Goal: Task Accomplishment & Management: Manage account settings

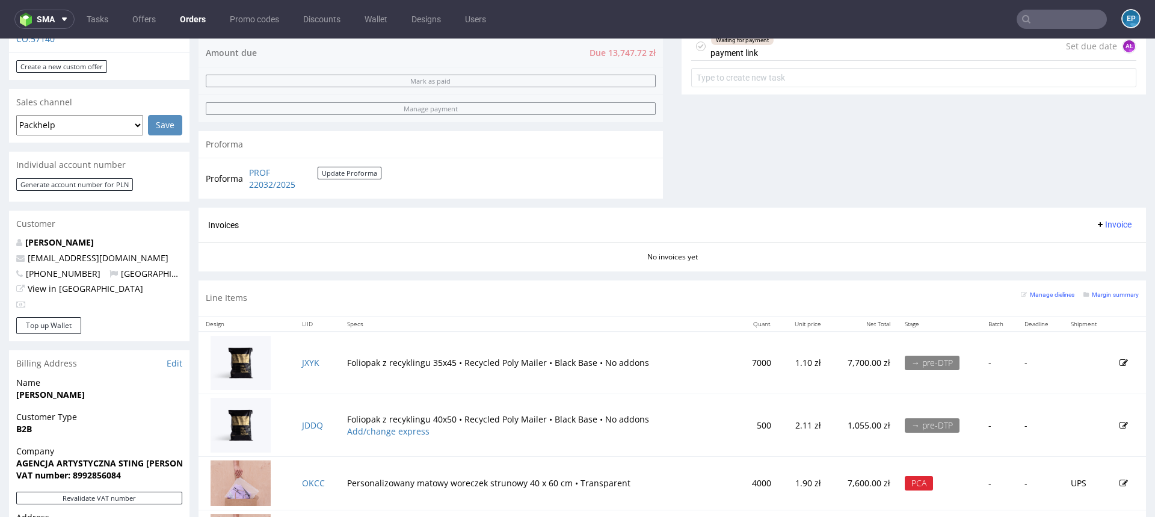
scroll to position [687, 0]
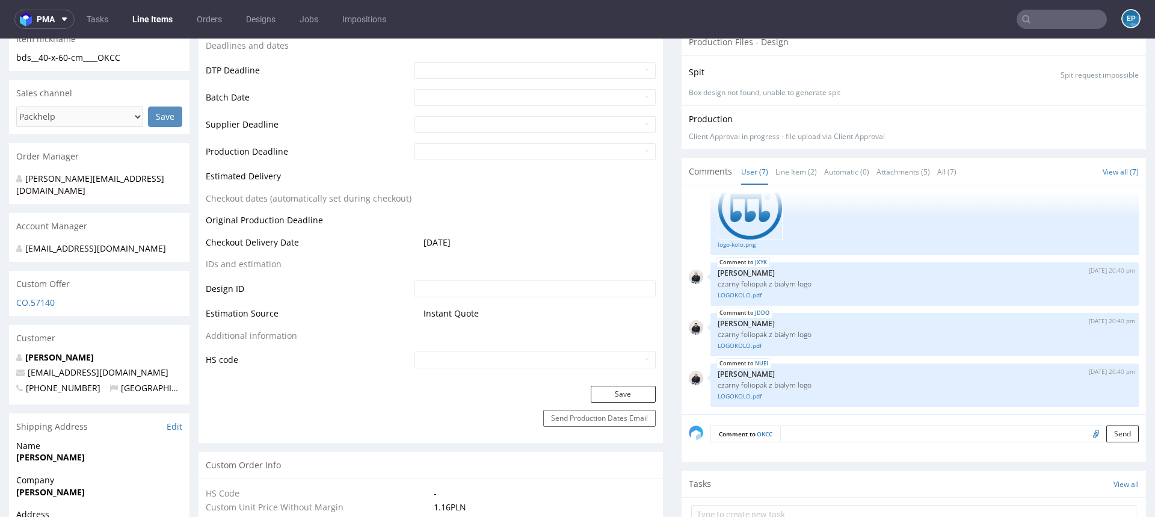
scroll to position [453, 0]
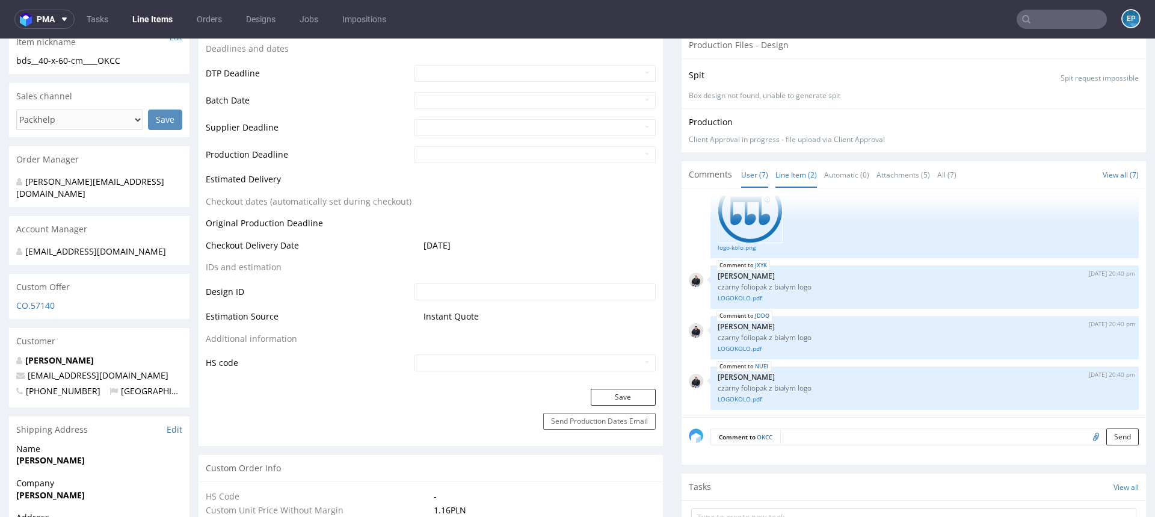
click at [807, 173] on link "Line Item (2)" at bounding box center [796, 175] width 42 height 26
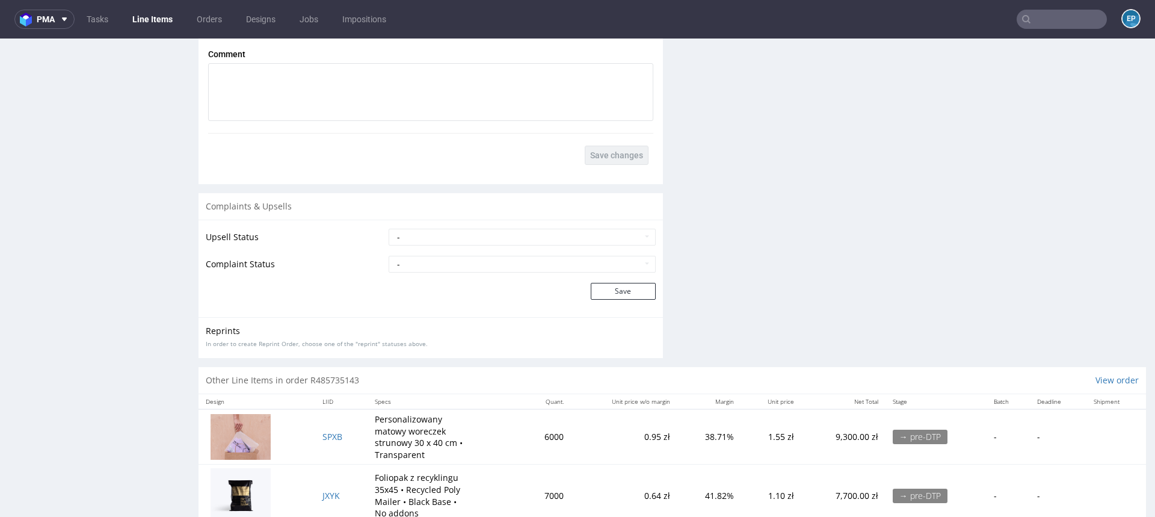
scroll to position [1997, 0]
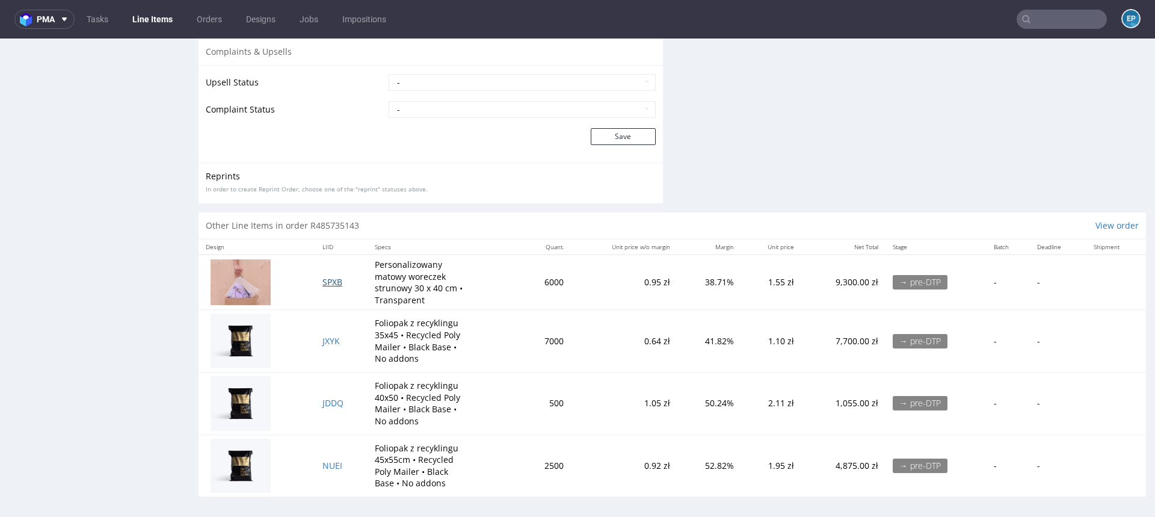
click at [325, 278] on span "SPXB" at bounding box center [332, 281] width 20 height 11
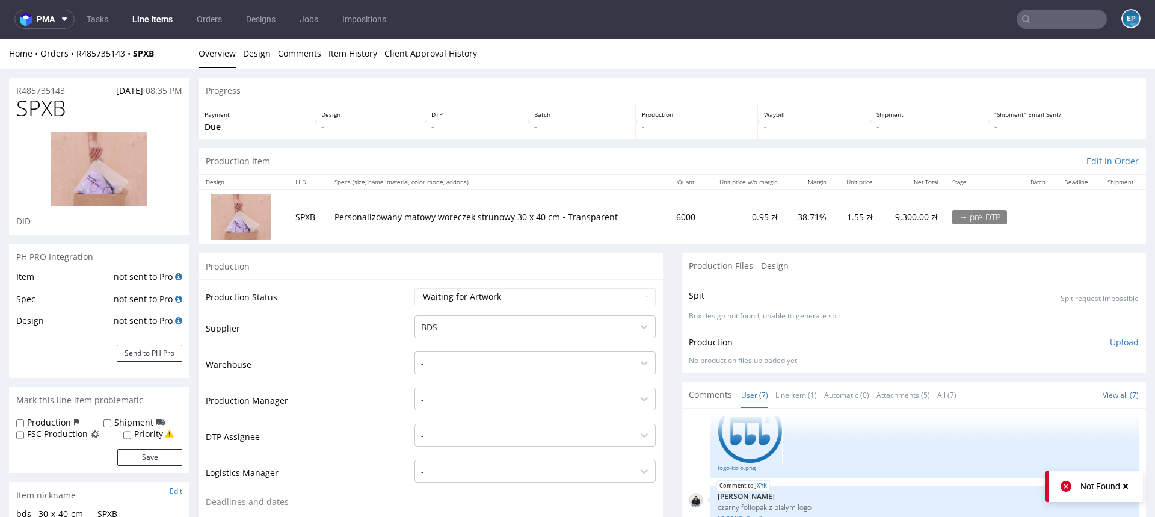
click at [49, 108] on span "SPXB" at bounding box center [41, 108] width 50 height 24
copy span "SPXB"
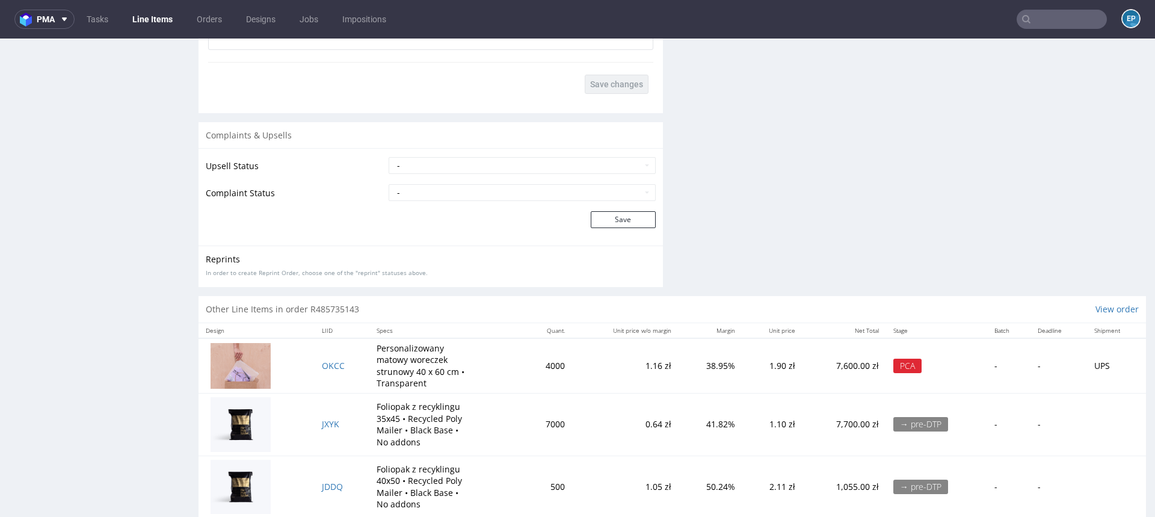
scroll to position [1937, 0]
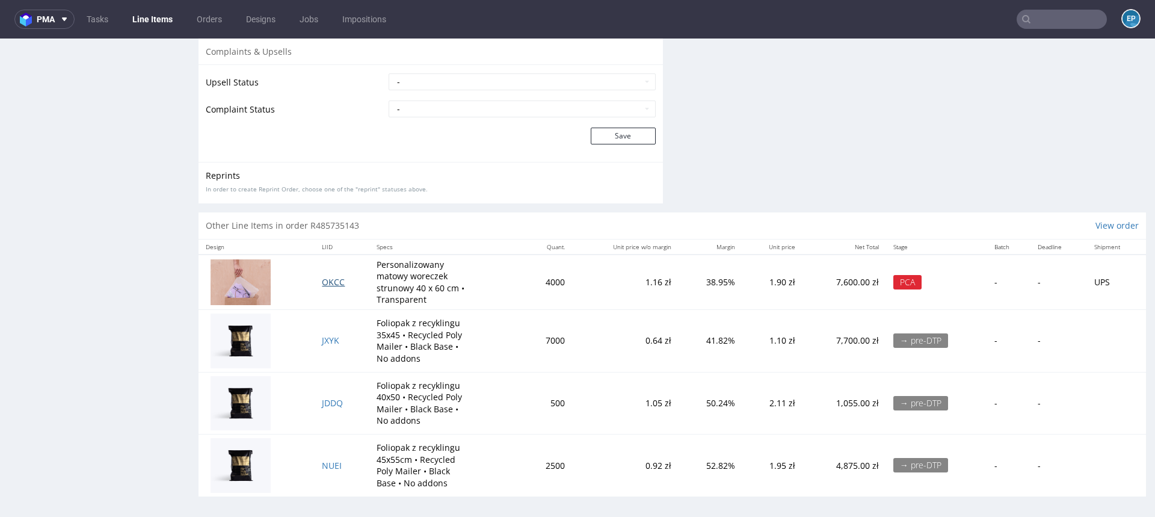
click at [338, 278] on span "OKCC" at bounding box center [333, 281] width 23 height 11
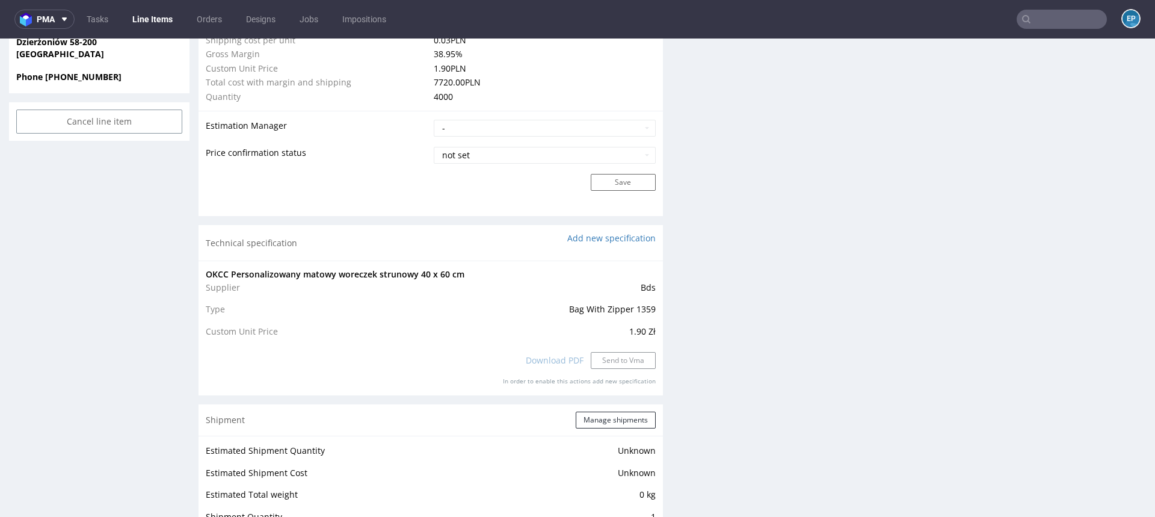
scroll to position [1997, 0]
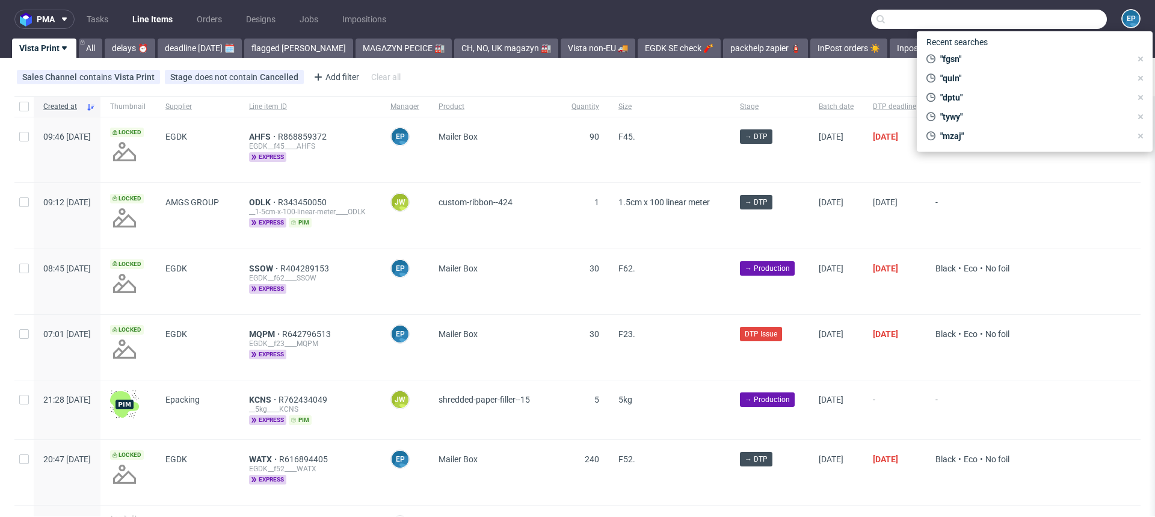
click at [1020, 23] on input "text" at bounding box center [989, 19] width 236 height 19
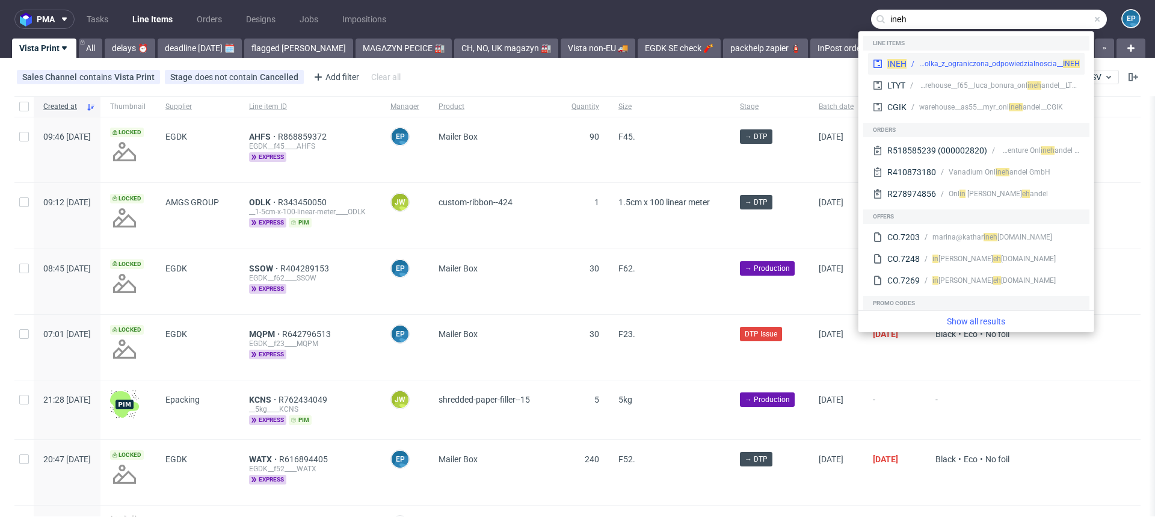
type input "ineh"
click at [926, 60] on div "EGDK__f56__taio_spolka_z_ograniczona_odpowiedzialnoscia__ INEH" at bounding box center [999, 63] width 161 height 11
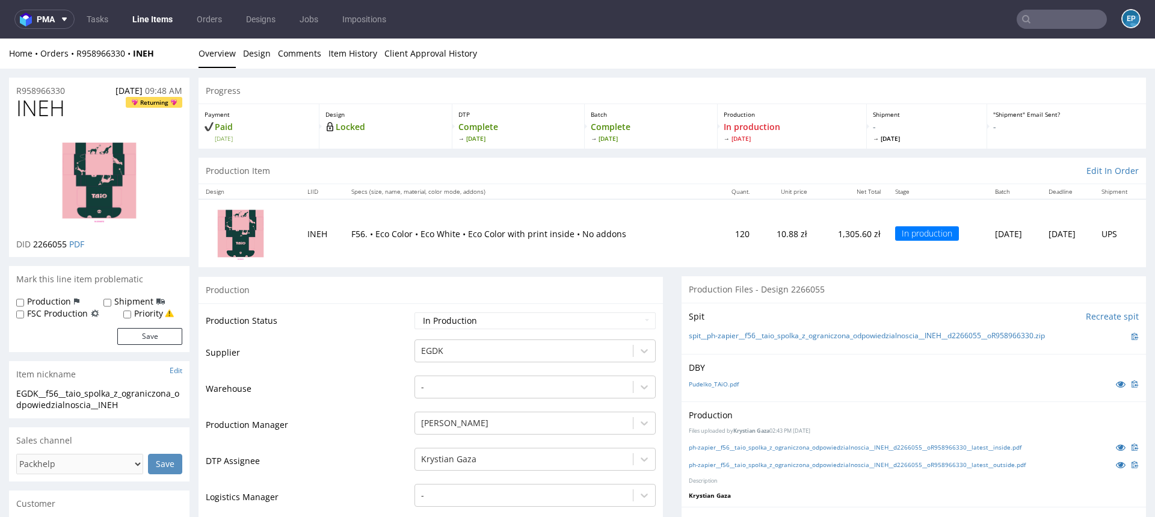
click at [132, 11] on link "Line Items" at bounding box center [152, 19] width 55 height 19
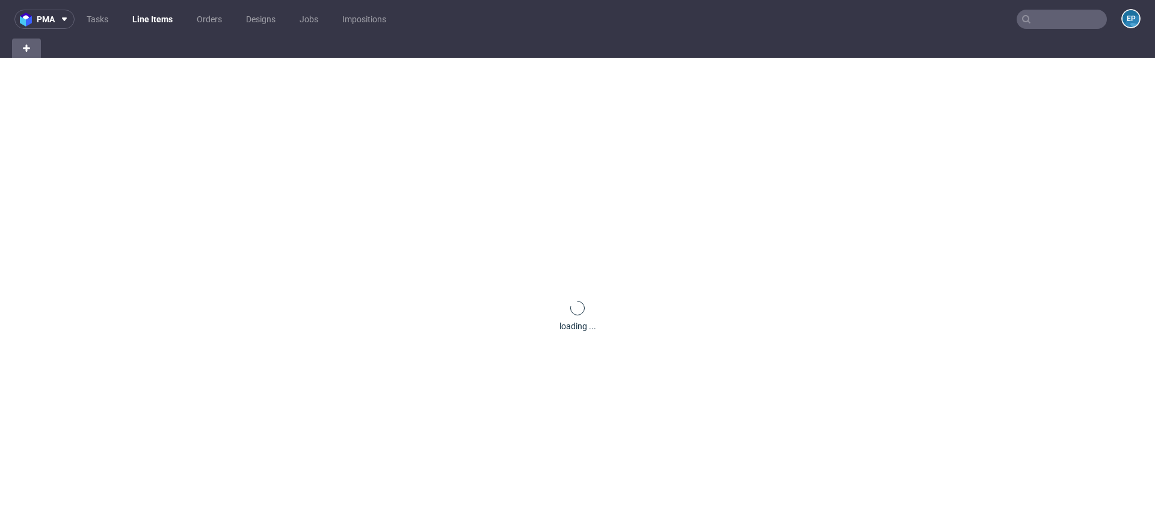
click at [155, 14] on link "Line Items" at bounding box center [152, 19] width 55 height 19
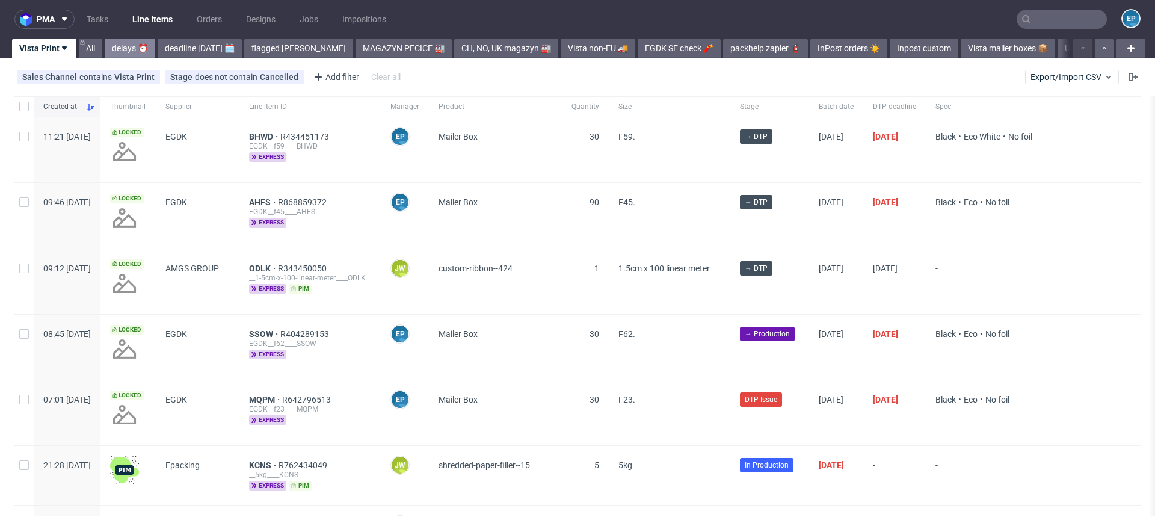
click at [131, 46] on link "delays ⏰" at bounding box center [130, 48] width 51 height 19
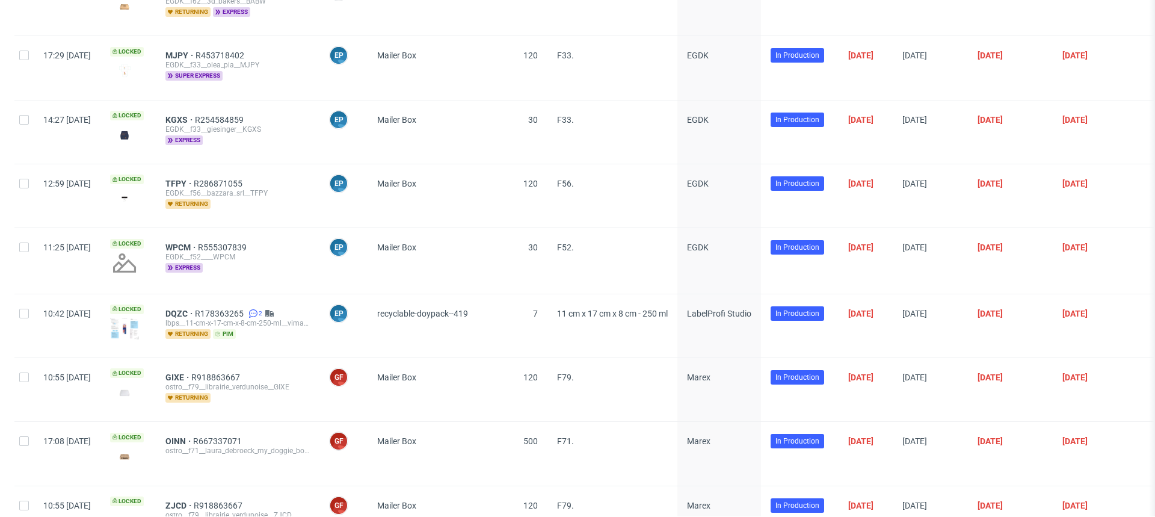
scroll to position [5390, 0]
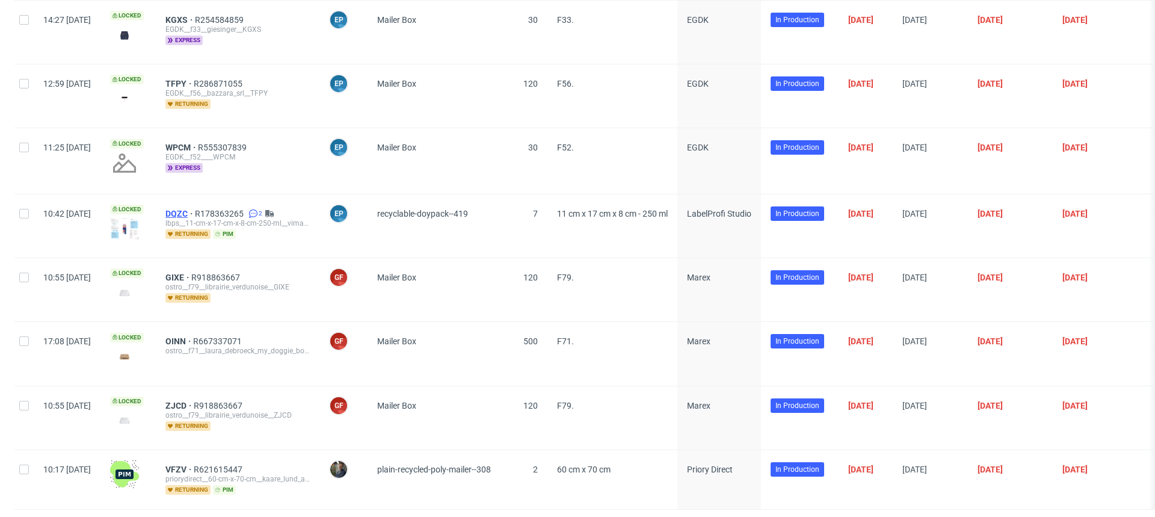
click at [195, 209] on span "DQZC" at bounding box center [179, 214] width 29 height 10
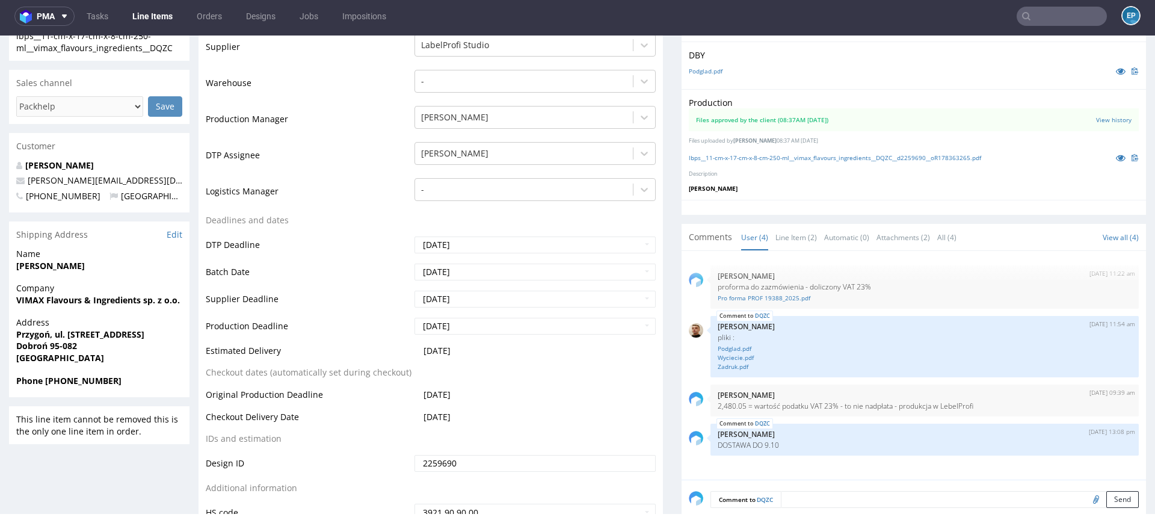
scroll to position [333, 0]
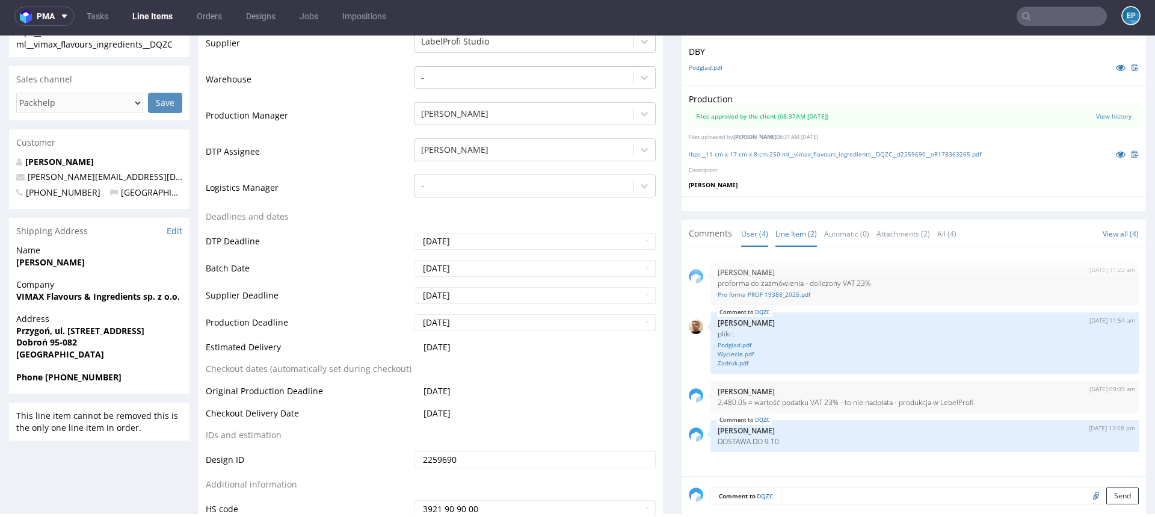
click at [784, 242] on link "Line Item (2)" at bounding box center [796, 234] width 42 height 26
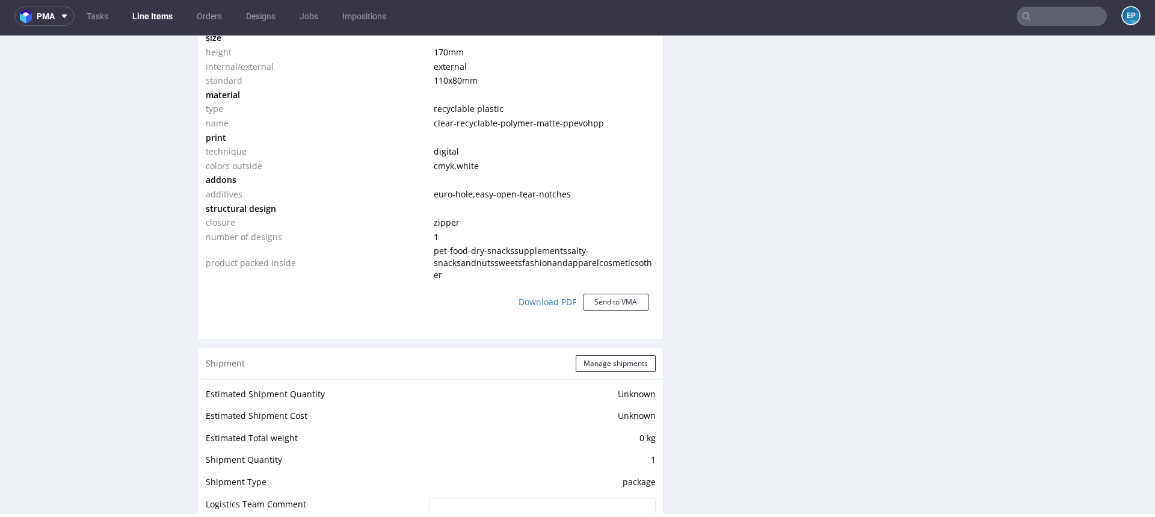
scroll to position [1003, 0]
click at [588, 353] on button "Manage shipments" at bounding box center [616, 361] width 80 height 17
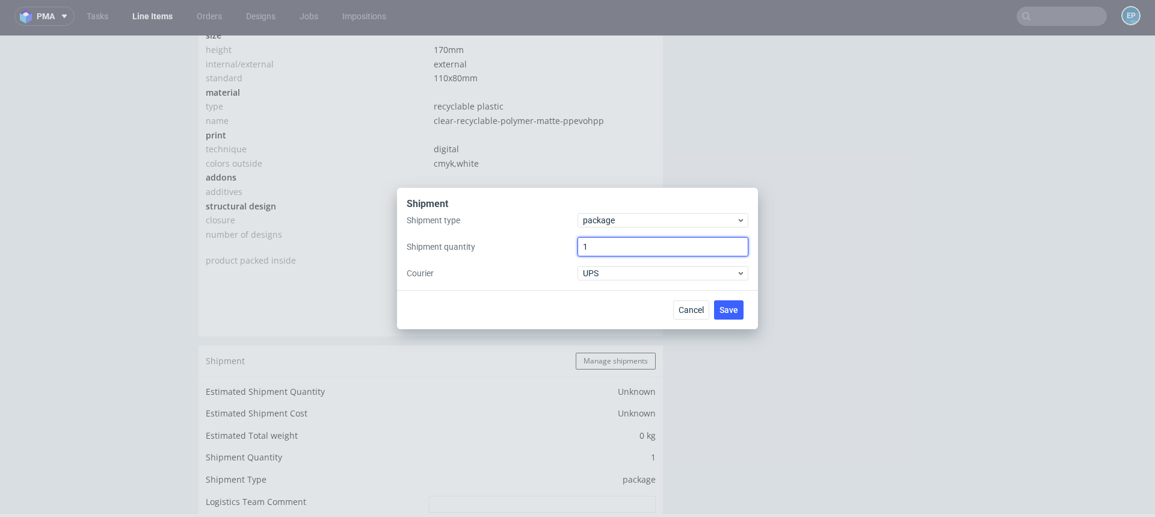
click at [608, 250] on input "1" at bounding box center [663, 246] width 171 height 19
type input "3"
click at [725, 307] on span "Save" at bounding box center [729, 310] width 19 height 8
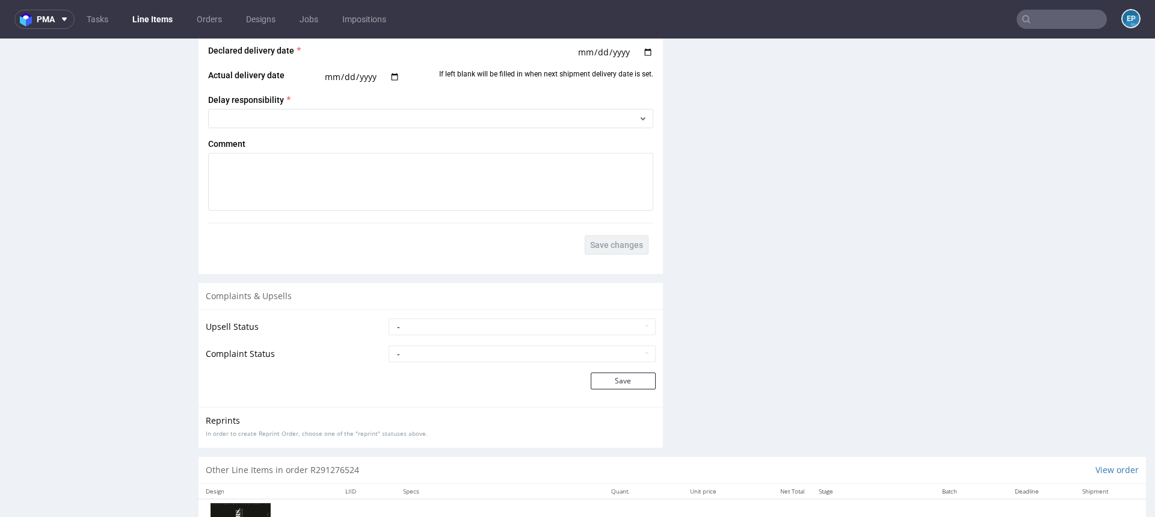
scroll to position [1358, 0]
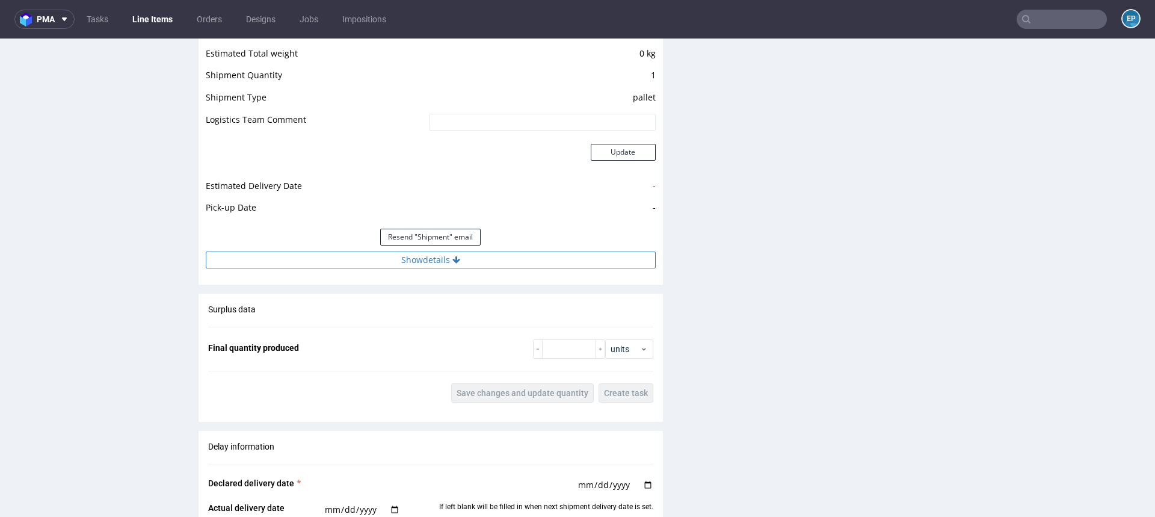
click at [464, 251] on button "Show details" at bounding box center [431, 259] width 450 height 17
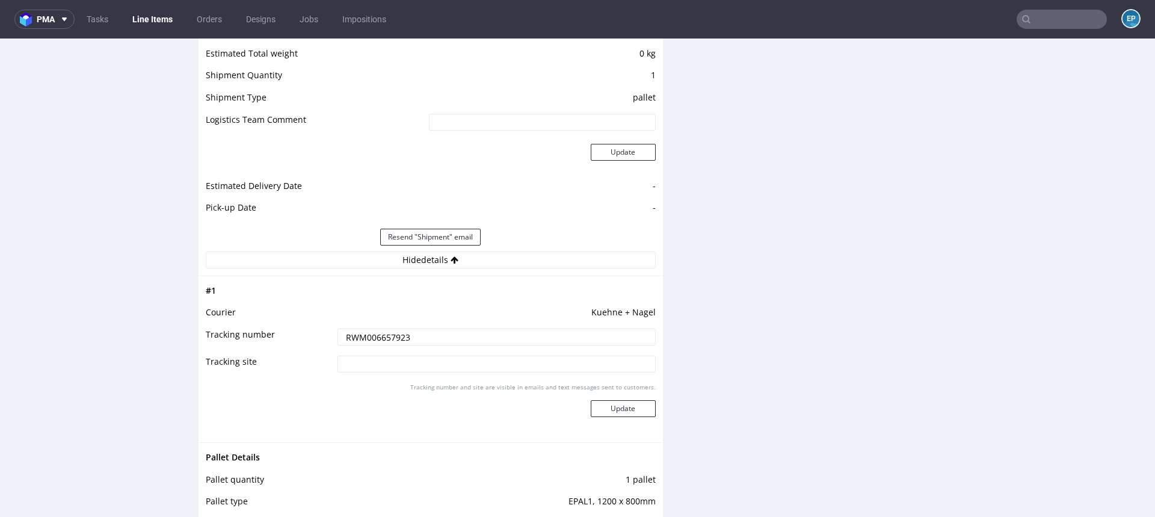
click at [395, 335] on input "RWM006657923" at bounding box center [497, 336] width 318 height 17
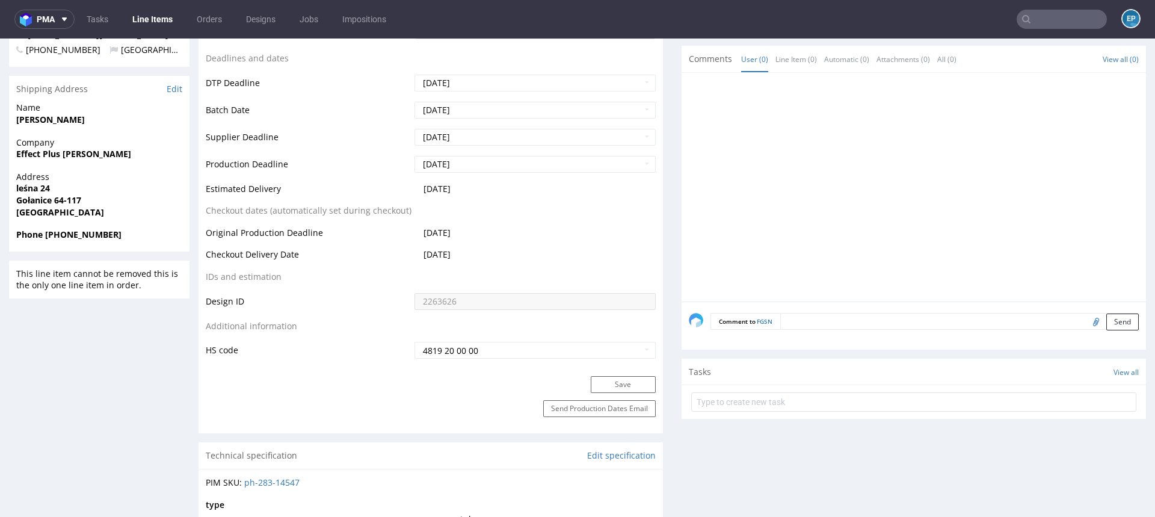
scroll to position [0, 0]
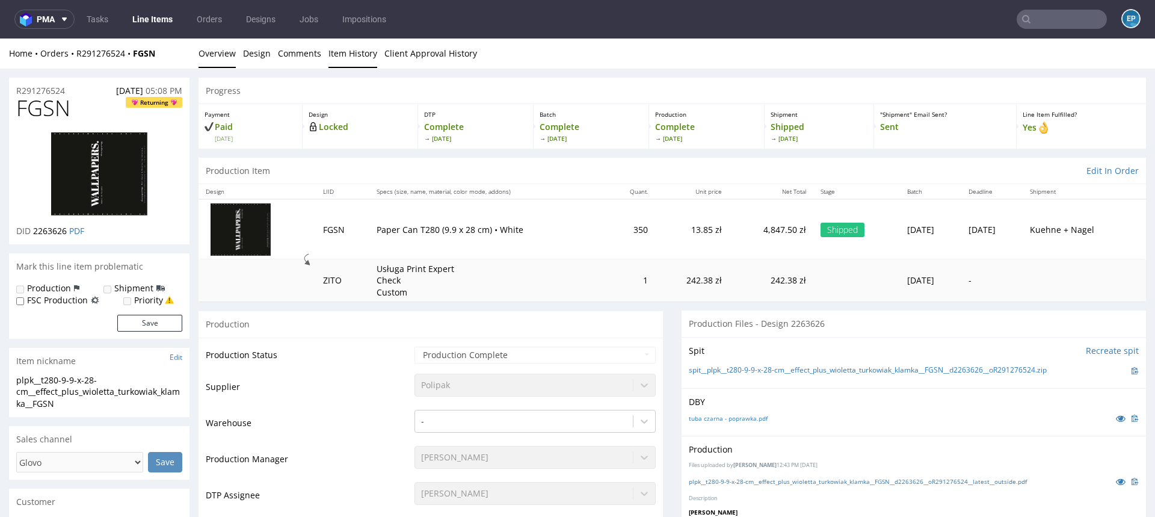
click at [356, 55] on link "Item History" at bounding box center [352, 53] width 49 height 29
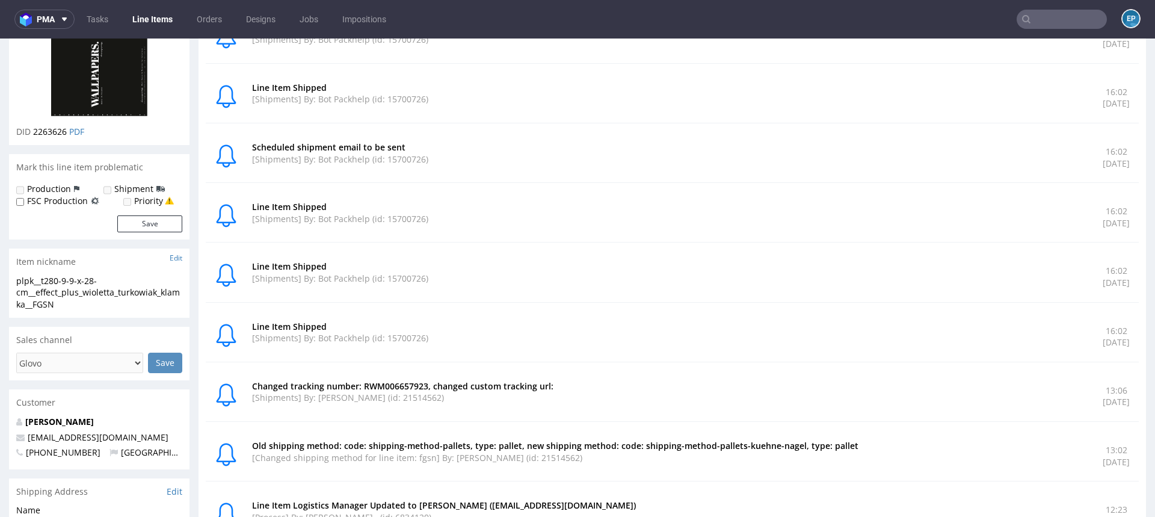
scroll to position [102, 0]
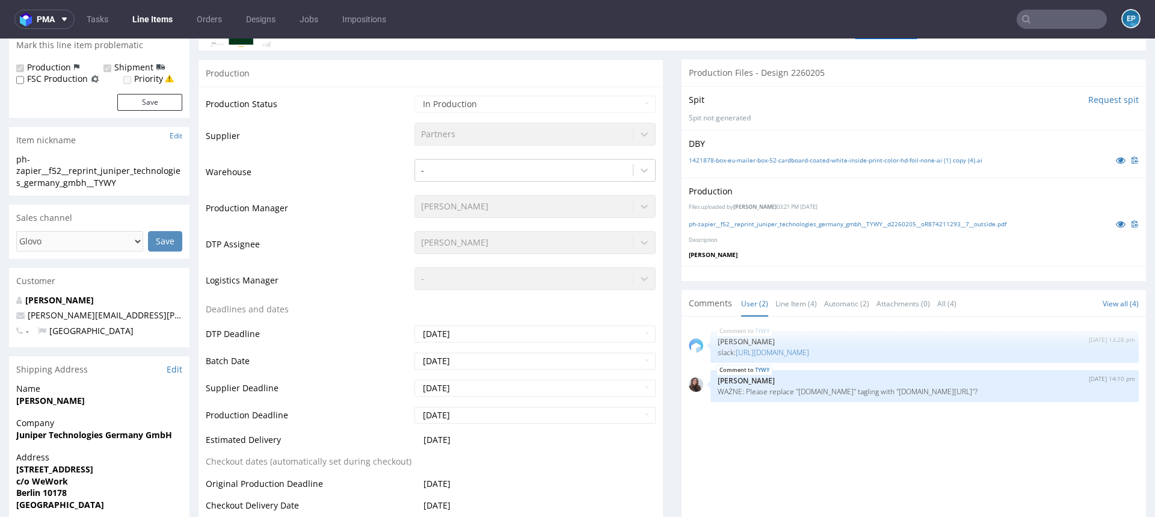
scroll to position [224, 0]
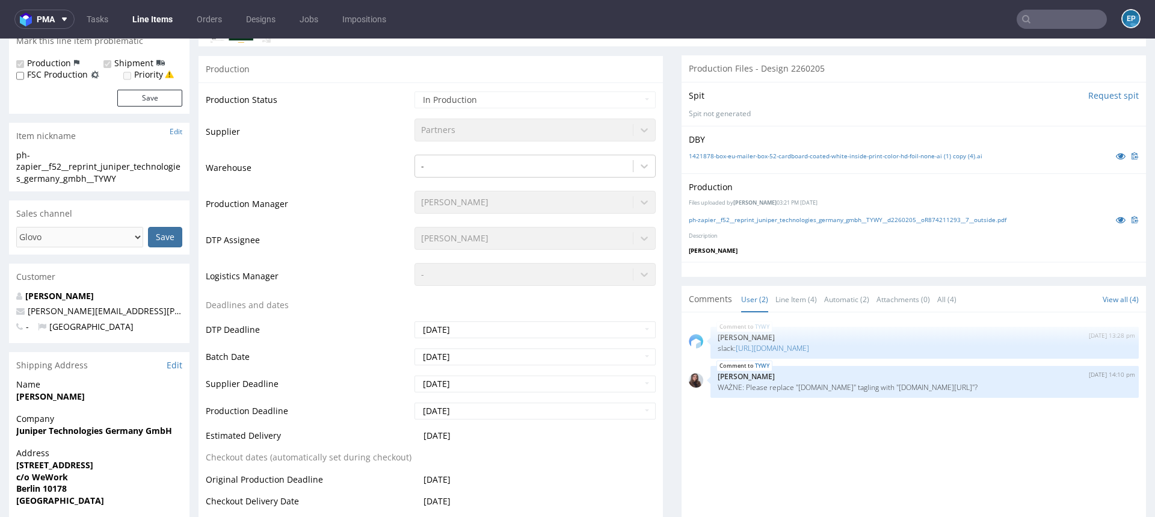
click at [170, 239] on input "Save" at bounding box center [165, 237] width 34 height 20
click at [159, 235] on input "Save" at bounding box center [165, 237] width 34 height 20
click at [165, 233] on input "Save" at bounding box center [165, 237] width 34 height 20
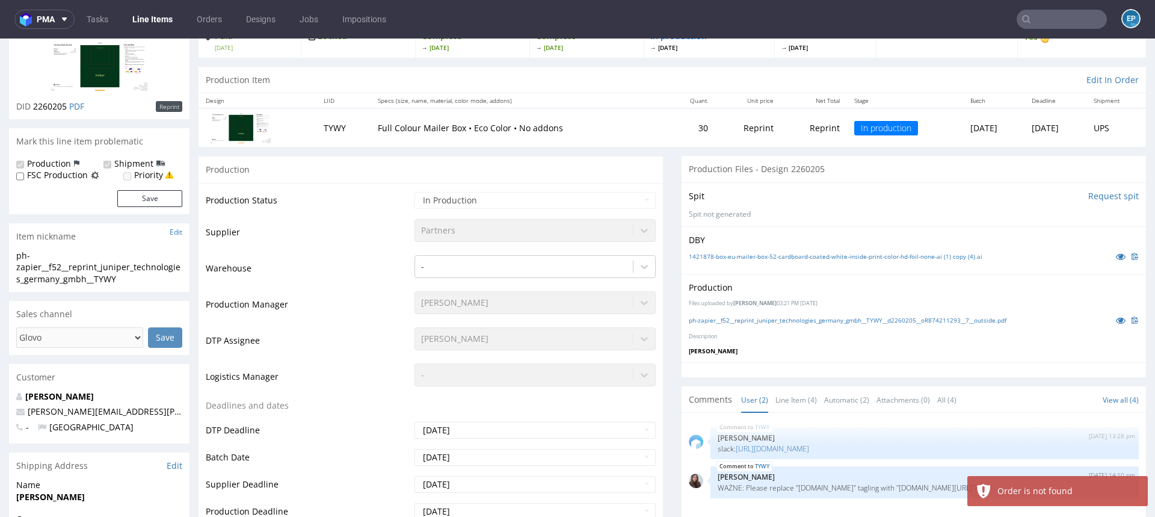
scroll to position [119, 0]
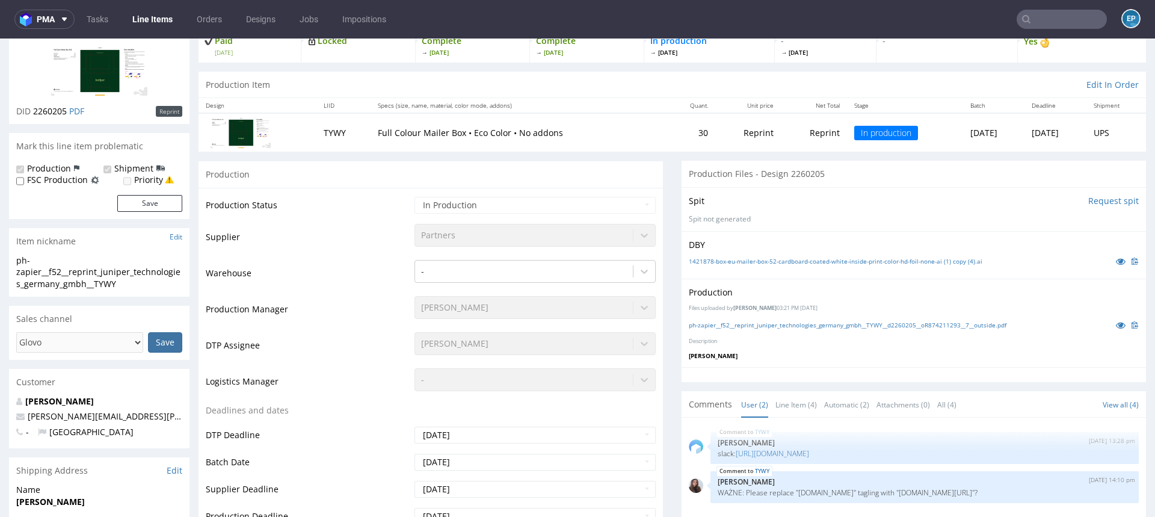
click at [154, 348] on input "Save" at bounding box center [165, 342] width 34 height 20
click at [166, 342] on input "Save" at bounding box center [165, 342] width 34 height 20
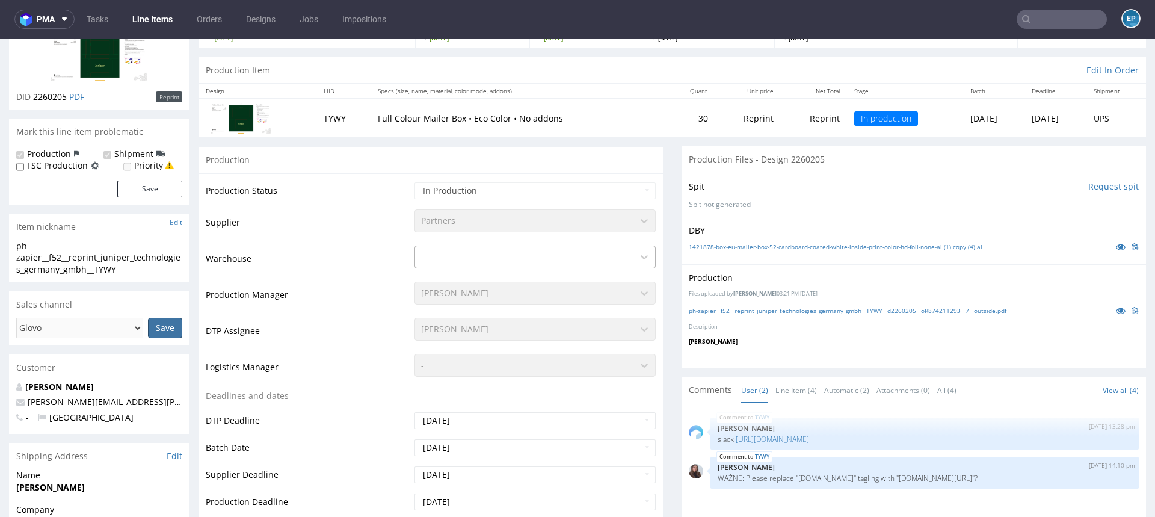
scroll to position [0, 0]
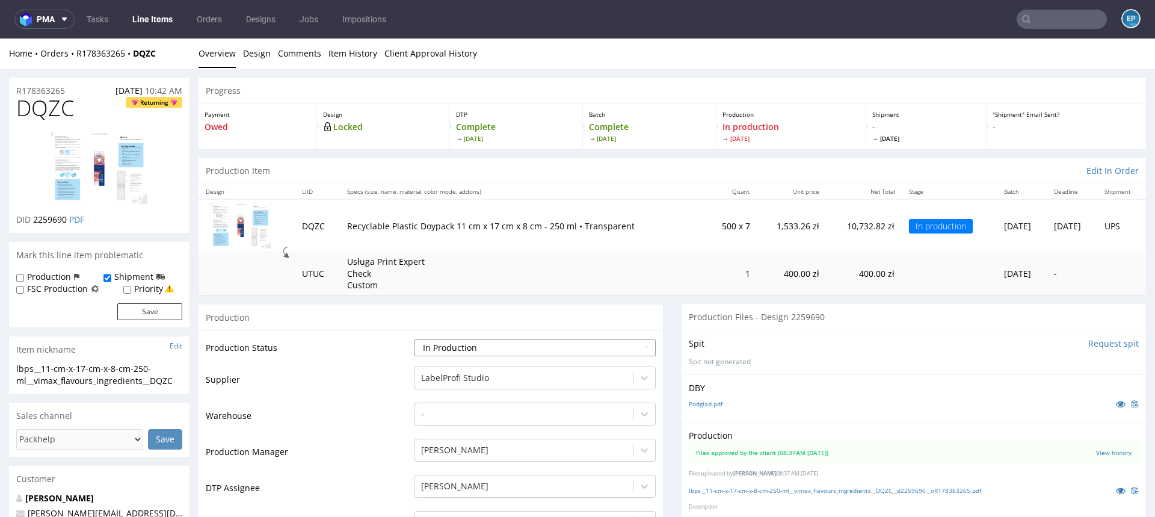
click at [514, 351] on select "Waiting for Artwork Waiting for Diecut Waiting for Mockup Waiting for DTP Waiti…" at bounding box center [535, 347] width 241 height 17
select select "production_complete"
click at [415, 339] on select "Waiting for Artwork Waiting for Diecut Waiting for Mockup Waiting for DTP Waiti…" at bounding box center [535, 347] width 241 height 17
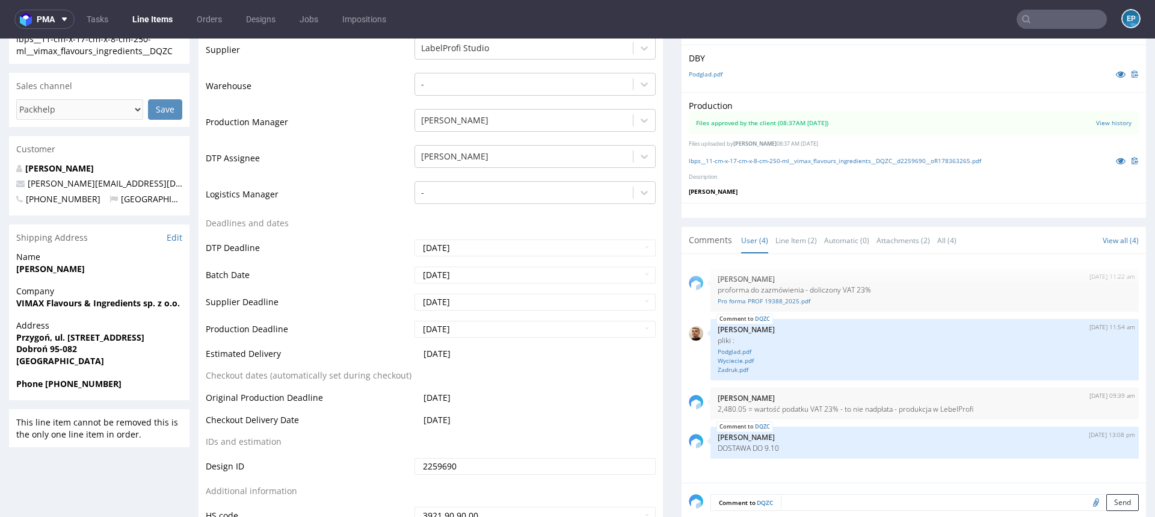
scroll to position [392, 0]
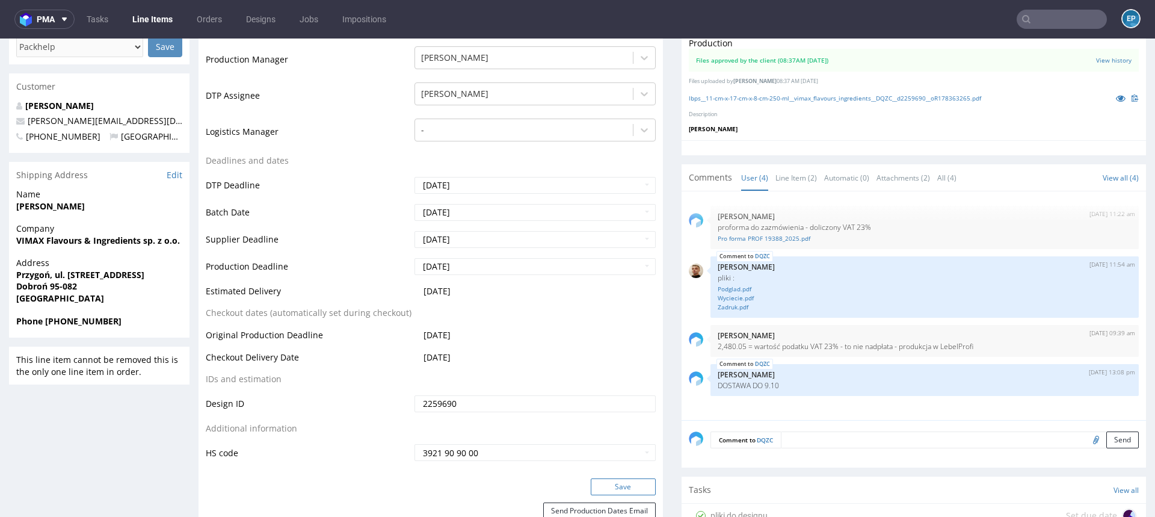
click at [602, 487] on button "Save" at bounding box center [623, 486] width 65 height 17
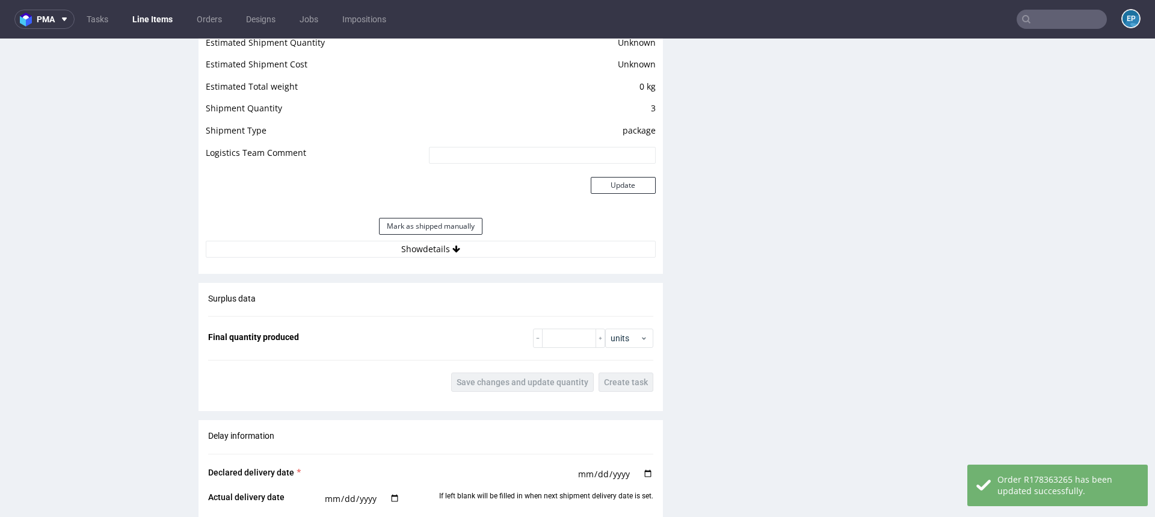
scroll to position [1374, 0]
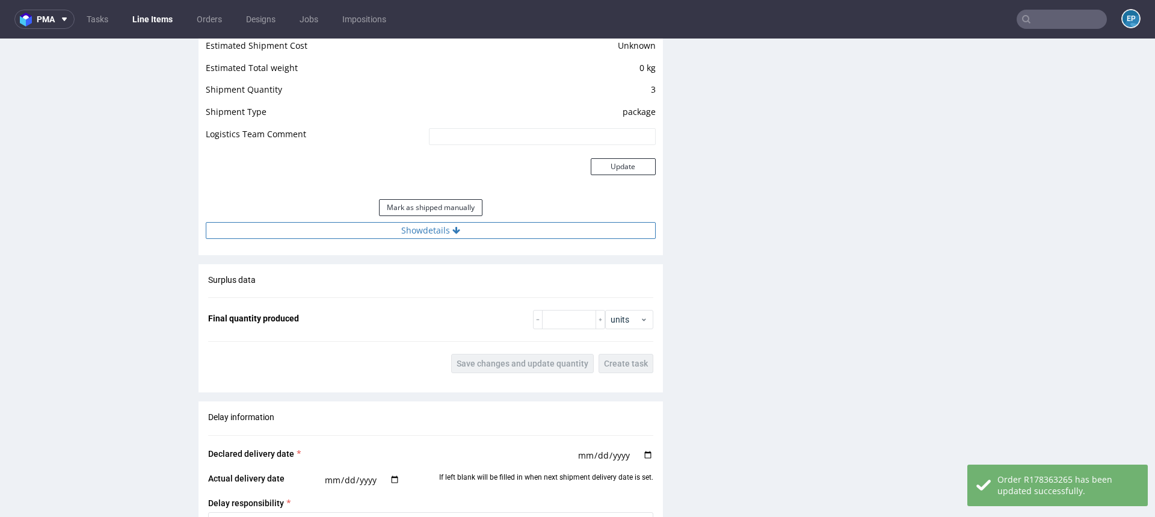
click at [499, 222] on button "Show details" at bounding box center [431, 230] width 450 height 17
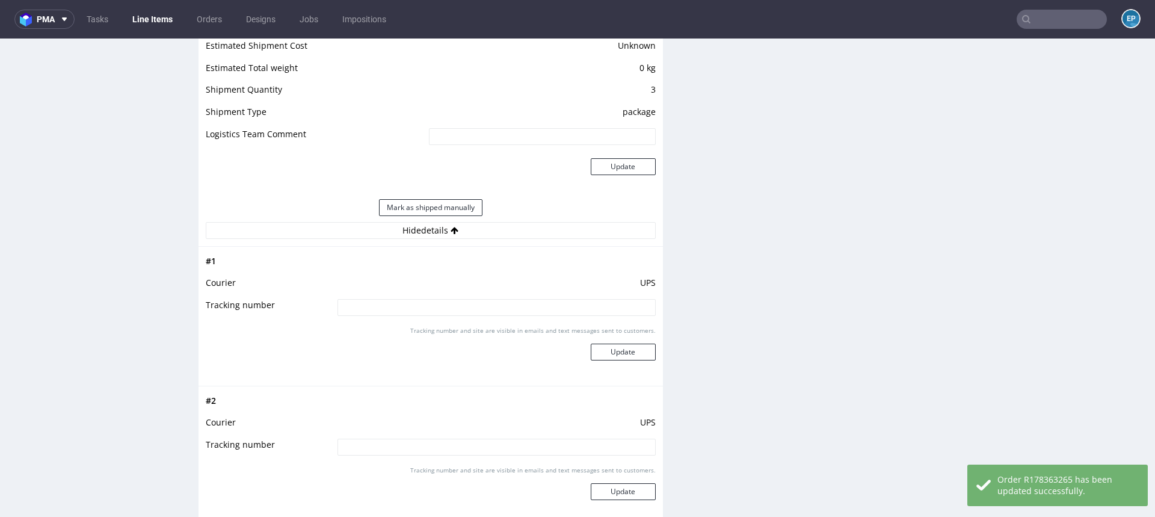
click at [499, 299] on input at bounding box center [497, 307] width 318 height 17
paste input "1Z5A15809196122530"
type input "1Z5A15809196122530"
click at [615, 344] on button "Update" at bounding box center [623, 352] width 65 height 17
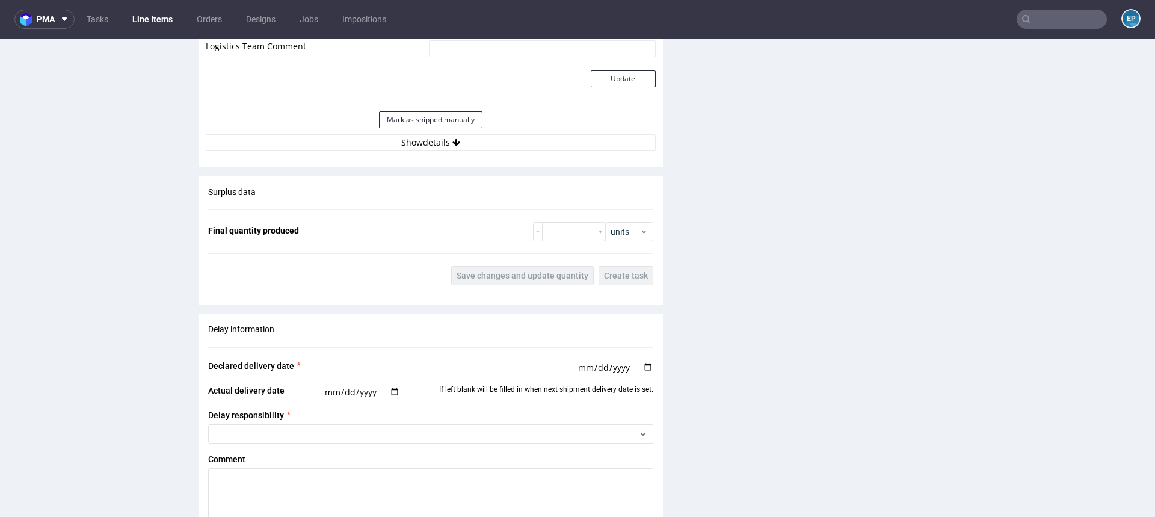
scroll to position [1484, 0]
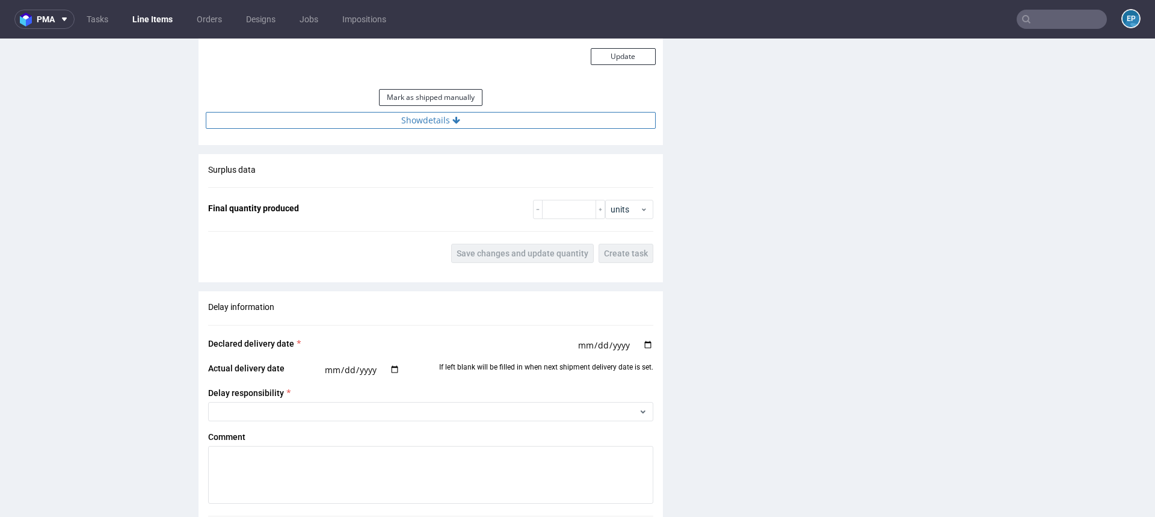
click at [436, 112] on button "Show details" at bounding box center [431, 120] width 450 height 17
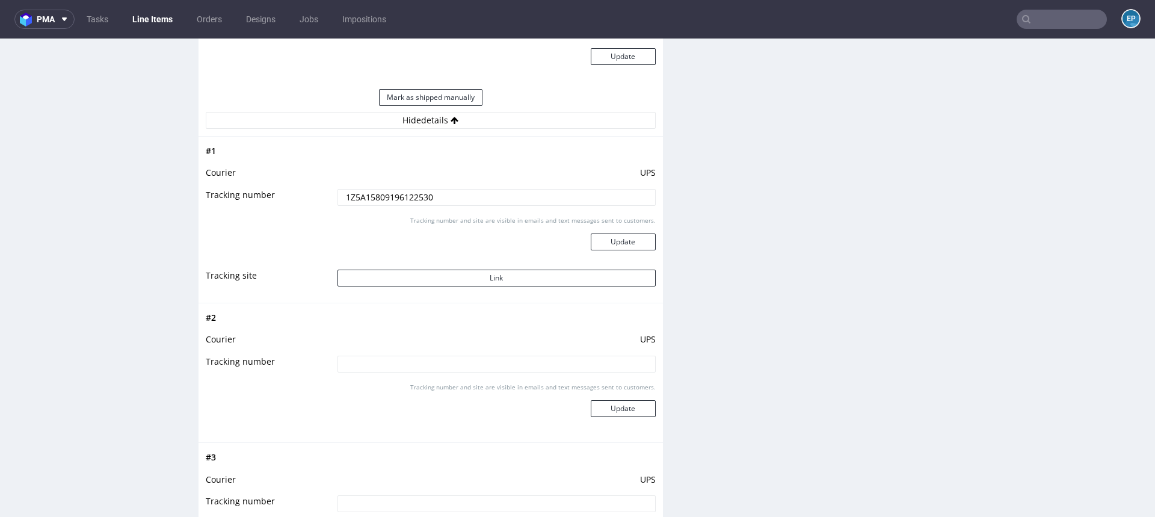
click at [464, 356] on input at bounding box center [497, 364] width 318 height 17
paste input "1Z5A15809197086524"
type input "1Z5A15809197086524"
click at [622, 403] on button "Update" at bounding box center [623, 408] width 65 height 17
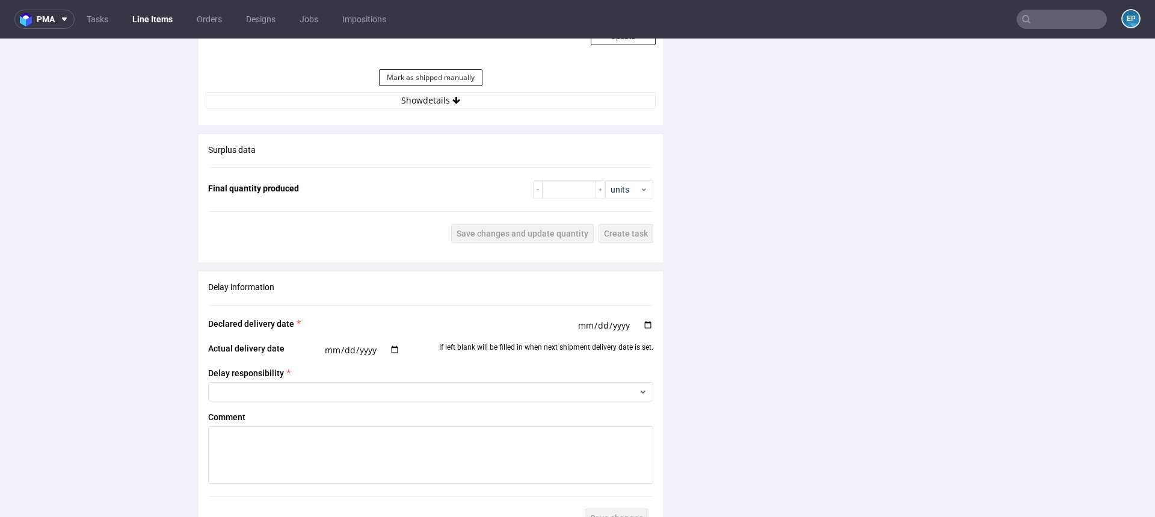
scroll to position [1414, 0]
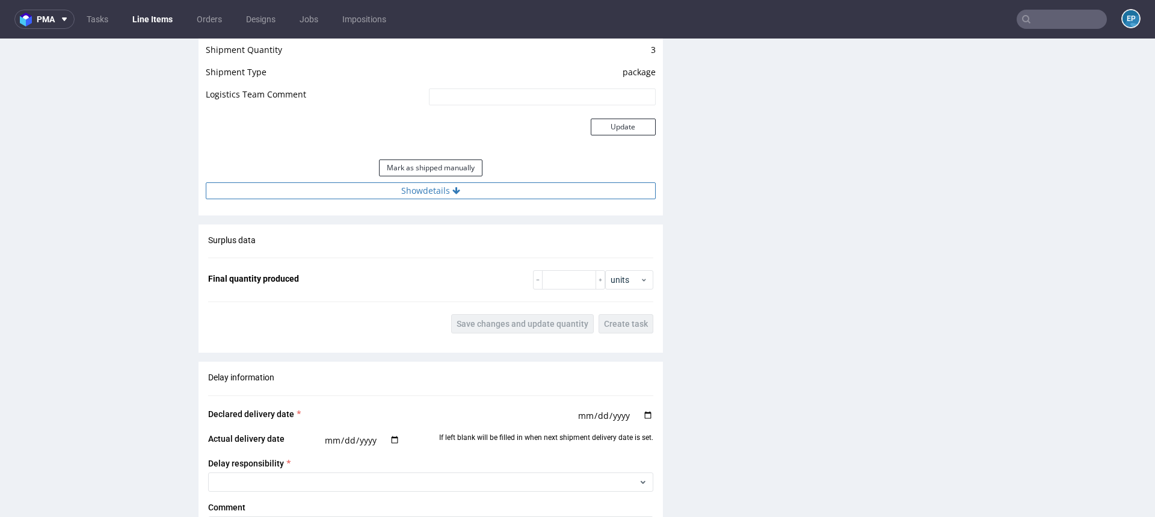
click at [478, 182] on button "Show details" at bounding box center [431, 190] width 450 height 17
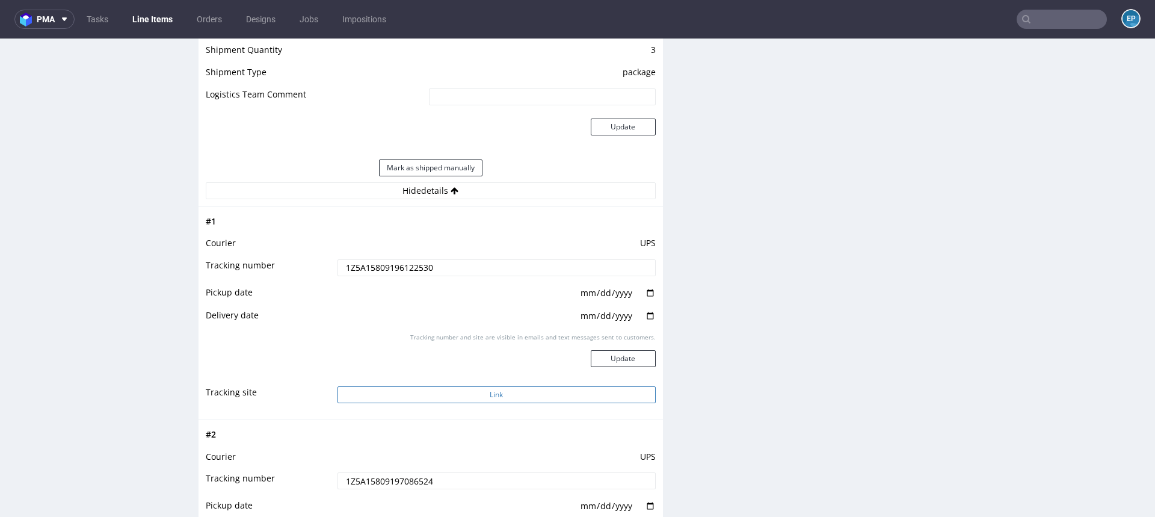
click at [496, 386] on button "Link" at bounding box center [497, 394] width 318 height 17
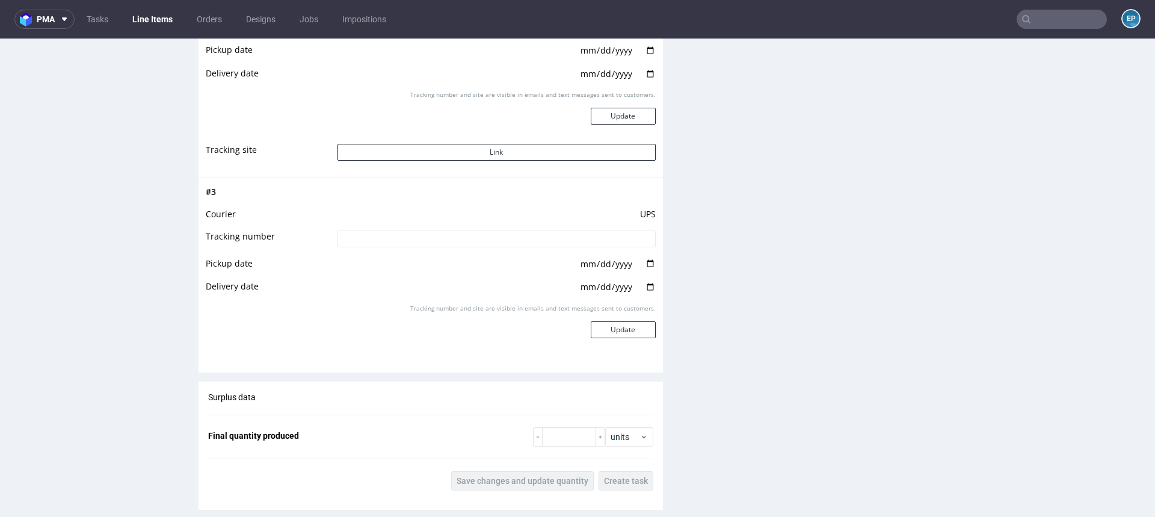
scroll to position [1872, 0]
click at [526, 228] on input at bounding box center [497, 236] width 318 height 17
paste input "1Z5A15809198261912"
type input "1Z5A15809198261912"
click at [624, 319] on button "Update" at bounding box center [623, 327] width 65 height 17
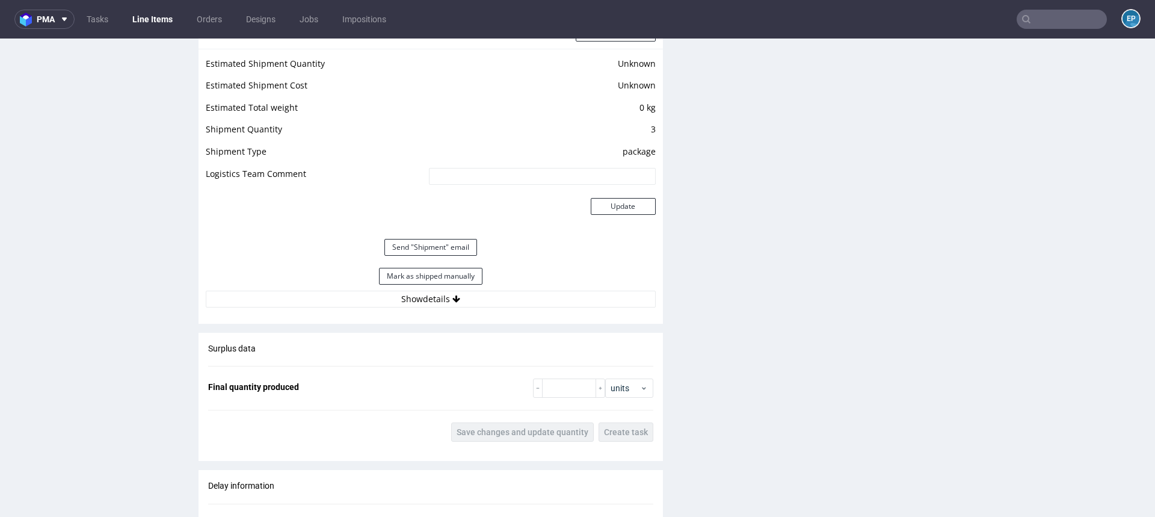
scroll to position [1345, 0]
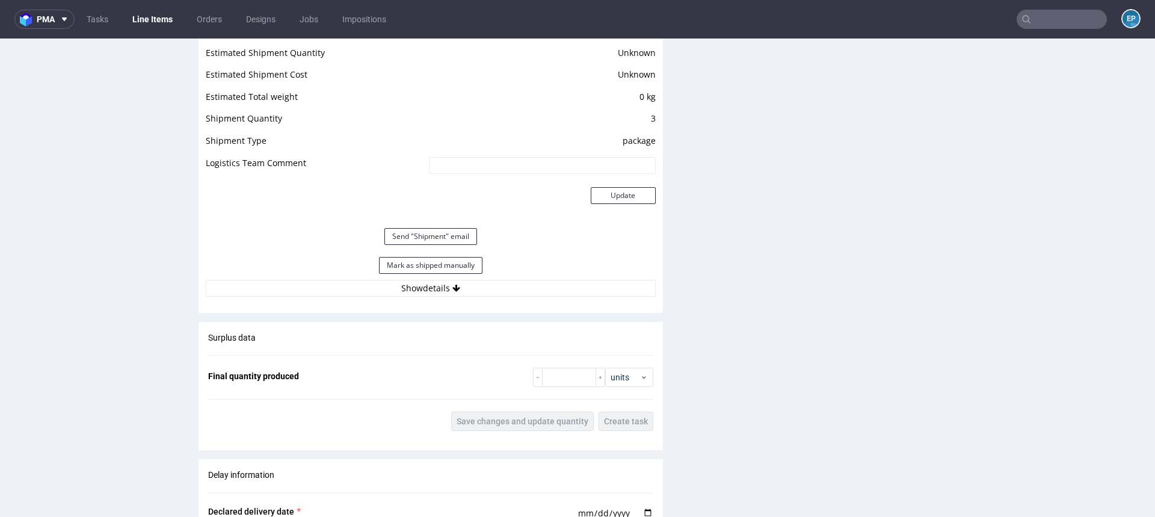
click at [1055, 22] on input "text" at bounding box center [1062, 19] width 90 height 19
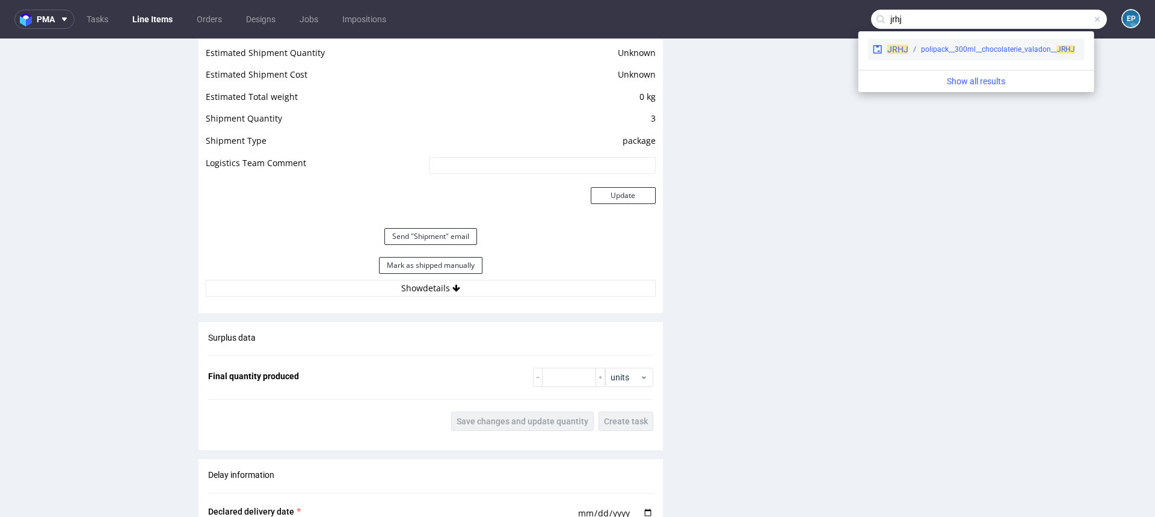
type input "jrhj"
click at [969, 51] on div "polipack__300ml__chocolaterie_valadon__ JRHJ" at bounding box center [998, 49] width 154 height 11
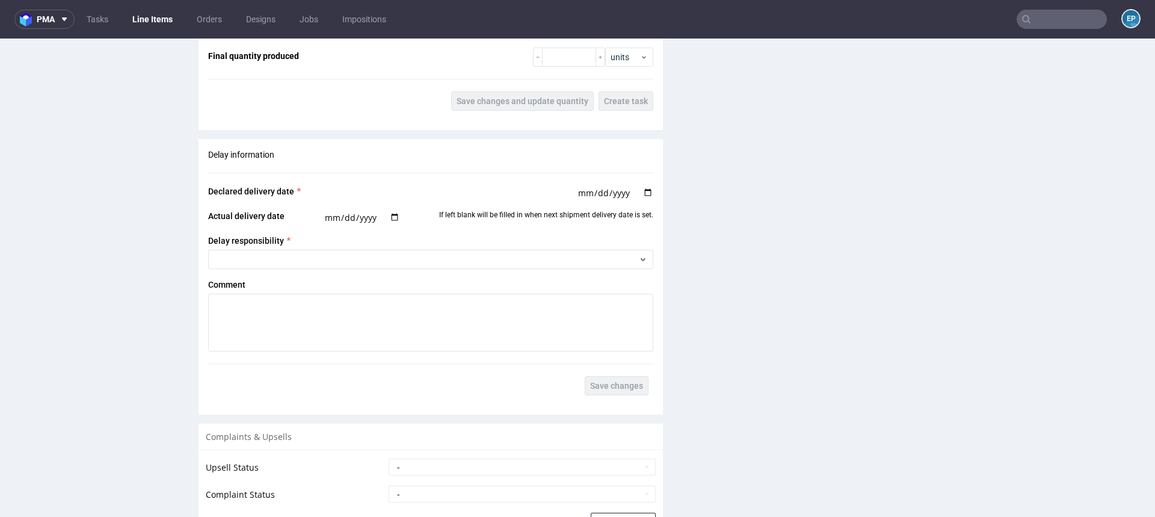
scroll to position [1648, 0]
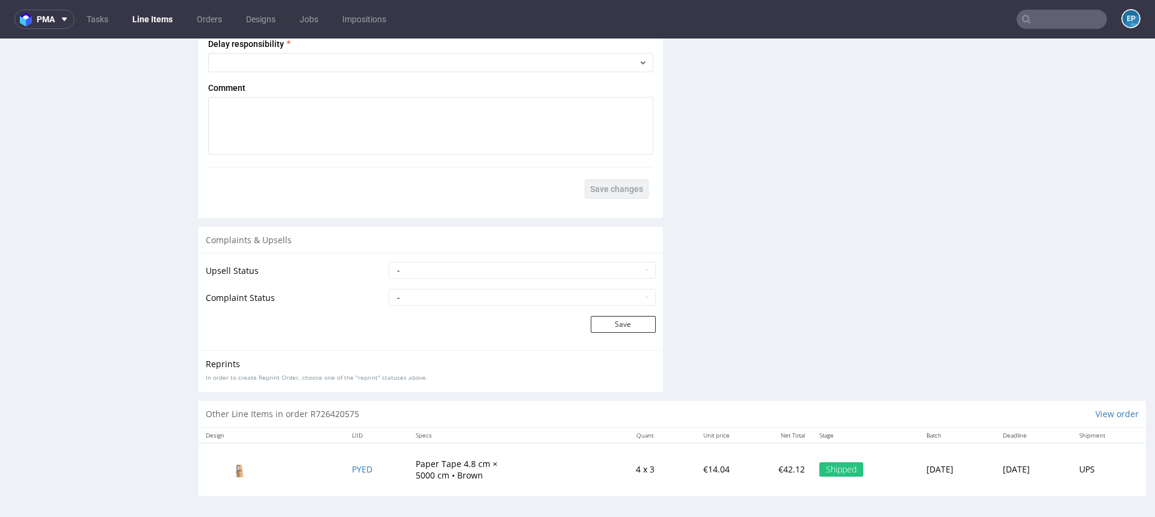
click at [162, 25] on link "Line Items" at bounding box center [152, 19] width 55 height 19
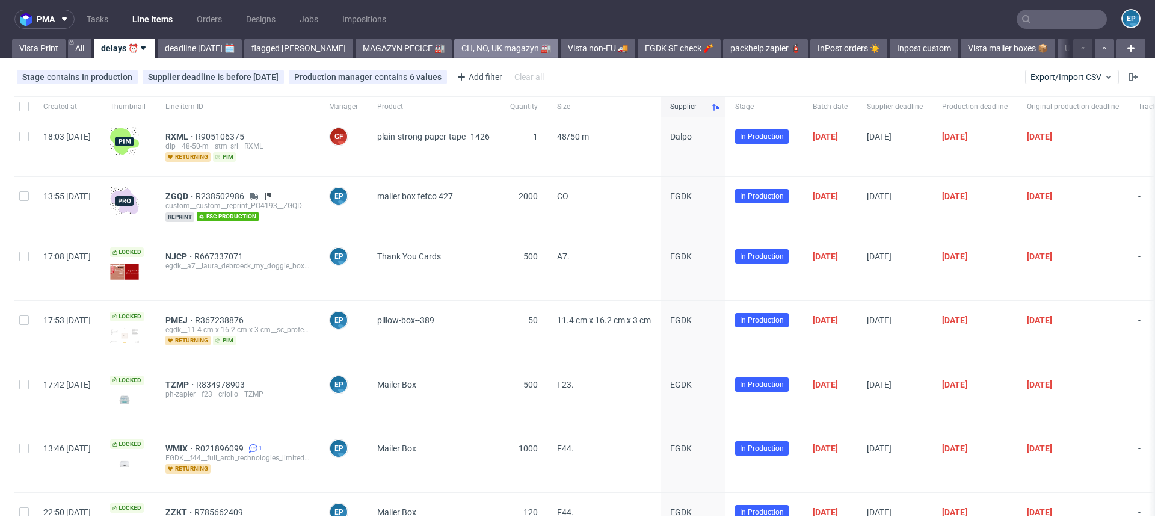
click at [465, 40] on link "CH, NO, UK magazyn 🏭" at bounding box center [506, 48] width 104 height 19
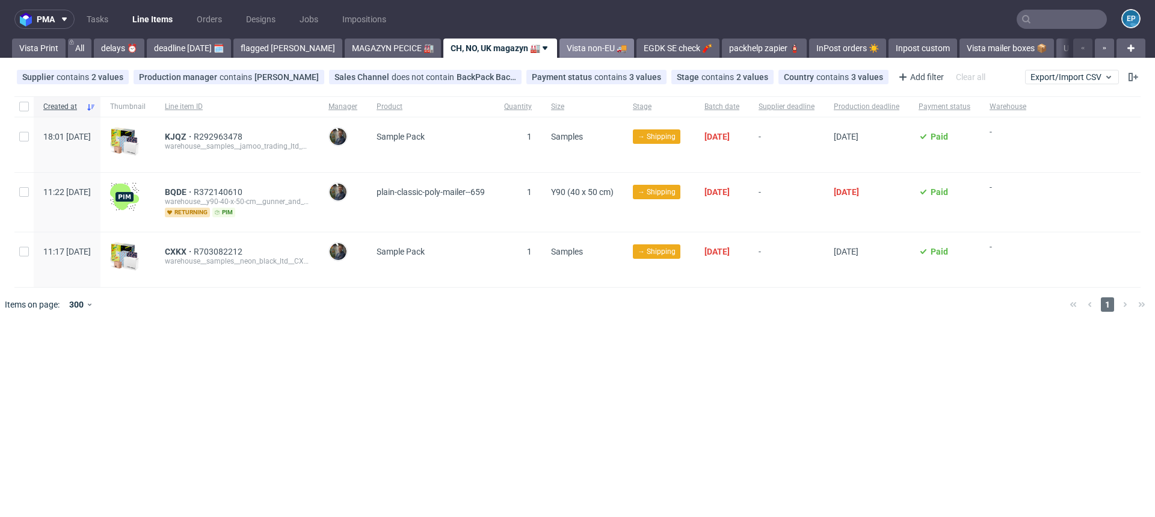
click at [559, 49] on link "Vista non-EU 🚚" at bounding box center [596, 48] width 75 height 19
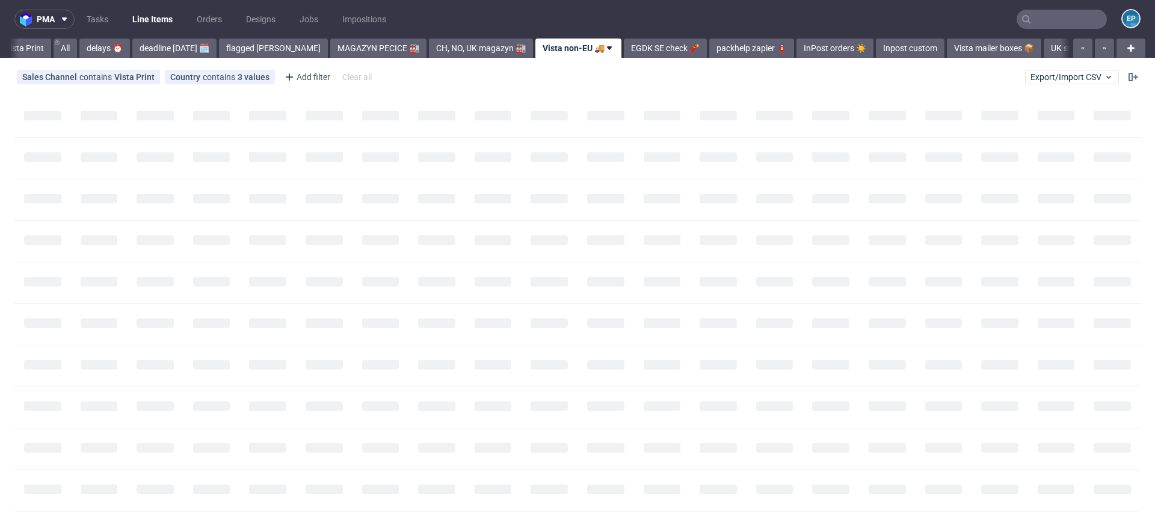
scroll to position [0, 16]
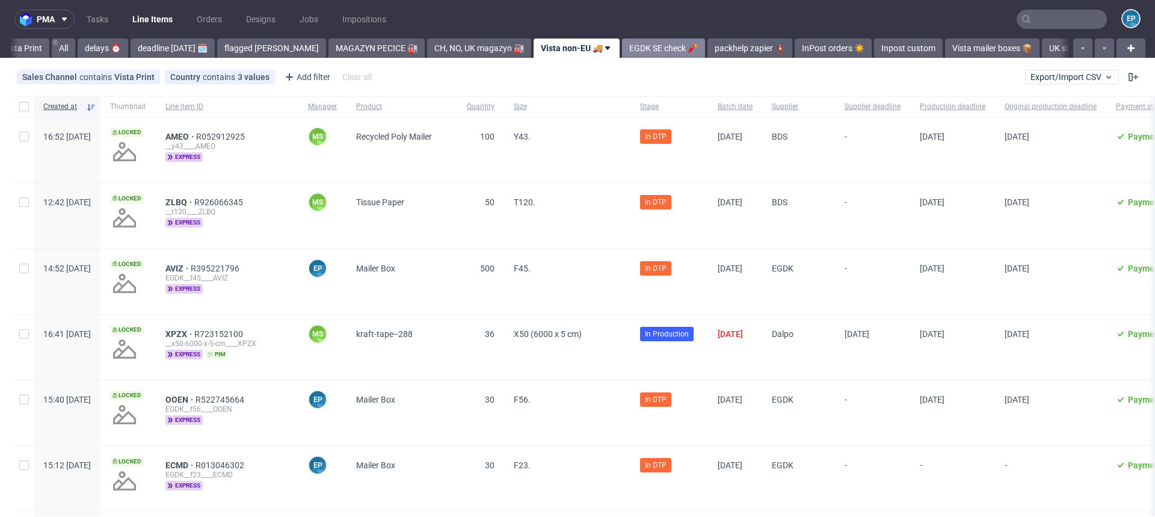
click at [622, 48] on link "EGDK SE check 🧨" at bounding box center [663, 48] width 83 height 19
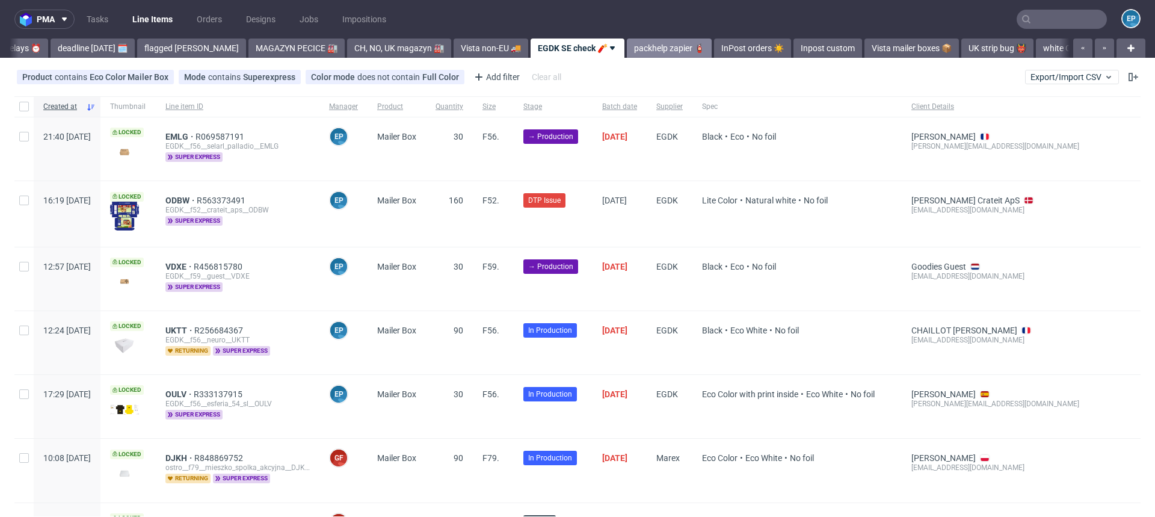
click at [627, 46] on link "packhelp zapier 🧯" at bounding box center [669, 48] width 85 height 19
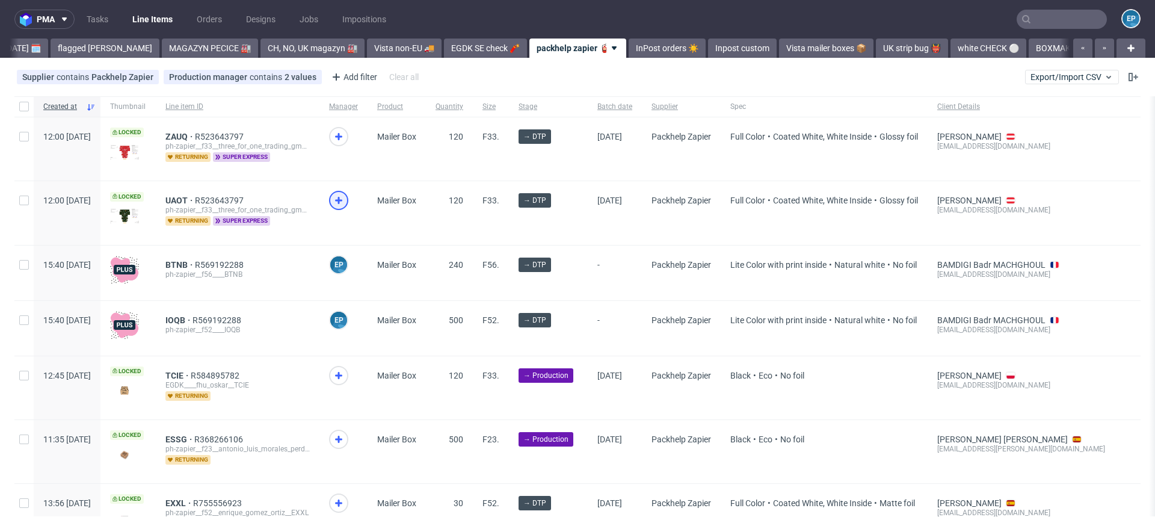
click at [342, 200] on use at bounding box center [338, 200] width 7 height 7
click at [346, 135] on icon at bounding box center [338, 136] width 14 height 14
click at [27, 145] on div at bounding box center [23, 148] width 19 height 63
checkbox input "true"
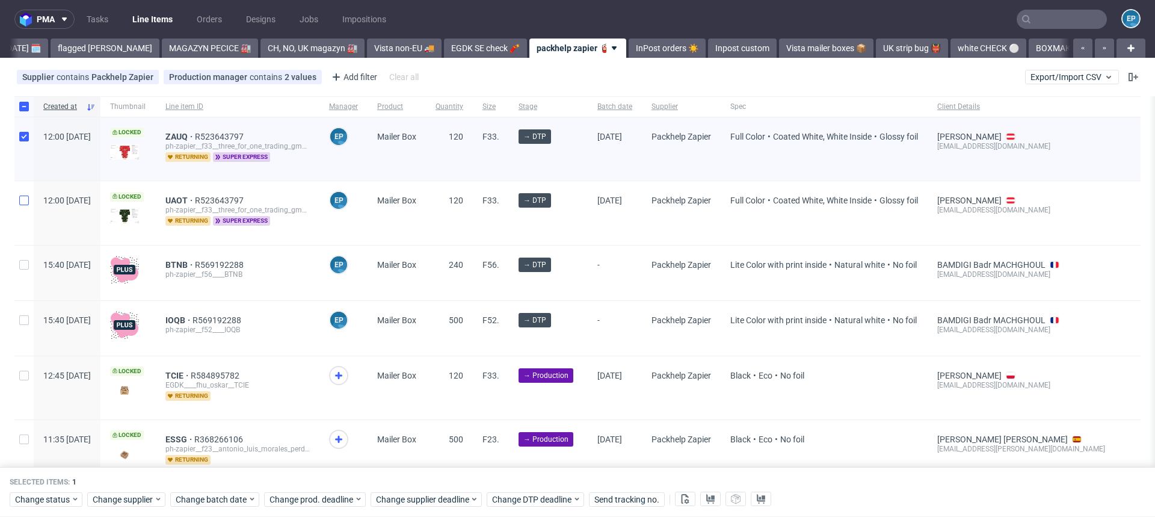
click at [27, 194] on div at bounding box center [23, 212] width 19 height 63
checkbox input "true"
click at [118, 499] on span "Change supplier" at bounding box center [123, 499] width 61 height 12
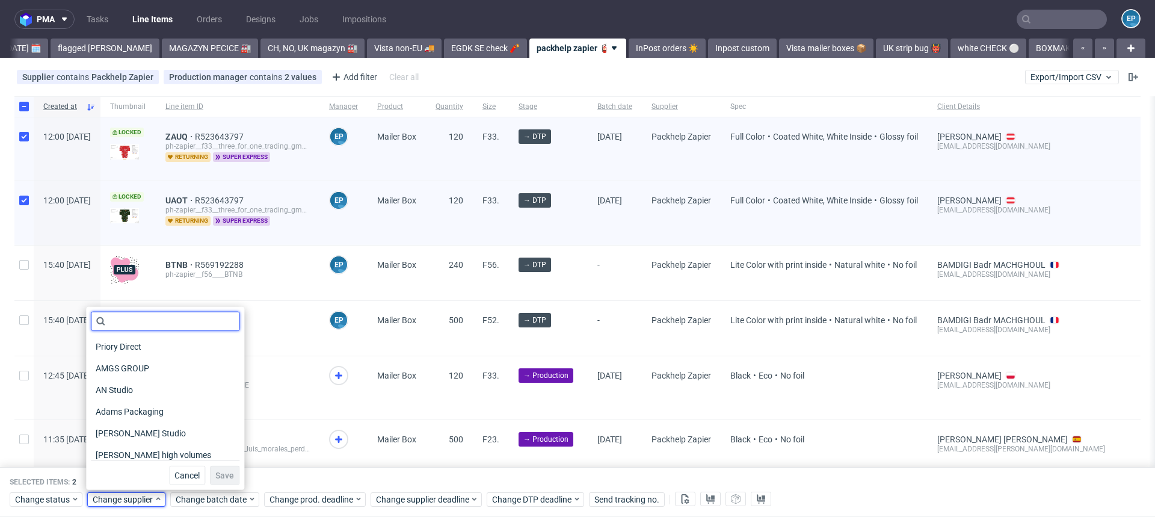
click at [164, 327] on input "text" at bounding box center [165, 321] width 149 height 19
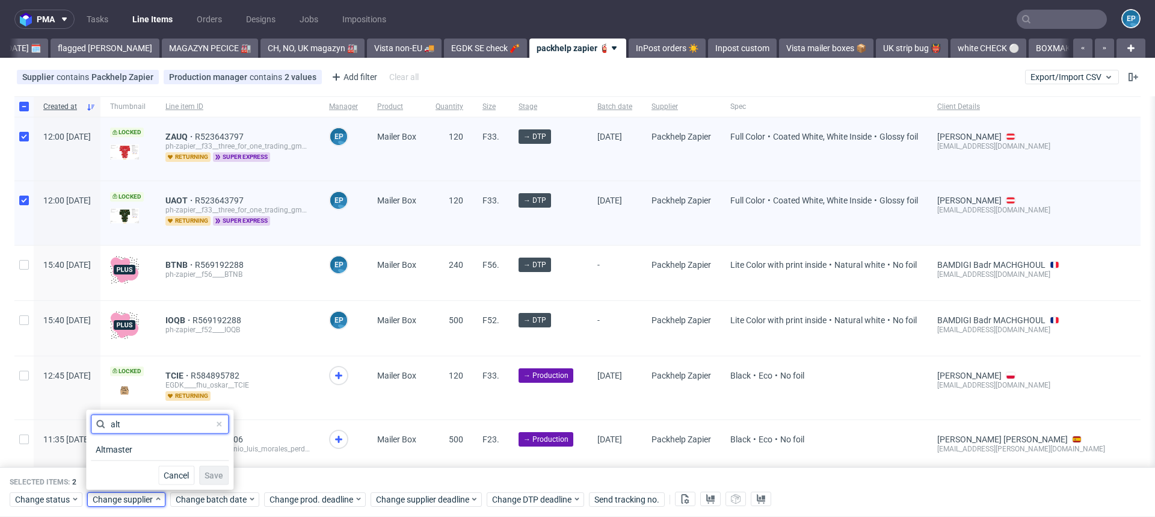
type input "alt"
click at [144, 440] on div "Altmaster" at bounding box center [160, 450] width 138 height 22
click at [144, 445] on div "Altmaster" at bounding box center [160, 449] width 138 height 17
click at [202, 469] on button "Save" at bounding box center [213, 475] width 29 height 19
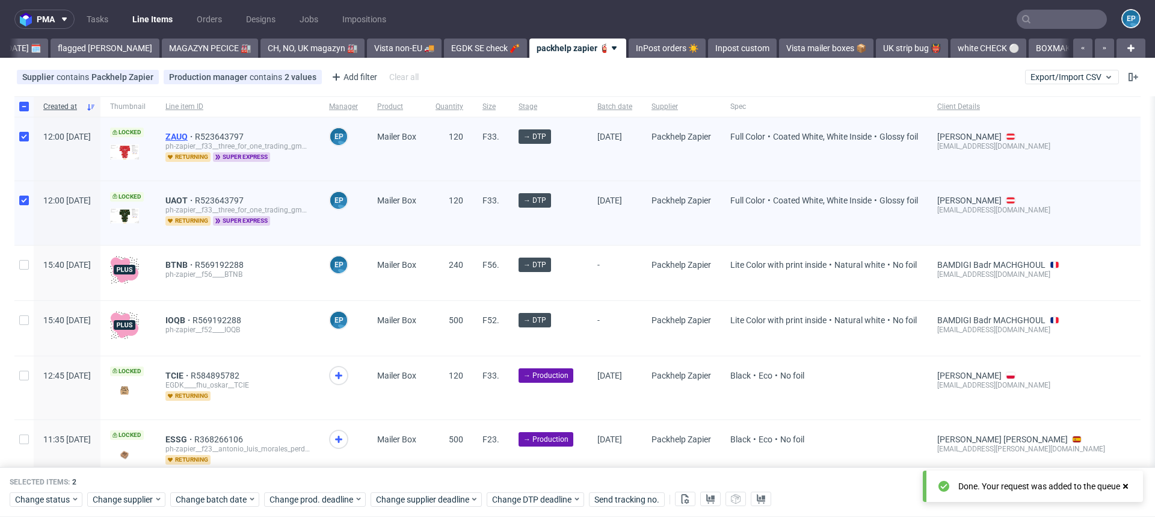
click at [195, 135] on span "ZAUQ" at bounding box center [179, 137] width 29 height 10
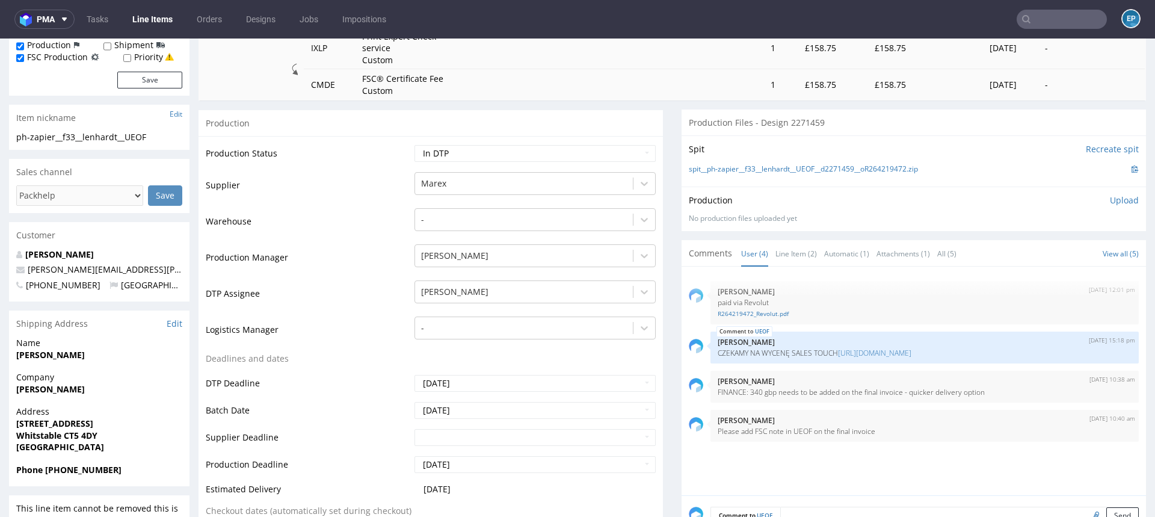
scroll to position [217, 0]
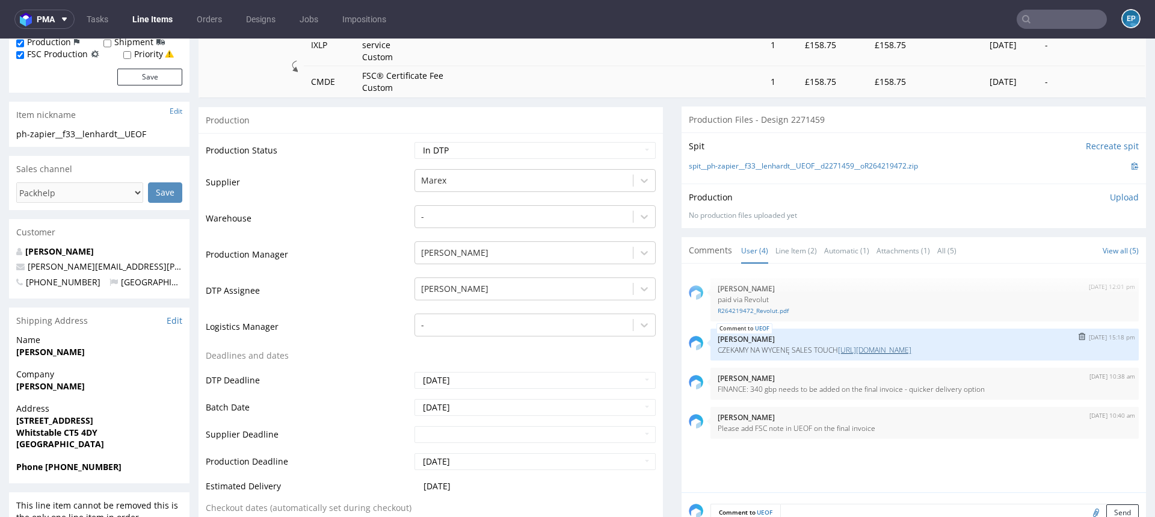
click at [904, 347] on link "https://packhelp.slack.com/archives/C0XU1D5PU/p1759914733907209" at bounding box center [874, 350] width 73 height 10
click at [791, 253] on link "Line Item (2)" at bounding box center [796, 251] width 42 height 26
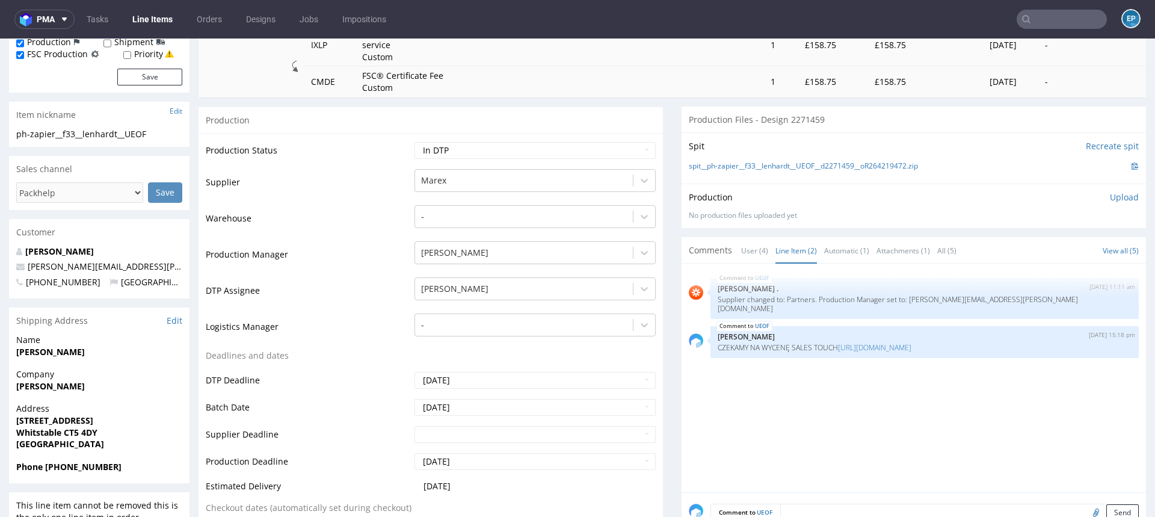
scroll to position [287, 0]
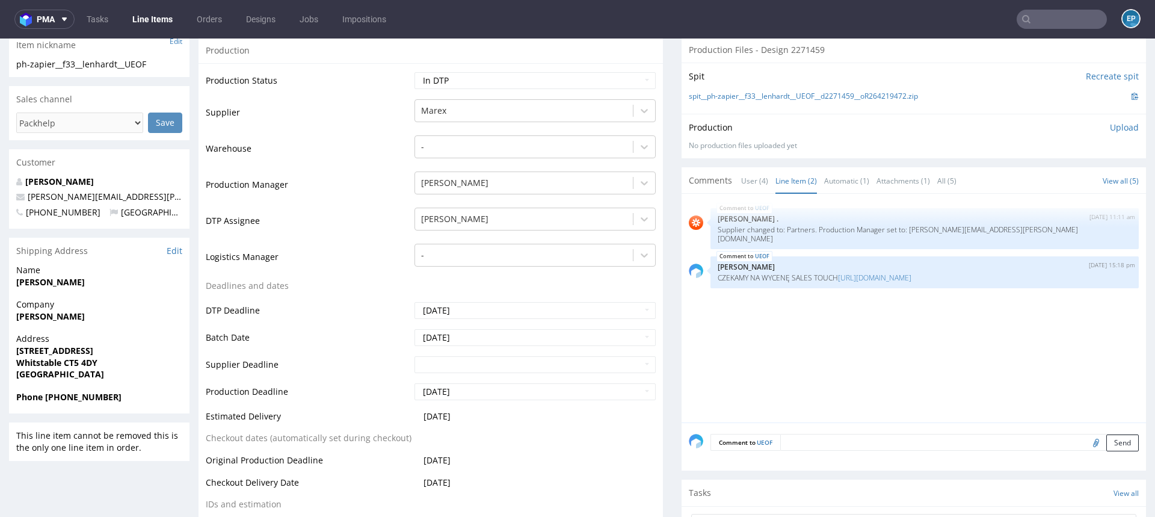
click at [795, 440] on textarea at bounding box center [959, 442] width 359 height 17
type textarea "marex offset"
click at [1106, 499] on button "Send" at bounding box center [1122, 498] width 32 height 17
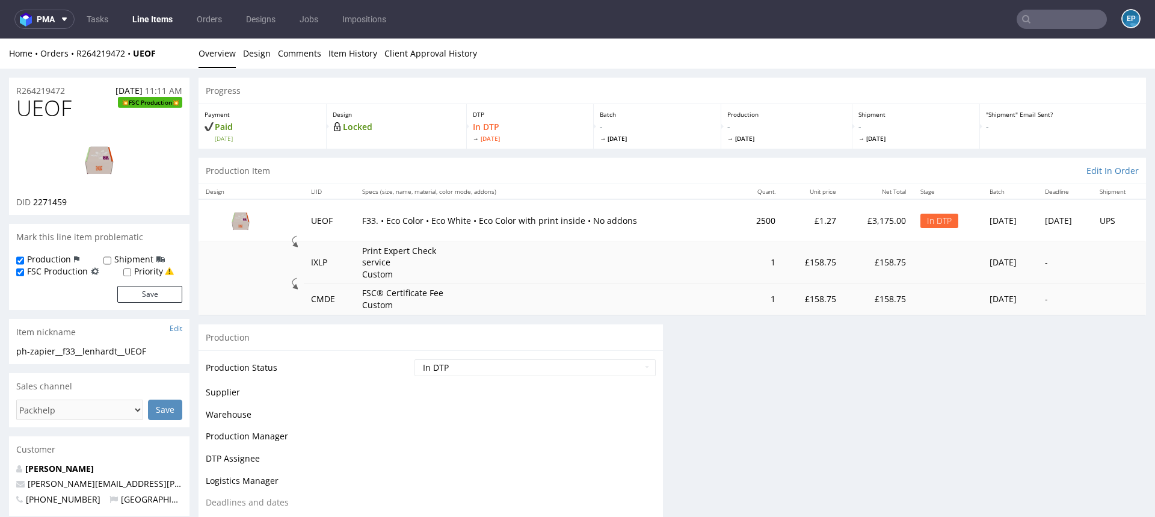
scroll to position [0, 0]
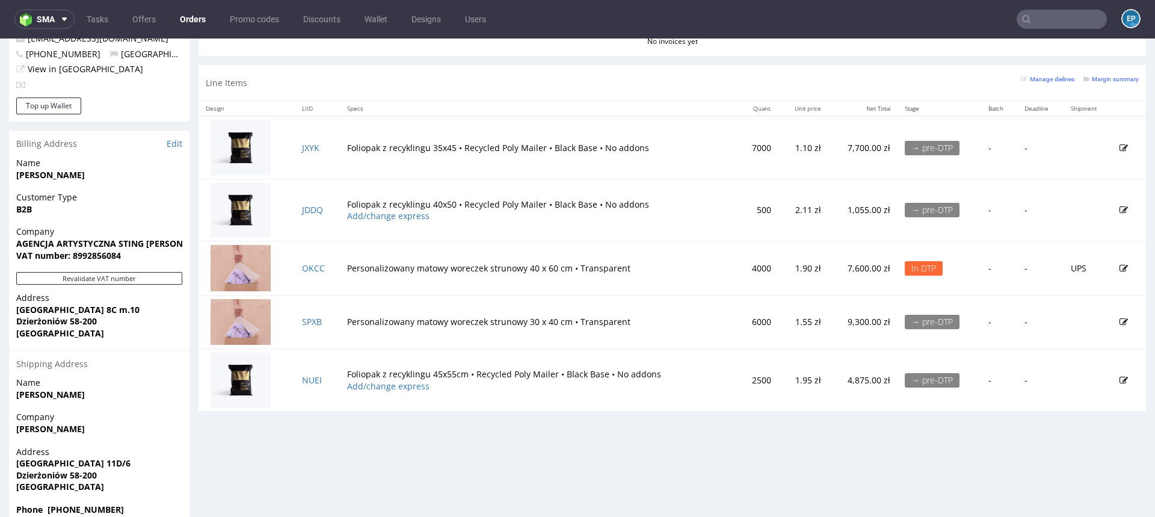
scroll to position [687, 0]
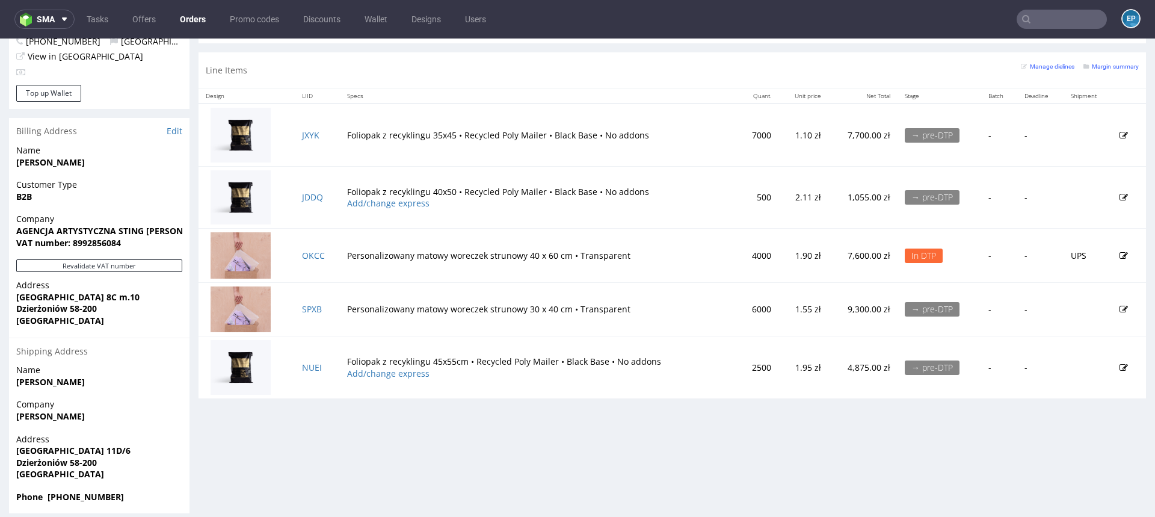
click at [309, 261] on td "OKCC" at bounding box center [317, 256] width 45 height 54
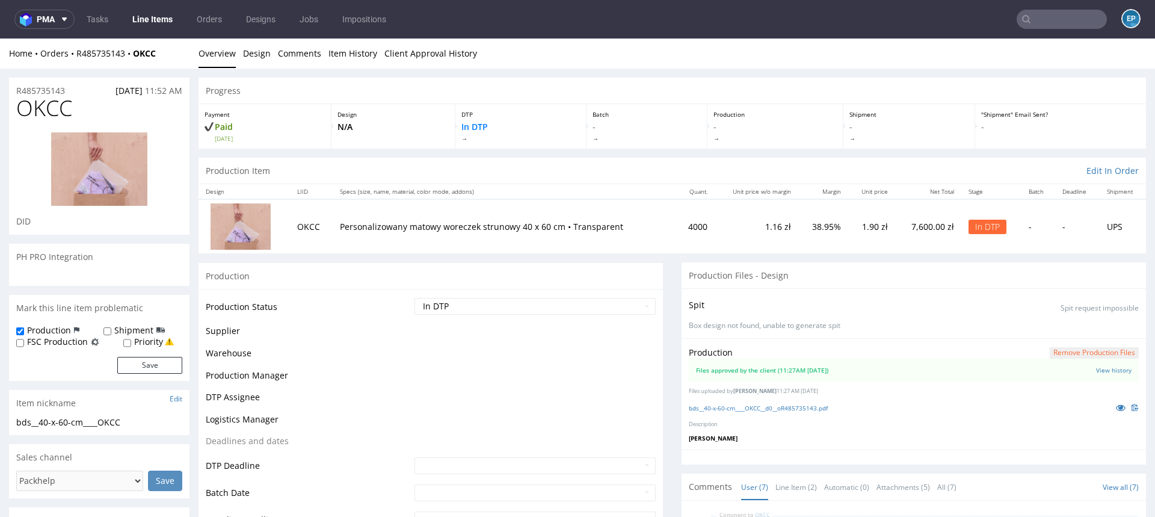
scroll to position [247, 0]
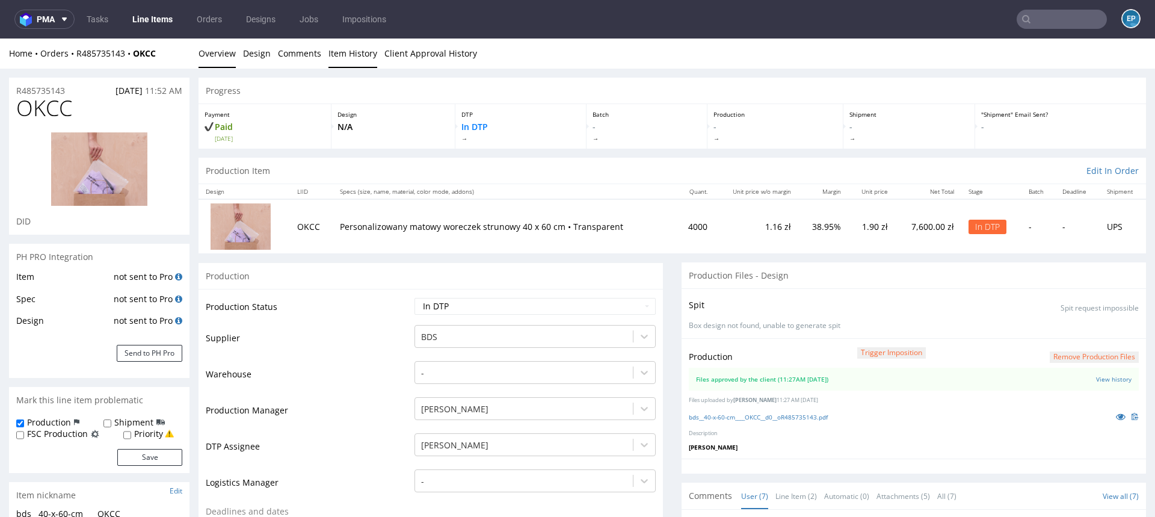
click at [333, 45] on link "Item History" at bounding box center [352, 53] width 49 height 29
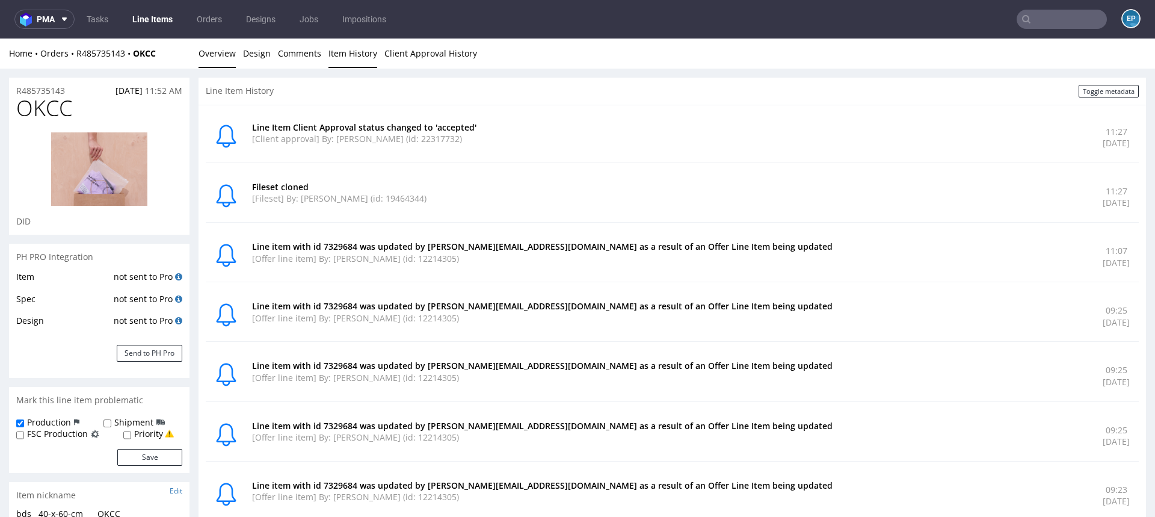
click at [227, 55] on link "Overview" at bounding box center [217, 53] width 37 height 29
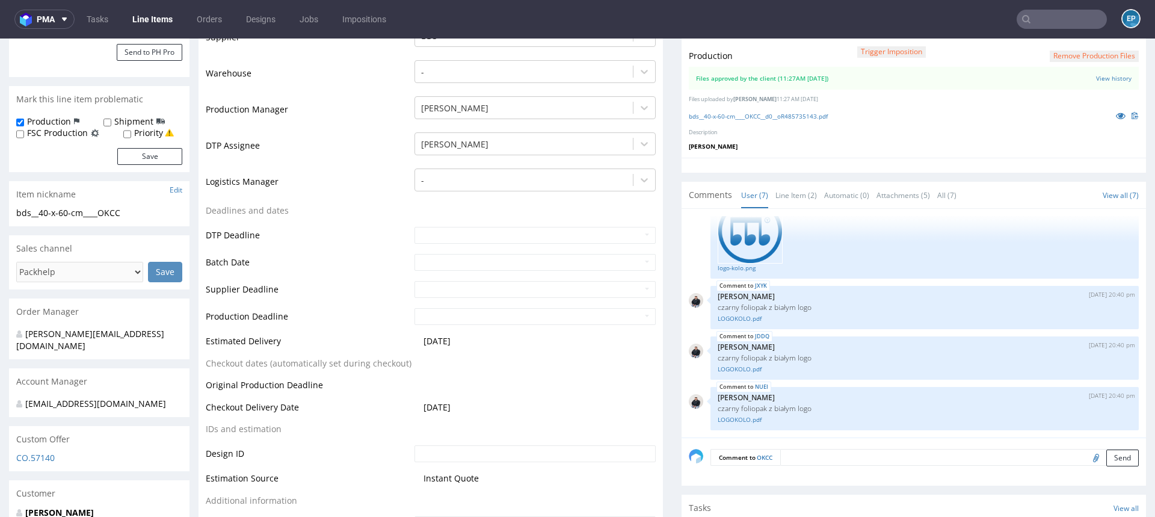
scroll to position [304, 0]
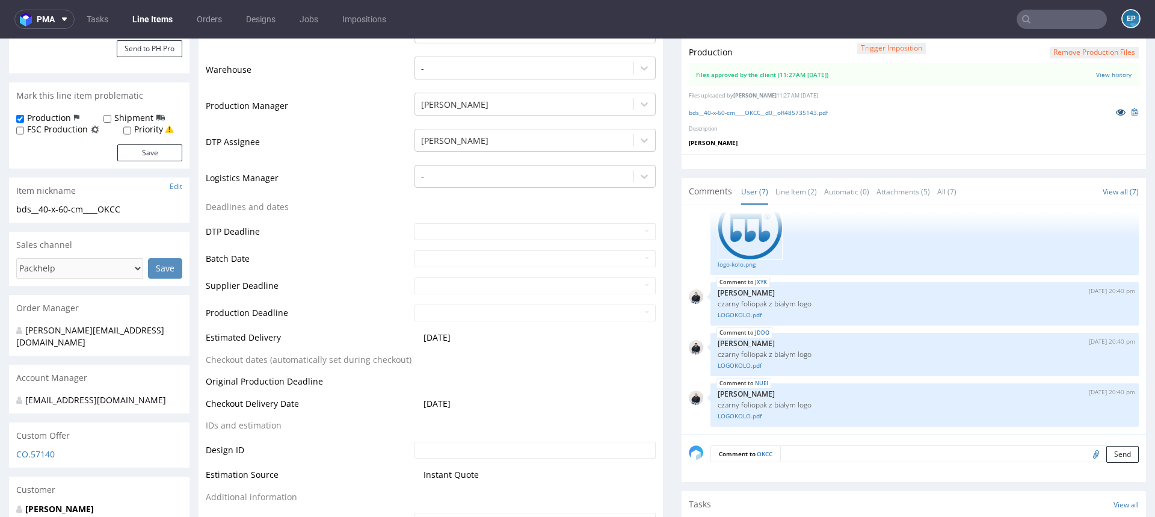
click at [1116, 110] on icon at bounding box center [1121, 112] width 10 height 8
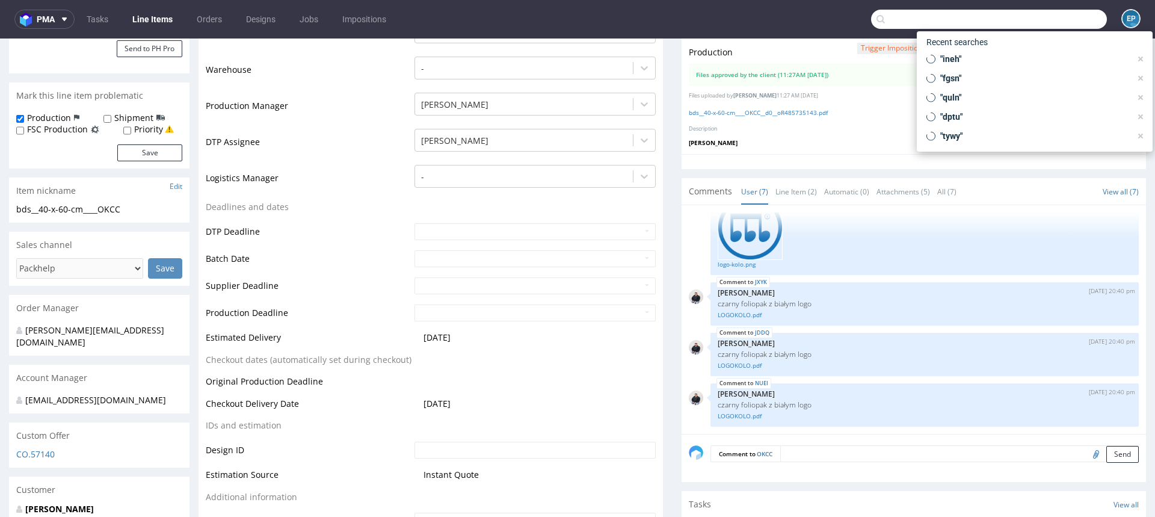
click at [1036, 13] on input "text" at bounding box center [989, 19] width 236 height 19
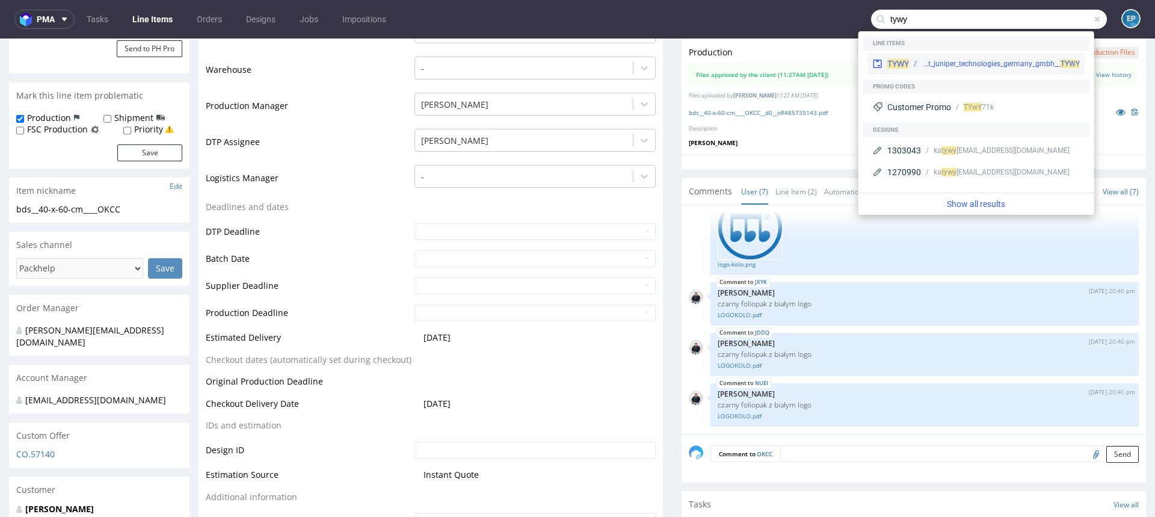
type input "tywy"
click at [915, 55] on div "TYWY ph-zapier__f52__reprint_juniper_technologies_germany_gmbh__ TYWY" at bounding box center [976, 64] width 217 height 22
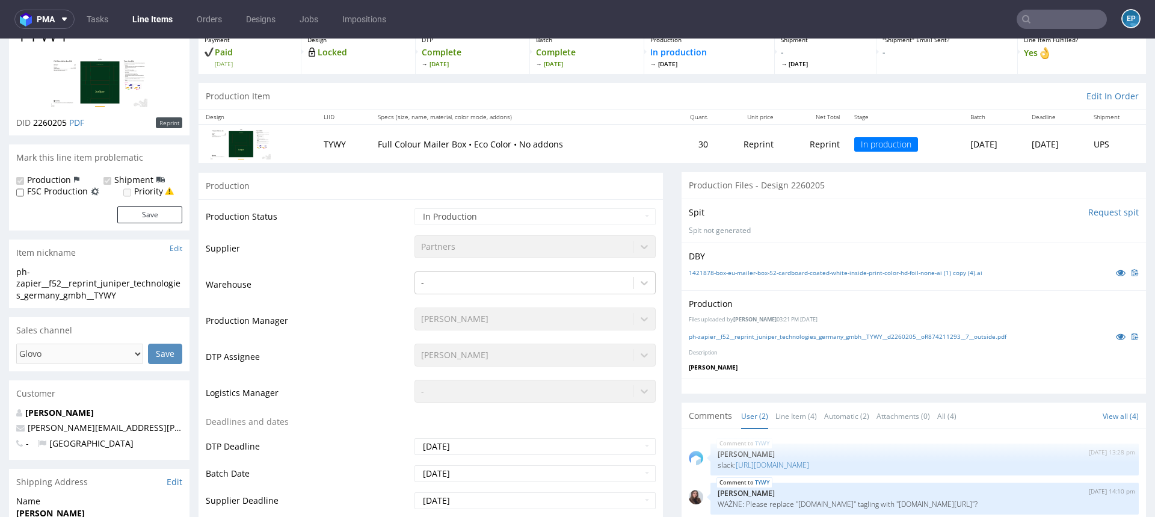
scroll to position [295, 0]
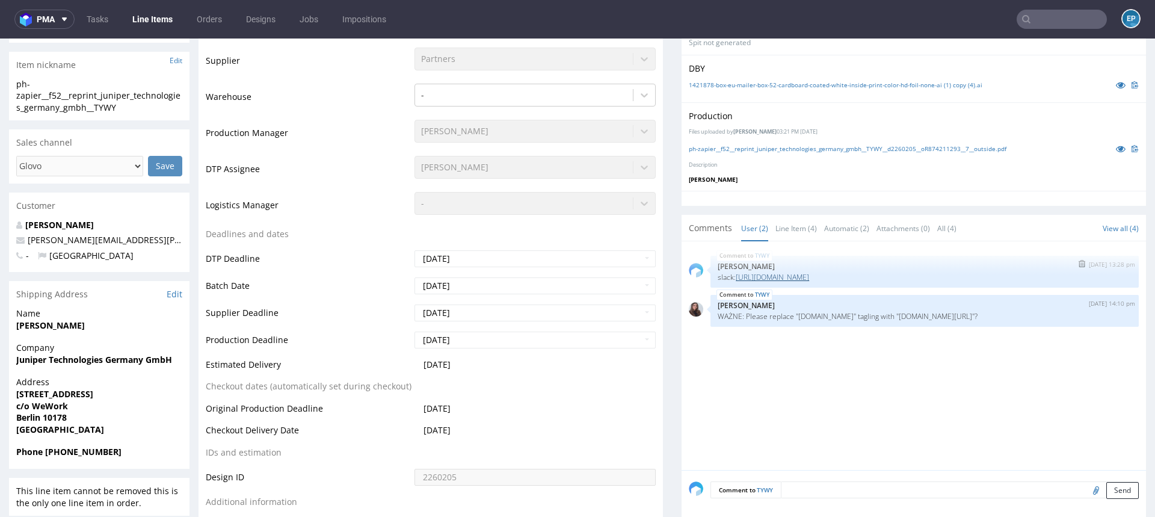
click at [809, 274] on link "https://packhelp.slack.com/archives/C03DDT8J2TB/p1759148872799609" at bounding box center [772, 277] width 73 height 10
click at [809, 275] on link "https://packhelp.slack.com/archives/C03DDT8J2TB/p1759148872799609" at bounding box center [772, 277] width 73 height 10
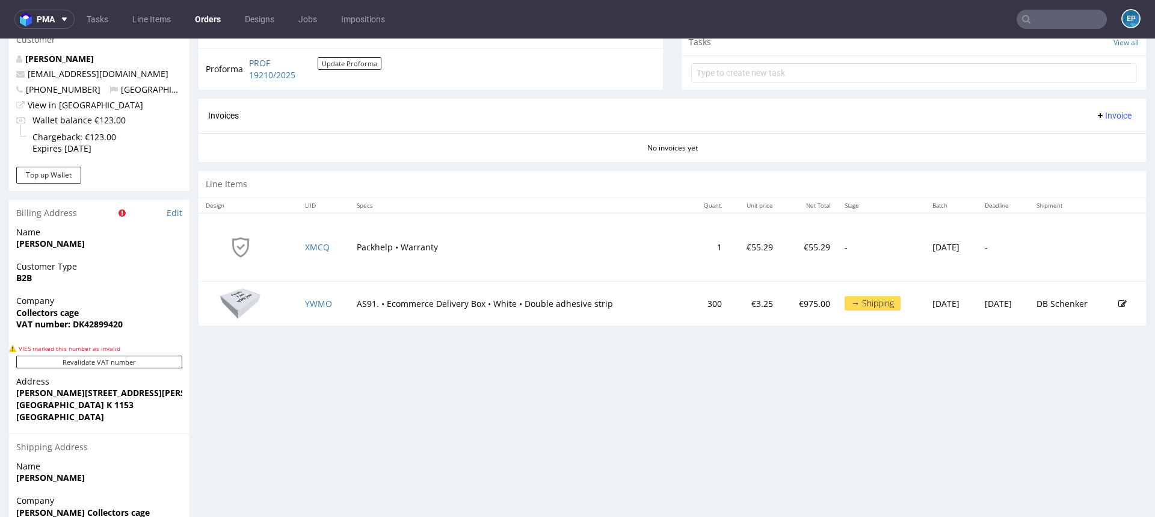
scroll to position [505, 0]
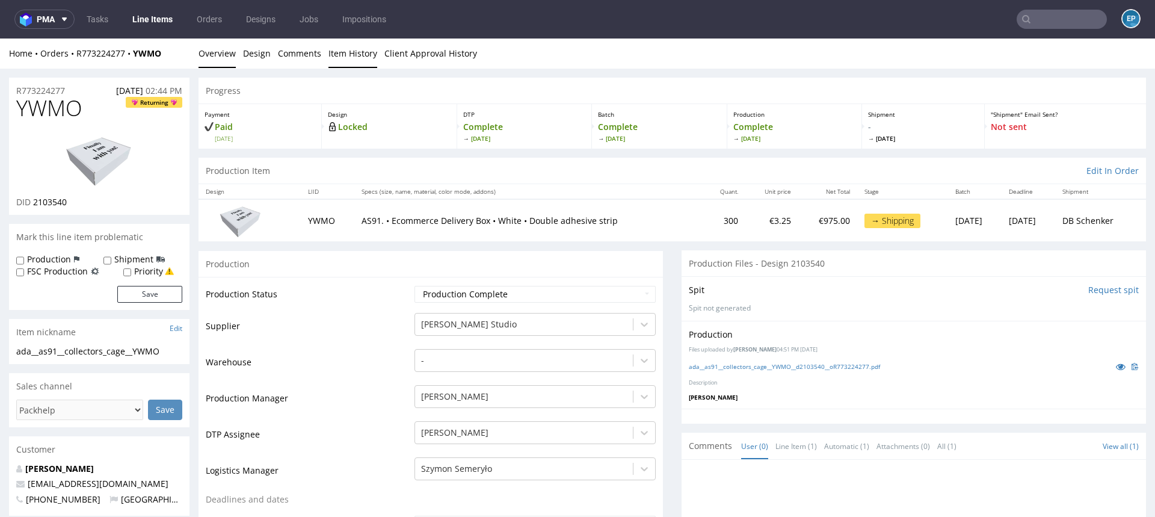
click at [338, 57] on link "Item History" at bounding box center [352, 53] width 49 height 29
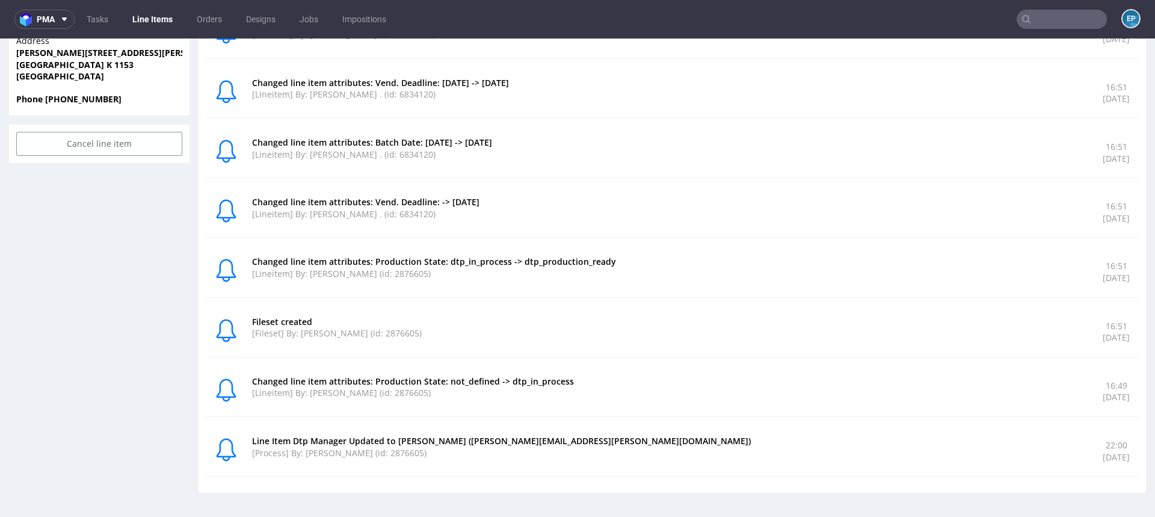
scroll to position [3, 0]
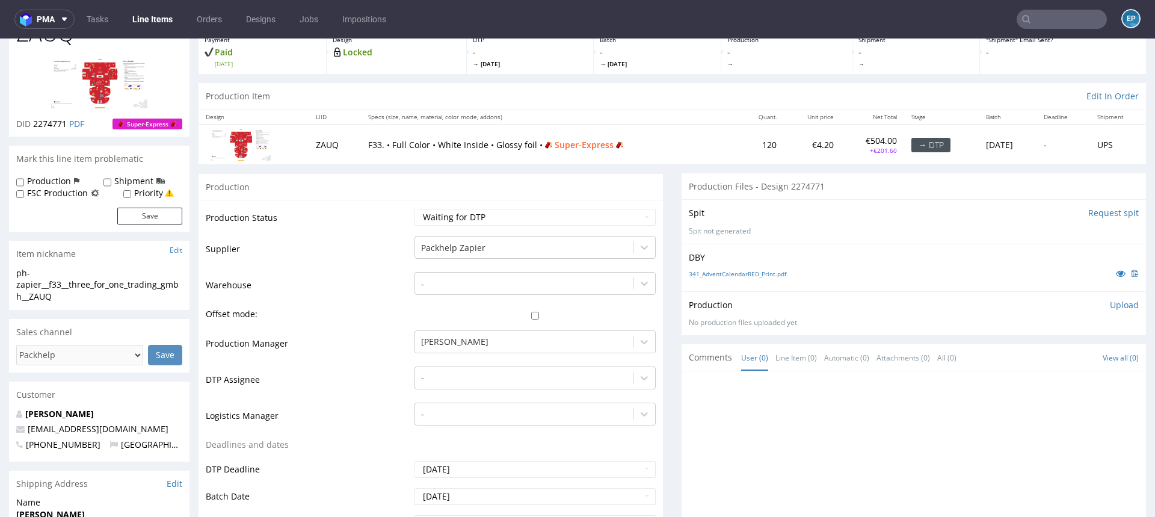
scroll to position [166, 0]
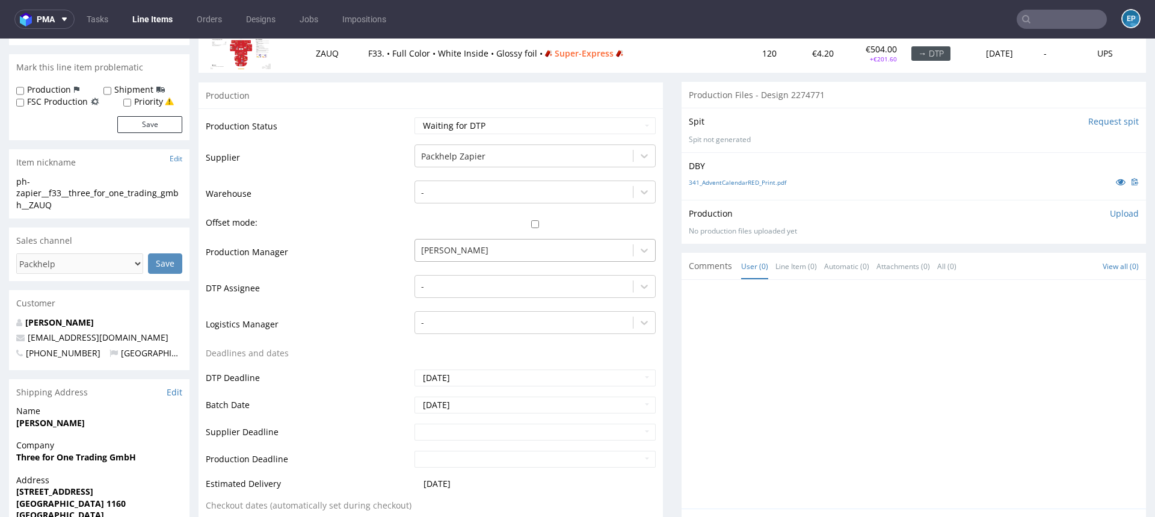
click at [469, 250] on div at bounding box center [524, 250] width 206 height 14
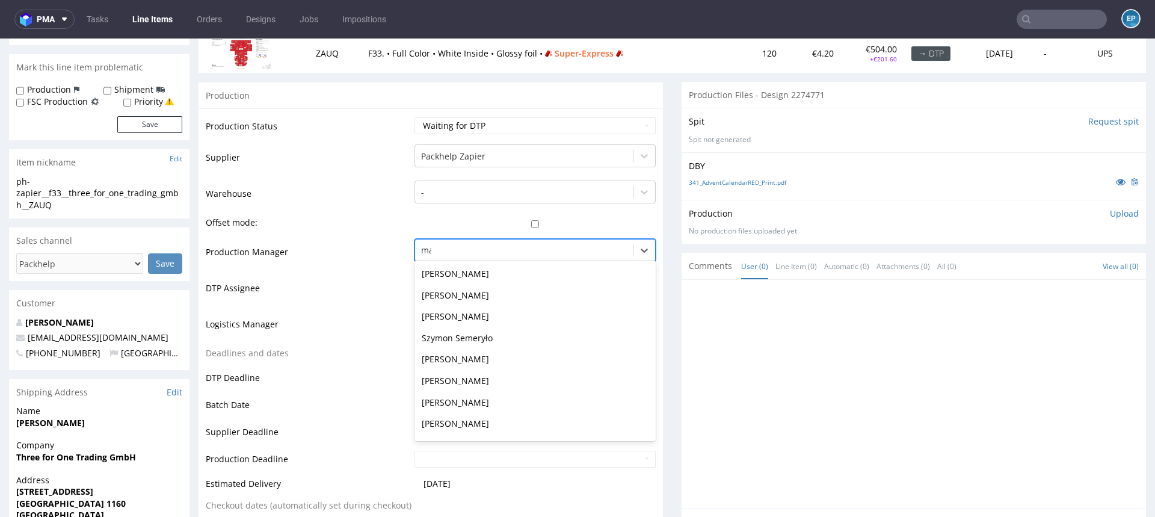
scroll to position [129, 0]
type input "mak"
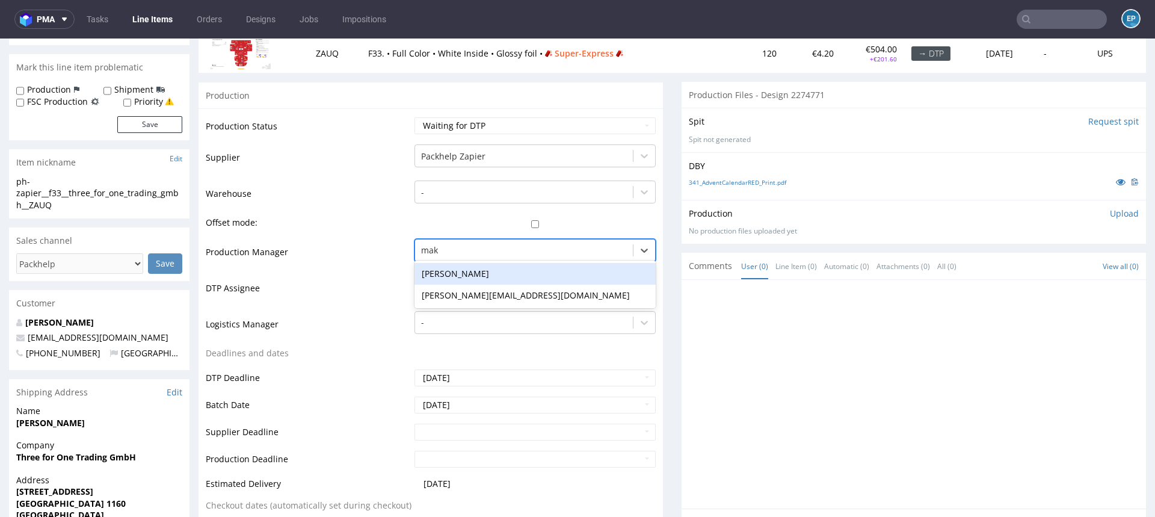
click at [477, 280] on div "[PERSON_NAME]" at bounding box center [535, 274] width 241 height 22
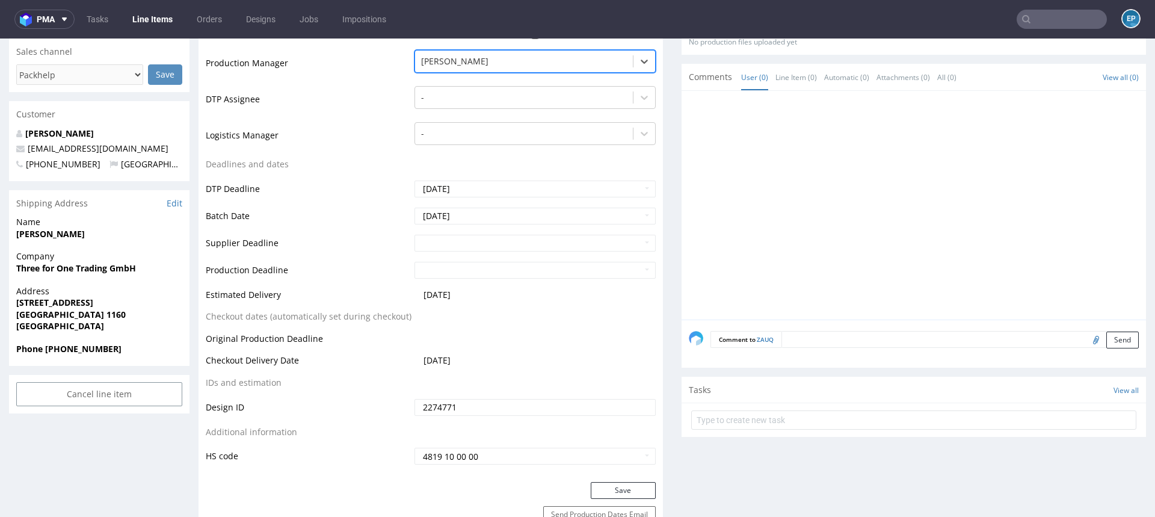
scroll to position [461, 0]
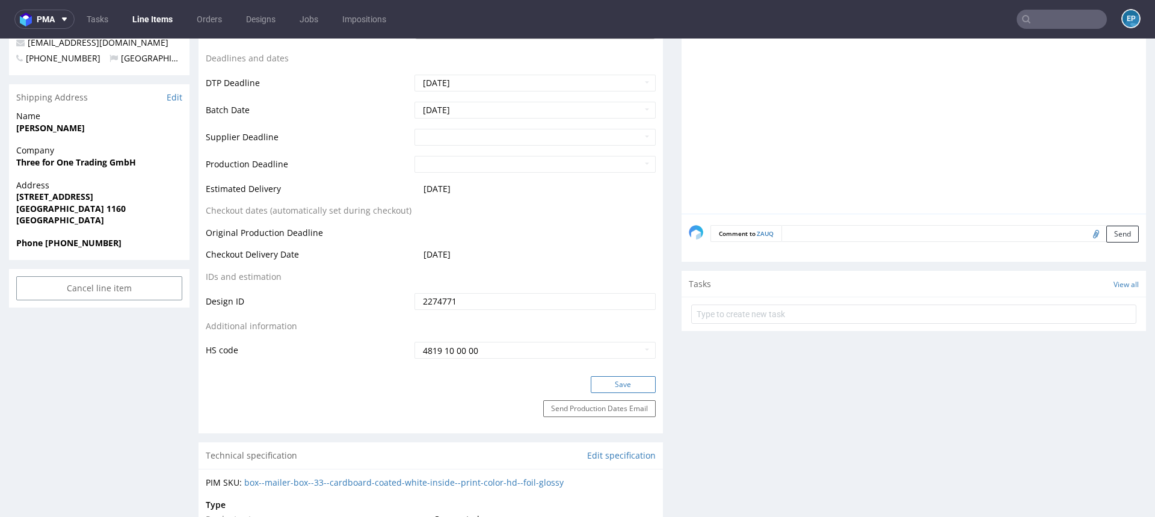
click at [602, 386] on button "Save" at bounding box center [623, 384] width 65 height 17
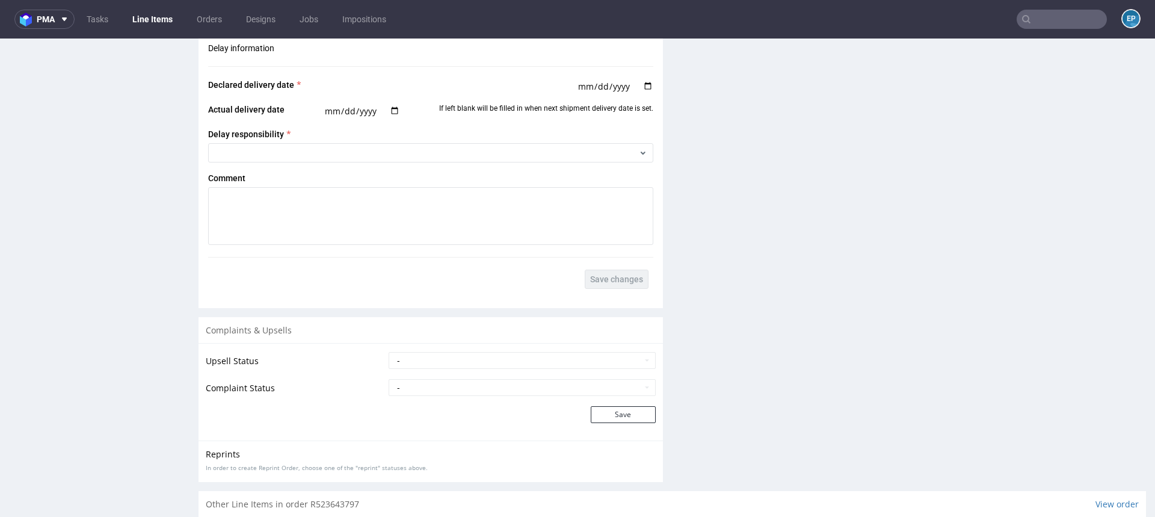
scroll to position [1735, 0]
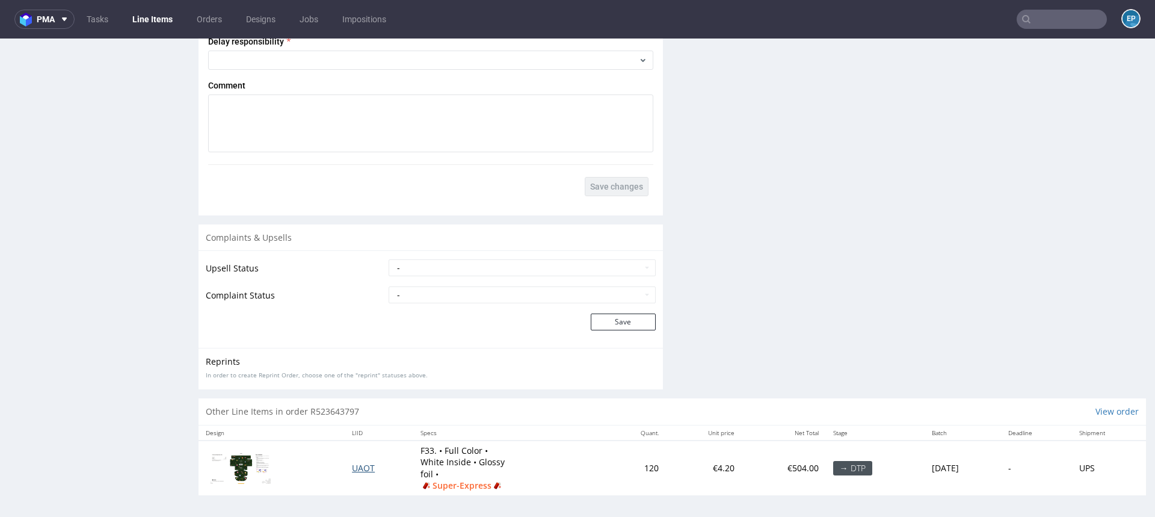
click at [354, 466] on span "UAOT" at bounding box center [363, 467] width 23 height 11
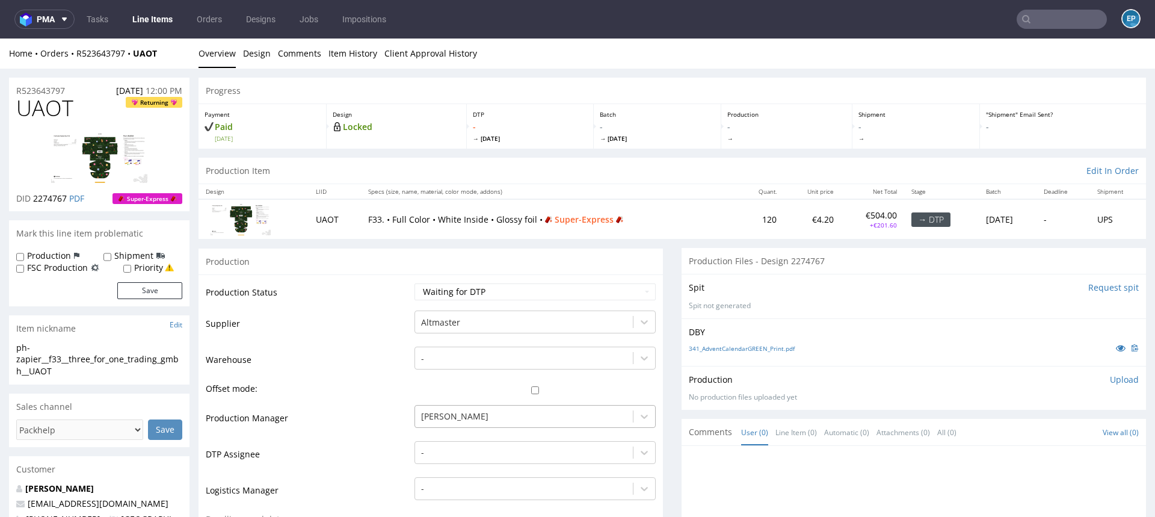
click at [443, 420] on div "[PERSON_NAME]" at bounding box center [535, 413] width 241 height 17
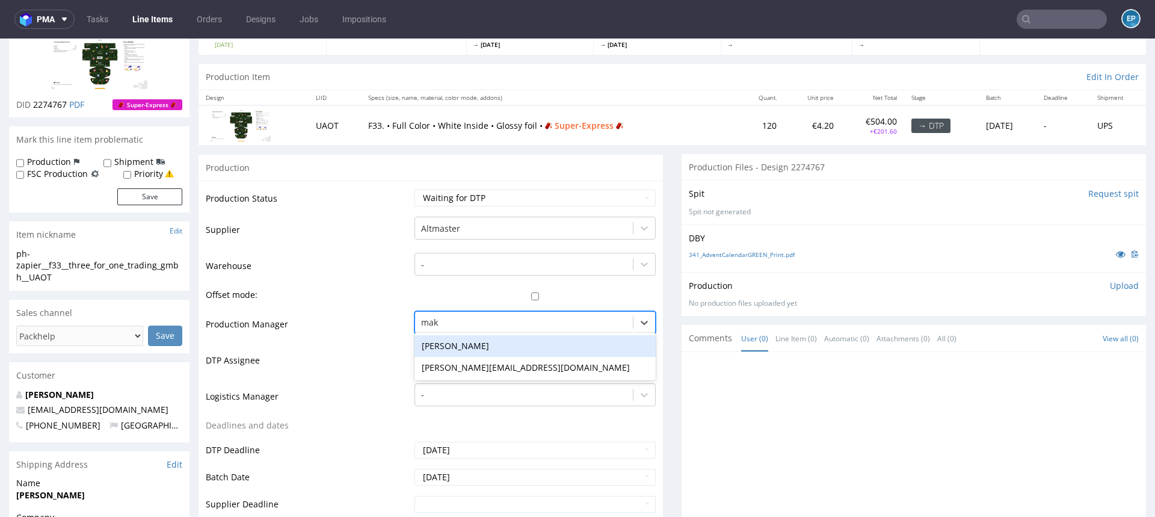
type input "maks"
click at [443, 345] on div "[PERSON_NAME]" at bounding box center [535, 346] width 241 height 22
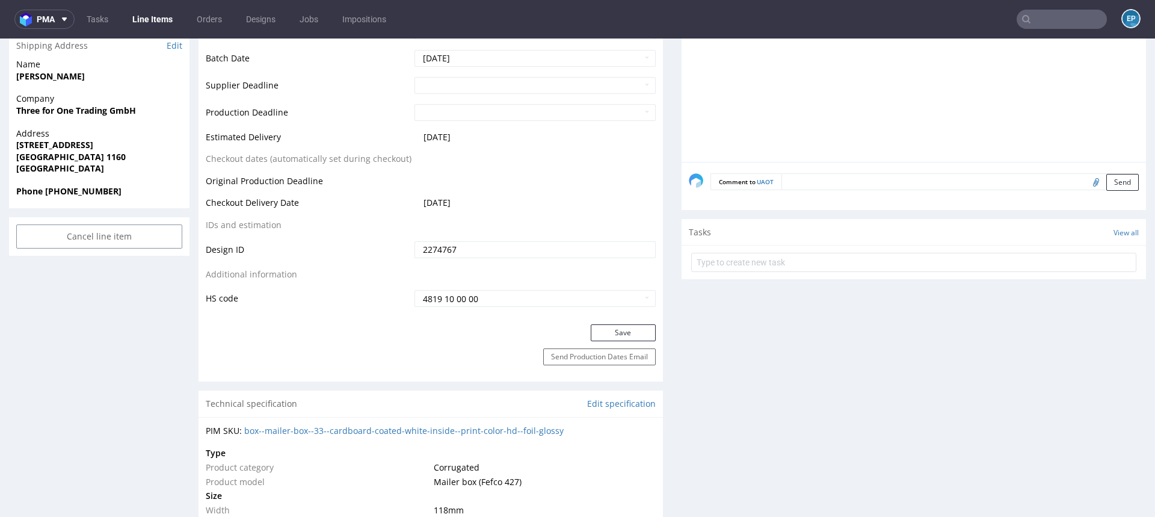
scroll to position [723, 0]
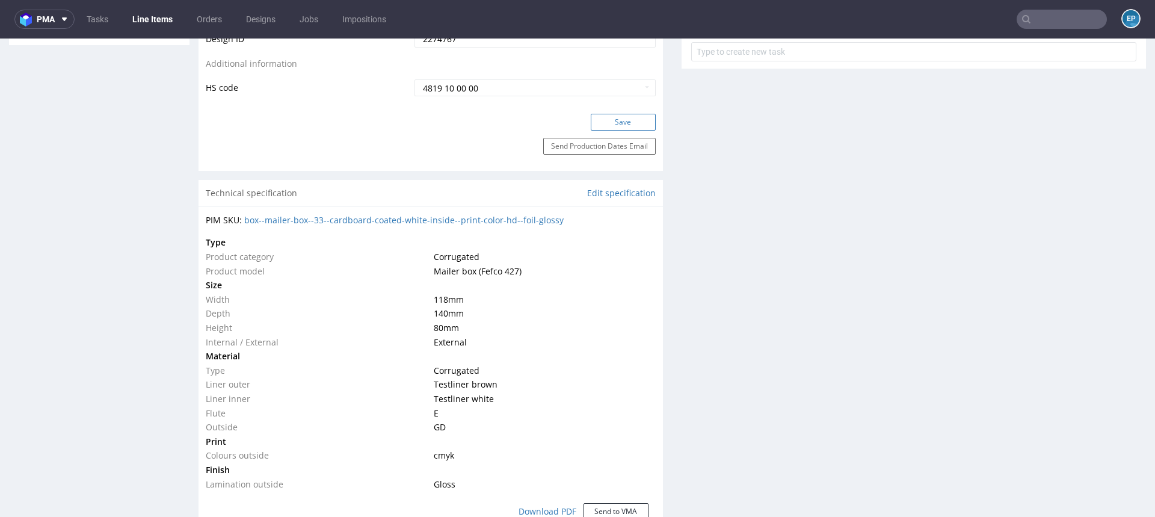
click at [610, 123] on button "Save" at bounding box center [623, 122] width 65 height 17
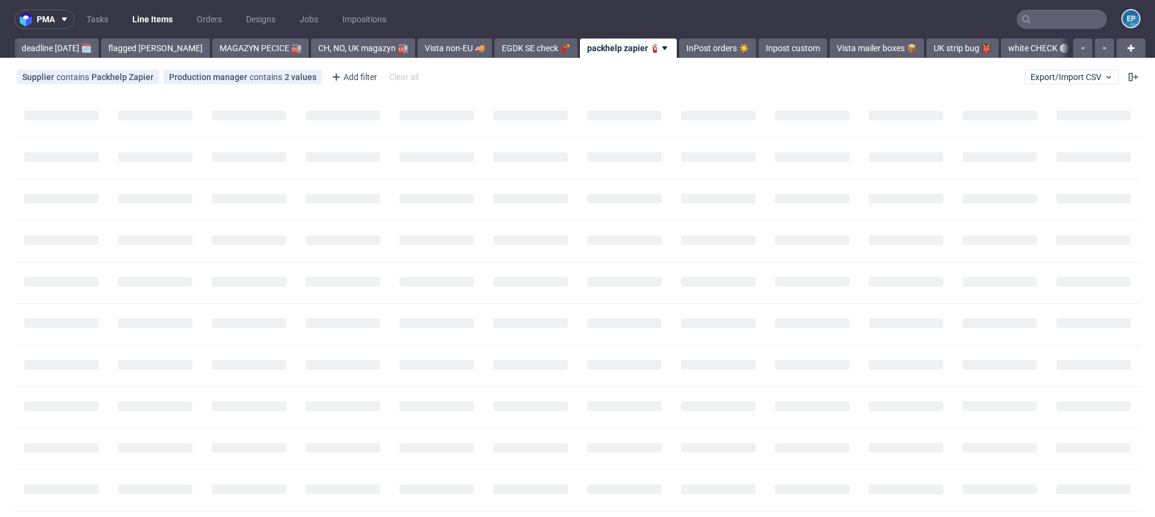
scroll to position [0, 177]
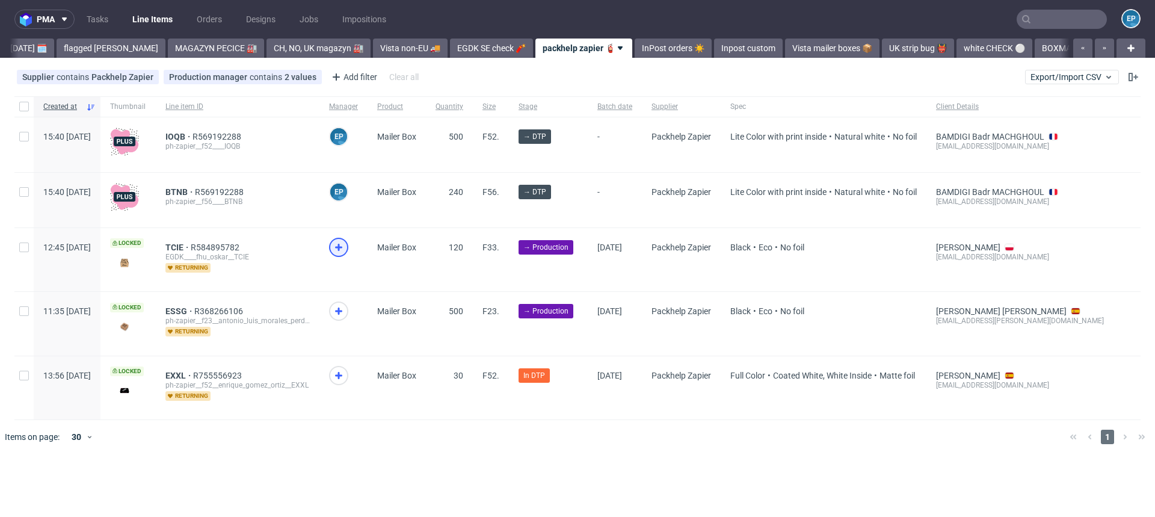
click at [346, 248] on icon at bounding box center [338, 247] width 14 height 14
click at [342, 310] on use at bounding box center [338, 310] width 7 height 7
click at [23, 312] on input "checkbox" at bounding box center [24, 311] width 10 height 10
checkbox input "true"
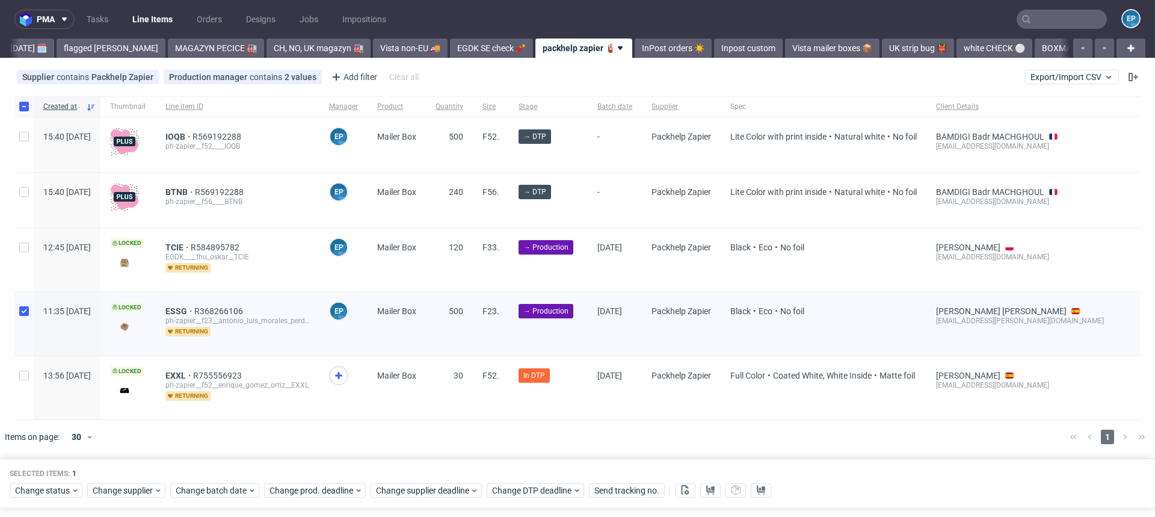
click at [22, 258] on div at bounding box center [23, 259] width 19 height 63
checkbox input "true"
click at [145, 490] on span "Change supplier" at bounding box center [123, 490] width 61 height 12
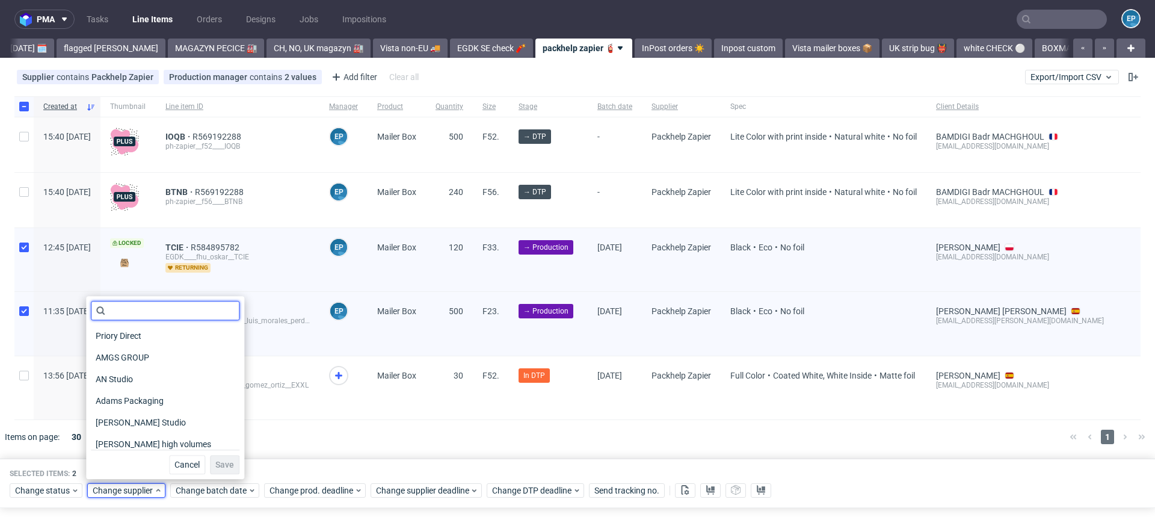
click at [156, 306] on input "text" at bounding box center [165, 310] width 149 height 19
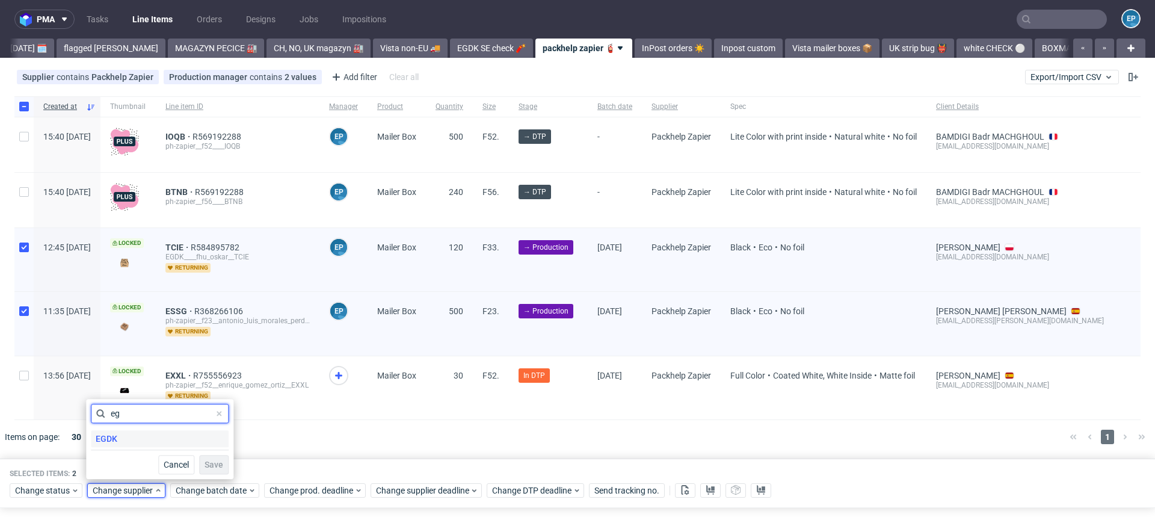
type input "eg"
click at [131, 439] on div "EGDK" at bounding box center [160, 438] width 138 height 17
click at [205, 465] on span "Save" at bounding box center [214, 464] width 19 height 8
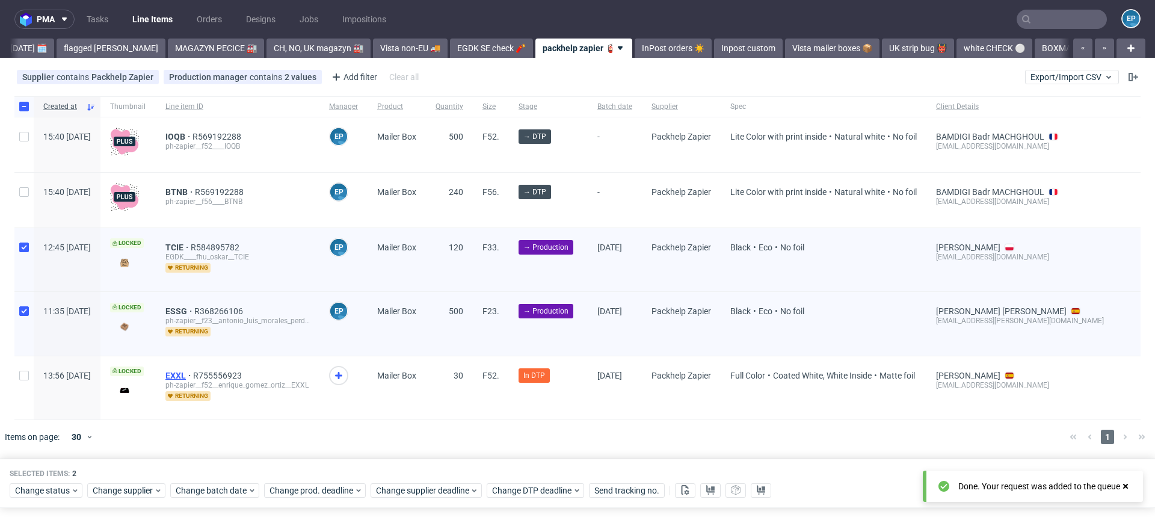
click at [193, 373] on span "EXXL" at bounding box center [179, 376] width 28 height 10
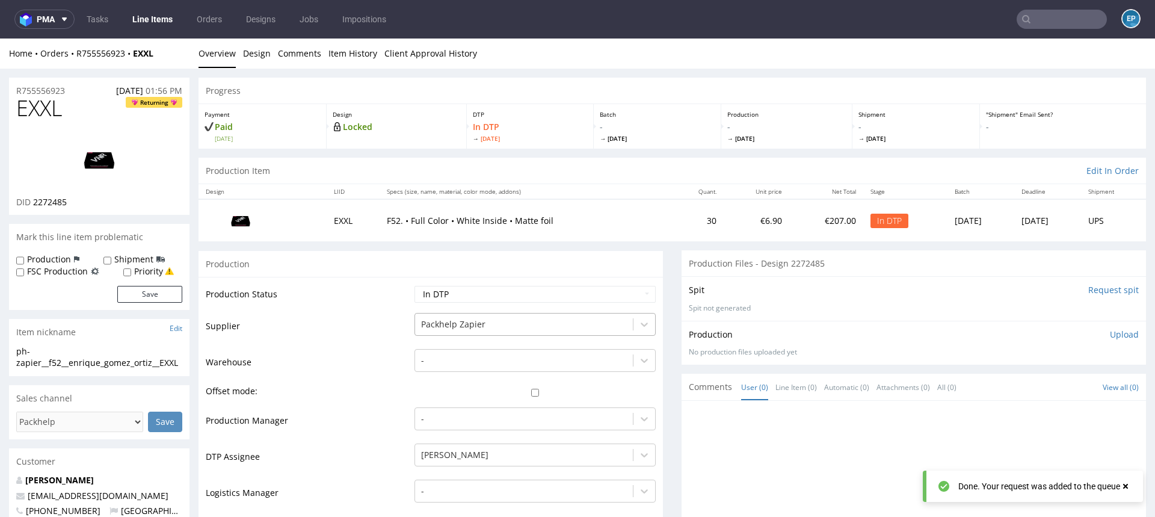
click at [441, 327] on div at bounding box center [524, 324] width 206 height 14
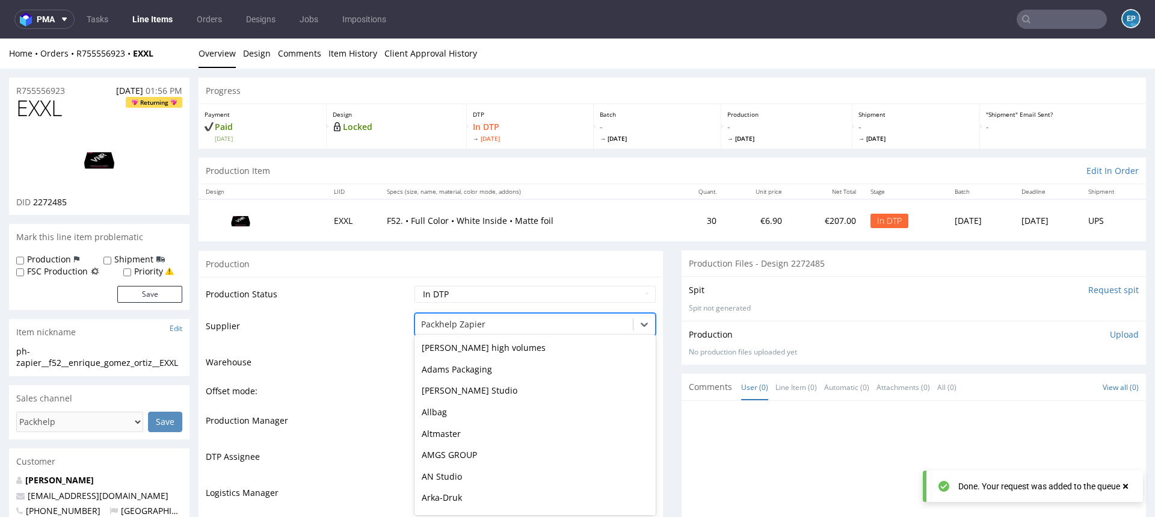
scroll to position [2378, 0]
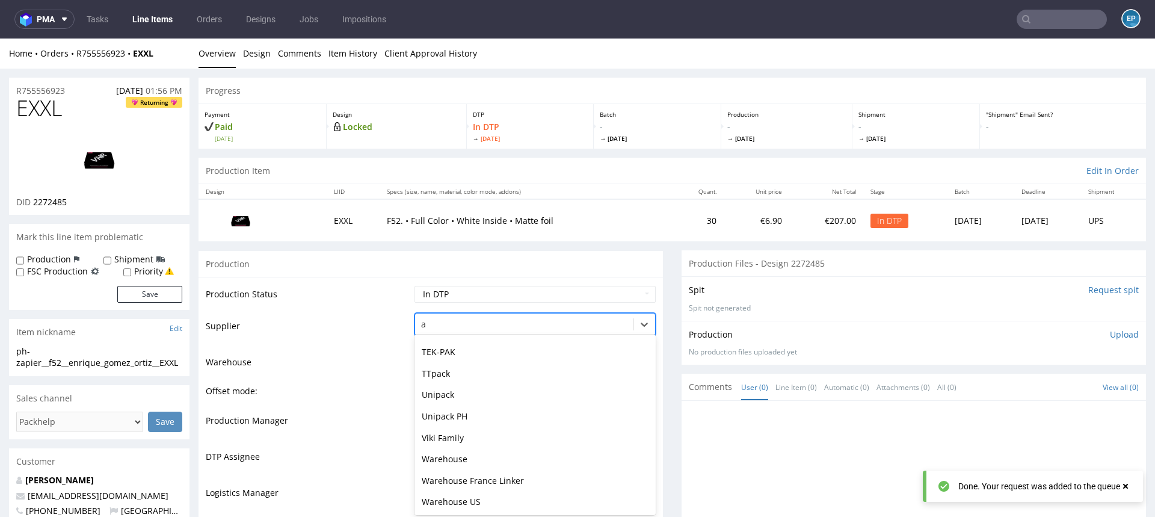
type input "al"
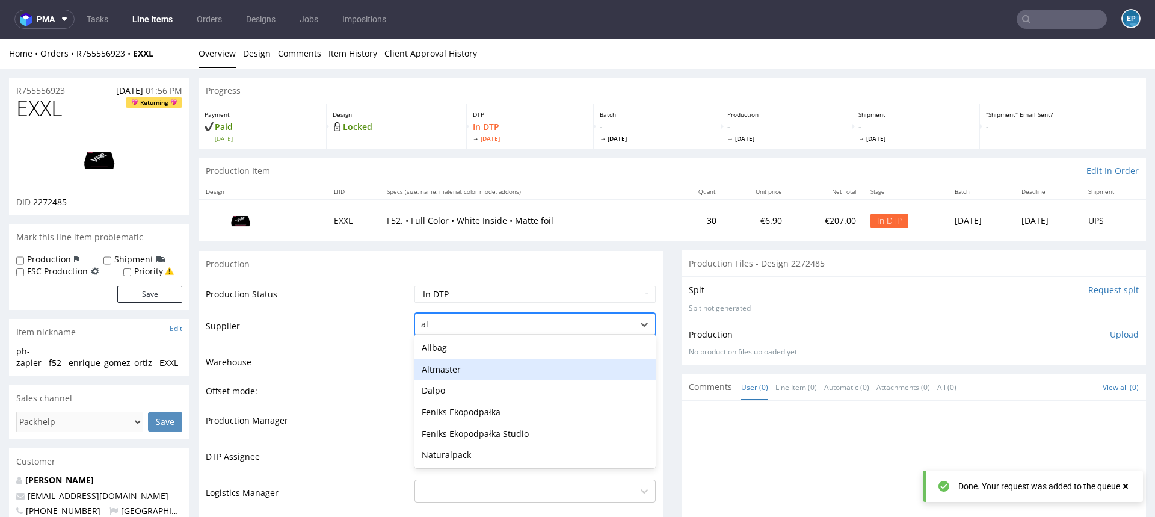
click at [447, 363] on div "Altmaster" at bounding box center [535, 370] width 241 height 22
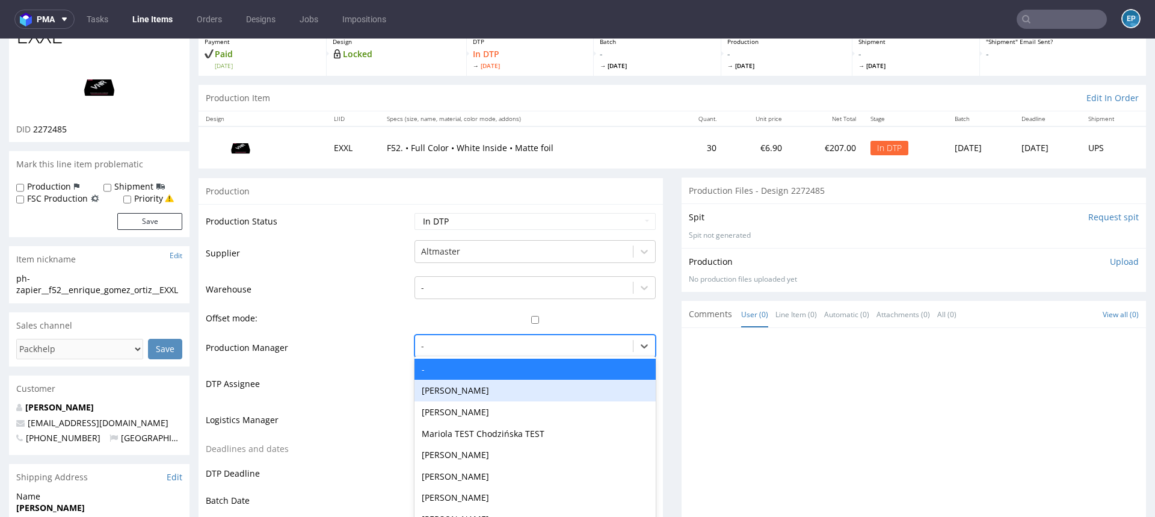
click at [452, 351] on div "Tołoczko Agata, 2 of 62. 62 results available. Use Up and Down to choose option…" at bounding box center [535, 342] width 241 height 17
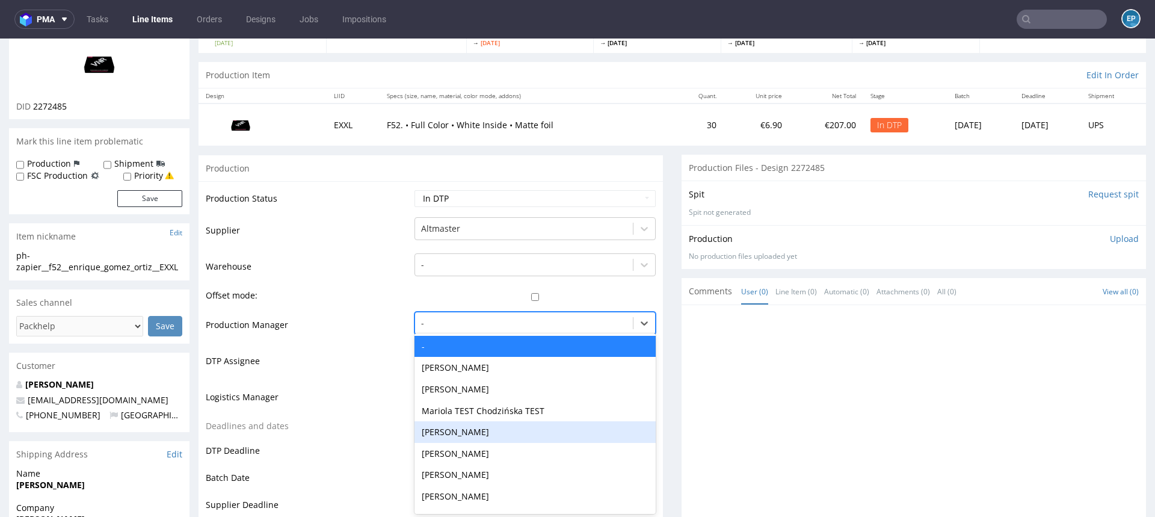
scroll to position [96, 0]
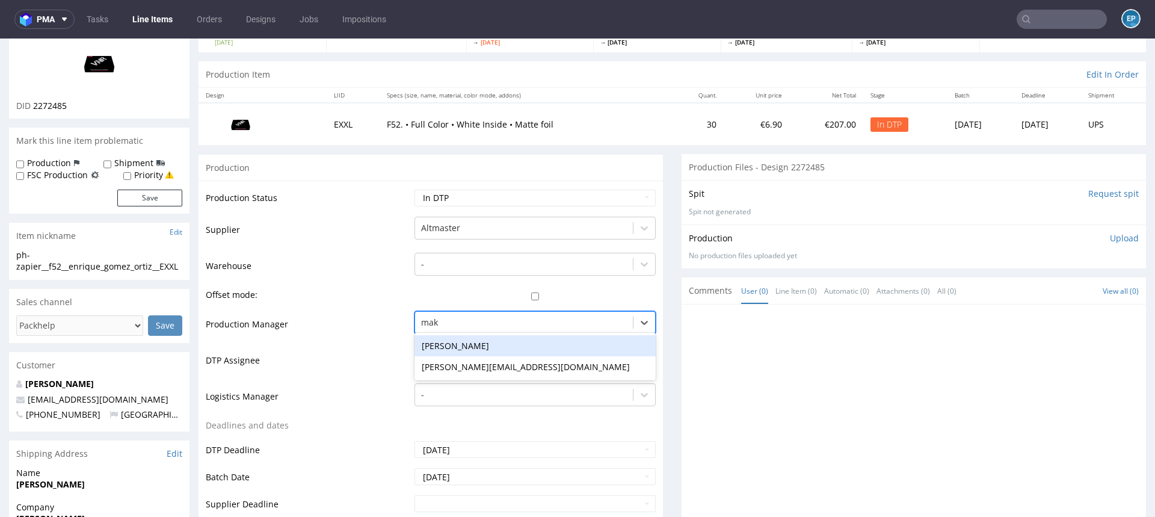
type input "maks"
click at [440, 351] on div "[PERSON_NAME]" at bounding box center [535, 346] width 241 height 22
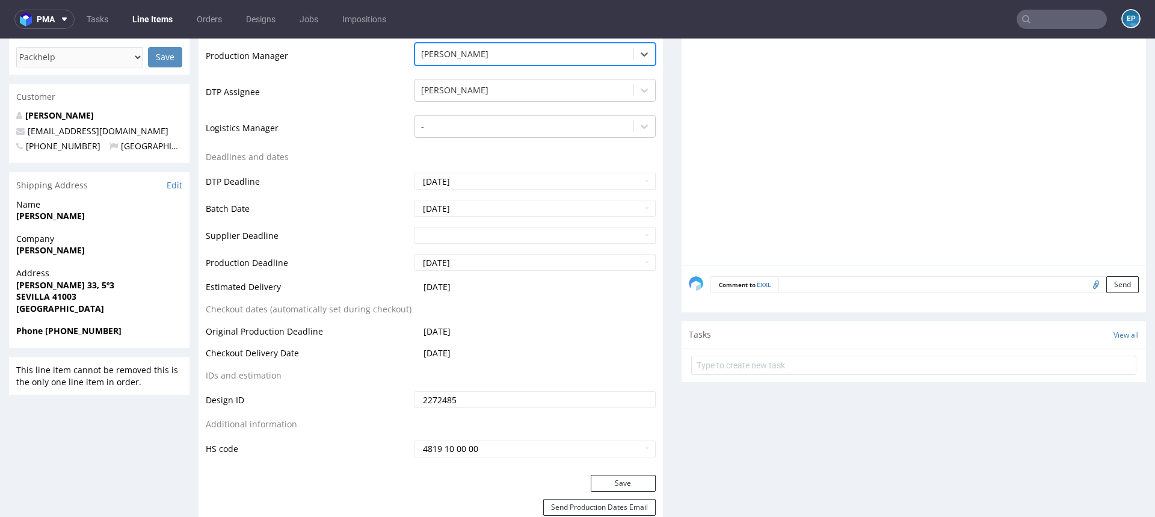
scroll to position [454, 0]
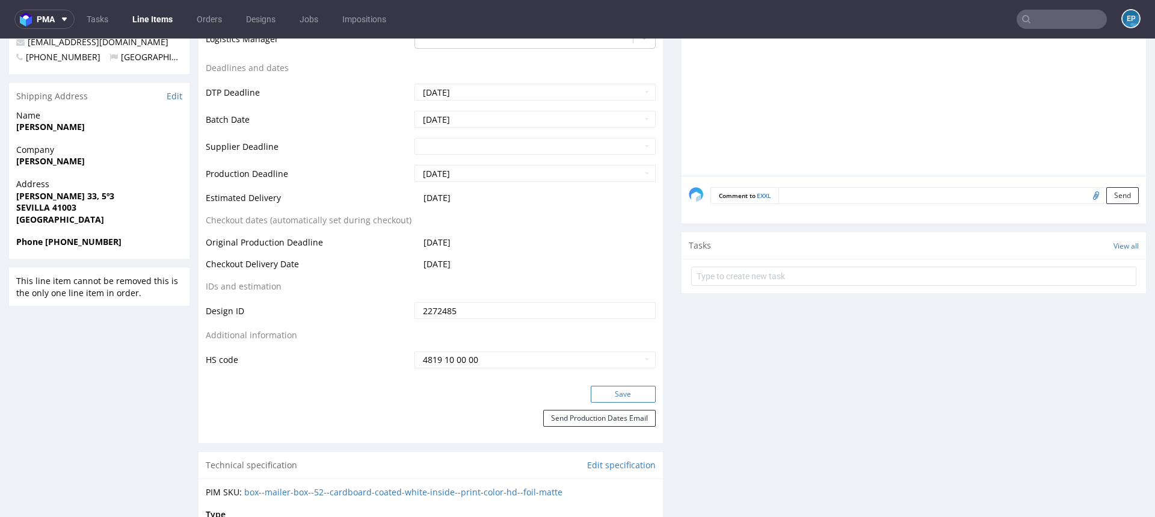
click at [591, 389] on button "Save" at bounding box center [623, 394] width 65 height 17
click at [166, 24] on link "Line Items" at bounding box center [152, 19] width 55 height 19
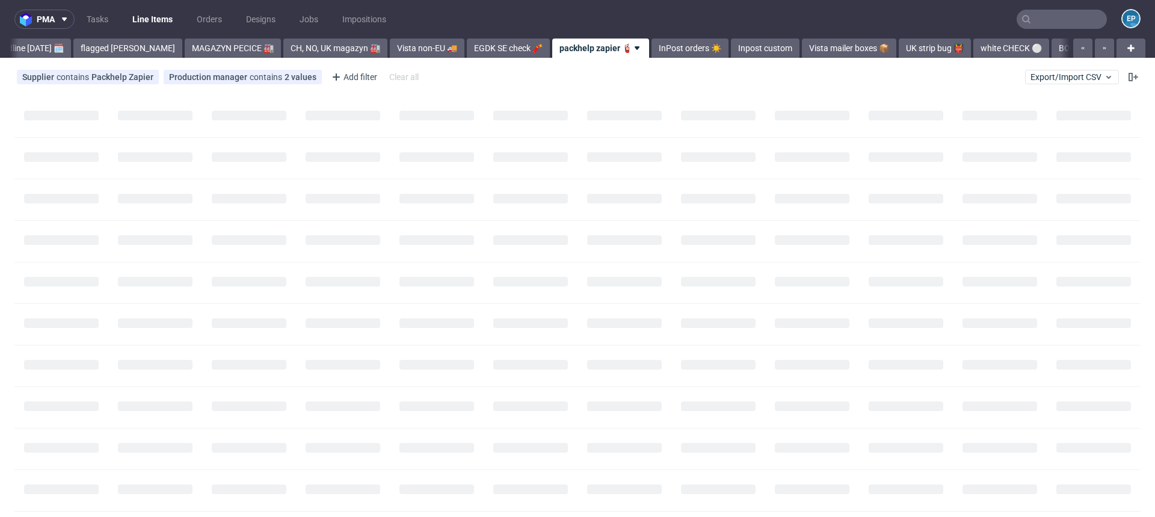
scroll to position [0, 183]
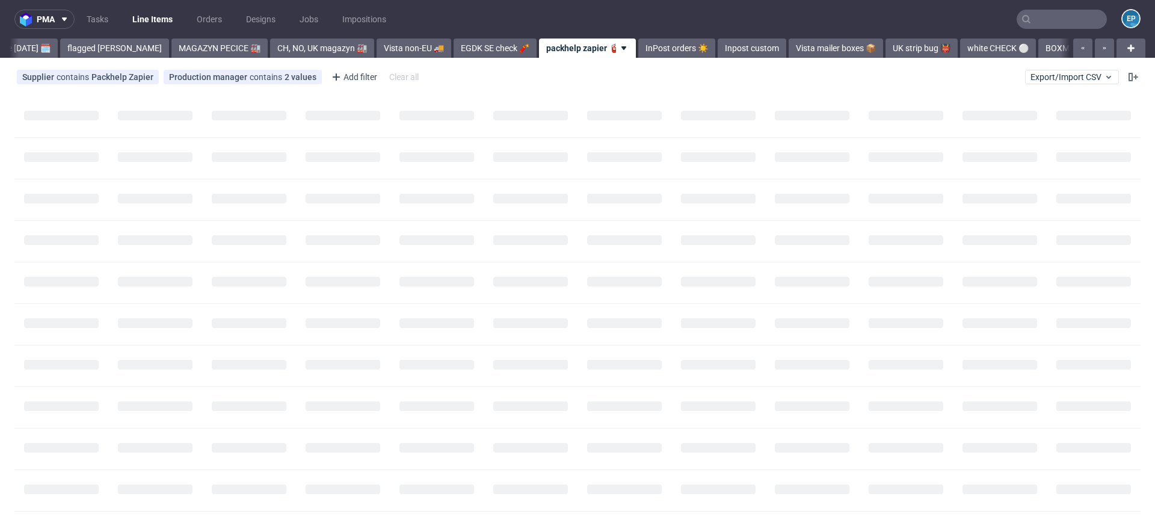
scroll to position [0, 177]
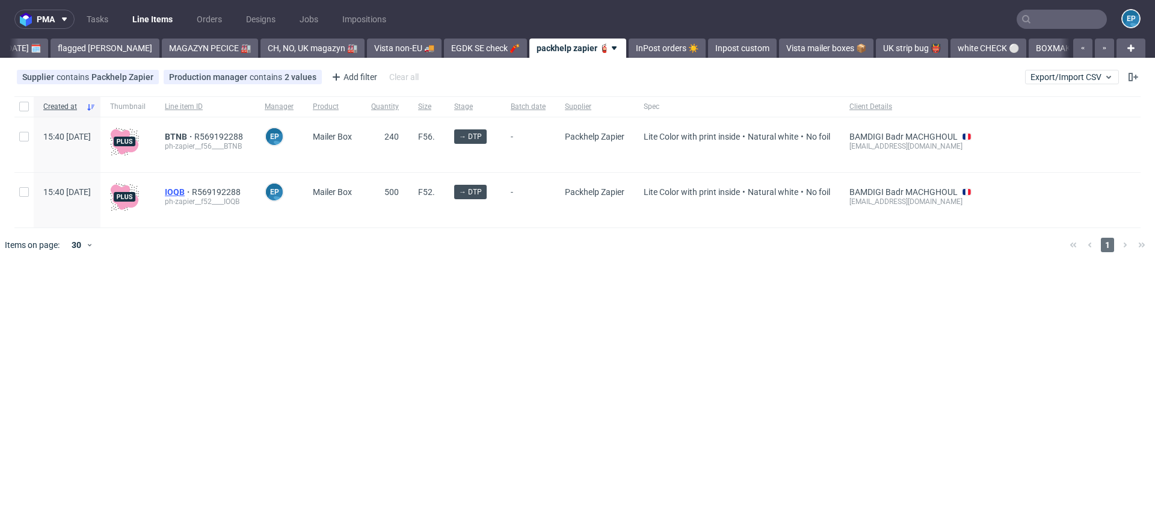
click at [192, 191] on span "IOQB" at bounding box center [178, 192] width 27 height 10
click at [14, 139] on div at bounding box center [23, 144] width 19 height 55
checkbox input "true"
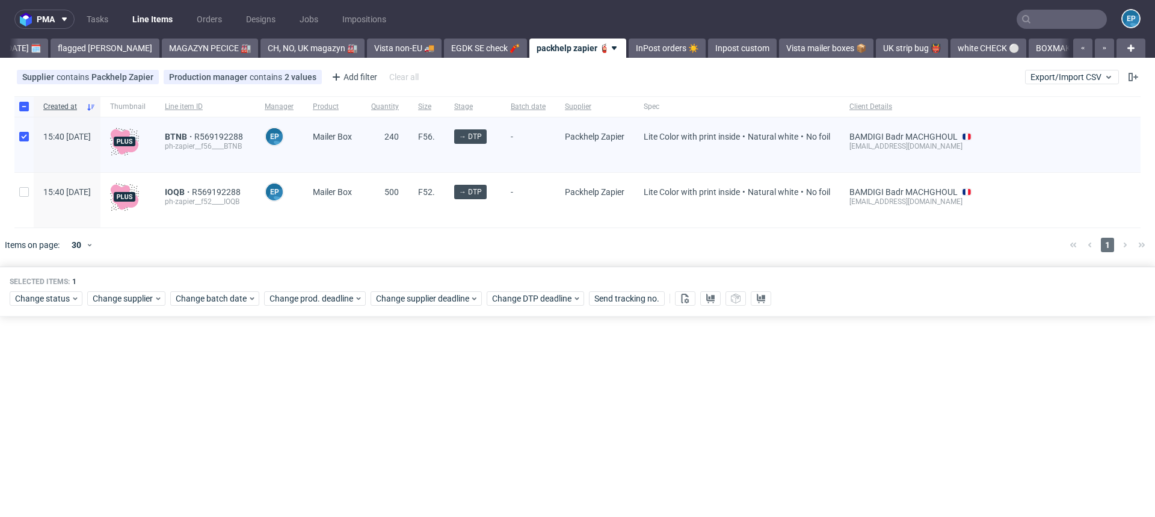
click at [22, 183] on div at bounding box center [23, 200] width 19 height 55
checkbox input "true"
click at [157, 296] on icon at bounding box center [158, 299] width 8 height 10
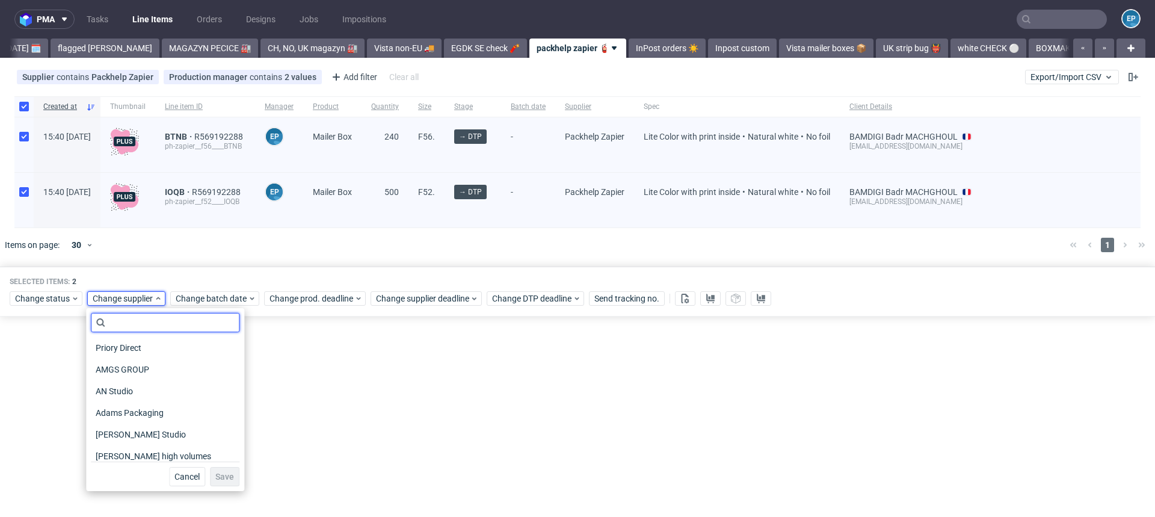
click at [157, 326] on input "text" at bounding box center [165, 322] width 149 height 19
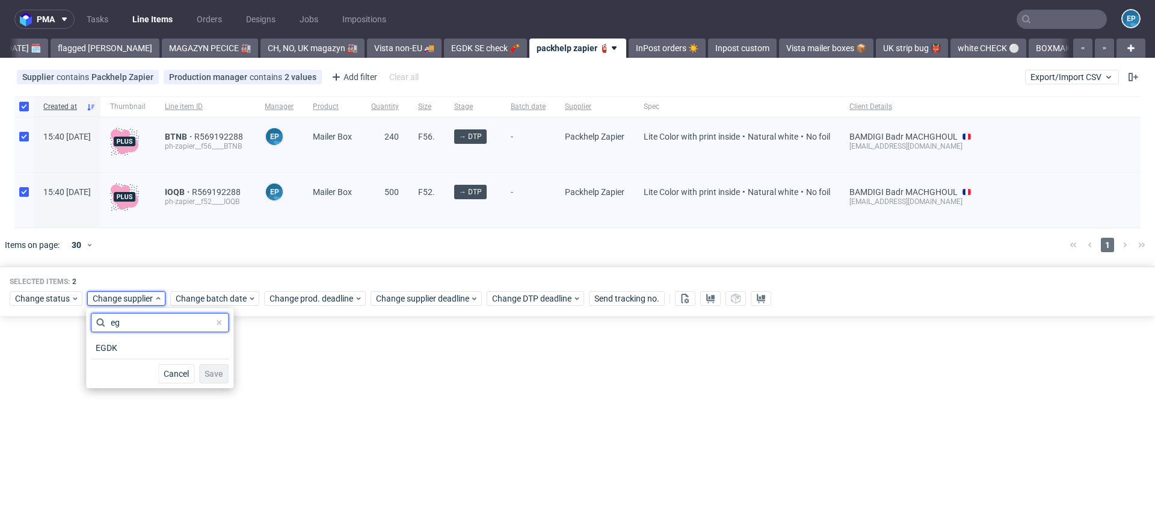
type input "eg"
click at [152, 357] on div "EGDK" at bounding box center [160, 348] width 138 height 22
click at [152, 351] on div "EGDK" at bounding box center [160, 347] width 138 height 17
click at [209, 375] on span "Save" at bounding box center [214, 373] width 19 height 8
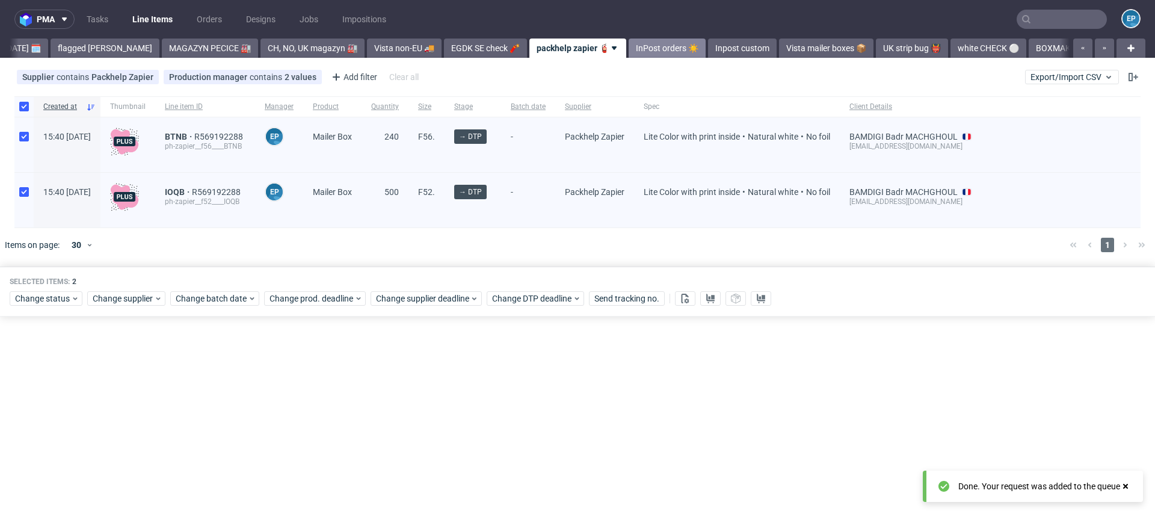
click at [629, 51] on link "InPost orders ☀️" at bounding box center [667, 48] width 77 height 19
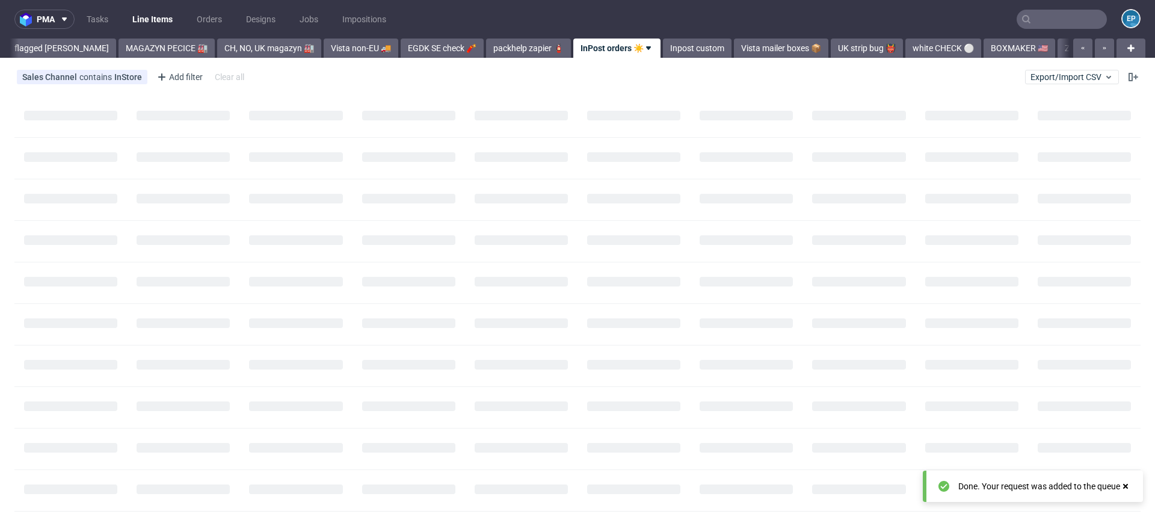
scroll to position [0, 266]
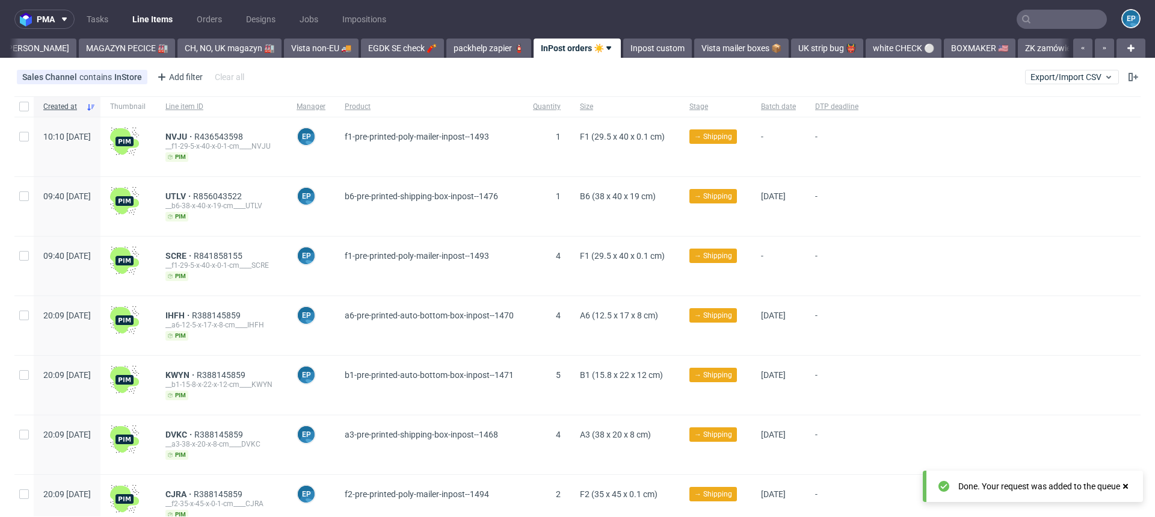
click at [623, 51] on link "Inpost custom" at bounding box center [657, 48] width 69 height 19
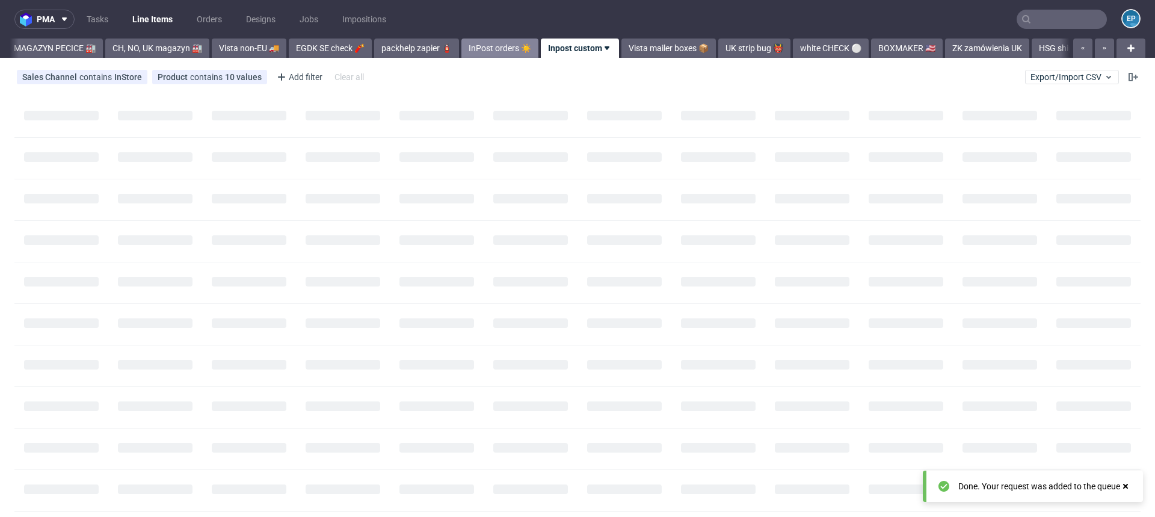
scroll to position [0, 333]
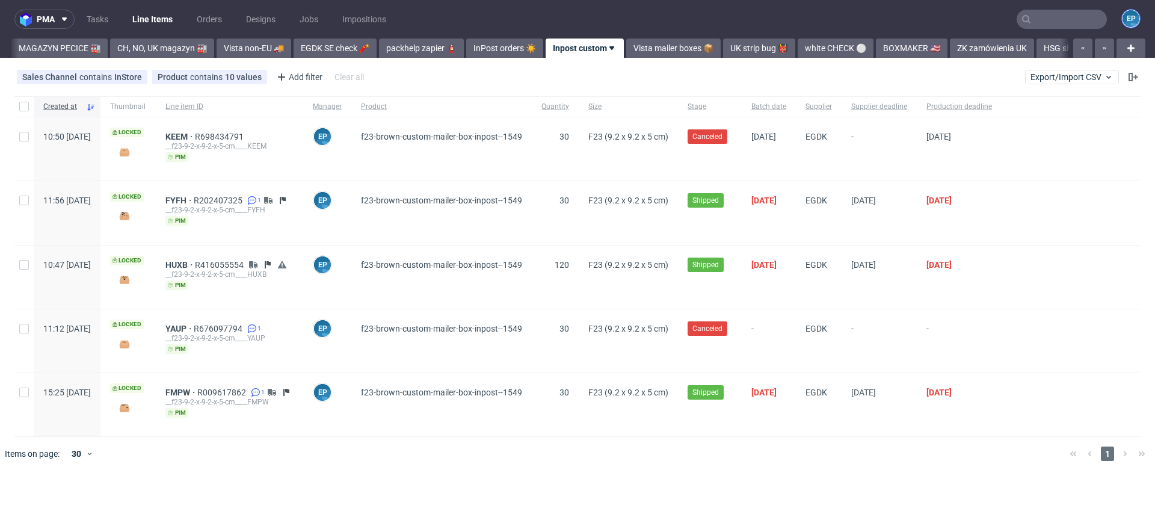
click at [1128, 17] on figcaption "EP" at bounding box center [1131, 18] width 17 height 17
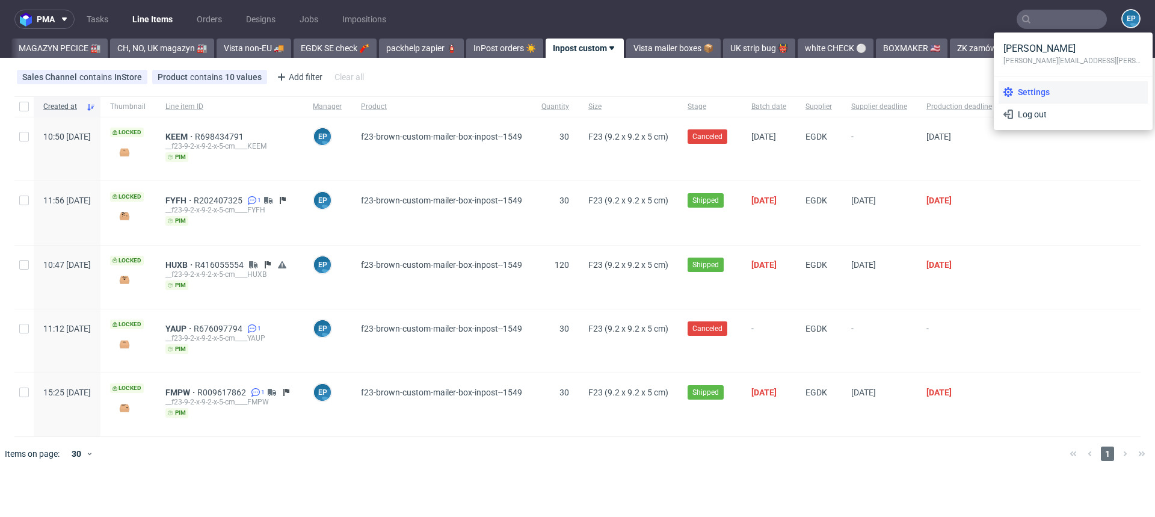
click at [1075, 89] on span "Settings" at bounding box center [1078, 92] width 130 height 12
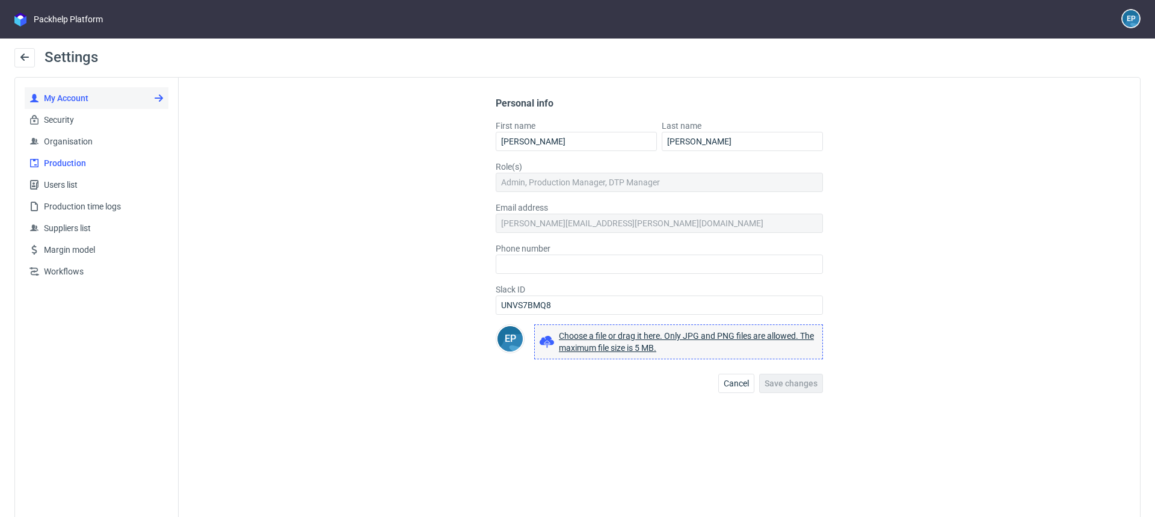
click at [90, 162] on span "Production" at bounding box center [101, 163] width 125 height 12
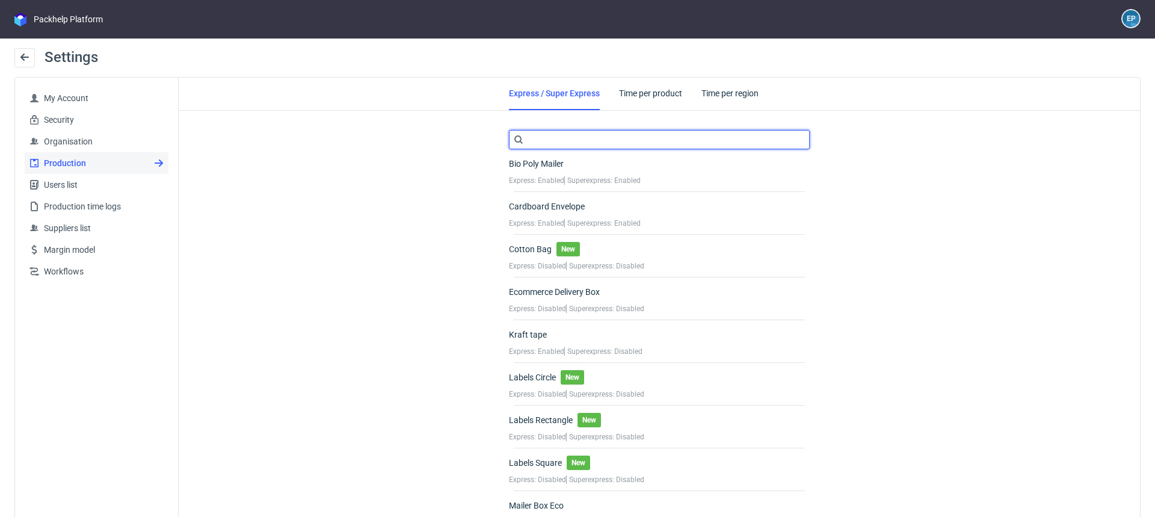
click at [619, 131] on input "text" at bounding box center [659, 139] width 301 height 19
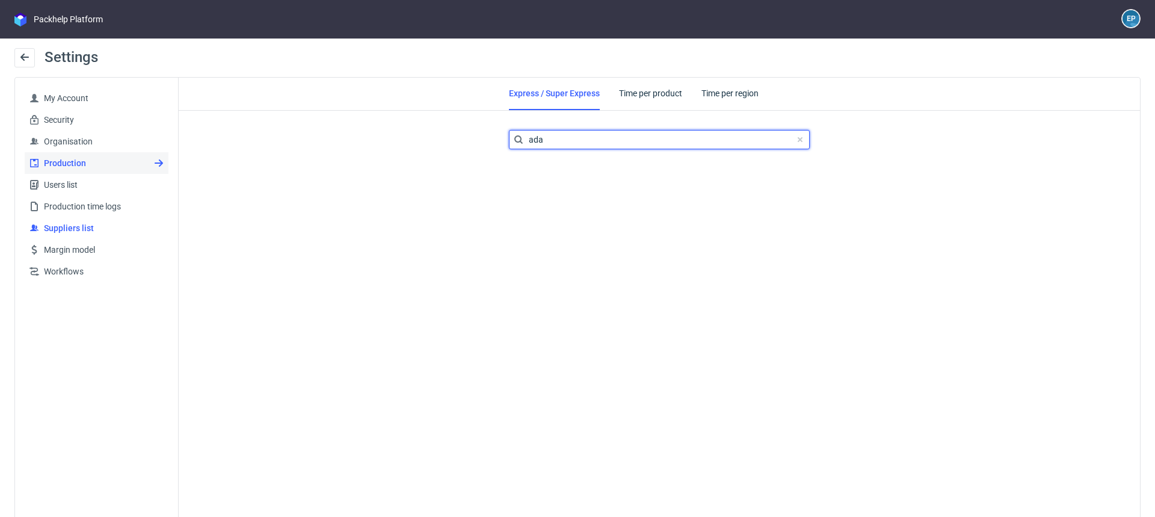
type input "ada"
click at [107, 224] on span "Suppliers list" at bounding box center [101, 228] width 125 height 12
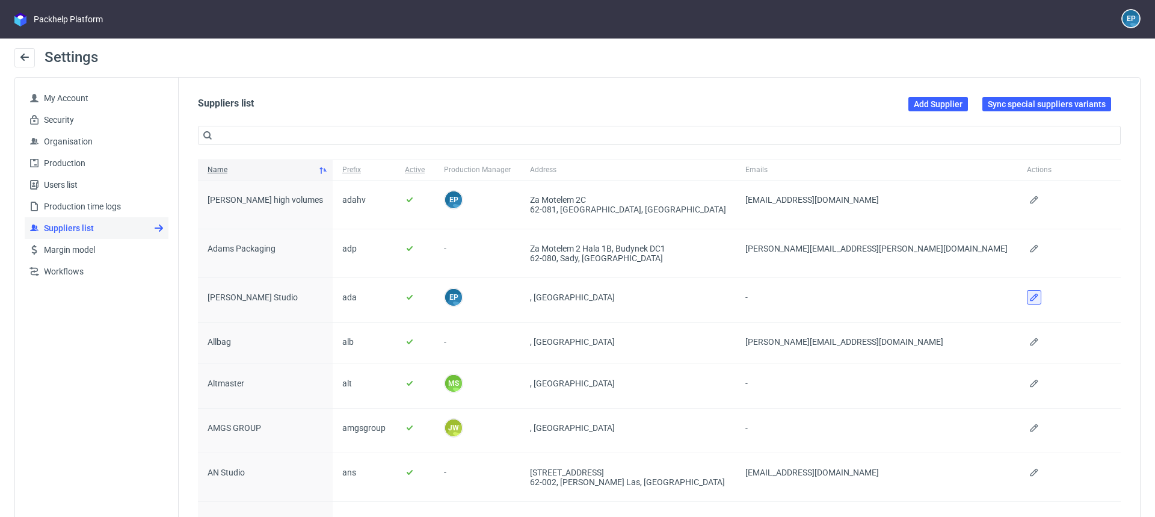
click at [1029, 294] on icon at bounding box center [1034, 297] width 10 height 10
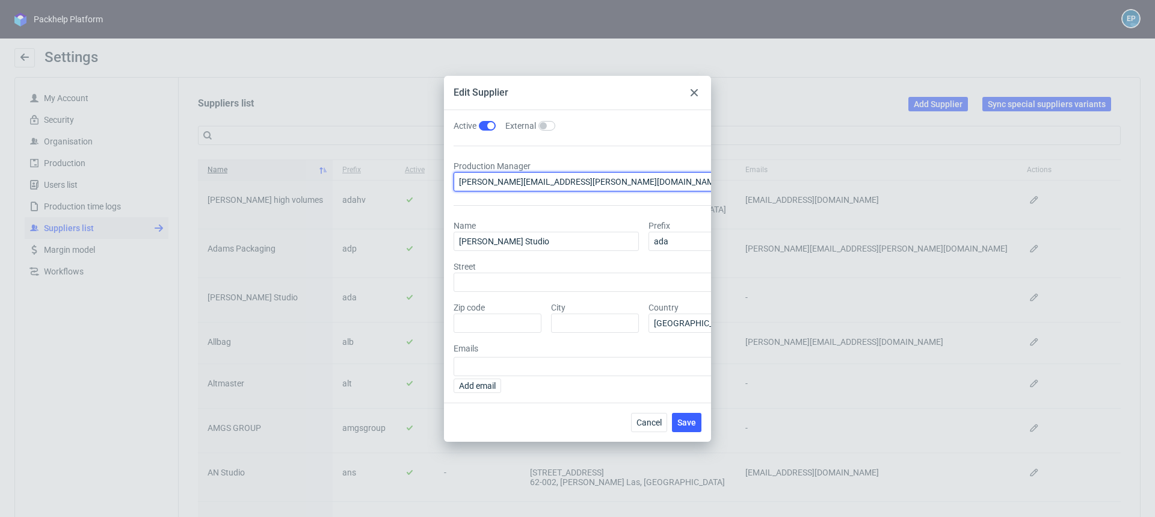
click at [546, 179] on span "ewa.prus@packhelp.com" at bounding box center [590, 182] width 263 height 12
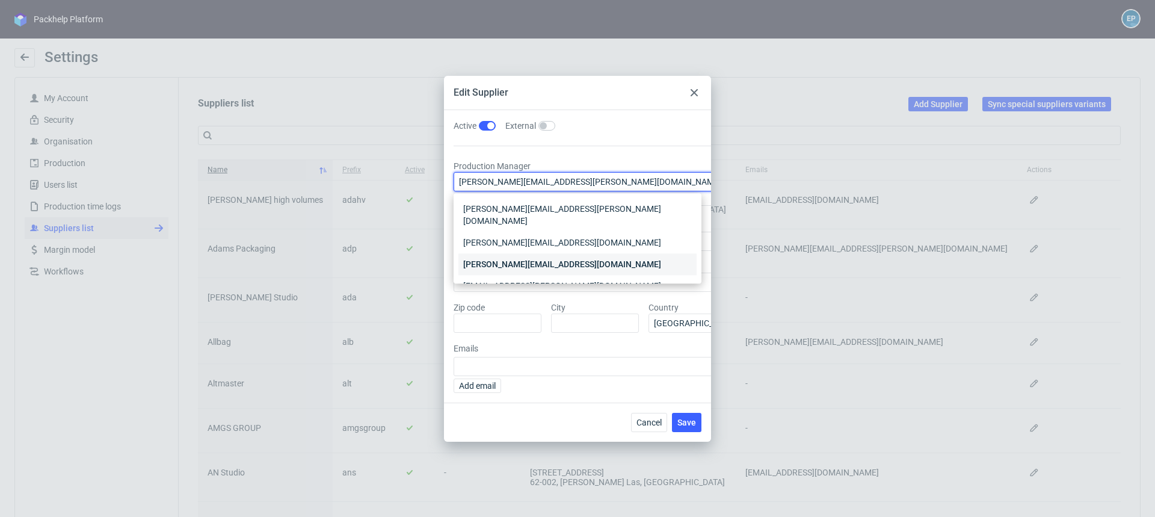
click at [594, 253] on div "jedrzej.wisniewski@packhelp.com" at bounding box center [577, 264] width 238 height 22
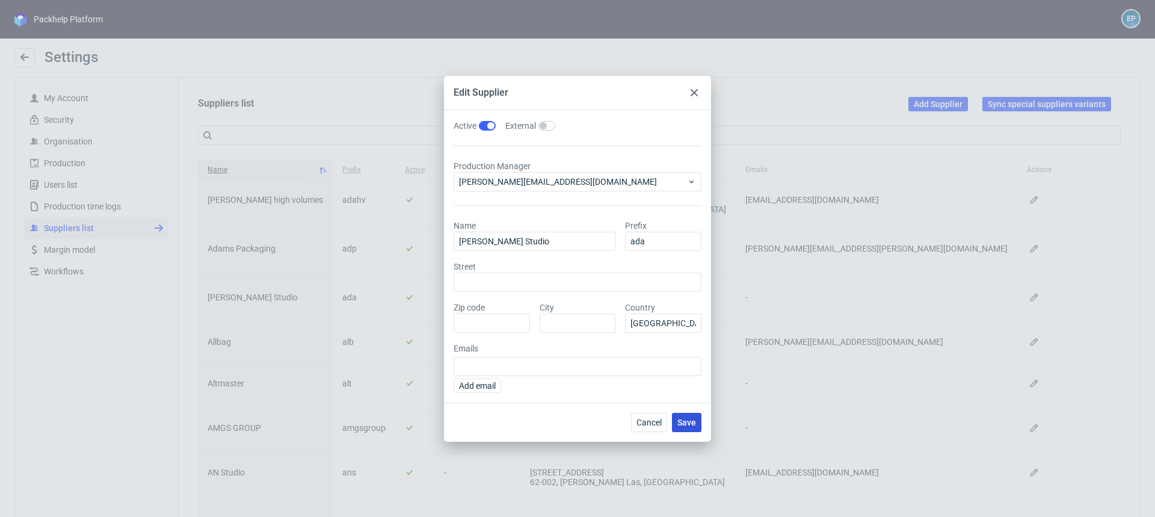
click at [680, 421] on span "Save" at bounding box center [686, 422] width 19 height 8
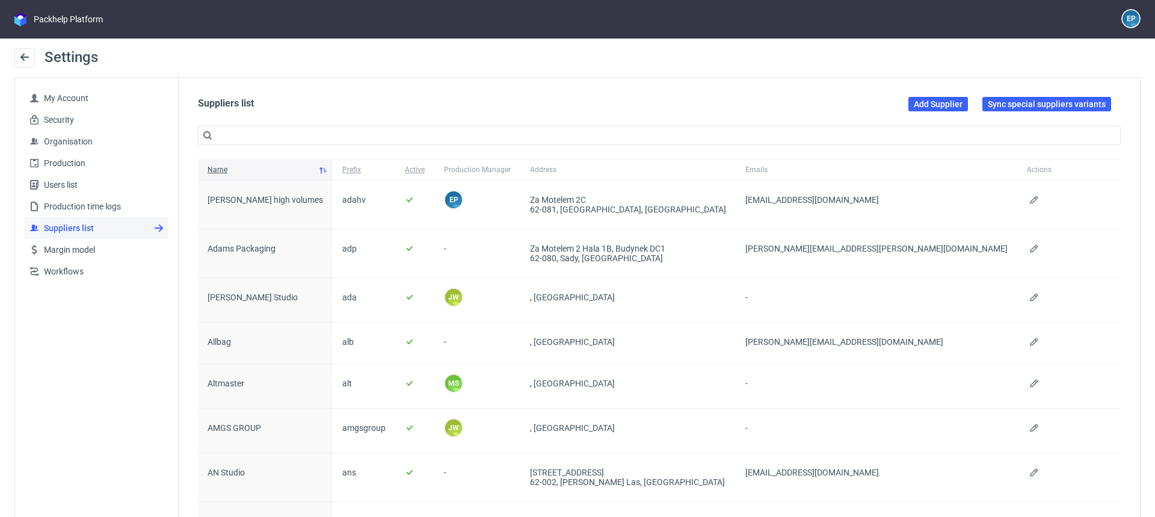
click at [61, 60] on span "Settings" at bounding box center [72, 57] width 54 height 17
click at [35, 19] on div "Packhelp Platform" at bounding box center [68, 19] width 69 height 12
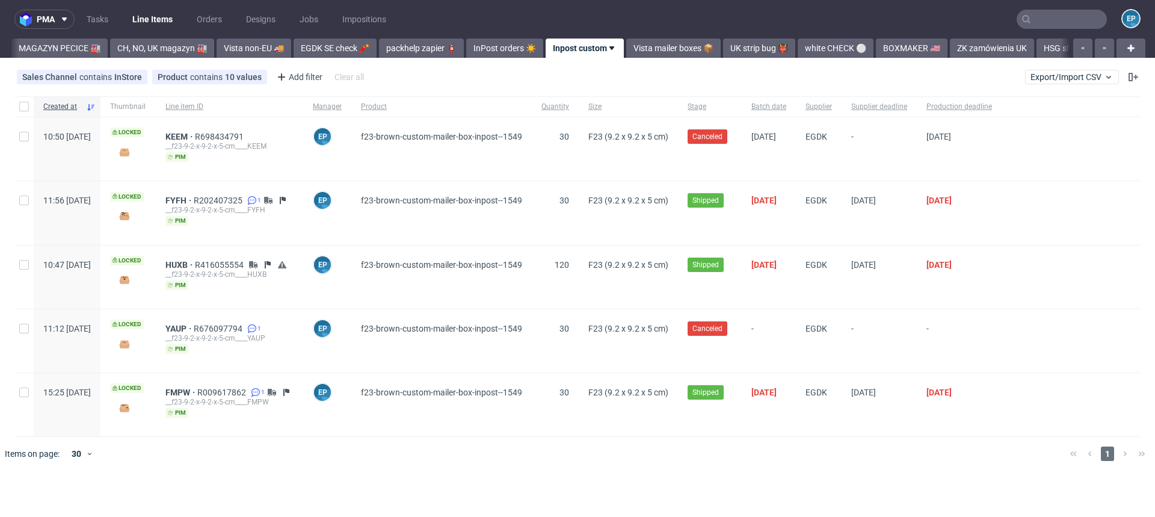
scroll to position [0, 333]
click at [626, 51] on link "Vista mailer boxes 📦" at bounding box center [673, 48] width 94 height 19
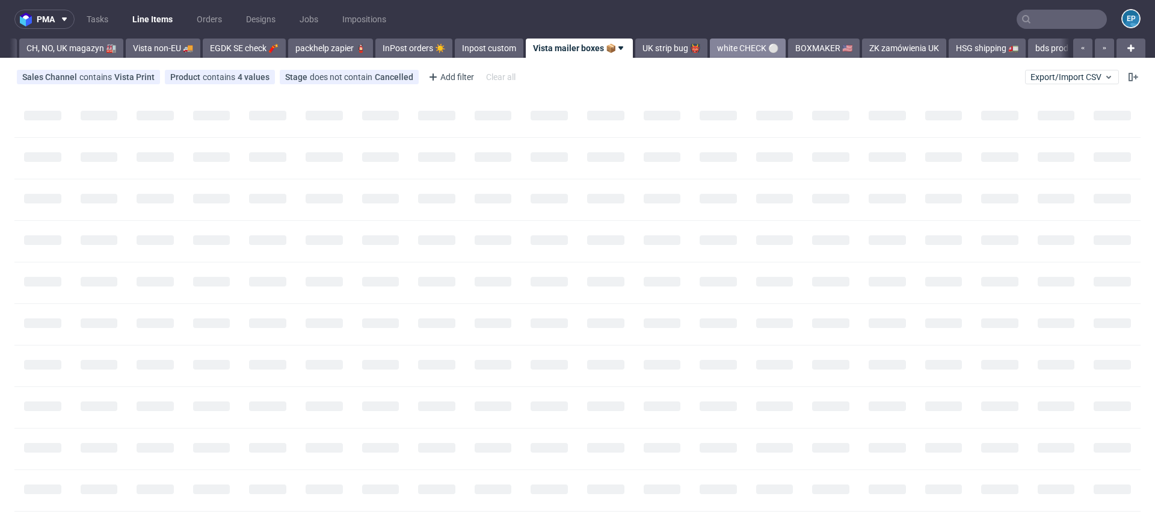
click at [729, 47] on link "white CHECK ⚪️" at bounding box center [748, 48] width 76 height 19
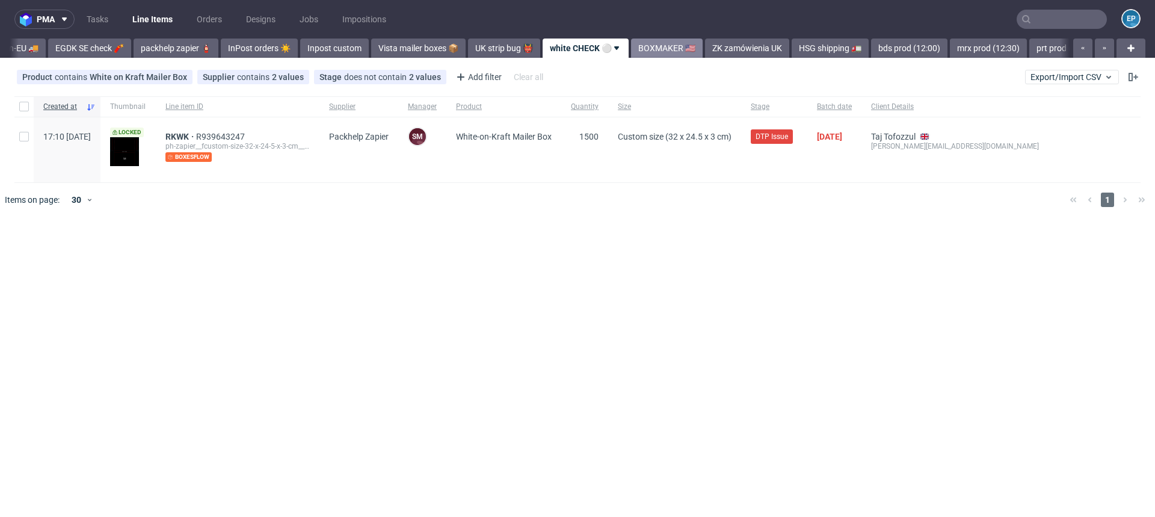
click at [631, 47] on link "BOXMAKER 🇺🇸" at bounding box center [667, 48] width 72 height 19
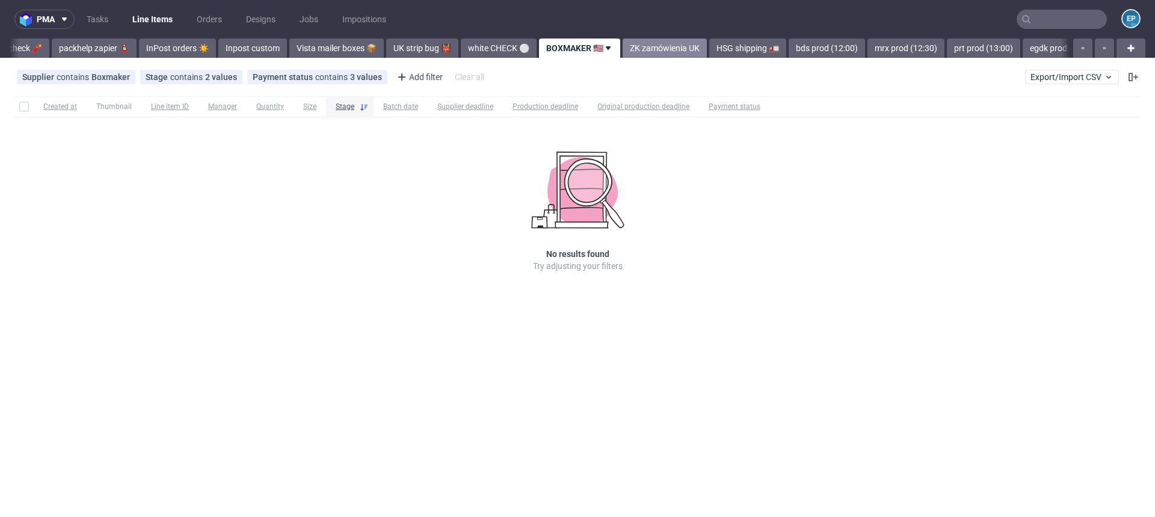
click at [623, 47] on link "ZK zamówienia UK" at bounding box center [665, 48] width 84 height 19
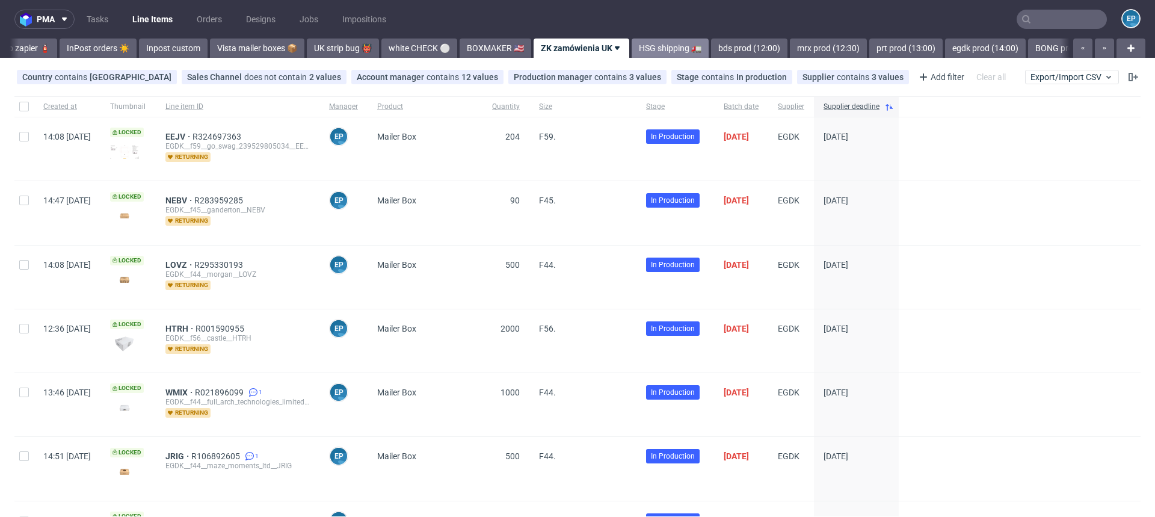
click at [632, 49] on link "HSG shipping 🚛" at bounding box center [670, 48] width 77 height 19
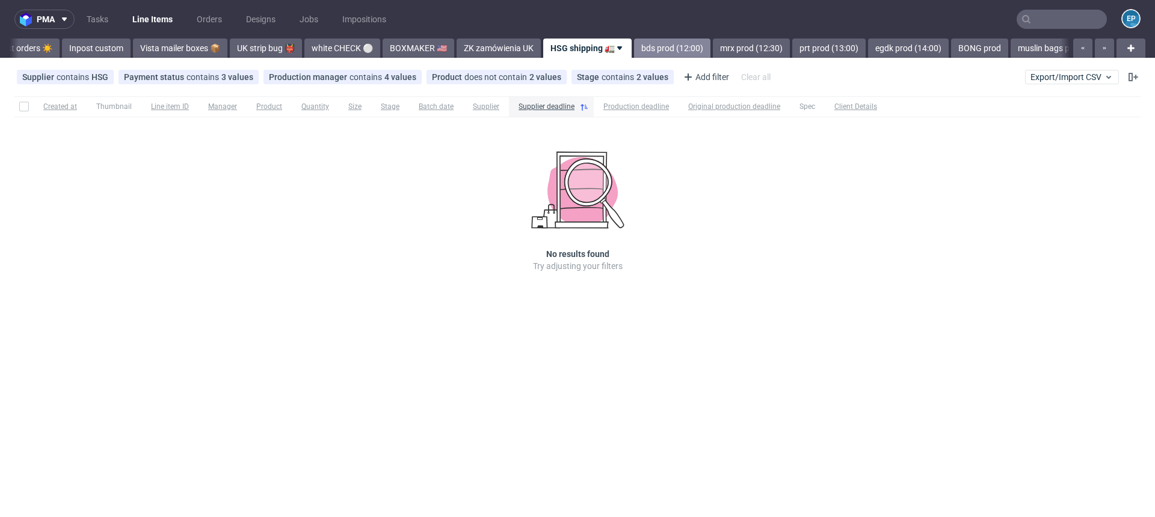
click at [634, 52] on link "bds prod (12:00)" at bounding box center [672, 48] width 76 height 19
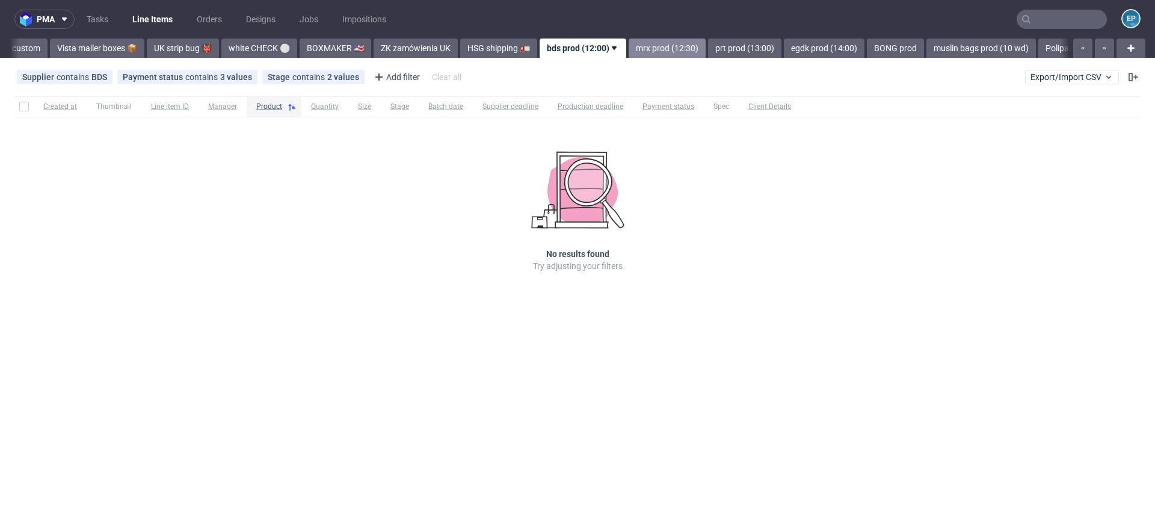
scroll to position [0, 896]
click at [633, 48] on link "mrx prod (12:30)" at bounding box center [671, 48] width 77 height 19
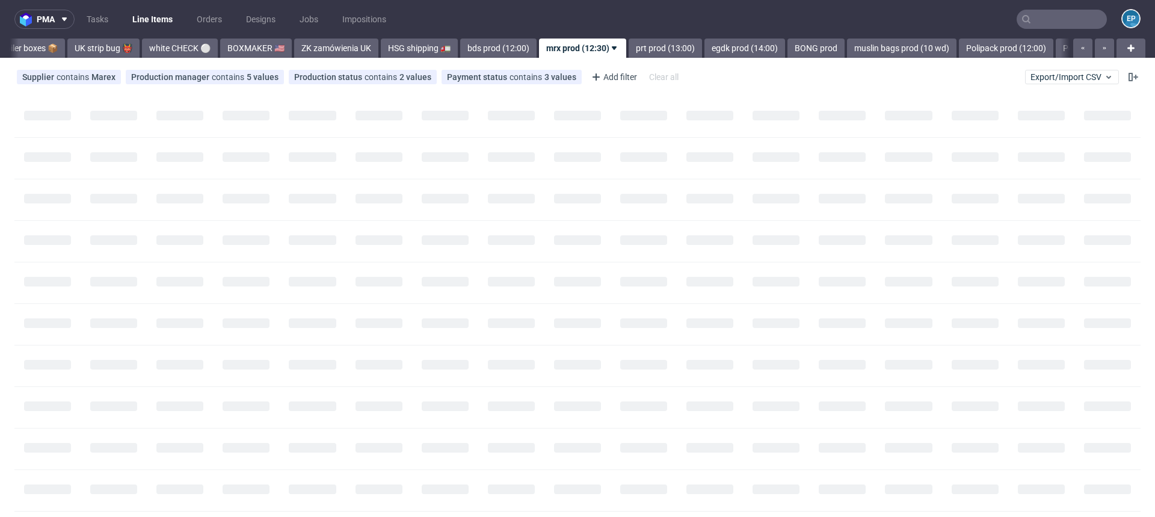
scroll to position [0, 981]
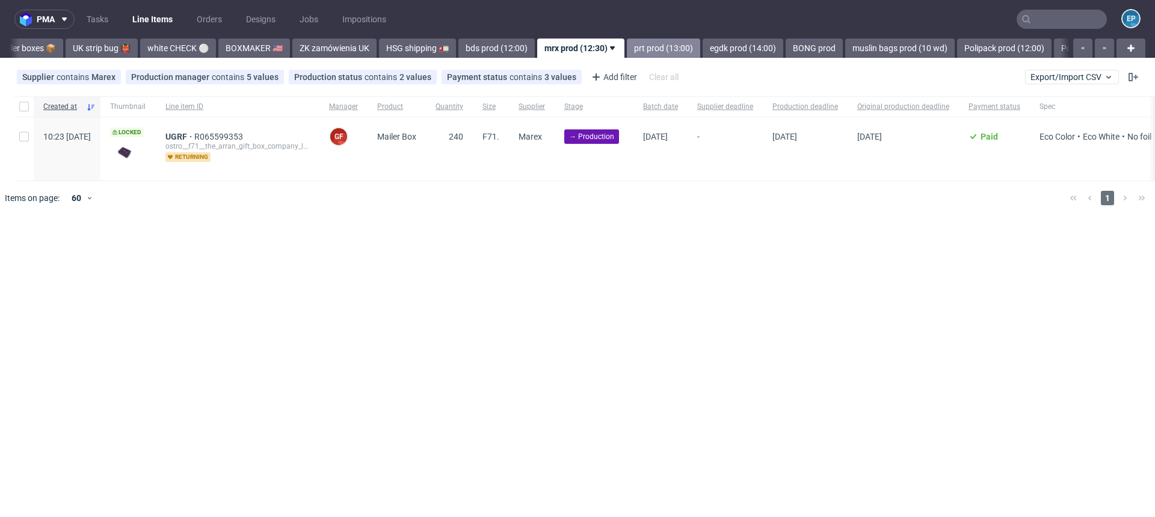
click at [627, 48] on link "prt prod (13:00)" at bounding box center [663, 48] width 73 height 19
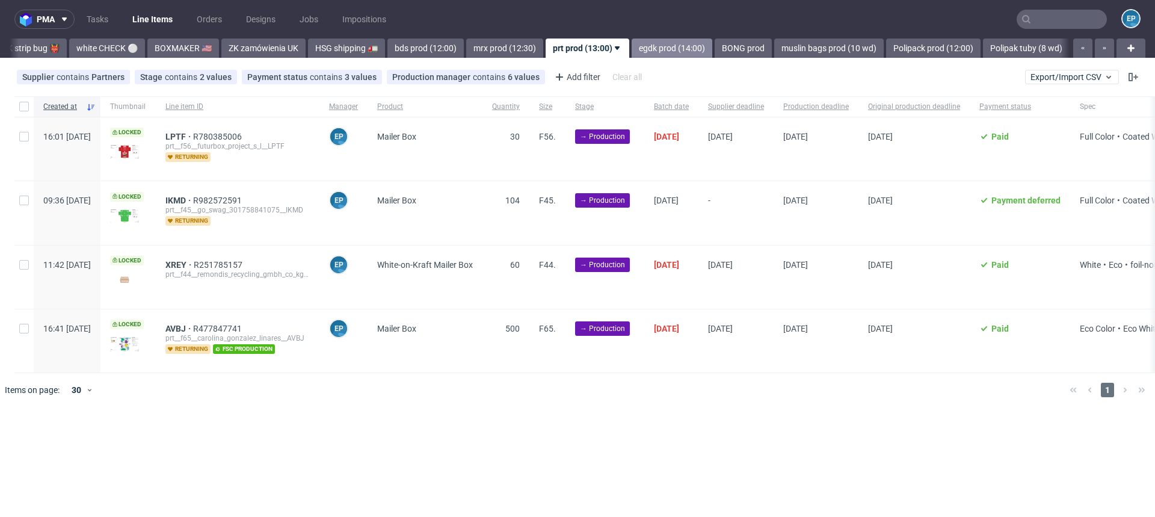
click at [632, 48] on link "egdk prod (14:00)" at bounding box center [672, 48] width 81 height 19
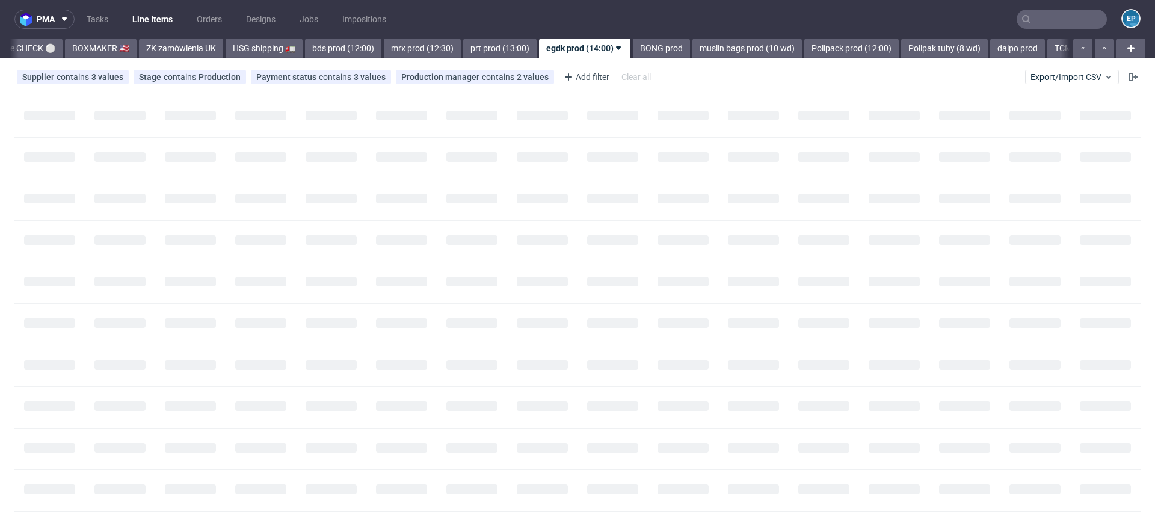
scroll to position [0, 1138]
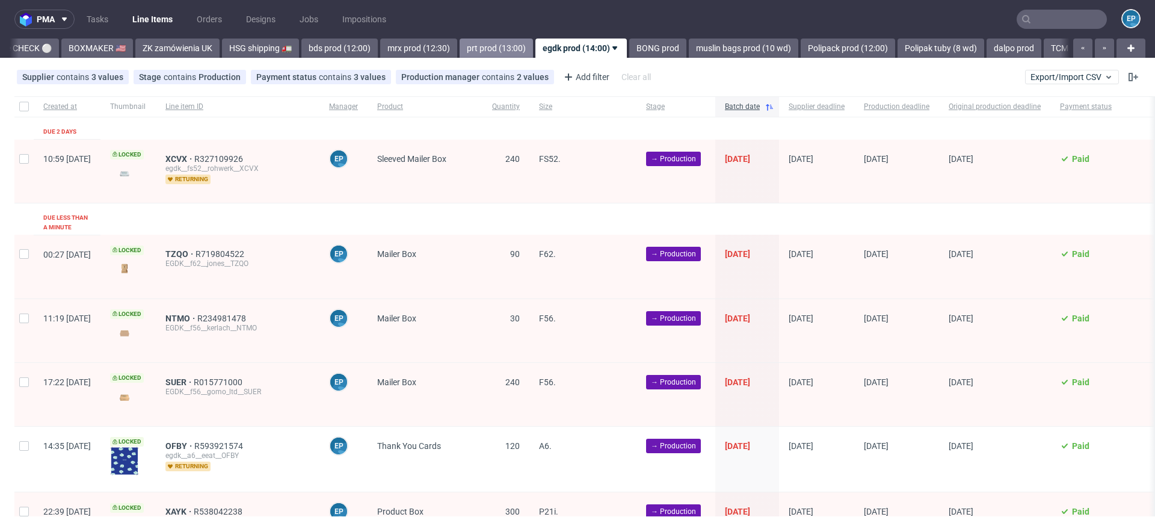
click at [460, 43] on link "prt prod (13:00)" at bounding box center [496, 48] width 73 height 19
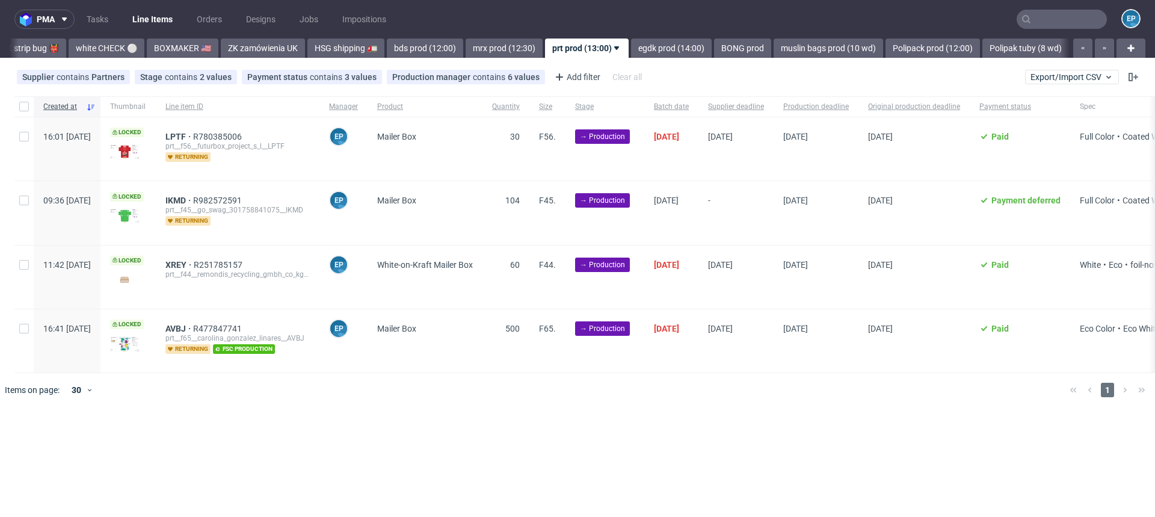
scroll to position [0, 1052]
click at [774, 46] on link "muslin bags prod (10 wd)" at bounding box center [828, 48] width 109 height 19
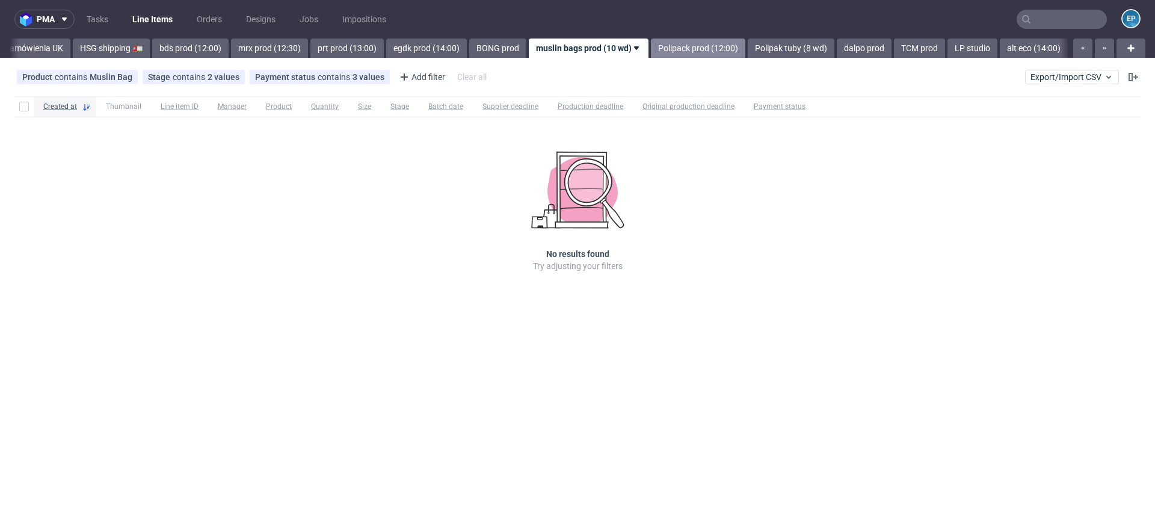
click at [651, 55] on link "Polipack prod (12:00)" at bounding box center [698, 48] width 94 height 19
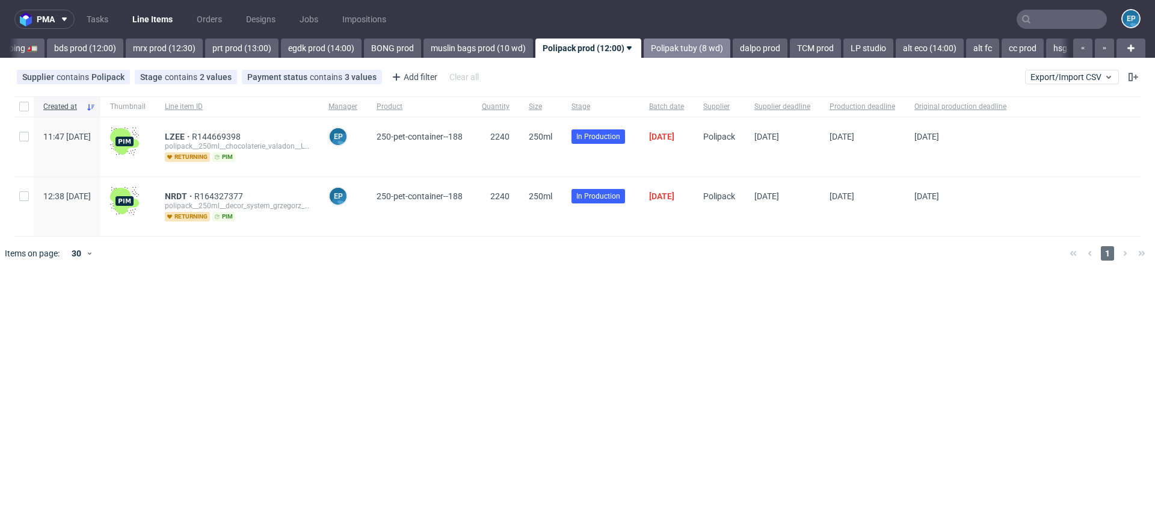
click at [644, 54] on link "Polipak tuby (8 wd)" at bounding box center [687, 48] width 87 height 19
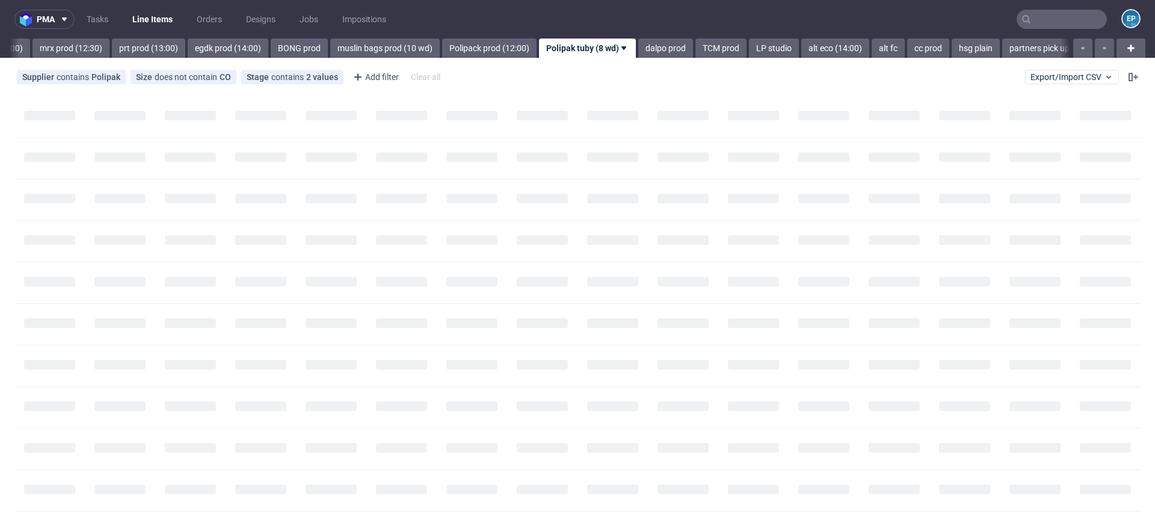
scroll to position [0, 1485]
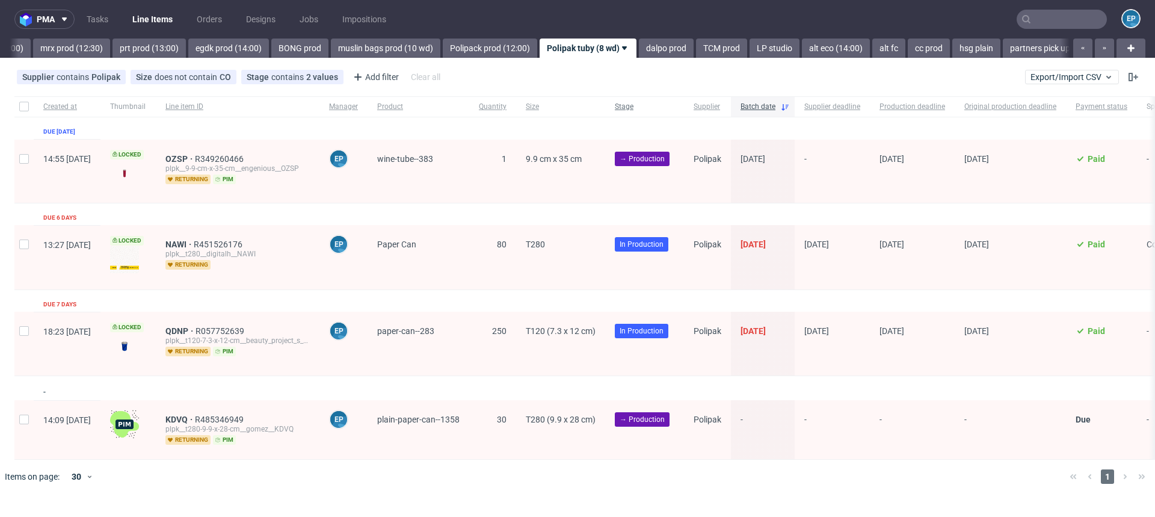
click at [655, 104] on span "Stage" at bounding box center [645, 107] width 60 height 10
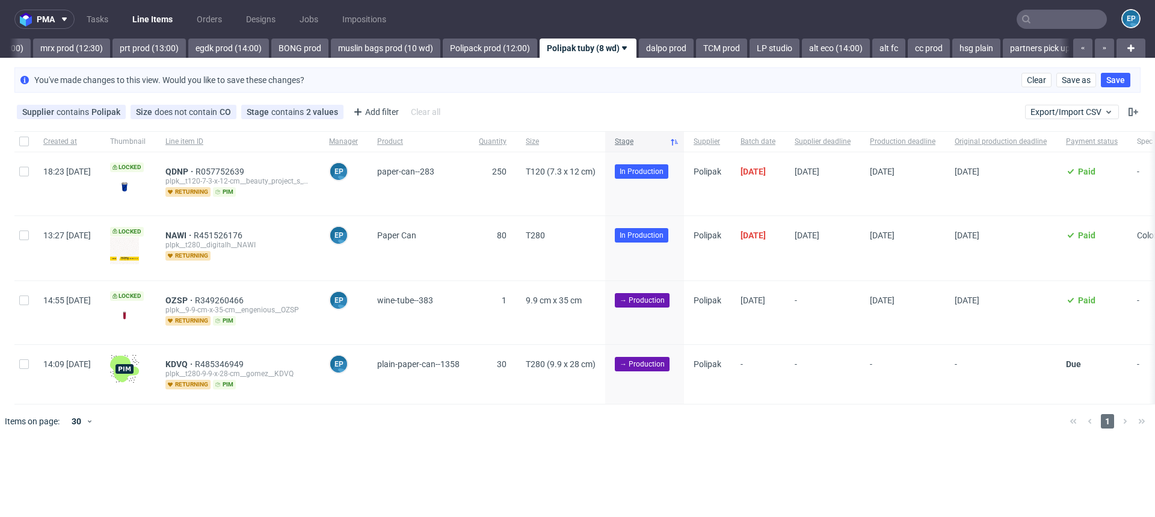
click at [653, 137] on span "Stage" at bounding box center [640, 142] width 50 height 10
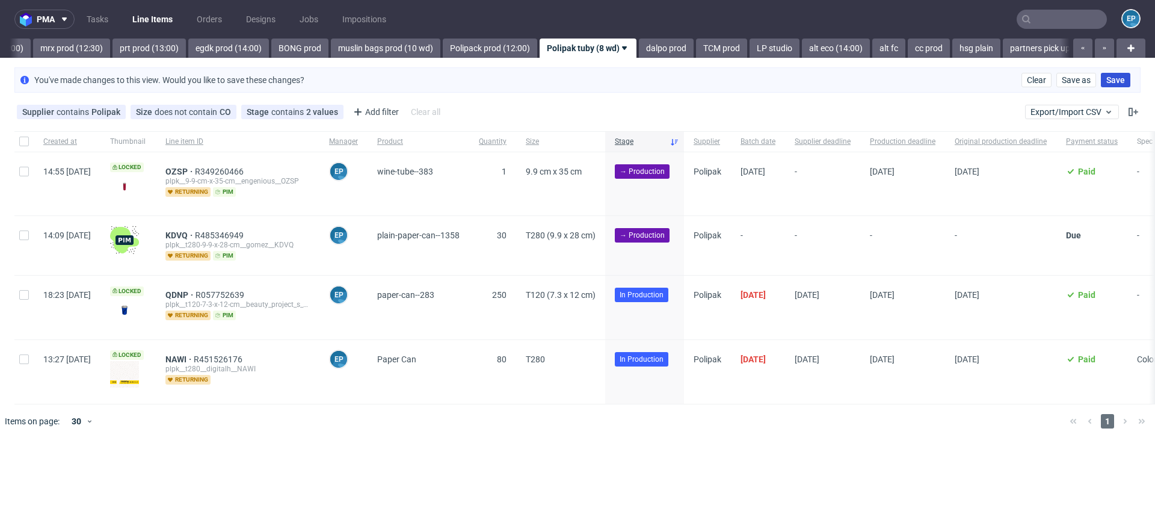
click at [1110, 85] on button "Save" at bounding box center [1115, 80] width 29 height 14
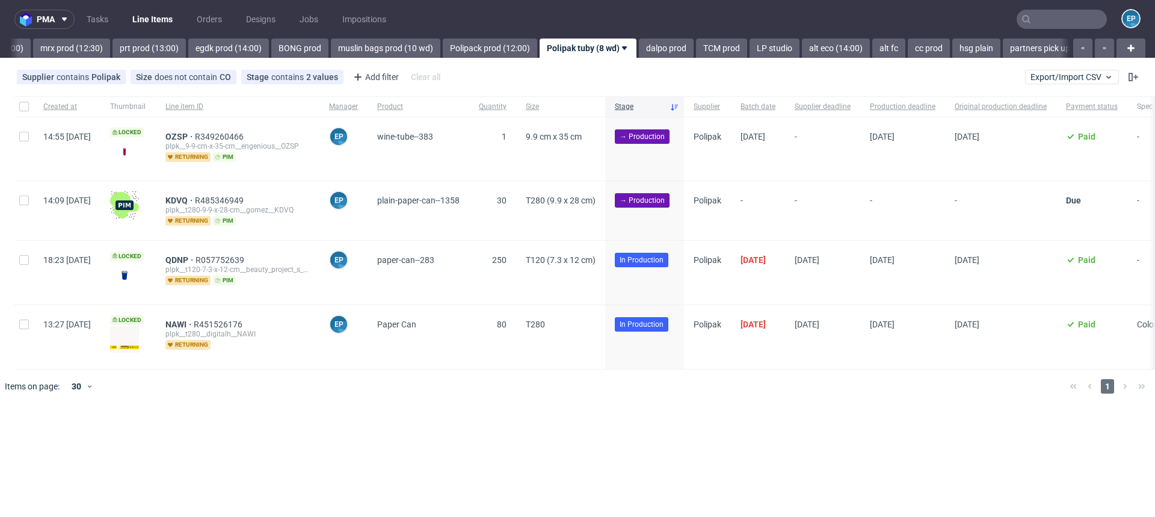
click at [25, 209] on div at bounding box center [23, 210] width 19 height 59
checkbox input "true"
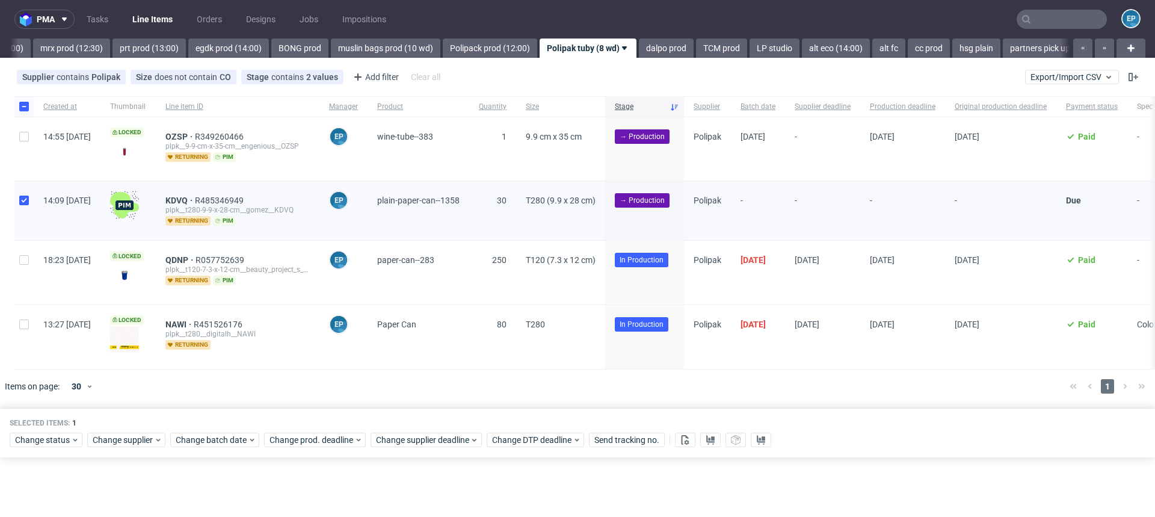
click at [26, 150] on div at bounding box center [23, 148] width 19 height 63
checkbox input "true"
click at [199, 439] on span "Change batch date" at bounding box center [212, 440] width 72 height 12
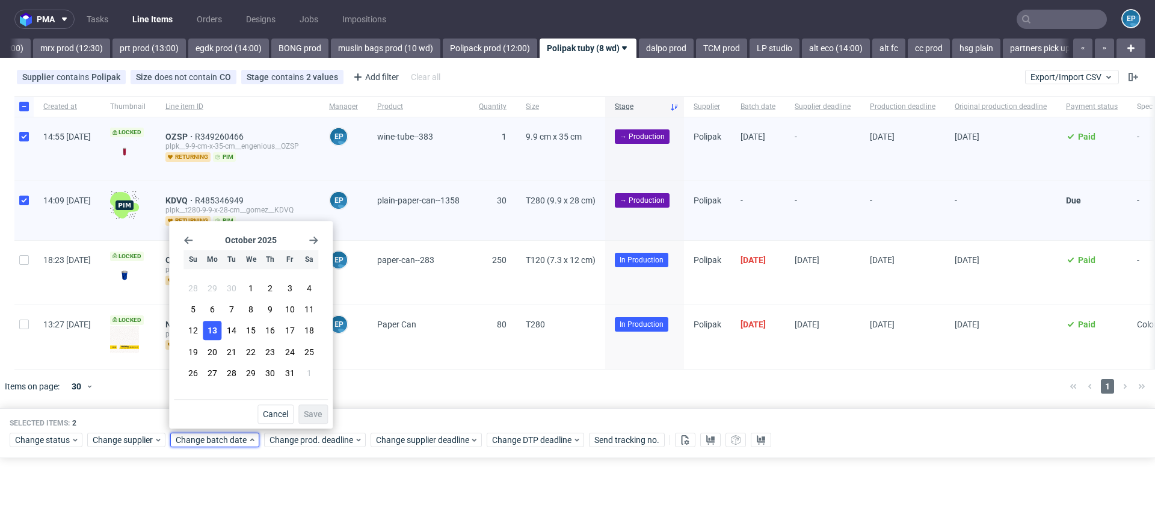
click at [215, 324] on button "13" at bounding box center [212, 330] width 19 height 19
click at [311, 412] on span "Save" at bounding box center [313, 414] width 19 height 8
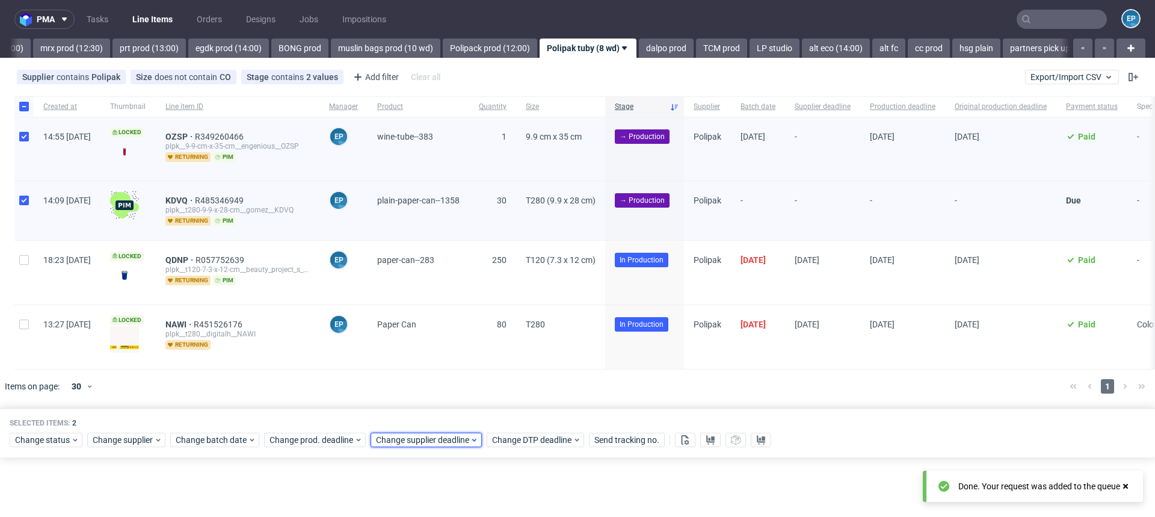
click at [412, 439] on span "Change supplier deadline" at bounding box center [423, 440] width 94 height 12
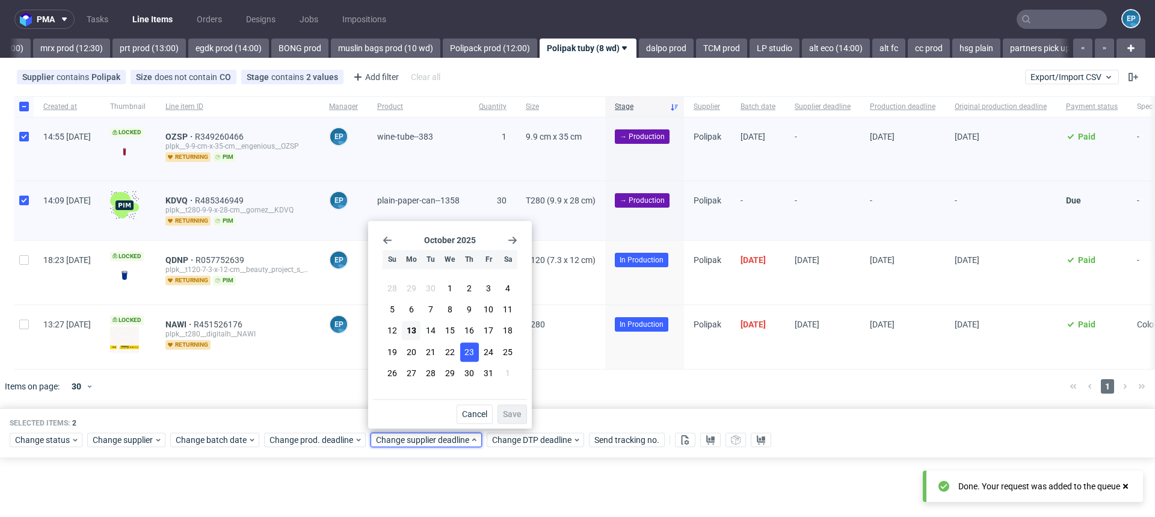
click at [472, 353] on span "23" at bounding box center [469, 352] width 10 height 12
click at [521, 413] on span "Save" at bounding box center [512, 414] width 19 height 8
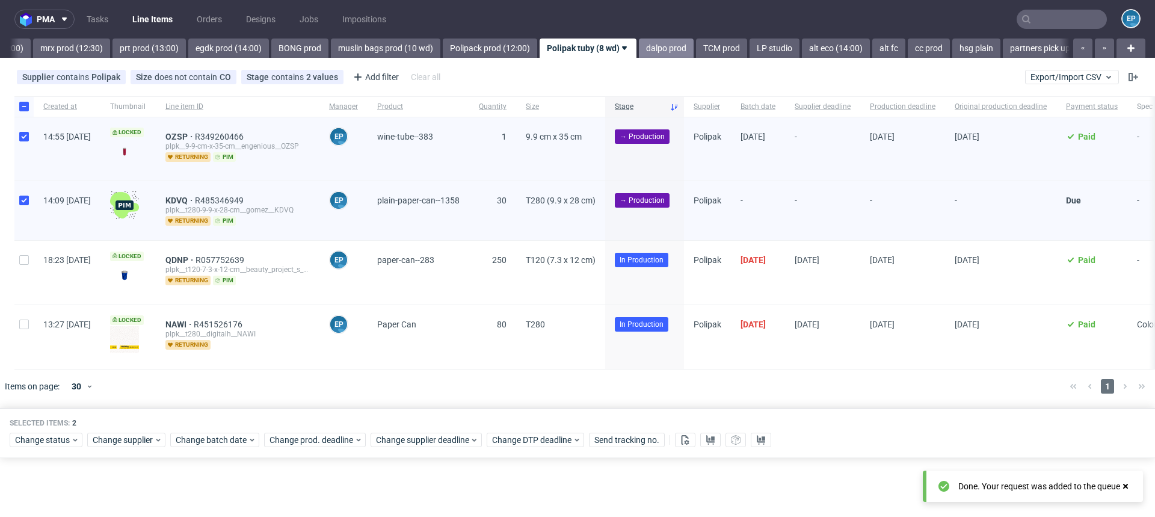
click at [639, 46] on link "dalpo prod" at bounding box center [666, 48] width 55 height 19
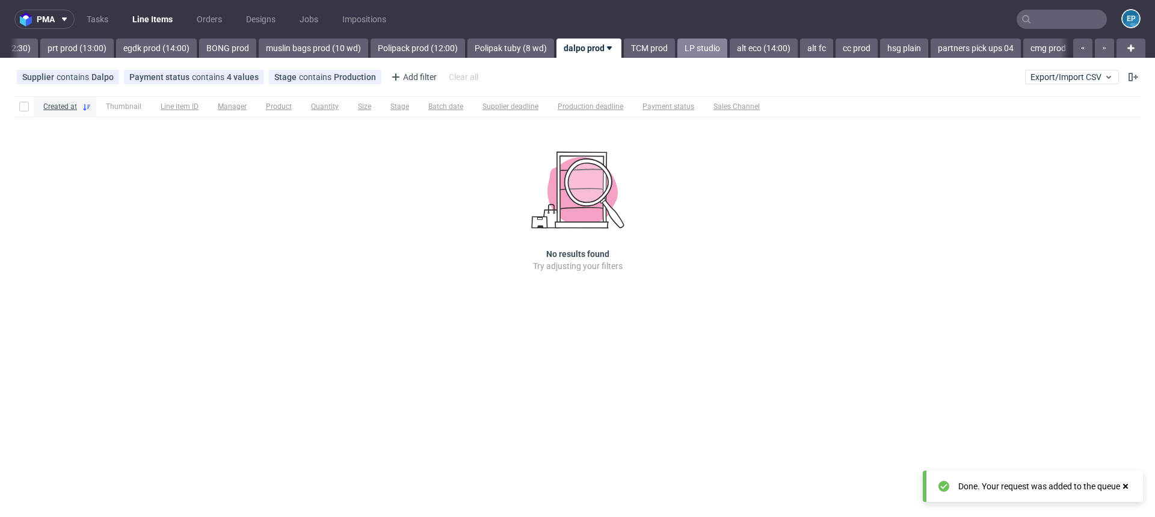
click at [677, 51] on link "LP studio" at bounding box center [702, 48] width 50 height 19
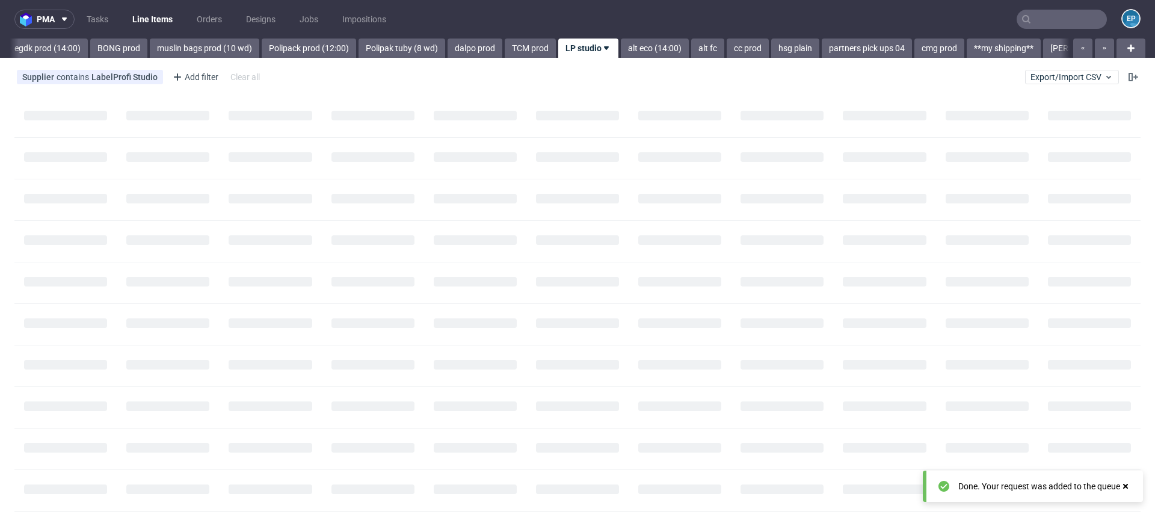
scroll to position [0, 1672]
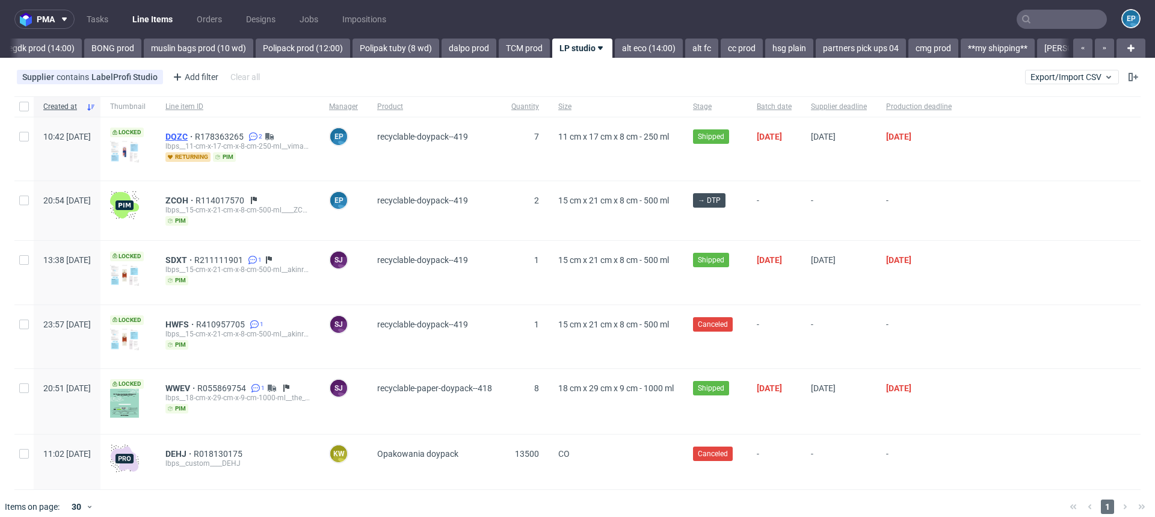
click at [195, 135] on span "DQZC" at bounding box center [179, 137] width 29 height 10
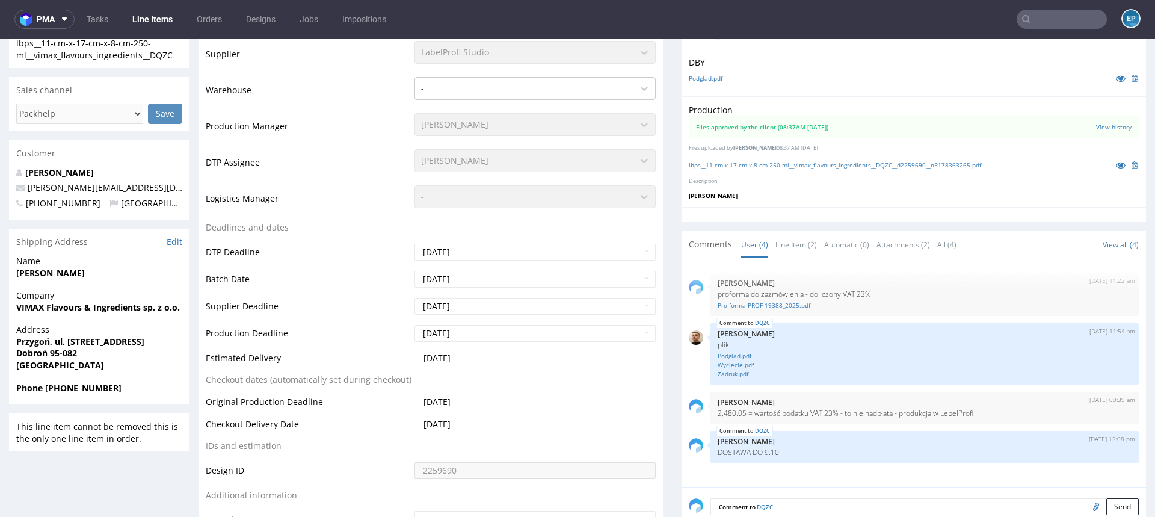
scroll to position [333, 0]
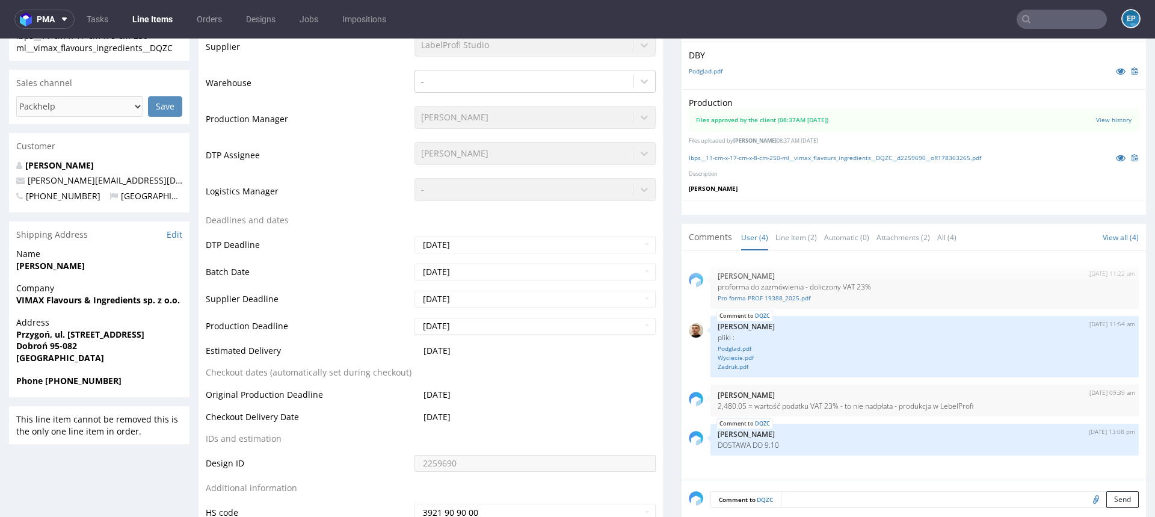
click at [145, 25] on link "Line Items" at bounding box center [152, 19] width 55 height 19
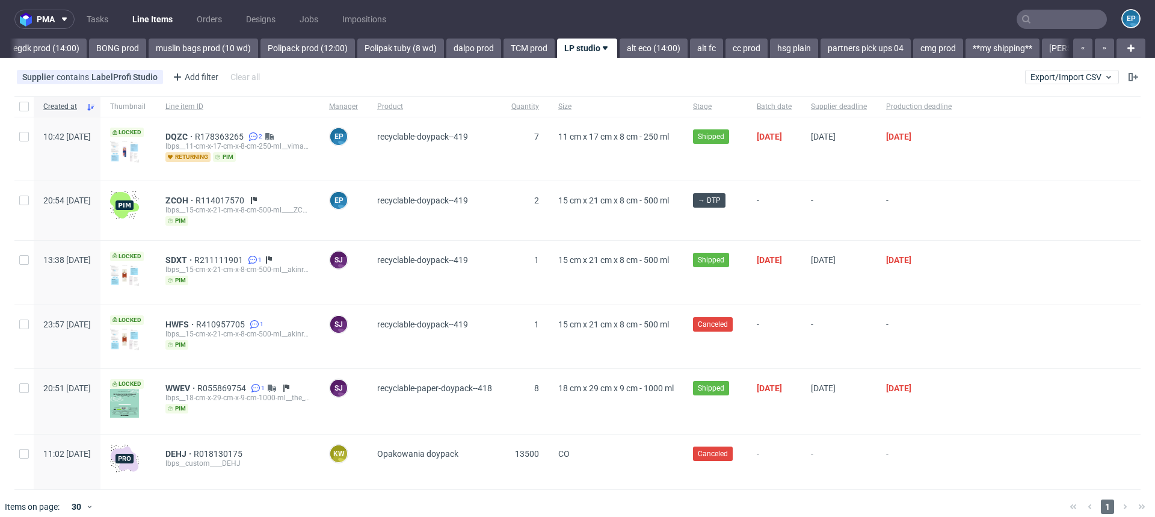
scroll to position [0, 1672]
click at [358, 49] on link "Polipak tuby (8 wd)" at bounding box center [396, 48] width 87 height 19
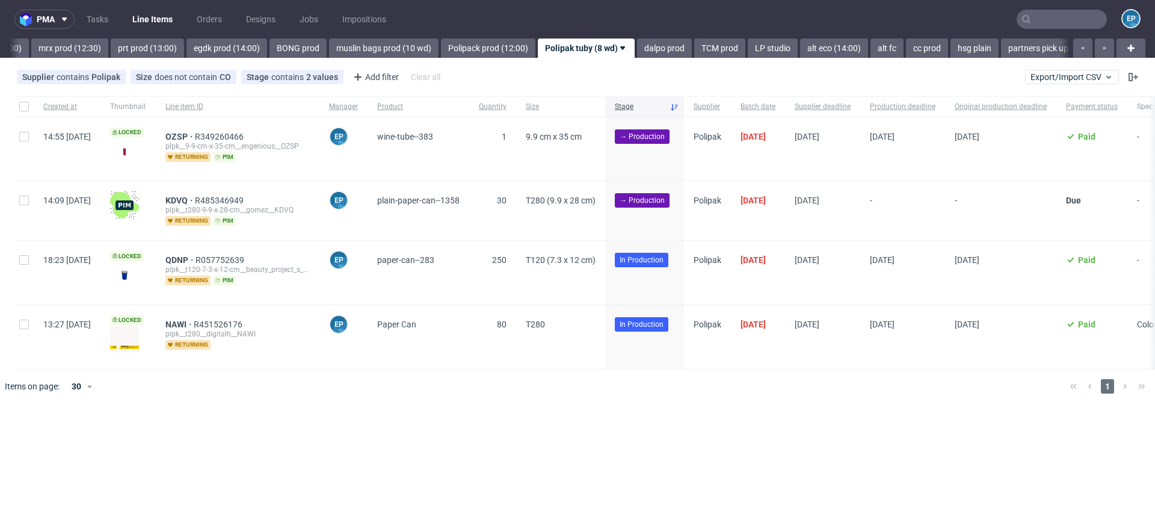
scroll to position [0, 1485]
click at [17, 207] on div at bounding box center [23, 210] width 19 height 59
checkbox input "true"
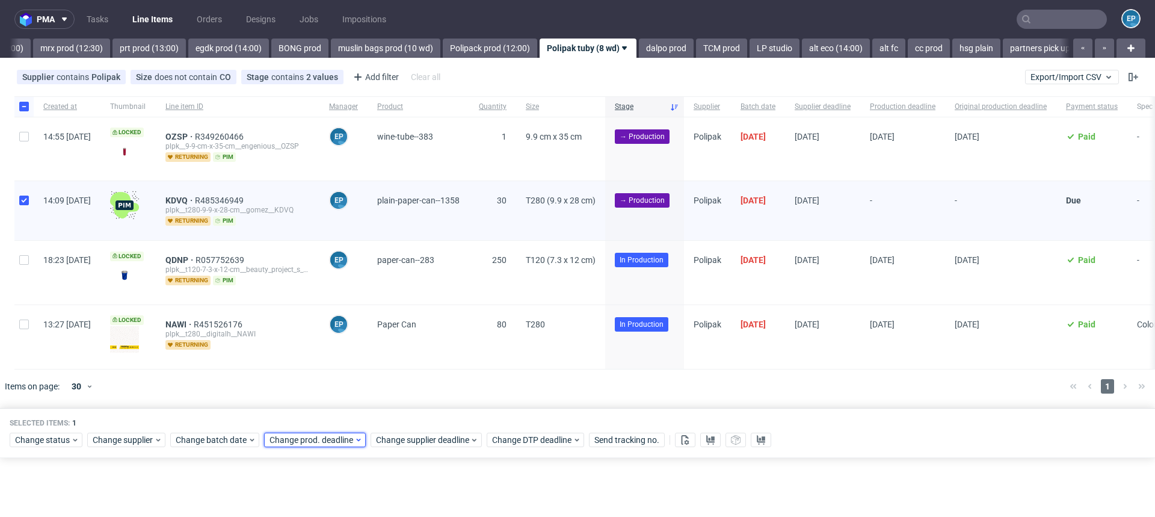
click at [347, 437] on span "Change prod. deadline" at bounding box center [312, 440] width 85 height 12
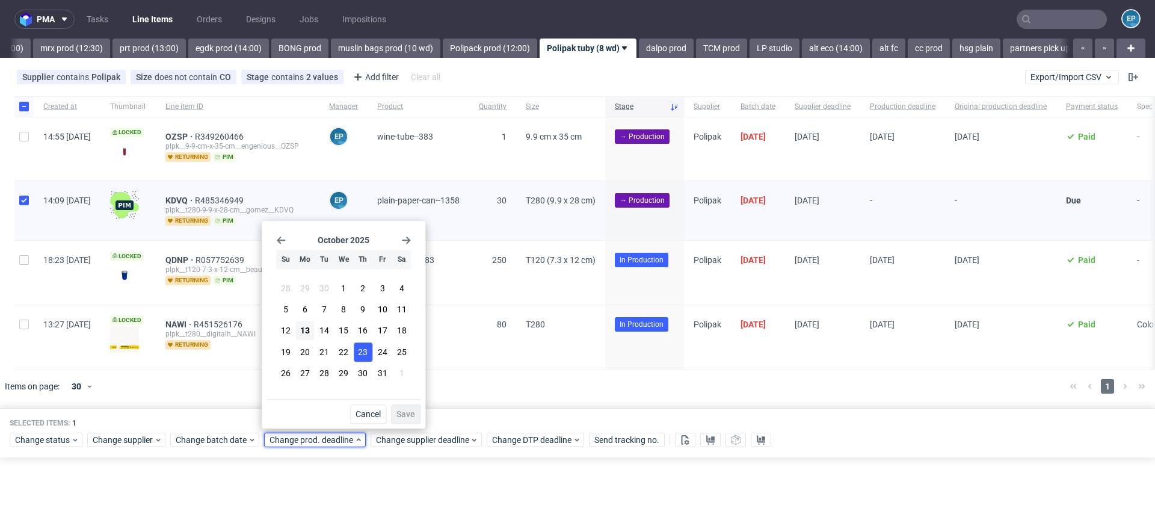
click at [362, 358] on button "23" at bounding box center [363, 351] width 19 height 19
click at [402, 408] on button "Save" at bounding box center [405, 413] width 29 height 19
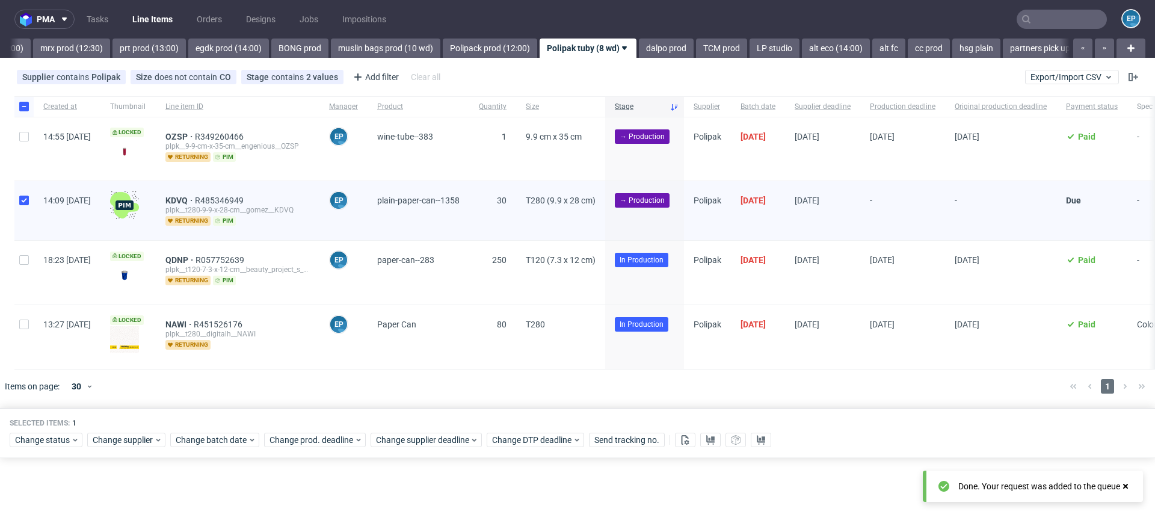
click at [19, 129] on div at bounding box center [23, 148] width 19 height 63
checkbox input "true"
click at [688, 438] on button at bounding box center [685, 440] width 20 height 14
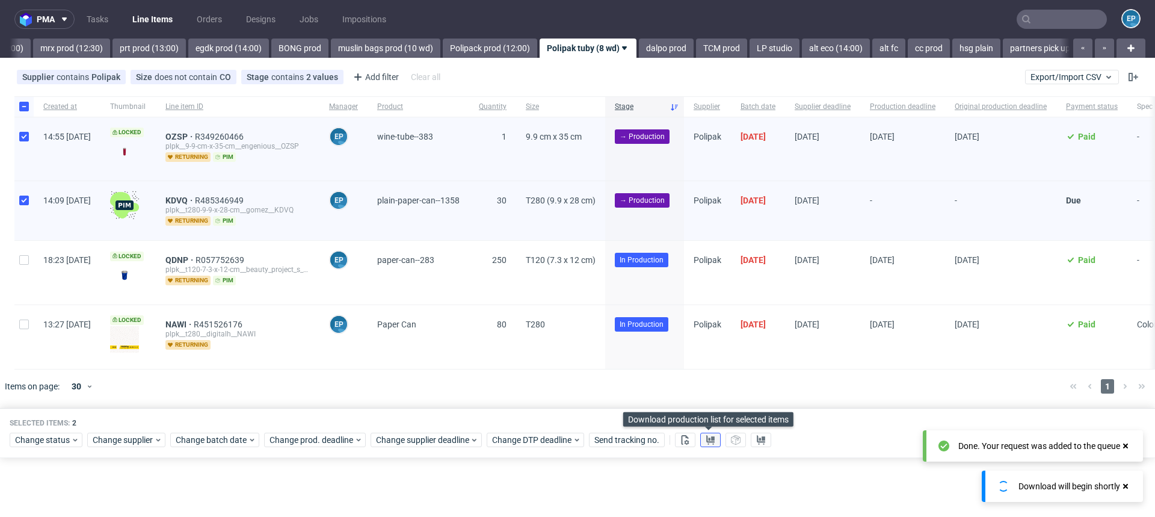
click at [709, 440] on use at bounding box center [710, 440] width 8 height 10
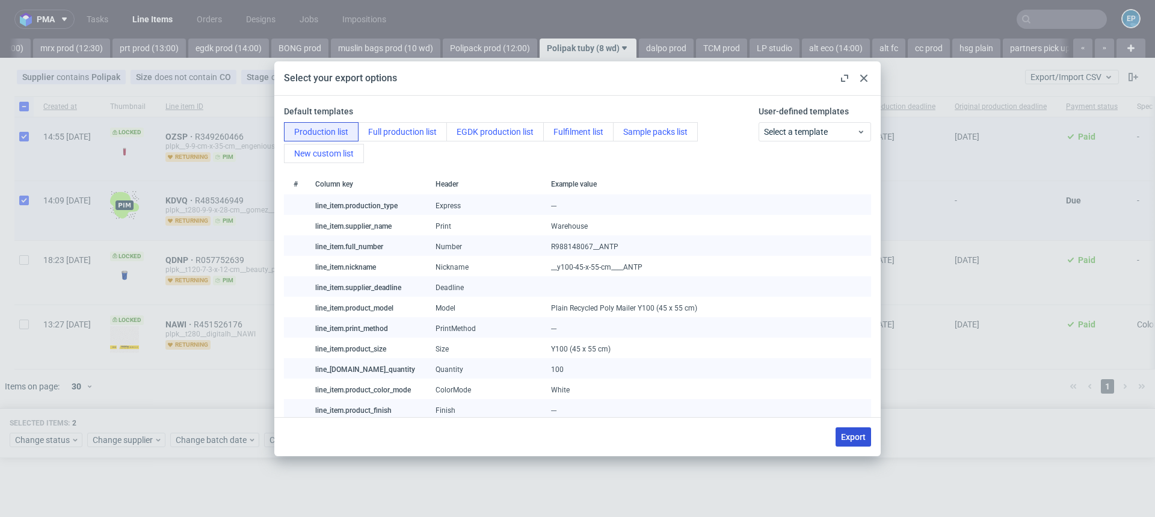
click at [851, 437] on span "Export" at bounding box center [853, 437] width 25 height 8
checkbox input "false"
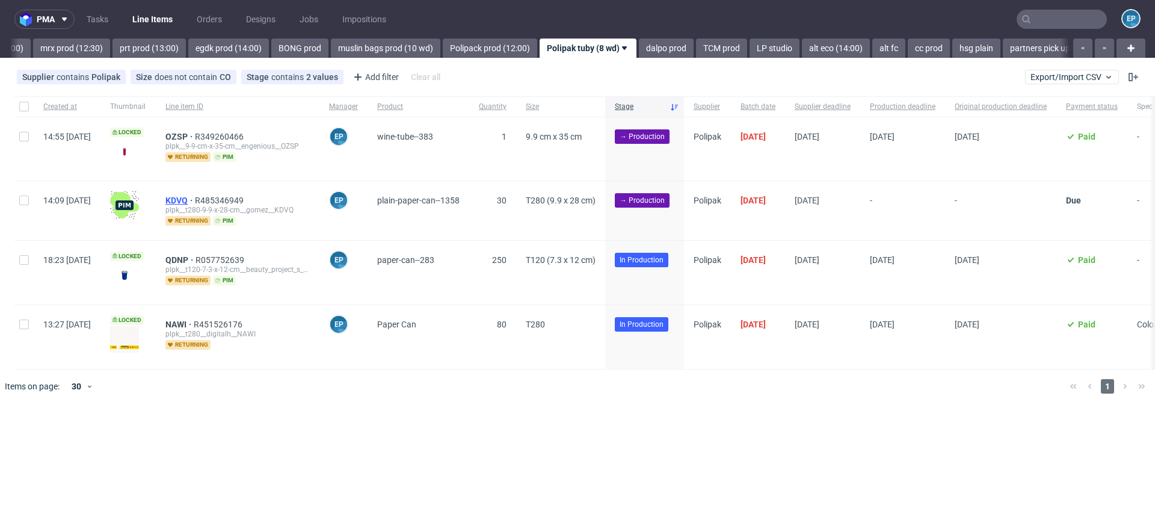
click at [195, 202] on span "KDVQ" at bounding box center [179, 201] width 29 height 10
click at [195, 134] on span "OZSP" at bounding box center [179, 137] width 29 height 10
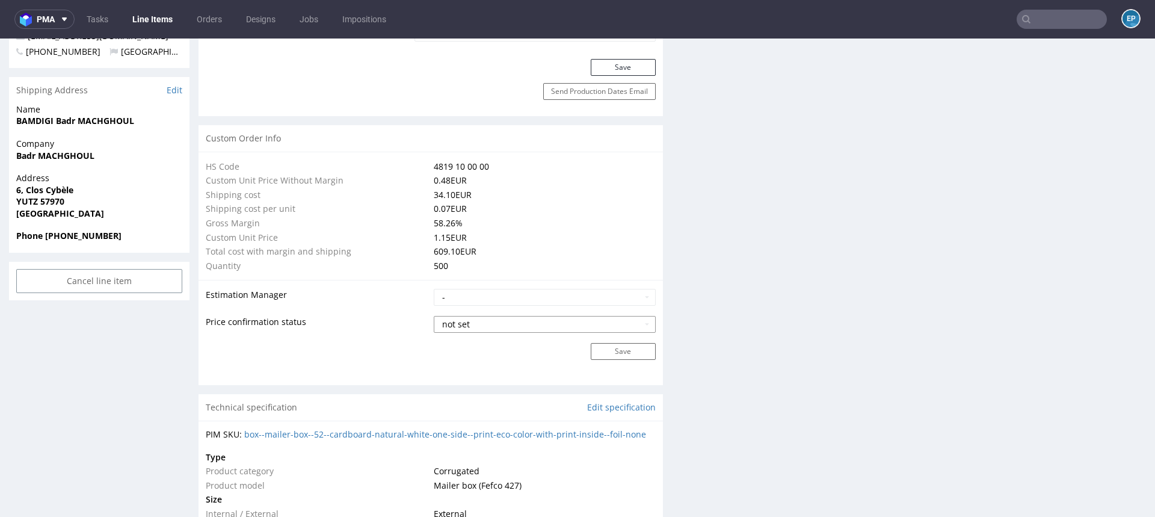
scroll to position [862, 0]
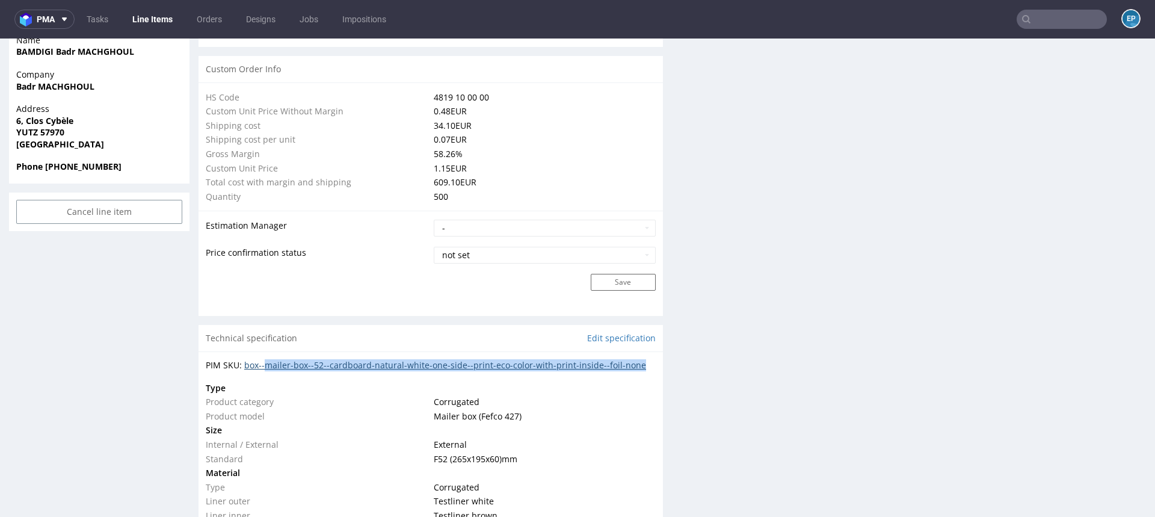
drag, startPoint x: 650, startPoint y: 366, endPoint x: 268, endPoint y: 366, distance: 382.0
click at [268, 366] on div "PIM SKU: box--mailer-box--52--cardboard-natural-white-one-side--print-eco-color…" at bounding box center [431, 489] width 464 height 276
copy link "mailer-box--52--cardboard-natural-white-one-side--print-eco-color-with-print-in…"
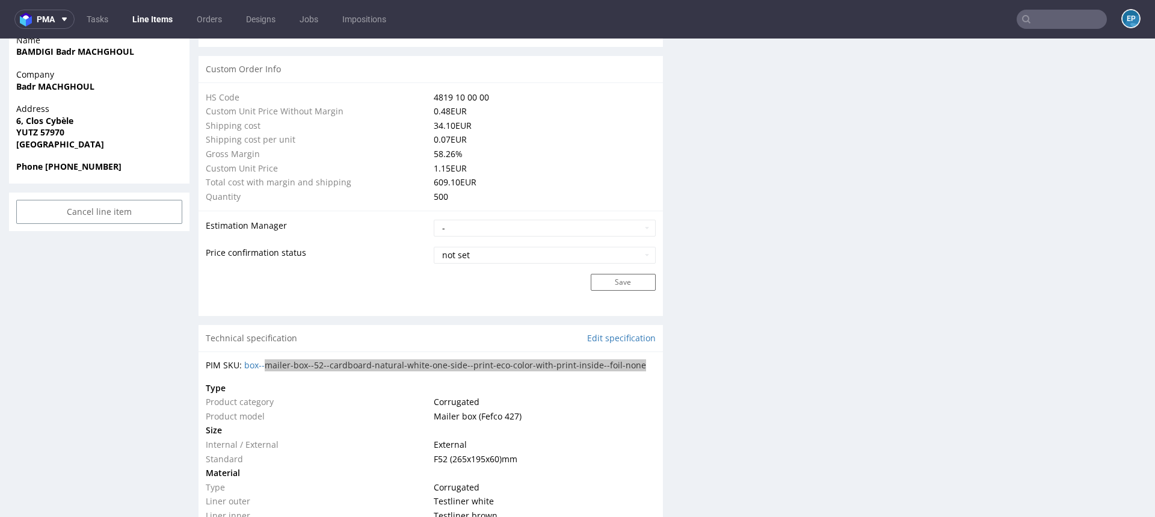
click at [1055, 22] on input "text" at bounding box center [1062, 19] width 90 height 19
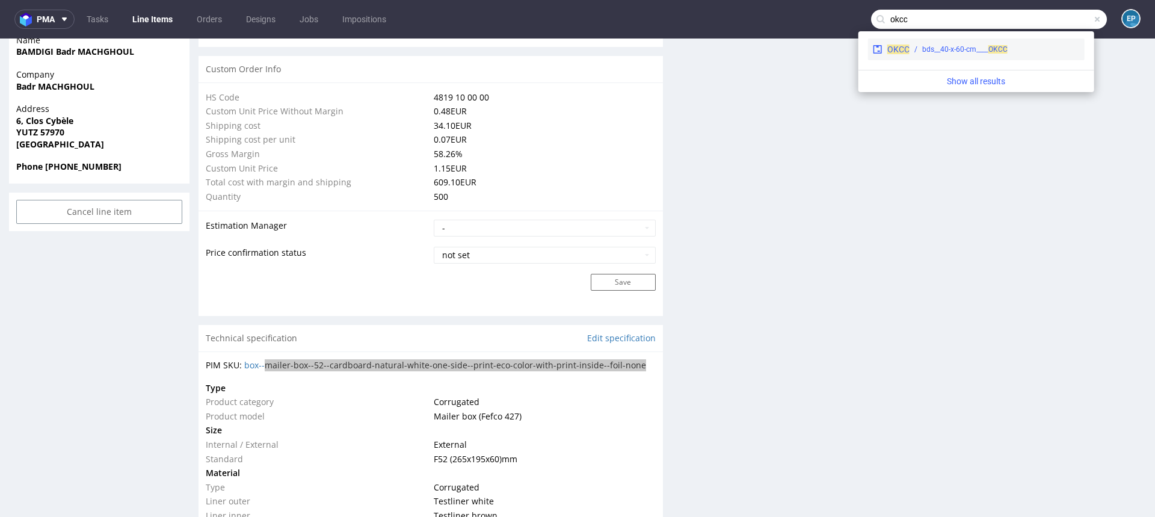
type input "okcc"
click at [951, 52] on div "bds__40-x-60-cm____ OKCC" at bounding box center [964, 49] width 85 height 11
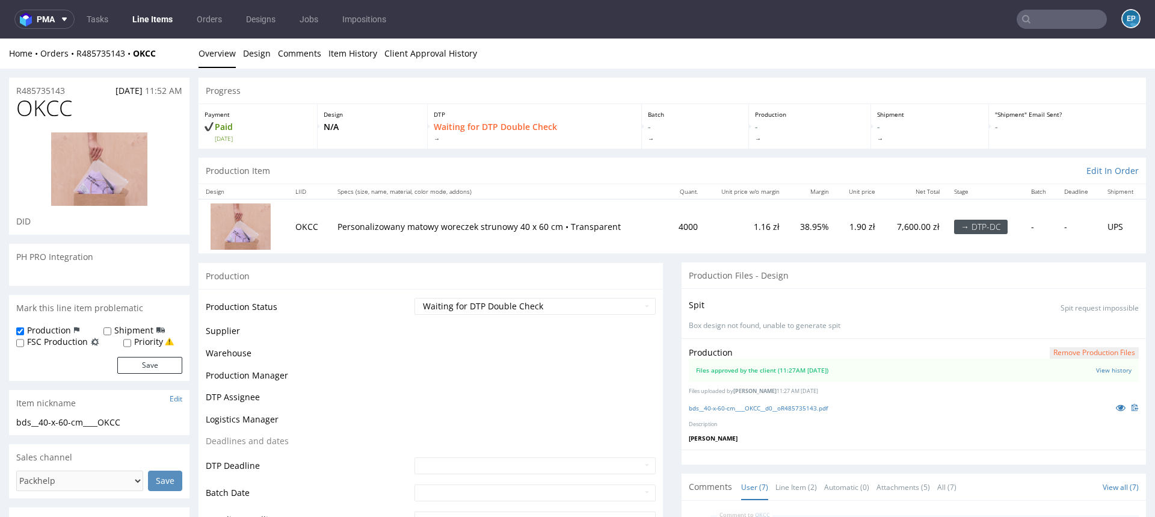
scroll to position [247, 0]
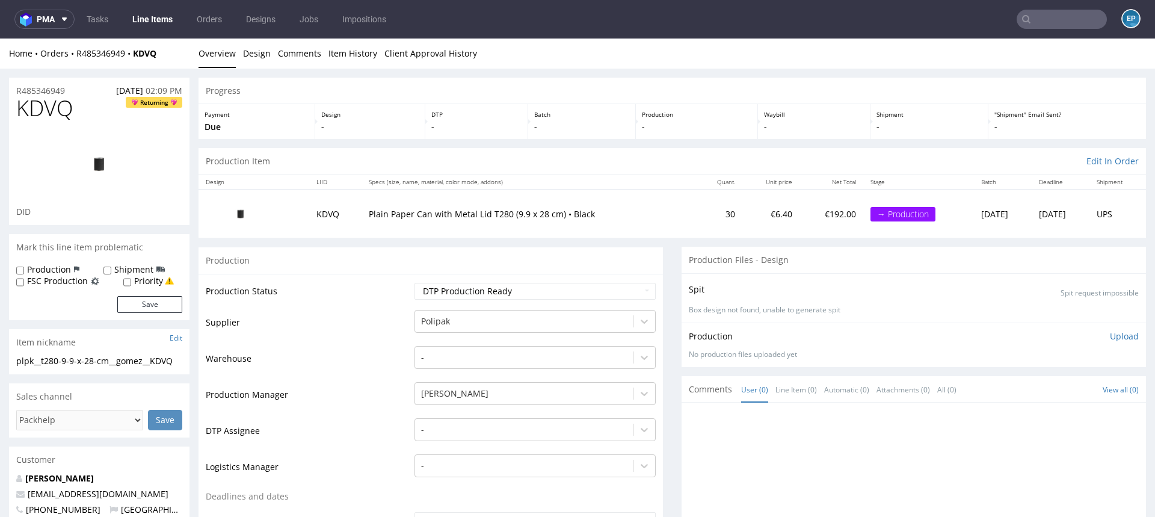
click at [141, 19] on link "Line Items" at bounding box center [152, 19] width 55 height 19
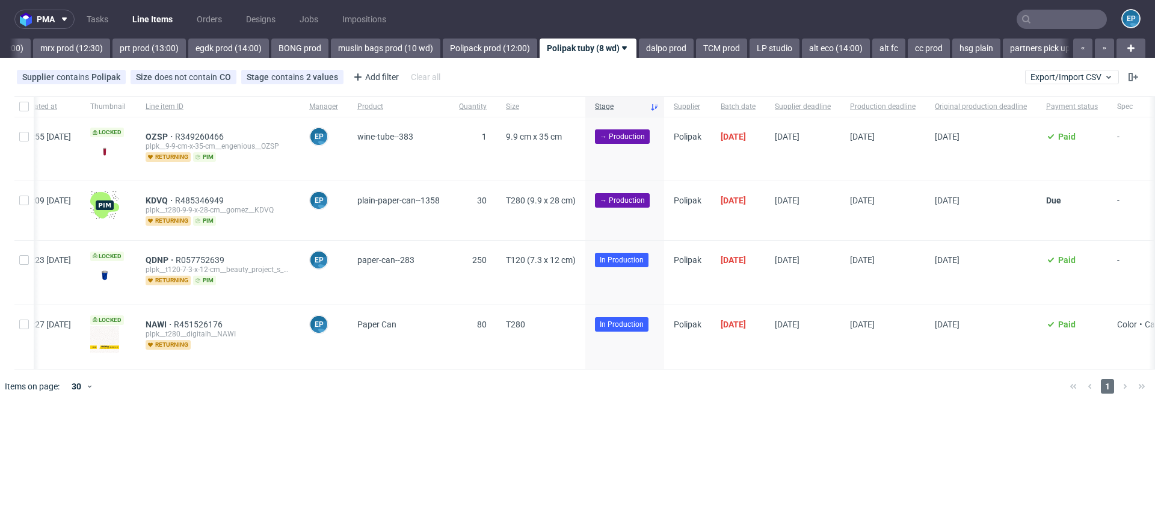
scroll to position [0, 20]
click at [1075, 137] on span "Paid" at bounding box center [1066, 137] width 17 height 10
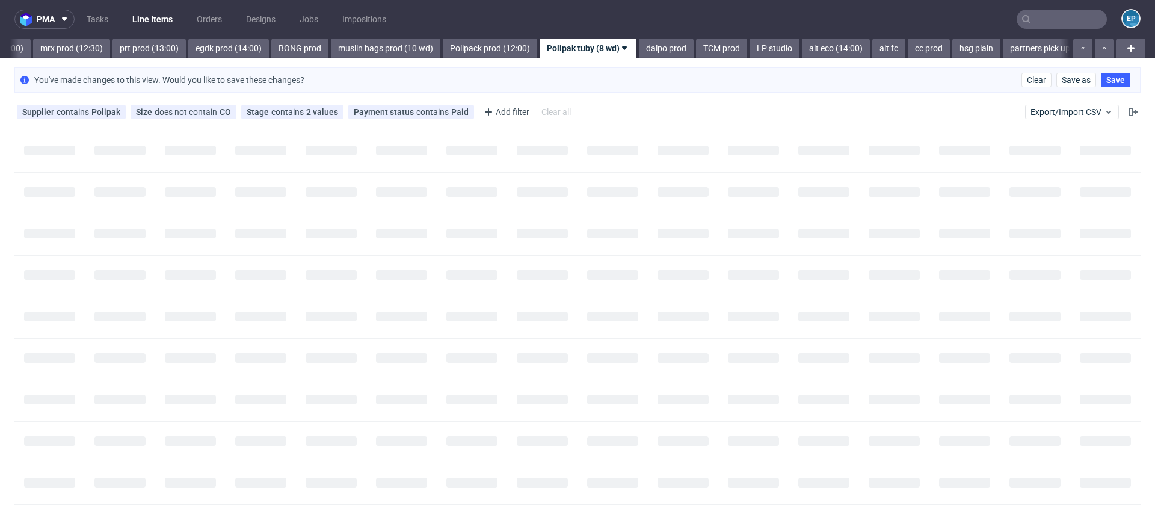
scroll to position [0, 0]
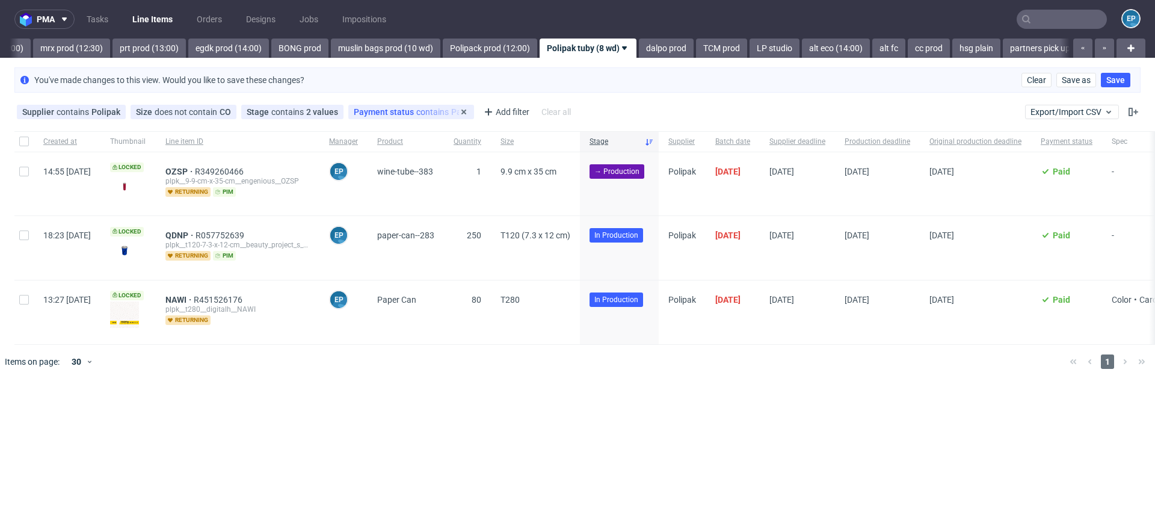
click at [410, 111] on div "Payment status contains Paid" at bounding box center [411, 112] width 115 height 10
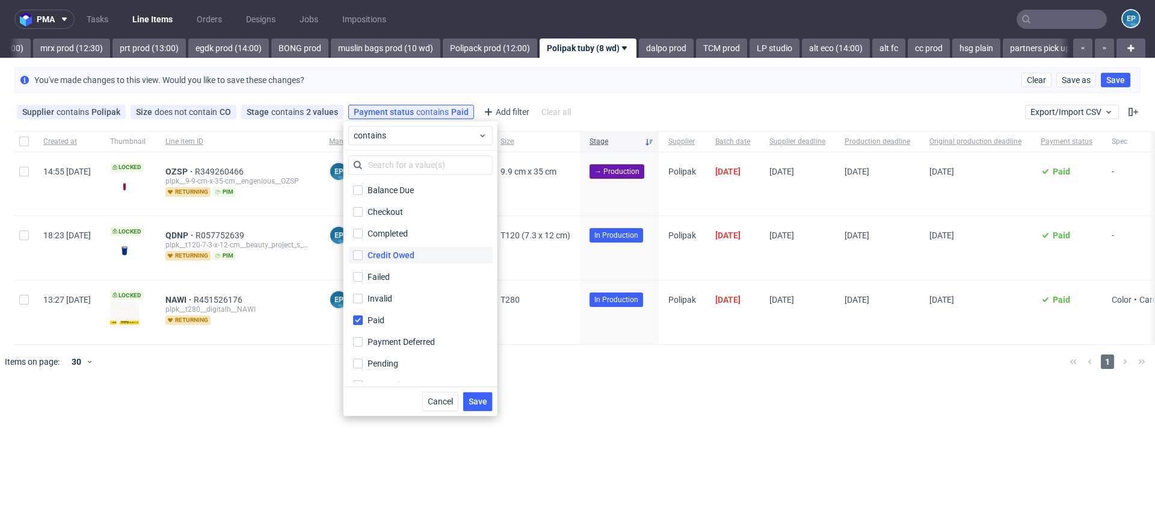
click at [394, 251] on div "Credit Owed" at bounding box center [391, 255] width 47 height 12
click at [363, 251] on input "Credit Owed" at bounding box center [358, 255] width 10 height 10
checkbox input "true"
click at [476, 399] on span "Save" at bounding box center [478, 401] width 19 height 8
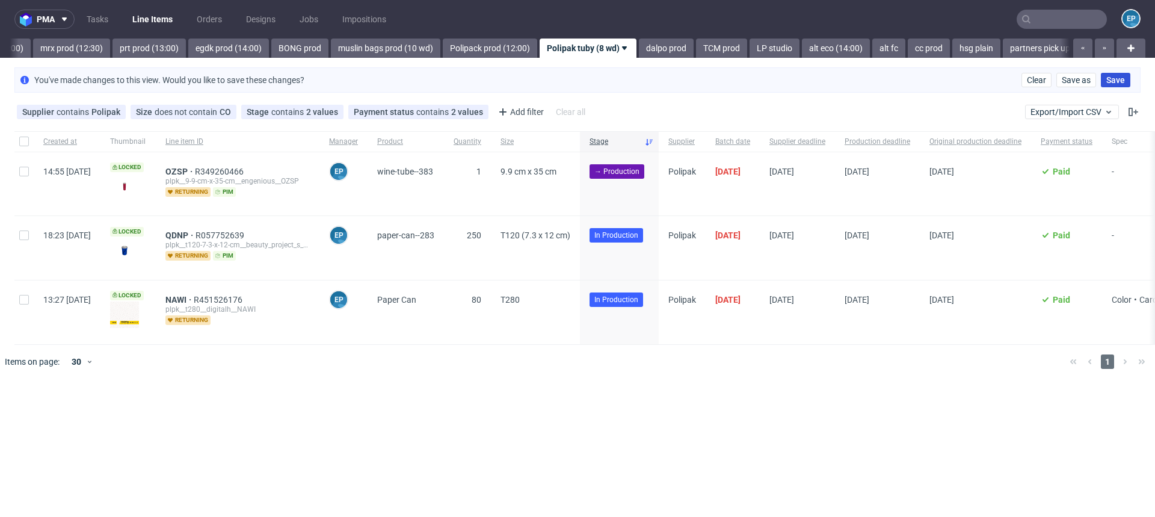
click at [1113, 81] on span "Save" at bounding box center [1115, 80] width 19 height 8
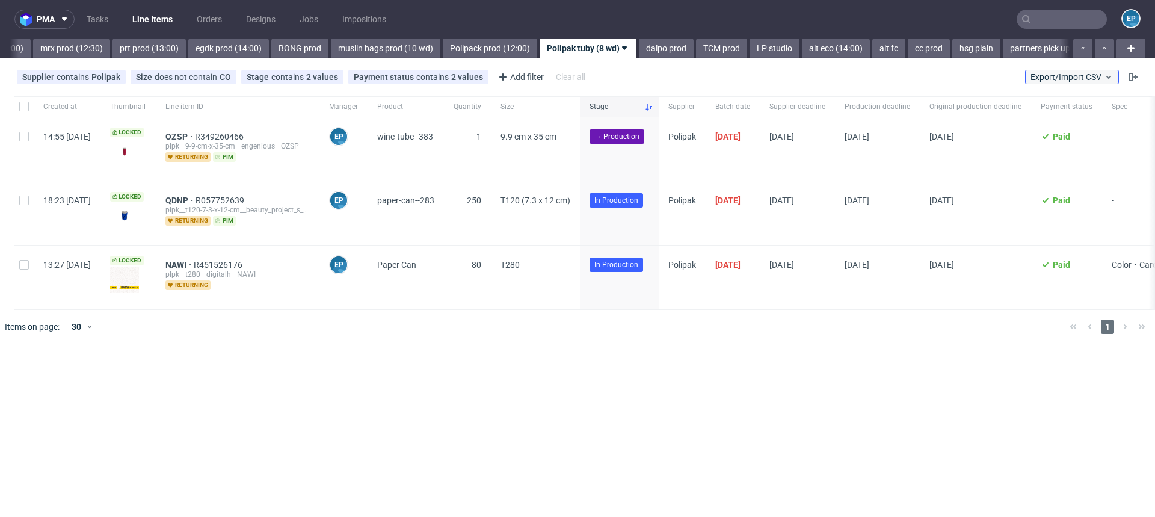
click at [1069, 78] on span "Export/Import CSV" at bounding box center [1072, 77] width 83 height 10
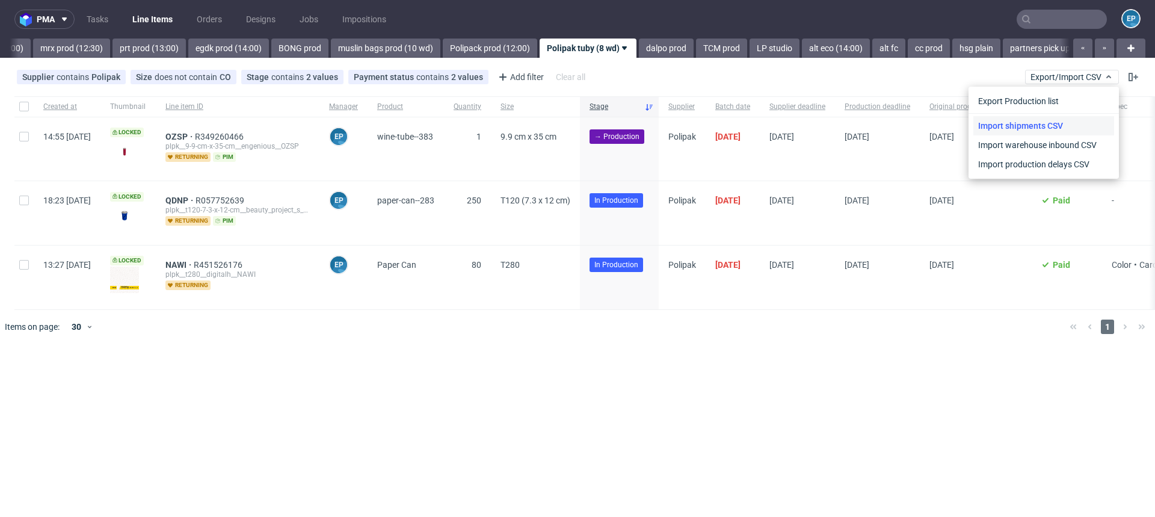
click at [1037, 132] on link "Import shipments CSV" at bounding box center [1043, 125] width 141 height 19
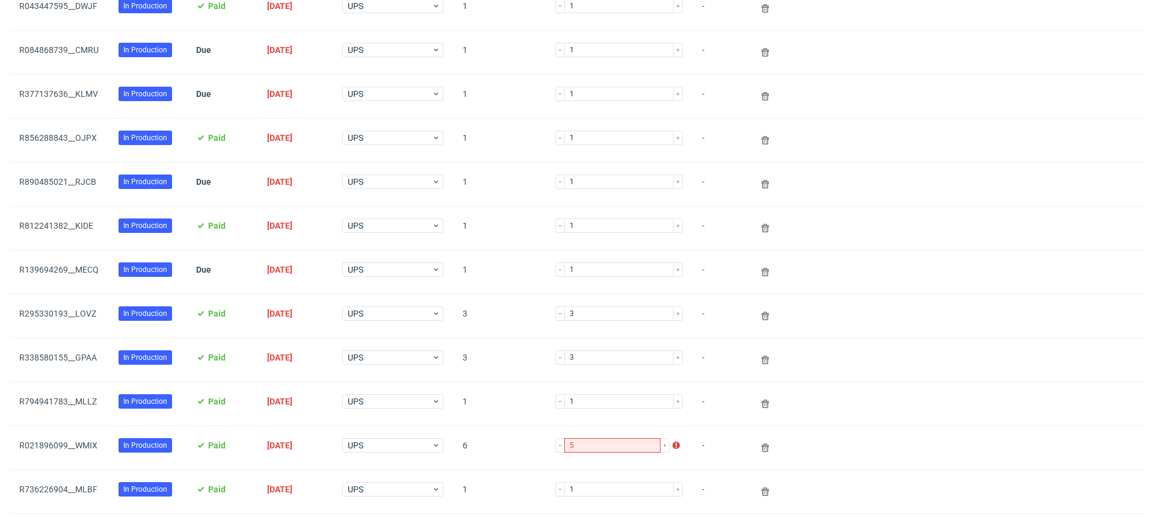
scroll to position [775, 0]
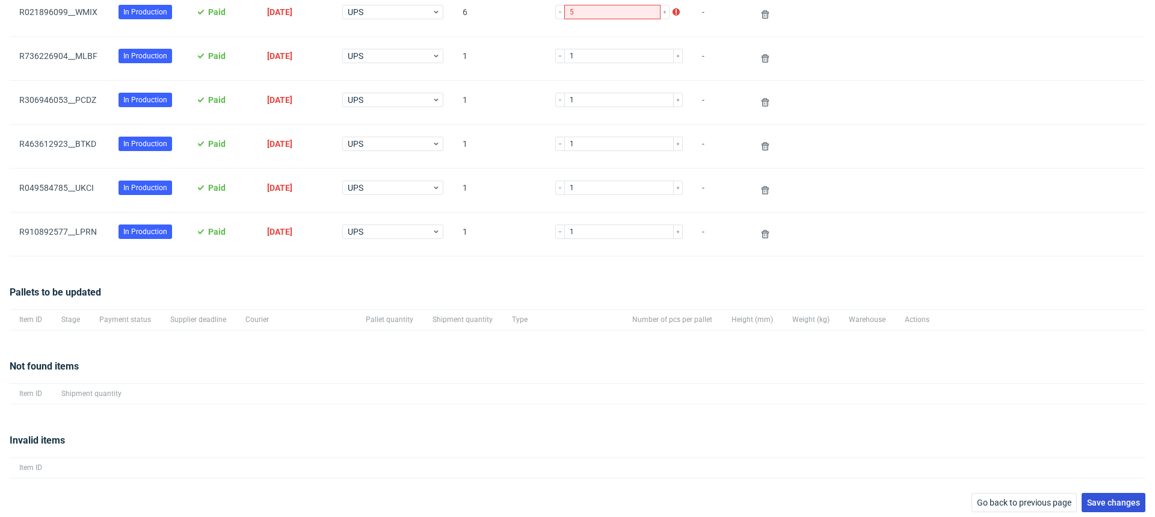
click at [1101, 500] on span "Save changes" at bounding box center [1113, 502] width 53 height 8
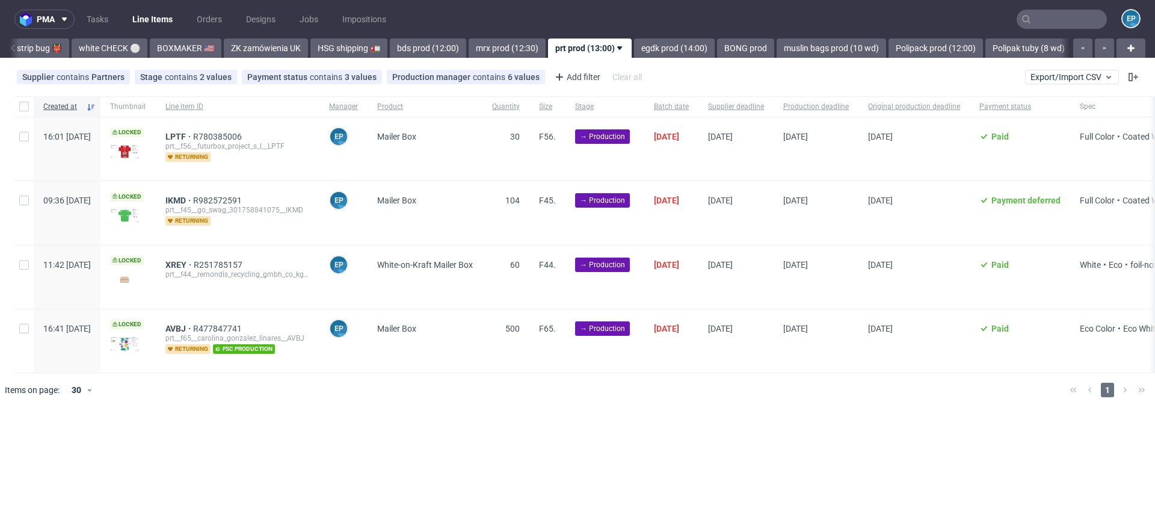
scroll to position [0, 1052]
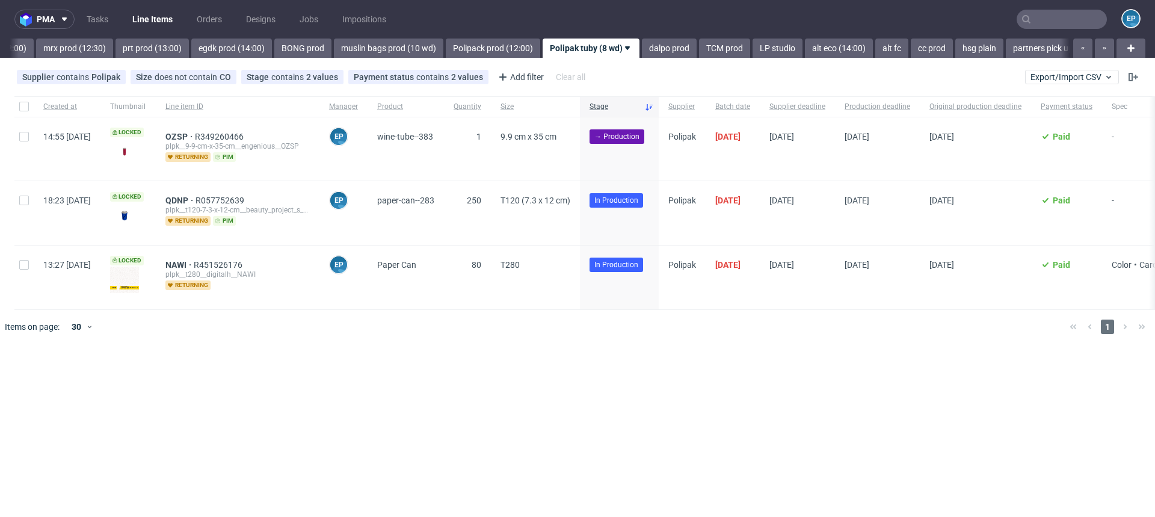
scroll to position [0, 1485]
click at [22, 134] on input "checkbox" at bounding box center [24, 137] width 10 height 10
checkbox input "true"
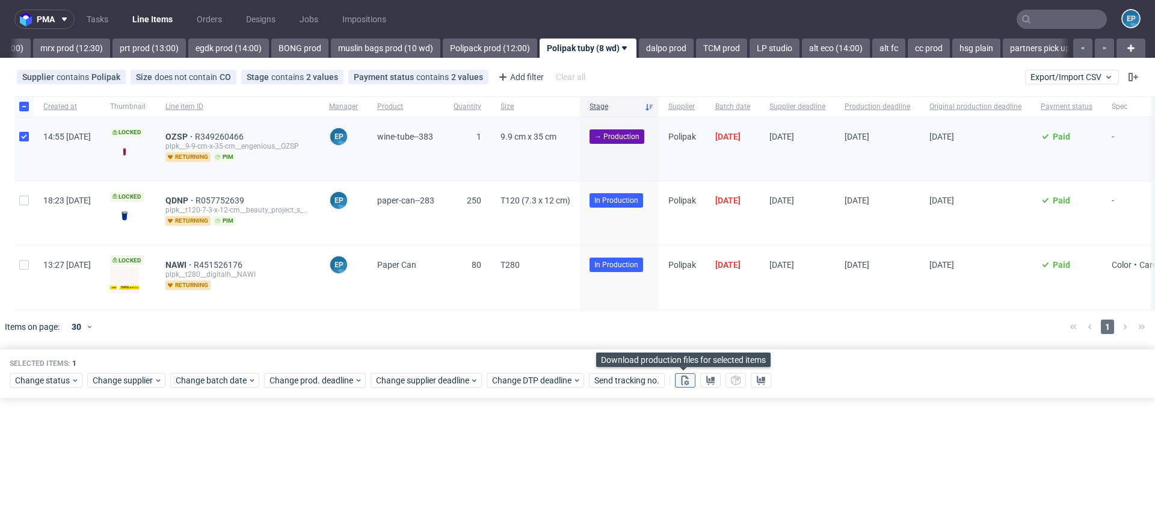
click at [686, 382] on use at bounding box center [686, 380] width 8 height 10
click at [707, 381] on icon at bounding box center [711, 380] width 10 height 10
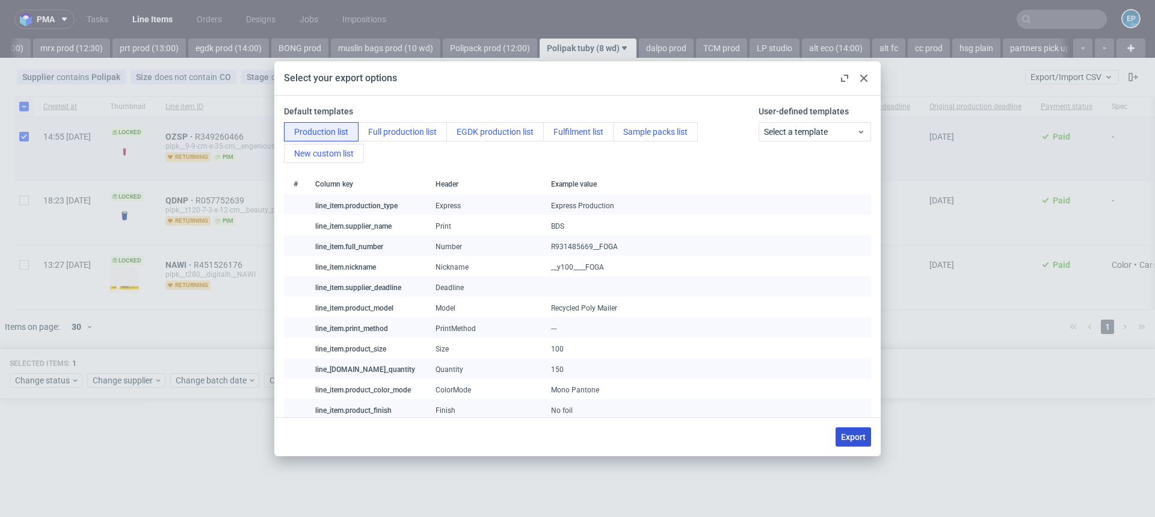
click at [853, 442] on button "Export" at bounding box center [853, 436] width 35 height 19
checkbox input "false"
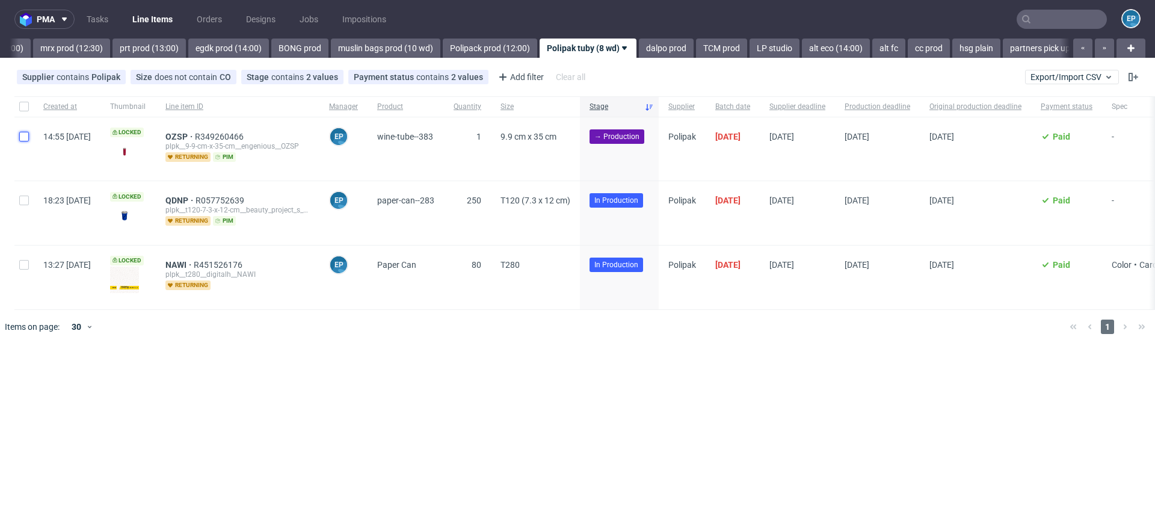
click at [21, 140] on input "checkbox" at bounding box center [24, 137] width 10 height 10
checkbox input "true"
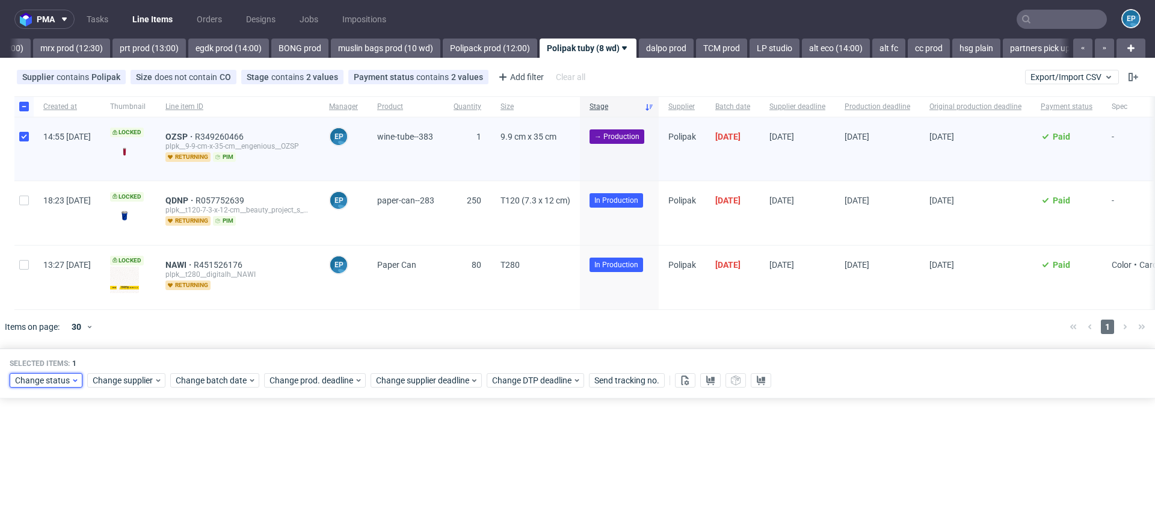
click at [26, 377] on span "Change status" at bounding box center [43, 380] width 56 height 12
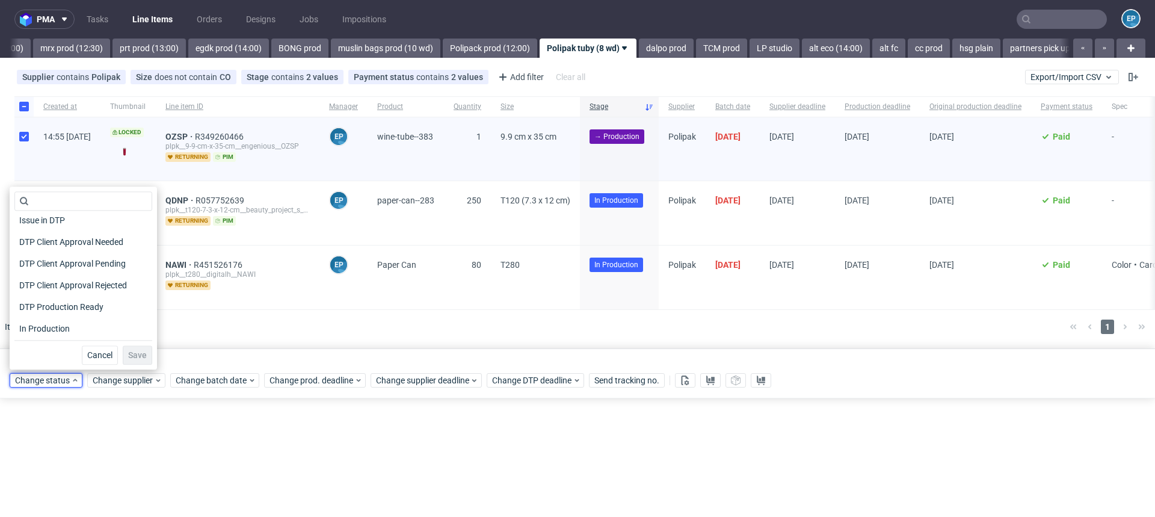
scroll to position [73, 0]
click at [59, 322] on span "In Production" at bounding box center [44, 326] width 61 height 17
click at [133, 367] on div "Waiting for DTP Waiting for DTP Double Check In DTP Issue in DTP DTP Client App…" at bounding box center [83, 277] width 147 height 183
click at [132, 360] on button "Save" at bounding box center [137, 354] width 29 height 19
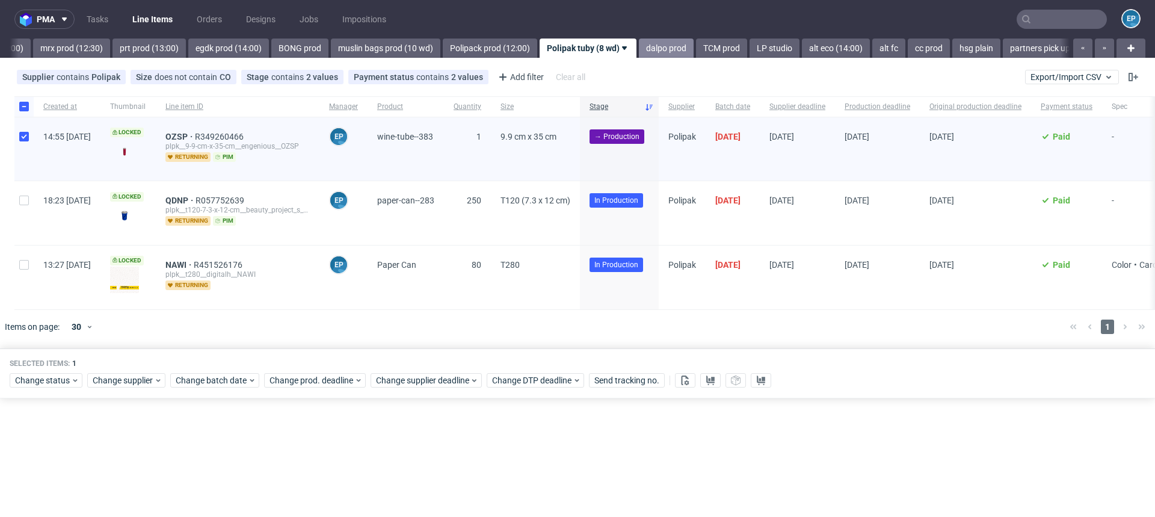
click at [639, 45] on link "dalpo prod" at bounding box center [666, 48] width 55 height 19
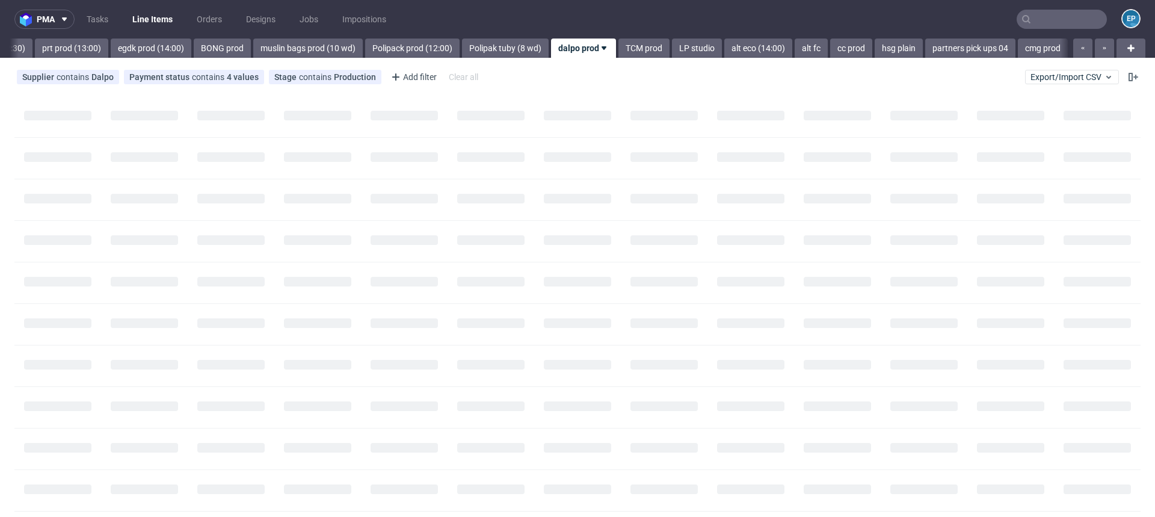
scroll to position [0, 1564]
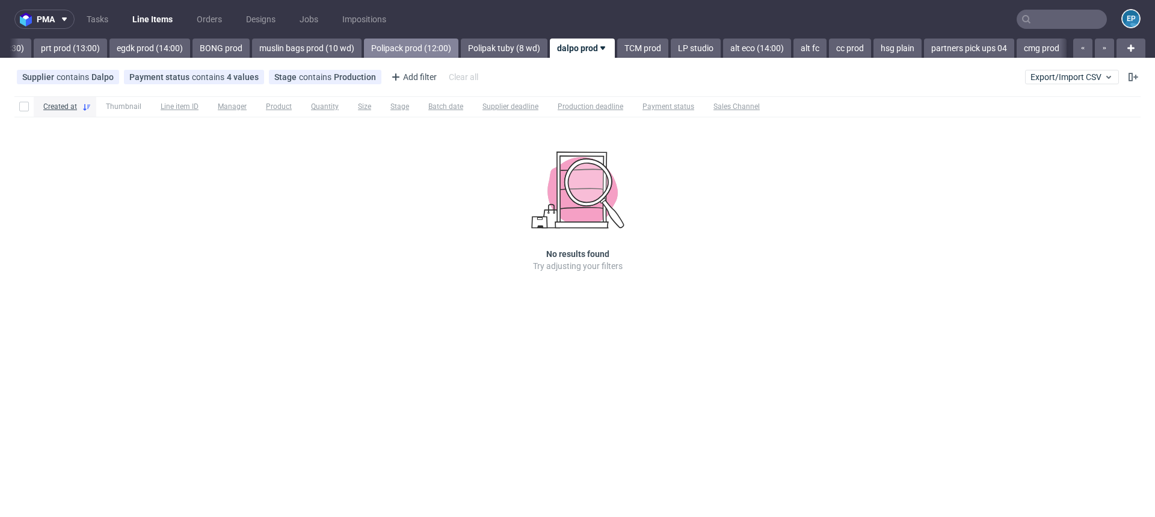
click at [381, 48] on link "Polipack prod (12:00)" at bounding box center [411, 48] width 94 height 19
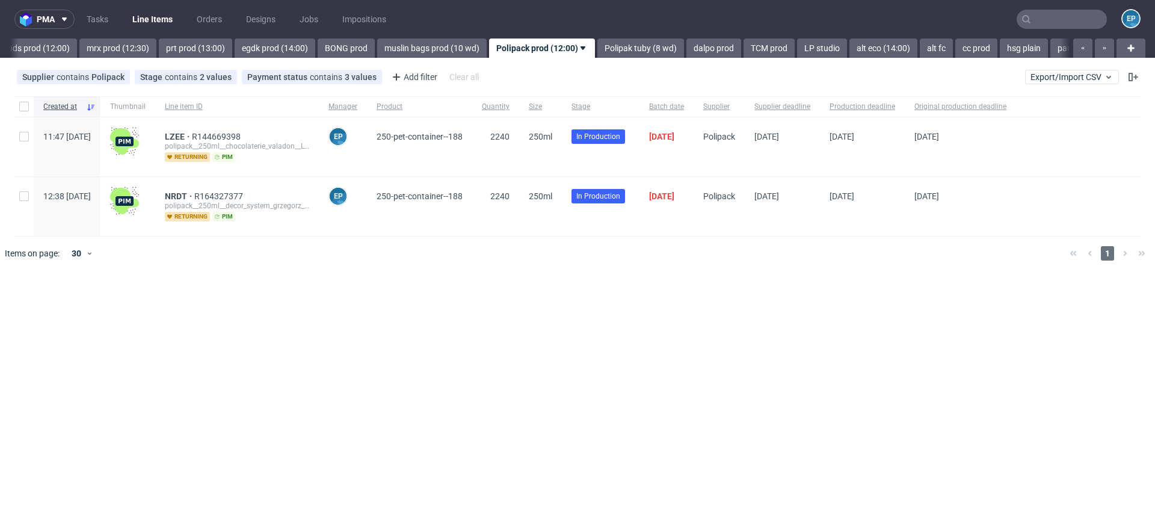
scroll to position [0, 1393]
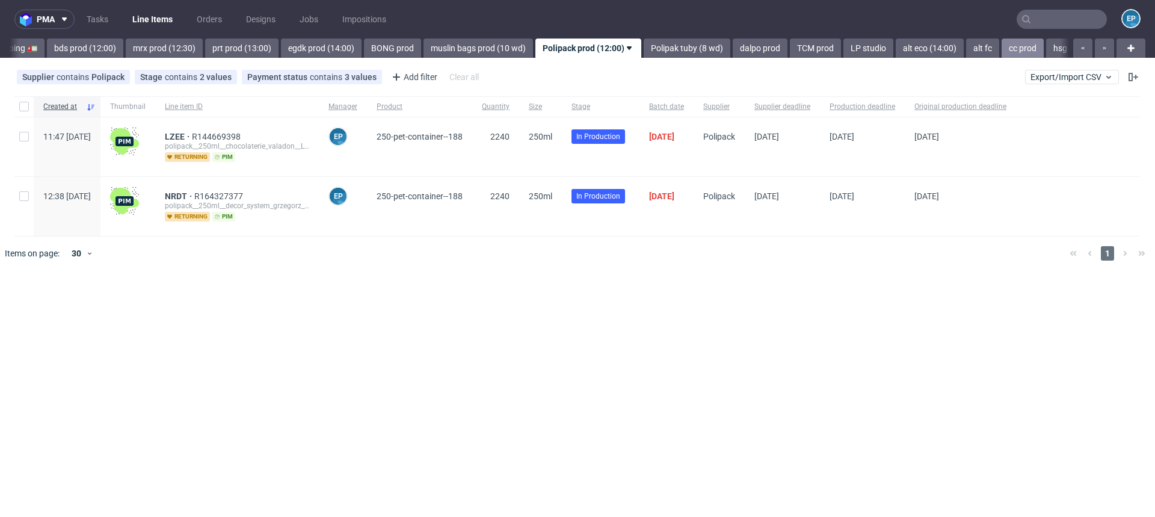
click at [1002, 49] on link "cc prod" at bounding box center [1023, 48] width 42 height 19
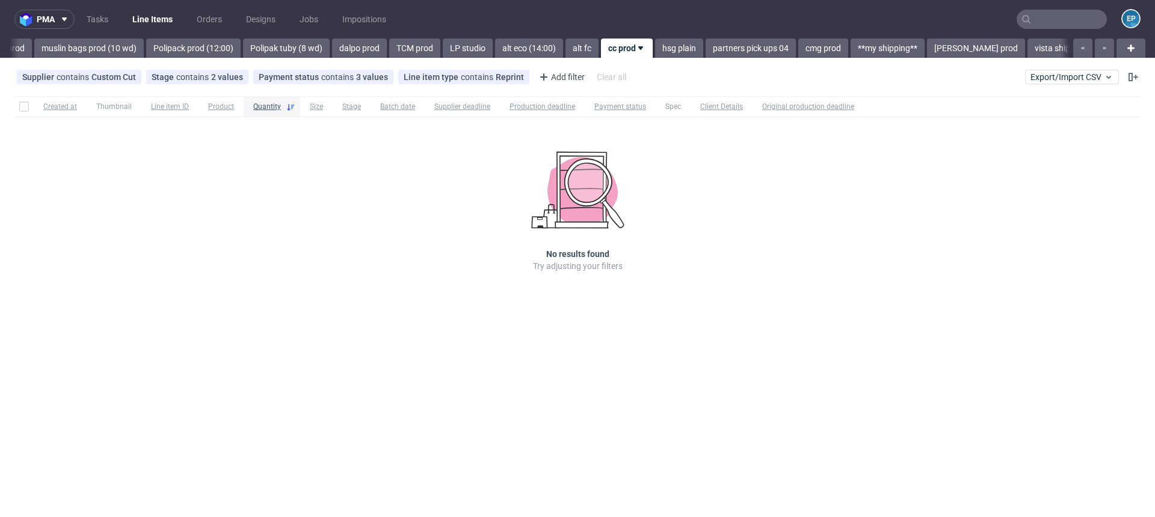
scroll to position [0, 1820]
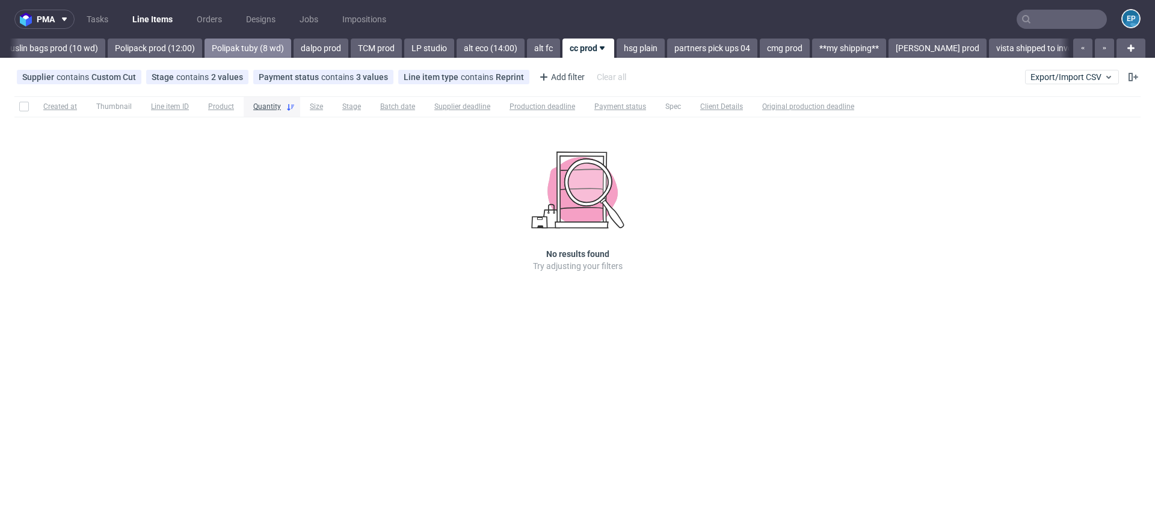
click at [205, 44] on link "Polipak tuby (8 wd)" at bounding box center [248, 48] width 87 height 19
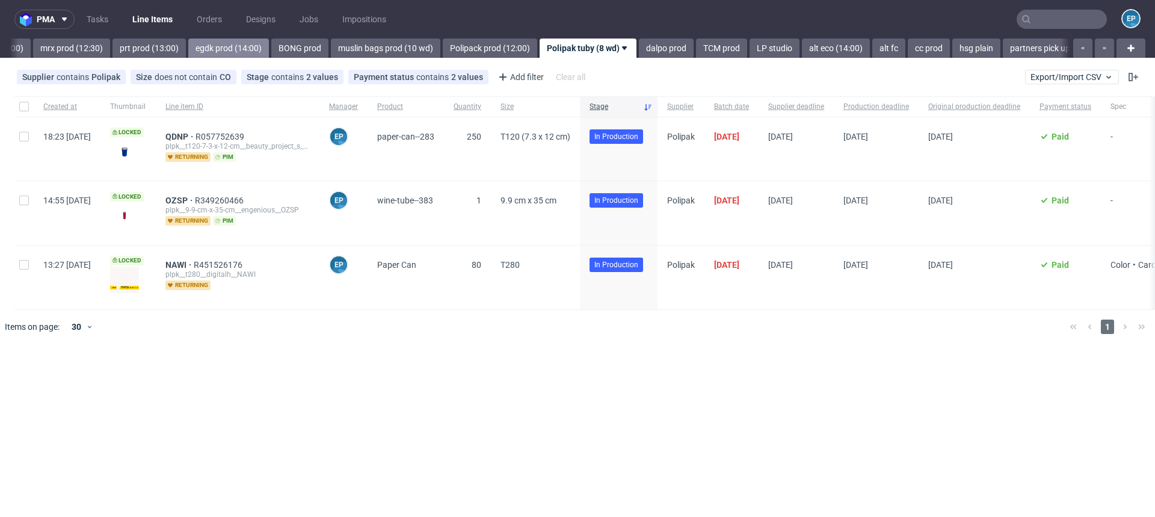
click at [189, 50] on link "egdk prod (14:00)" at bounding box center [228, 48] width 81 height 19
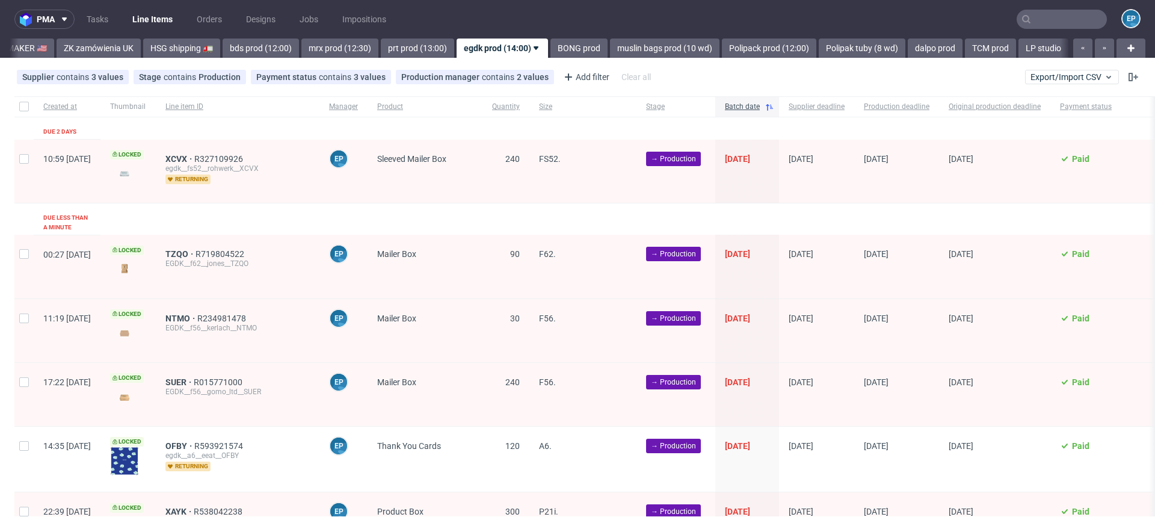
scroll to position [0, 1138]
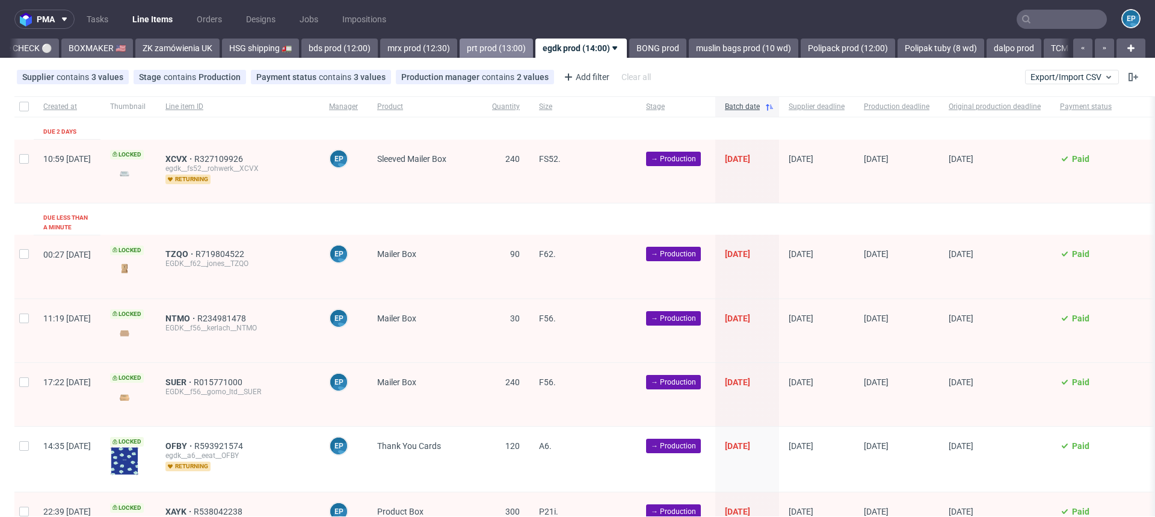
click at [460, 45] on link "prt prod (13:00)" at bounding box center [496, 48] width 73 height 19
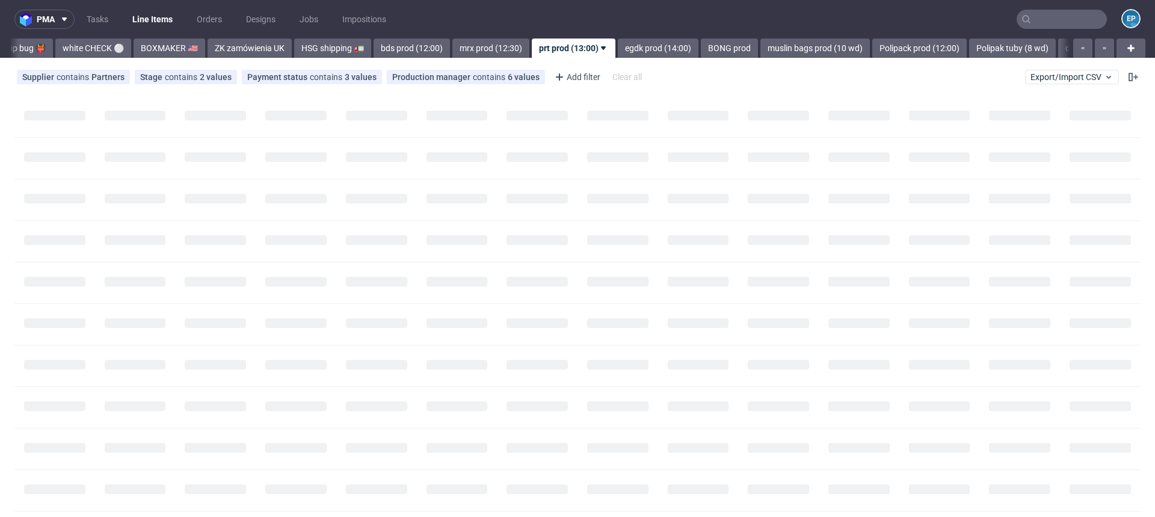
scroll to position [0, 1052]
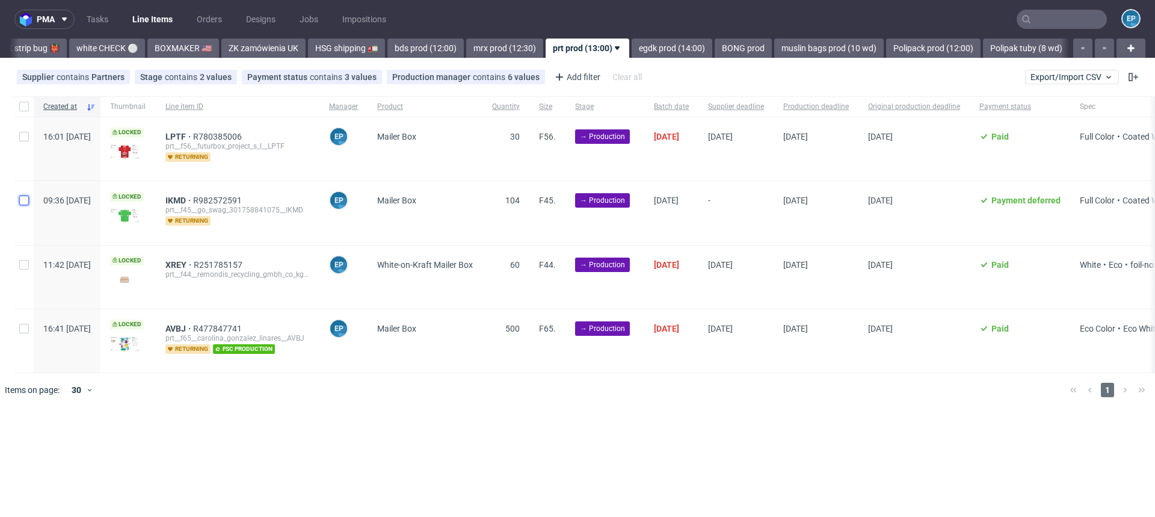
click at [22, 200] on input "checkbox" at bounding box center [24, 201] width 10 height 10
checkbox input "true"
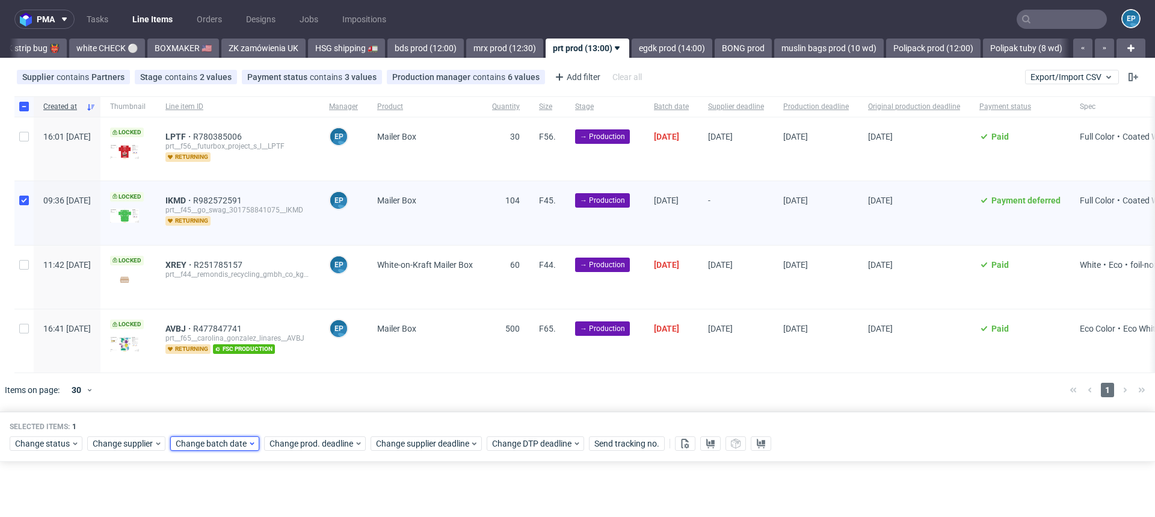
click at [221, 437] on span "Change batch date" at bounding box center [212, 443] width 72 height 12
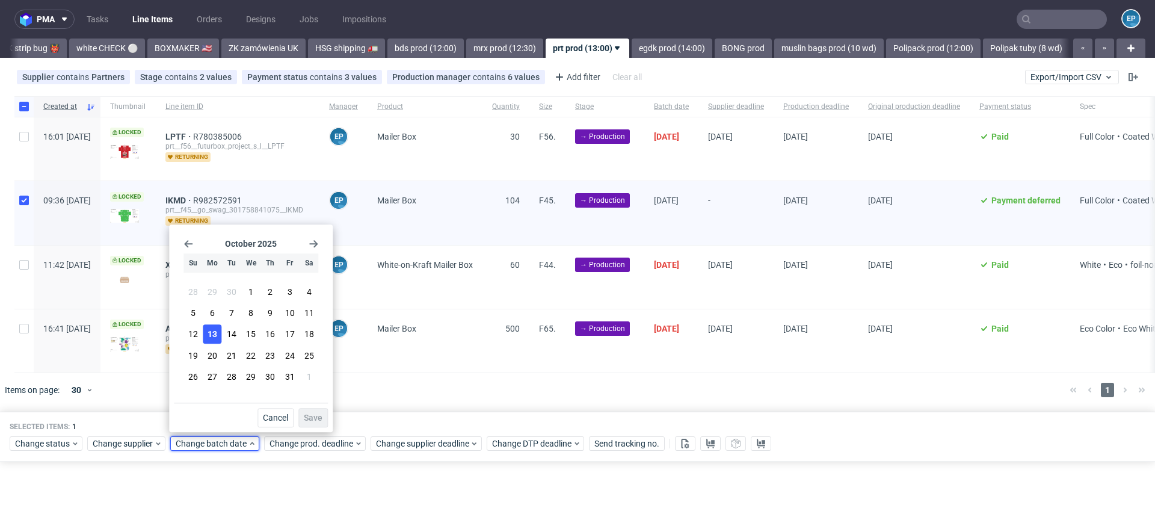
click at [214, 330] on span "13" at bounding box center [213, 334] width 10 height 12
click at [309, 413] on span "Save" at bounding box center [313, 417] width 19 height 8
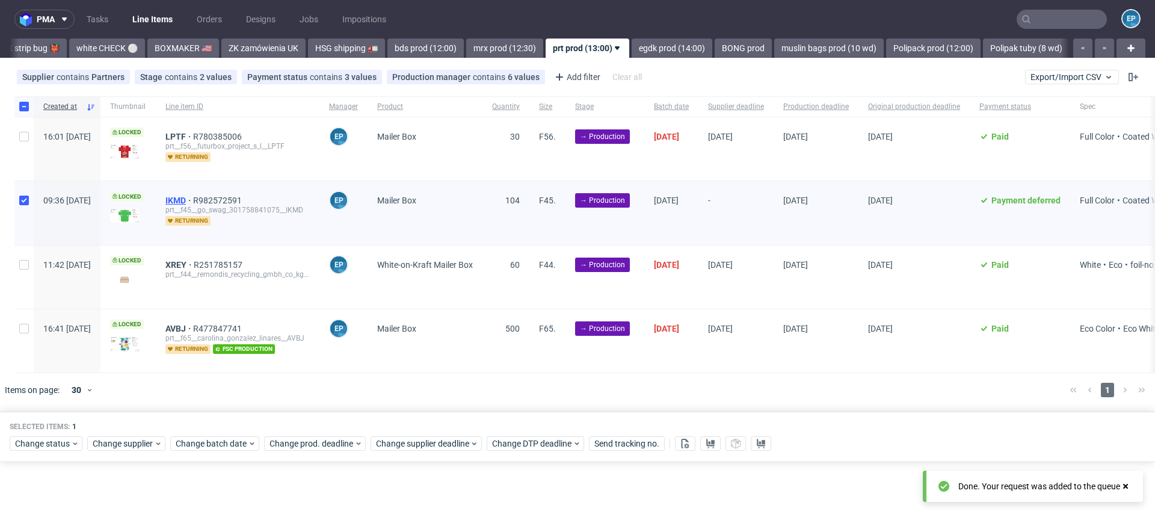
click at [193, 202] on span "IKMD" at bounding box center [179, 201] width 28 height 10
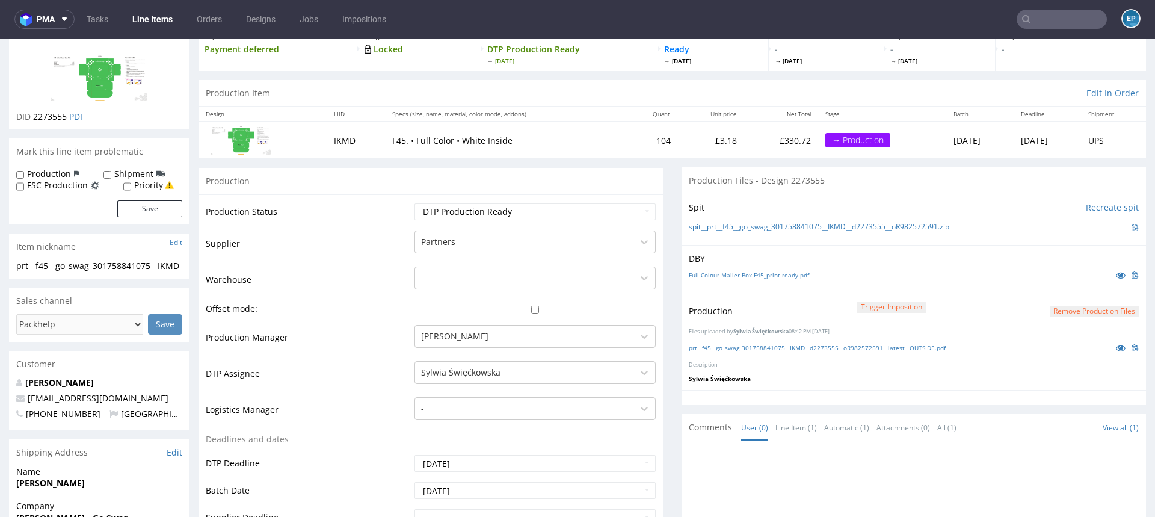
scroll to position [81, 0]
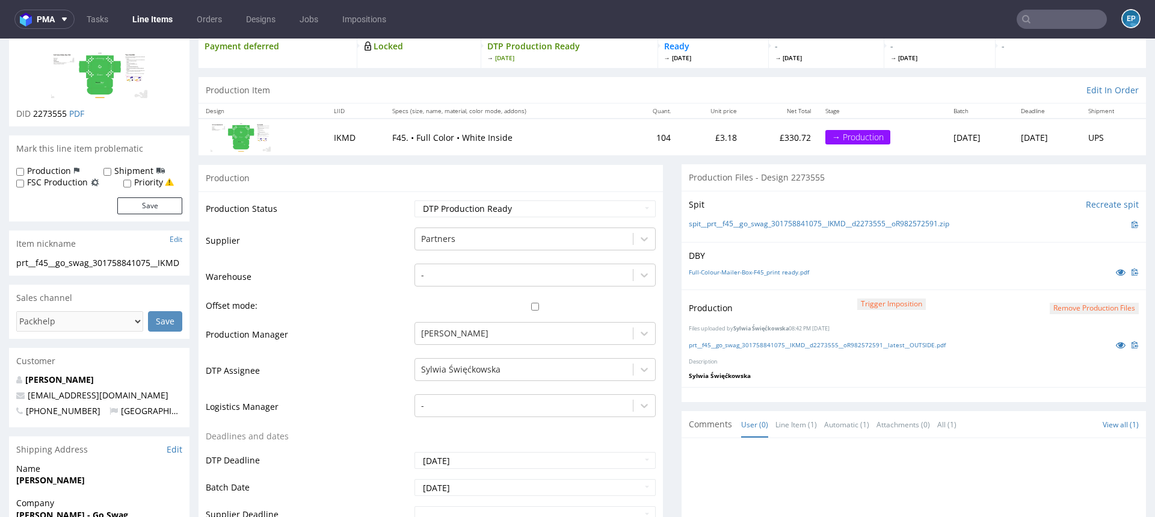
click at [146, 17] on link "Line Items" at bounding box center [152, 19] width 55 height 19
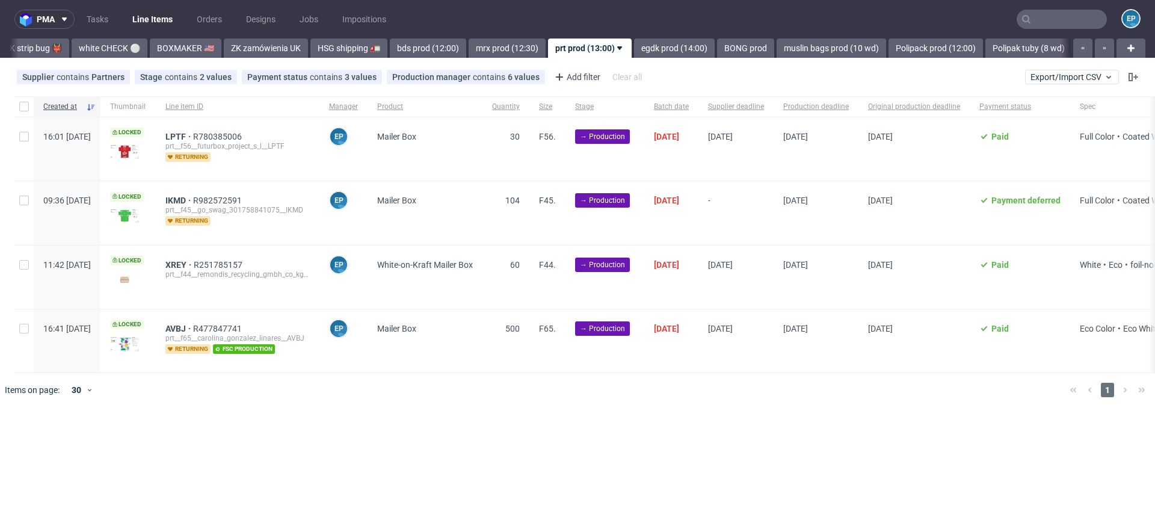
scroll to position [0, 1052]
click at [25, 203] on input "checkbox" at bounding box center [24, 201] width 10 height 10
checkbox input "true"
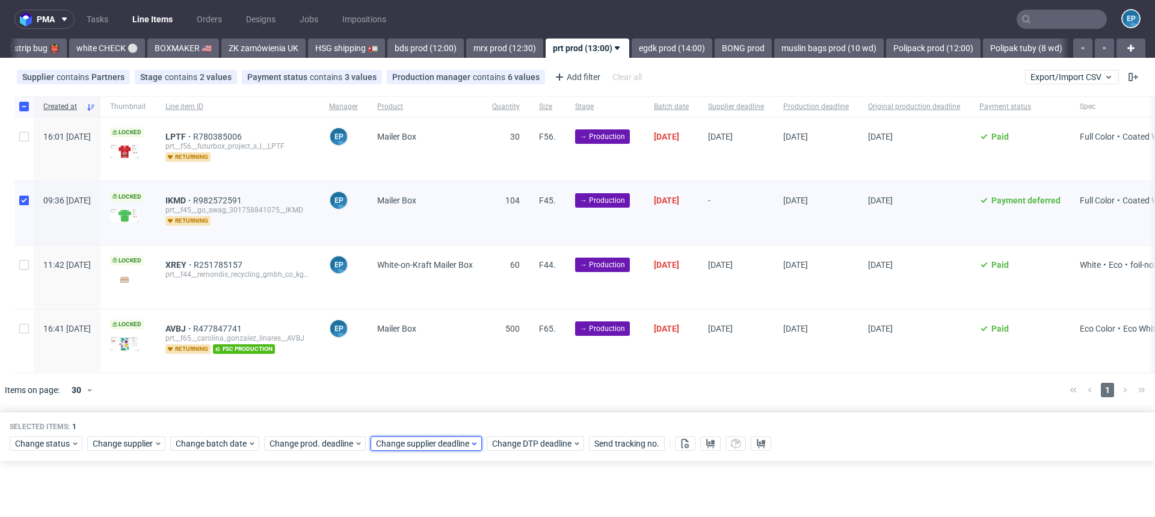
click at [455, 439] on span "Change supplier deadline" at bounding box center [423, 443] width 94 height 12
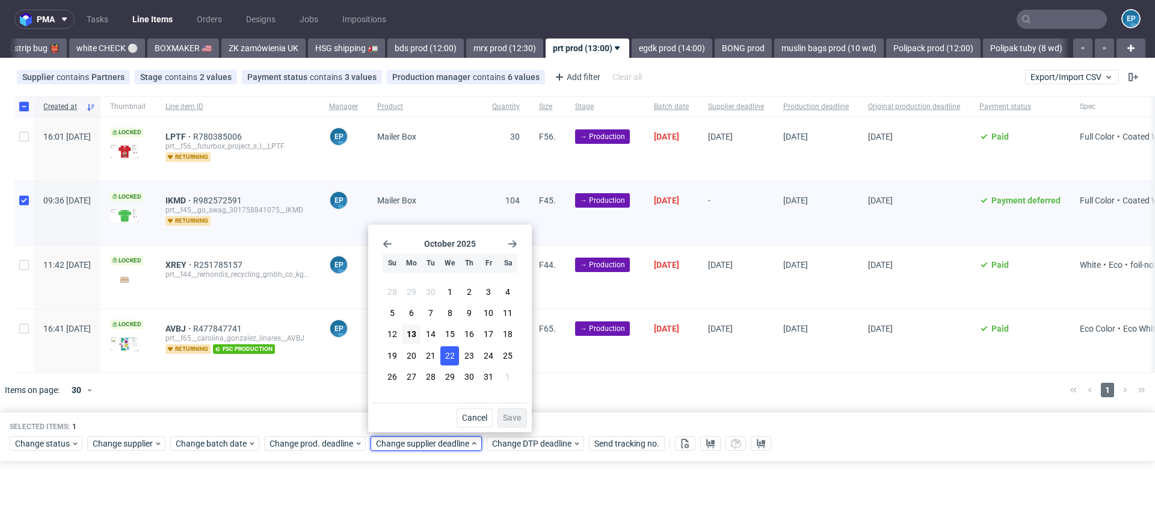
click at [451, 355] on span "22" at bounding box center [450, 356] width 10 height 12
click at [518, 415] on span "Save" at bounding box center [512, 417] width 19 height 8
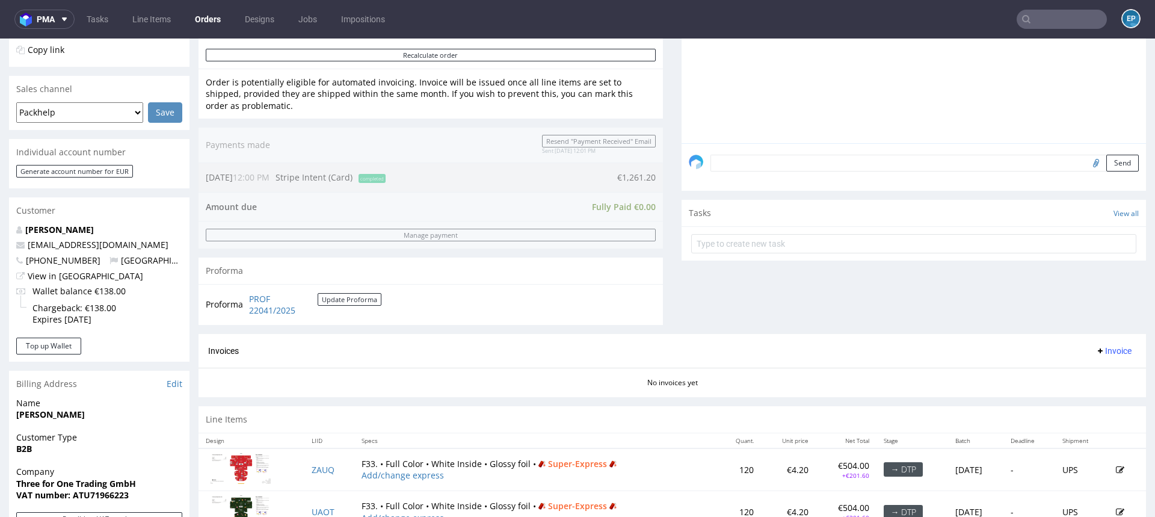
scroll to position [506, 0]
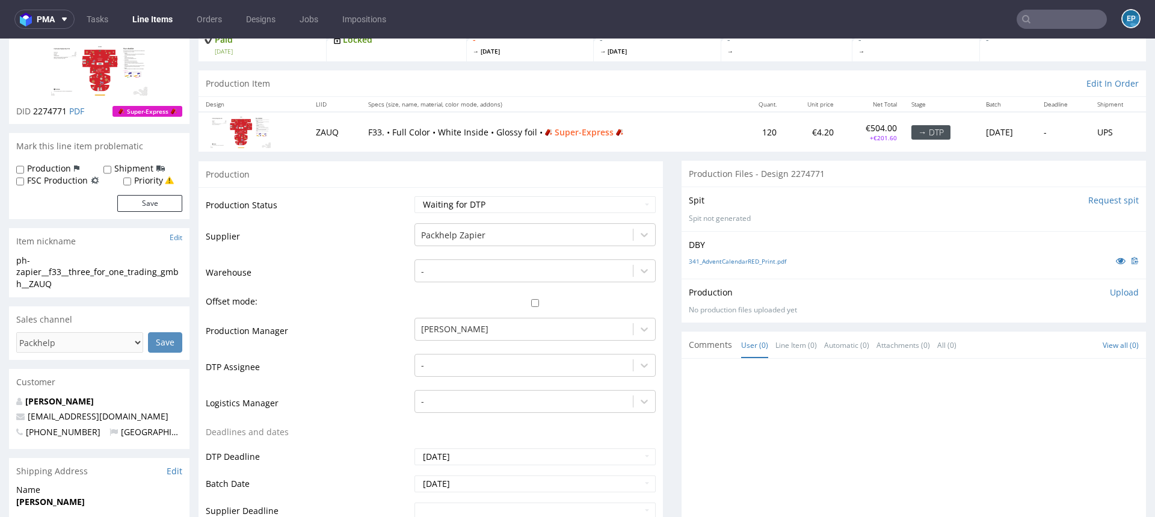
scroll to position [96, 0]
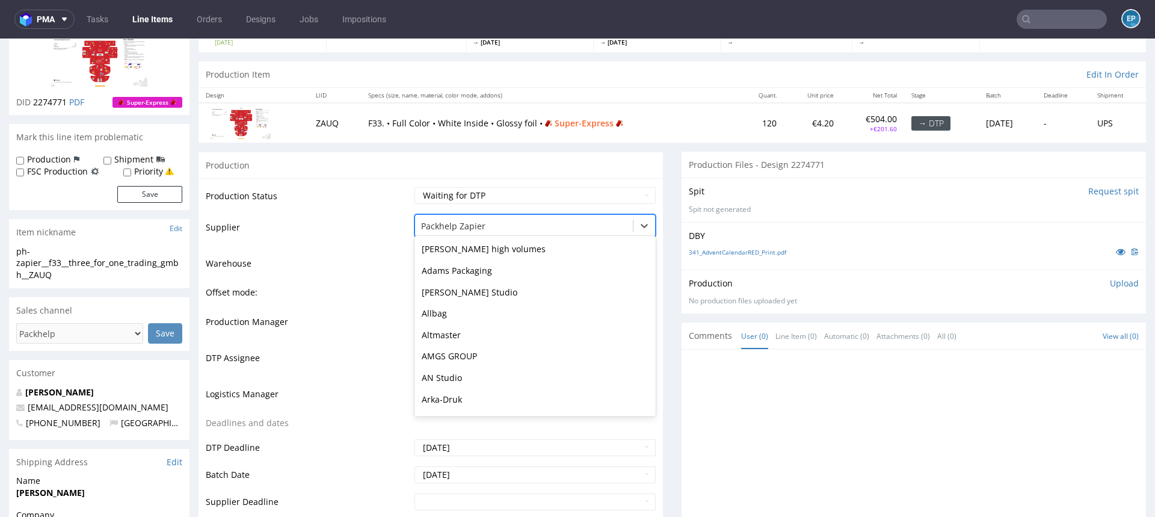
click at [434, 222] on div at bounding box center [524, 226] width 206 height 14
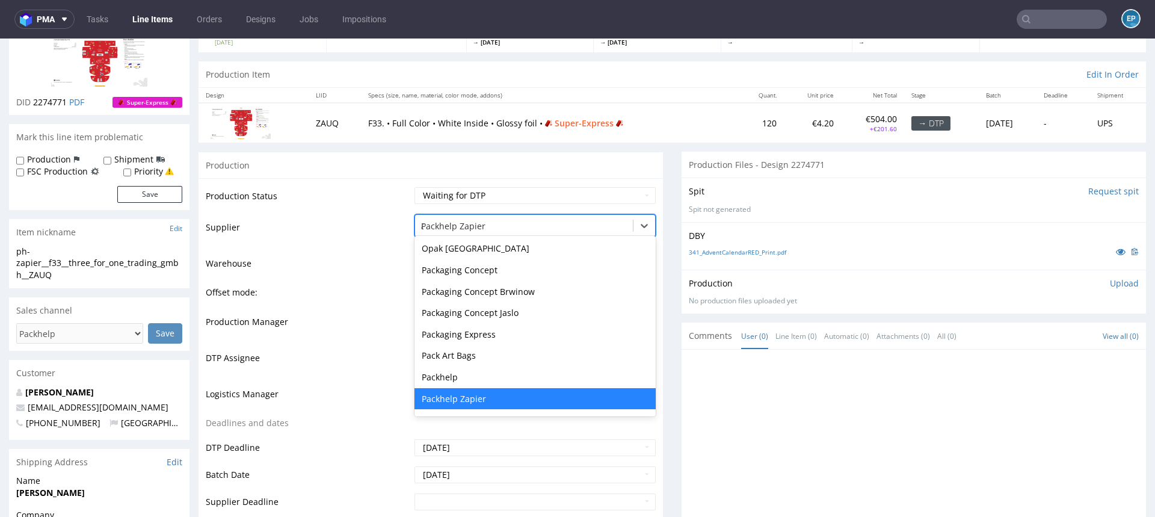
scroll to position [1543, 0]
type input "alt"
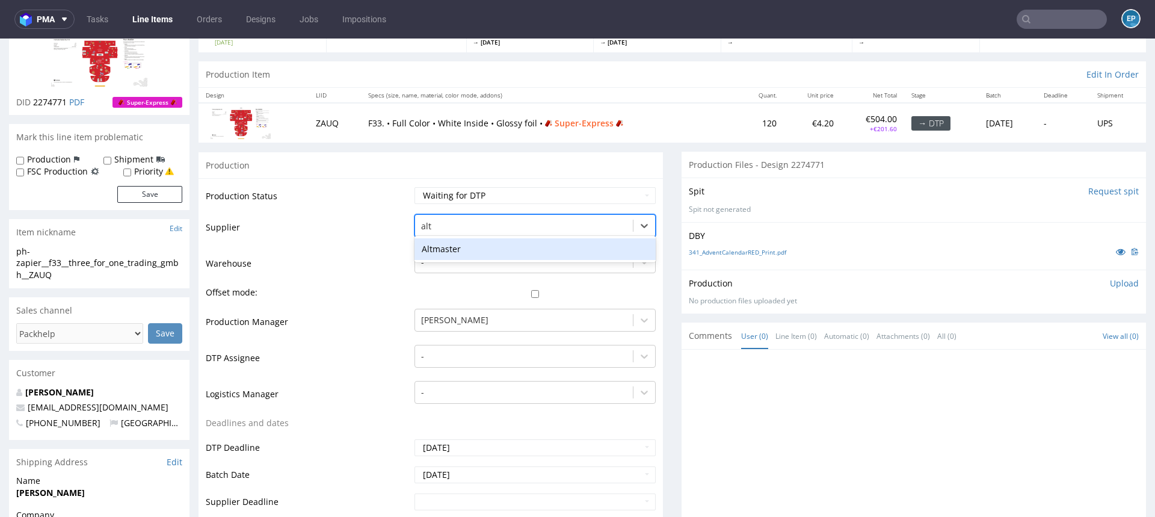
click at [444, 248] on div "Altmaster" at bounding box center [535, 249] width 241 height 22
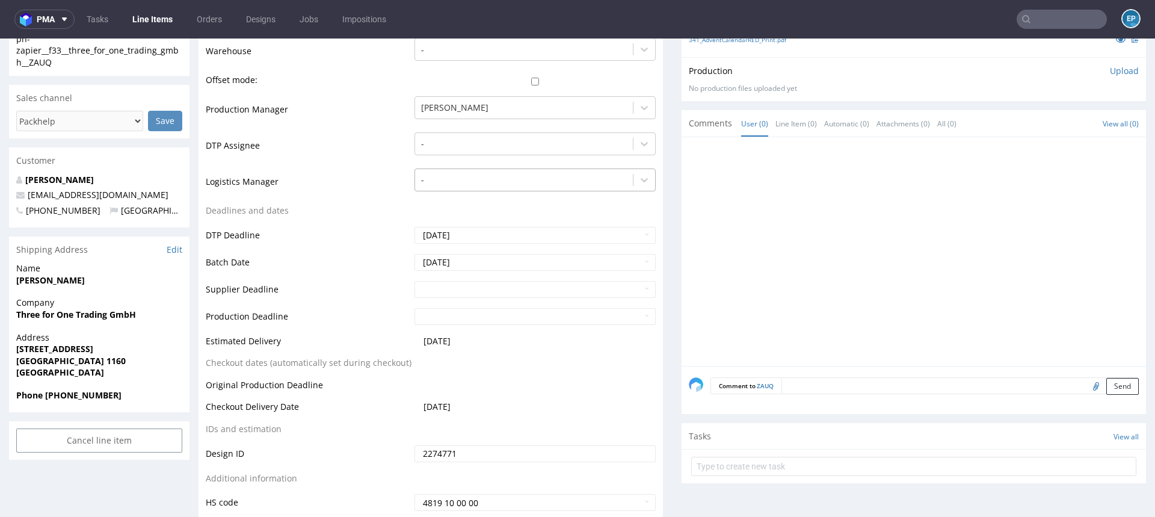
scroll to position [458, 0]
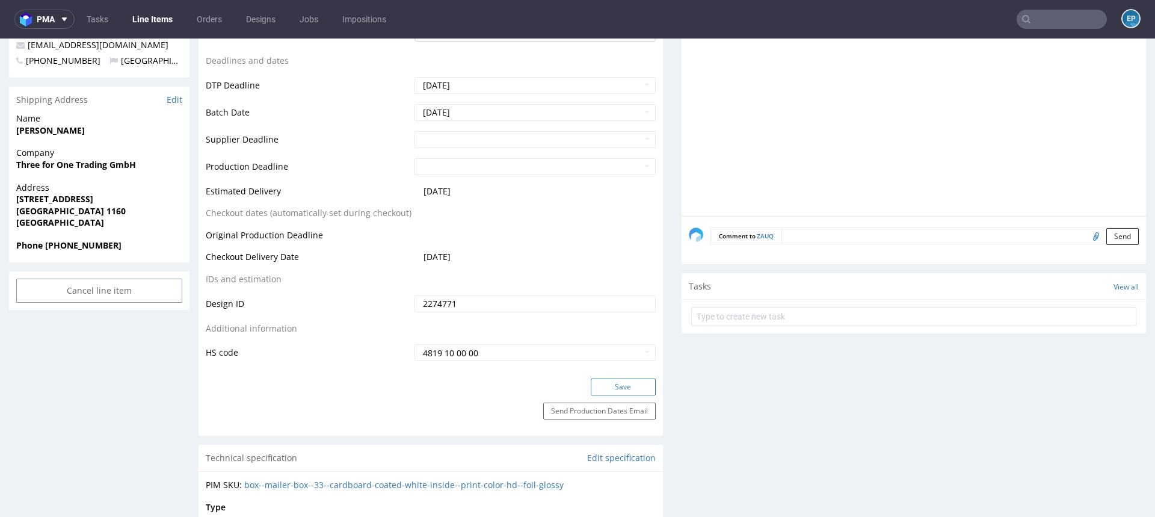
click at [611, 383] on button "Save" at bounding box center [623, 386] width 65 height 17
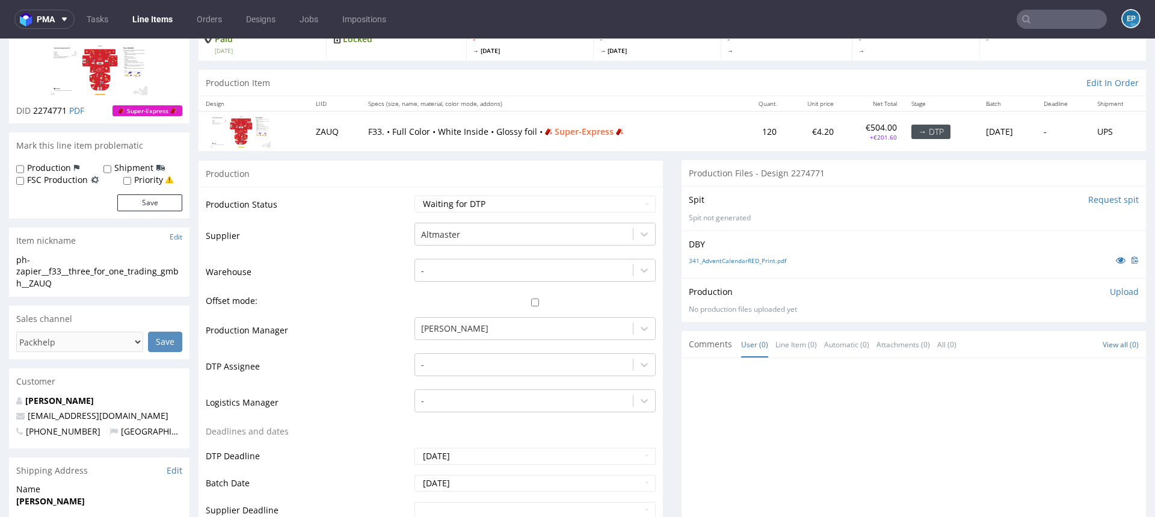
scroll to position [0, 0]
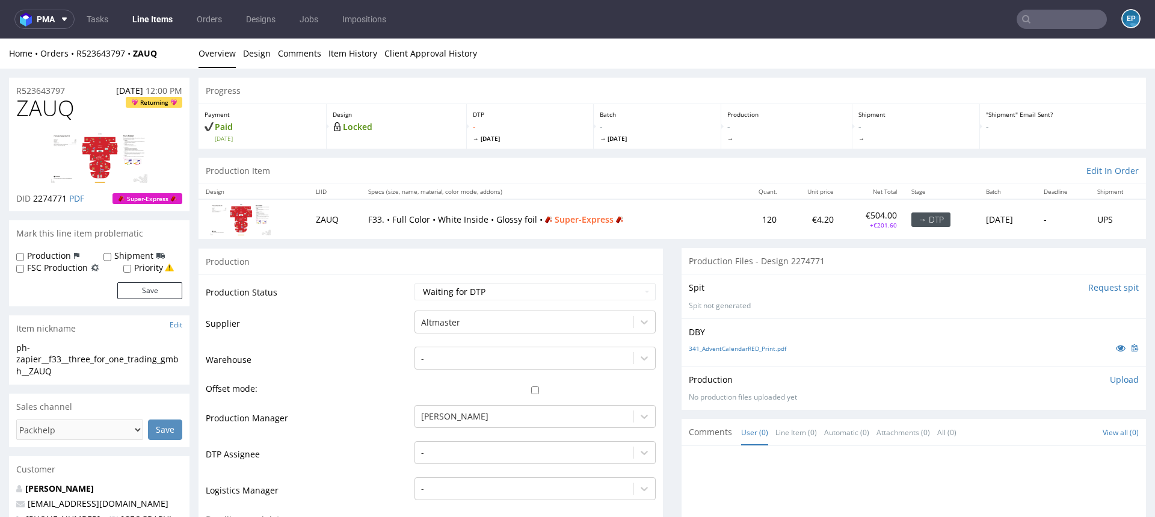
click at [27, 257] on label "Production" at bounding box center [49, 256] width 44 height 12
click at [24, 257] on input "Production" at bounding box center [20, 257] width 8 height 10
checkbox input "true"
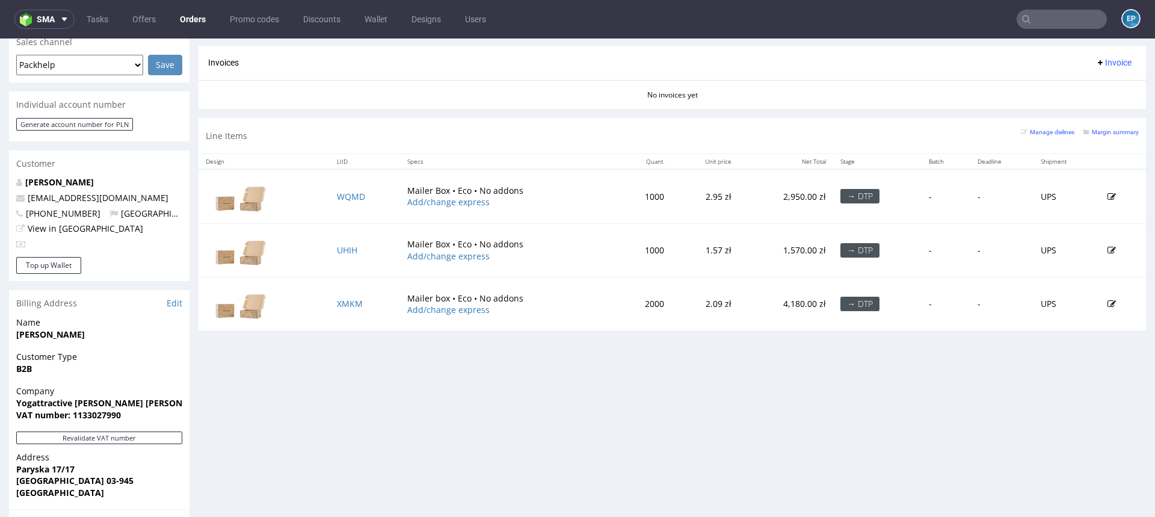
scroll to position [499, 0]
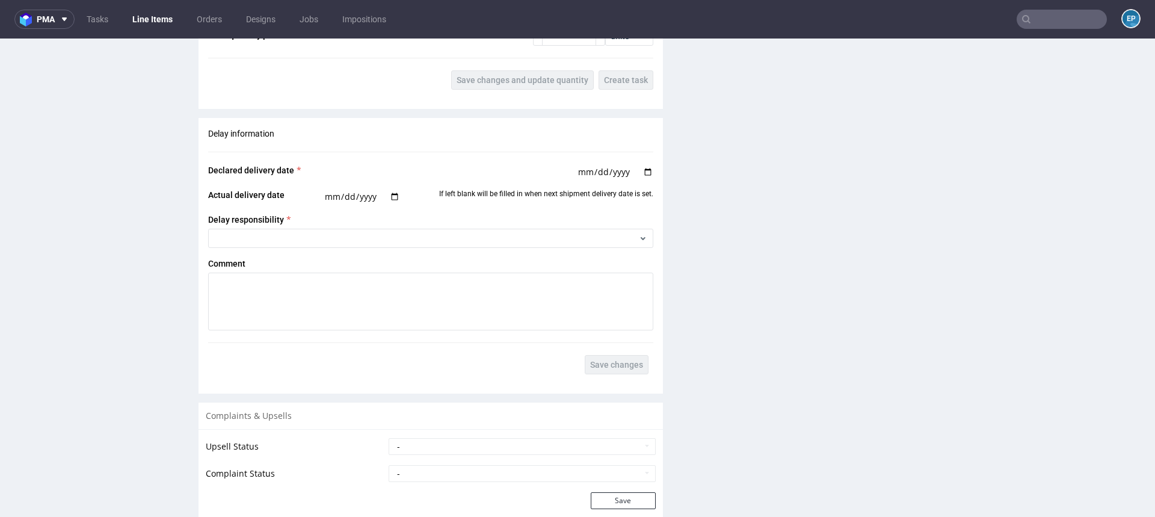
scroll to position [1999, 0]
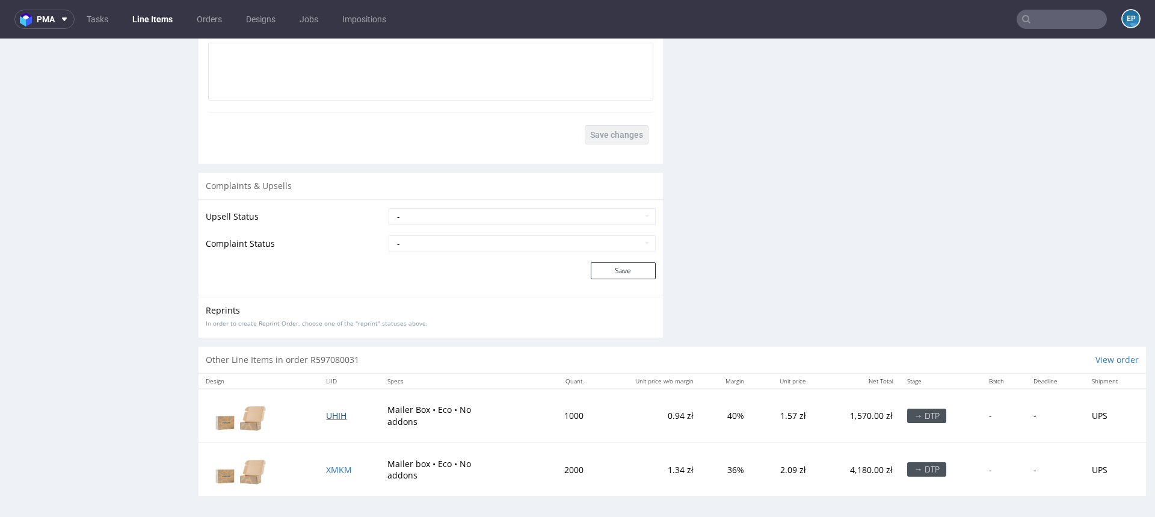
click at [335, 412] on span "UHIH" at bounding box center [336, 415] width 20 height 11
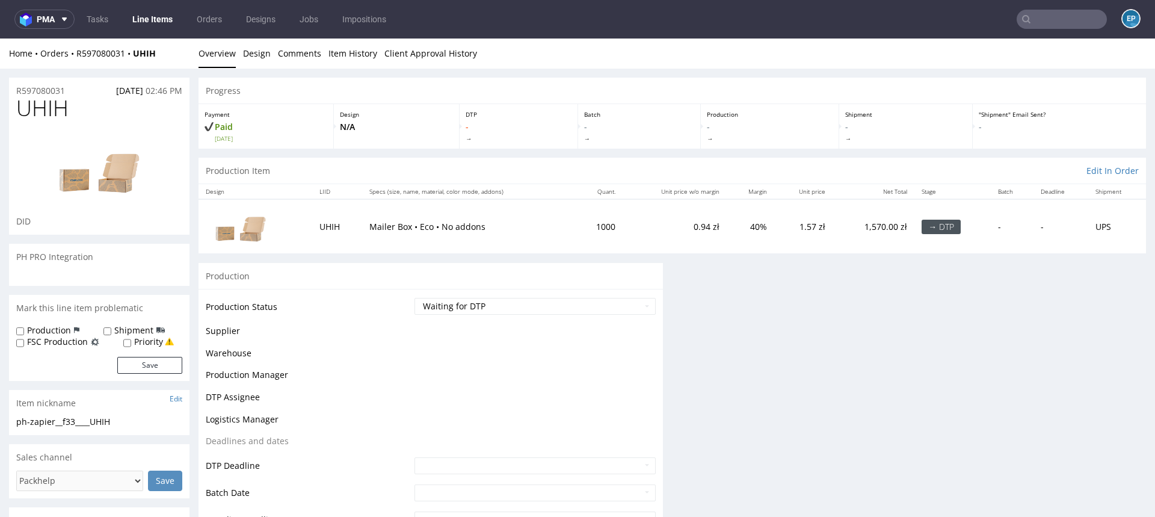
click at [329, 407] on td "DTP Assignee" at bounding box center [309, 401] width 206 height 22
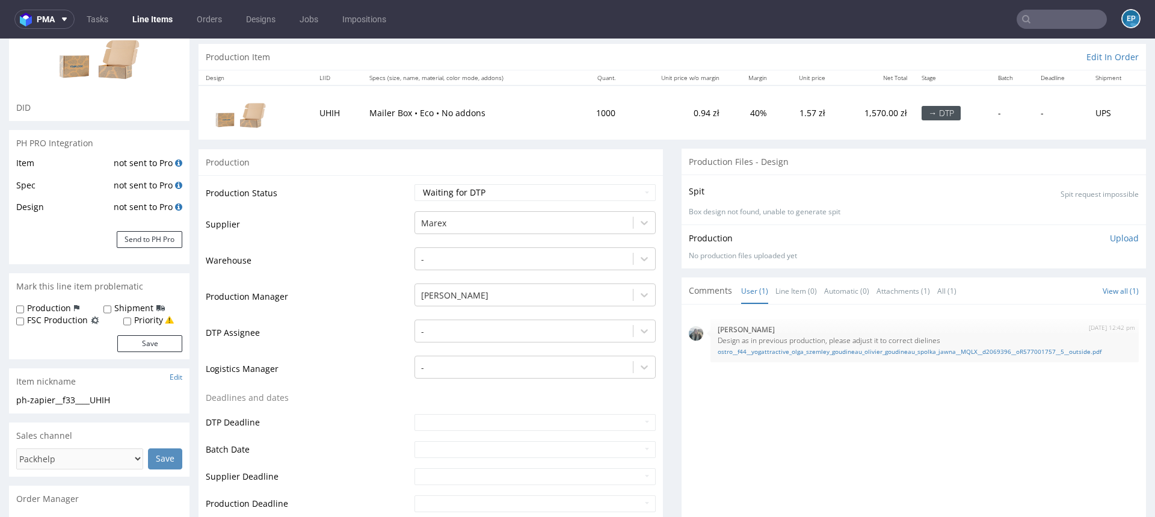
scroll to position [171, 0]
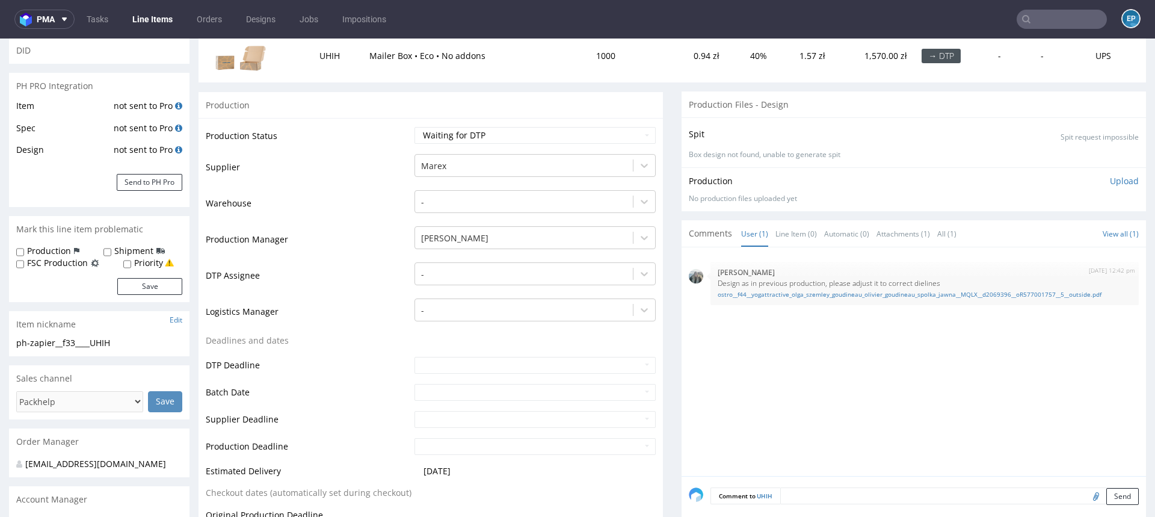
click at [60, 252] on label "Production" at bounding box center [49, 251] width 44 height 12
click at [24, 252] on input "Production" at bounding box center [20, 252] width 8 height 10
checkbox input "true"
click at [146, 285] on button "Save" at bounding box center [149, 286] width 65 height 17
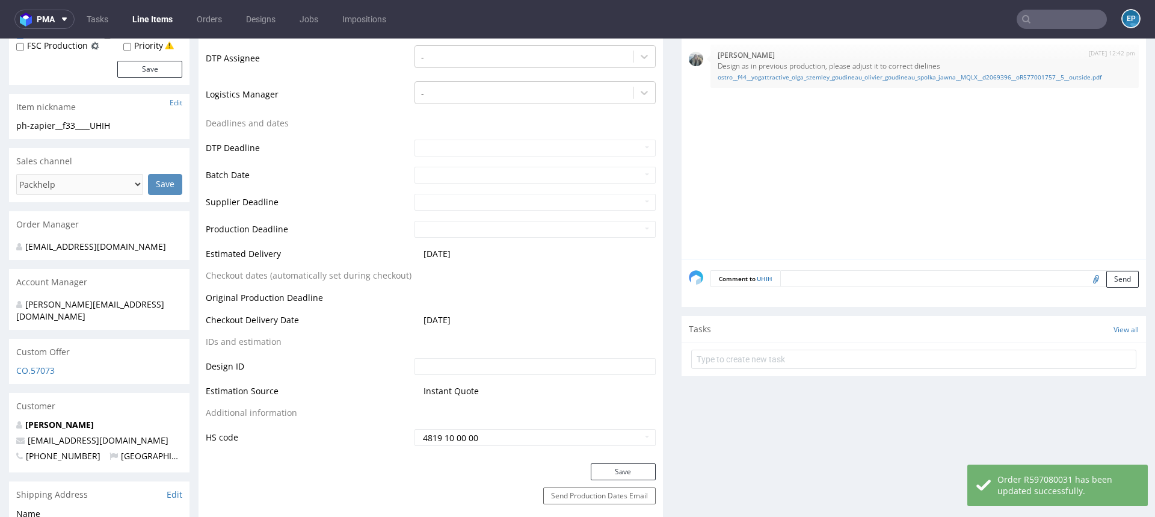
scroll to position [398, 0]
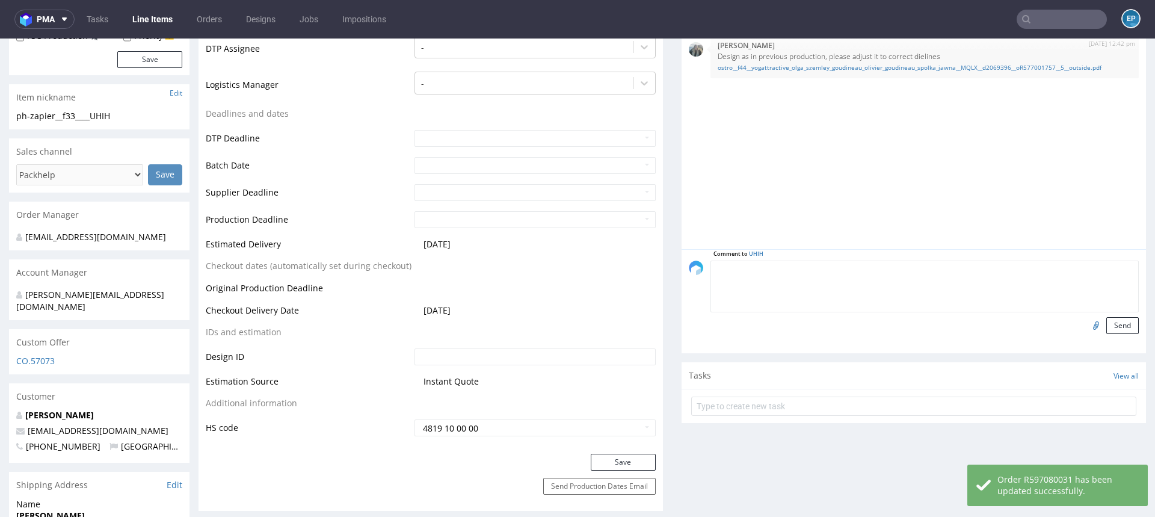
click at [801, 262] on textarea at bounding box center [925, 286] width 428 height 52
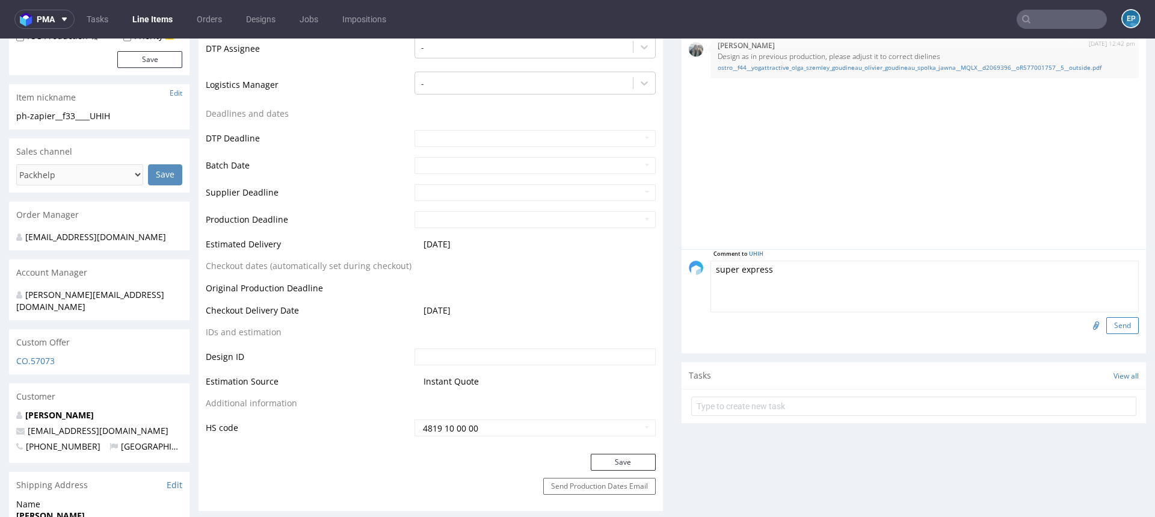
type textarea "super express"
click at [1125, 326] on button "Send" at bounding box center [1122, 325] width 32 height 17
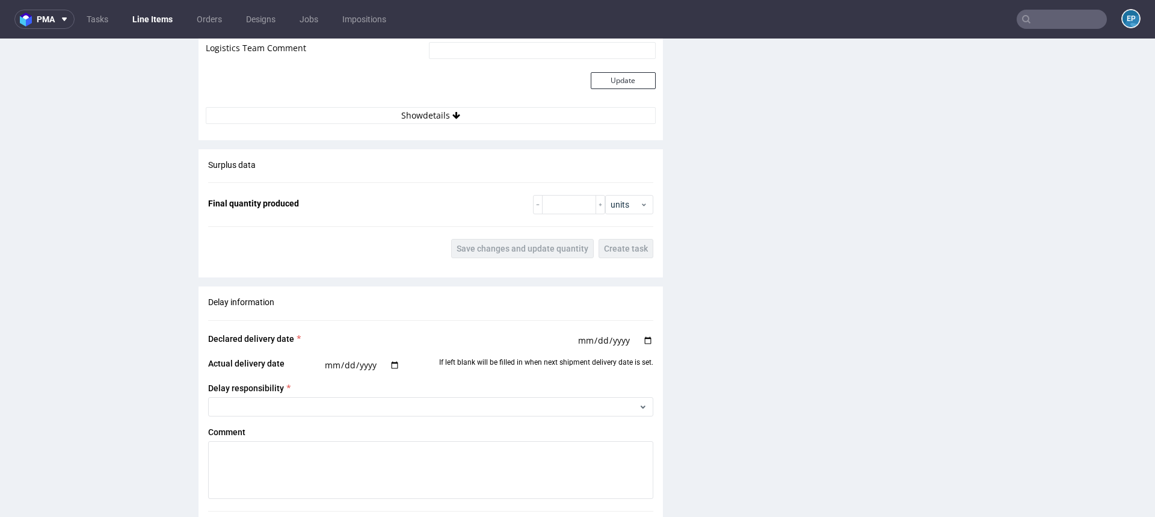
scroll to position [1999, 0]
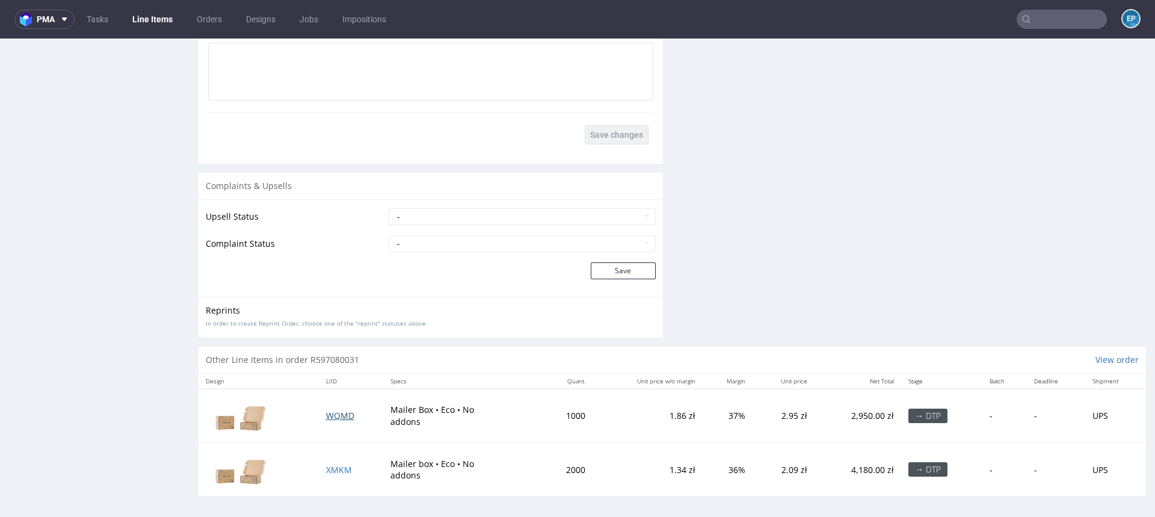
click at [343, 412] on span "WQMD" at bounding box center [340, 415] width 28 height 11
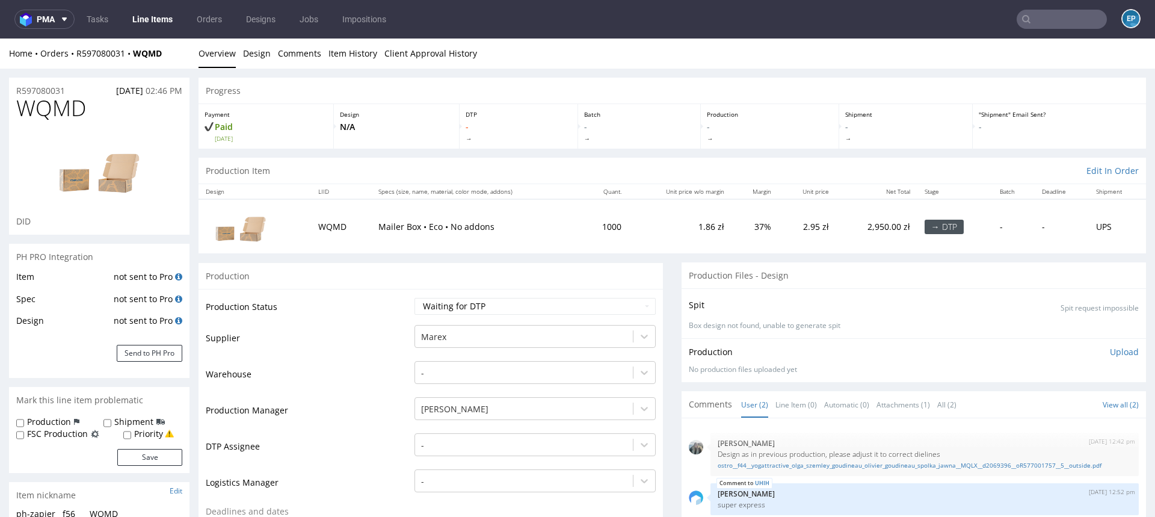
click at [42, 420] on label "Production" at bounding box center [49, 422] width 44 height 12
click at [24, 420] on input "Production" at bounding box center [20, 423] width 8 height 10
checkbox input "true"
click at [148, 460] on button "Save" at bounding box center [149, 457] width 65 height 17
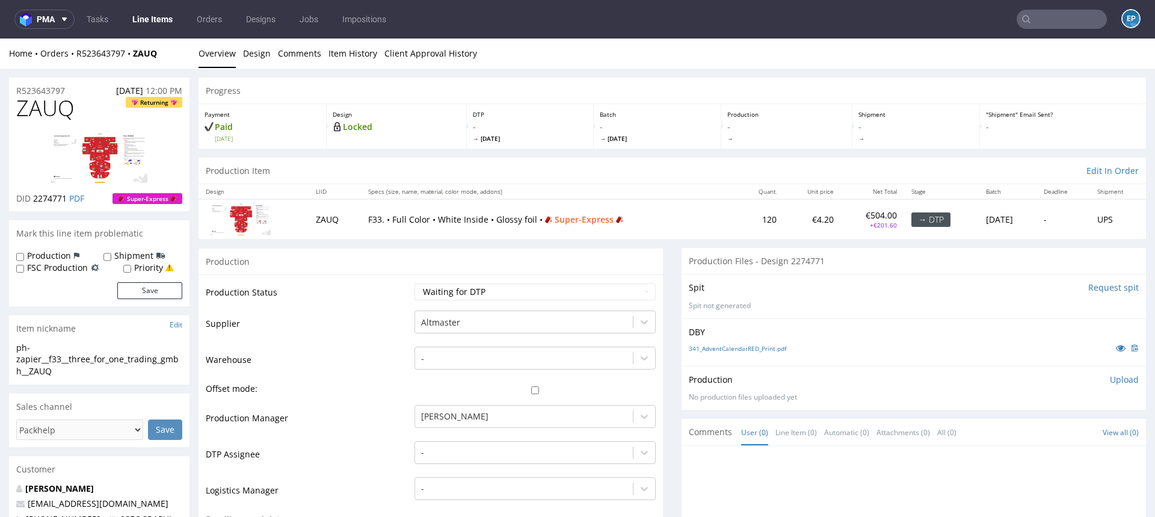
click at [57, 250] on label "Production" at bounding box center [49, 256] width 44 height 12
click at [24, 252] on input "Production" at bounding box center [20, 257] width 8 height 10
checkbox input "true"
click at [135, 285] on button "Save" at bounding box center [149, 290] width 65 height 17
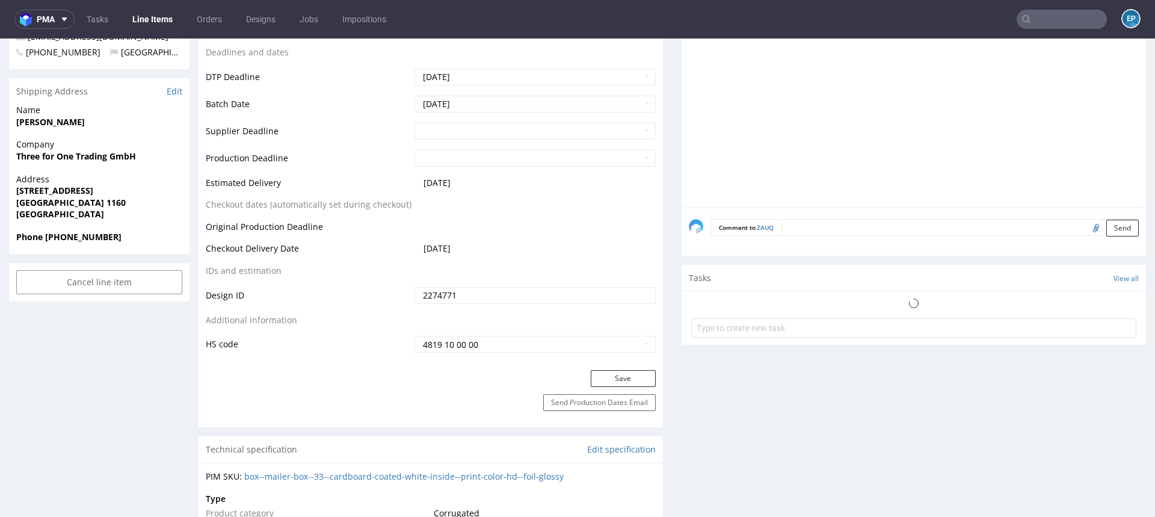
scroll to position [464, 0]
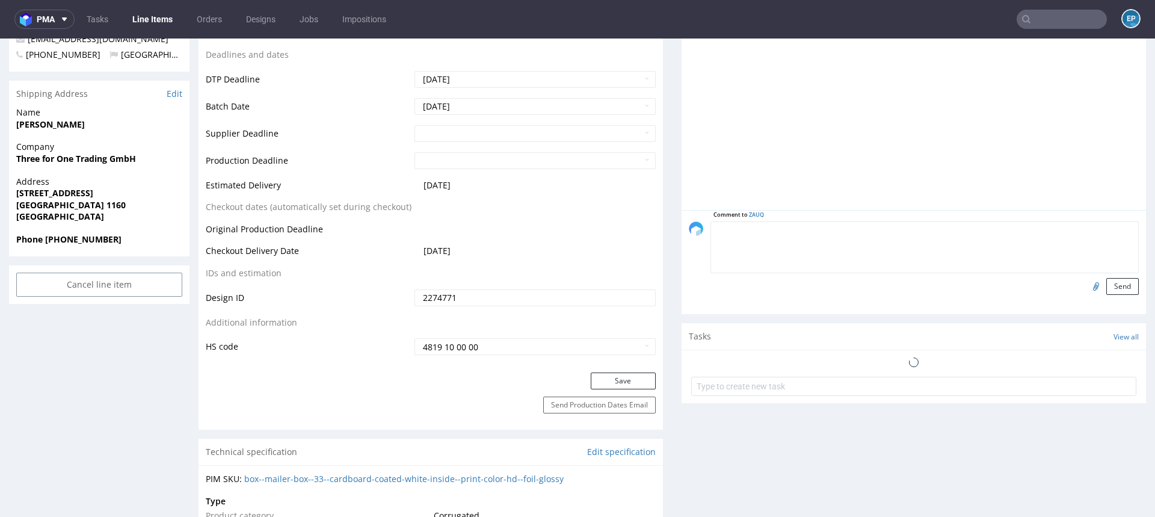
click at [888, 232] on textarea at bounding box center [925, 247] width 428 height 52
click at [834, 231] on textarea "POPROSIĆ ALT O ROZLICZENIE JAKO 240 SZTUK Z 2 DESIGNAMI" at bounding box center [925, 247] width 428 height 52
click at [1049, 230] on textarea "POPROSIĆ ALT O ROZLICZENIE ZAMOWIENIA JAKO 240 SZTUK Z 2 DESIGNAMI" at bounding box center [925, 247] width 428 height 52
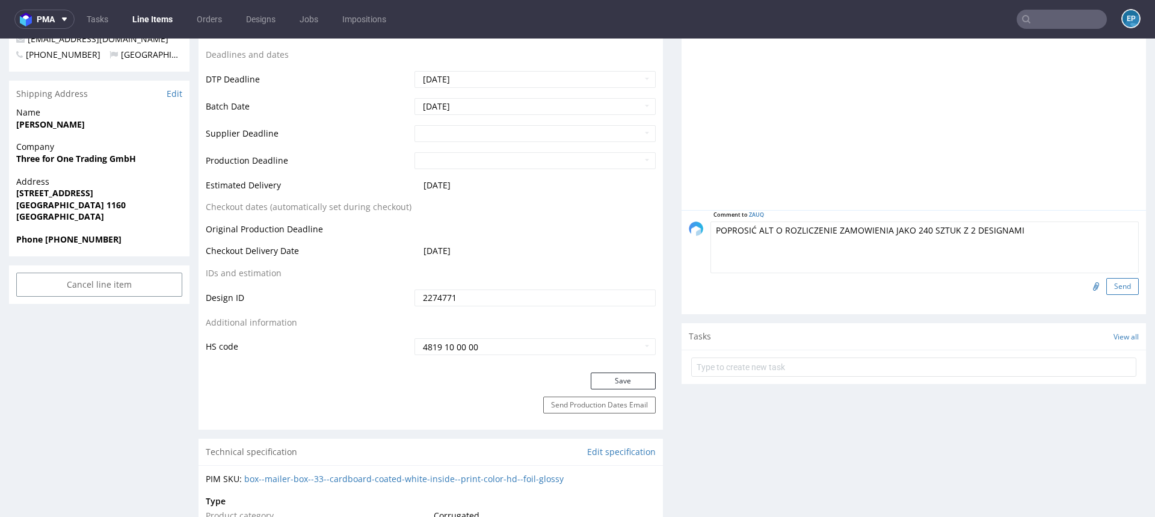
type textarea "POPROSIĆ ALT O ROZLICZENIE ZAMOWIENIA JAKO 240 SZTUK Z 2 DESIGNAMI"
click at [1106, 289] on button "Send" at bounding box center [1122, 286] width 32 height 17
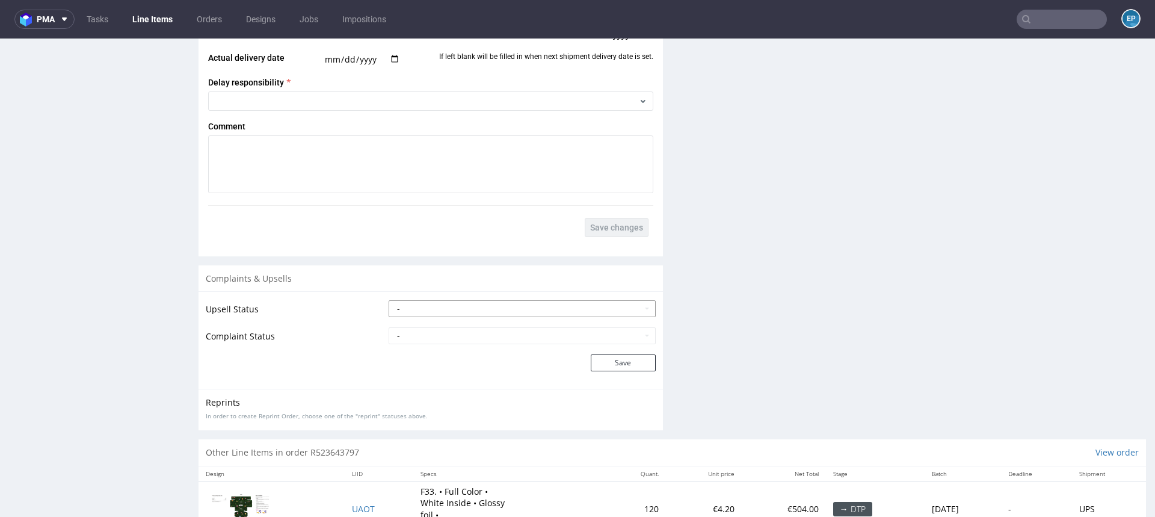
scroll to position [1735, 0]
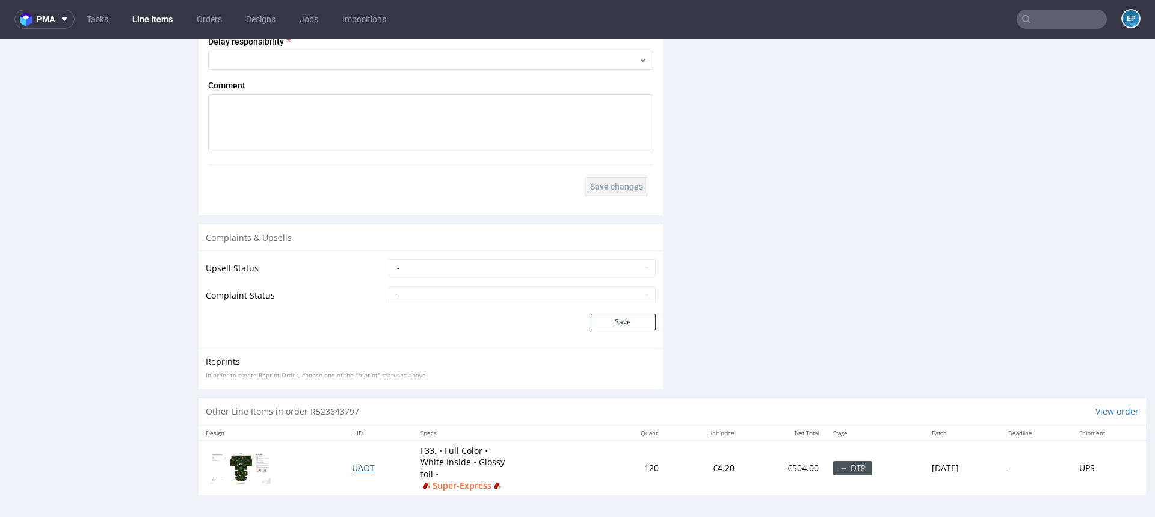
click at [352, 462] on span "UAOT" at bounding box center [363, 467] width 23 height 11
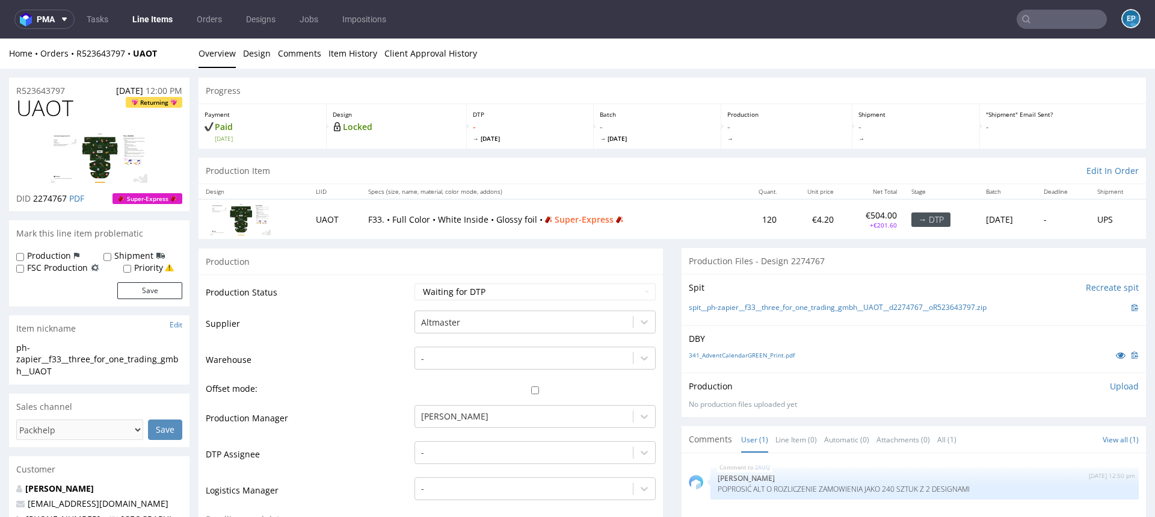
click at [27, 247] on section "Mark this line item problematic Production Shipment FSC Production Priority Save" at bounding box center [99, 263] width 180 height 86
click at [26, 256] on div "Production" at bounding box center [47, 256] width 63 height 12
click at [16, 258] on input "Production" at bounding box center [20, 257] width 8 height 10
checkbox input "true"
click at [126, 291] on button "Save" at bounding box center [149, 290] width 65 height 17
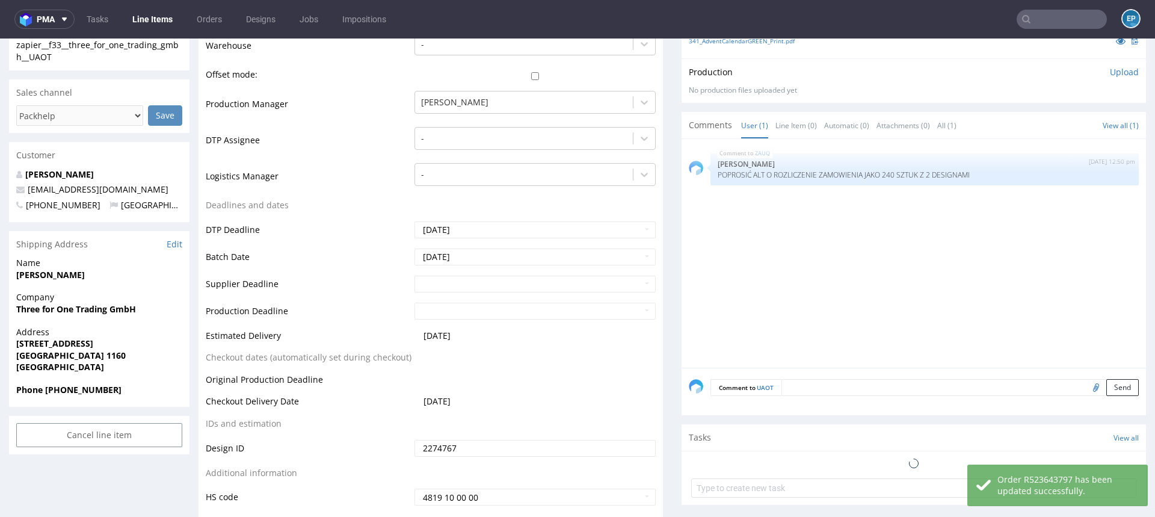
scroll to position [318, 0]
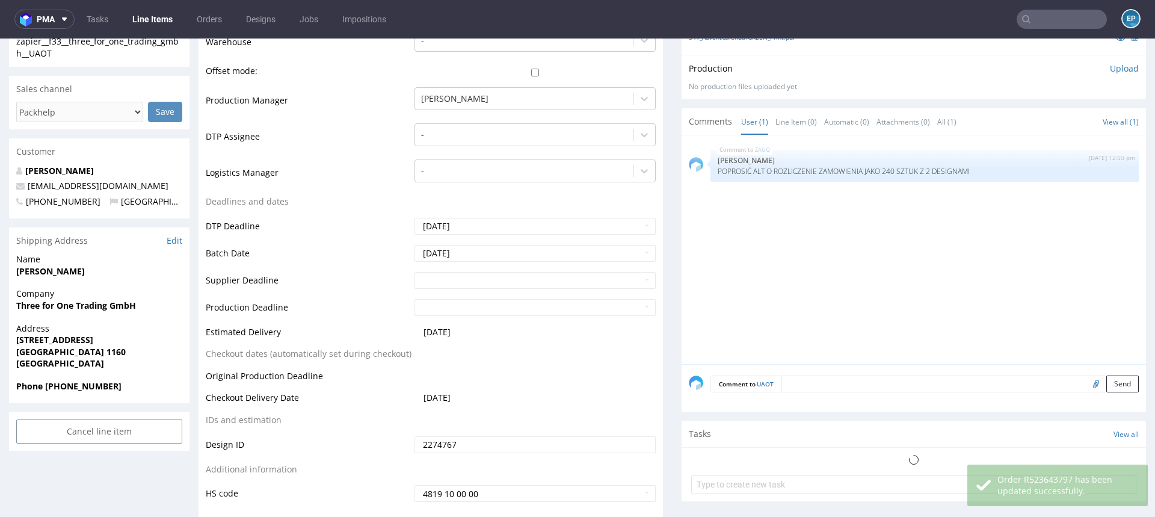
click at [853, 389] on textarea at bounding box center [959, 383] width 357 height 17
paste textarea "POPROSIĆ ALT O ROZLICZENIE ZAMOWIENIA JAKO 240 SZTUK Z 2 DESIGNAMI"
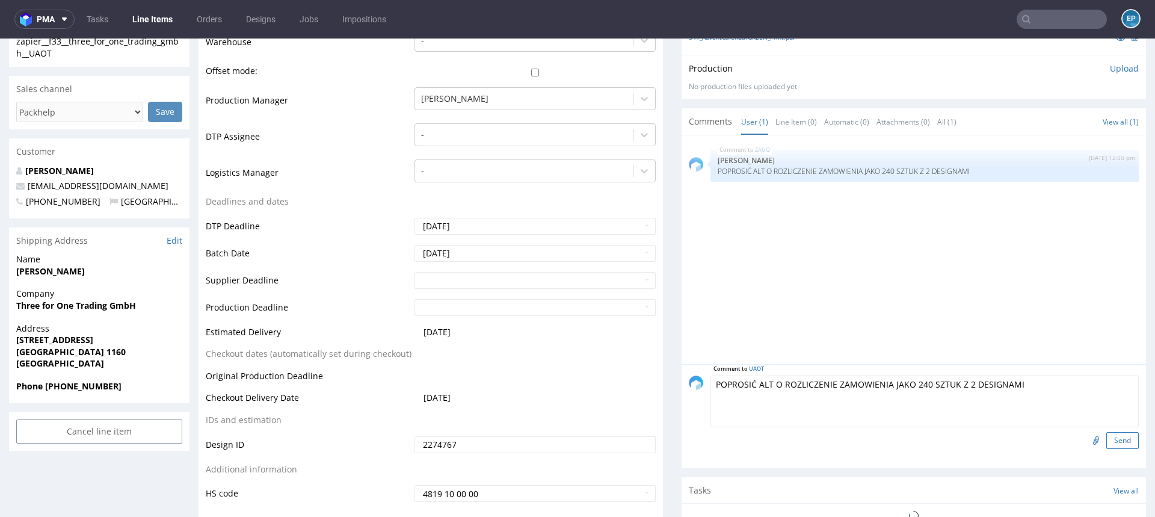
type textarea "POPROSIĆ ALT O ROZLICZENIE ZAMOWIENIA JAKO 240 SZTUK Z 2 DESIGNAMI"
click at [1106, 439] on button "Send" at bounding box center [1122, 440] width 32 height 17
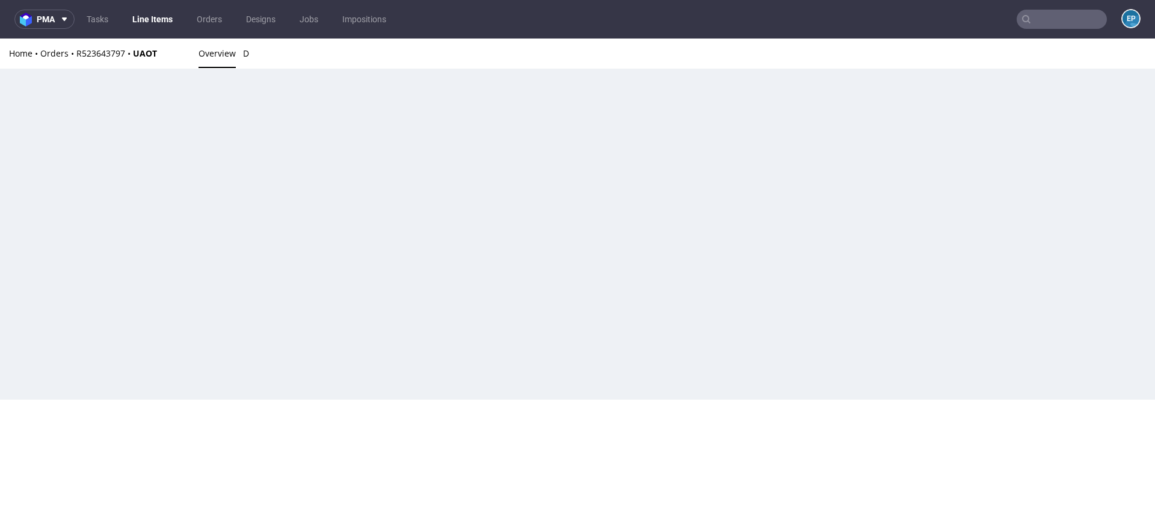
scroll to position [0, 0]
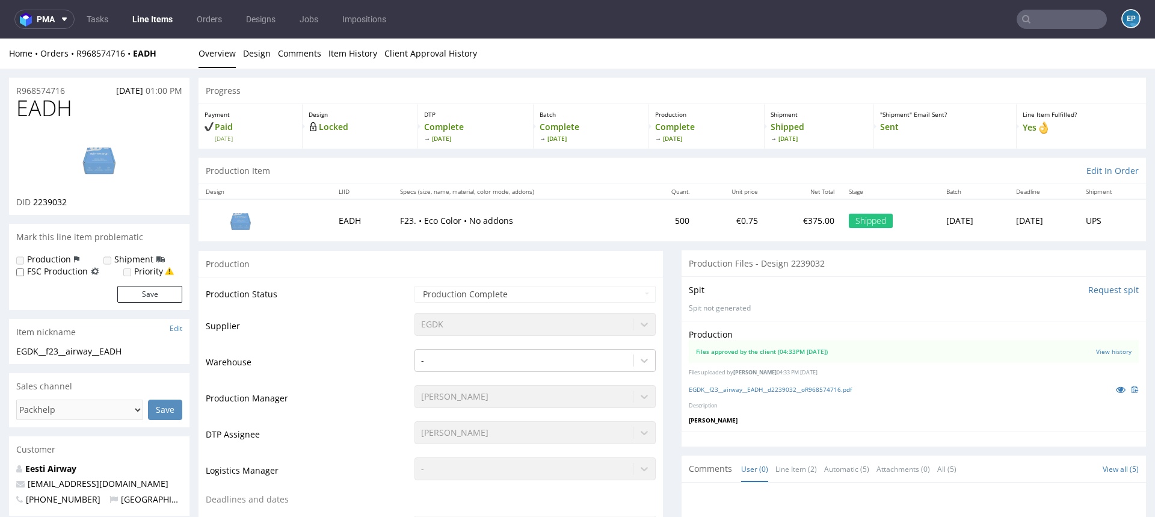
click at [1035, 18] on input "text" at bounding box center [1062, 19] width 90 height 19
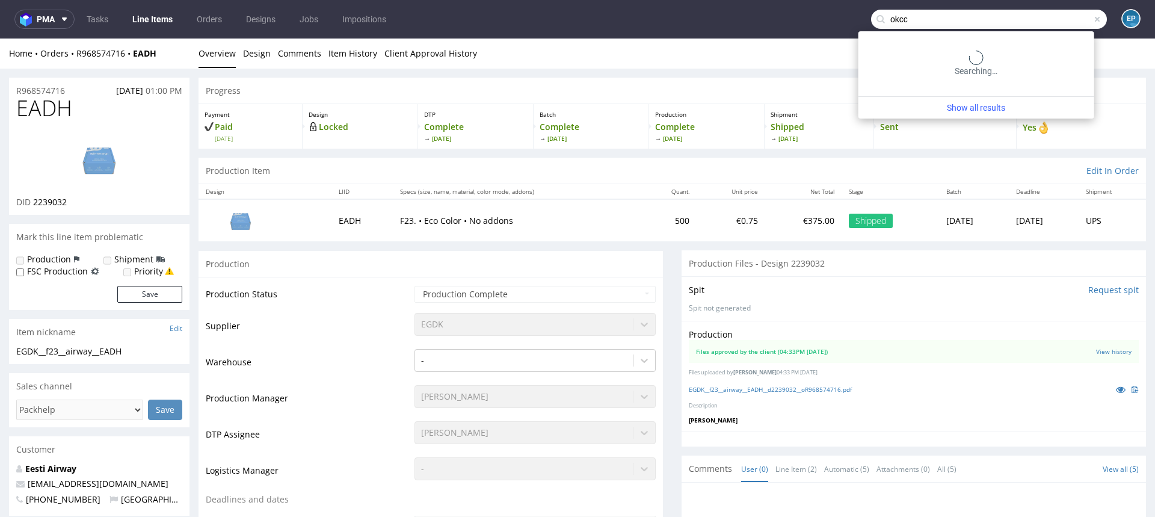
type input "okcc"
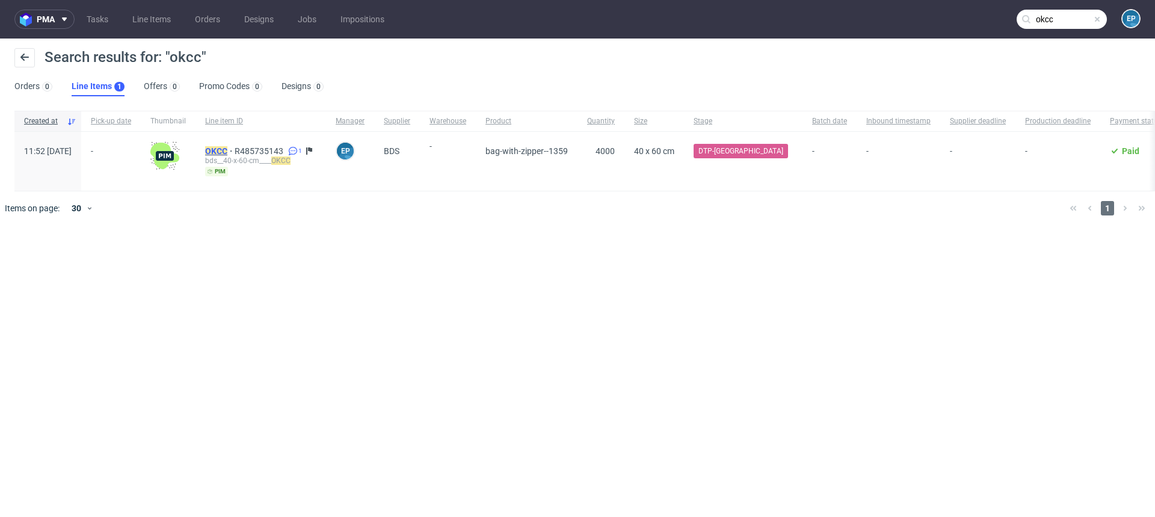
click at [227, 151] on mark "OKCC" at bounding box center [216, 151] width 22 height 10
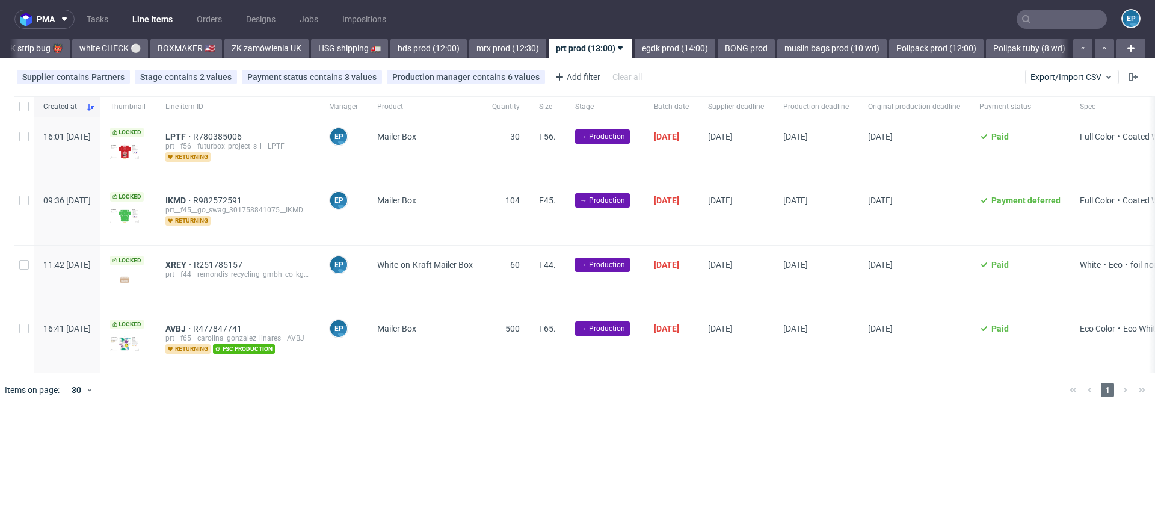
scroll to position [0, 1052]
click at [25, 106] on input "checkbox" at bounding box center [24, 107] width 10 height 10
checkbox input "true"
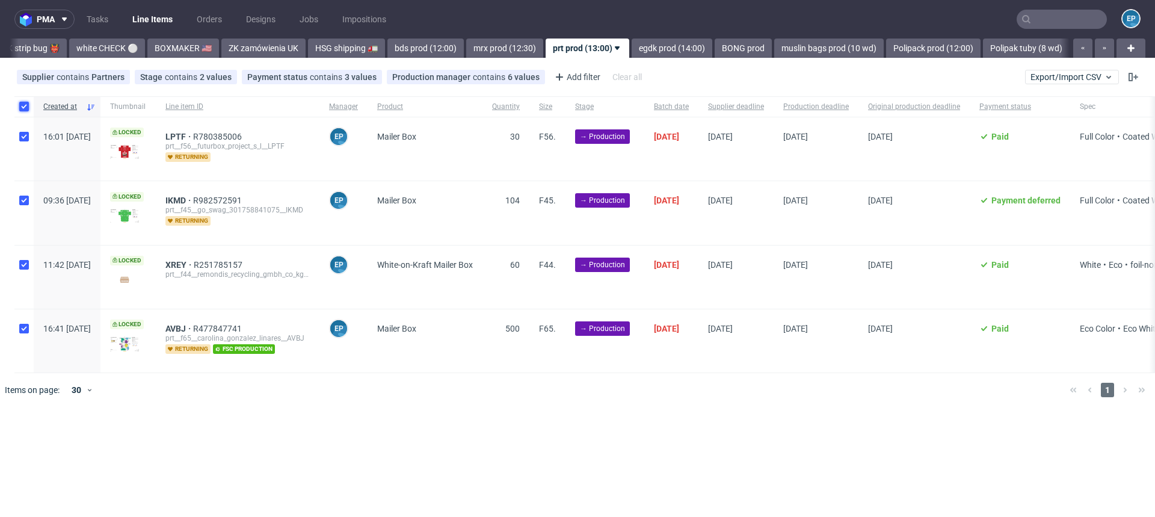
checkbox input "true"
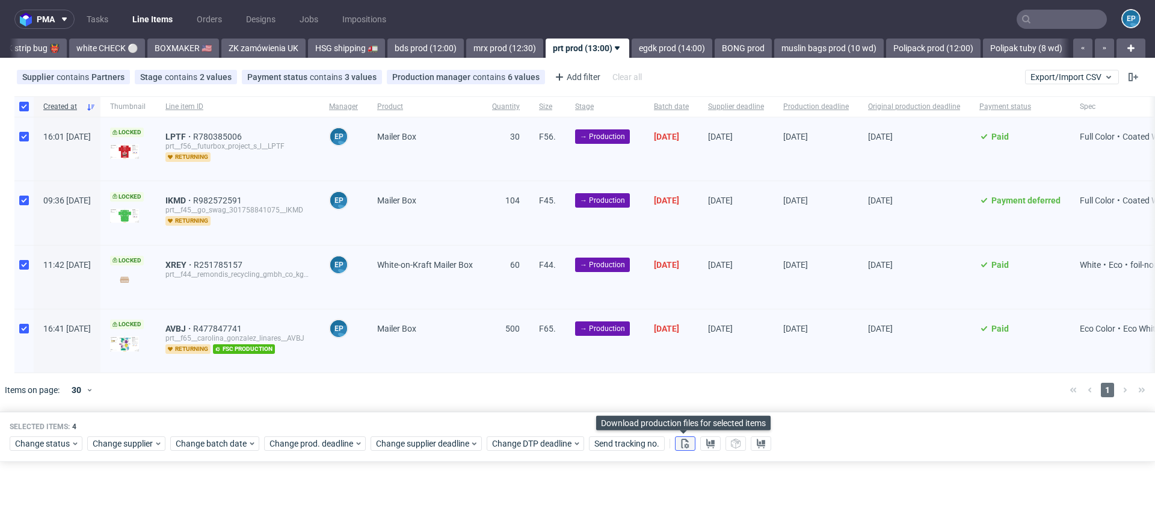
click at [685, 443] on icon at bounding box center [685, 444] width 10 height 10
click at [706, 443] on use at bounding box center [710, 444] width 8 height 10
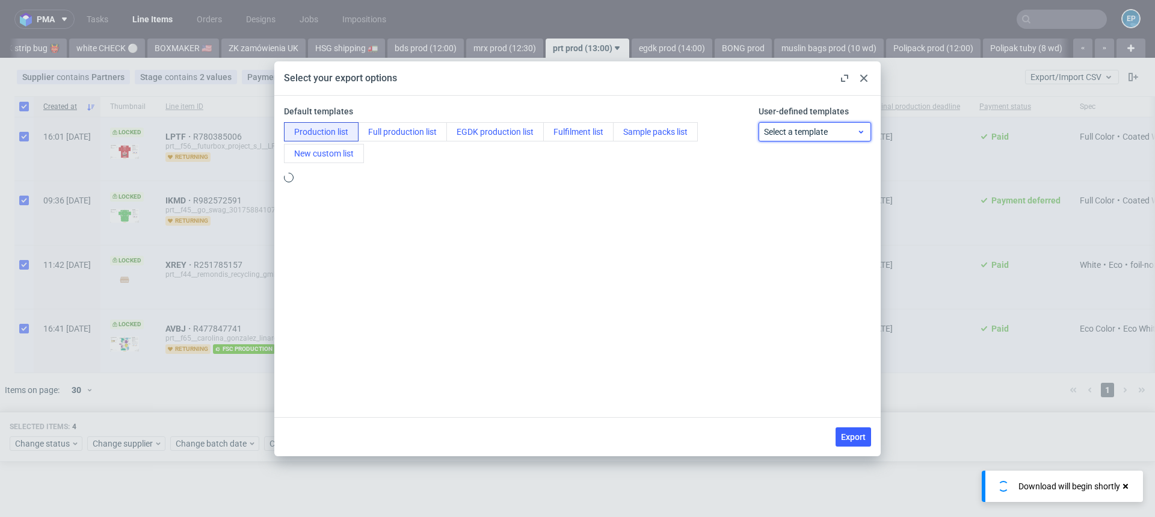
click at [781, 131] on span "Select a template" at bounding box center [810, 132] width 93 height 12
click at [786, 122] on div "Select a template" at bounding box center [815, 131] width 113 height 19
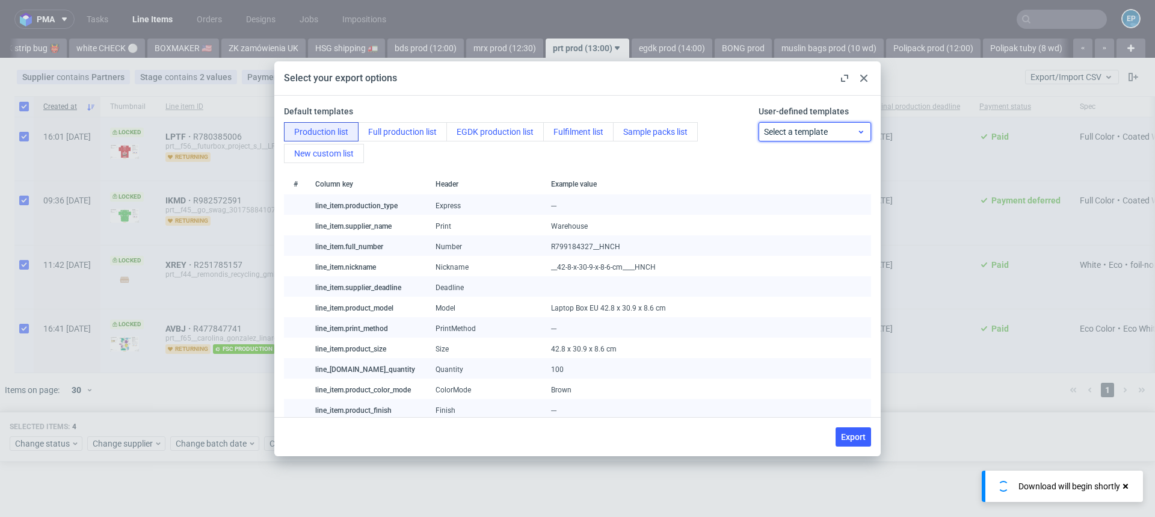
click at [785, 131] on span "Select a template" at bounding box center [810, 132] width 93 height 12
click at [780, 187] on div "prt production list" at bounding box center [814, 181] width 103 height 22
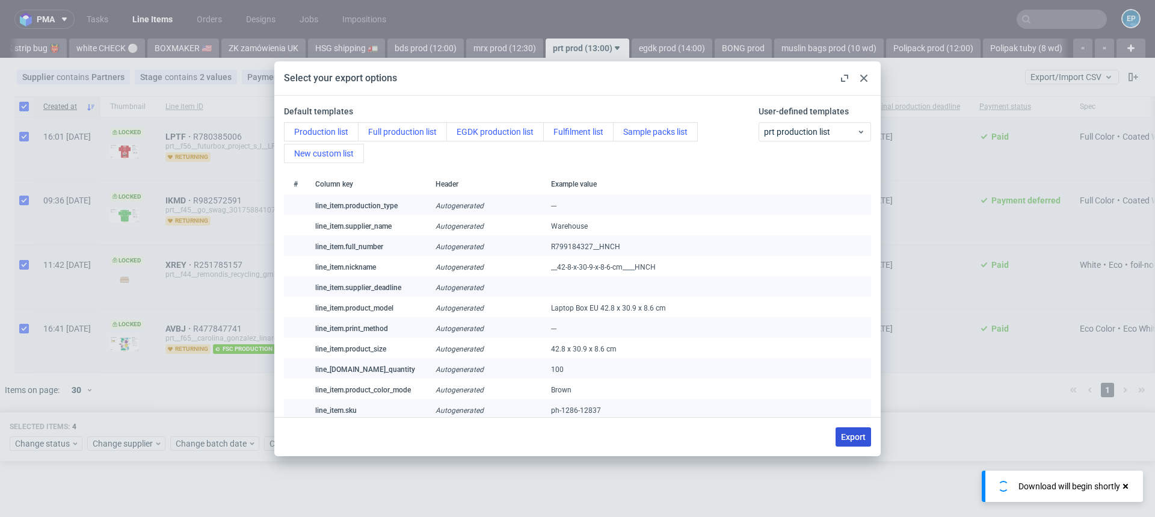
click at [855, 433] on span "Export" at bounding box center [853, 437] width 25 height 8
checkbox input "false"
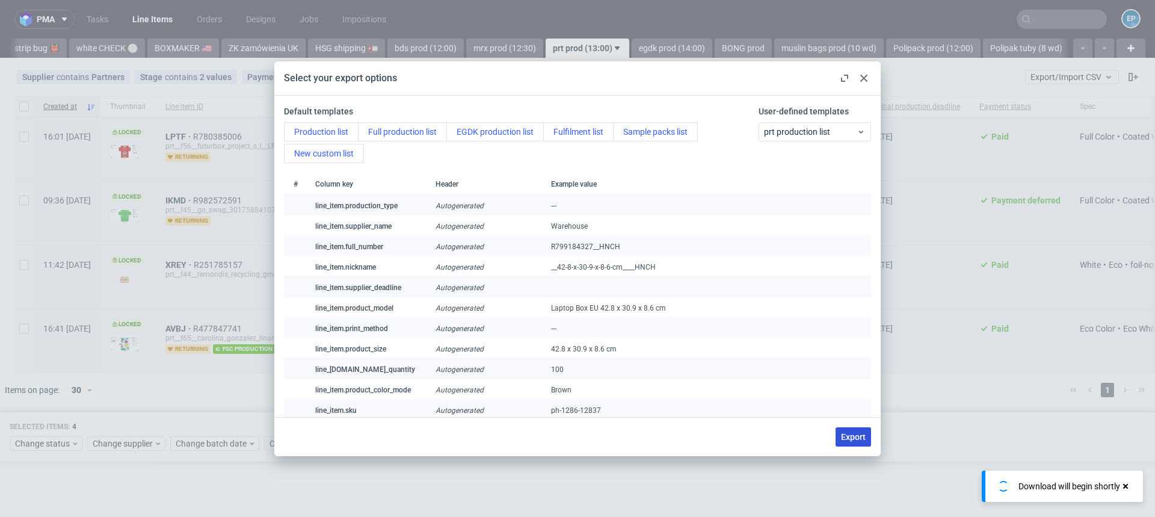
checkbox input "false"
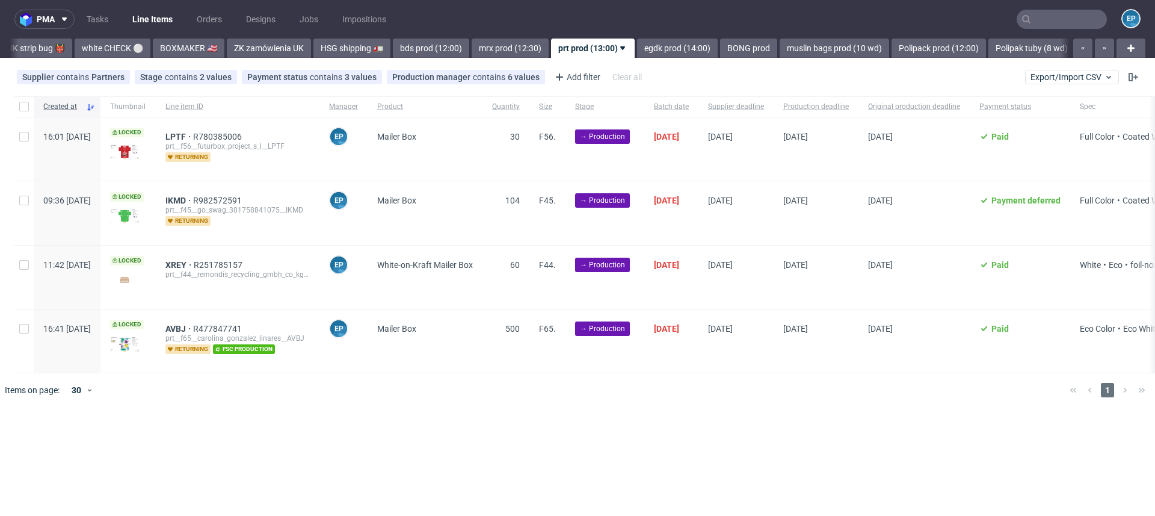
scroll to position [0, 1052]
click at [19, 107] on input "checkbox" at bounding box center [24, 107] width 10 height 10
checkbox input "true"
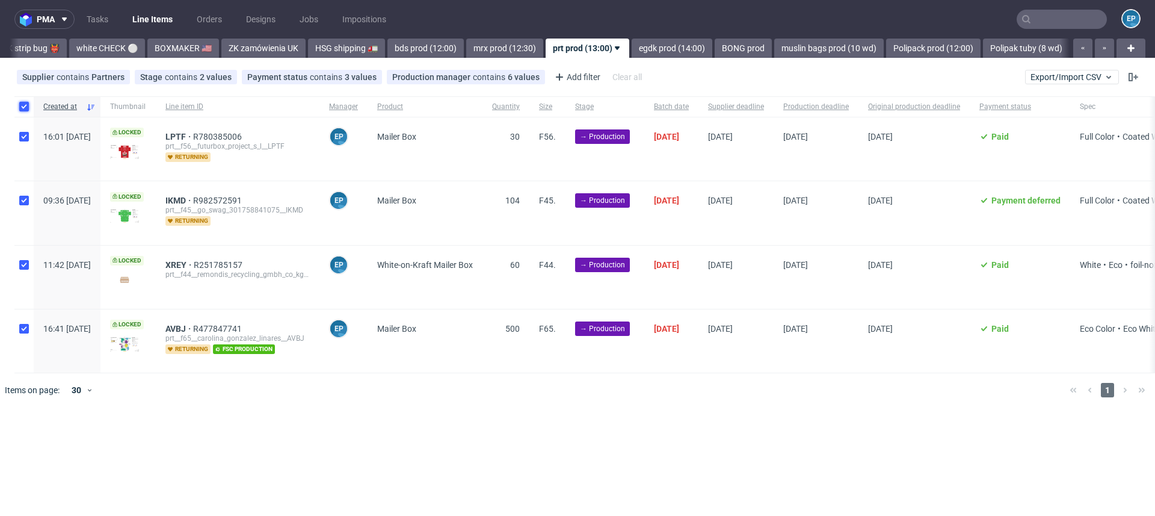
checkbox input "true"
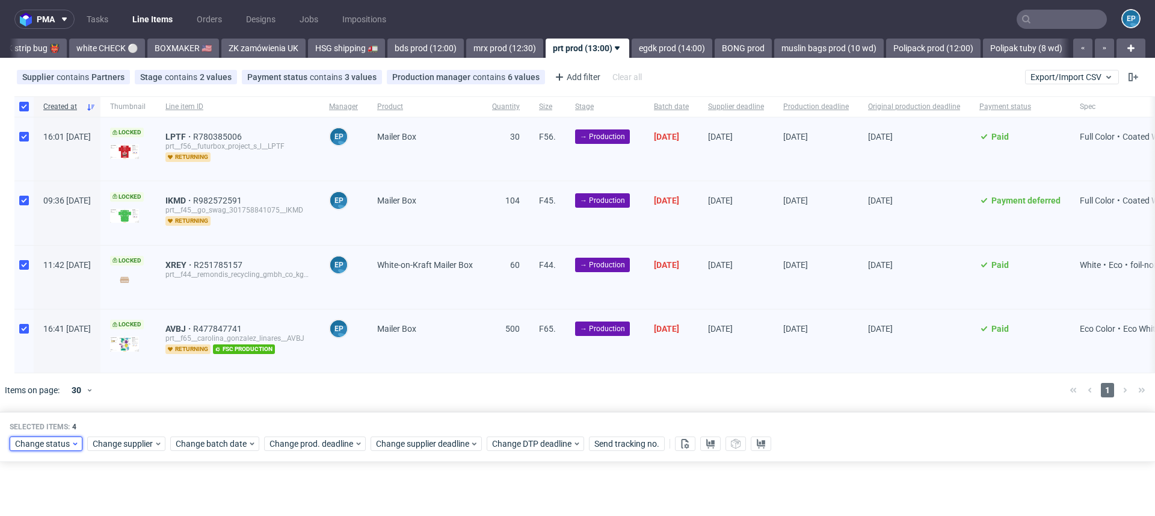
click at [60, 440] on span "Change status" at bounding box center [43, 443] width 56 height 12
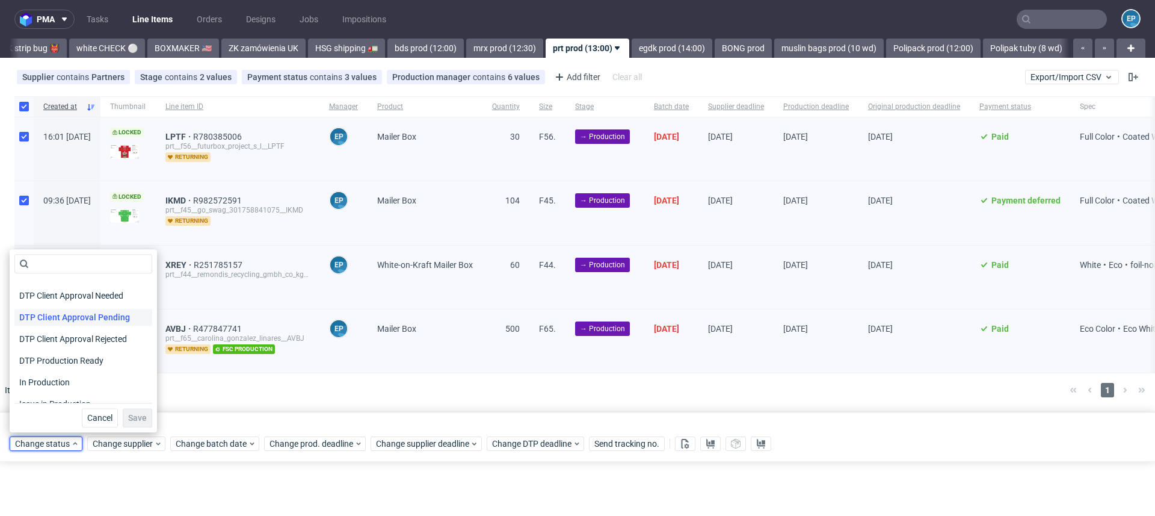
scroll to position [87, 0]
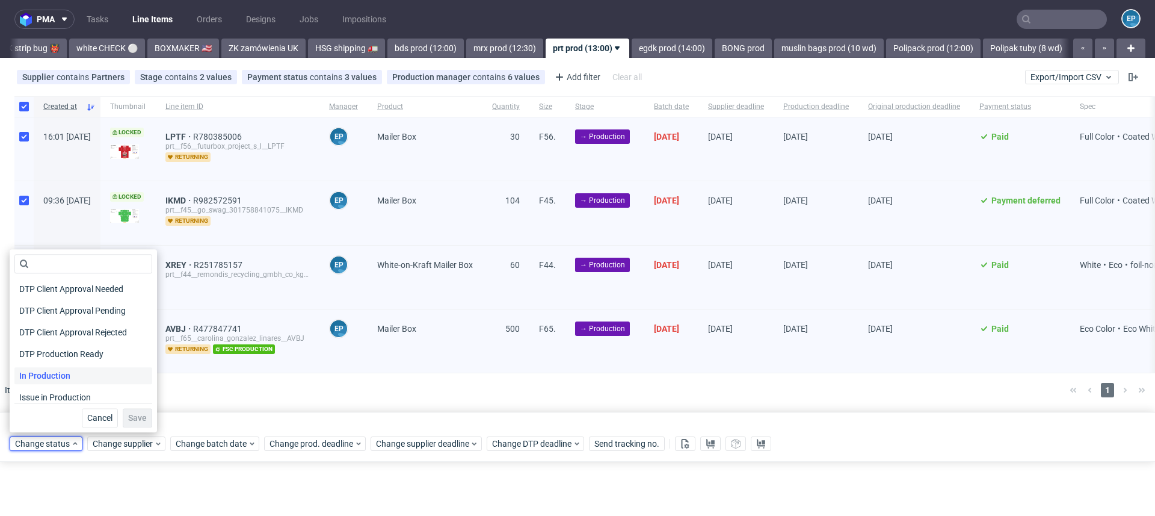
click at [77, 376] on div "In Production" at bounding box center [83, 375] width 138 height 17
click at [128, 420] on span "Save" at bounding box center [137, 417] width 19 height 8
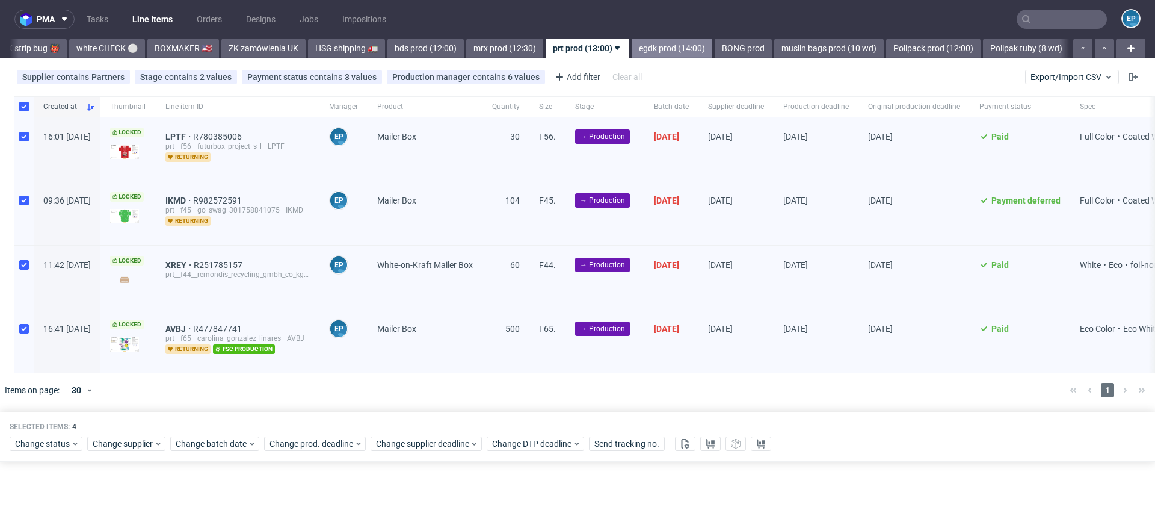
click at [632, 48] on link "egdk prod (14:00)" at bounding box center [672, 48] width 81 height 19
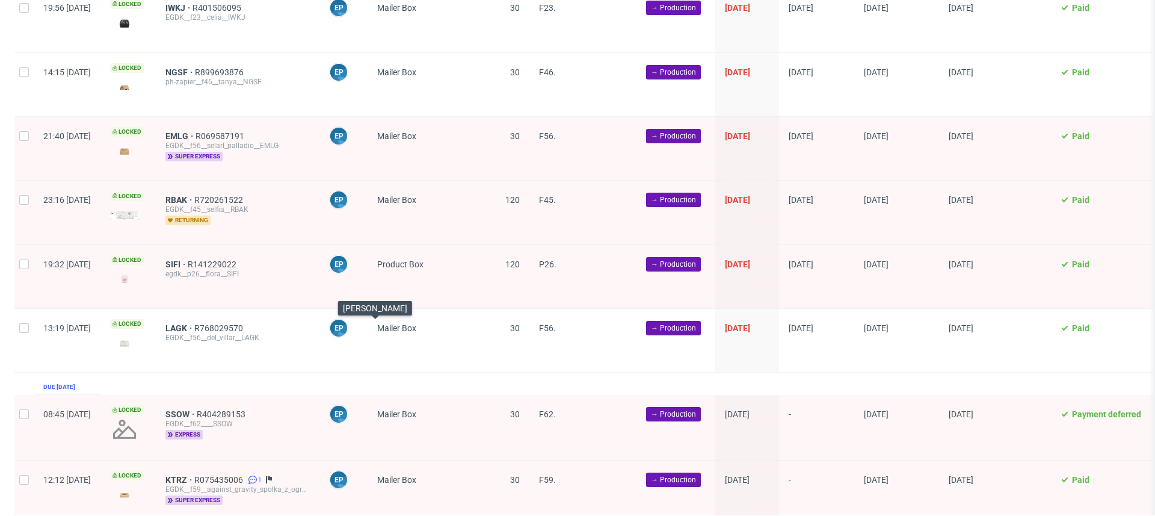
scroll to position [3497, 0]
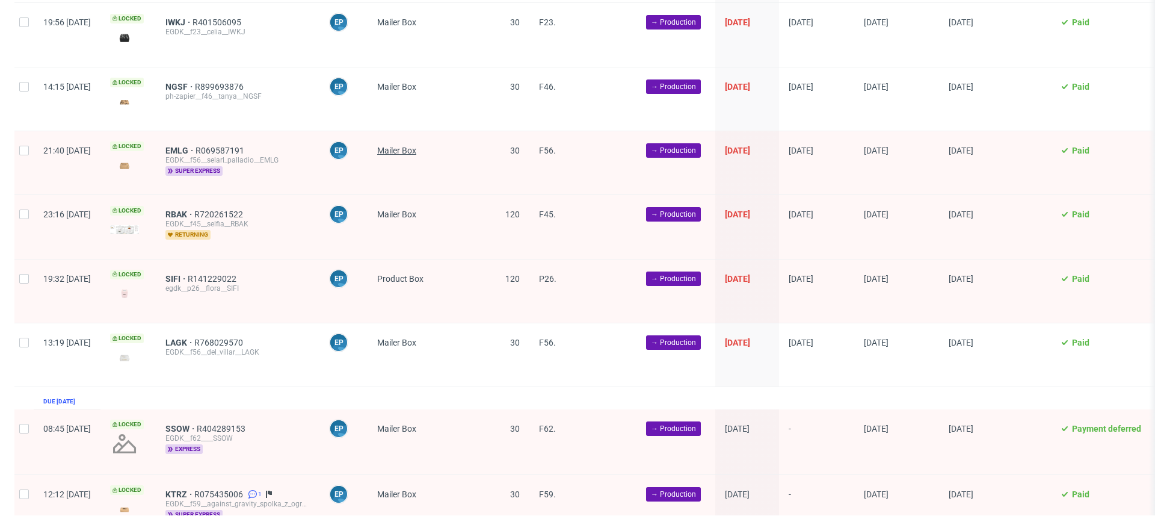
click at [416, 146] on span "Mailer Box" at bounding box center [396, 151] width 39 height 10
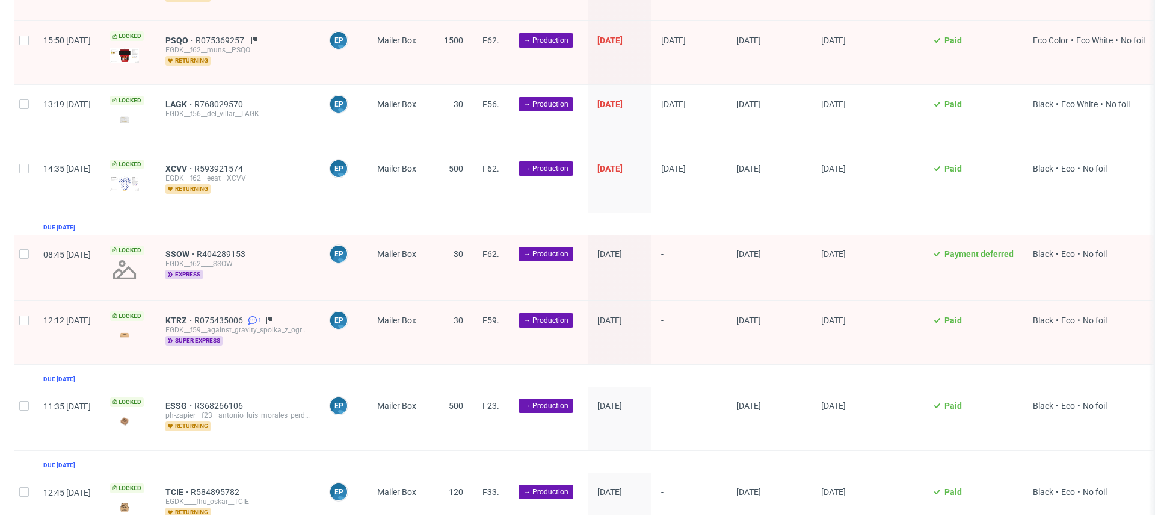
scroll to position [3176, 0]
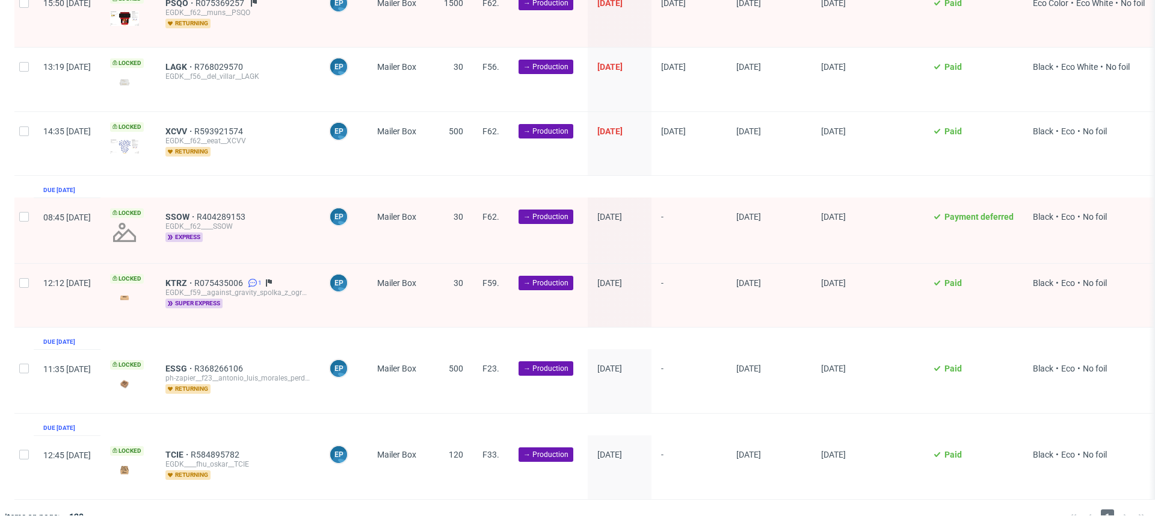
click at [22, 201] on div at bounding box center [23, 229] width 19 height 65
checkbox input "true"
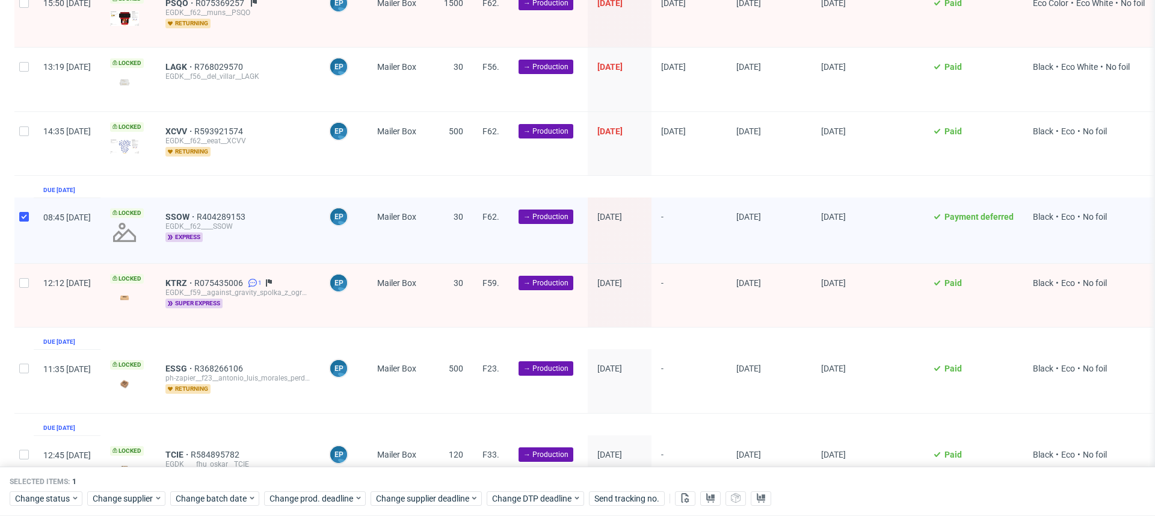
click at [20, 356] on div at bounding box center [23, 380] width 19 height 63
checkbox input "true"
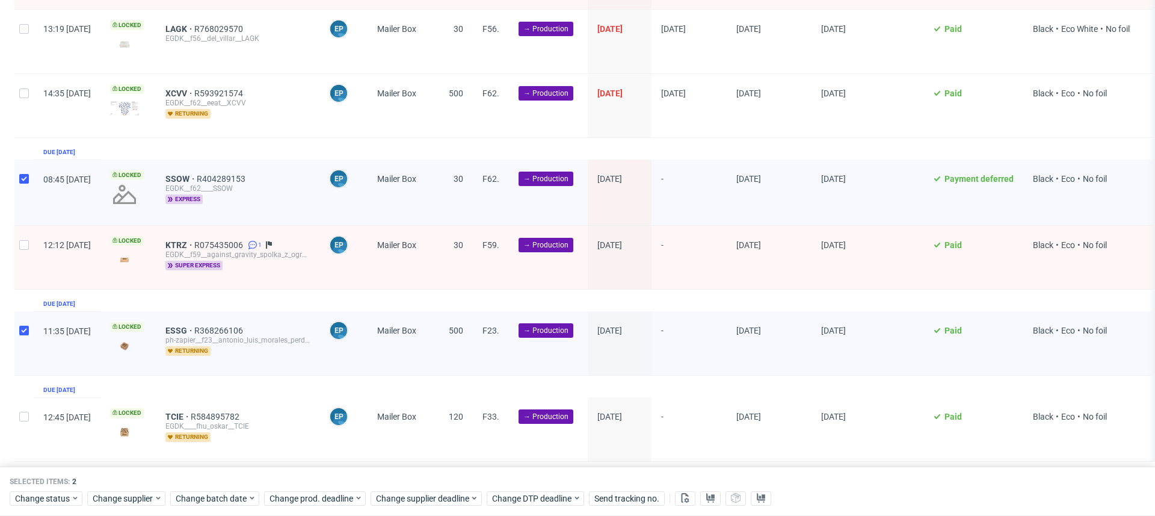
scroll to position [3225, 0]
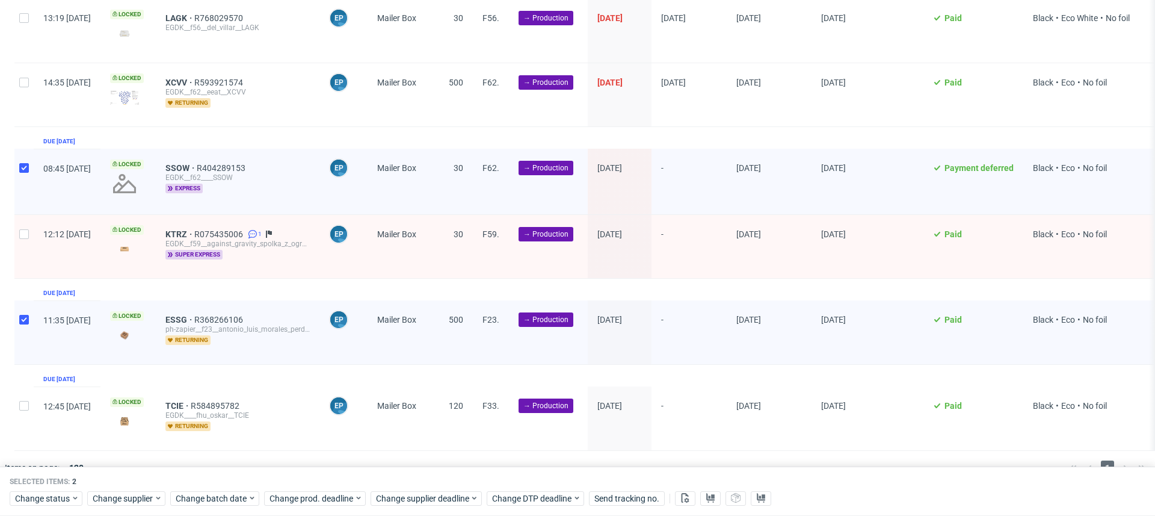
click at [23, 395] on div at bounding box center [23, 417] width 19 height 63
checkbox input "true"
click at [198, 501] on span "Change batch date" at bounding box center [212, 498] width 72 height 12
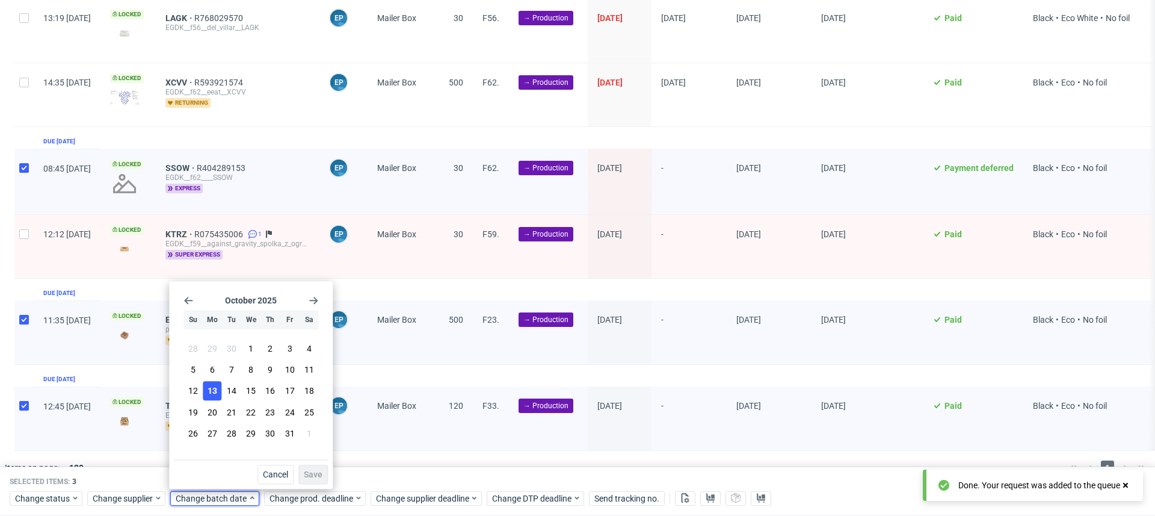
click at [212, 381] on button "13" at bounding box center [212, 390] width 19 height 19
click at [310, 473] on span "Save" at bounding box center [313, 474] width 19 height 8
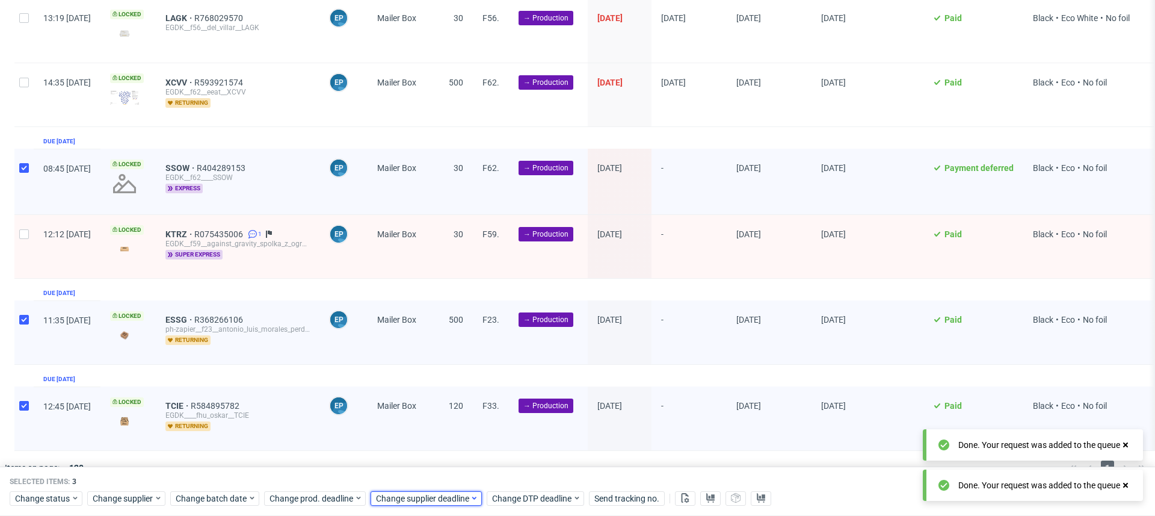
click at [402, 501] on span "Change supplier deadline" at bounding box center [423, 498] width 94 height 12
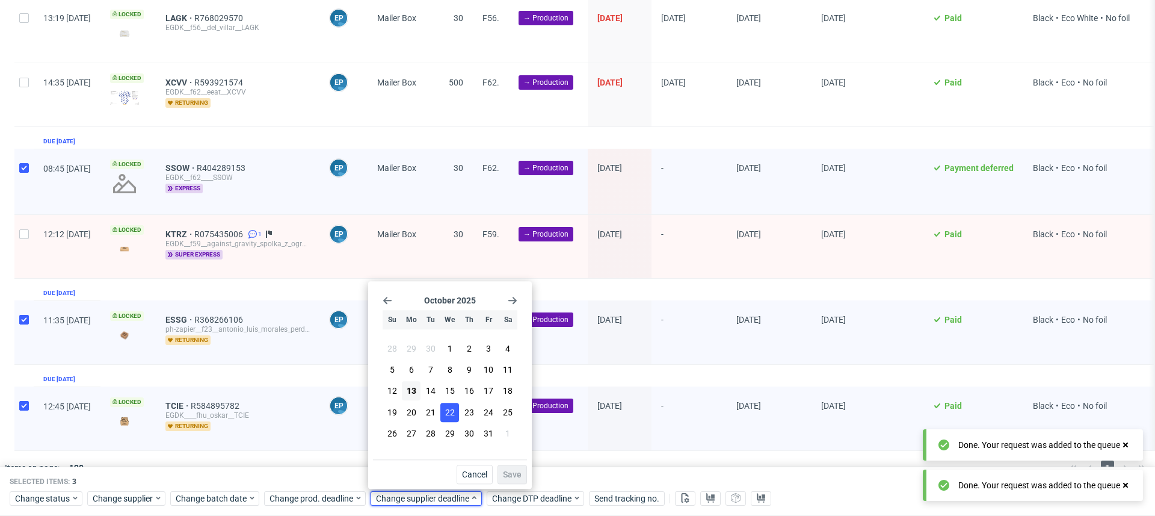
click at [447, 414] on span "22" at bounding box center [450, 412] width 10 height 12
click at [511, 475] on span "Save" at bounding box center [512, 474] width 19 height 8
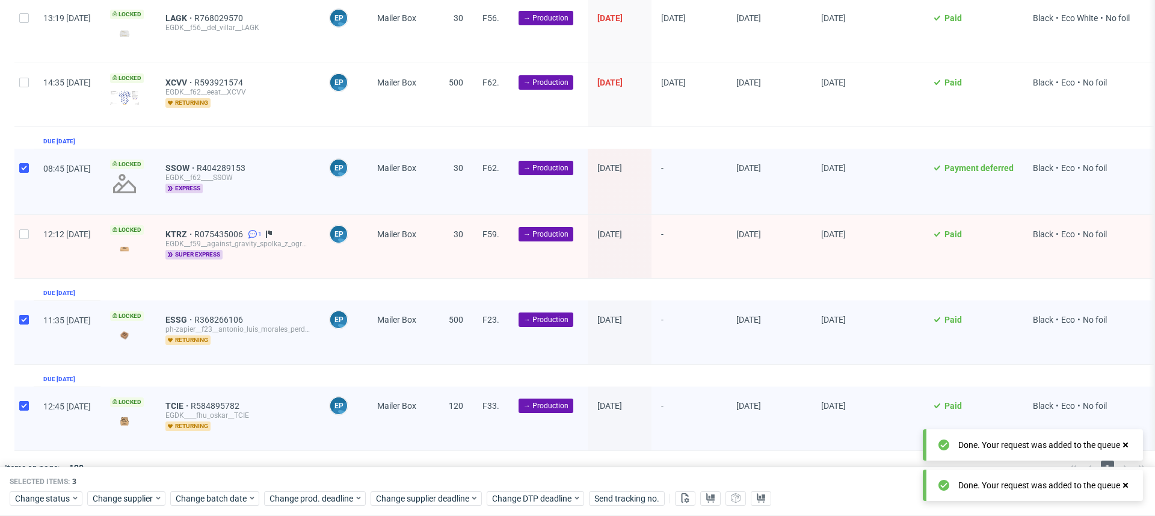
click at [19, 156] on div at bounding box center [23, 181] width 19 height 65
checkbox input "false"
click at [26, 300] on div at bounding box center [23, 331] width 19 height 63
checkbox input "false"
click at [28, 401] on input "checkbox" at bounding box center [24, 406] width 10 height 10
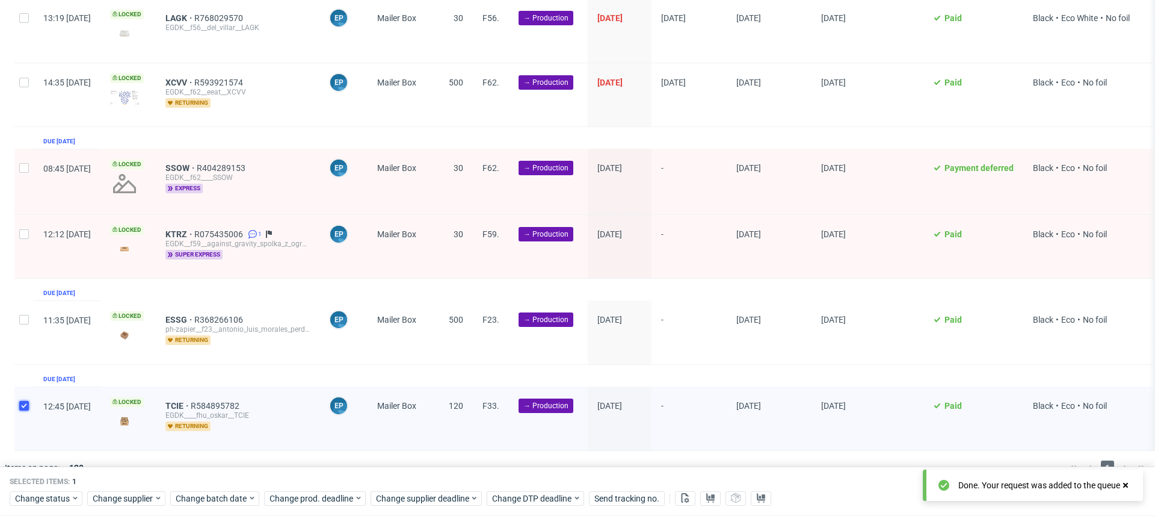
checkbox input "false"
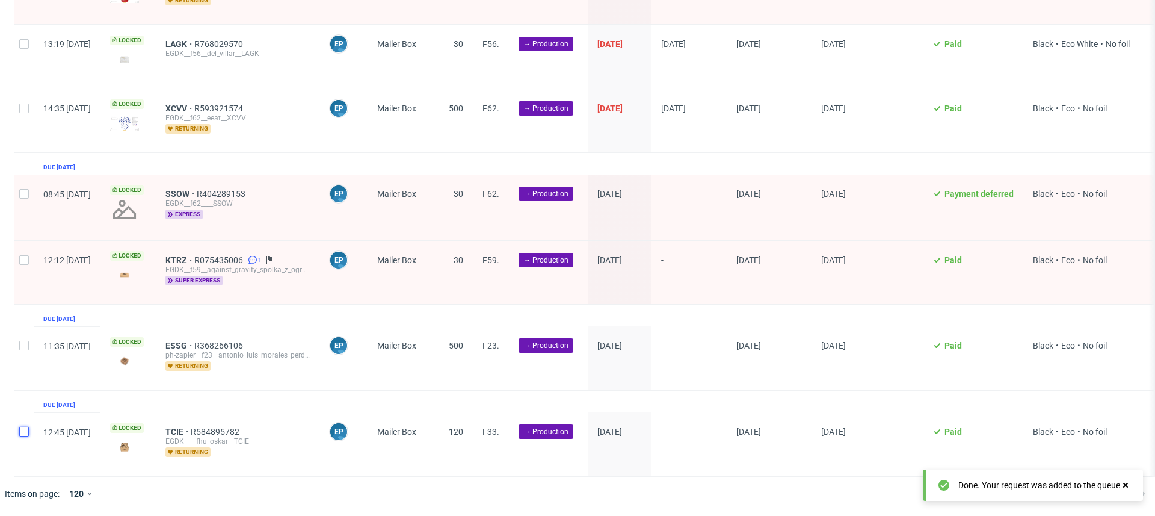
scroll to position [3176, 0]
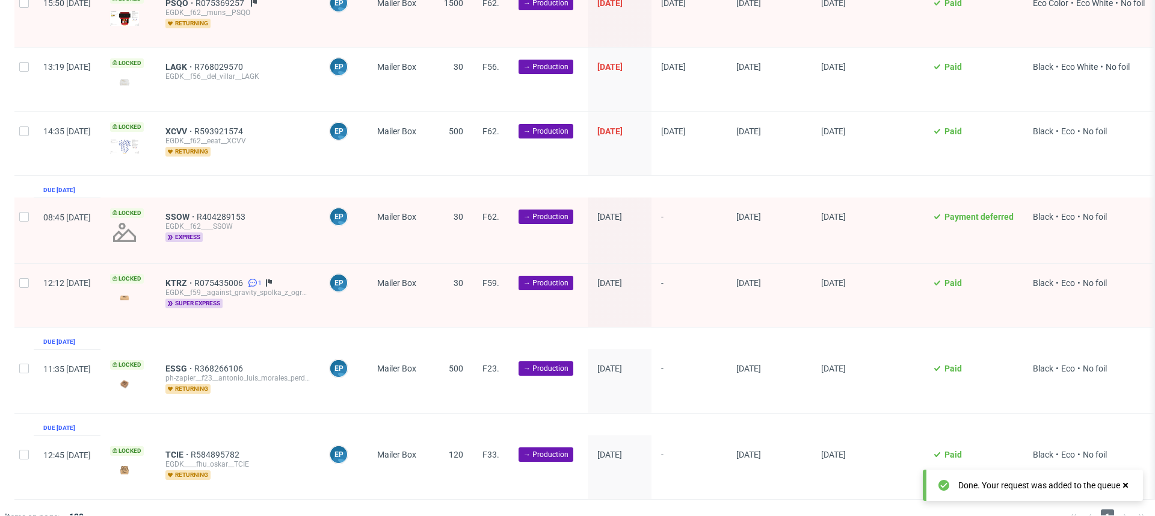
click at [32, 271] on div at bounding box center [23, 295] width 19 height 63
checkbox input "true"
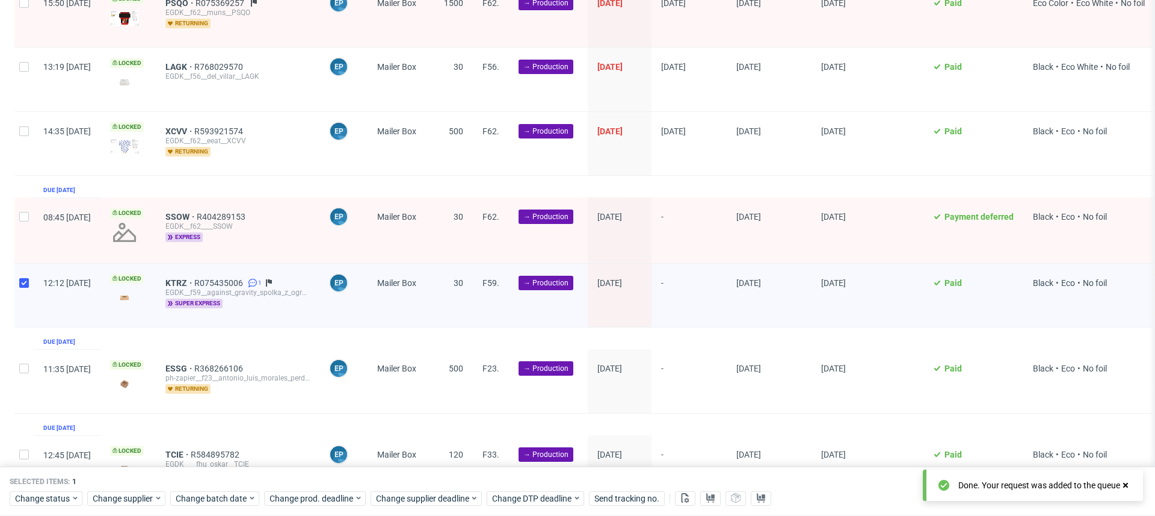
click at [224, 510] on div "Selected items: 1 Change status Change supplier Change batch date Change prod. …" at bounding box center [577, 491] width 1155 height 50
click at [224, 497] on span "Change batch date" at bounding box center [212, 498] width 72 height 12
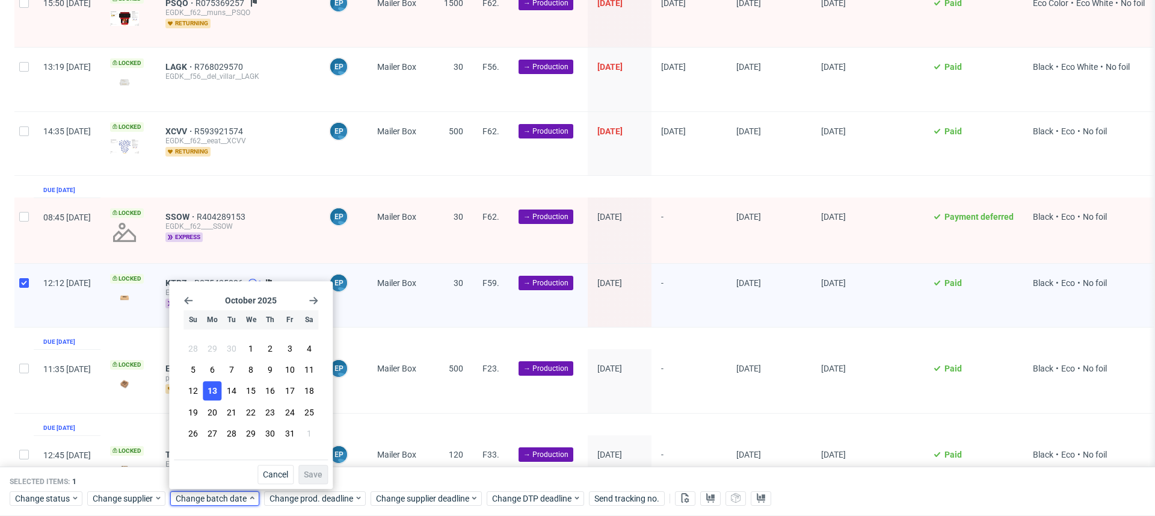
click at [217, 390] on span "13" at bounding box center [213, 391] width 10 height 12
click at [315, 473] on span "Save" at bounding box center [313, 474] width 19 height 8
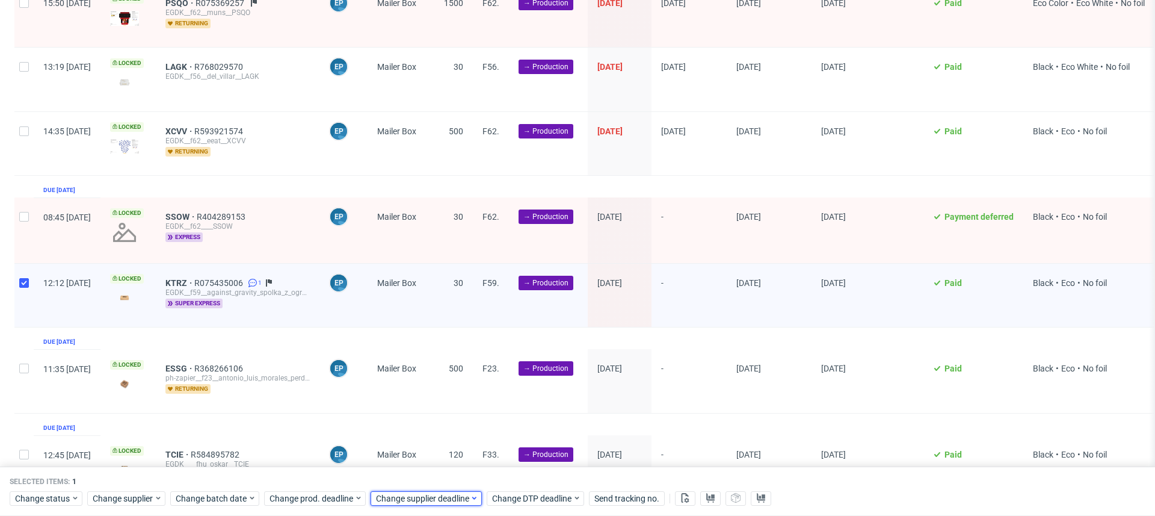
click at [393, 497] on span "Change supplier deadline" at bounding box center [423, 498] width 94 height 12
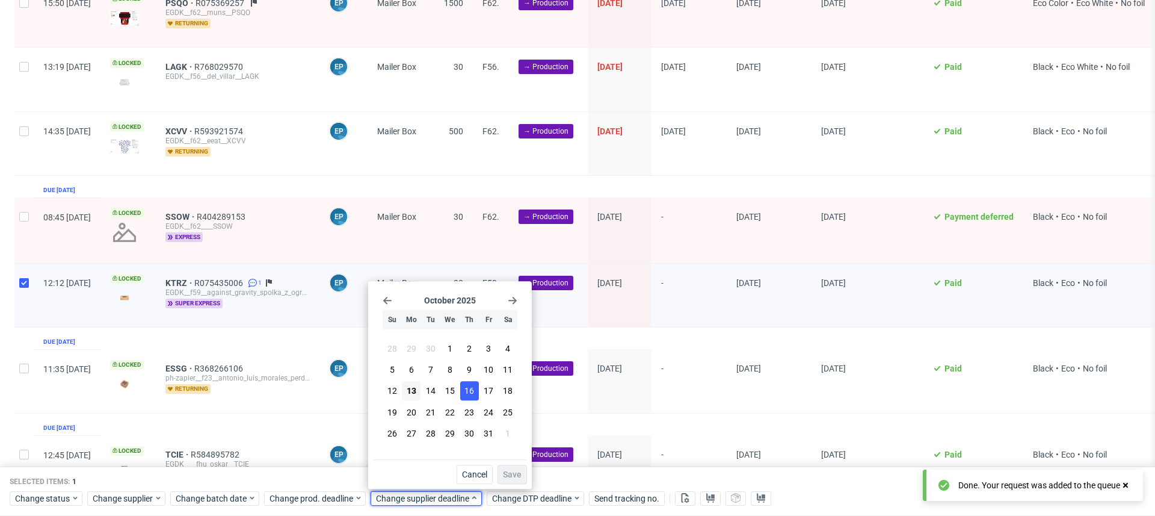
click at [470, 393] on span "16" at bounding box center [469, 391] width 10 height 12
click at [511, 470] on span "Save" at bounding box center [512, 474] width 19 height 8
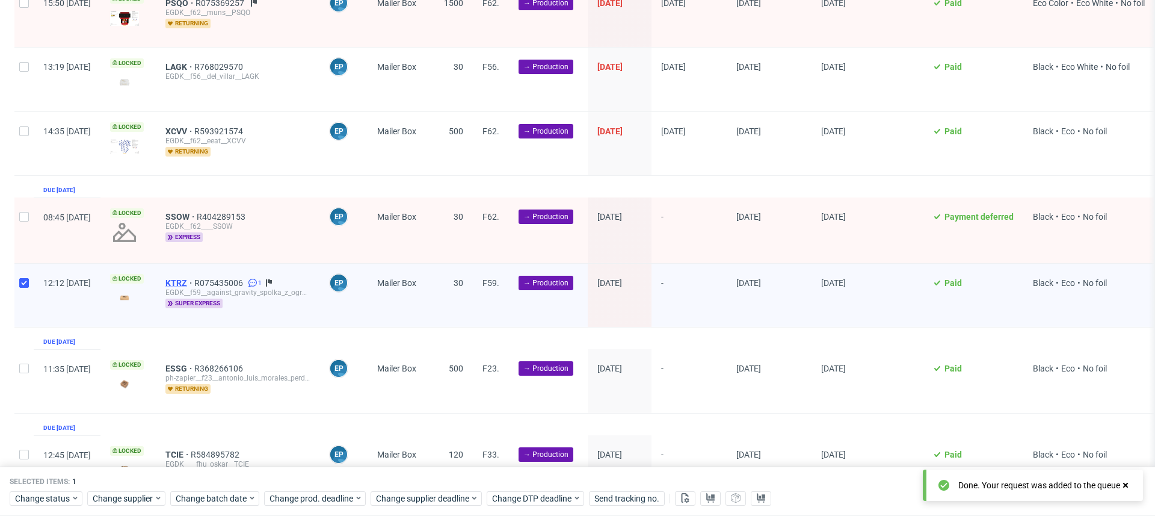
click at [194, 278] on span "KTRZ" at bounding box center [179, 283] width 29 height 10
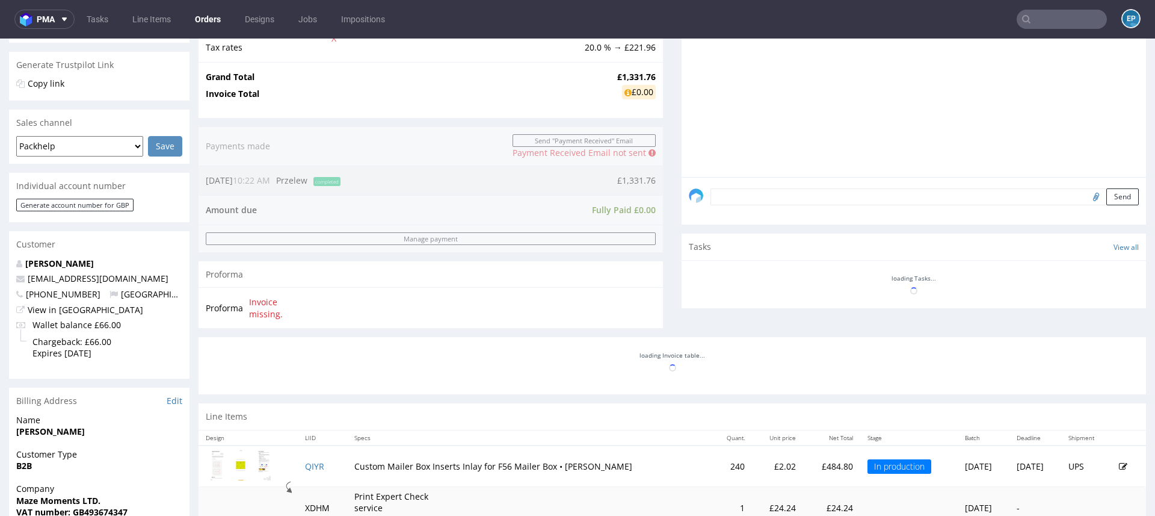
scroll to position [529, 0]
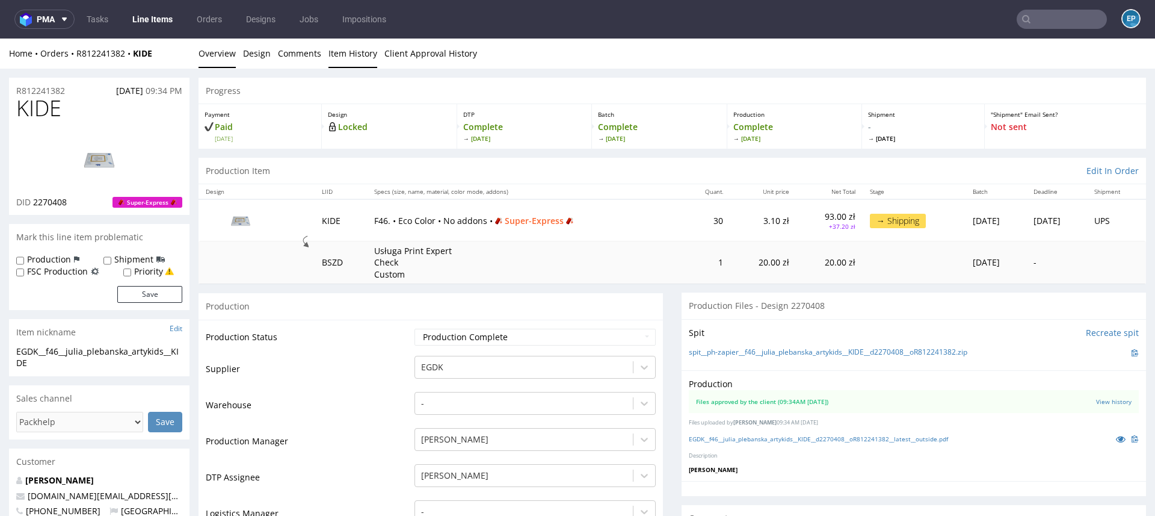
click at [356, 61] on link "Item History" at bounding box center [352, 53] width 49 height 29
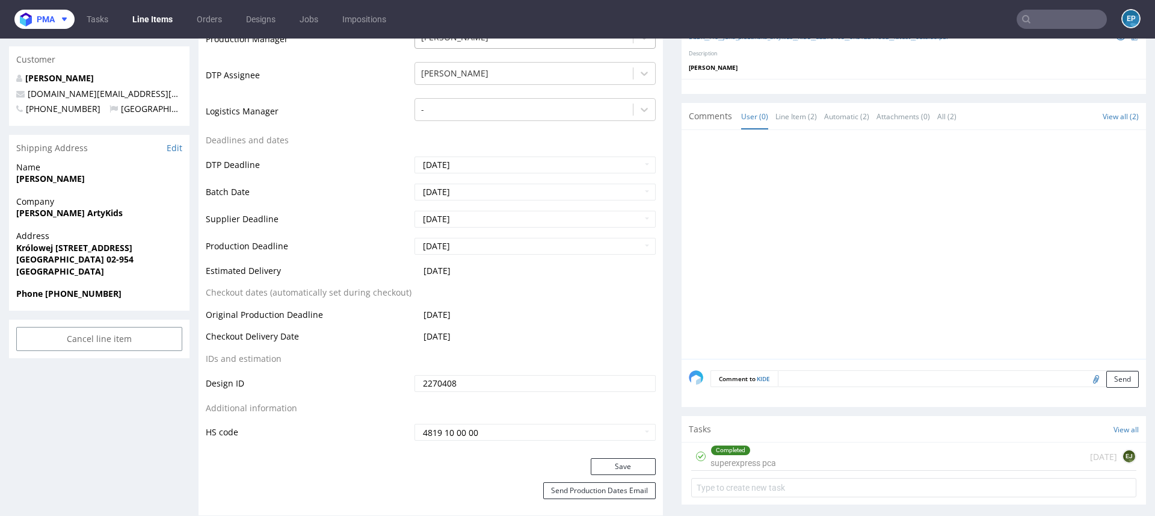
scroll to position [413, 0]
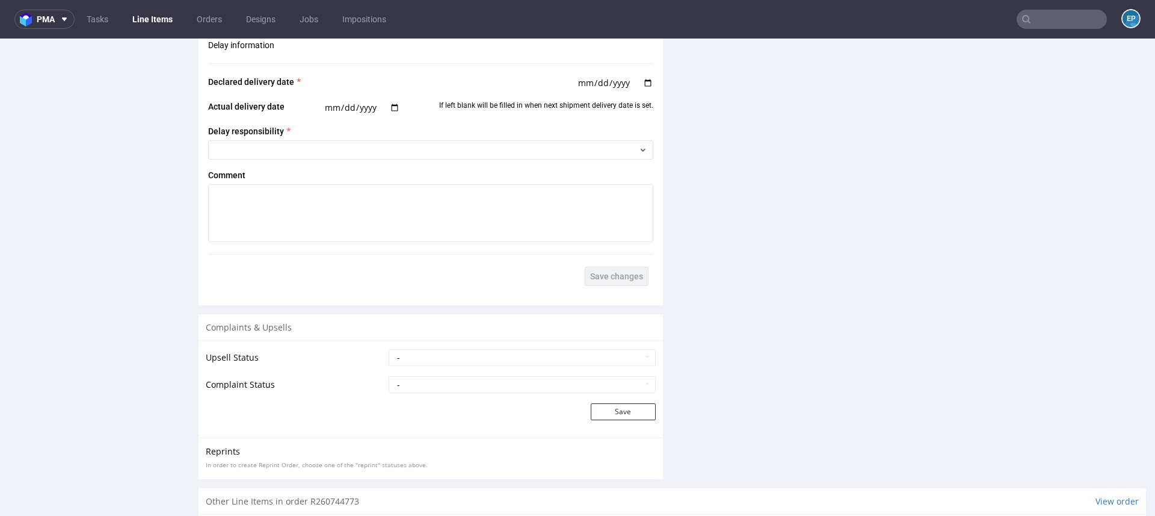
scroll to position [1621, 0]
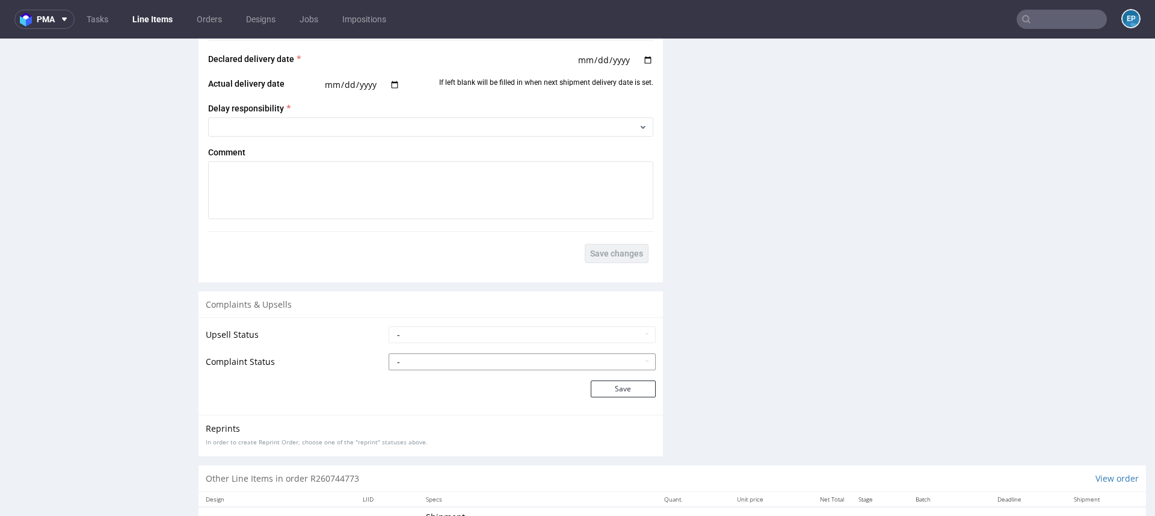
click at [543, 359] on select "- Complaint Received Complaint Rejected Complaint Accepted (DTP Issue) - Reprin…" at bounding box center [522, 361] width 267 height 17
select select "accepted_print_issue_reprint"
click at [389, 353] on select "- Complaint Received Complaint Rejected Complaint Accepted (DTP Issue) - Reprin…" at bounding box center [522, 361] width 267 height 17
click at [597, 384] on button "Save" at bounding box center [623, 388] width 65 height 17
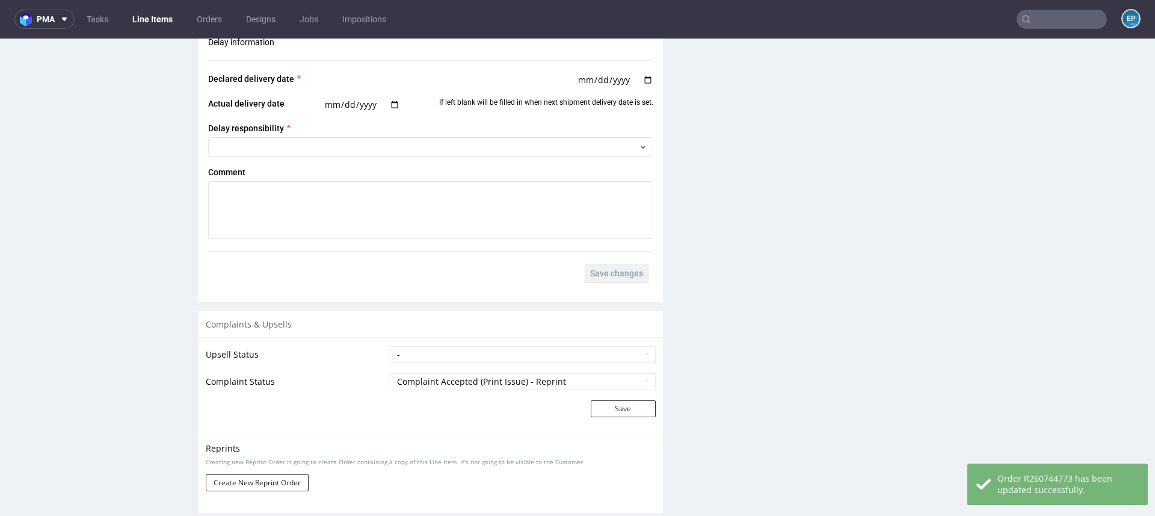
scroll to position [1664, 0]
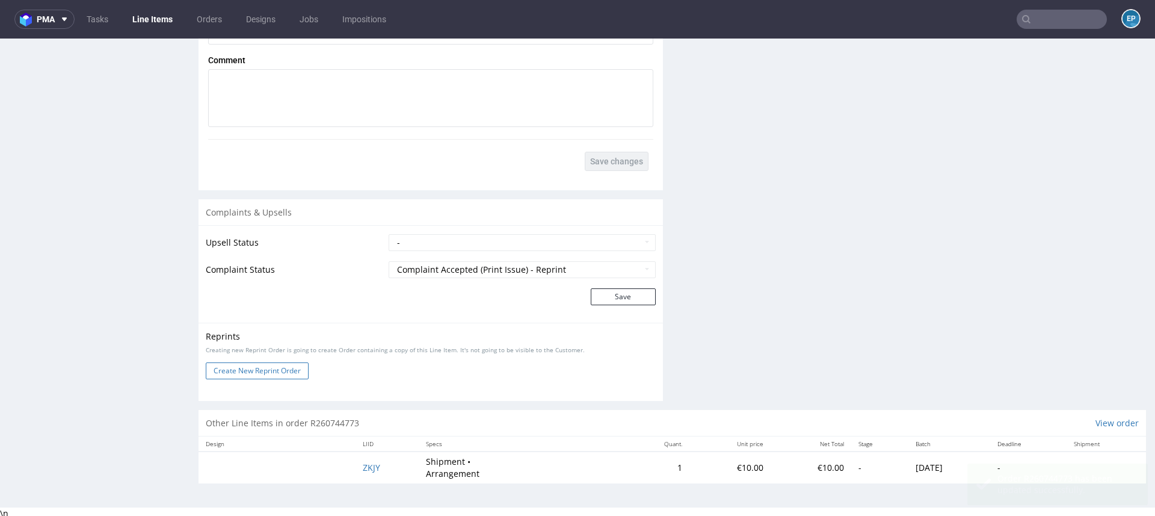
click at [270, 364] on button "Create New Reprint Order" at bounding box center [257, 370] width 103 height 17
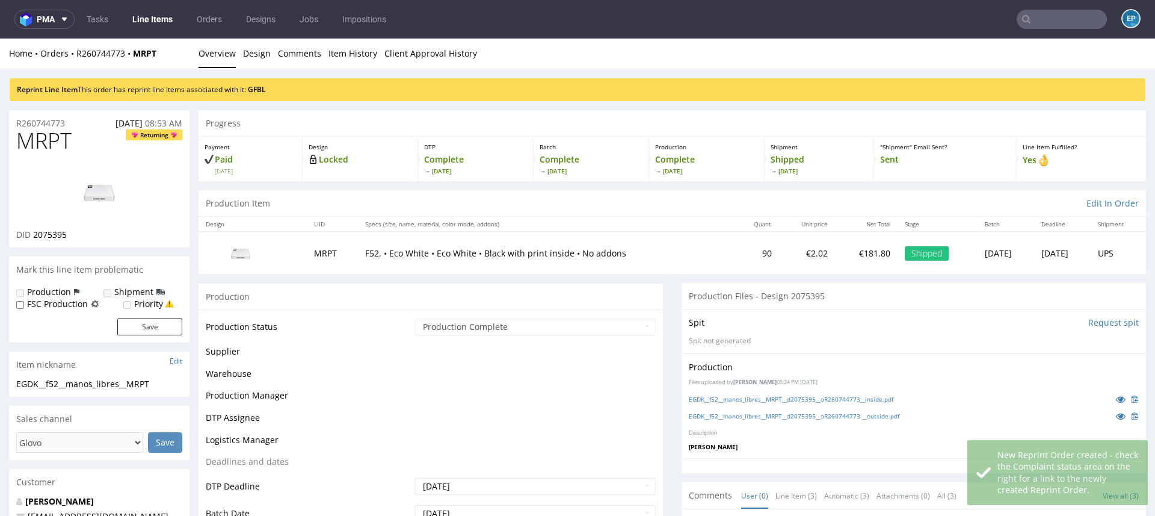
scroll to position [0, 0]
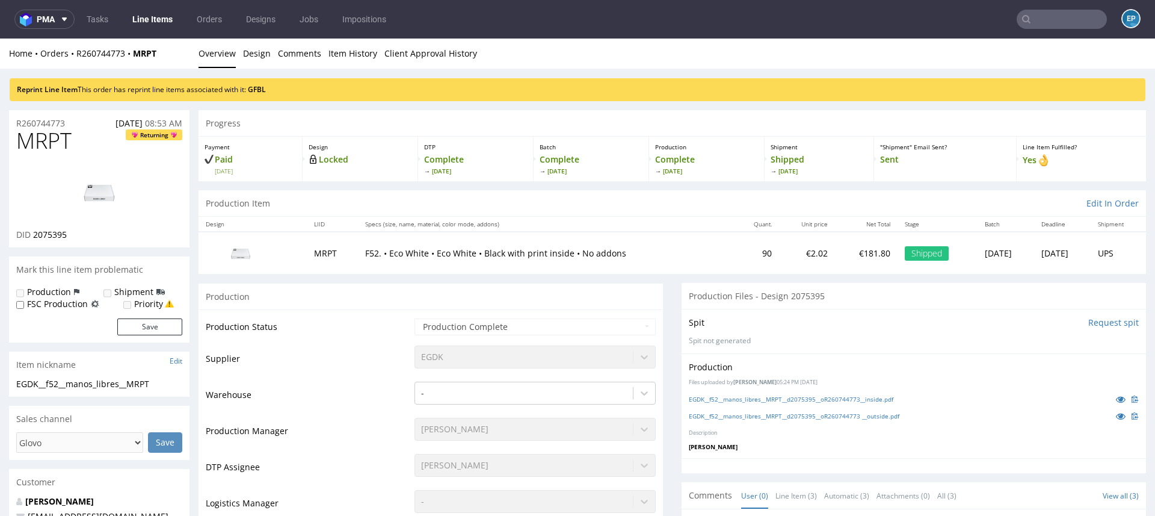
click at [262, 82] on div "Reprint Line Item This order has reprint line items associated with it: GFBL" at bounding box center [578, 89] width 1136 height 23
click at [262, 88] on link "GFBL" at bounding box center [257, 89] width 18 height 10
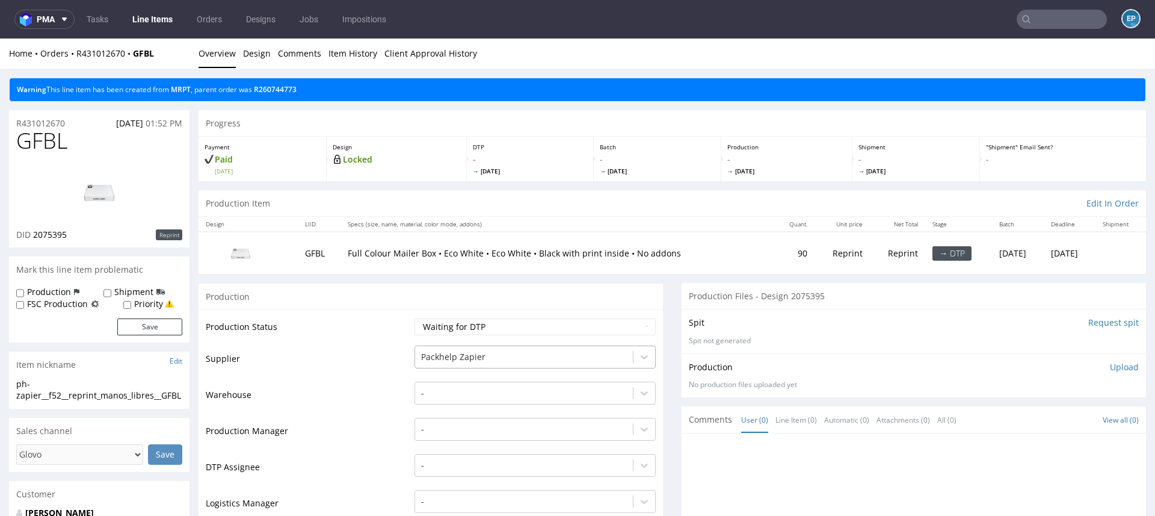
click at [469, 360] on div "Packhelp Zapier" at bounding box center [535, 353] width 241 height 17
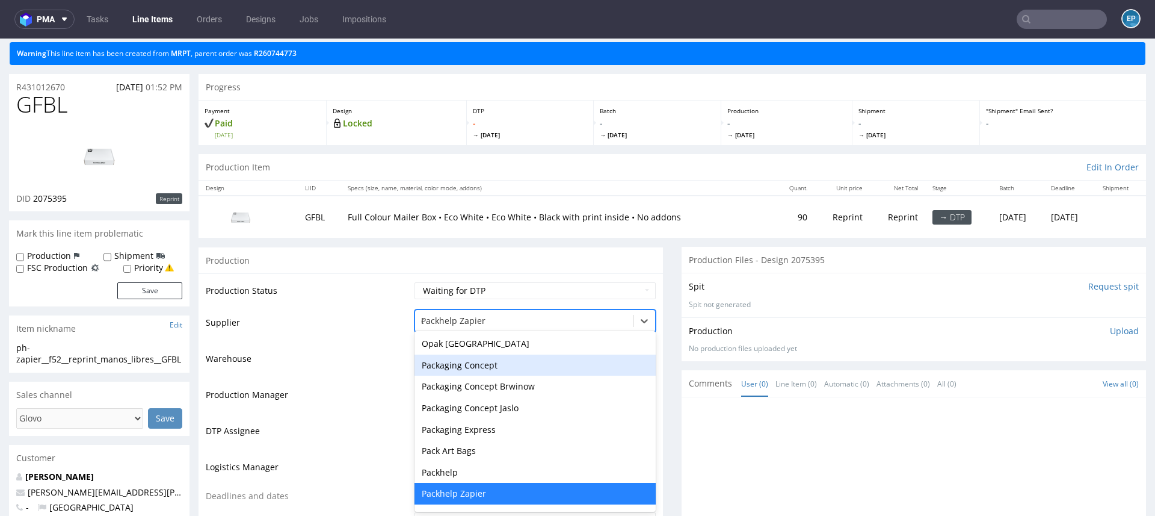
scroll to position [1350, 0]
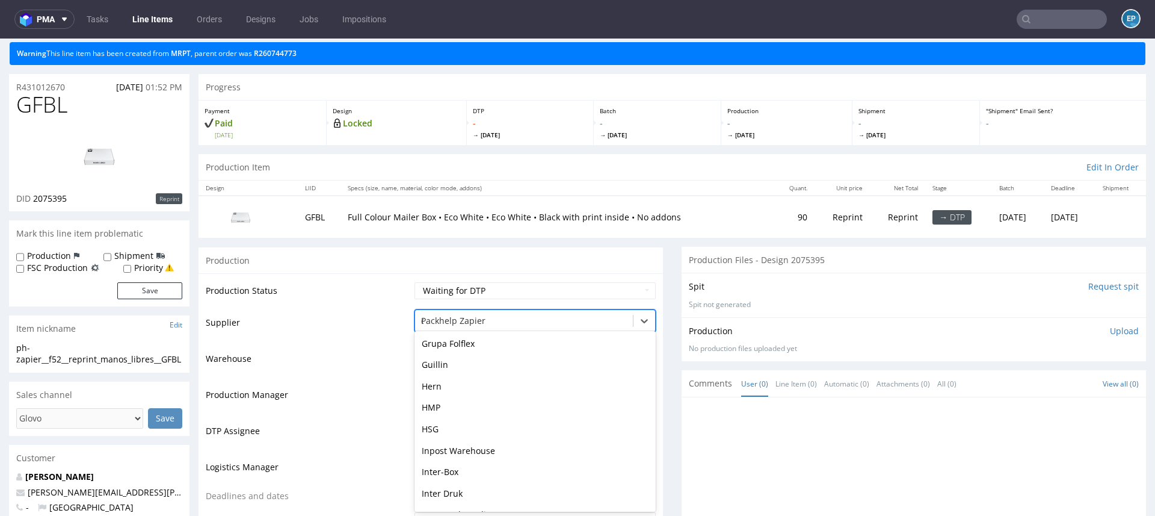
type input "eg"
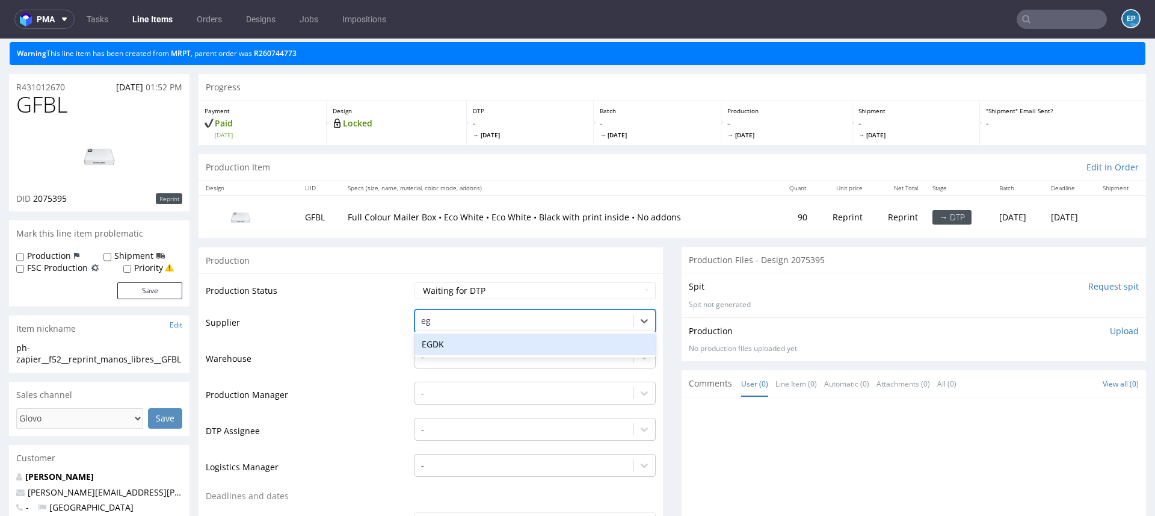
scroll to position [0, 0]
click at [448, 336] on div "EGDK" at bounding box center [535, 344] width 241 height 22
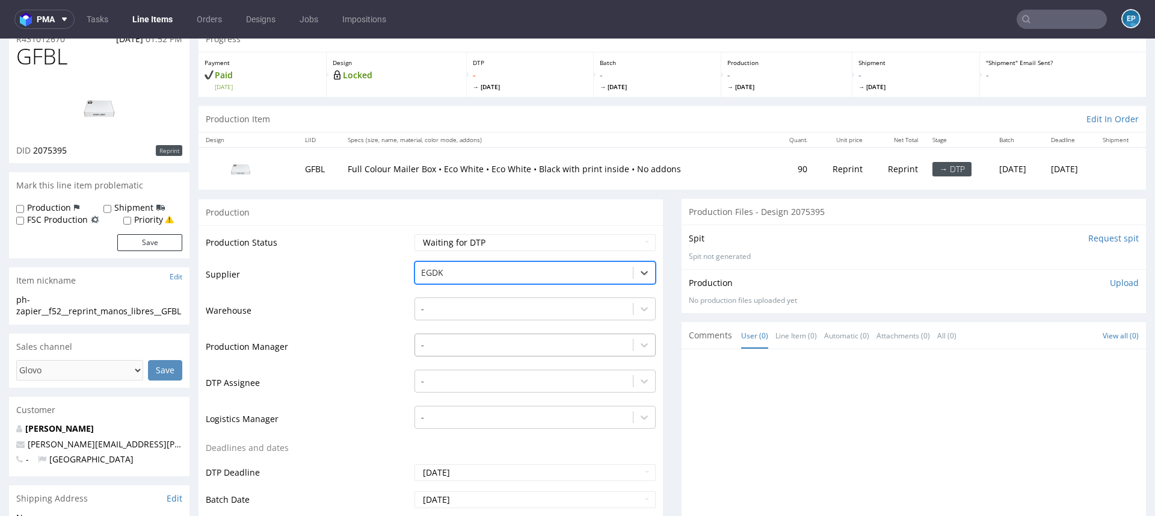
click at [445, 350] on div "-" at bounding box center [535, 341] width 241 height 17
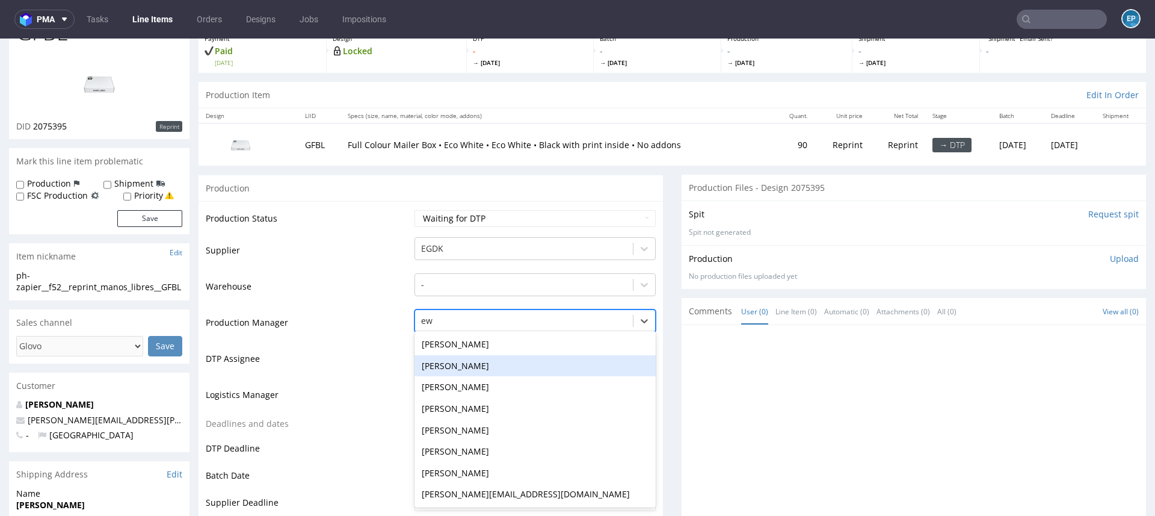
type input "ewa"
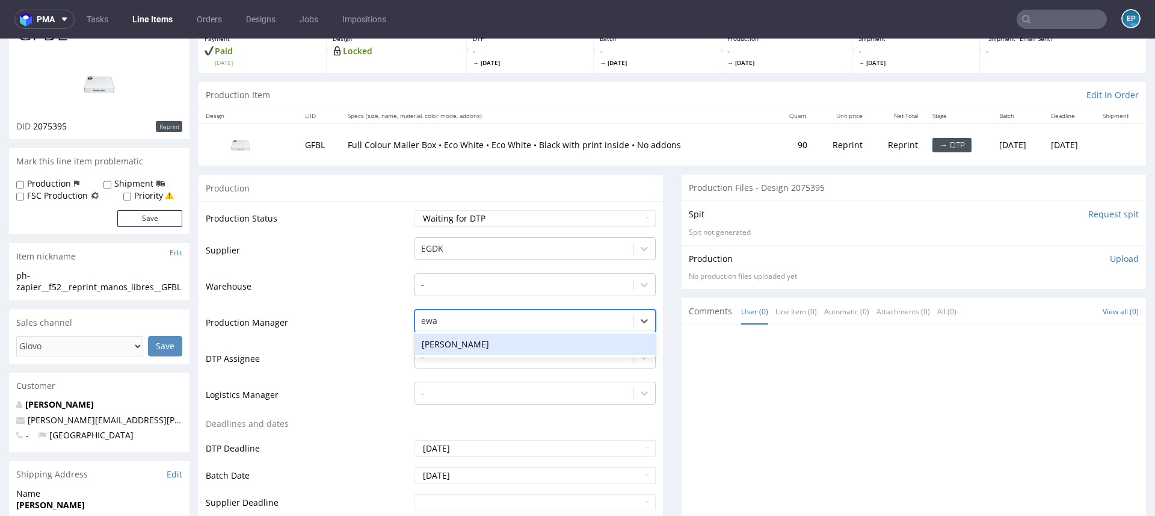
click at [444, 348] on div "[PERSON_NAME]" at bounding box center [535, 344] width 241 height 22
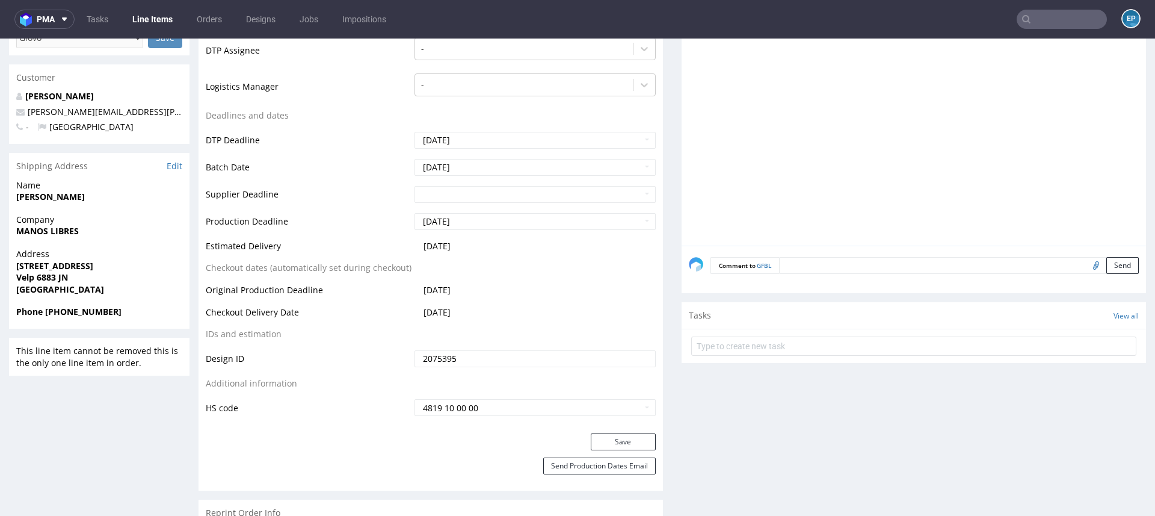
scroll to position [477, 0]
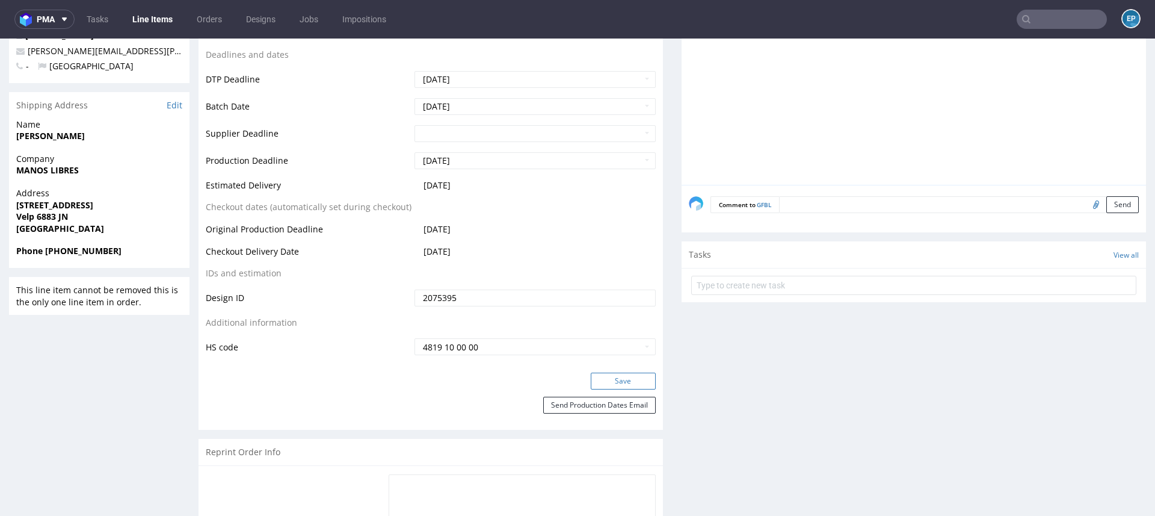
click at [626, 377] on button "Save" at bounding box center [623, 380] width 65 height 17
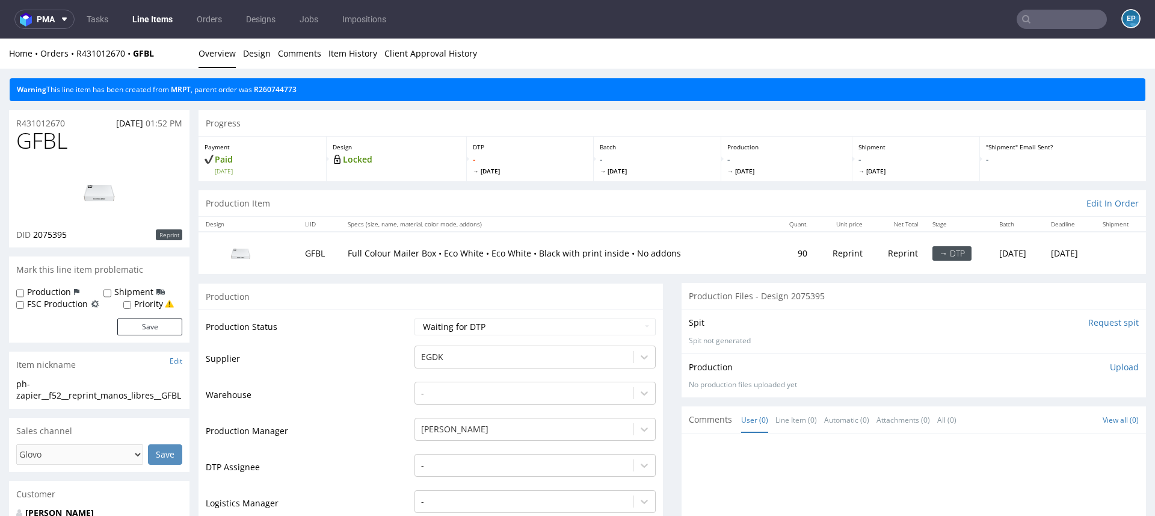
click at [45, 292] on label "Production" at bounding box center [49, 292] width 44 height 12
click at [24, 292] on input "Production" at bounding box center [20, 293] width 8 height 10
checkbox input "true"
click at [114, 293] on div "Shipment" at bounding box center [133, 292] width 61 height 12
click at [110, 294] on input "Shipment" at bounding box center [107, 293] width 8 height 10
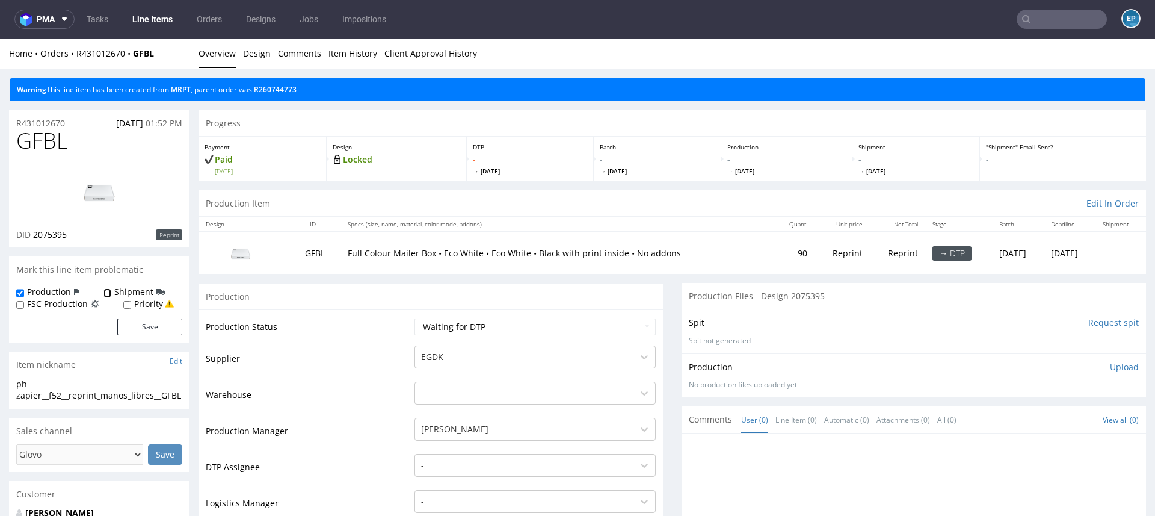
checkbox input "true"
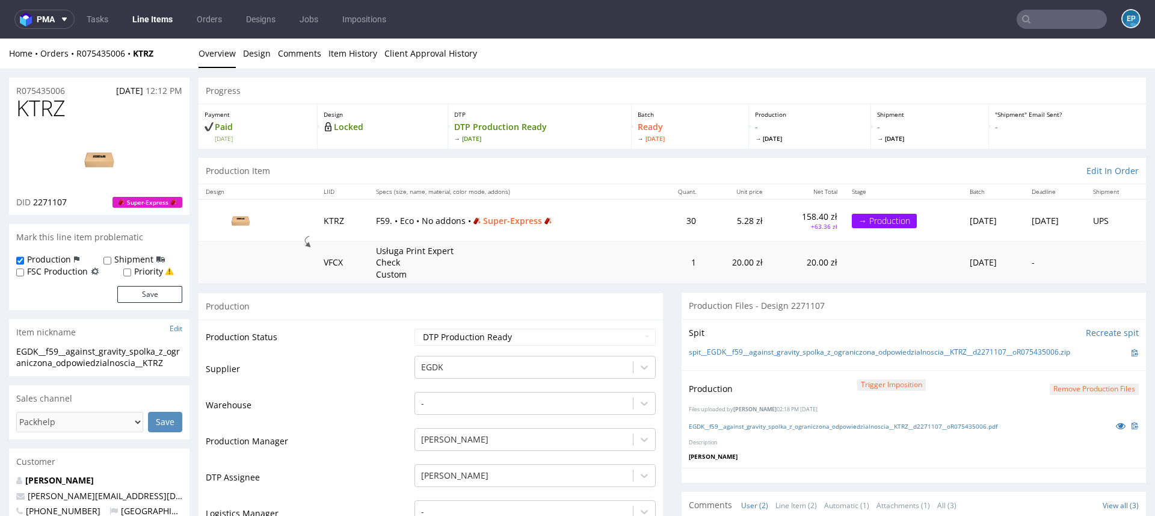
click at [153, 13] on link "Line Items" at bounding box center [152, 19] width 55 height 19
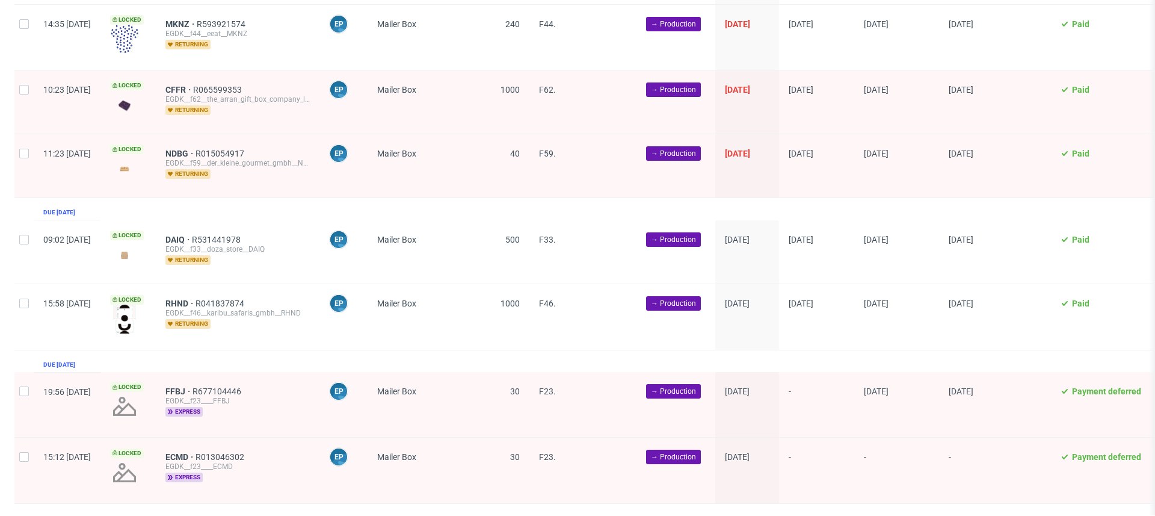
scroll to position [3937, 0]
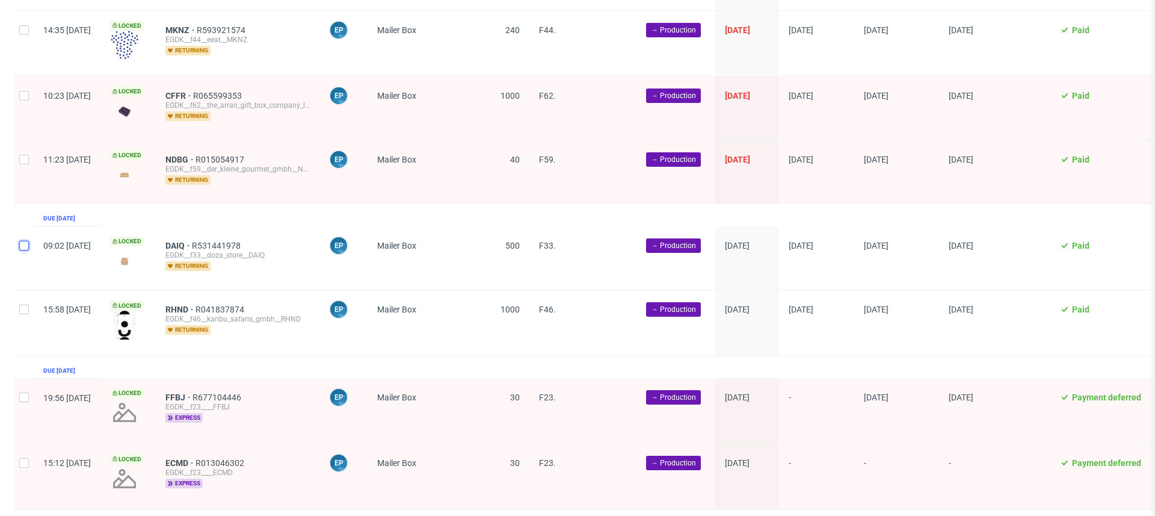
click at [19, 241] on input "checkbox" at bounding box center [24, 246] width 10 height 10
checkbox input "true"
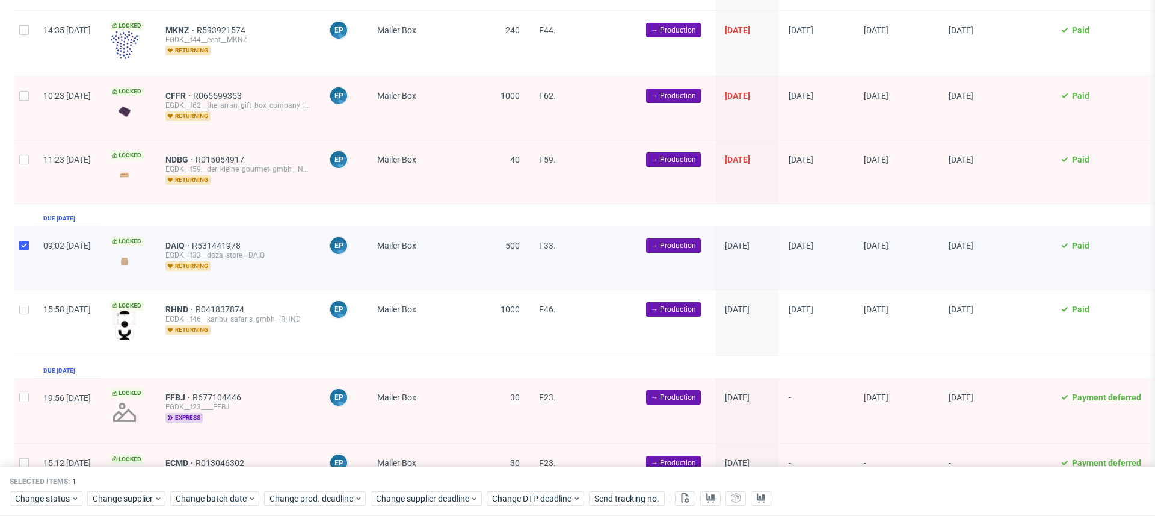
click at [21, 294] on div at bounding box center [23, 322] width 19 height 65
checkbox input "true"
click at [28, 392] on div at bounding box center [23, 410] width 19 height 65
checkbox input "true"
click at [29, 443] on div at bounding box center [23, 475] width 19 height 65
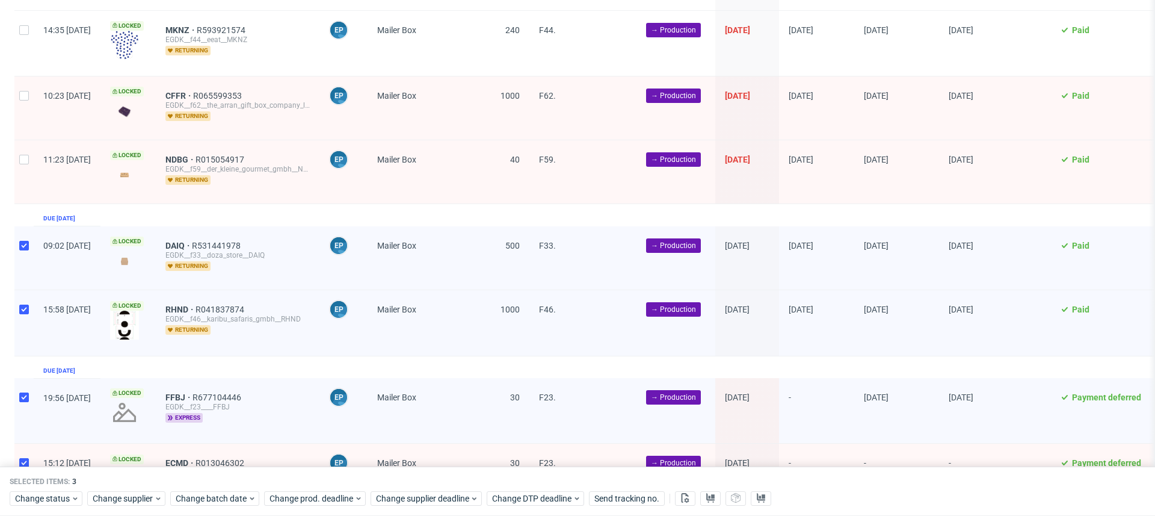
checkbox input "true"
click at [220, 493] on span "Change batch date" at bounding box center [212, 498] width 72 height 12
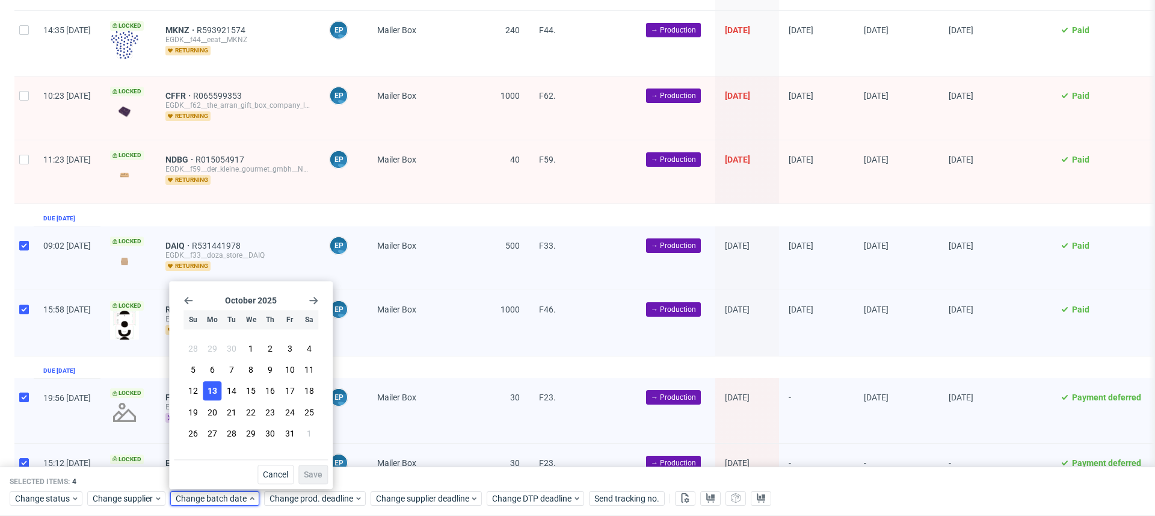
click at [214, 390] on span "13" at bounding box center [213, 391] width 10 height 12
click at [319, 473] on span "Save" at bounding box center [313, 474] width 19 height 8
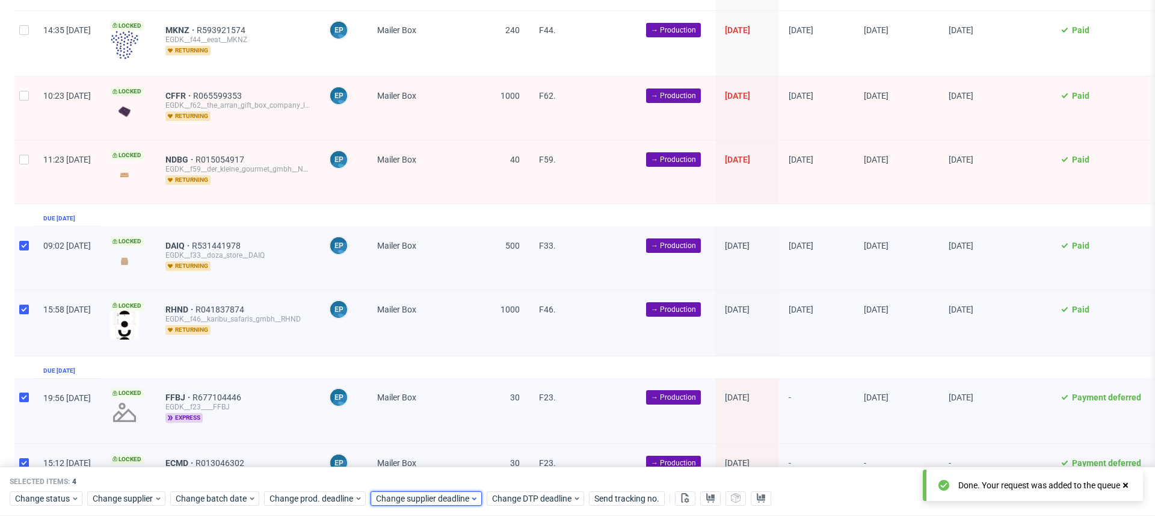
click at [432, 499] on span "Change supplier deadline" at bounding box center [423, 498] width 94 height 12
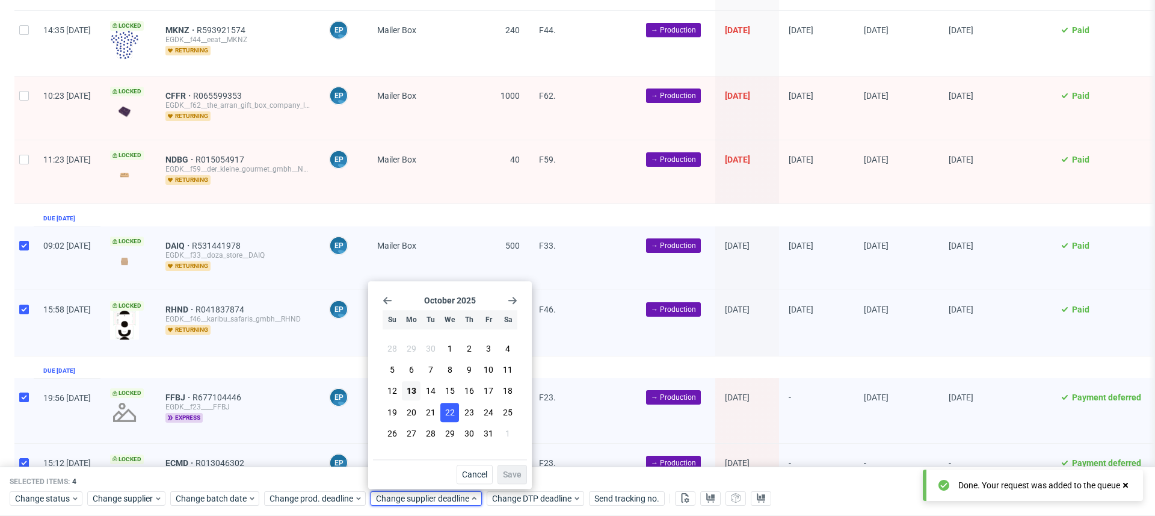
click at [454, 414] on span "22" at bounding box center [450, 412] width 10 height 12
click at [510, 467] on button "Save" at bounding box center [512, 473] width 29 height 19
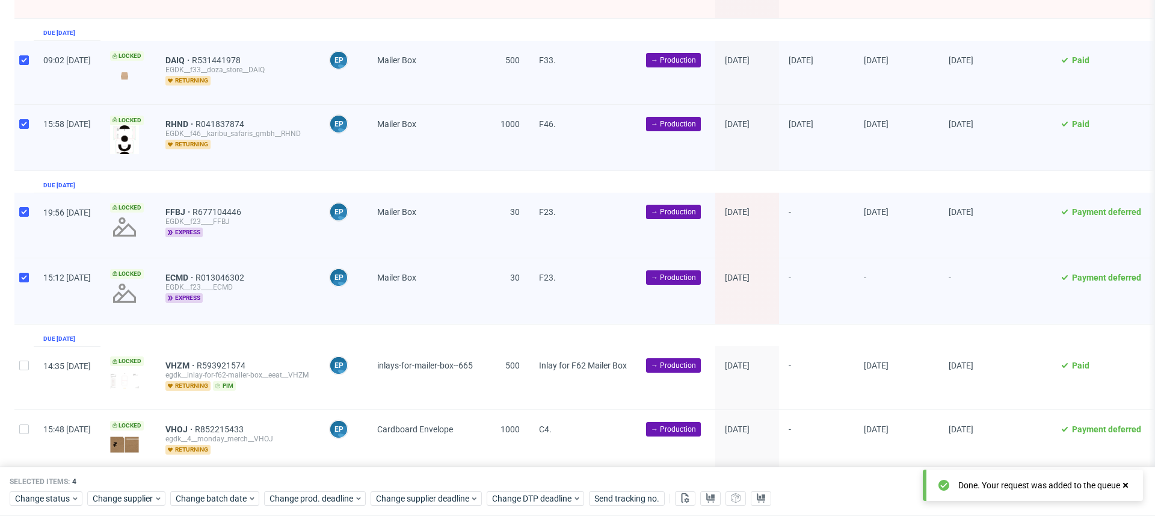
scroll to position [4083, 0]
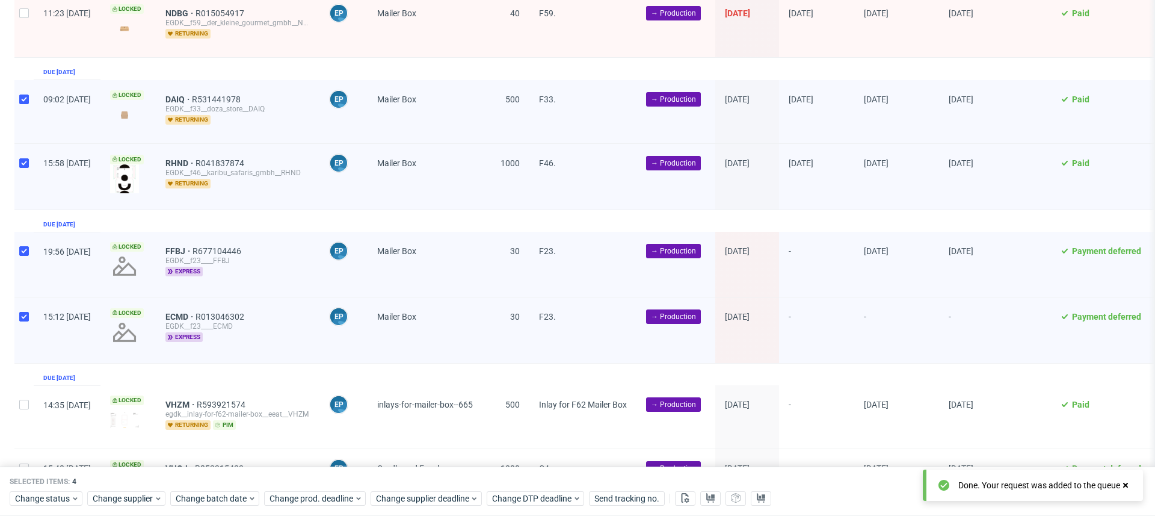
click at [24, 80] on div at bounding box center [23, 111] width 19 height 63
checkbox input "false"
click at [25, 144] on div at bounding box center [23, 176] width 19 height 65
checkbox input "false"
click at [26, 246] on input "checkbox" at bounding box center [24, 251] width 10 height 10
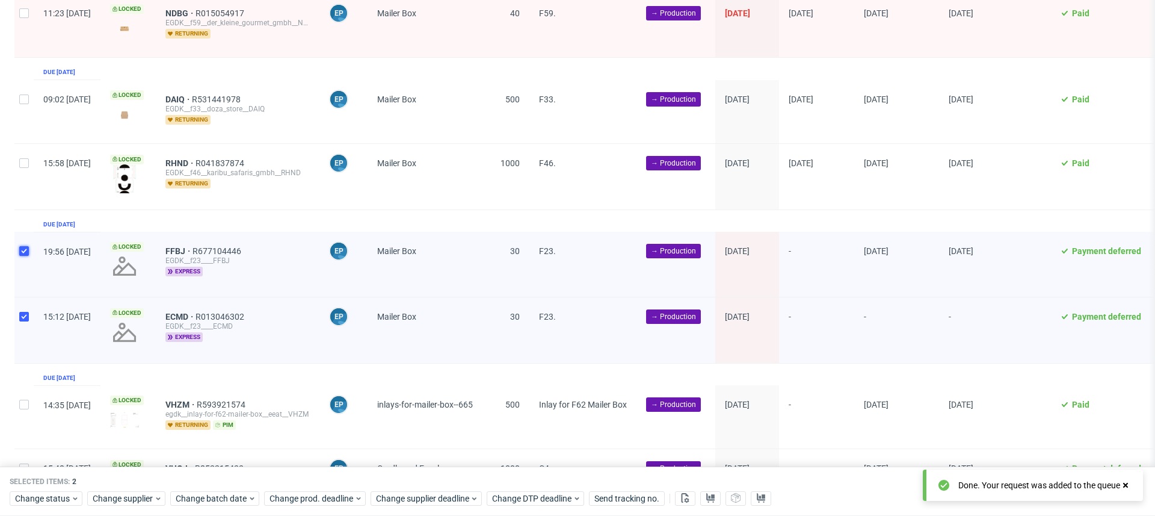
checkbox input "false"
click at [29, 297] on div at bounding box center [23, 329] width 19 height 65
checkbox input "false"
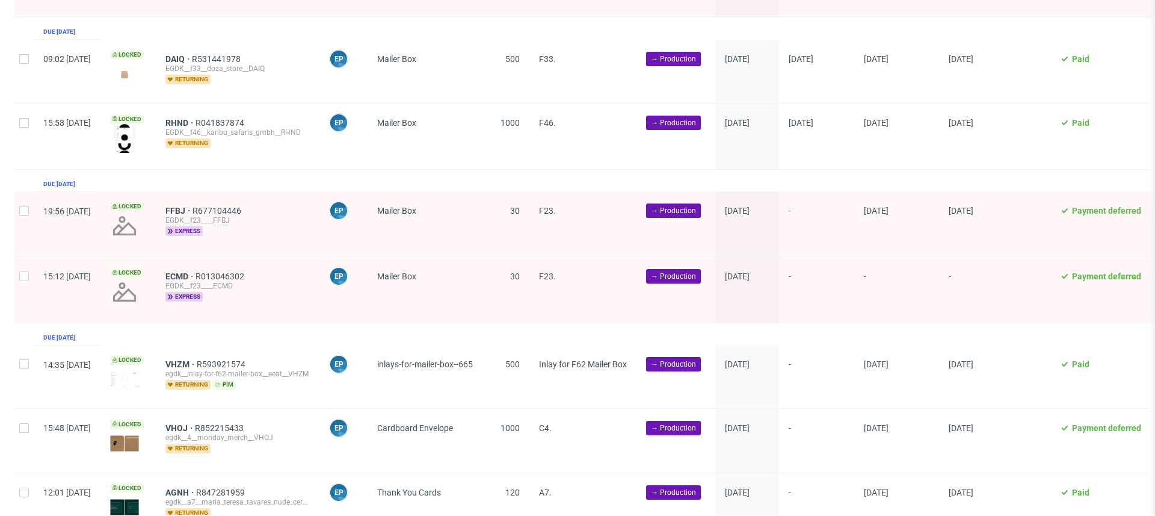
scroll to position [4146, 0]
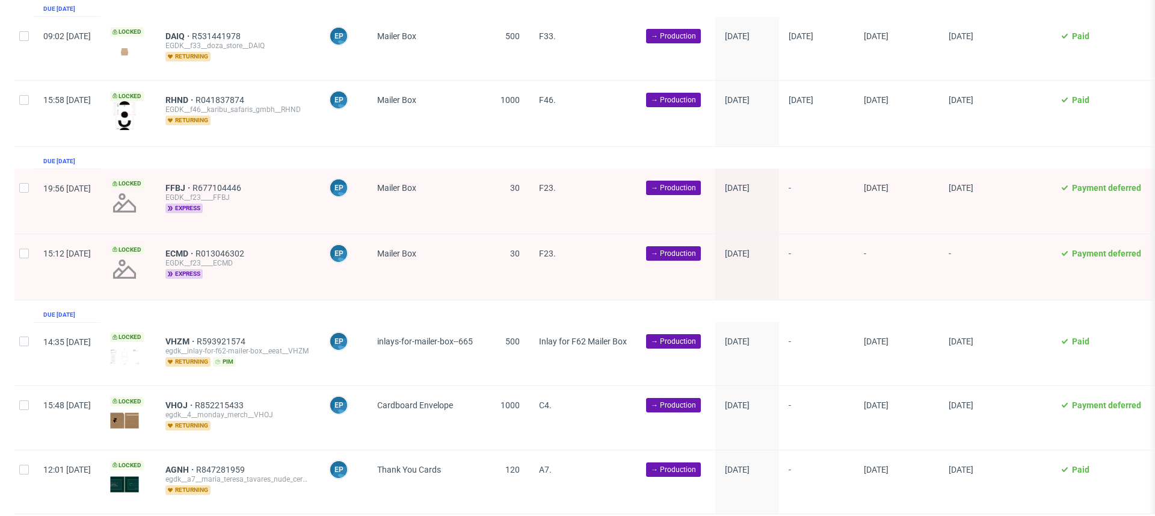
click at [23, 322] on div at bounding box center [23, 353] width 19 height 63
checkbox input "true"
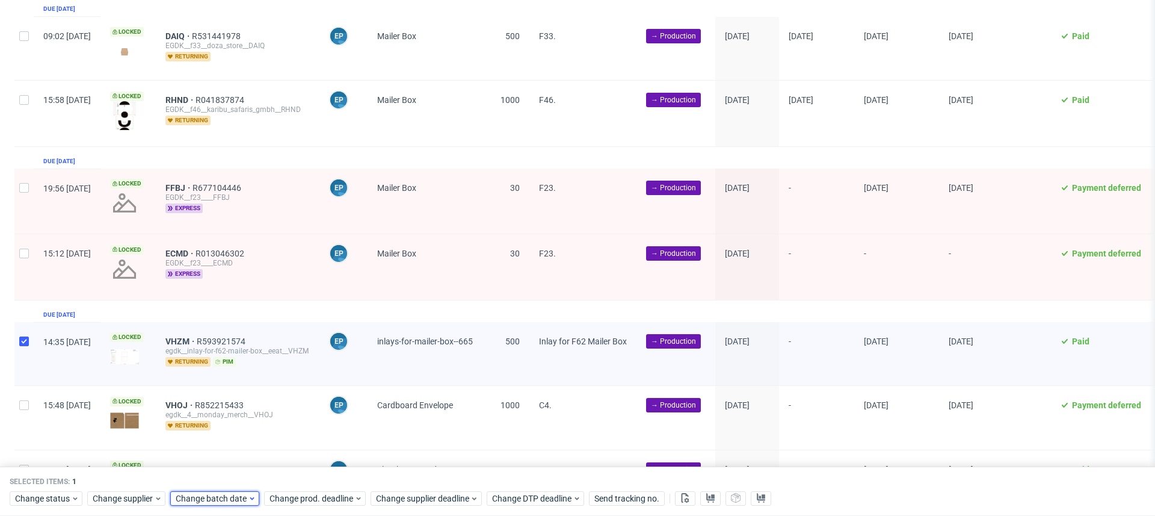
click at [235, 499] on span "Change batch date" at bounding box center [212, 498] width 72 height 12
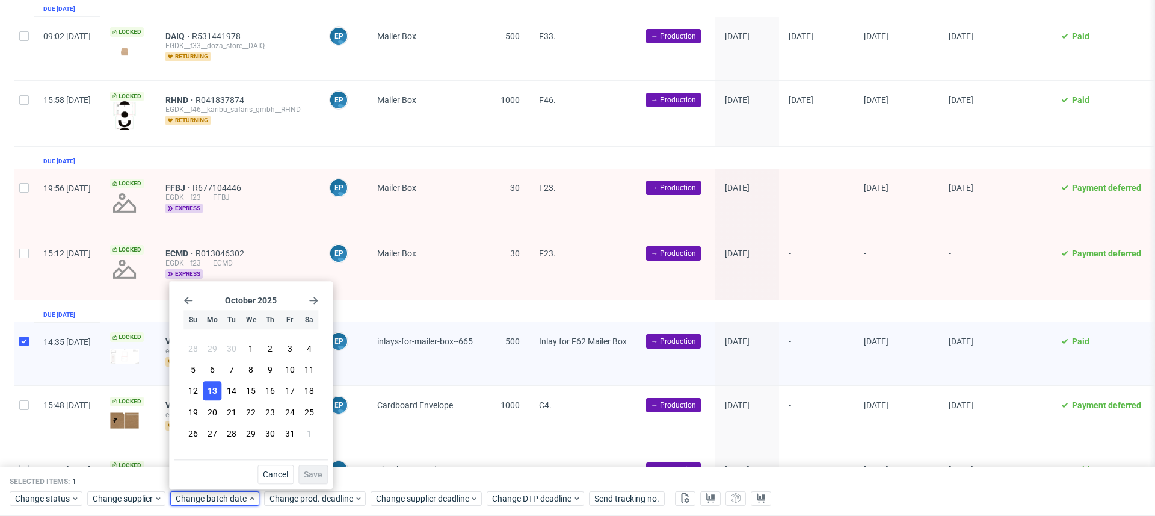
click at [216, 392] on span "13" at bounding box center [213, 391] width 10 height 12
click at [309, 471] on span "Save" at bounding box center [313, 474] width 19 height 8
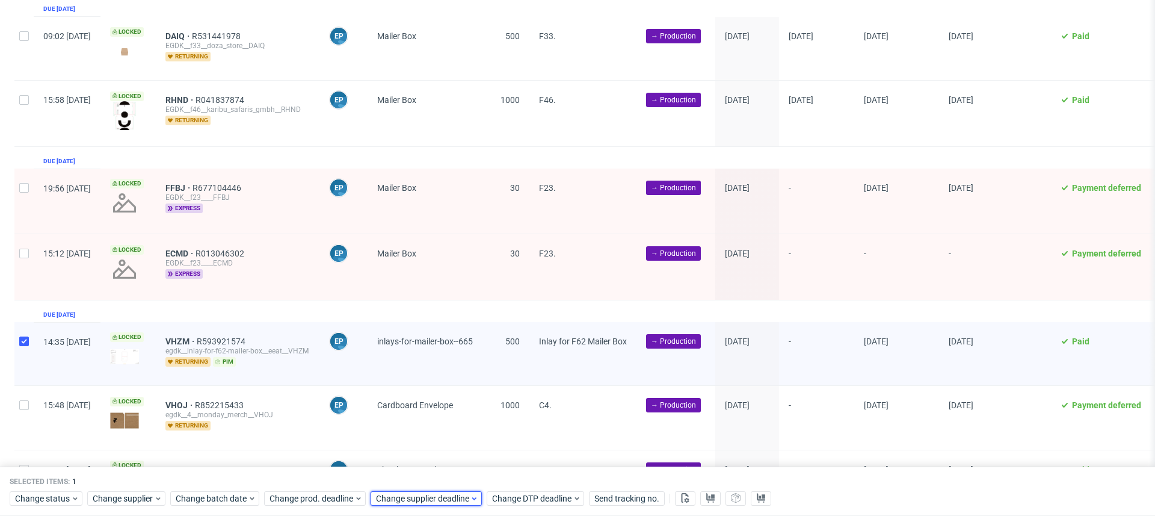
click at [471, 498] on icon at bounding box center [474, 498] width 9 height 10
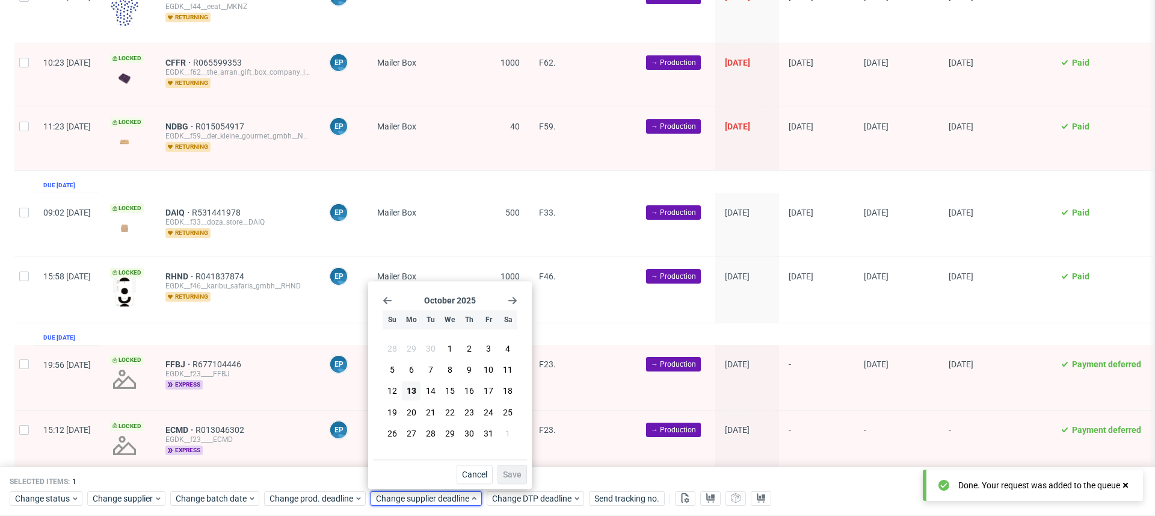
scroll to position [3972, 0]
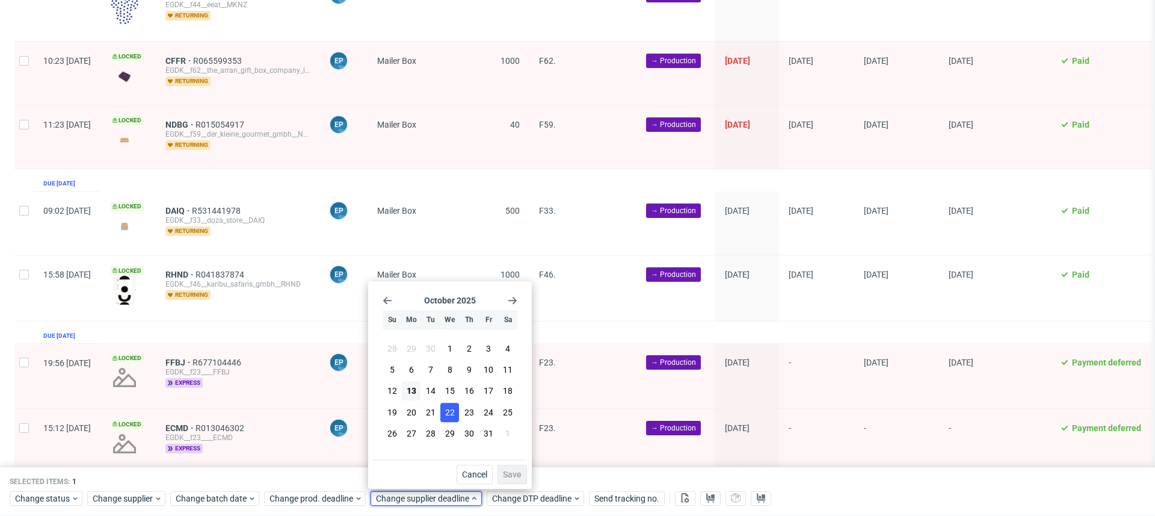
click at [452, 410] on span "22" at bounding box center [450, 412] width 10 height 12
click at [515, 477] on span "Save" at bounding box center [512, 474] width 19 height 8
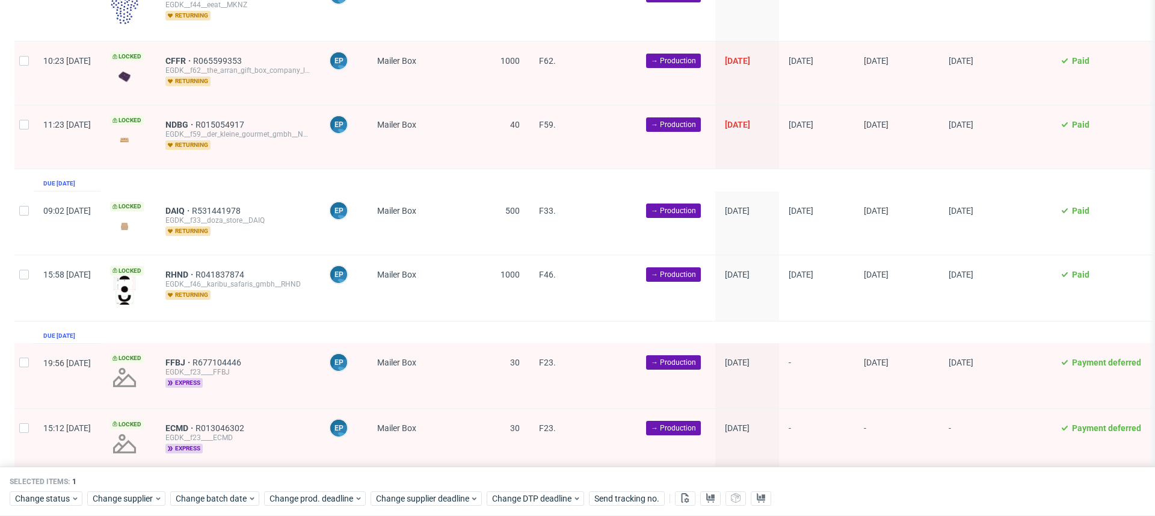
scroll to position [4196, 0]
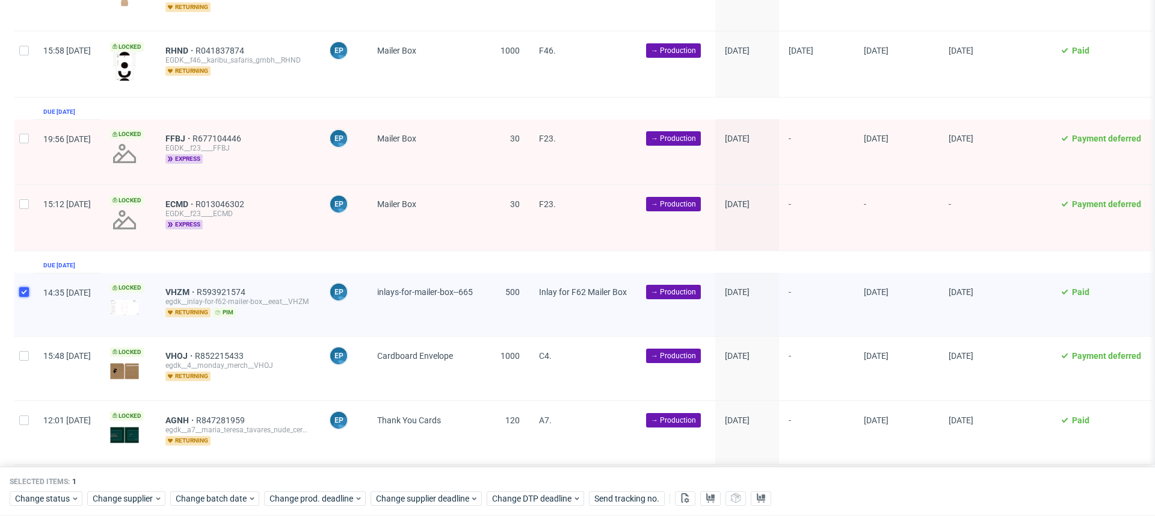
click at [27, 287] on input "checkbox" at bounding box center [24, 292] width 10 height 10
checkbox input "false"
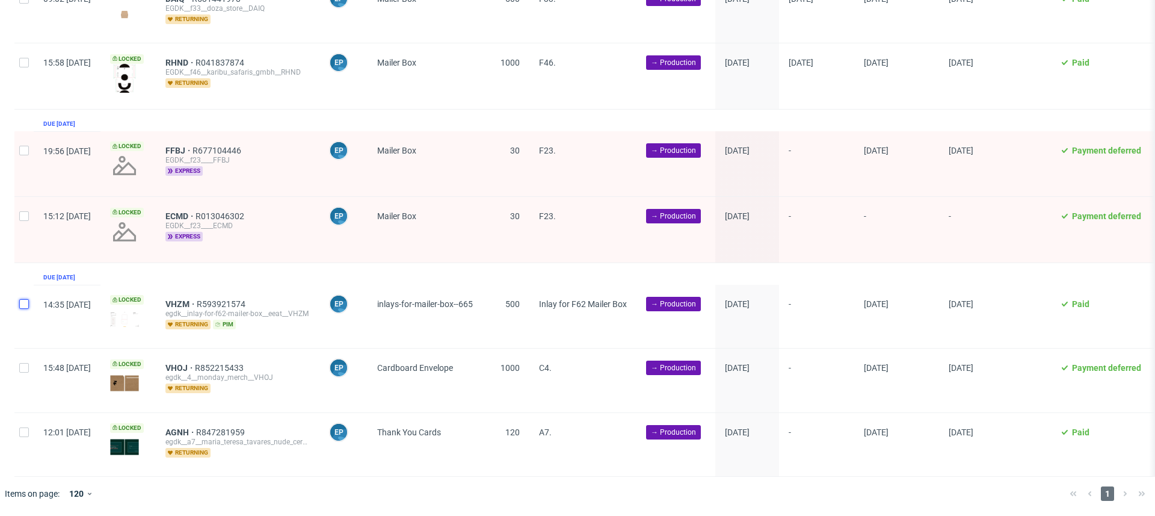
scroll to position [4146, 0]
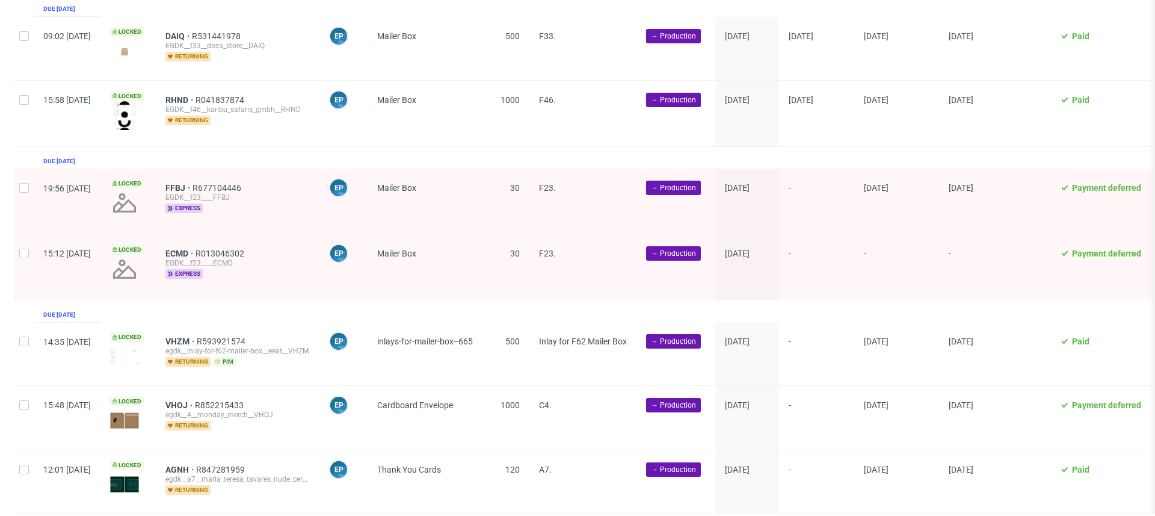
click at [17, 386] on div at bounding box center [23, 417] width 19 height 63
checkbox input "true"
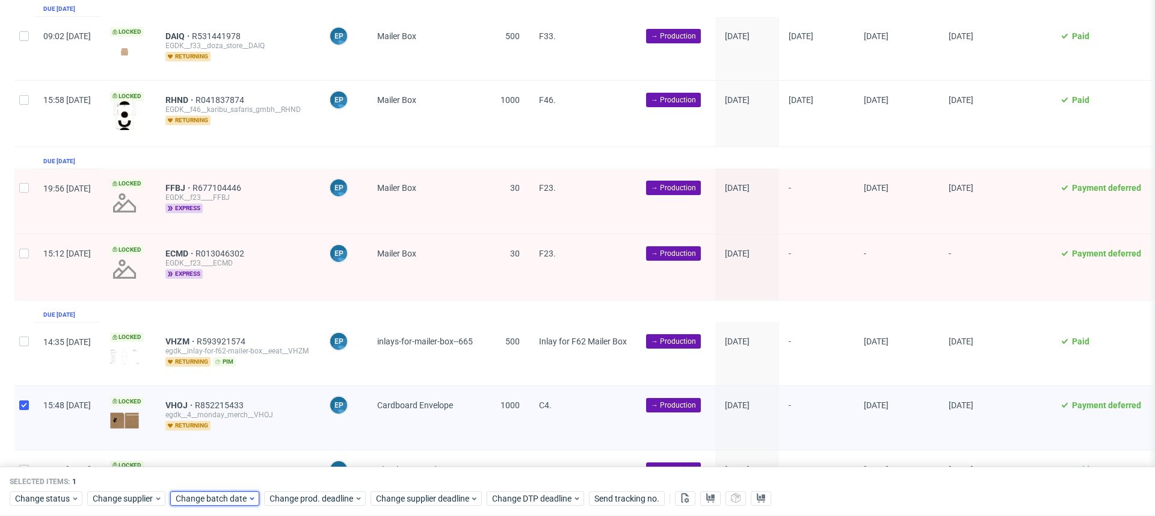
click at [229, 498] on span "Change batch date" at bounding box center [212, 498] width 72 height 12
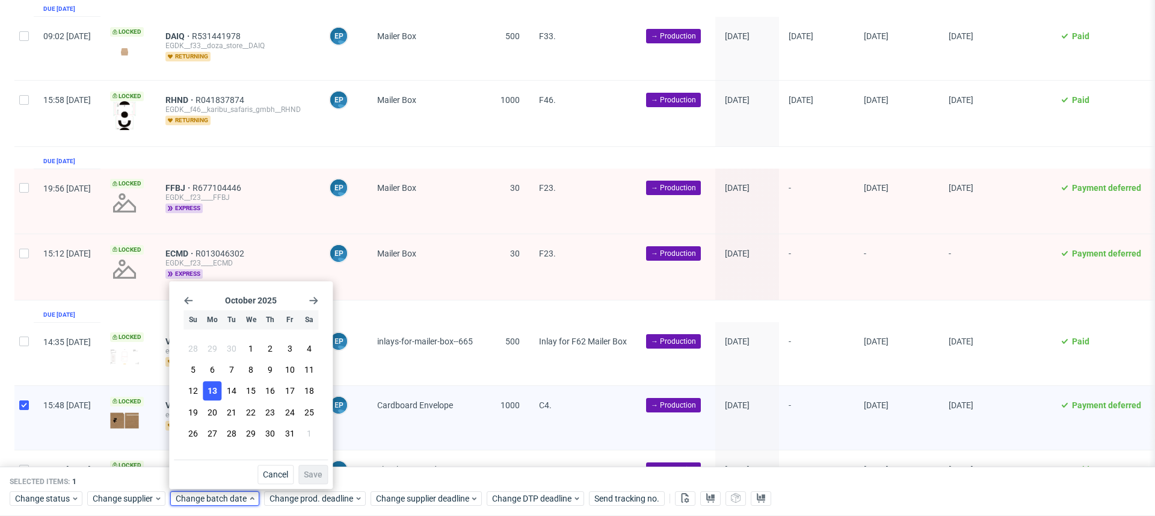
click at [216, 386] on span "13" at bounding box center [213, 391] width 10 height 12
click at [318, 473] on span "Save" at bounding box center [313, 474] width 19 height 8
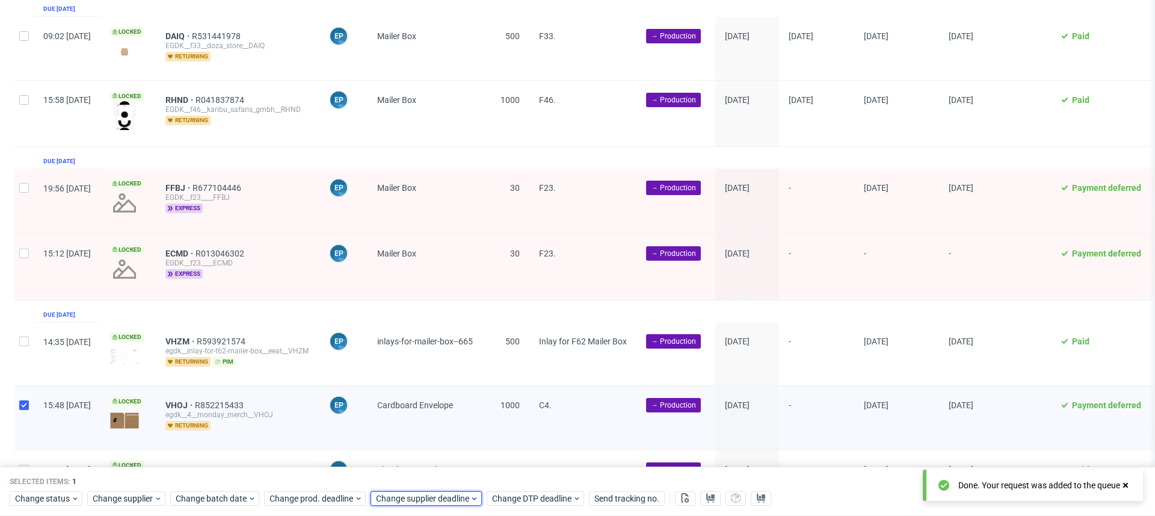
click at [428, 498] on span "Change supplier deadline" at bounding box center [423, 498] width 94 height 12
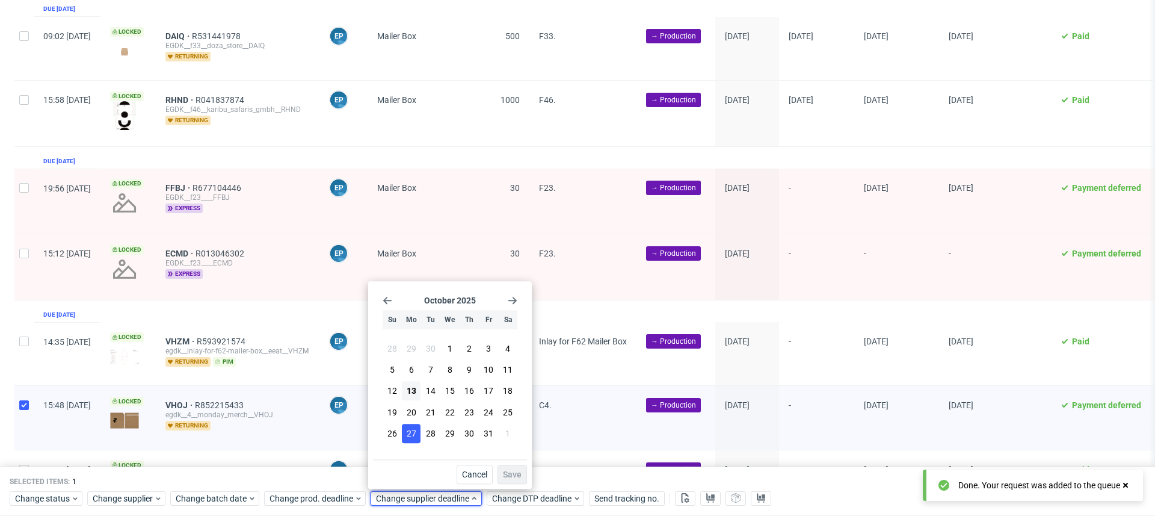
click at [415, 430] on span "27" at bounding box center [412, 433] width 10 height 12
click at [516, 475] on span "Save" at bounding box center [512, 474] width 19 height 8
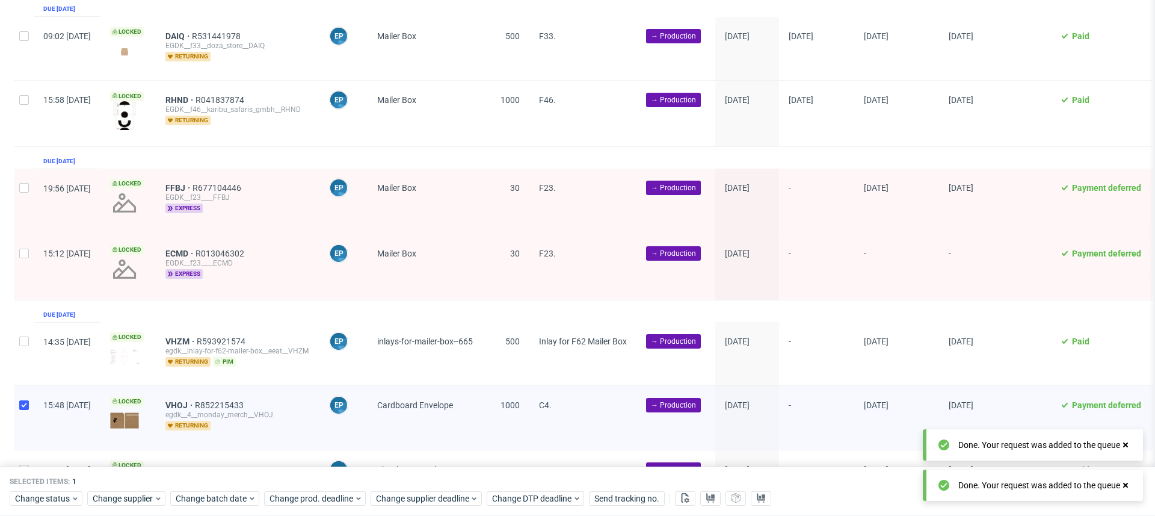
click at [26, 450] on div at bounding box center [23, 481] width 19 height 63
checkbox input "true"
click at [22, 386] on div at bounding box center [23, 417] width 19 height 63
checkbox input "false"
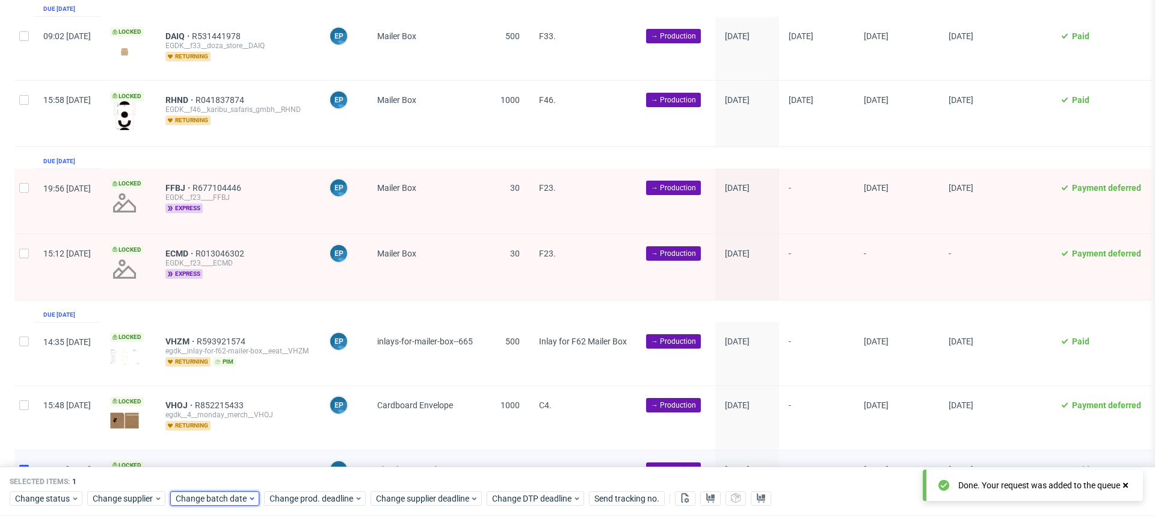
click at [225, 498] on span "Change batch date" at bounding box center [212, 498] width 72 height 12
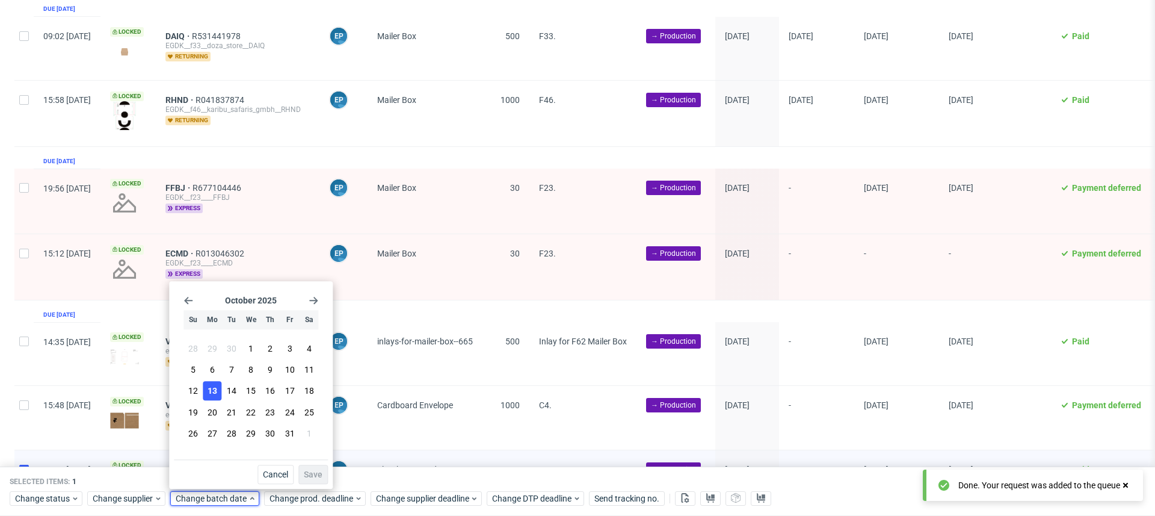
click at [215, 382] on button "13" at bounding box center [212, 390] width 19 height 19
click at [322, 466] on button "Save" at bounding box center [312, 473] width 29 height 19
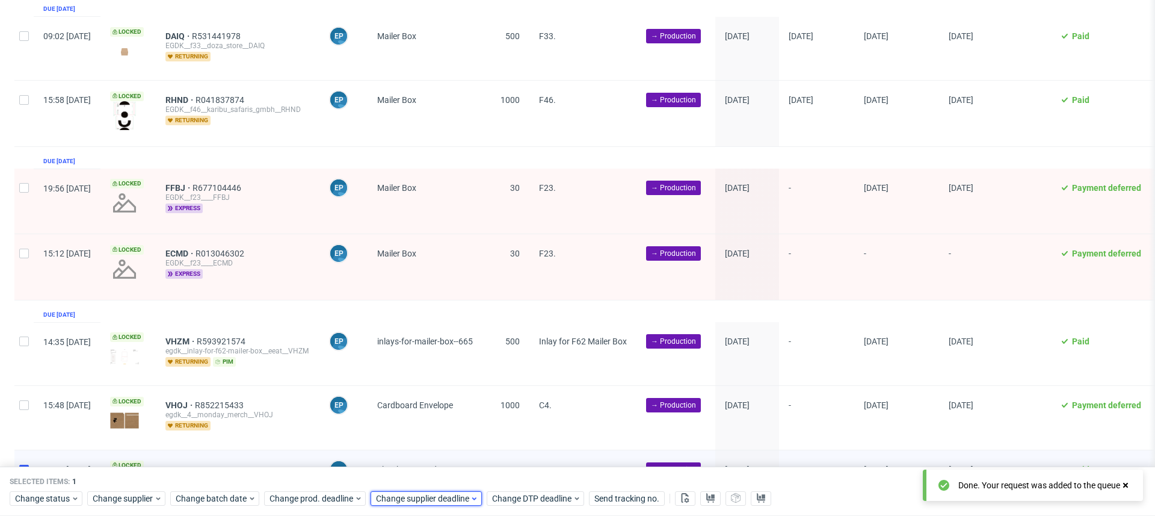
click at [419, 501] on span "Change supplier deadline" at bounding box center [423, 498] width 94 height 12
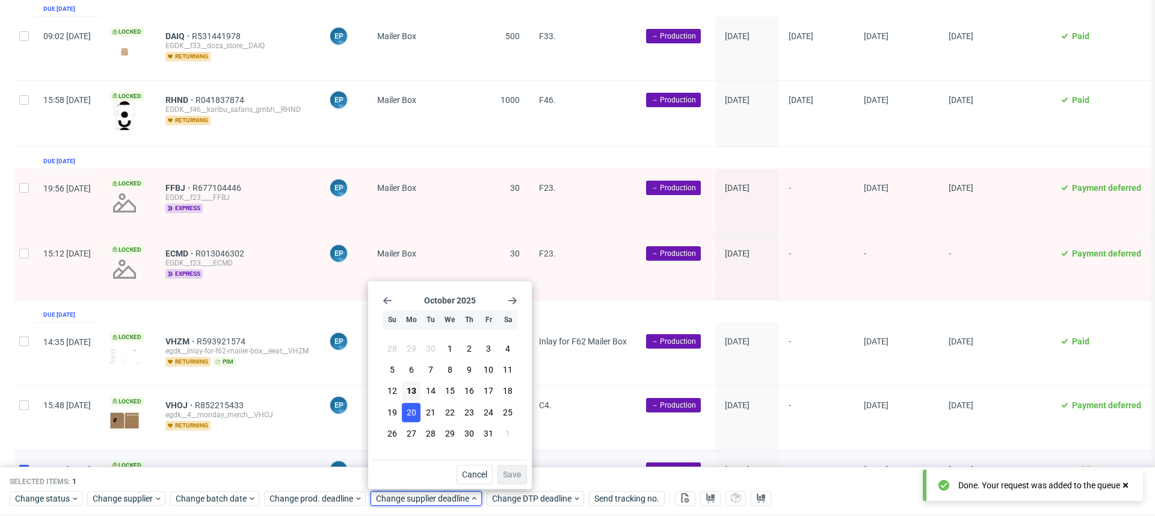
click at [412, 412] on span "20" at bounding box center [412, 412] width 10 height 12
click at [508, 473] on span "Save" at bounding box center [512, 474] width 19 height 8
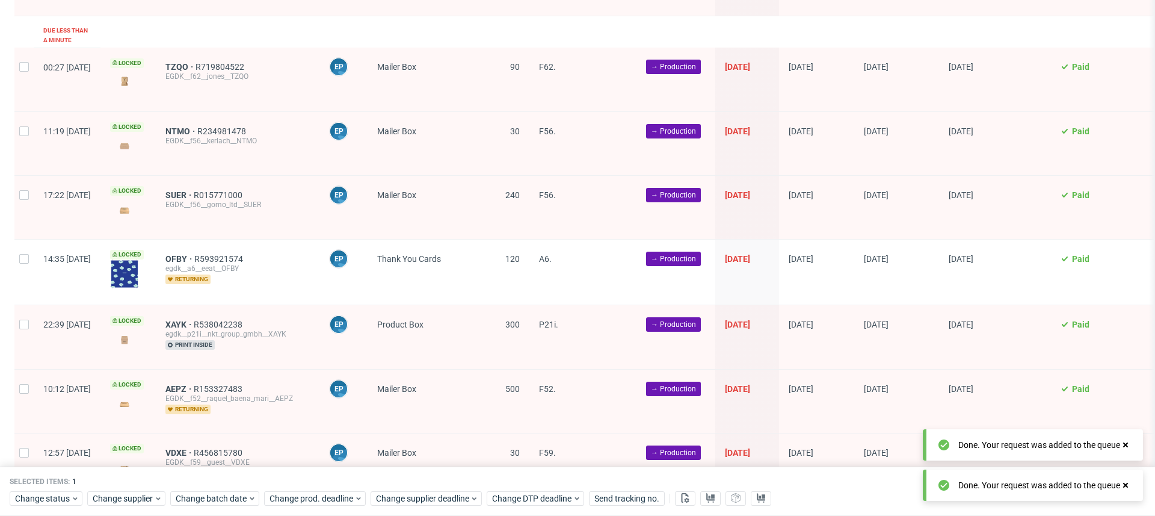
scroll to position [0, 0]
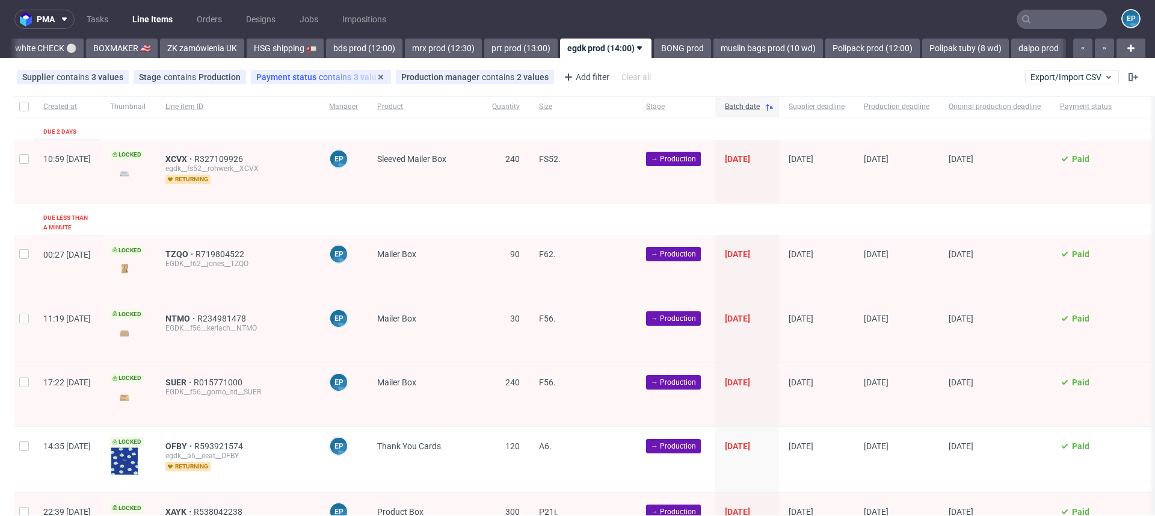
scroll to position [0, 1138]
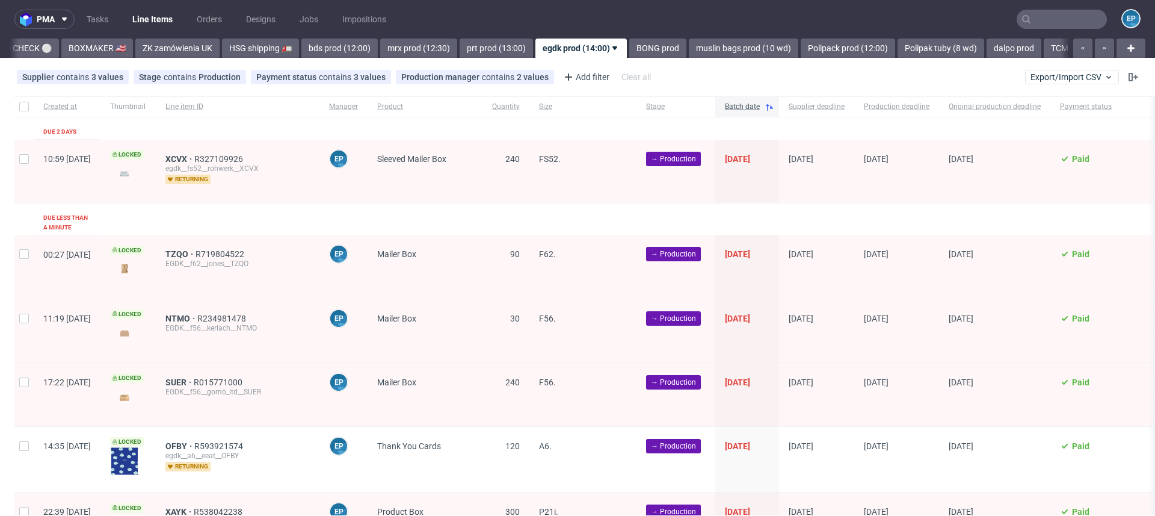
click at [29, 105] on div at bounding box center [23, 106] width 19 height 20
checkbox input "true"
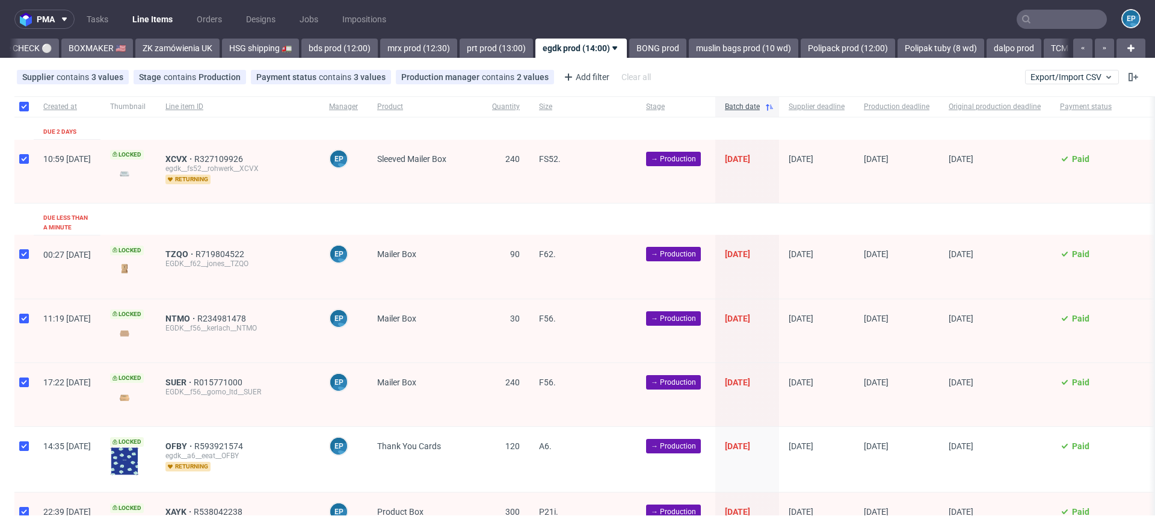
checkbox input "true"
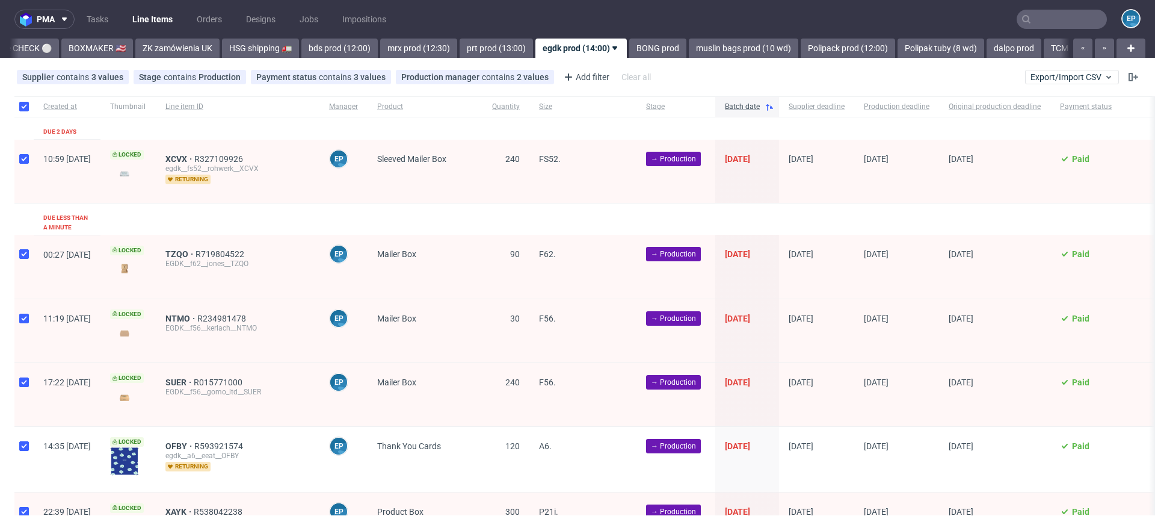
checkbox input "true"
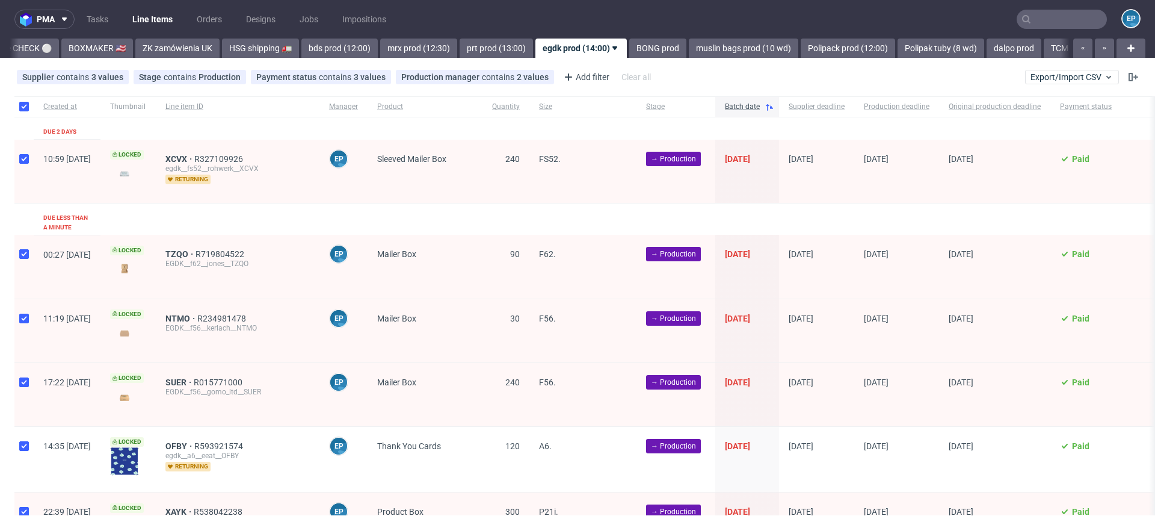
checkbox input "true"
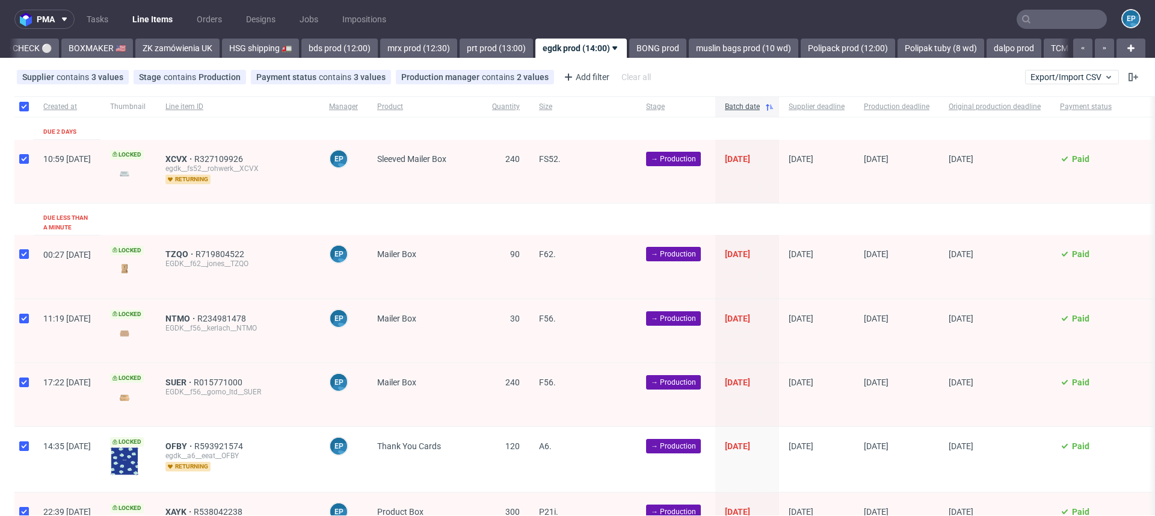
checkbox input "true"
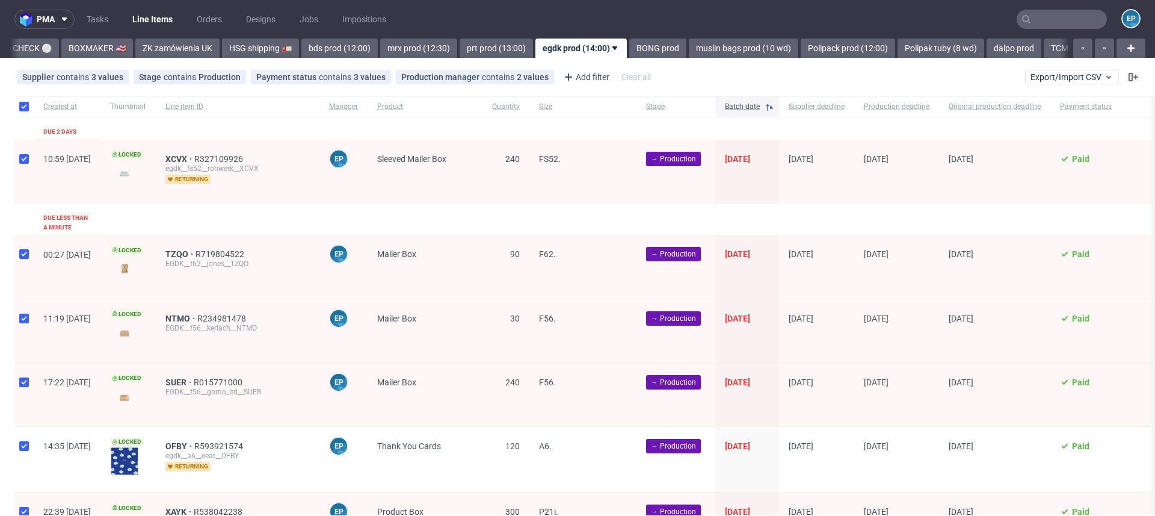
checkbox input "true"
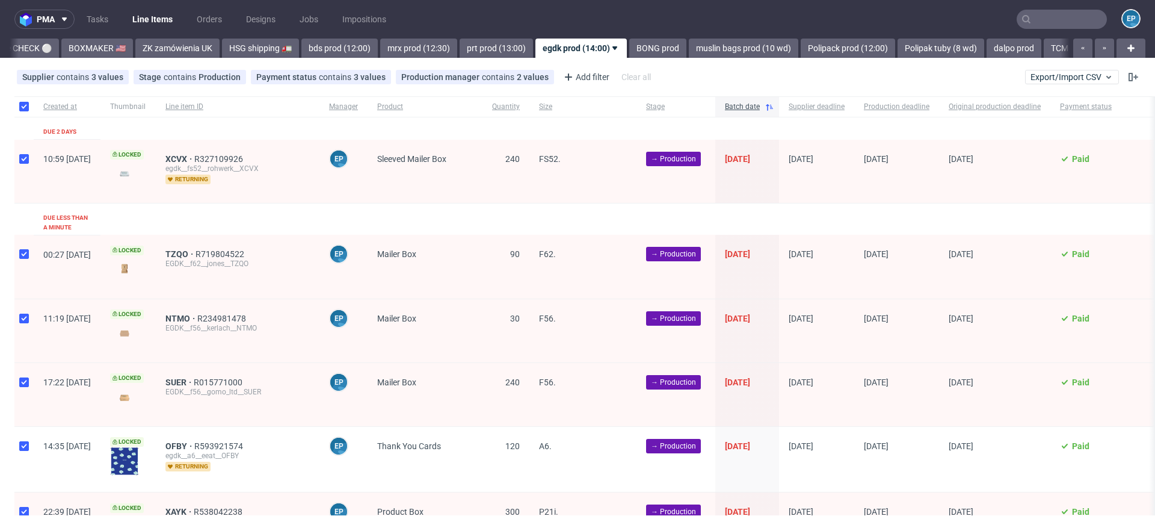
checkbox input "true"
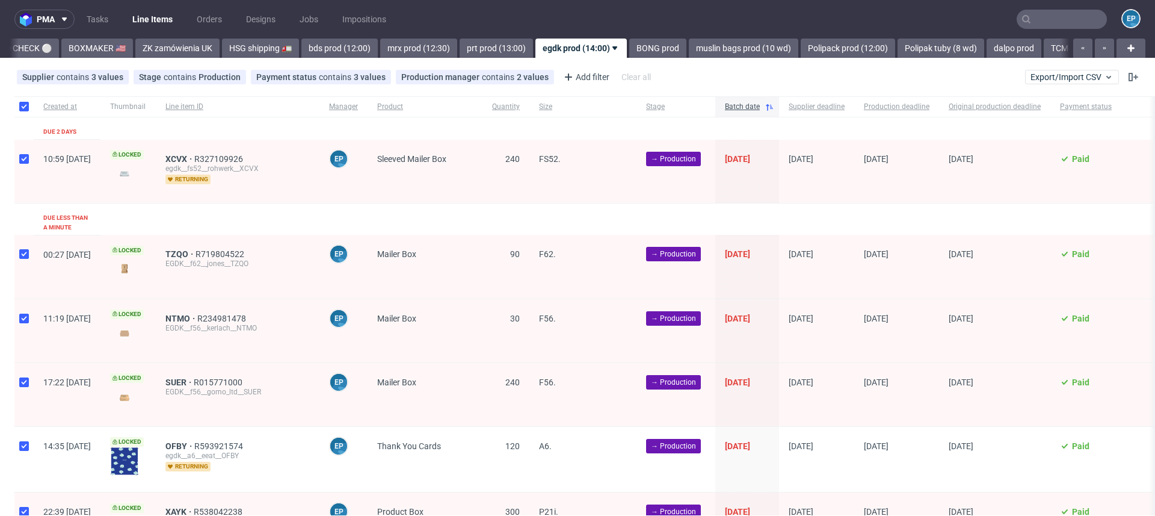
checkbox input "true"
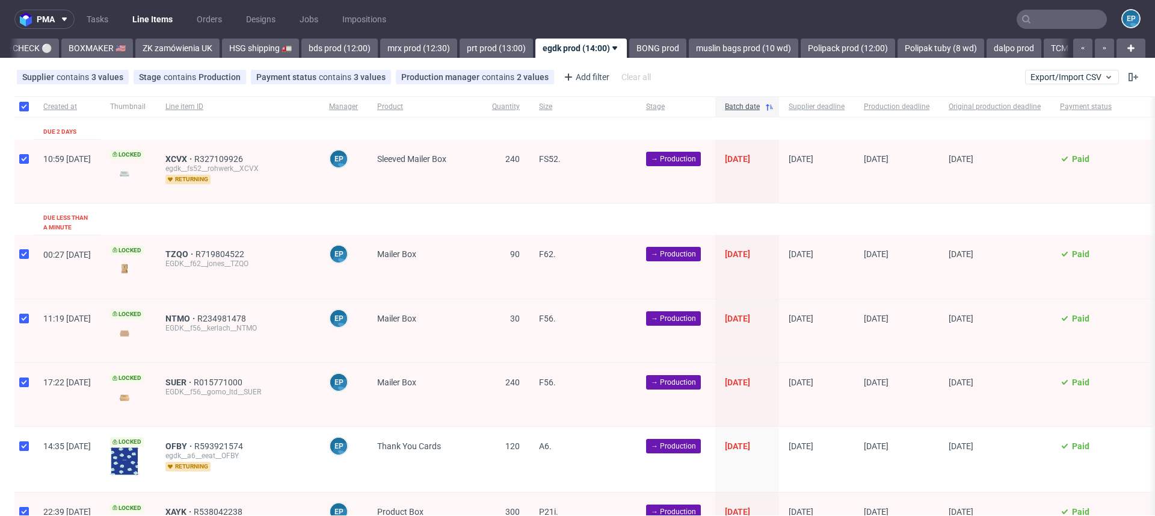
checkbox input "true"
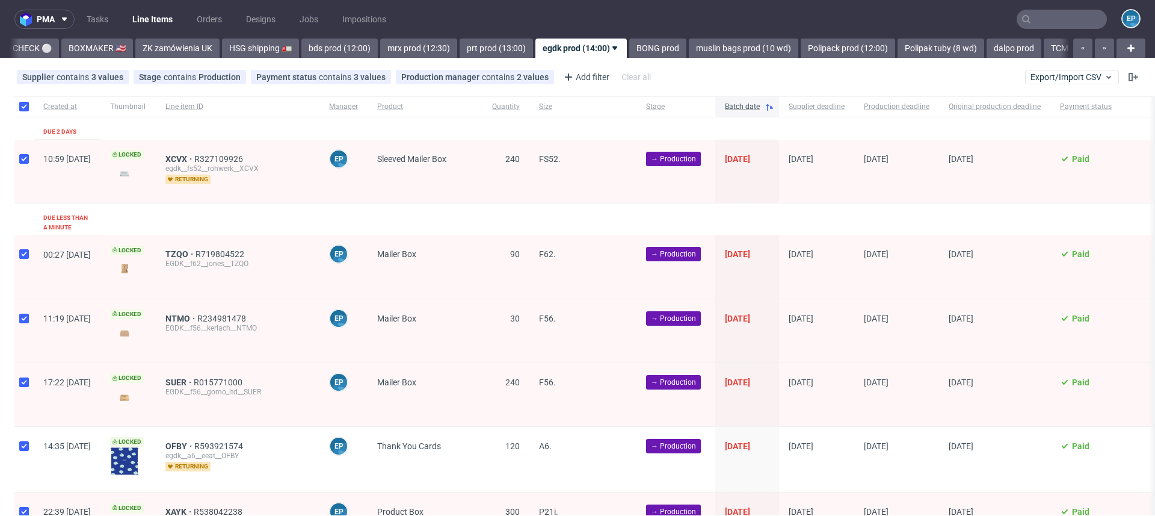
checkbox input "true"
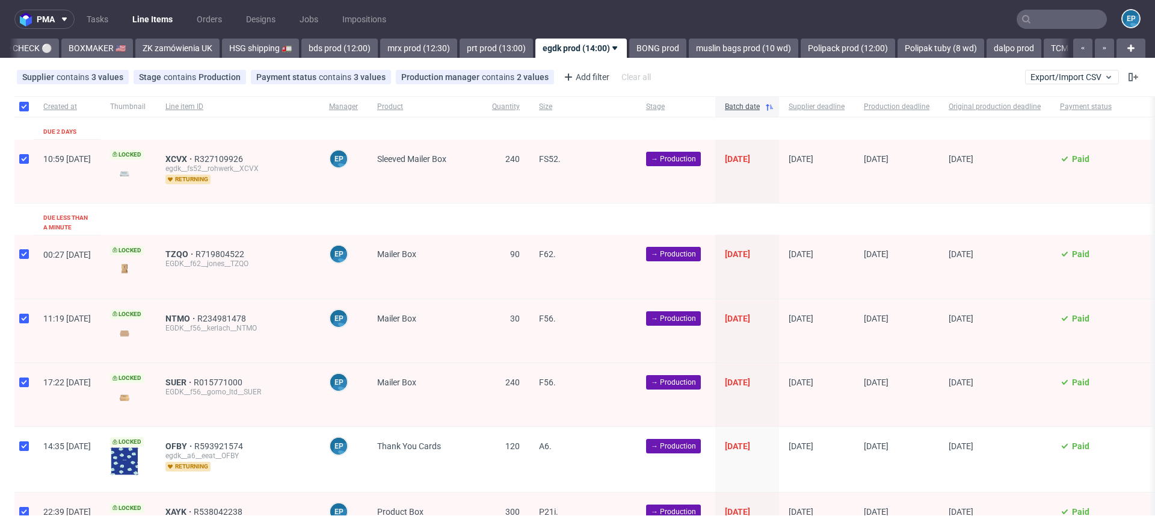
checkbox input "true"
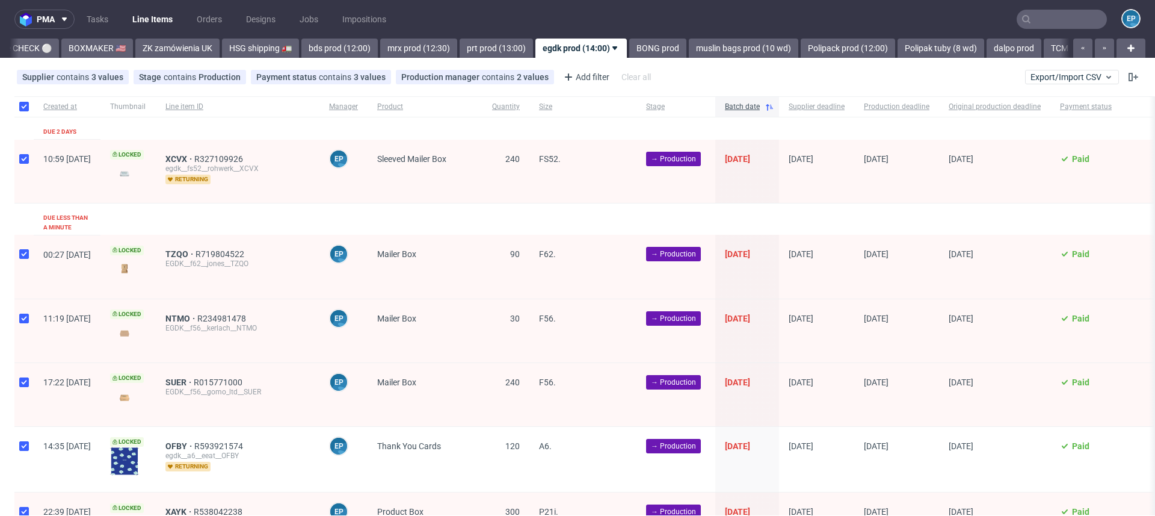
checkbox input "true"
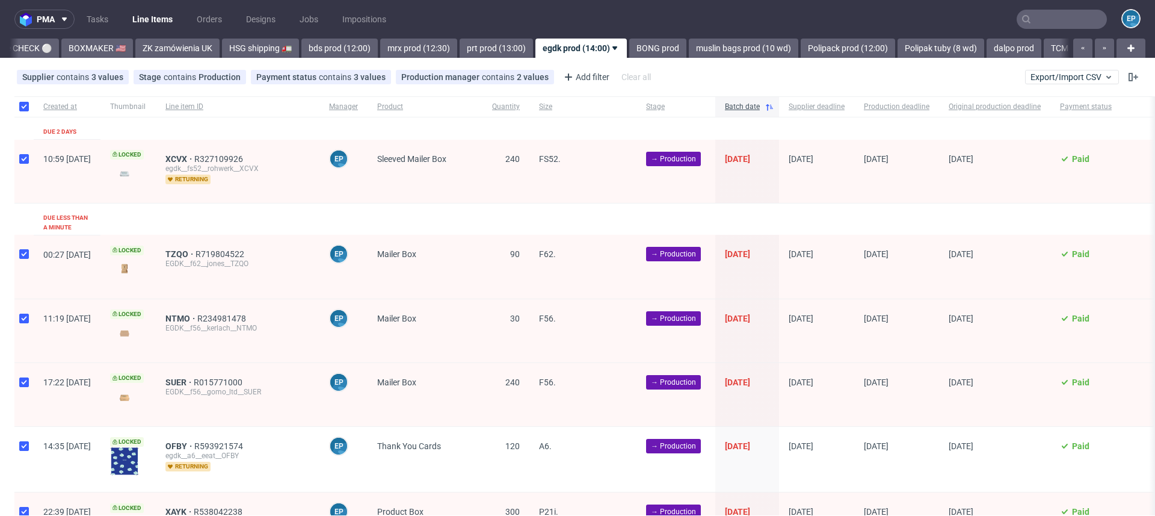
checkbox input "true"
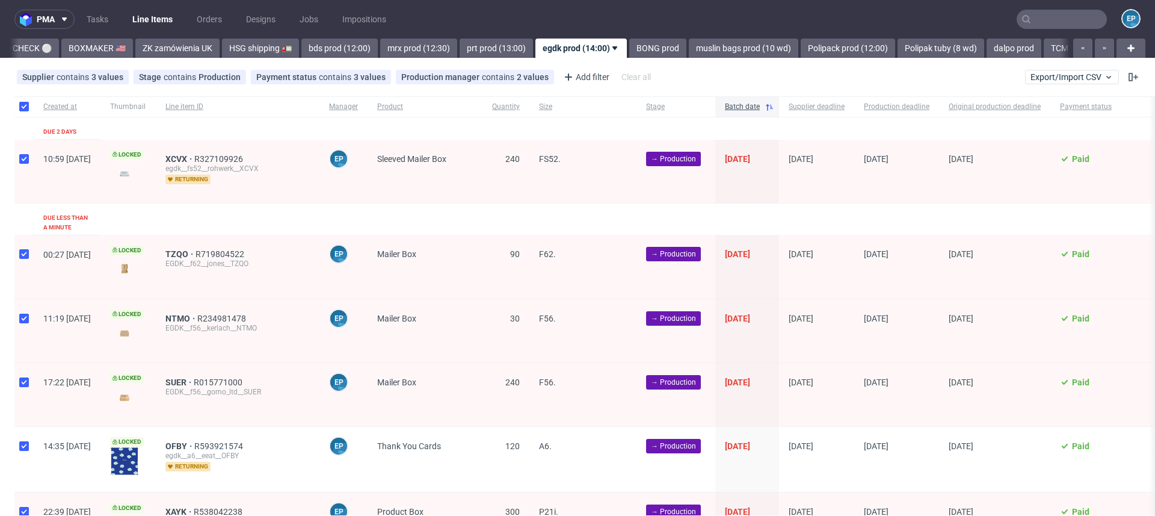
checkbox input "true"
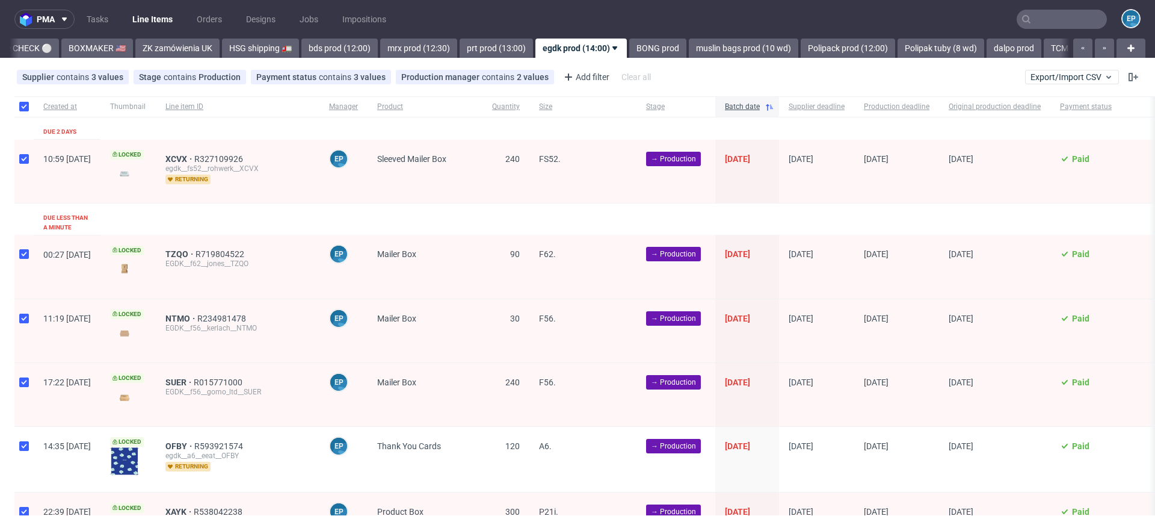
checkbox input "true"
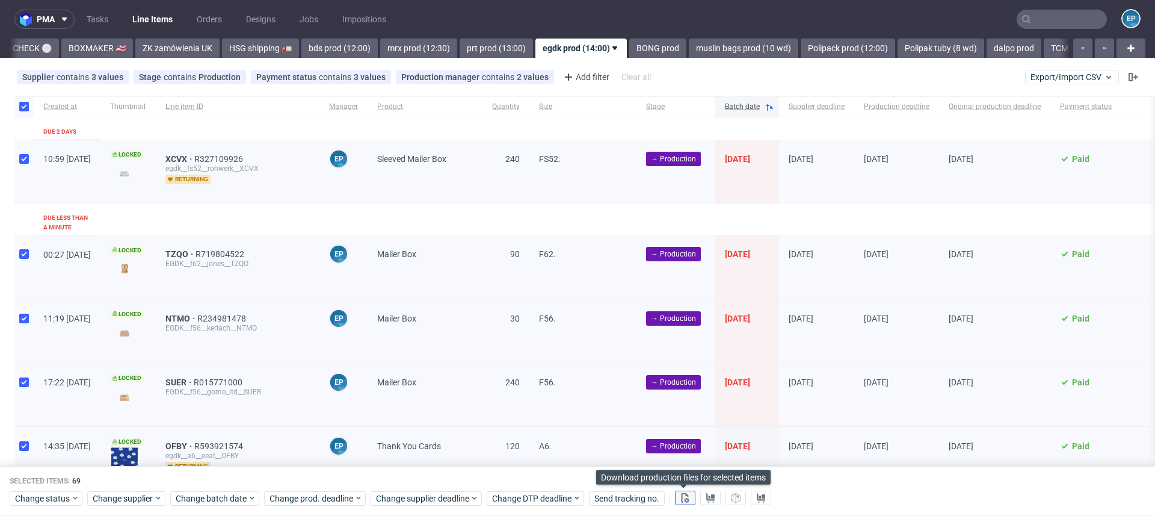
click at [692, 494] on button at bounding box center [685, 498] width 20 height 14
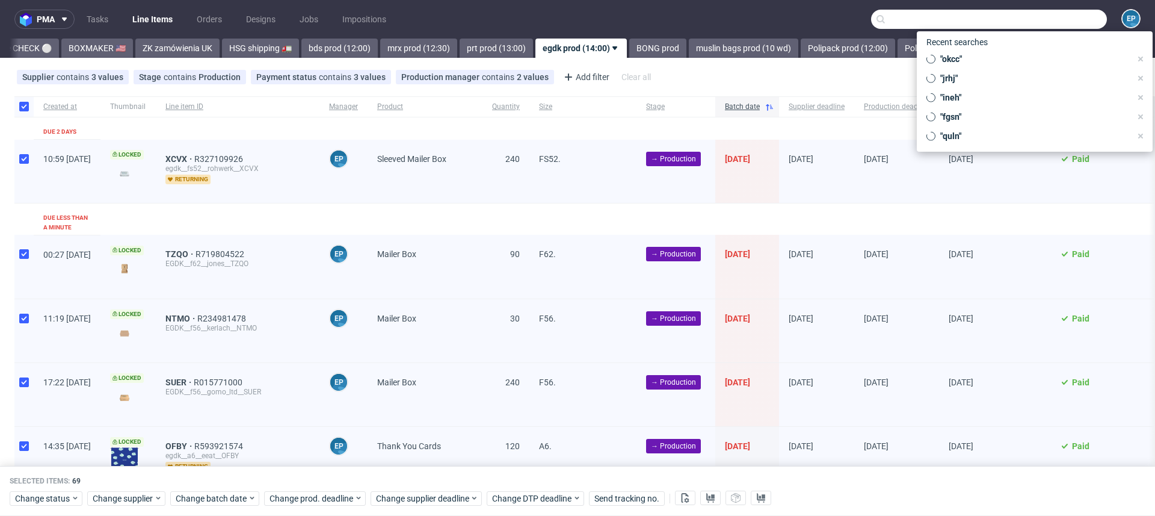
click at [1062, 22] on input "text" at bounding box center [989, 19] width 236 height 19
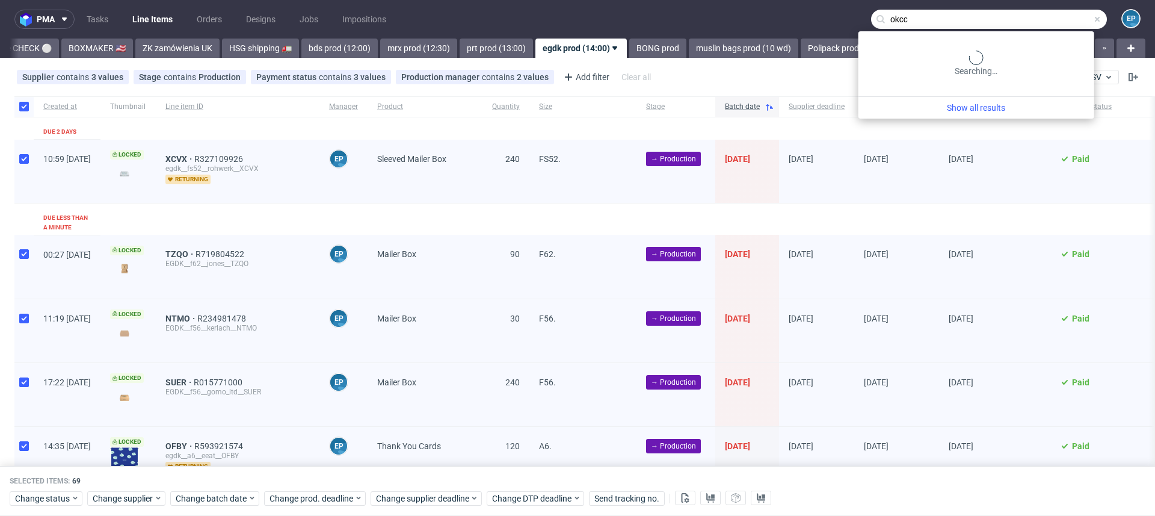
type input "okcc"
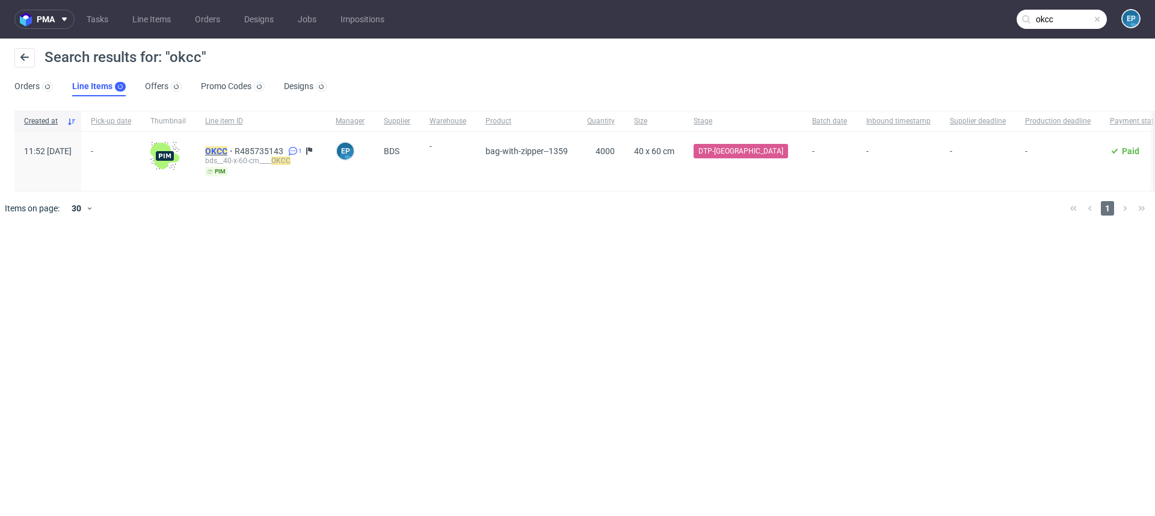
click at [227, 148] on mark "OKCC" at bounding box center [216, 151] width 22 height 10
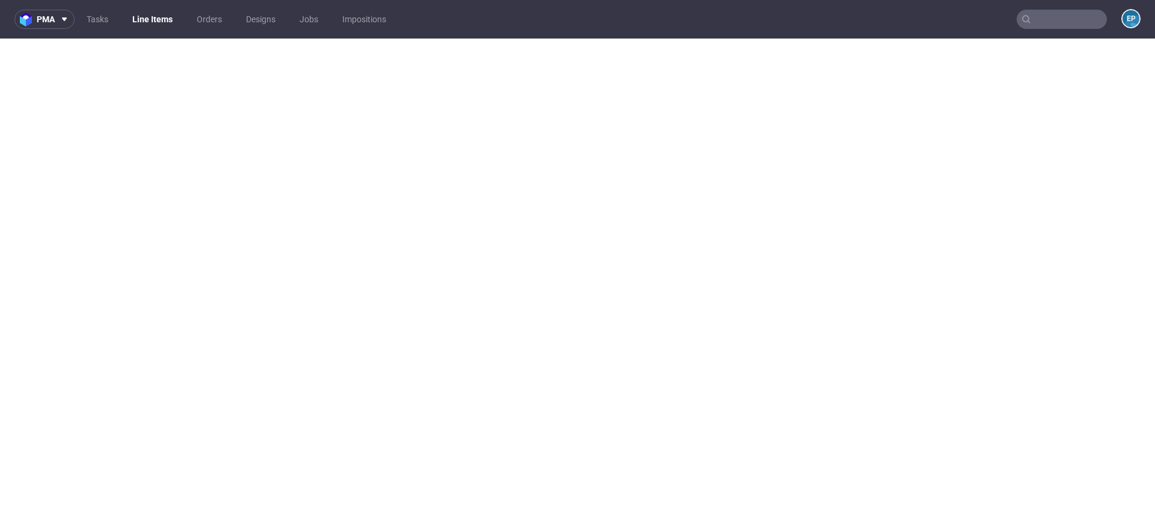
click at [159, 14] on link "Line Items" at bounding box center [152, 19] width 55 height 19
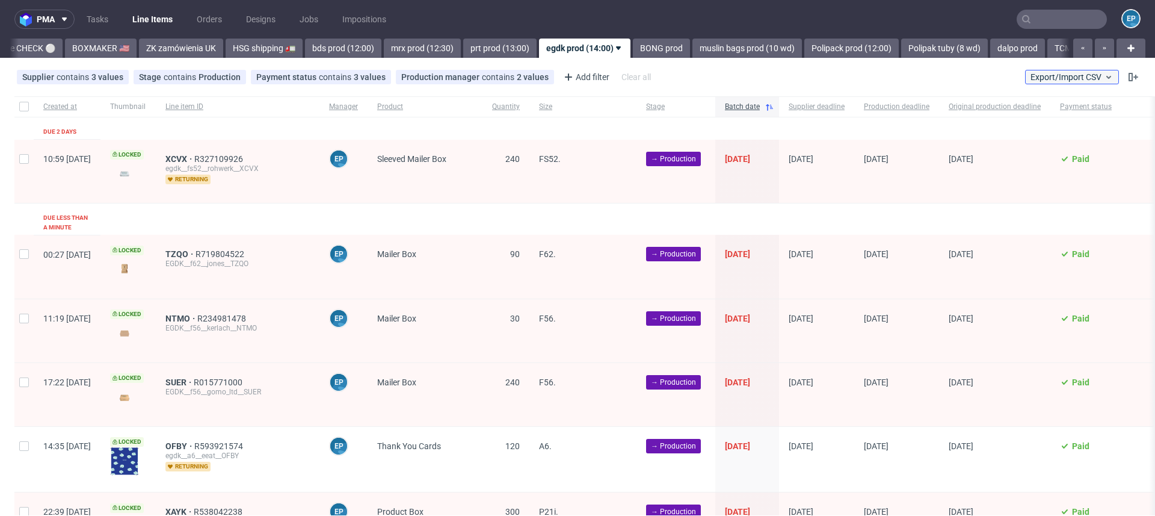
click at [1055, 82] on button "Export/Import CSV" at bounding box center [1072, 77] width 94 height 14
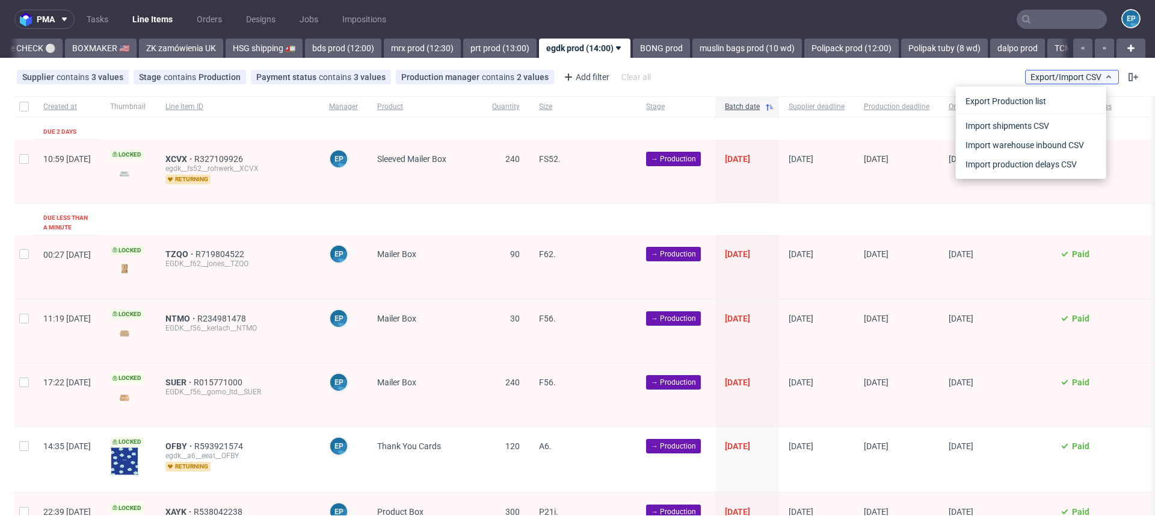
scroll to position [0, 1138]
click at [1047, 116] on link "Import shipments CSV" at bounding box center [1031, 125] width 141 height 19
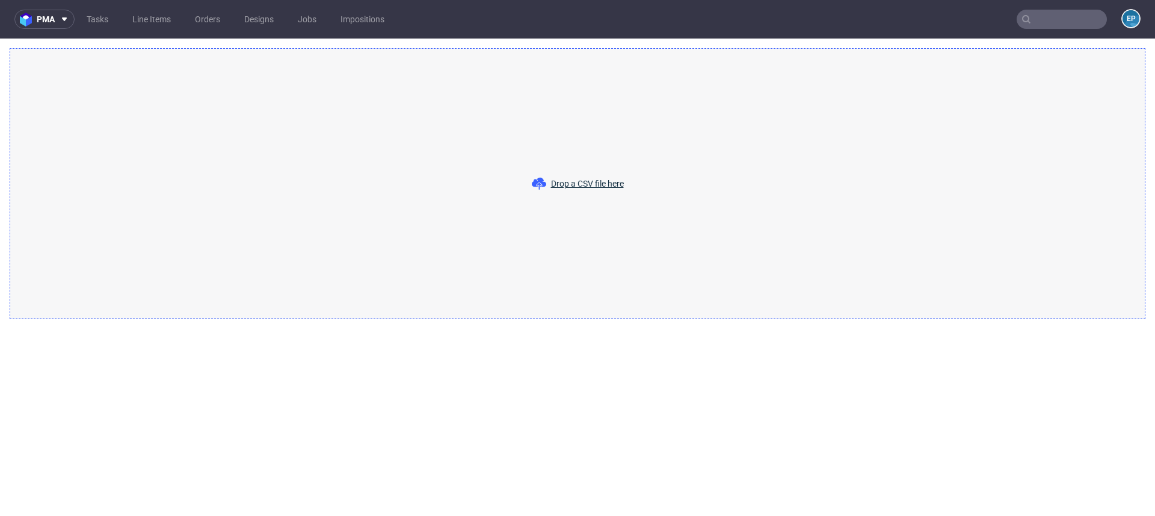
click at [718, 244] on div "Drop a CSV file here" at bounding box center [578, 183] width 1136 height 271
click at [638, 174] on div "Drop a CSV file here" at bounding box center [578, 183] width 1136 height 271
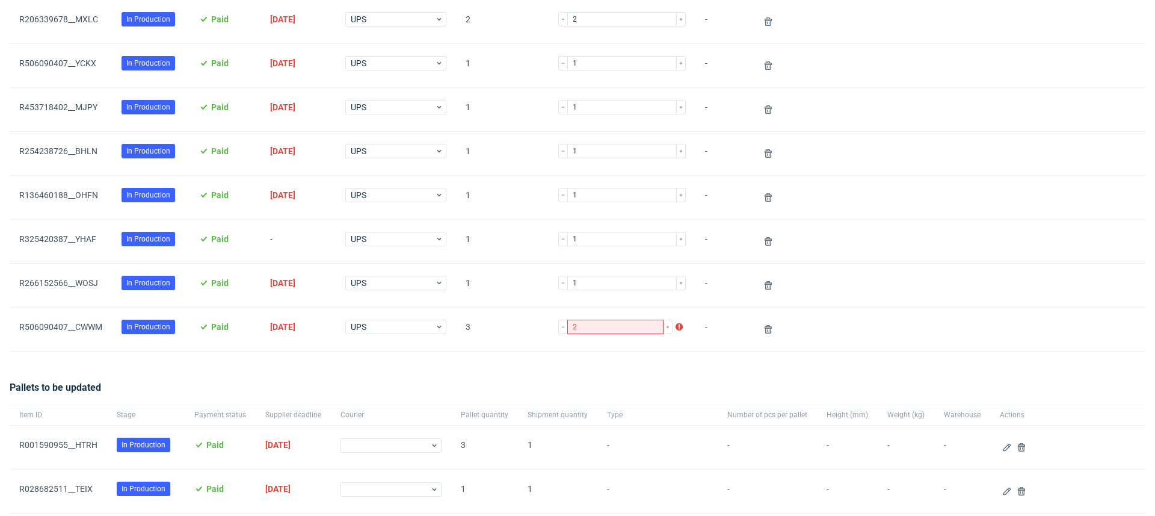
scroll to position [383, 0]
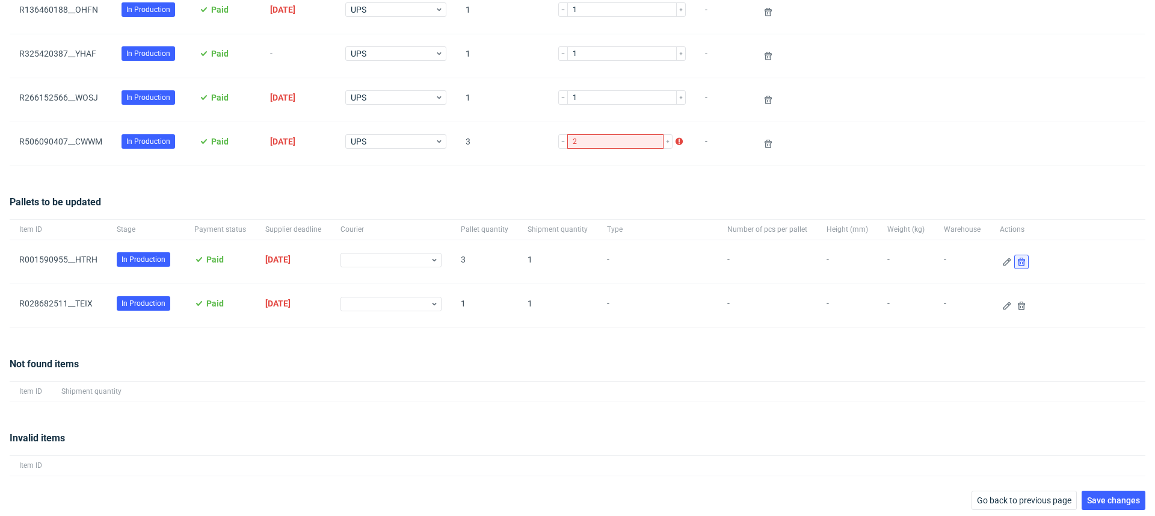
click at [1018, 258] on use at bounding box center [1021, 261] width 7 height 8
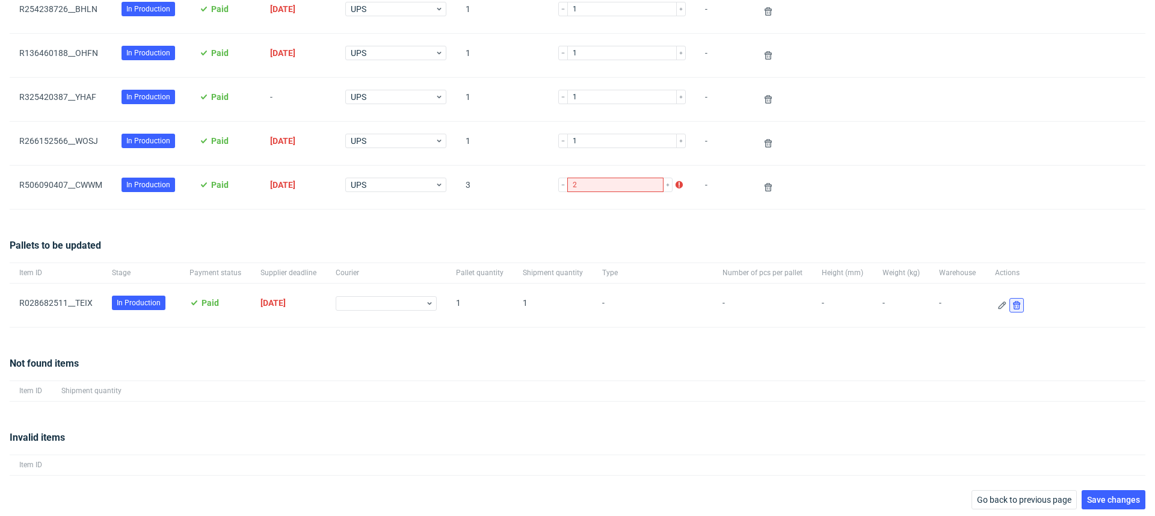
click at [1012, 302] on icon at bounding box center [1017, 305] width 10 height 10
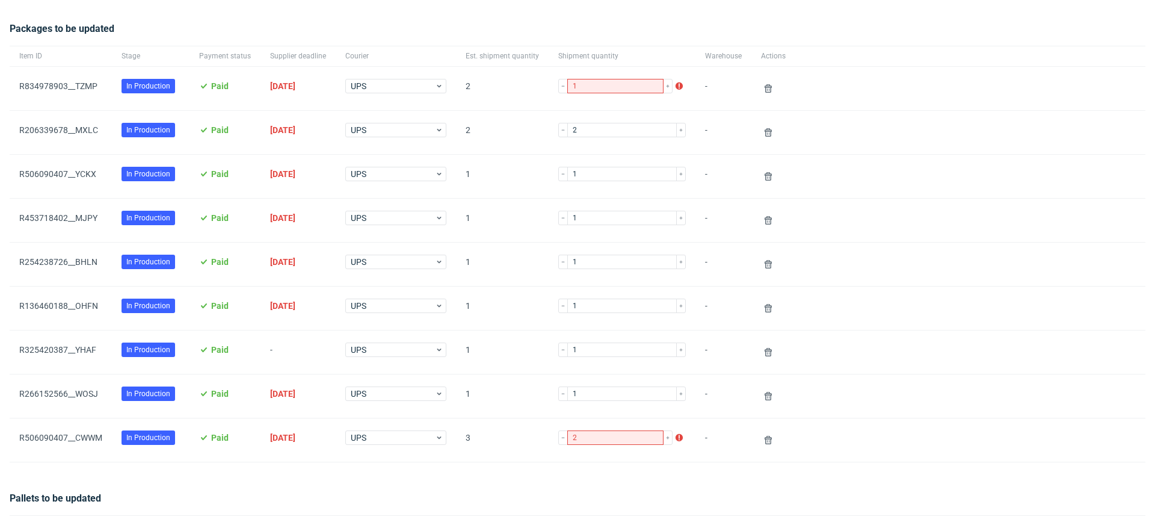
scroll to position [295, 0]
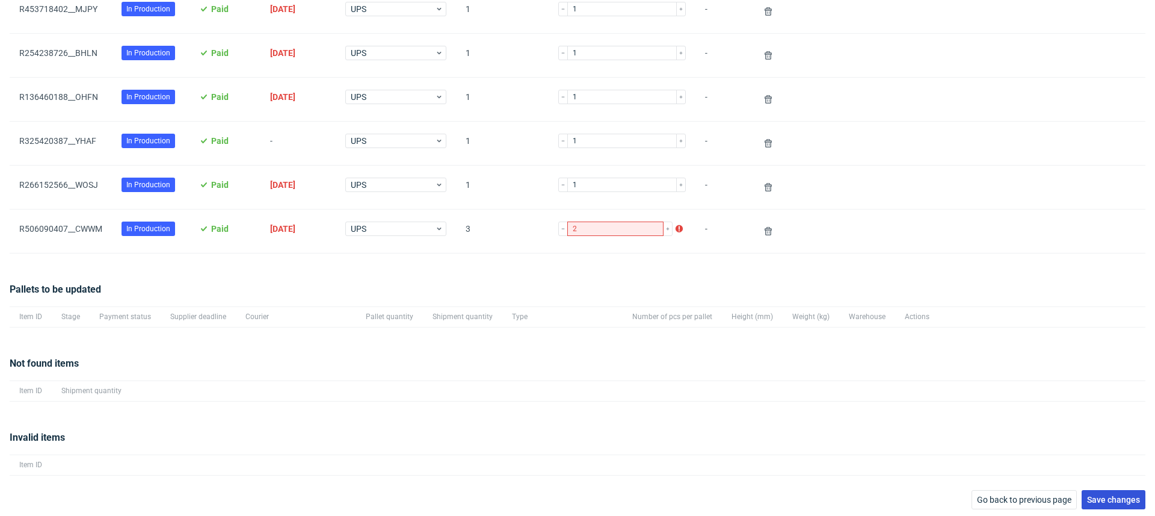
click at [1105, 498] on span "Save changes" at bounding box center [1113, 499] width 53 height 8
click at [78, 181] on link "R266152566__WOSJ" at bounding box center [58, 185] width 79 height 10
click at [1119, 495] on span "Save changes" at bounding box center [1113, 499] width 53 height 8
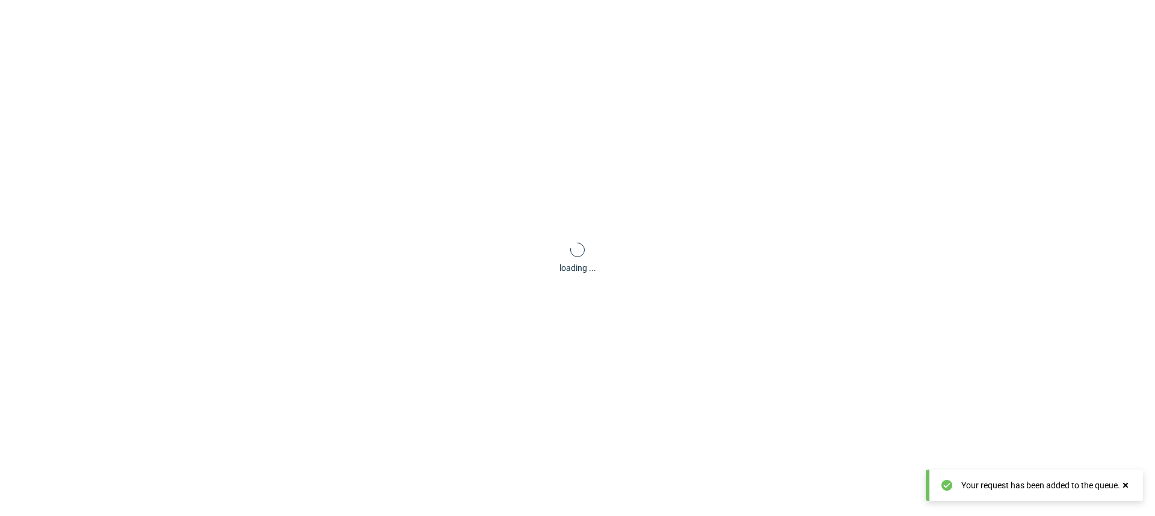
scroll to position [58, 0]
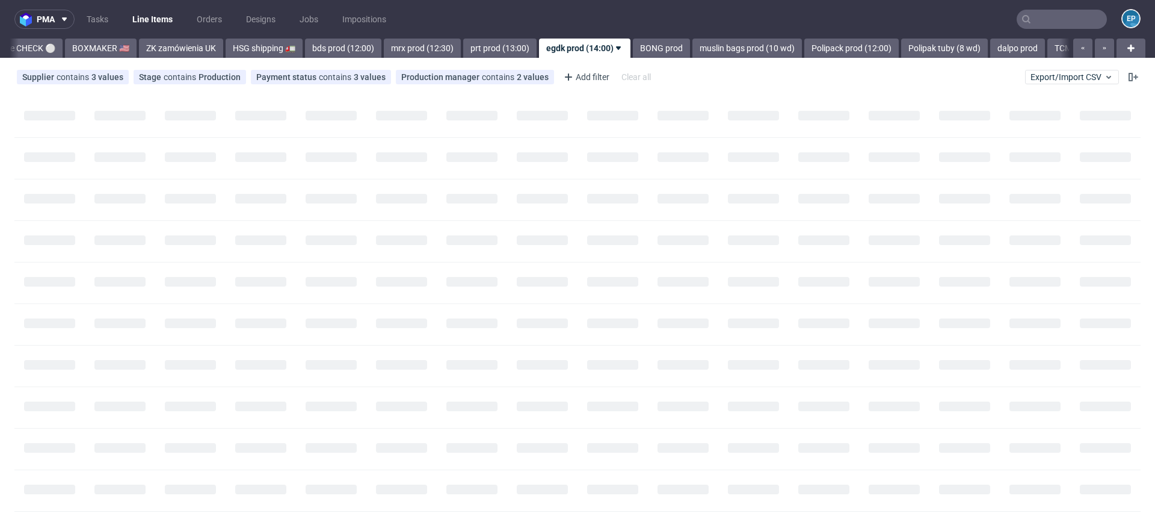
scroll to position [0, 1138]
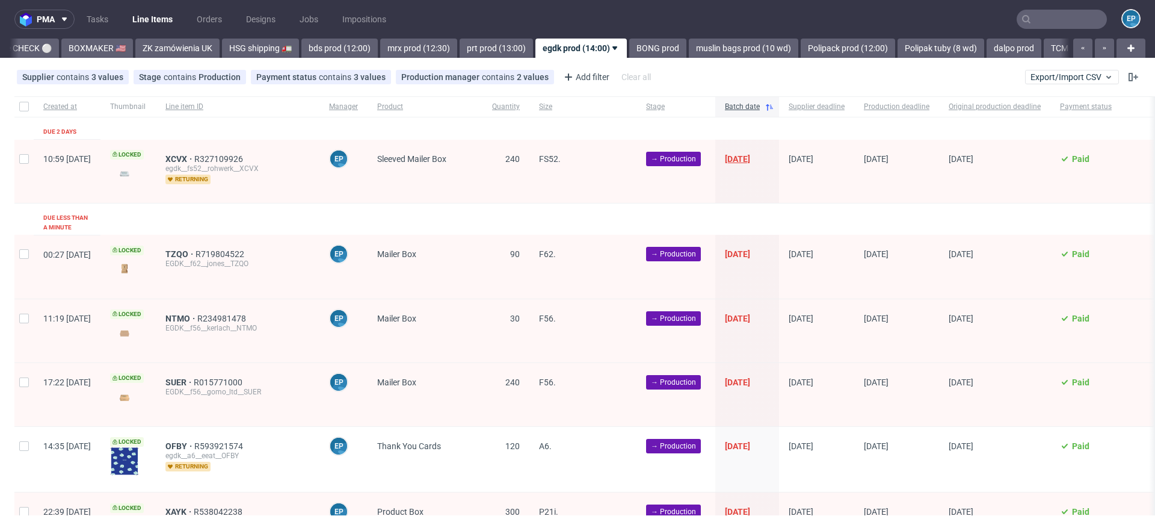
click at [750, 160] on span "[DATE]" at bounding box center [737, 159] width 25 height 10
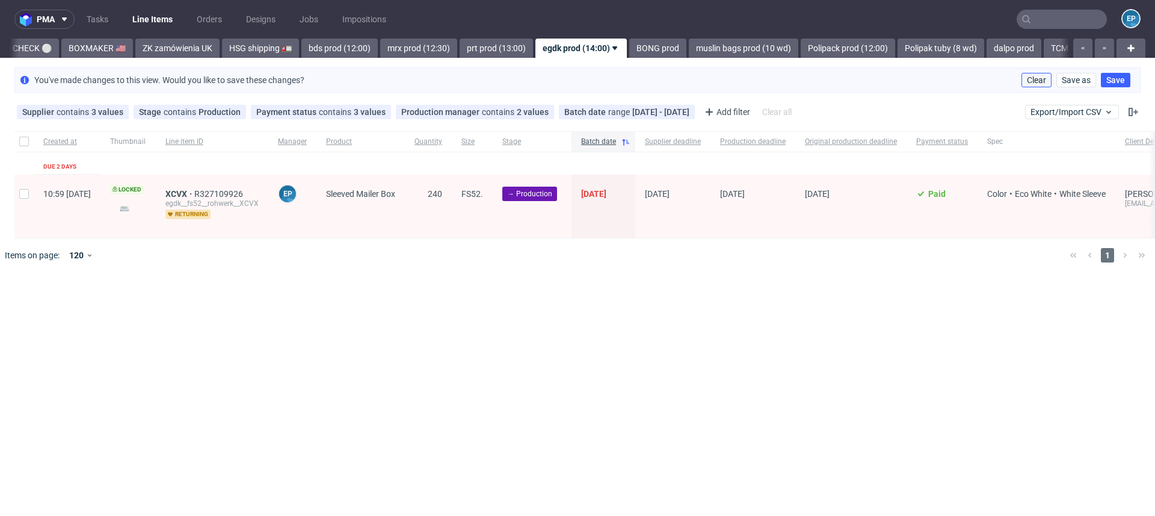
click at [1030, 78] on span "Clear" at bounding box center [1036, 80] width 19 height 8
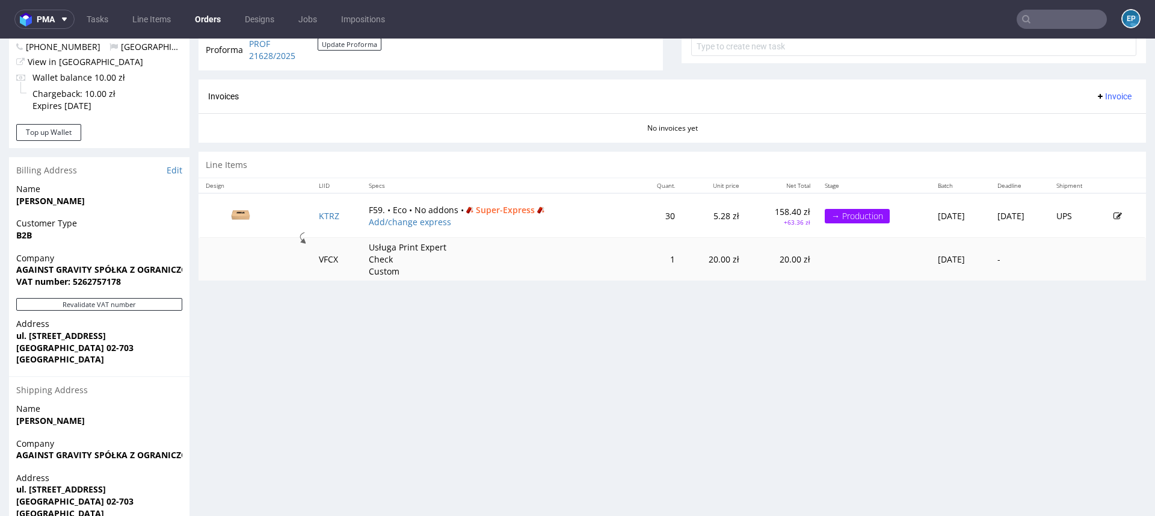
scroll to position [546, 0]
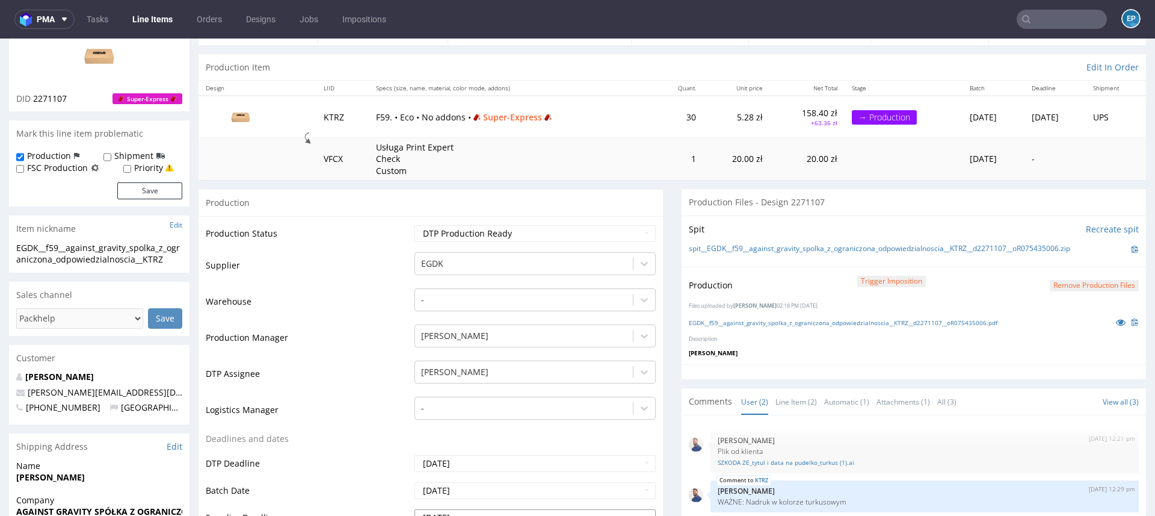
scroll to position [87, 0]
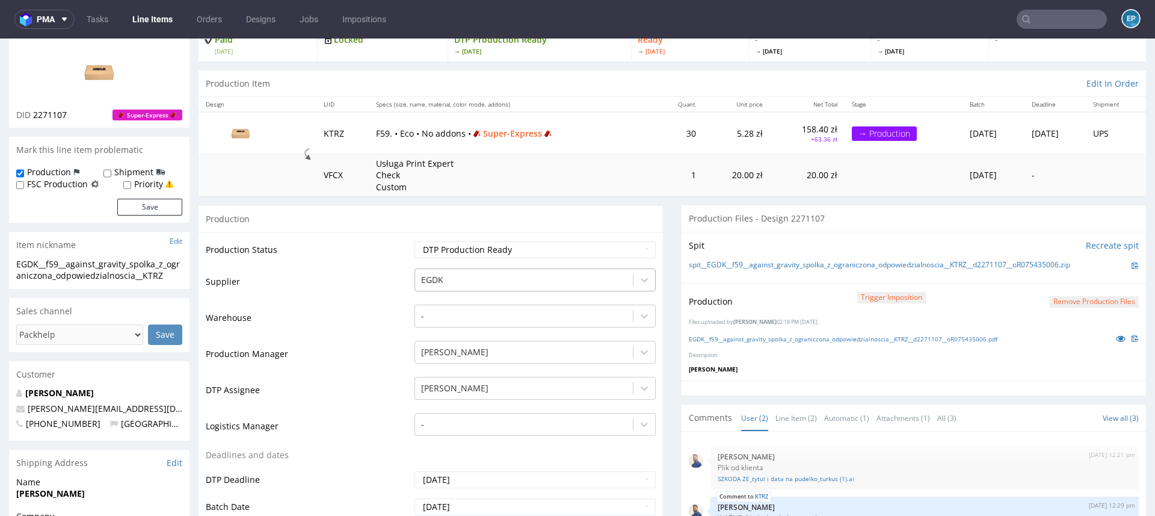
click at [430, 283] on div at bounding box center [524, 280] width 206 height 14
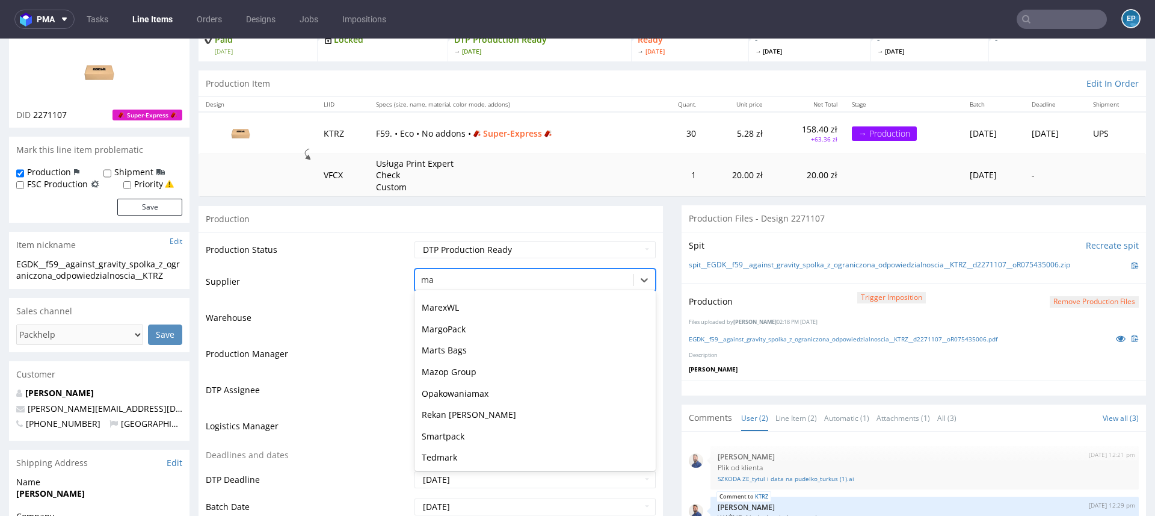
scroll to position [0, 0]
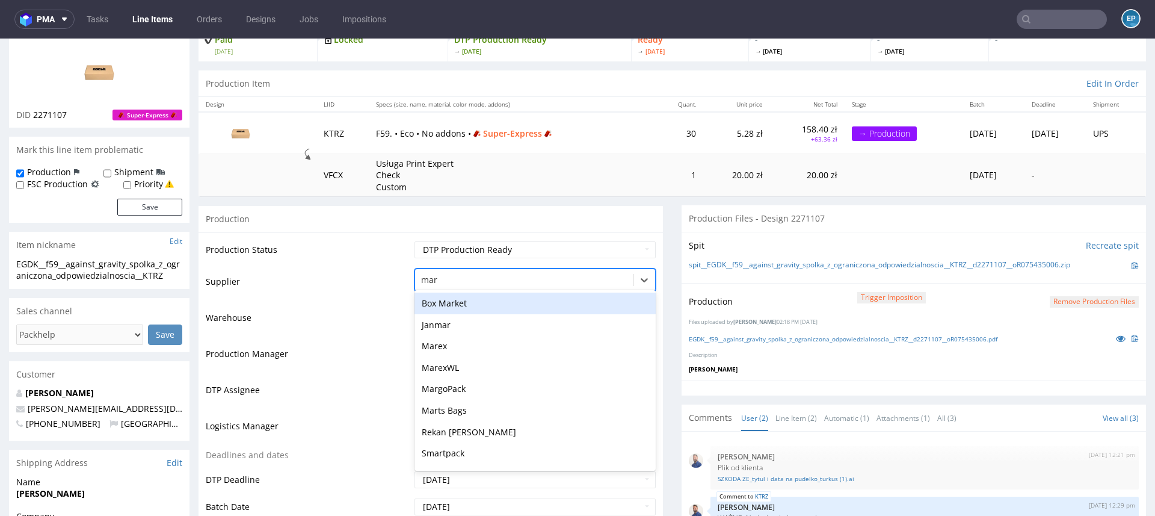
type input "mare"
click at [431, 295] on div "Marex" at bounding box center [535, 303] width 241 height 22
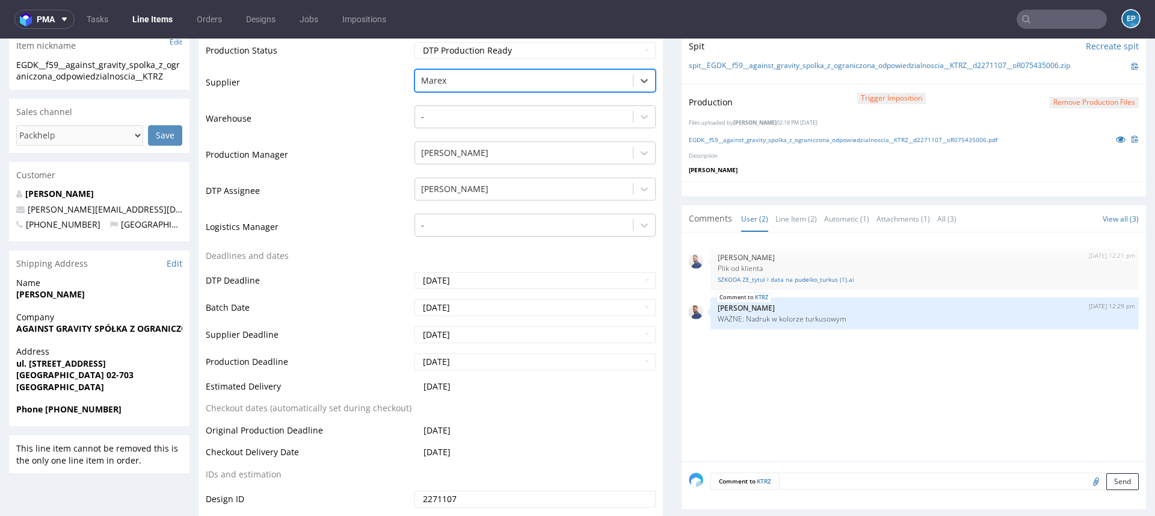
scroll to position [374, 0]
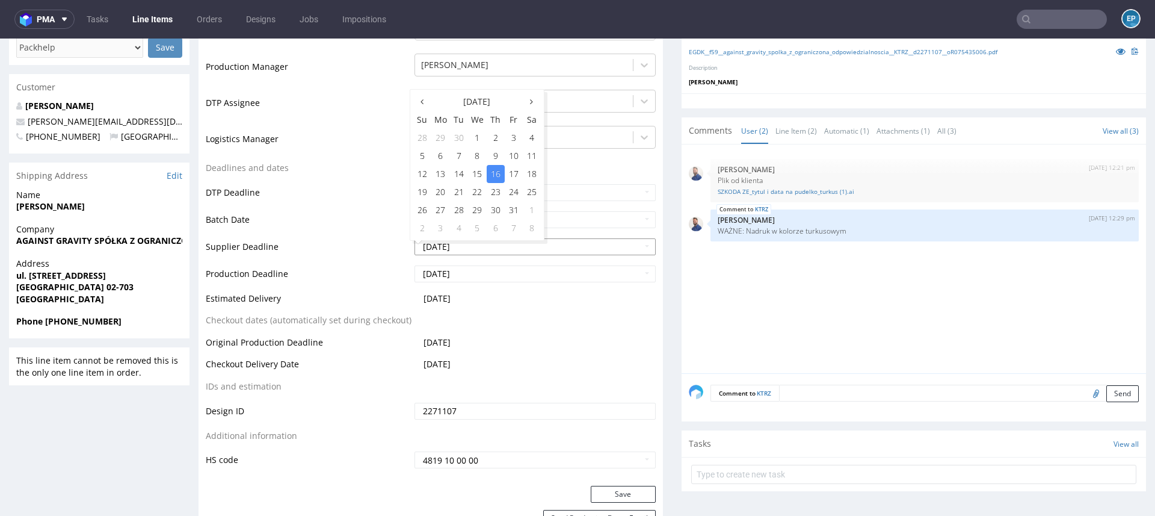
click at [460, 243] on input "[DATE]" at bounding box center [535, 246] width 241 height 17
click at [624, 501] on div "Save" at bounding box center [431, 497] width 464 height 24
click at [620, 492] on button "Save" at bounding box center [623, 493] width 65 height 17
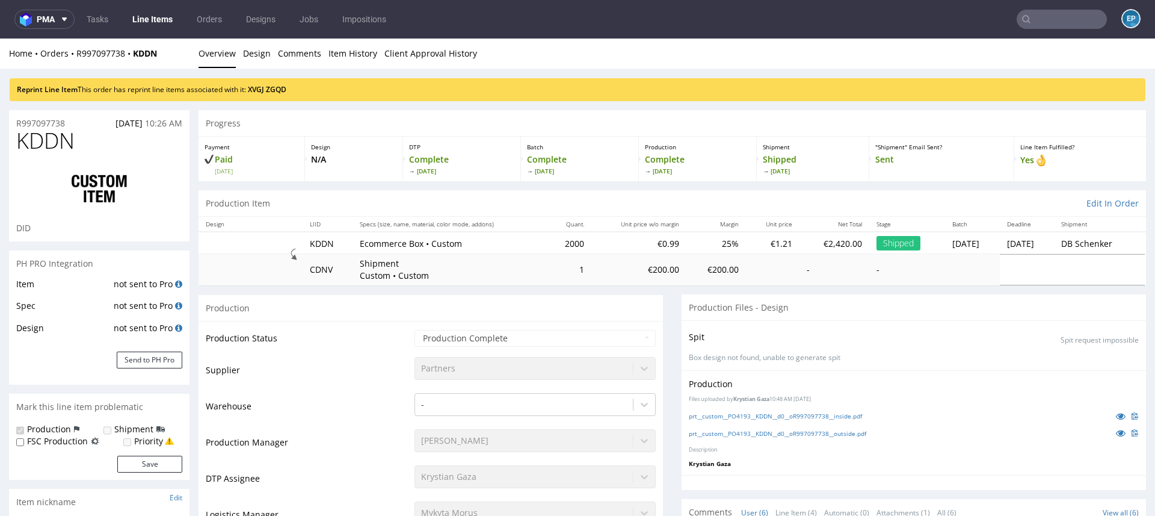
scroll to position [32, 0]
click at [261, 90] on link "XVGJ" at bounding box center [256, 89] width 16 height 10
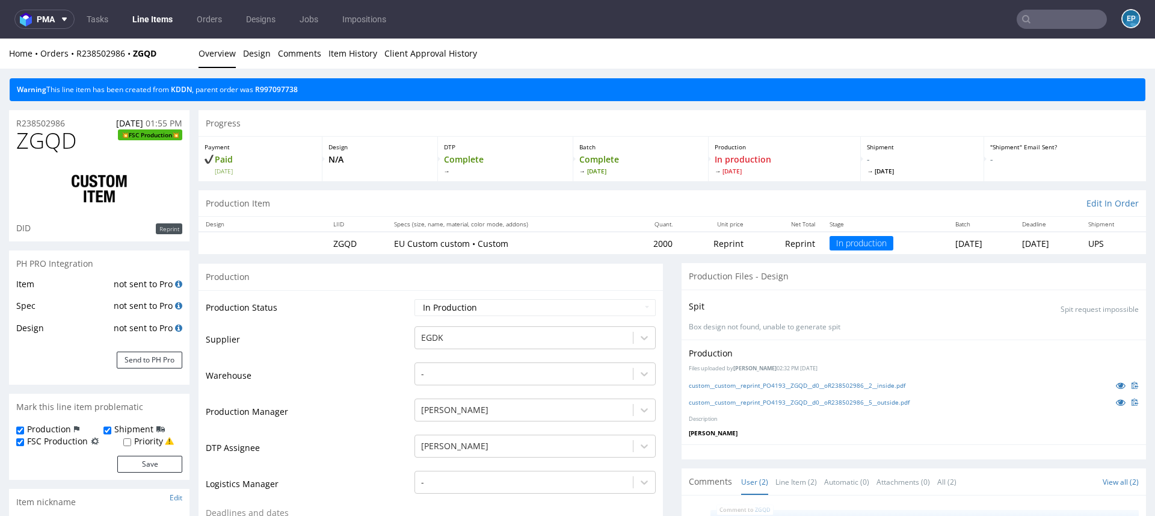
click at [45, 140] on span "ZGQD" at bounding box center [46, 141] width 60 height 24
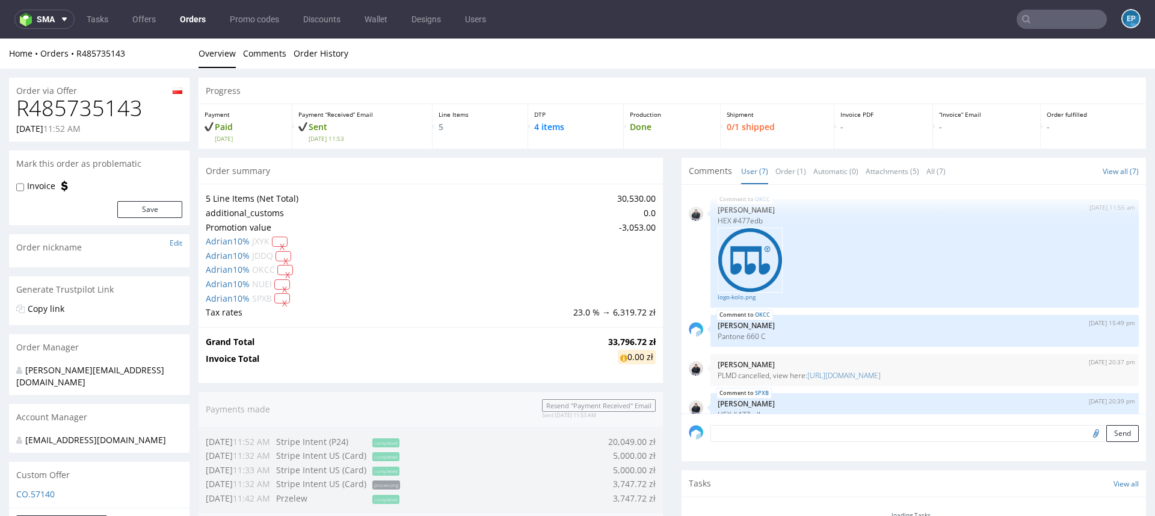
scroll to position [247, 0]
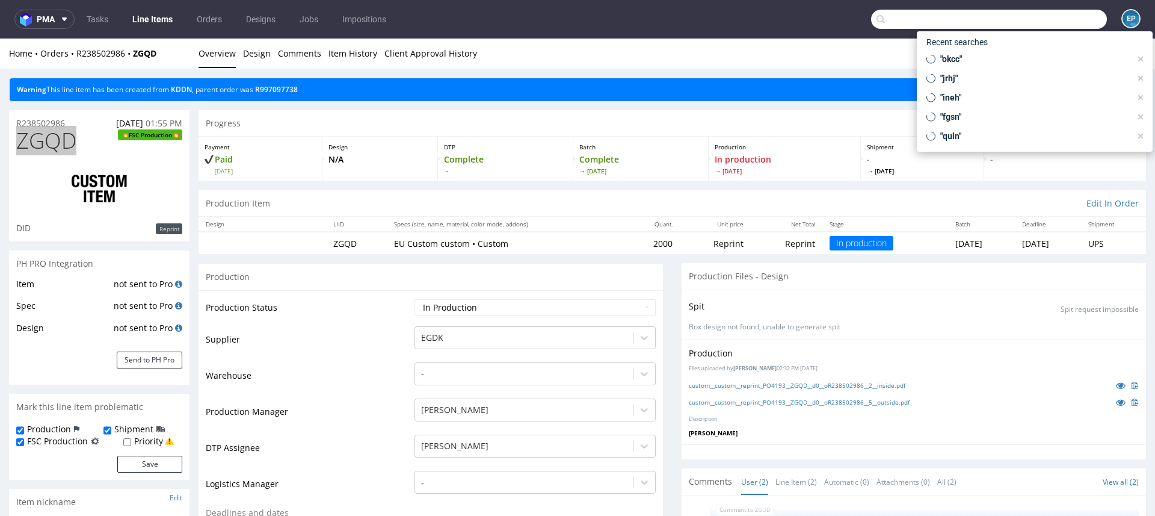
click at [1044, 18] on input "text" at bounding box center [989, 19] width 236 height 19
paste input "DAQL"
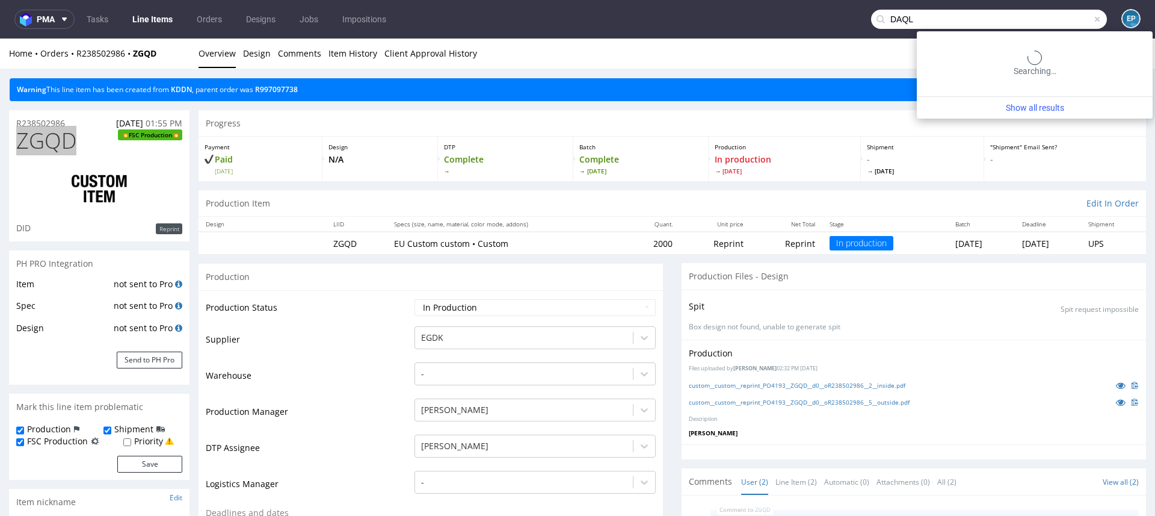
type input "DAQL"
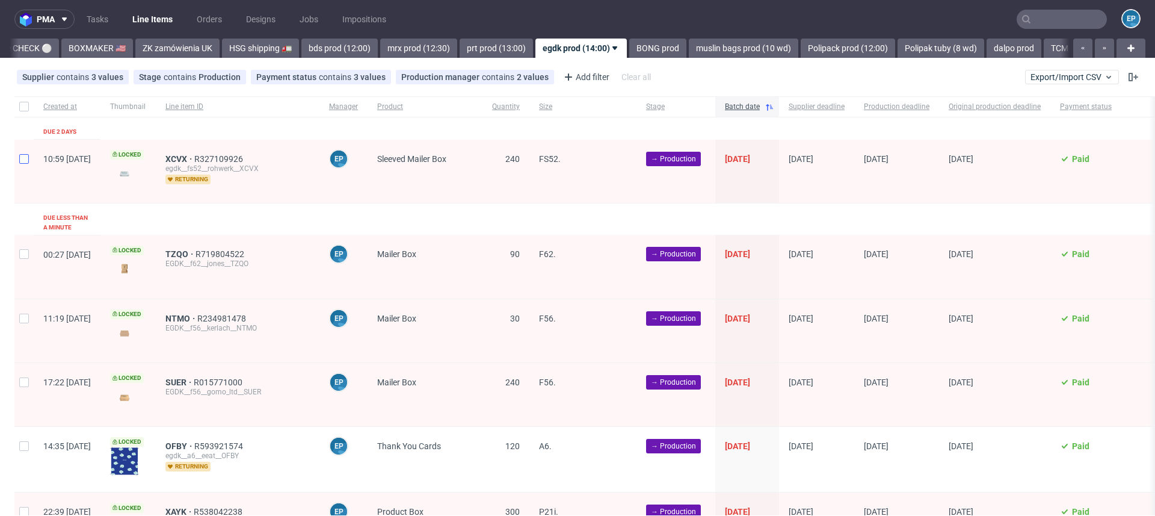
click at [19, 159] on div at bounding box center [23, 171] width 19 height 63
checkbox input "true"
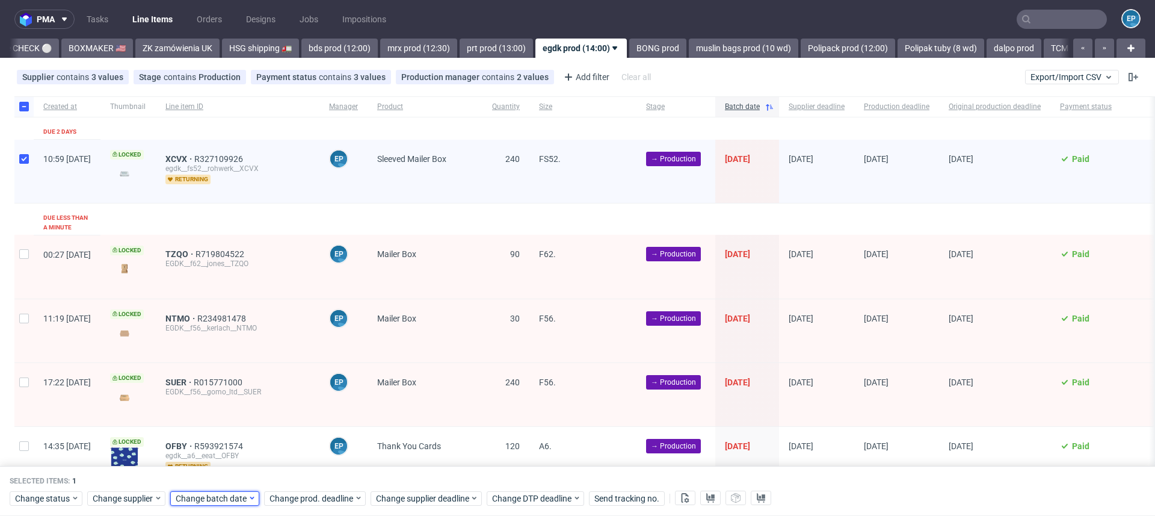
click at [223, 491] on div "Change batch date" at bounding box center [214, 498] width 89 height 14
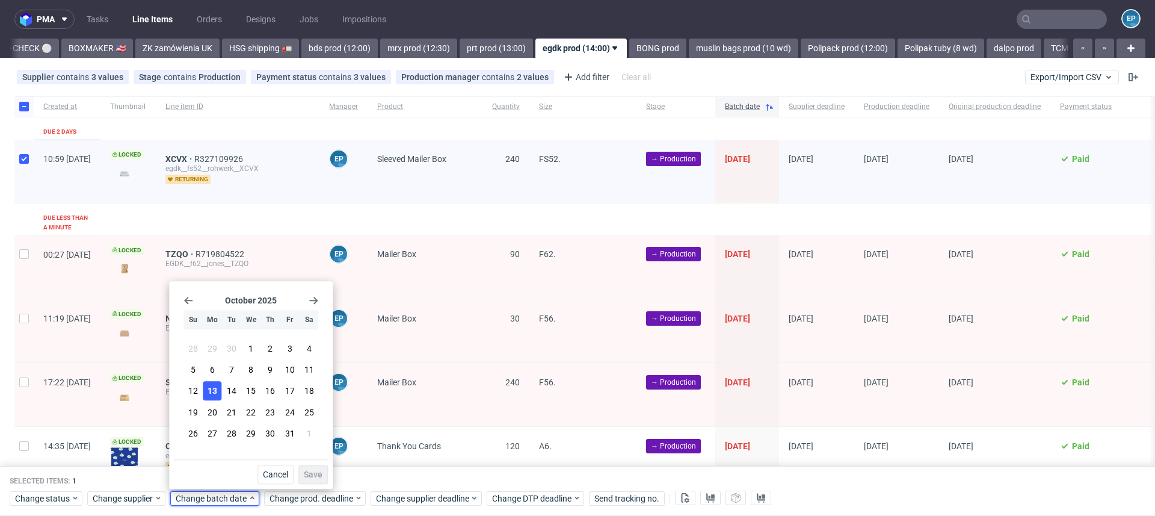
click at [212, 393] on span "13" at bounding box center [213, 391] width 10 height 12
click at [315, 476] on span "Save" at bounding box center [313, 474] width 19 height 8
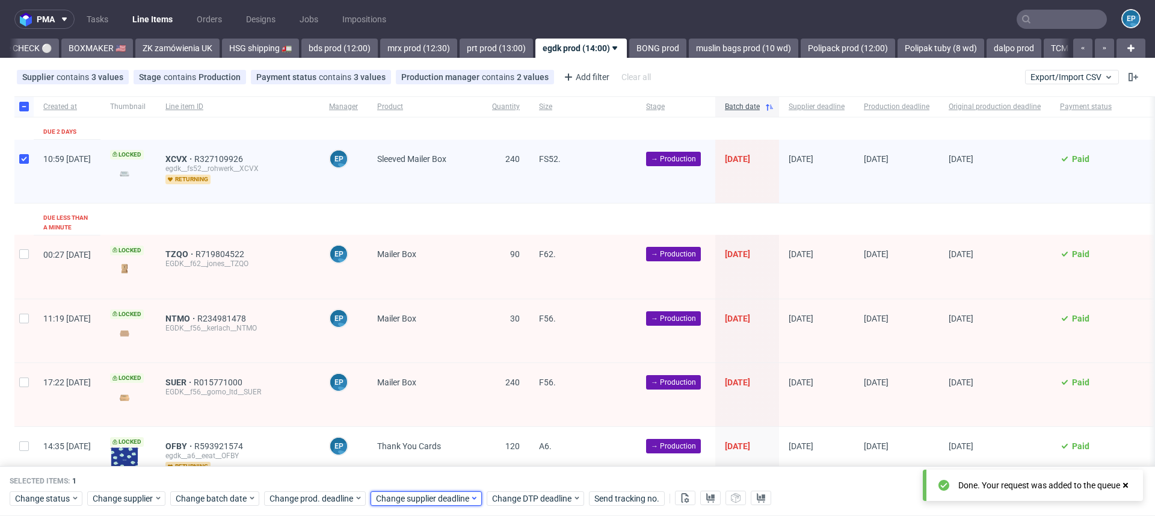
click at [438, 496] on span "Change supplier deadline" at bounding box center [423, 498] width 94 height 12
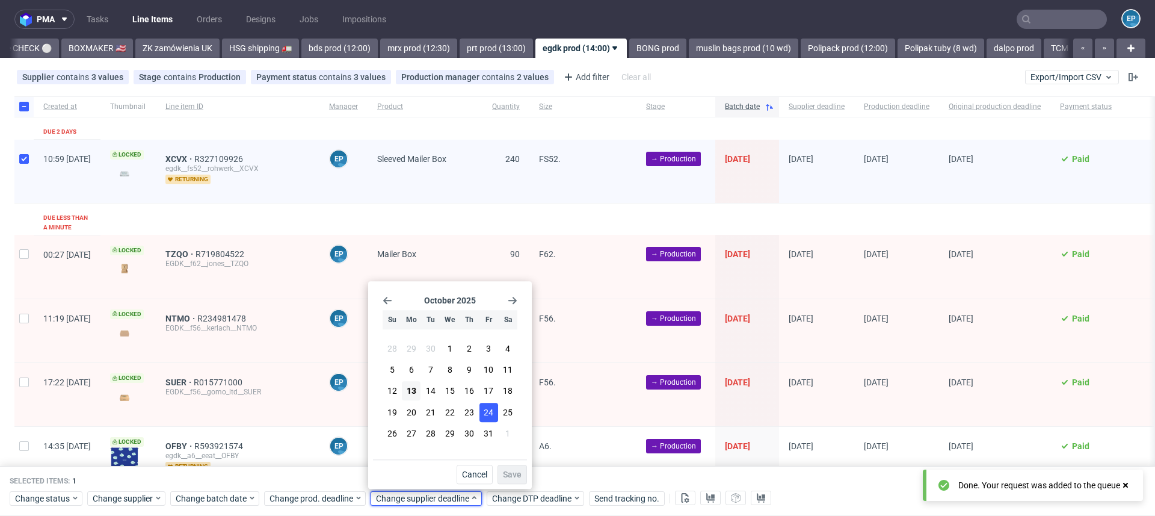
click at [484, 412] on span "24" at bounding box center [489, 412] width 10 height 12
click at [519, 478] on span "Save" at bounding box center [512, 474] width 19 height 8
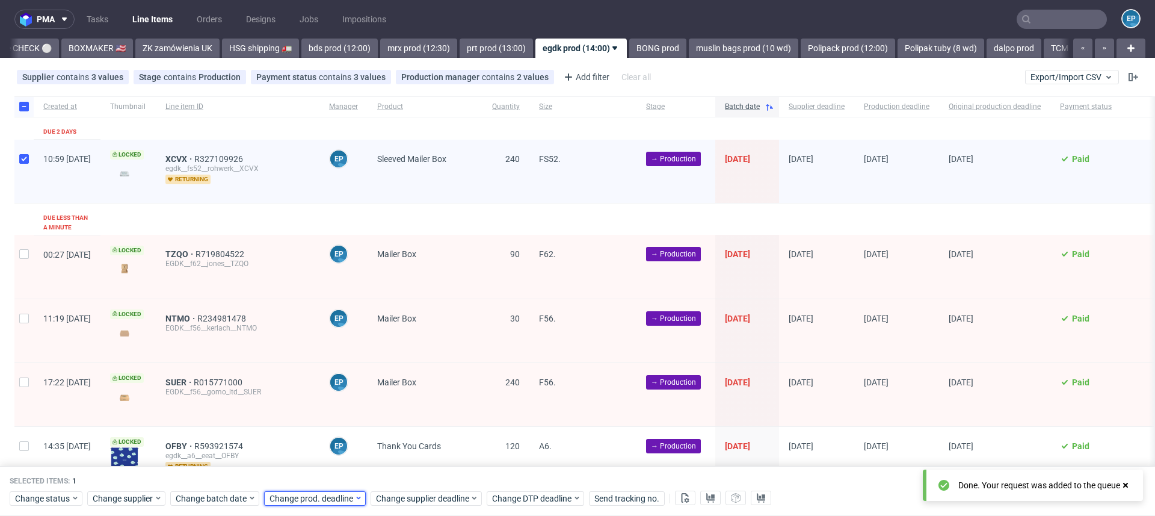
click at [327, 502] on span "Change prod. deadline" at bounding box center [312, 498] width 85 height 12
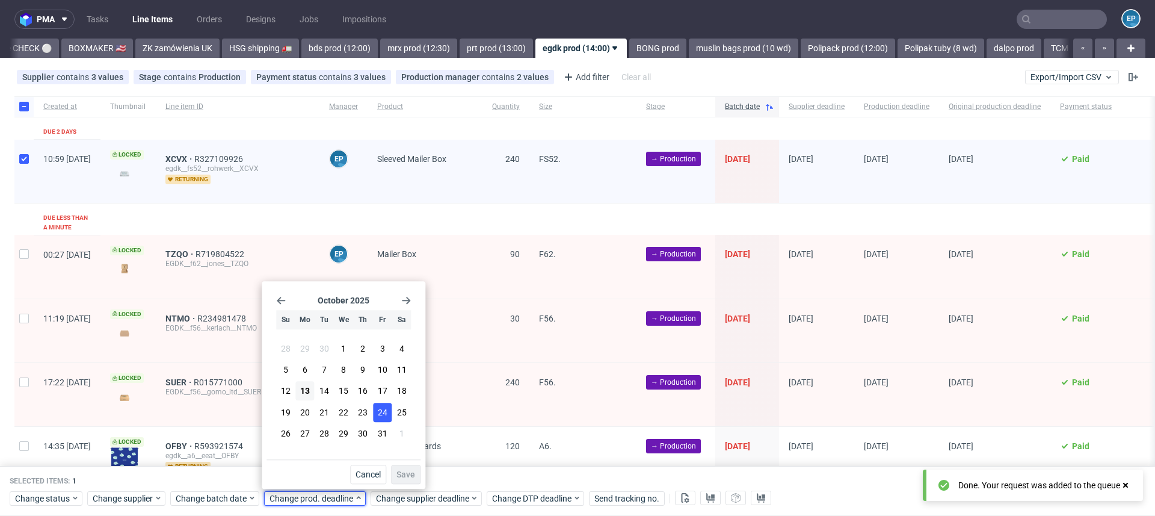
click at [377, 416] on button "24" at bounding box center [382, 411] width 19 height 19
click at [409, 459] on div "Cancel Save" at bounding box center [344, 471] width 154 height 25
click at [409, 474] on span "Save" at bounding box center [405, 474] width 19 height 8
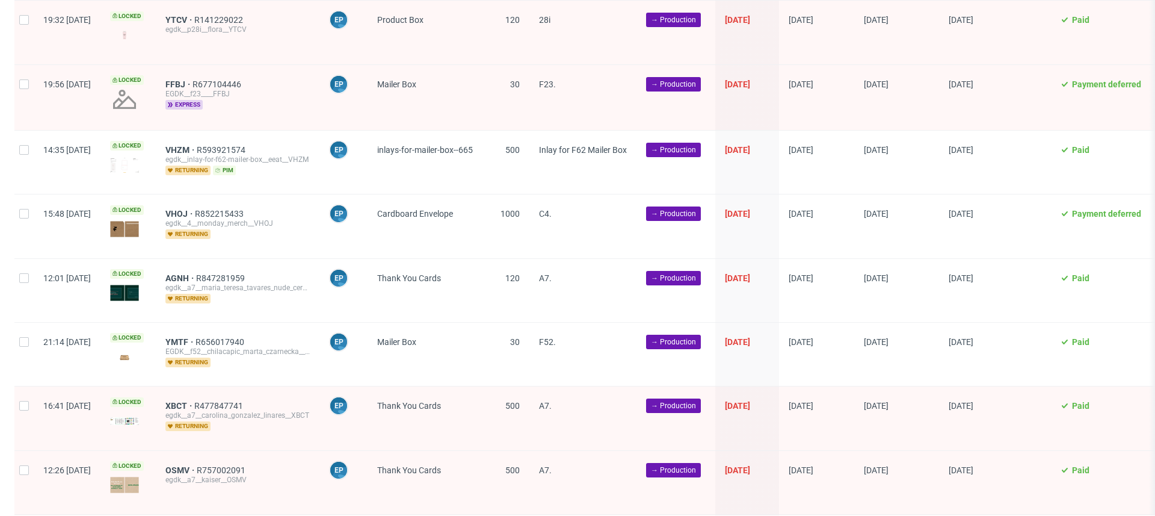
scroll to position [3543, 0]
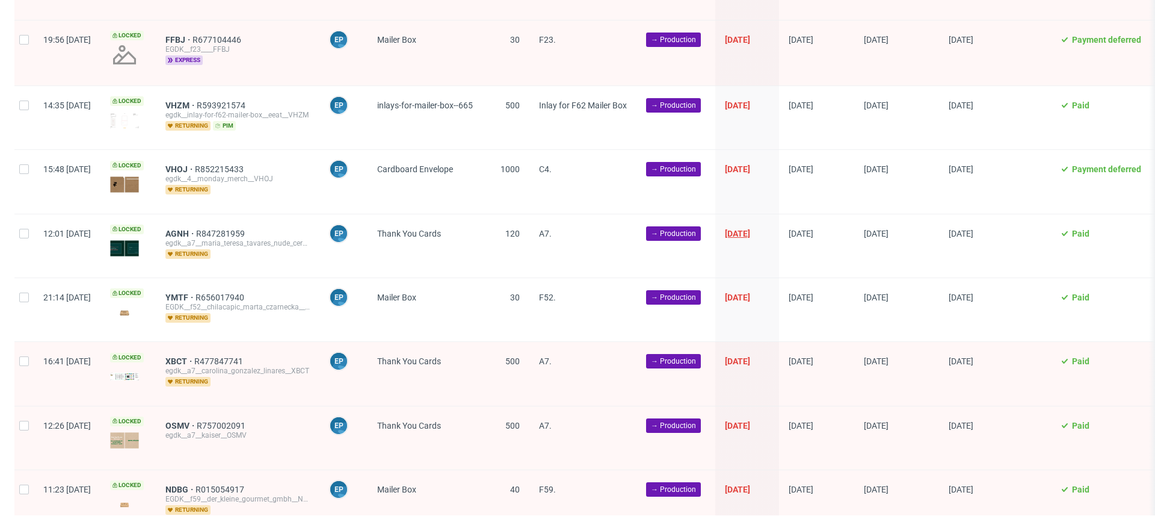
click at [750, 229] on span "13/10/2025" at bounding box center [737, 234] width 25 height 10
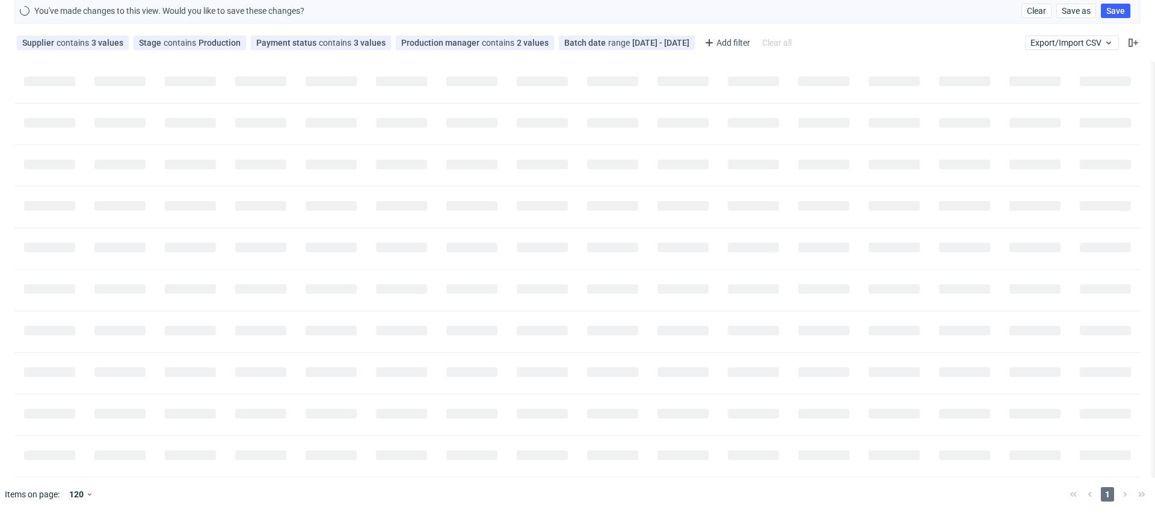
scroll to position [0, 0]
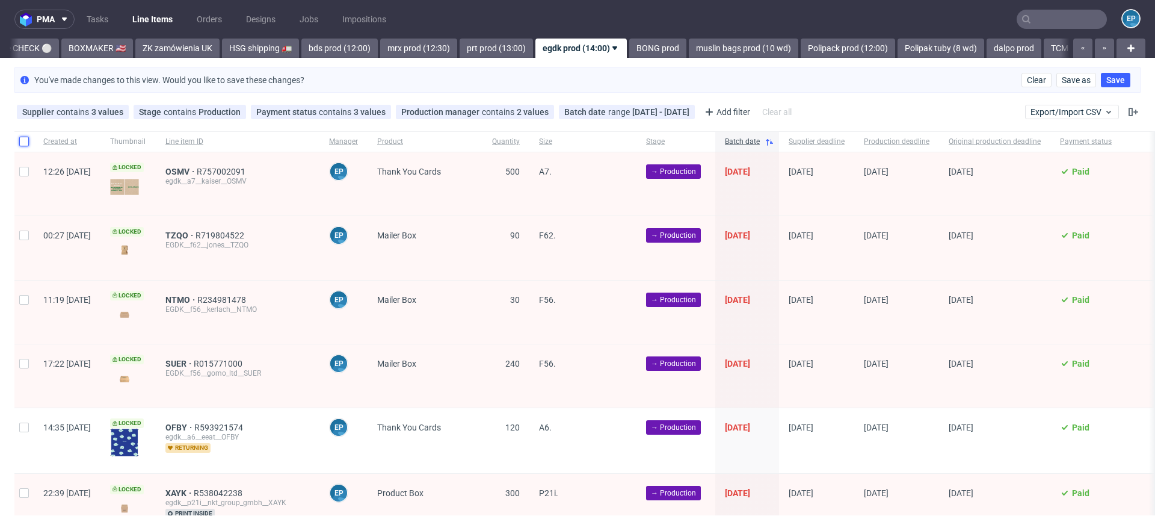
click at [28, 137] on input "checkbox" at bounding box center [24, 142] width 10 height 10
checkbox input "true"
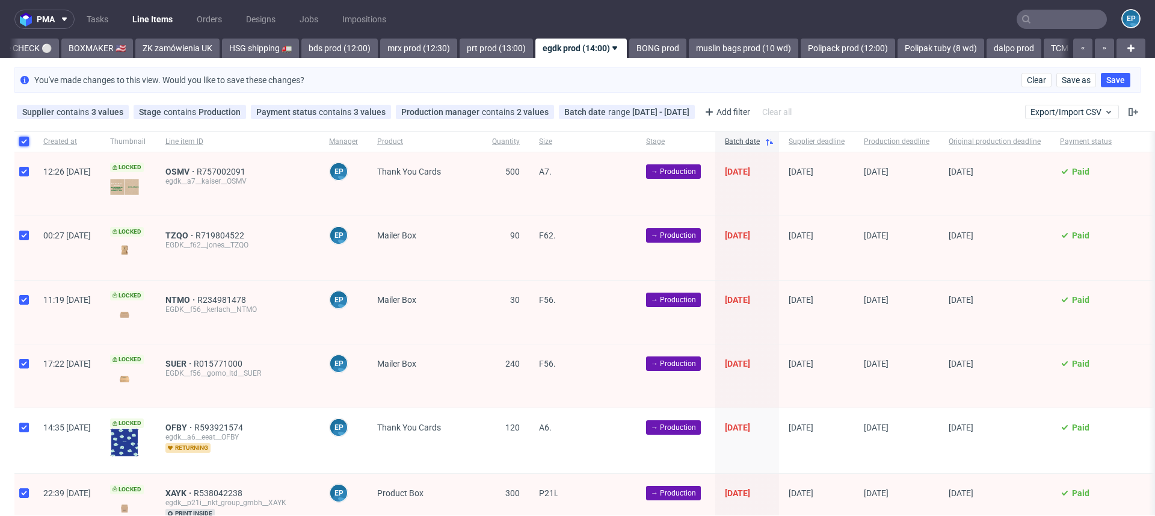
checkbox input "true"
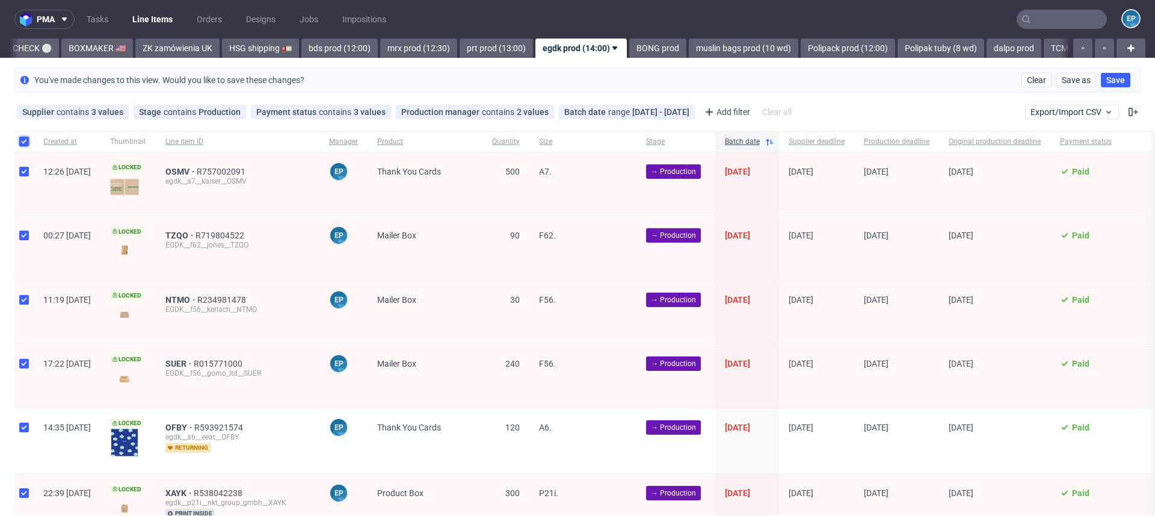
checkbox input "true"
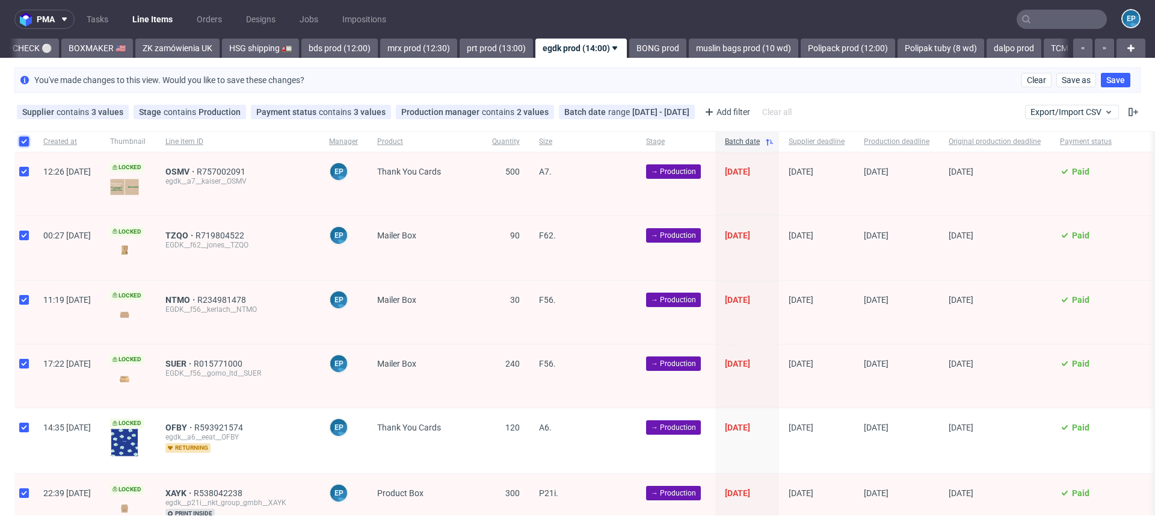
checkbox input "true"
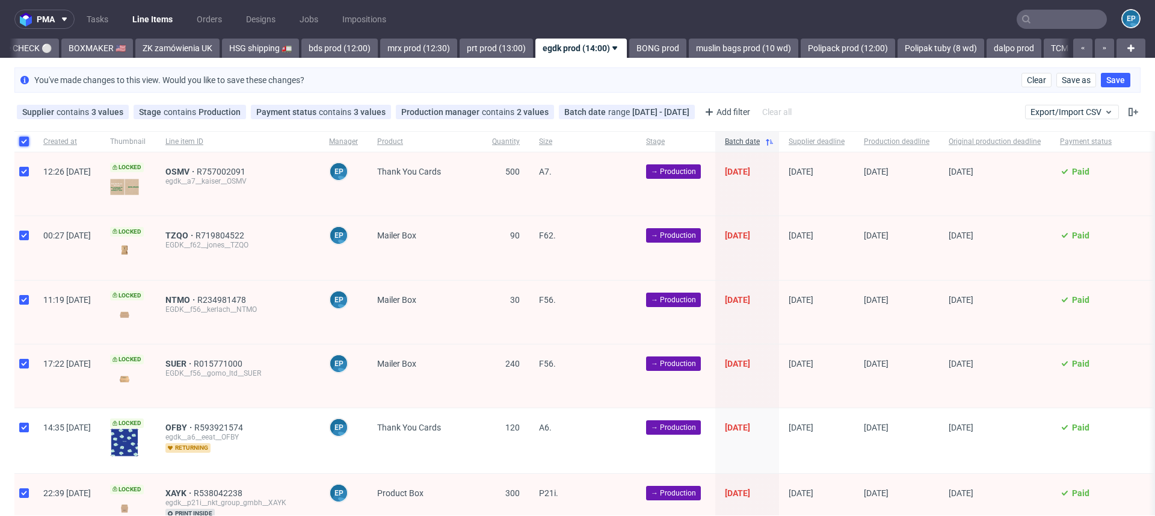
checkbox input "true"
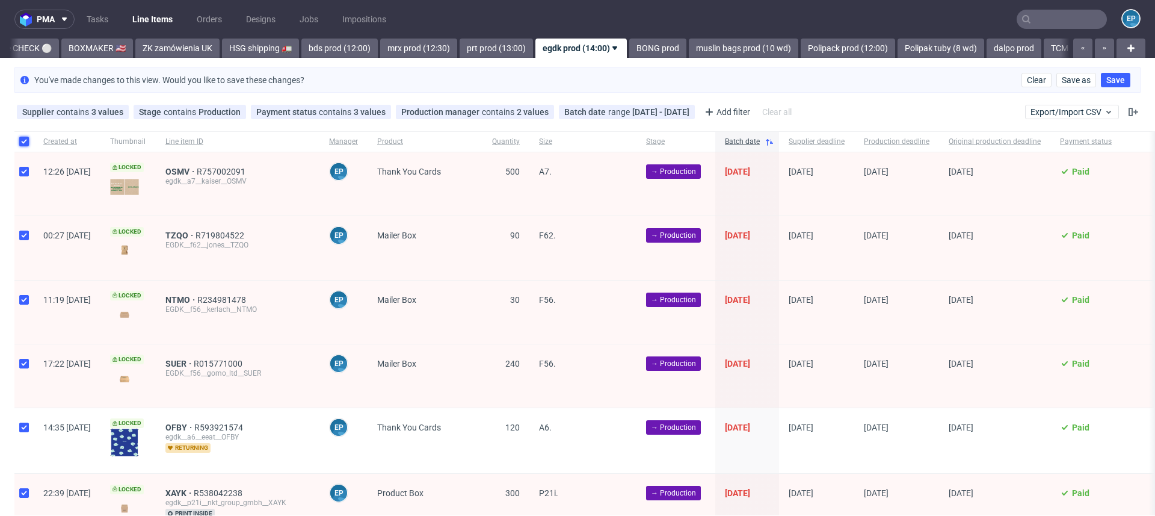
checkbox input "true"
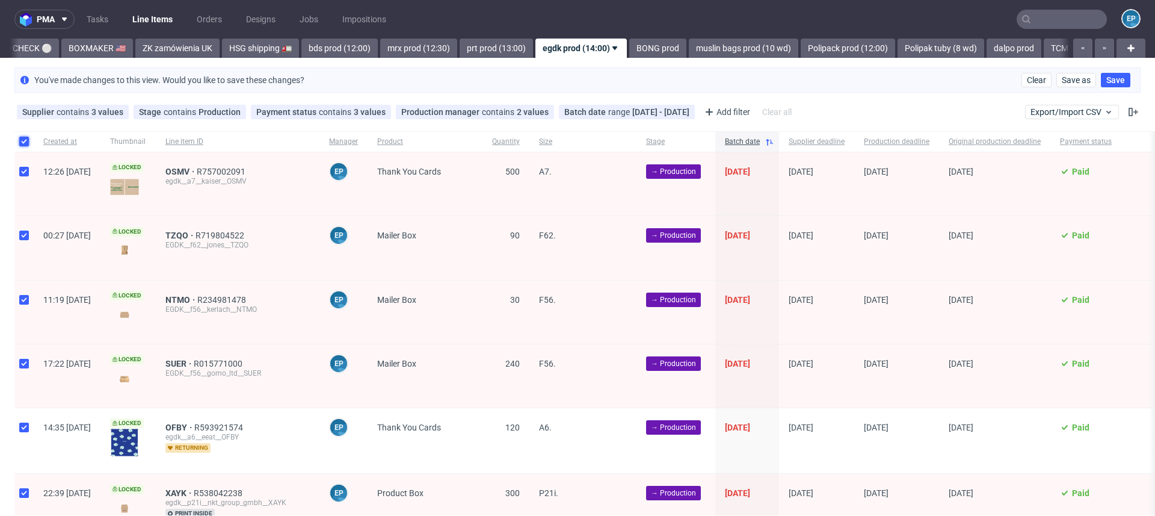
checkbox input "true"
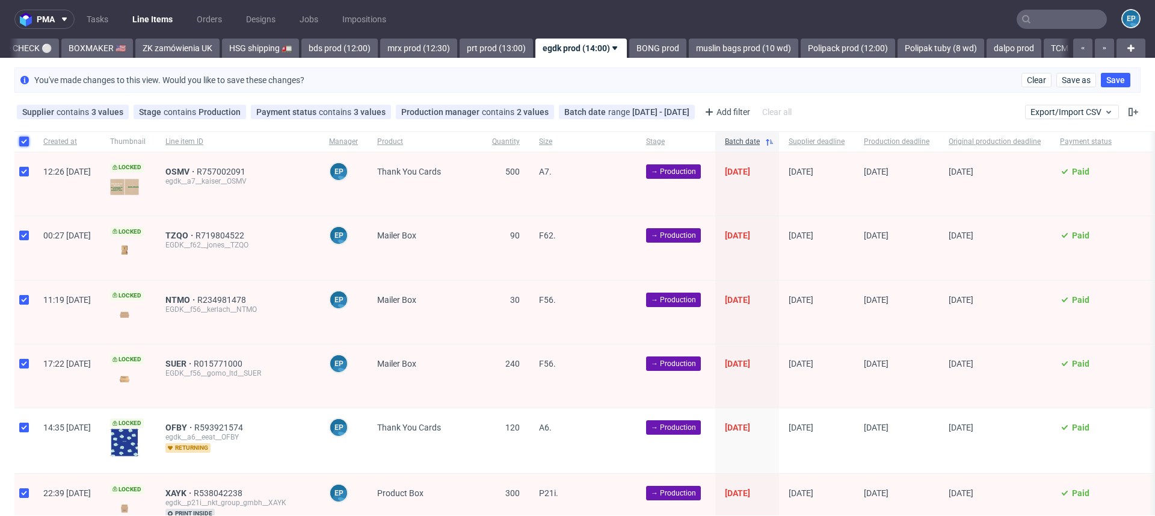
checkbox input "true"
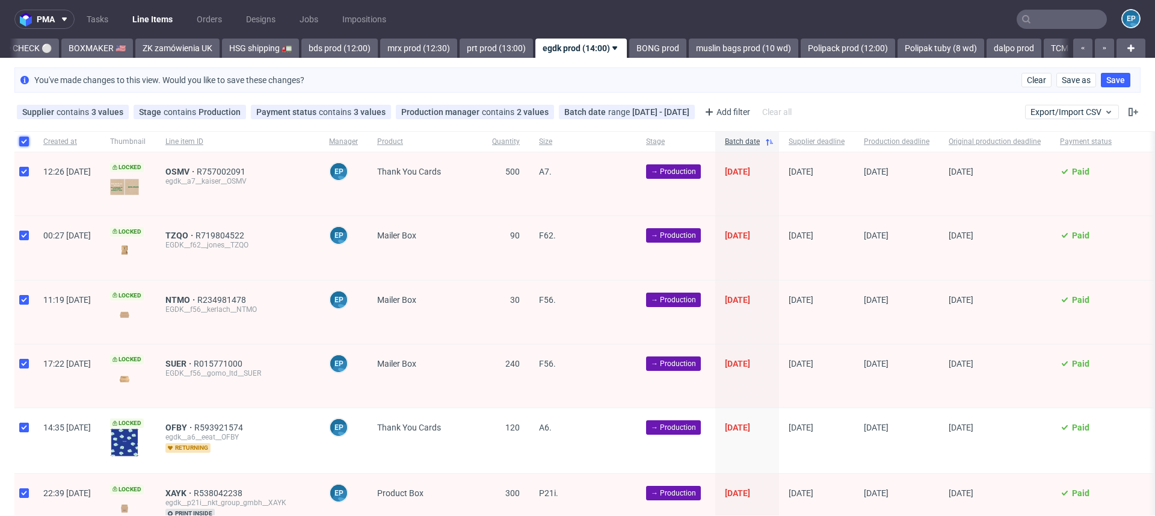
checkbox input "true"
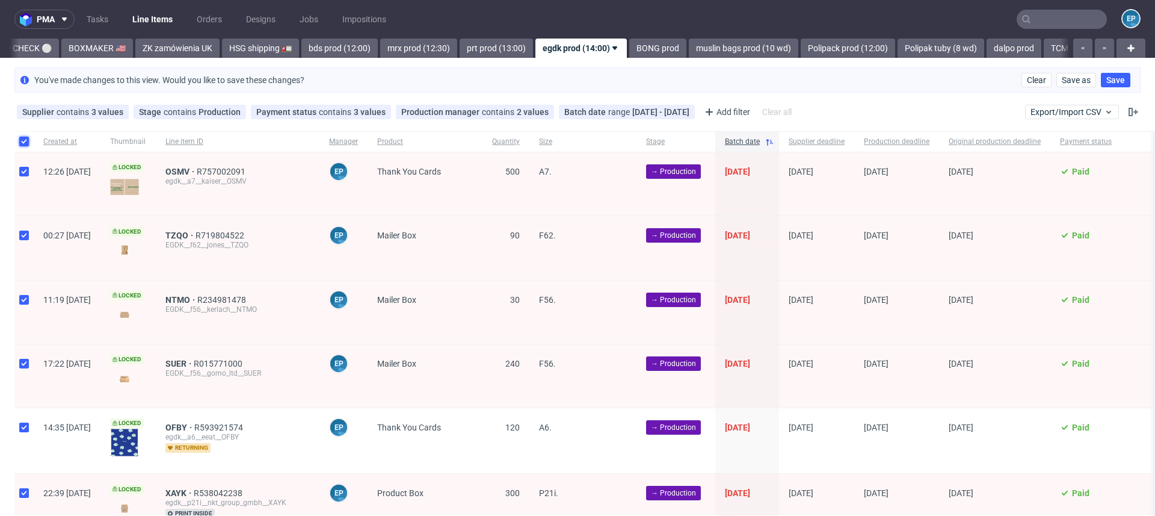
checkbox input "true"
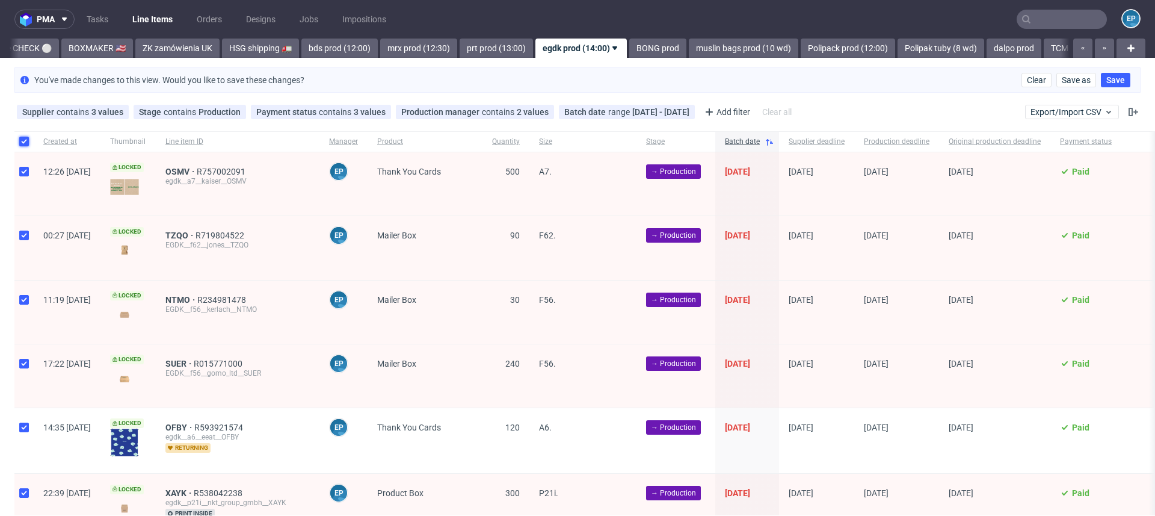
checkbox input "true"
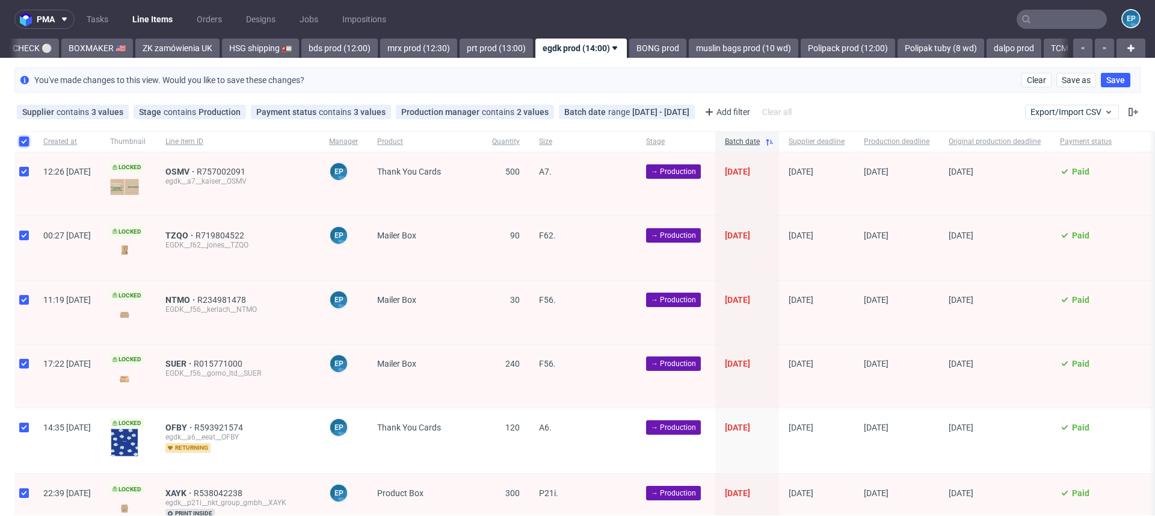
checkbox input "true"
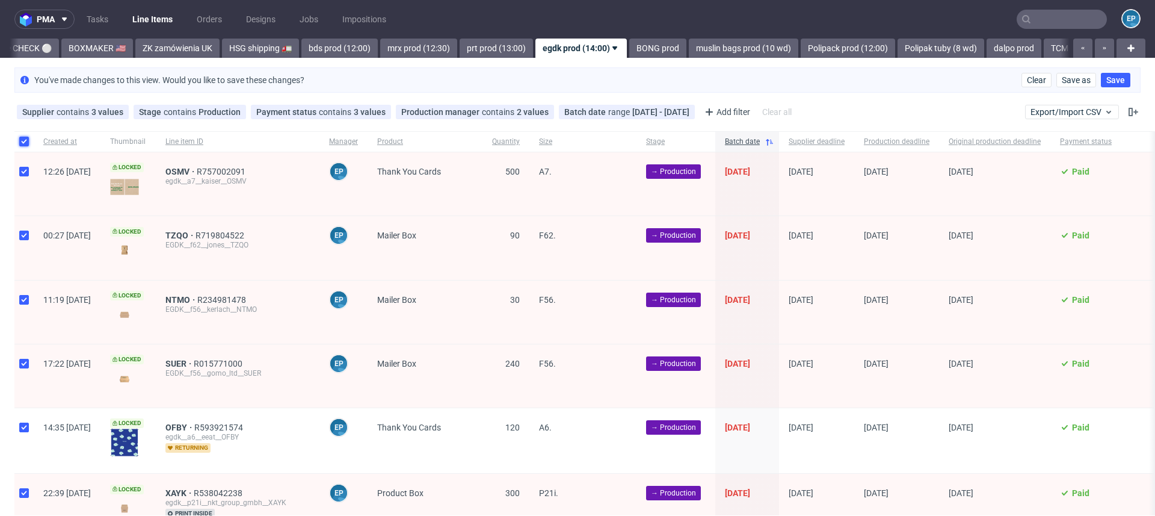
checkbox input "true"
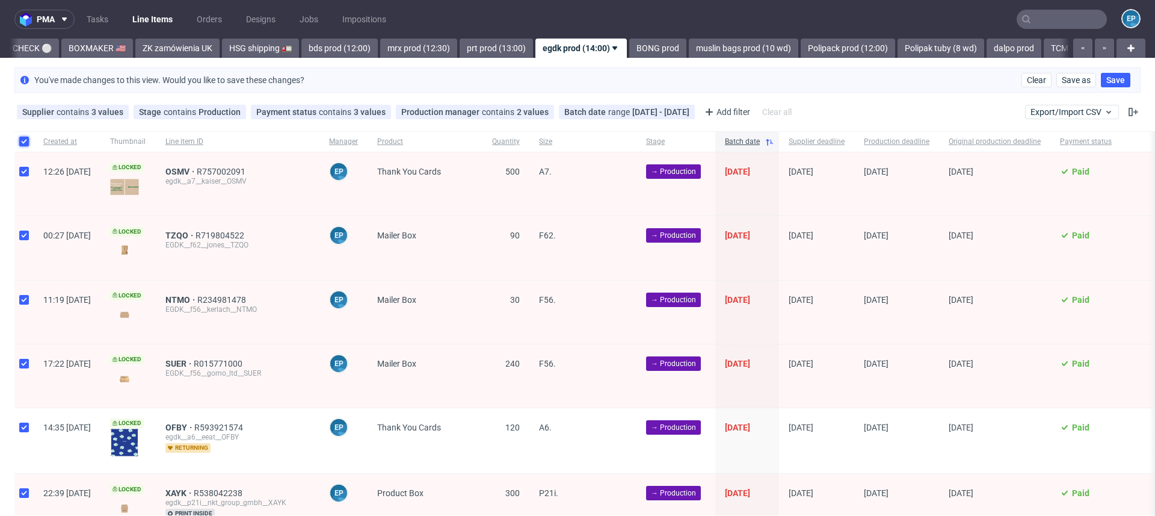
checkbox input "true"
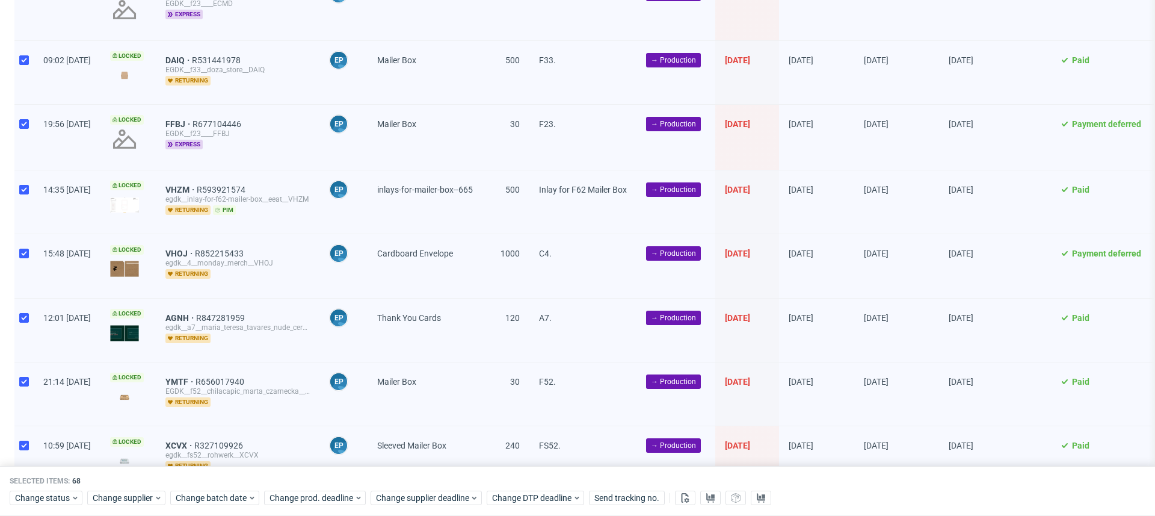
scroll to position [4057, 0]
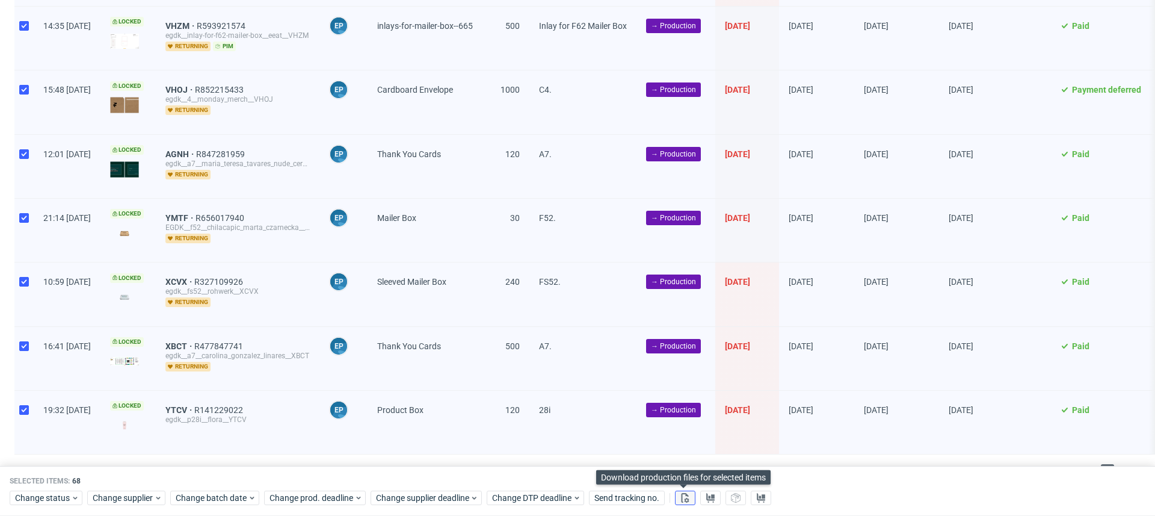
click at [686, 499] on use at bounding box center [686, 498] width 8 height 10
click at [712, 501] on icon at bounding box center [711, 498] width 10 height 10
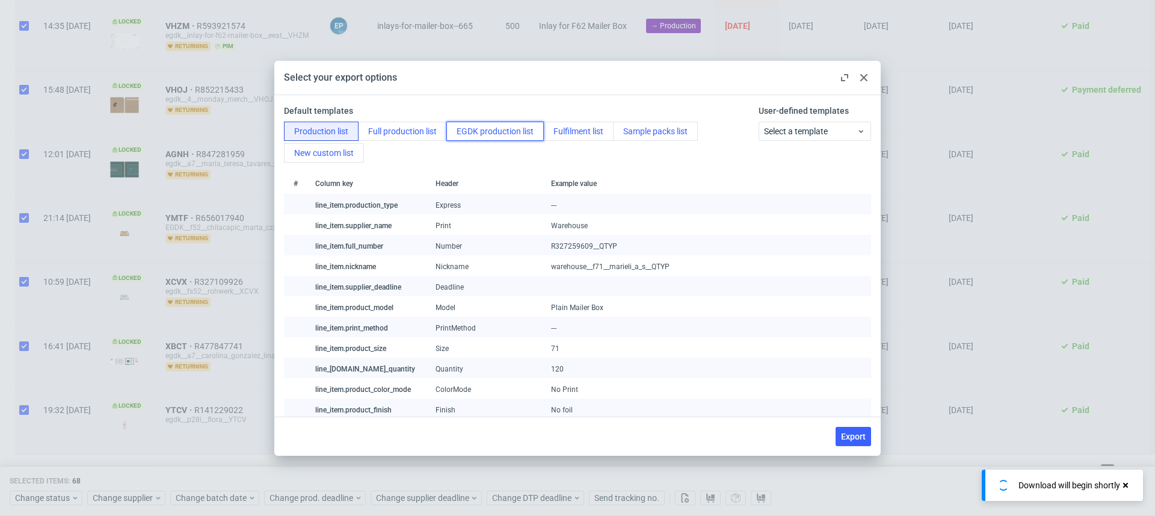
click at [499, 132] on button "EGDK production list" at bounding box center [494, 131] width 97 height 19
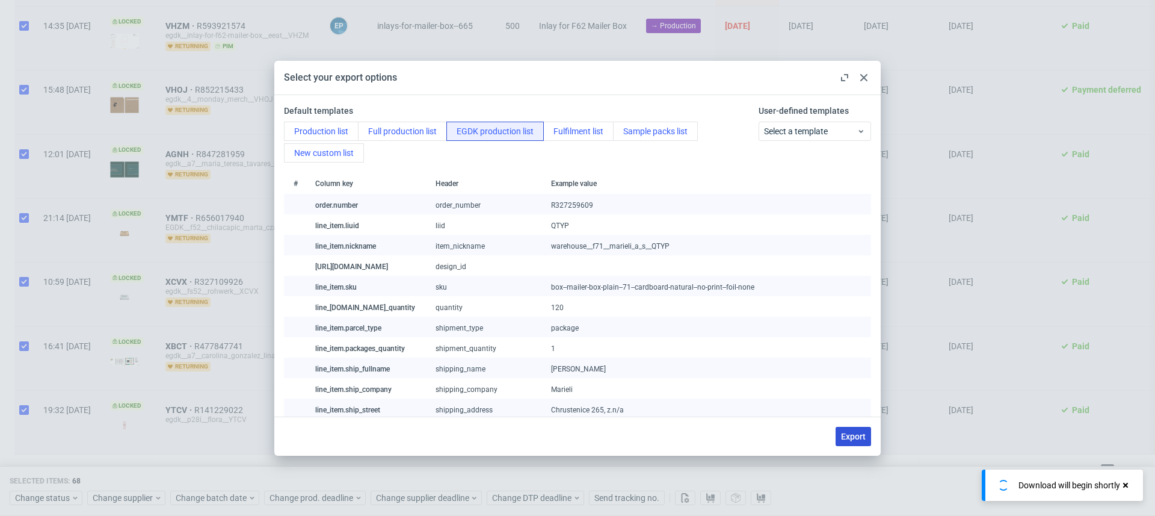
click at [851, 439] on span "Export" at bounding box center [853, 436] width 25 height 8
checkbox input "false"
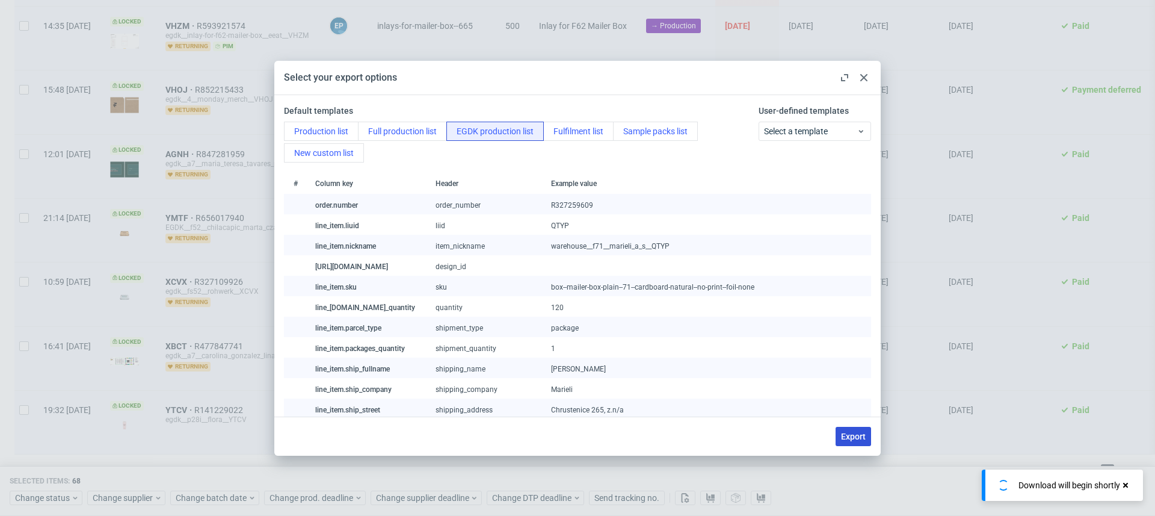
checkbox input "false"
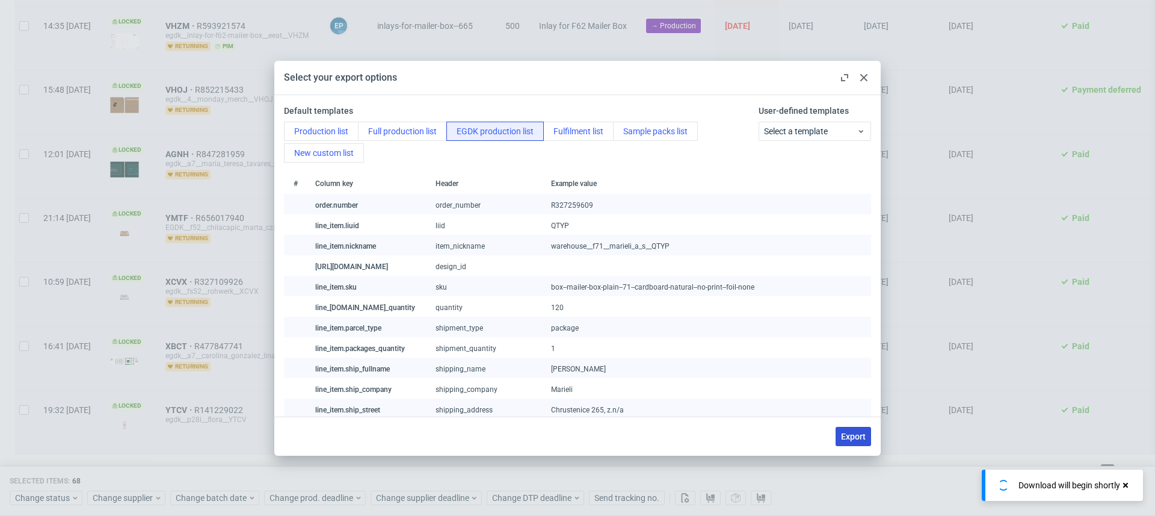
checkbox input "false"
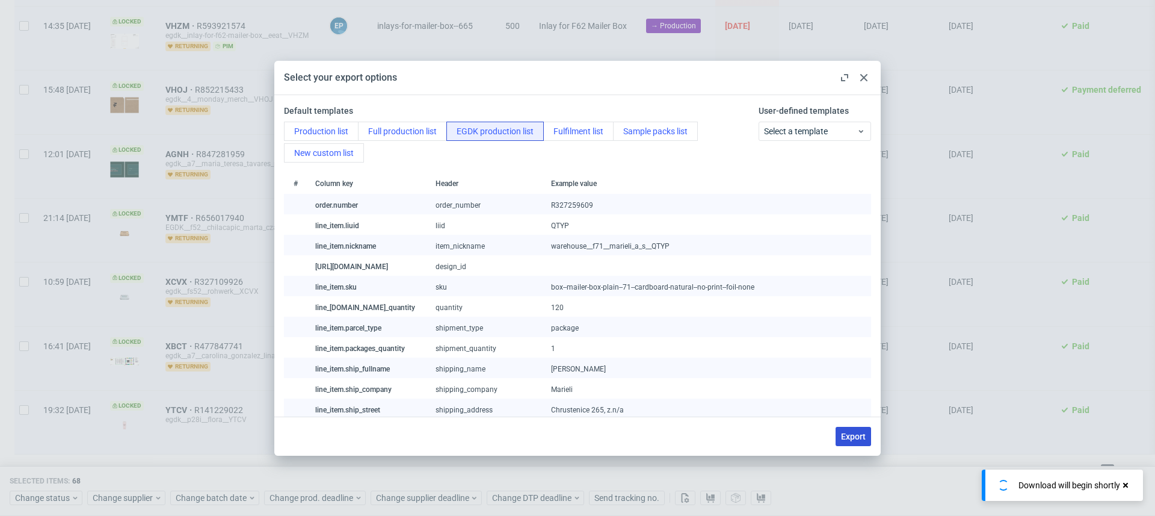
checkbox input "false"
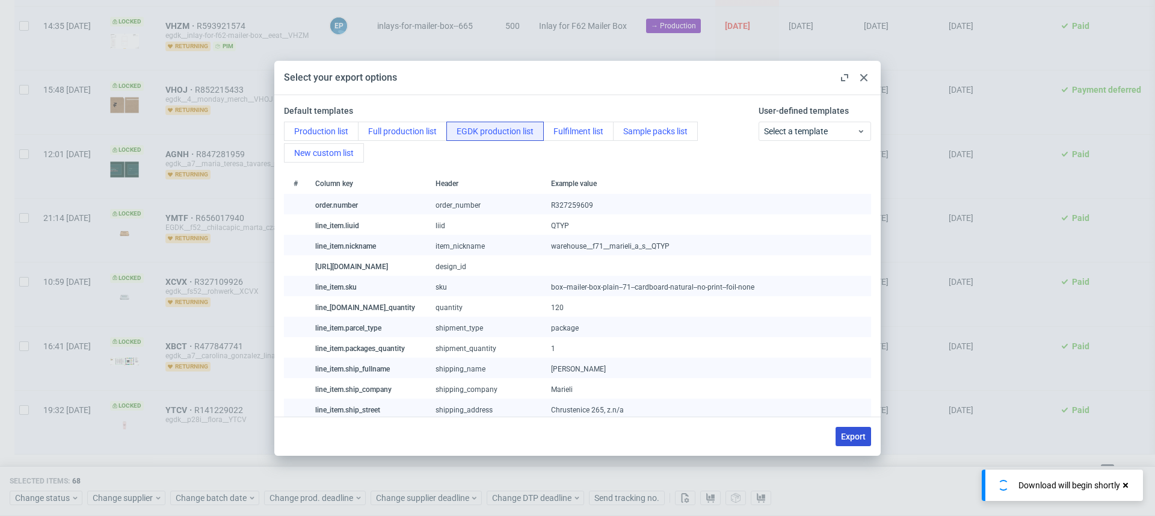
checkbox input "false"
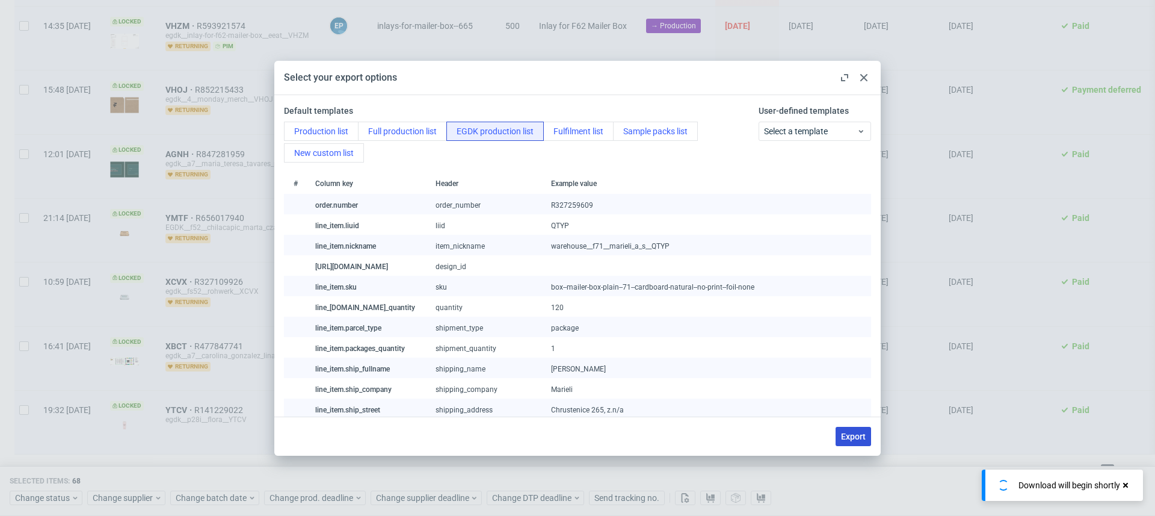
checkbox input "false"
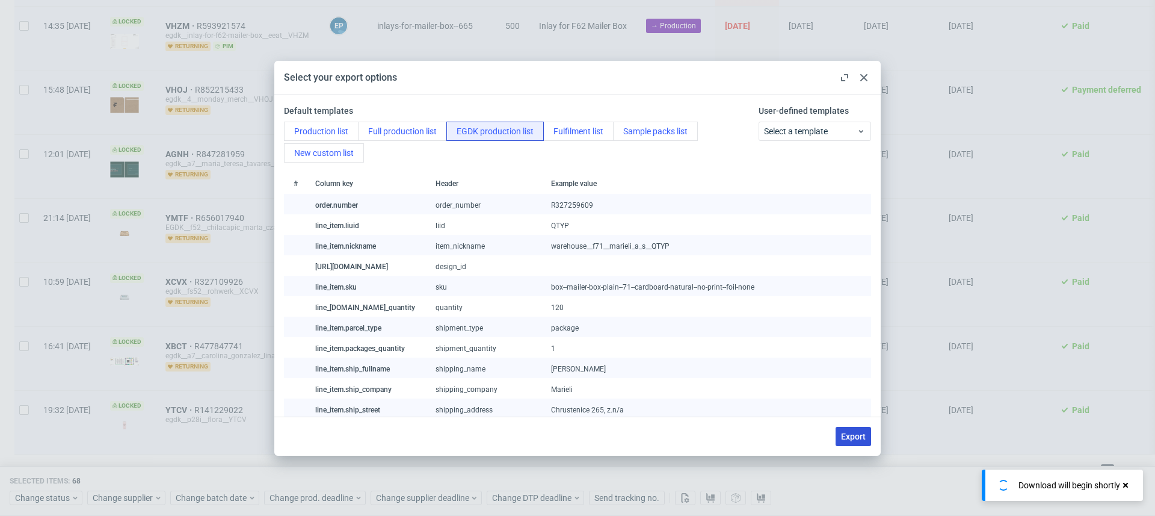
checkbox input "false"
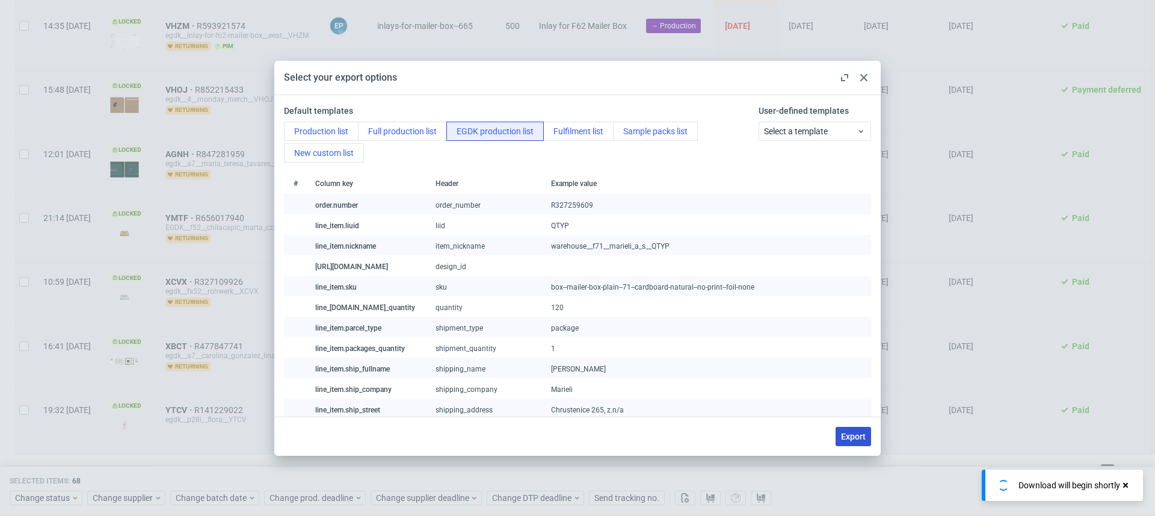
checkbox input "false"
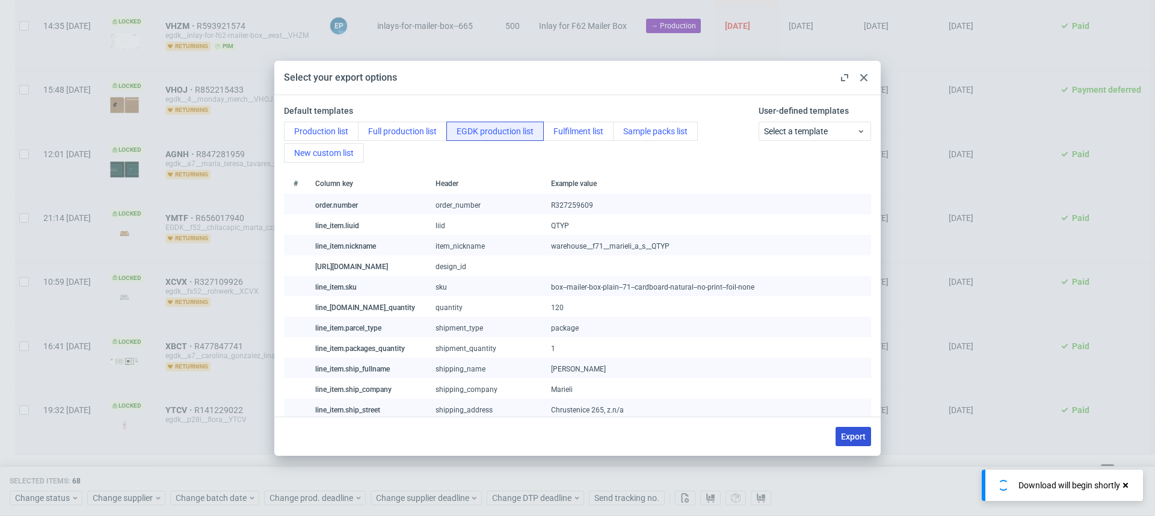
checkbox input "false"
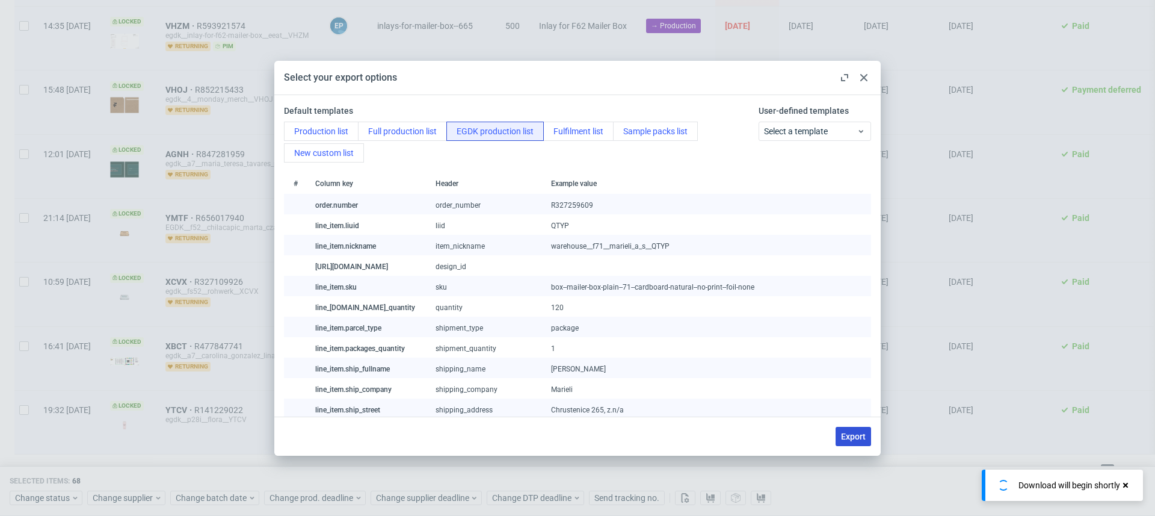
checkbox input "false"
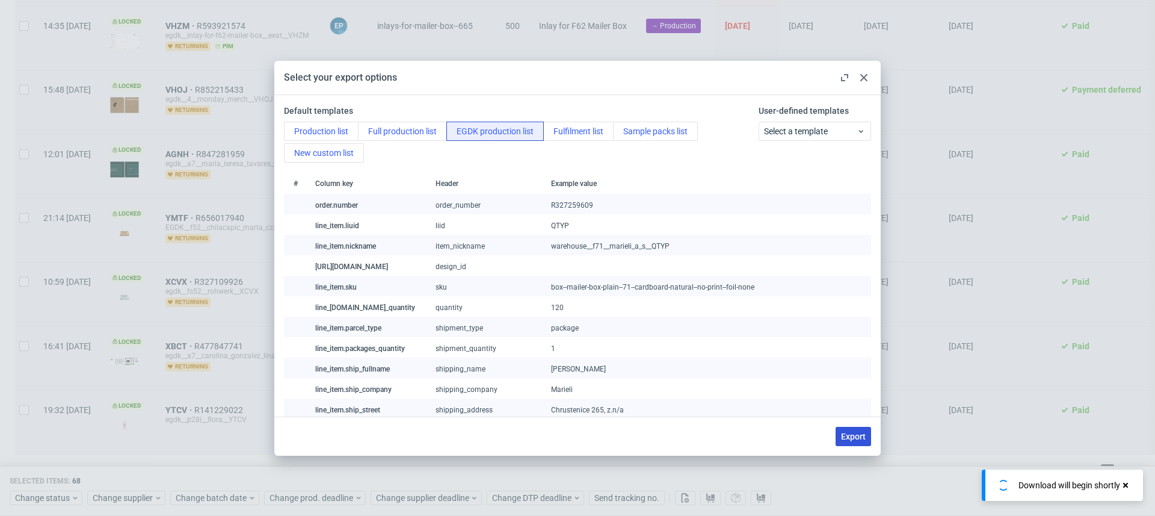
checkbox input "false"
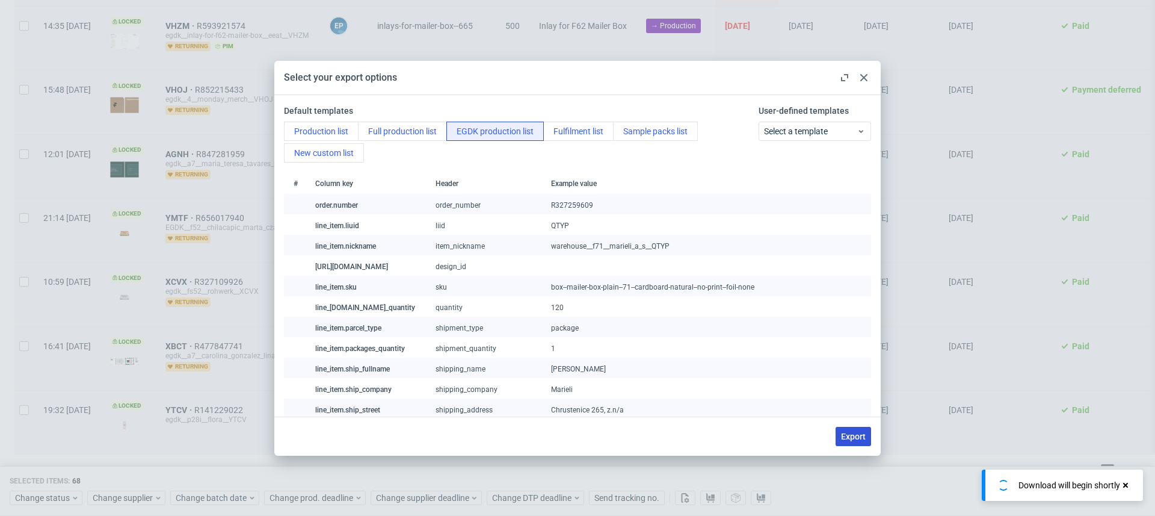
checkbox input "false"
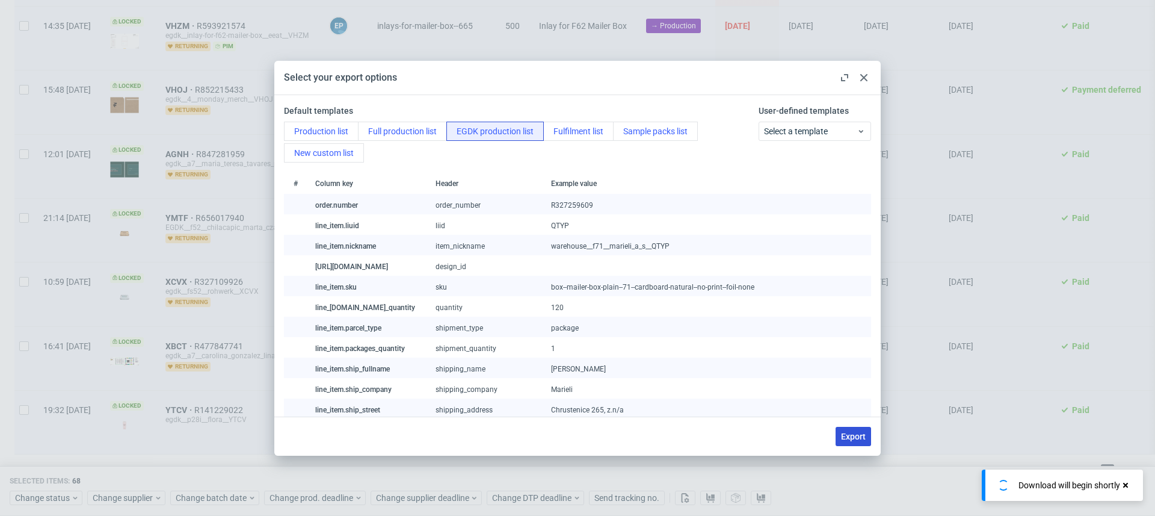
checkbox input "false"
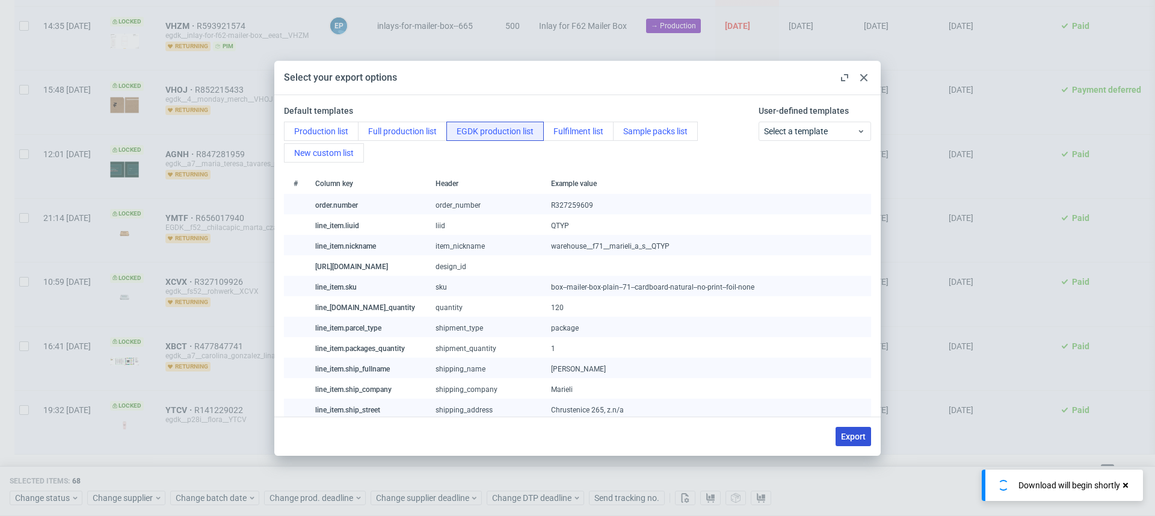
checkbox input "false"
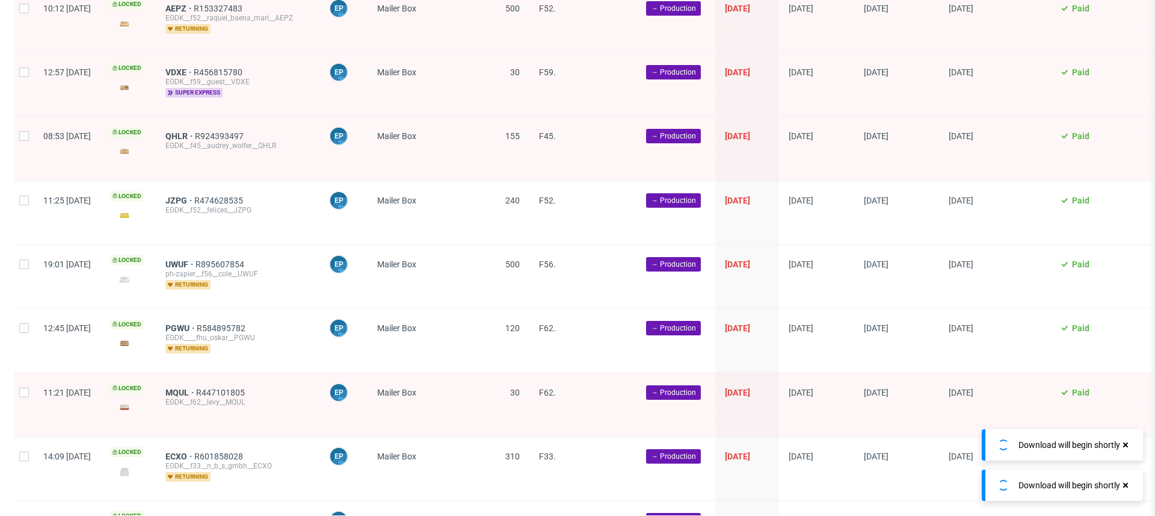
scroll to position [0, 0]
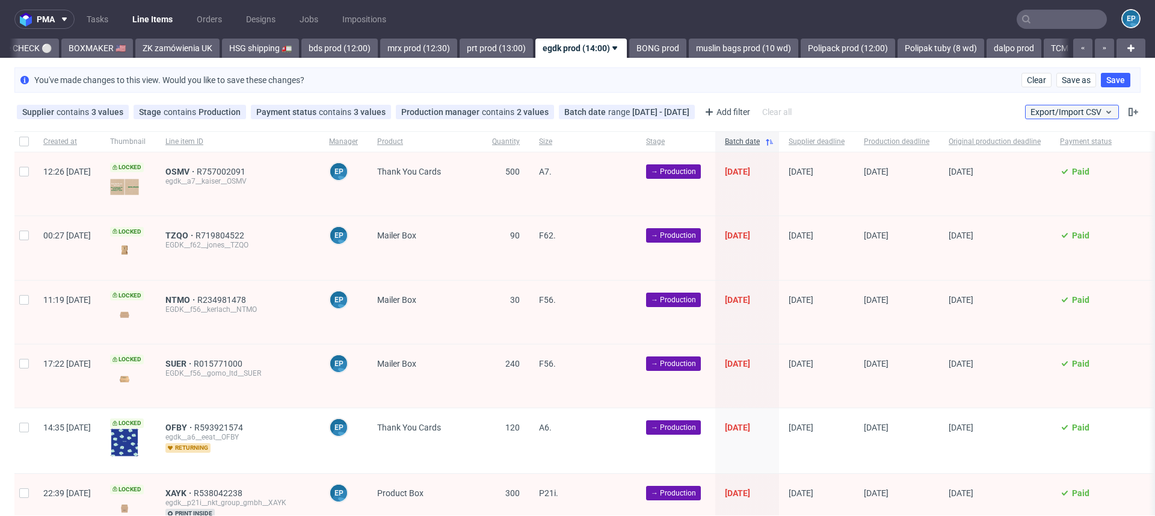
click at [1071, 113] on span "Export/Import CSV" at bounding box center [1072, 112] width 83 height 10
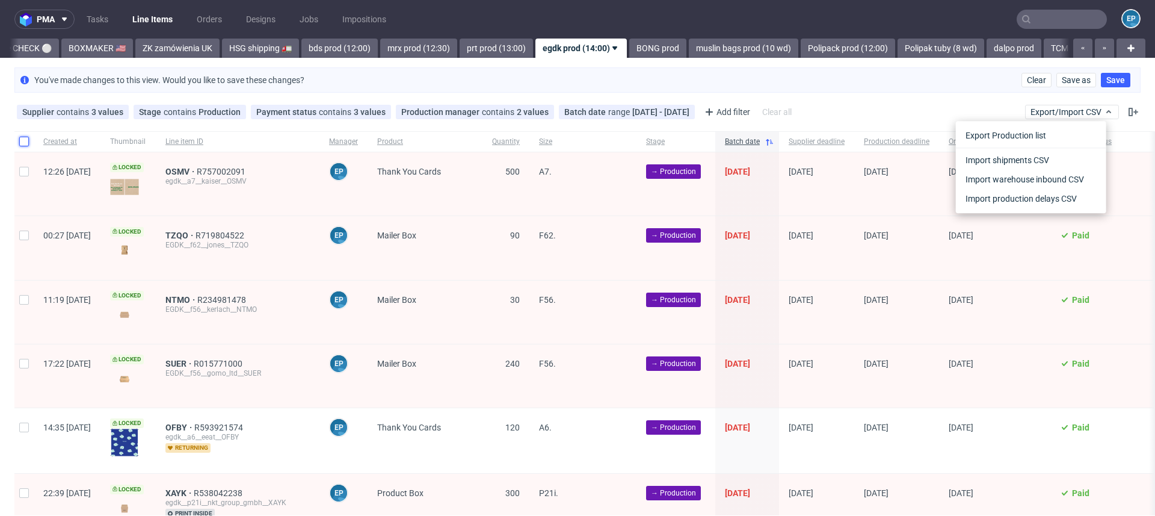
click at [24, 140] on input "checkbox" at bounding box center [24, 142] width 10 height 10
checkbox input "true"
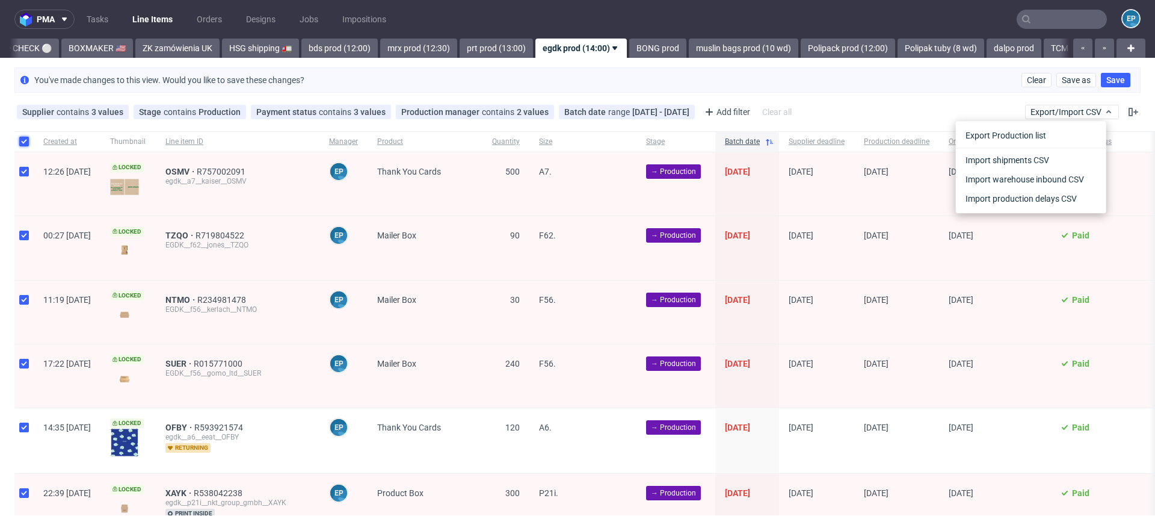
checkbox input "true"
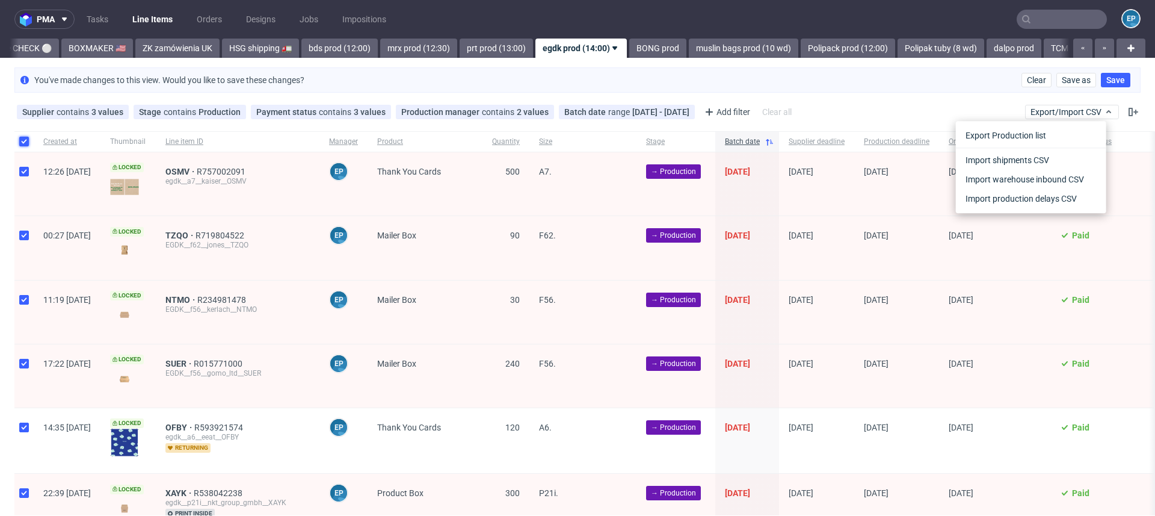
checkbox input "true"
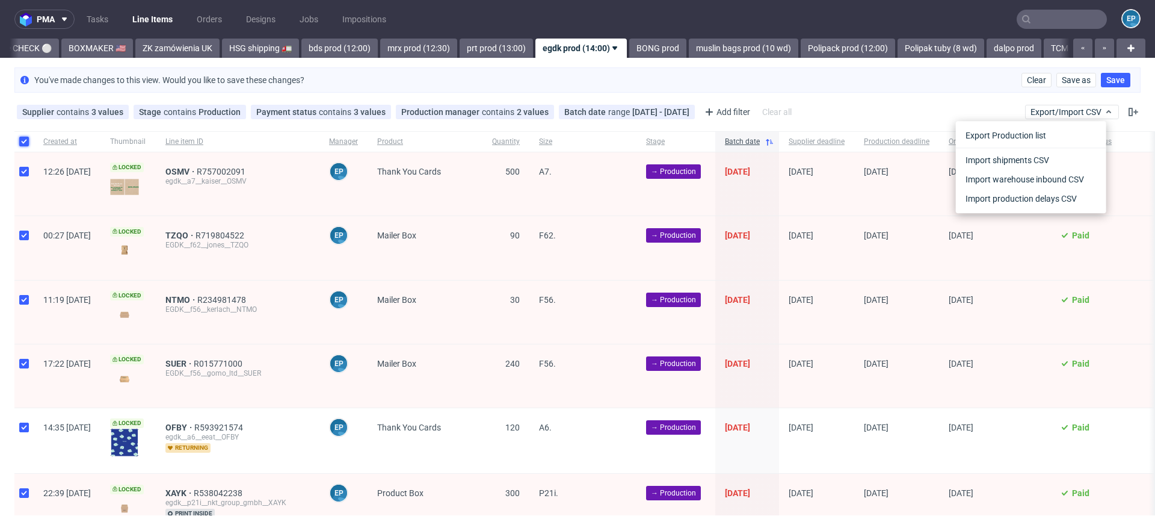
checkbox input "true"
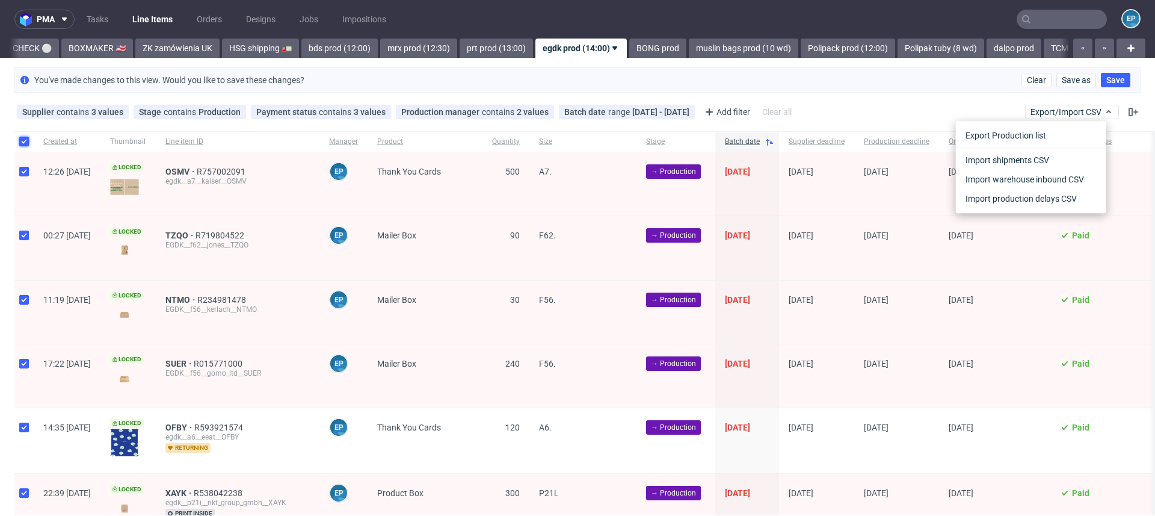
checkbox input "true"
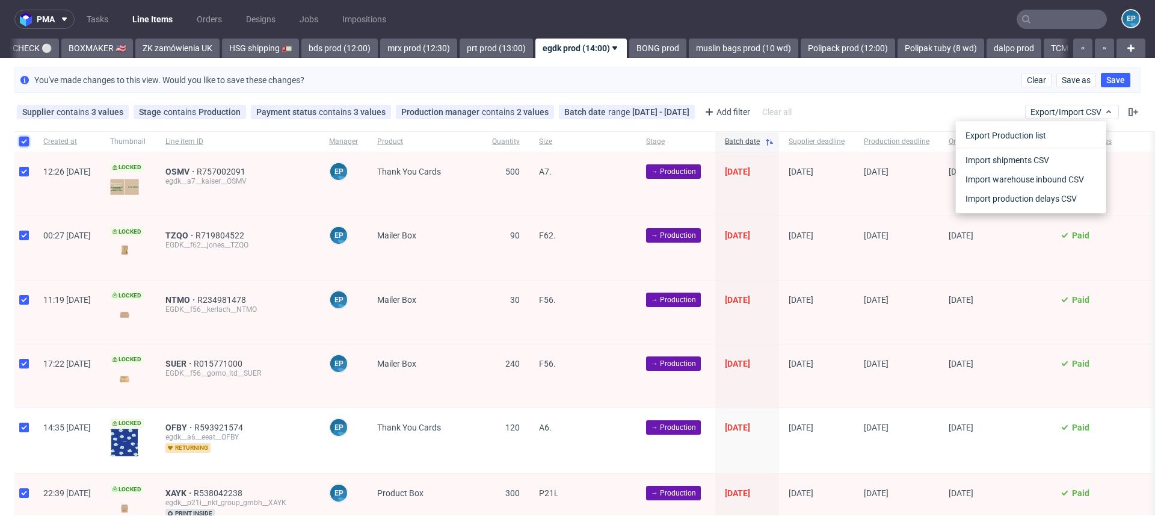
checkbox input "true"
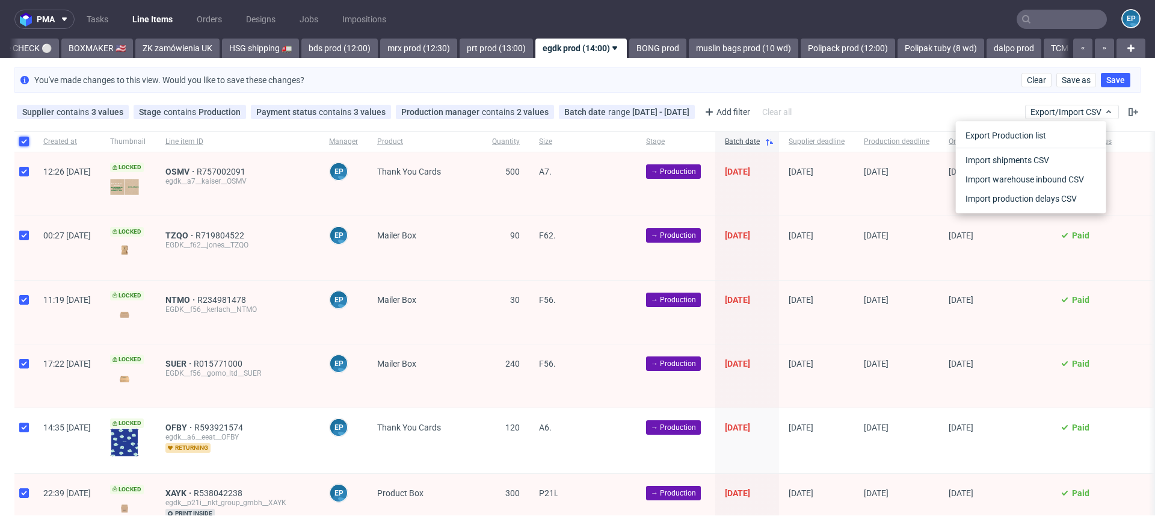
checkbox input "true"
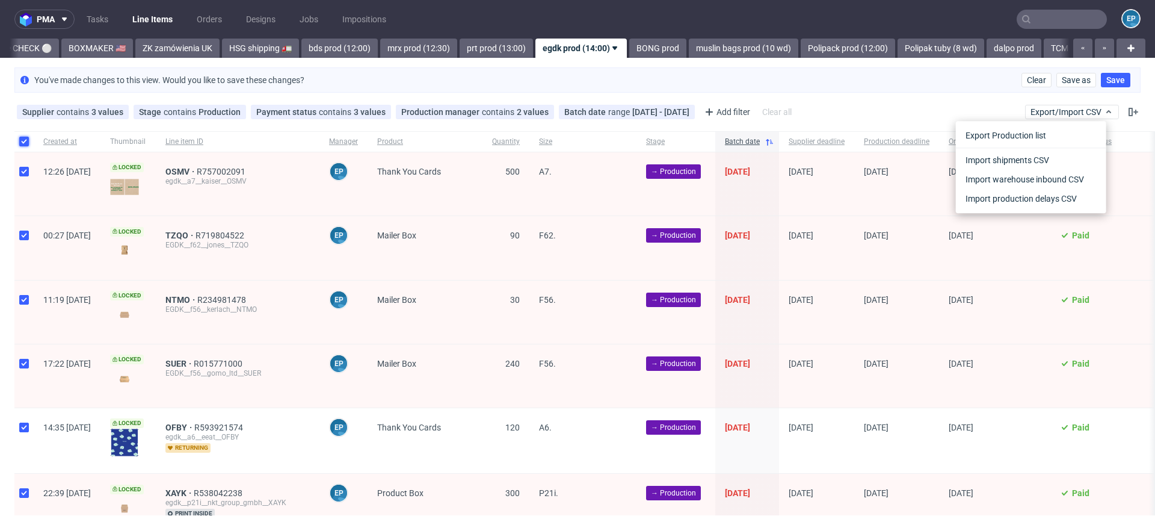
checkbox input "true"
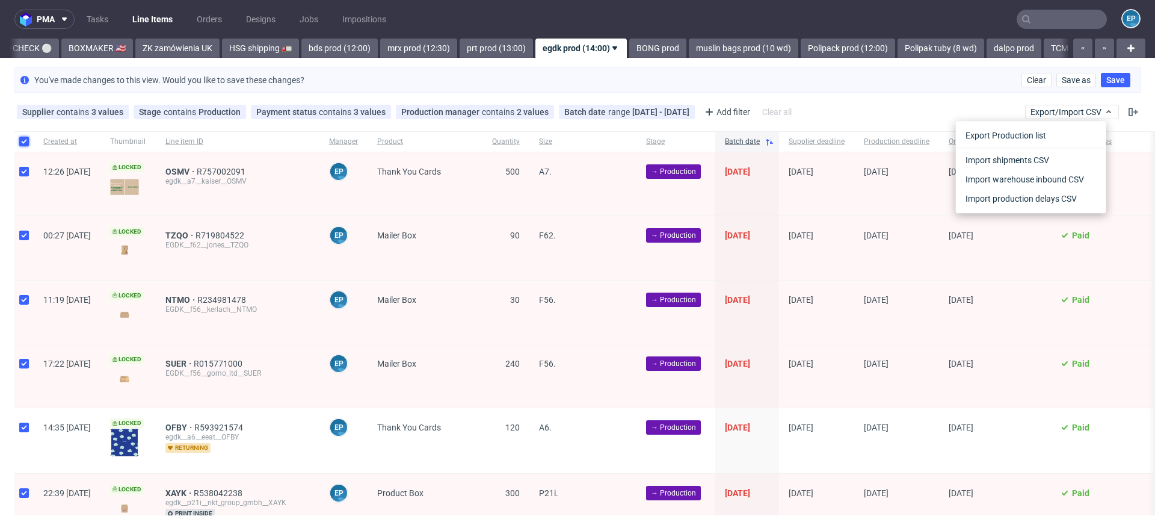
checkbox input "true"
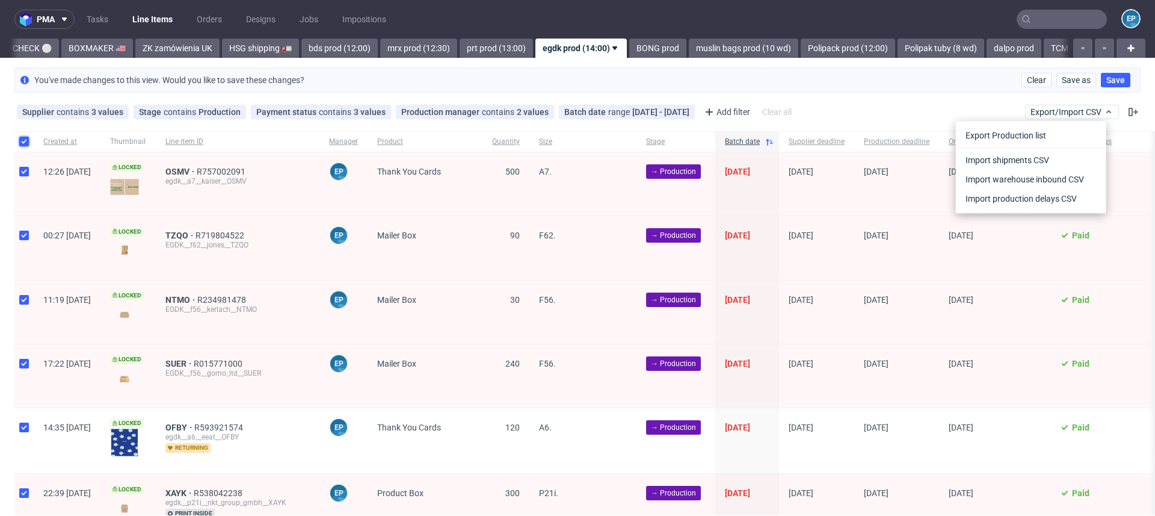
checkbox input "true"
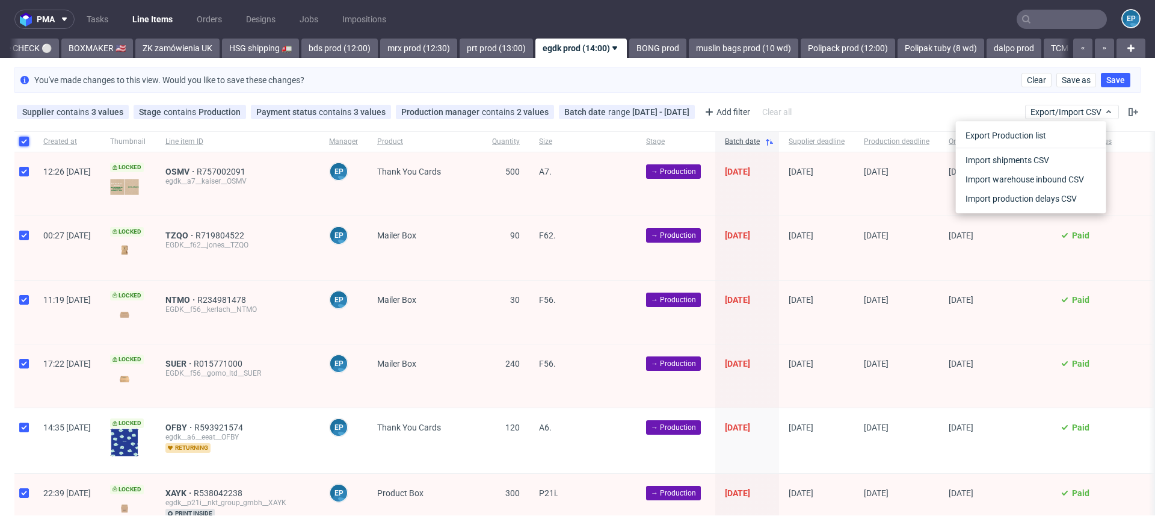
checkbox input "true"
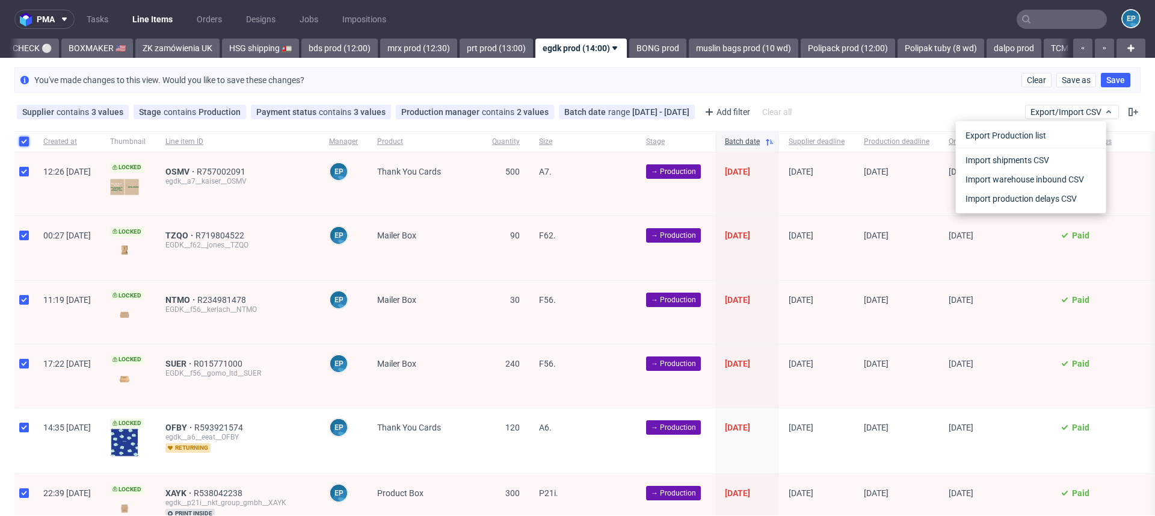
checkbox input "true"
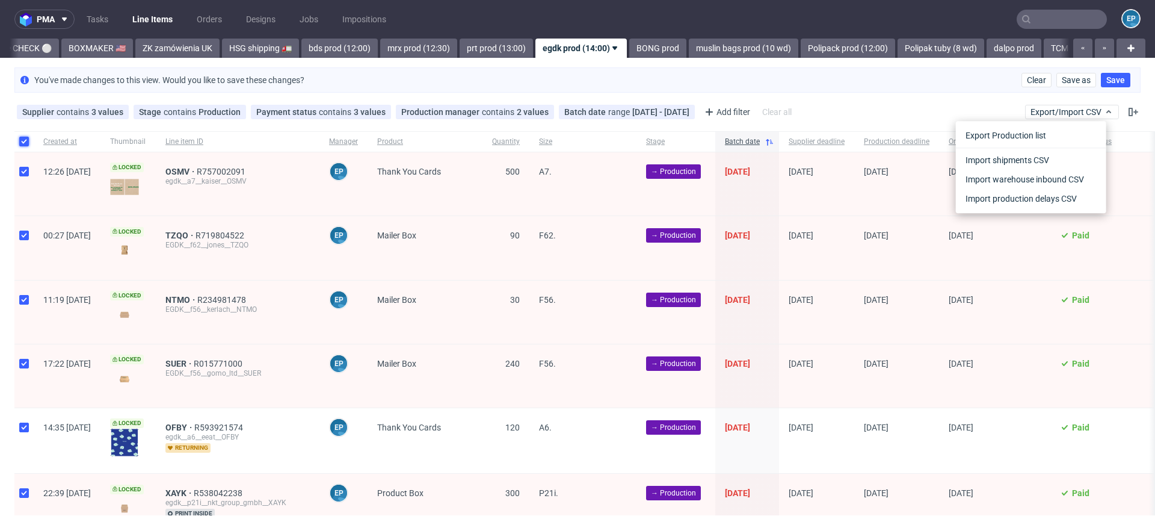
checkbox input "true"
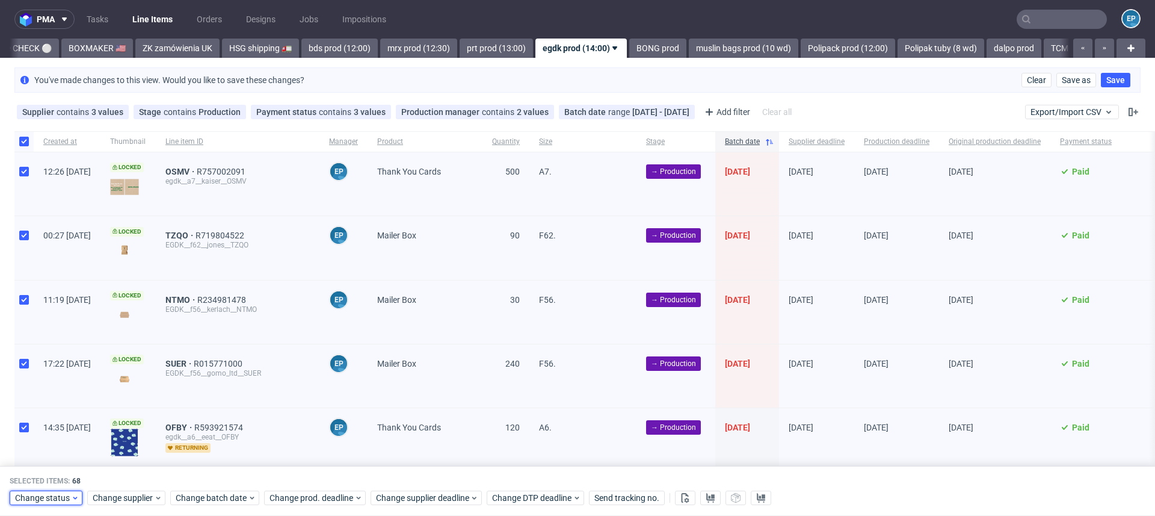
click at [58, 495] on span "Change status" at bounding box center [43, 498] width 56 height 12
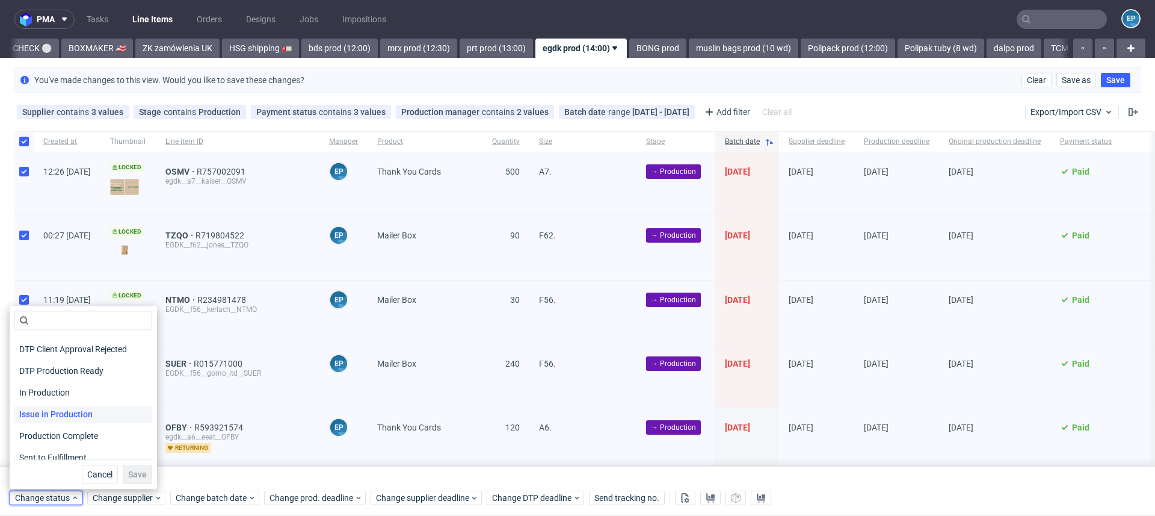
scroll to position [128, 0]
click at [35, 386] on span "In Production" at bounding box center [44, 390] width 61 height 17
click at [134, 473] on span "Save" at bounding box center [137, 474] width 19 height 8
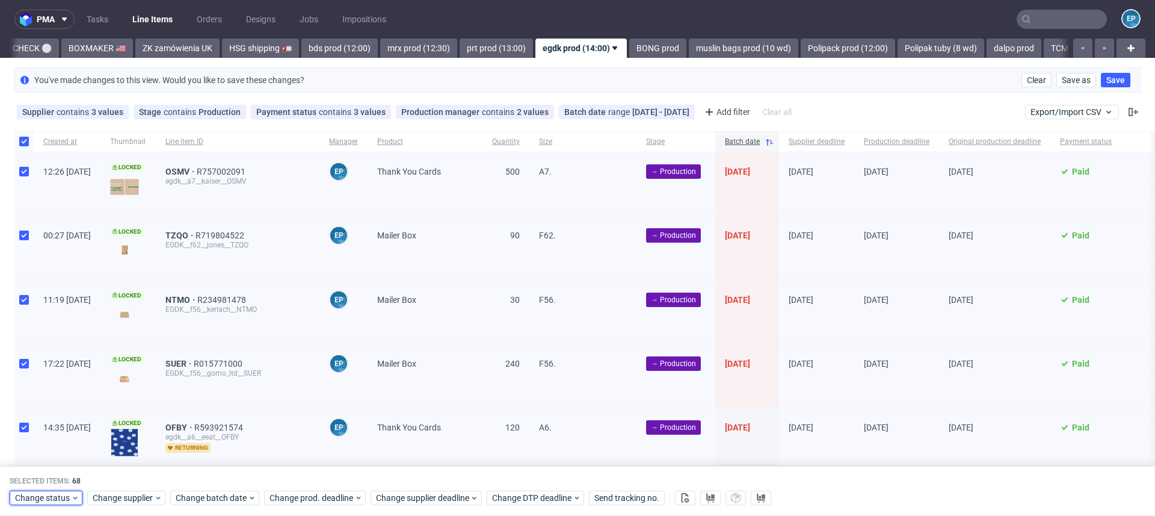
click at [47, 496] on span "Change status" at bounding box center [43, 498] width 56 height 12
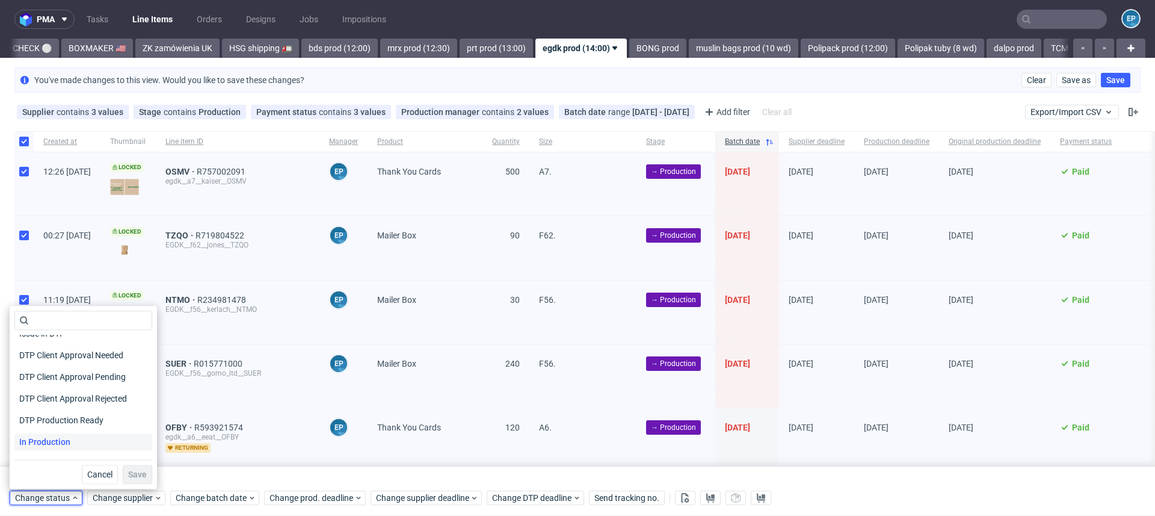
scroll to position [78, 0]
click at [71, 441] on span "In Production" at bounding box center [44, 440] width 61 height 17
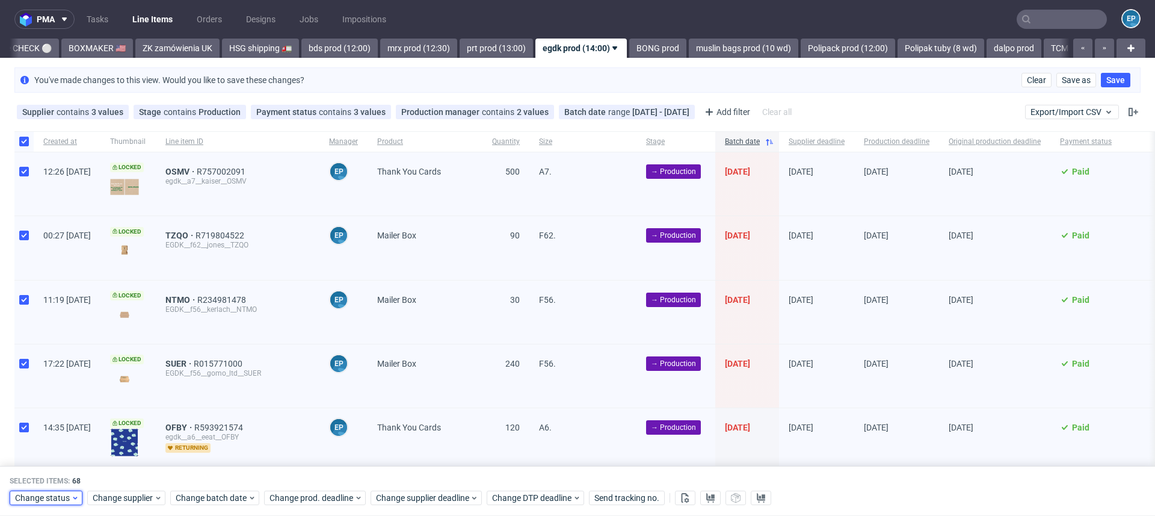
click at [71, 495] on icon at bounding box center [75, 498] width 8 height 10
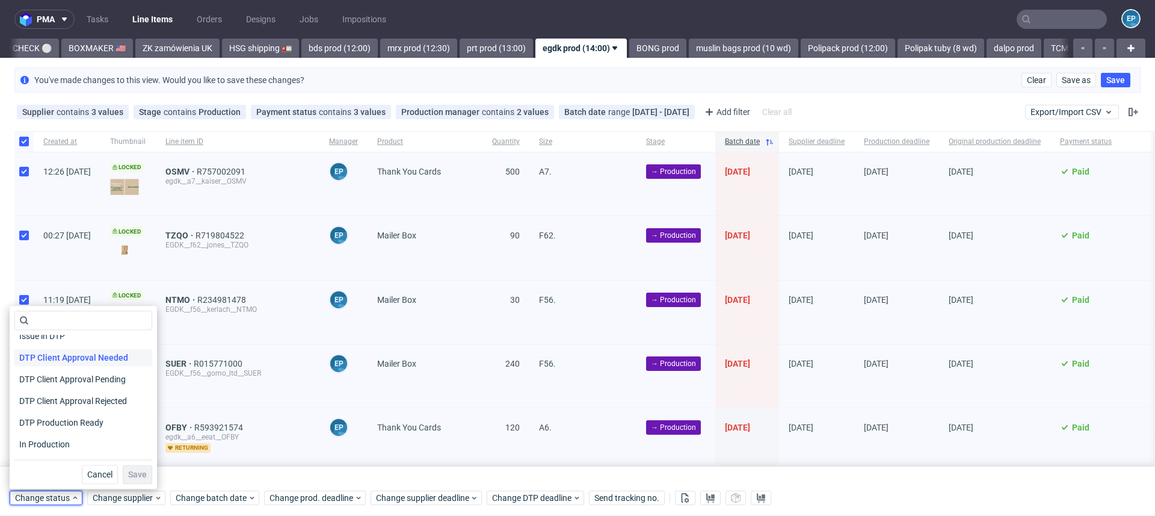
scroll to position [81, 0]
click at [66, 434] on span "In Production" at bounding box center [44, 438] width 61 height 17
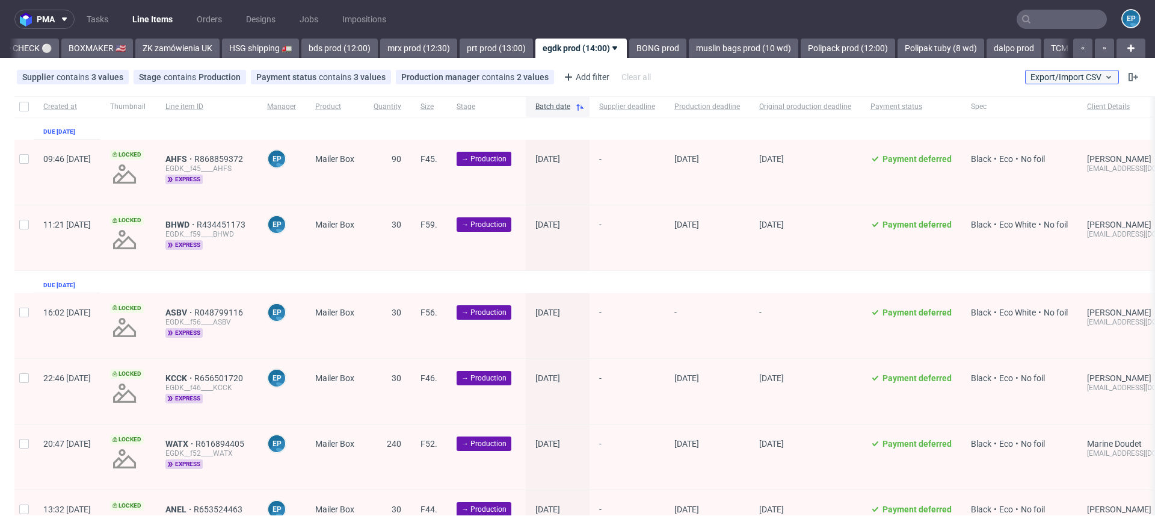
click at [1031, 81] on span "Export/Import CSV" at bounding box center [1072, 77] width 83 height 10
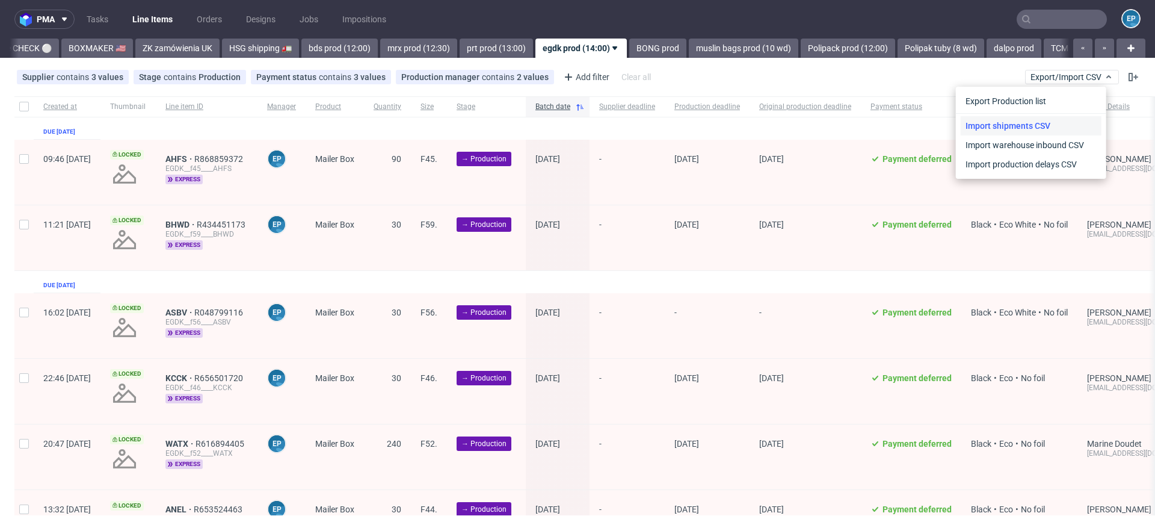
click at [1015, 126] on link "Import shipments CSV" at bounding box center [1031, 125] width 141 height 19
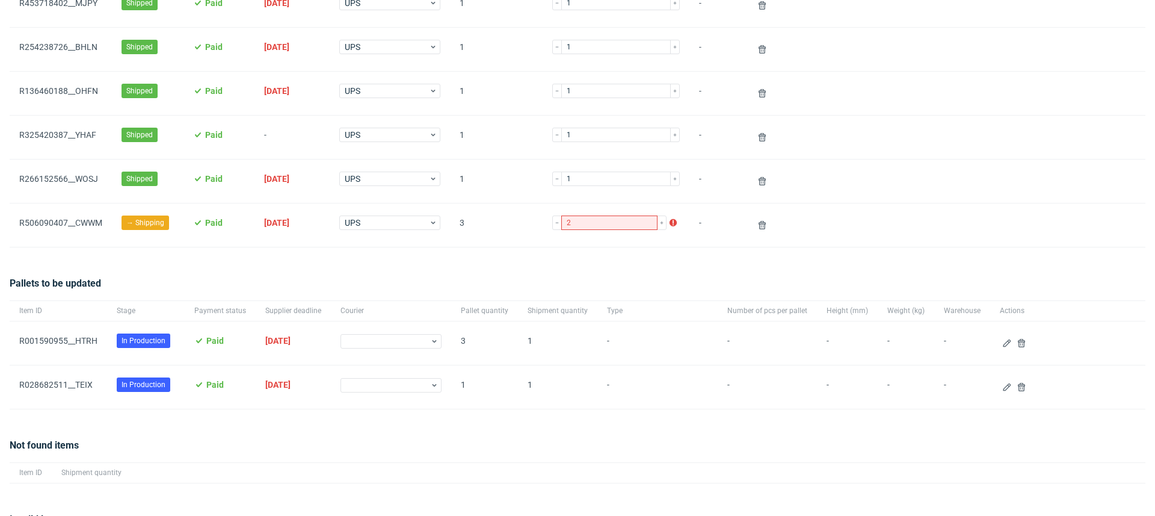
scroll to position [383, 0]
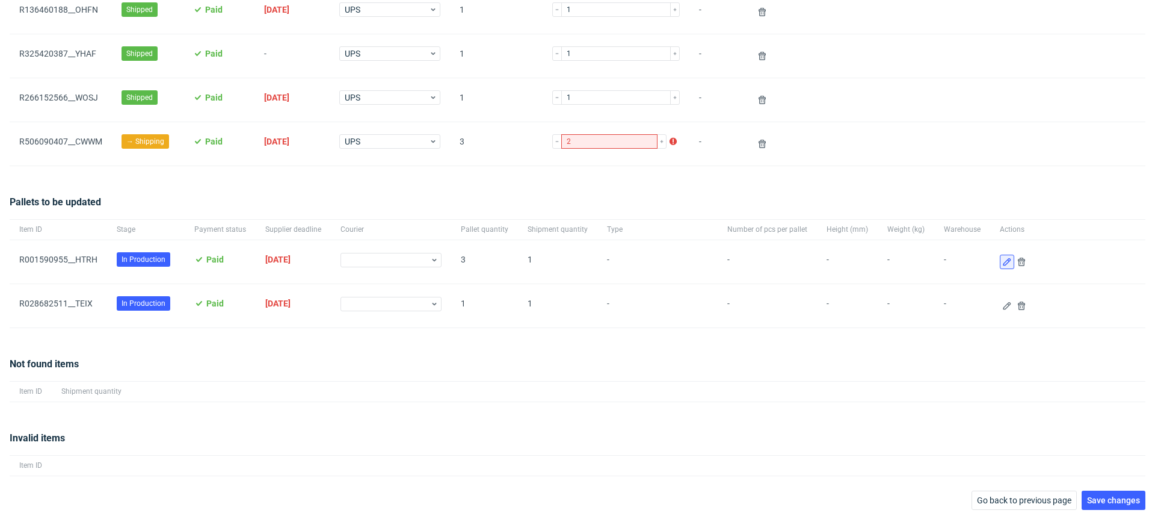
click at [1003, 258] on use at bounding box center [1007, 262] width 8 height 8
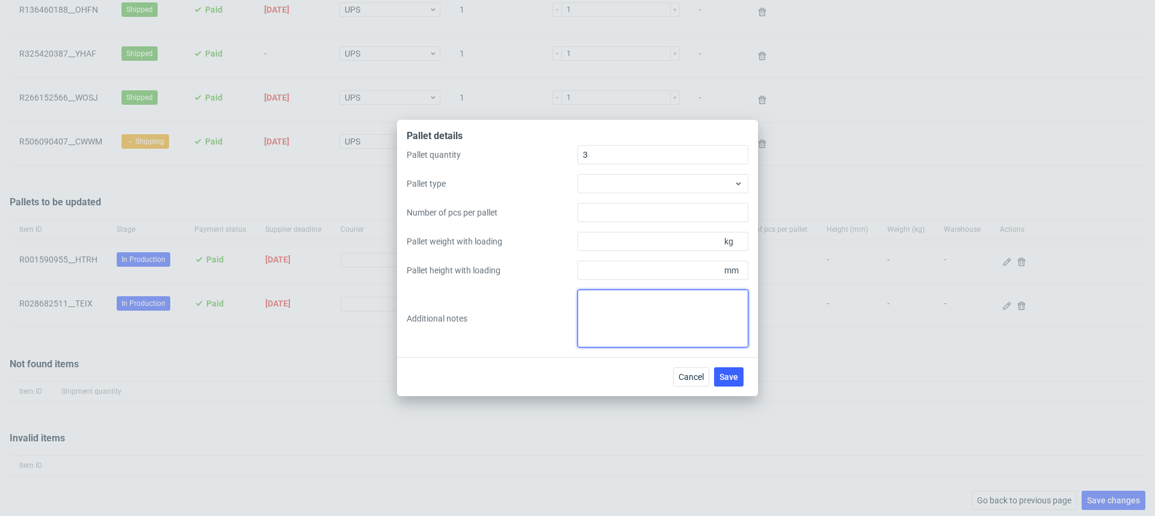
click at [650, 342] on textarea at bounding box center [663, 318] width 171 height 58
paste textarea "120x80x126cm,105kg/120x80x126cm,105kg/120x80x150cm,110kg"
type textarea "120x80x126cm,105kg/120x80x126cm,105kg/120x80x150cm,110kg"
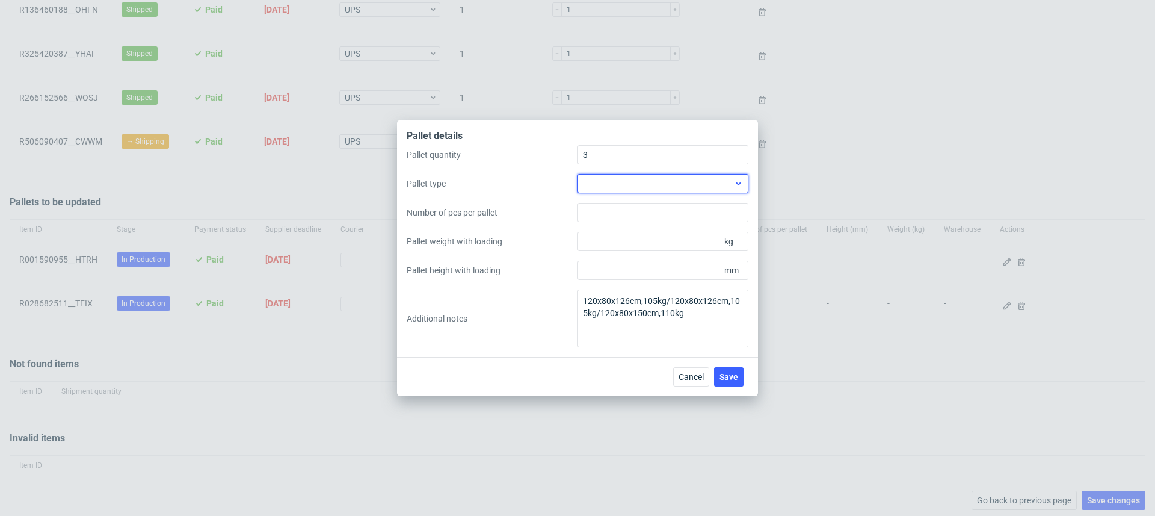
click at [654, 180] on div at bounding box center [663, 183] width 171 height 19
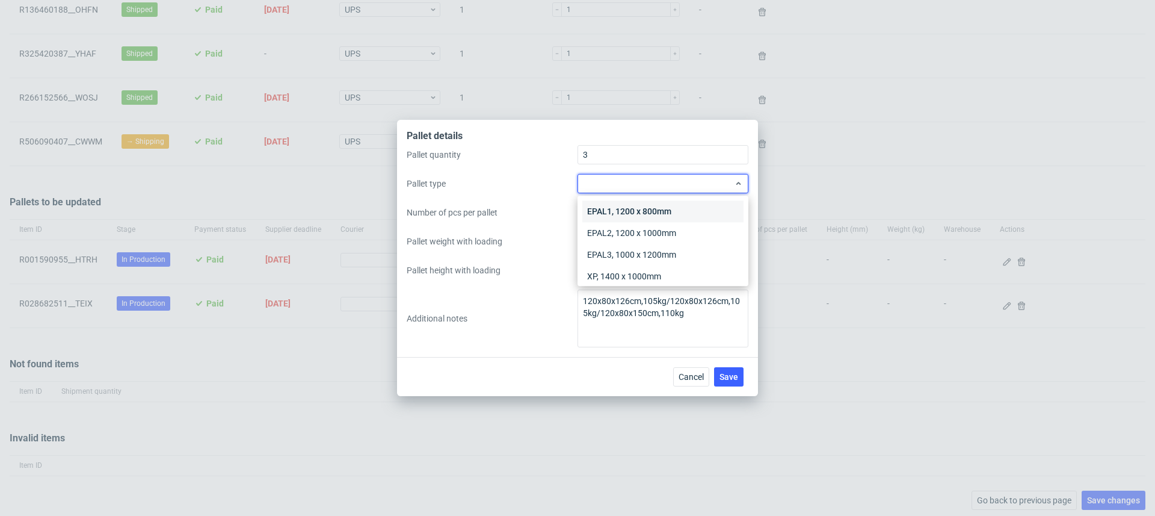
click at [656, 211] on div "EPAL1, 1200 x 800mm" at bounding box center [662, 211] width 161 height 22
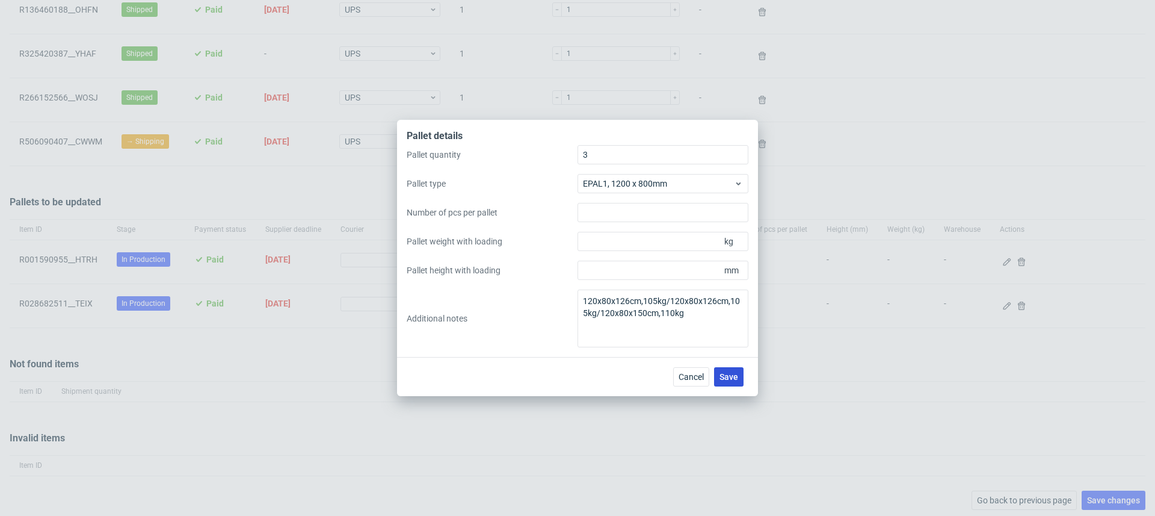
click at [736, 377] on span "Save" at bounding box center [729, 376] width 19 height 8
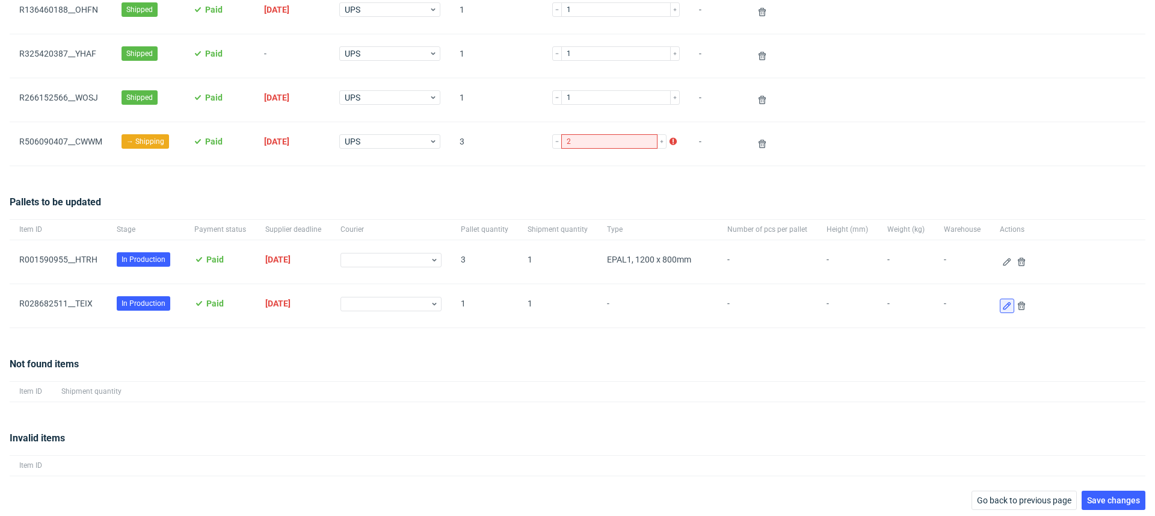
click at [1002, 303] on icon at bounding box center [1007, 306] width 10 height 10
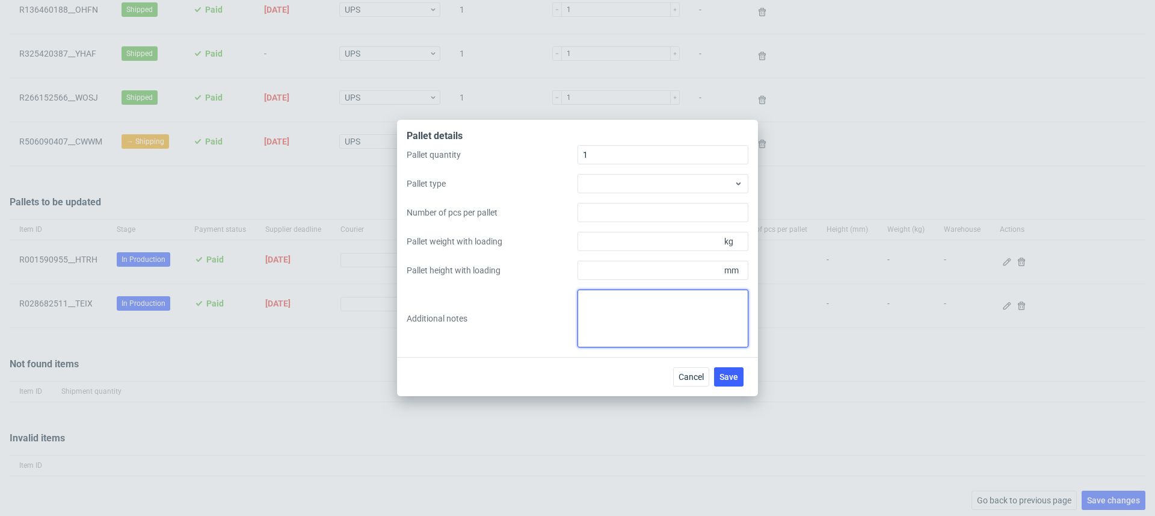
click at [635, 336] on textarea at bounding box center [663, 318] width 171 height 58
paste textarea "20x80x183cm, 197 kg"
type textarea "20x80x183cm, 197 kg"
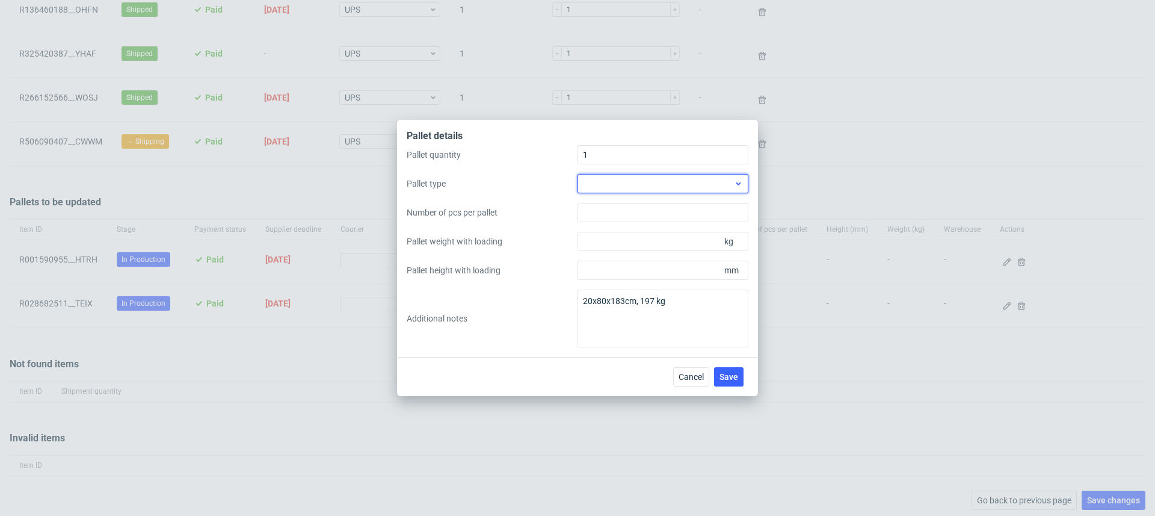
click at [610, 188] on div at bounding box center [663, 183] width 171 height 19
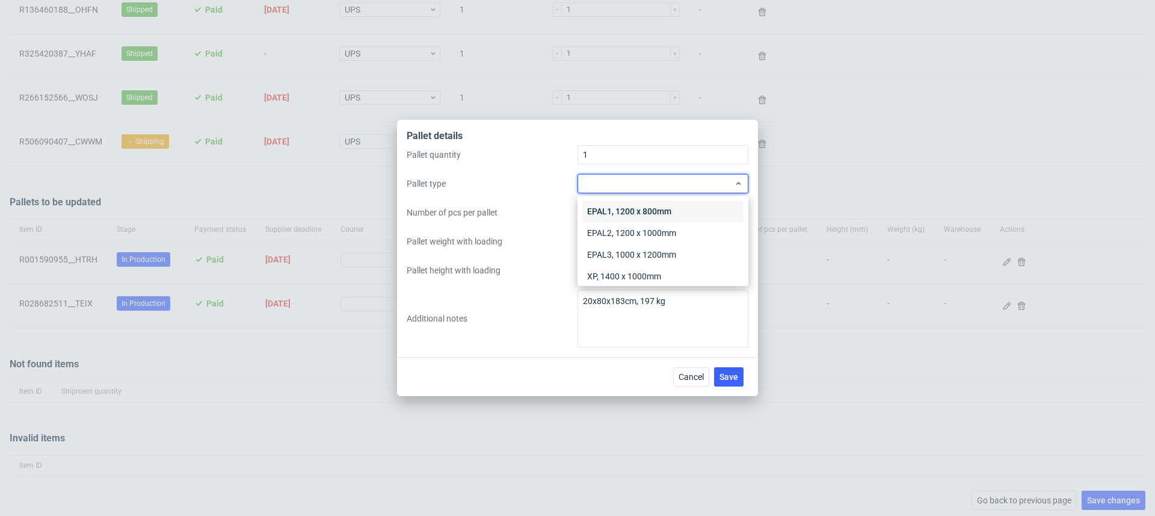
click at [612, 206] on div "EPAL1, 1200 x 800mm" at bounding box center [662, 211] width 161 height 22
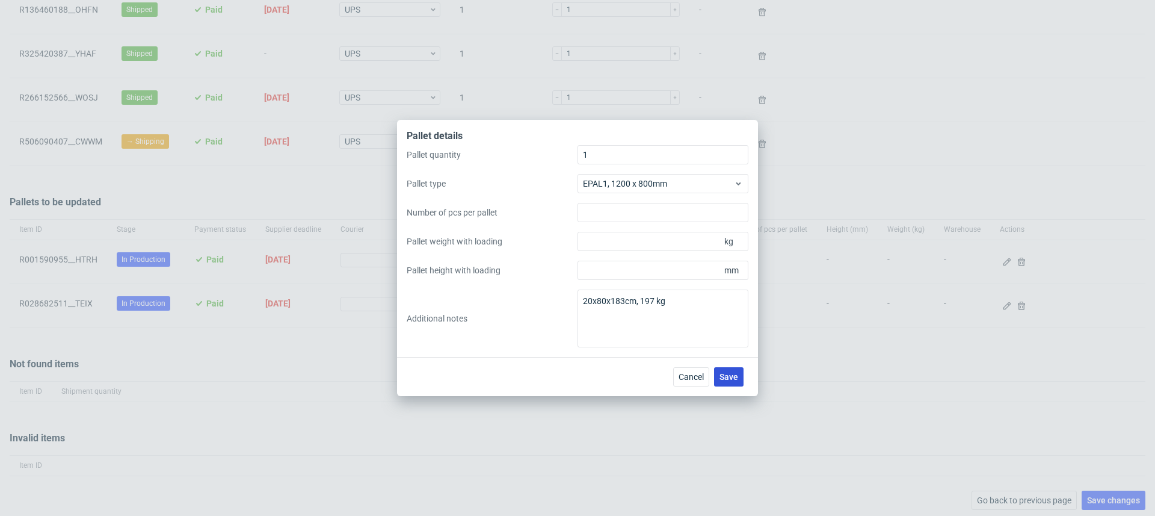
click at [726, 371] on button "Save" at bounding box center [728, 376] width 29 height 19
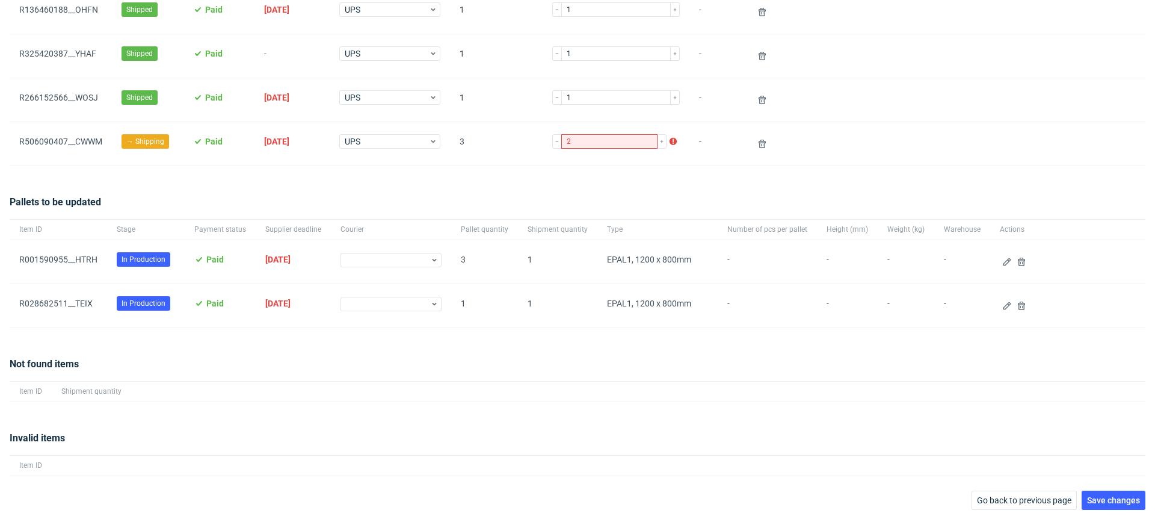
scroll to position [368, 0]
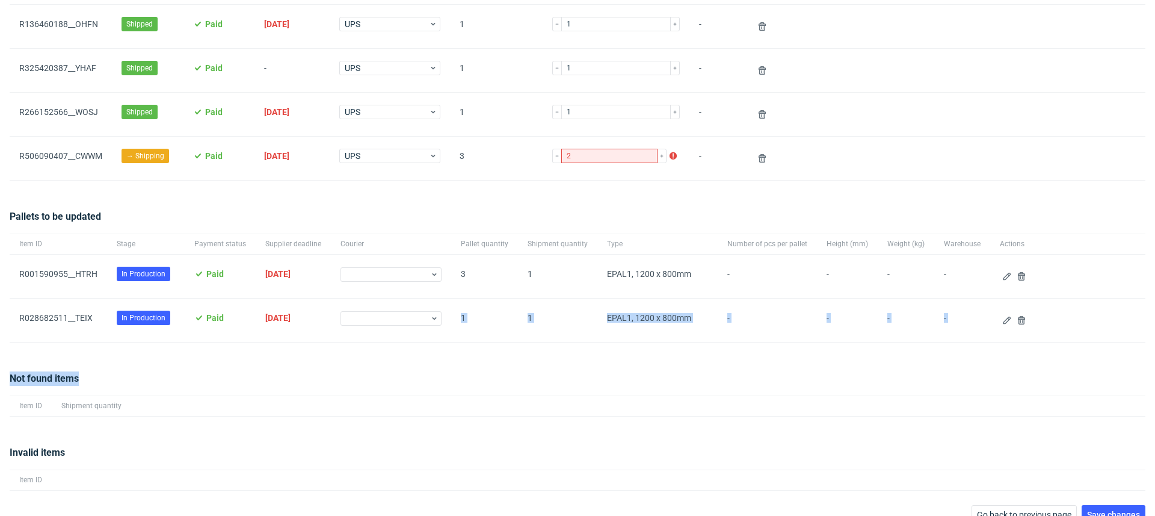
drag, startPoint x: 725, startPoint y: 371, endPoint x: 349, endPoint y: 306, distance: 381.5
click at [351, 306] on div "Supplier(s): EGDK Items count: 11 item(s) Packages to be updated Item ID Stage …" at bounding box center [578, 102] width 1136 height 844
click at [99, 154] on link "R506090407__CWWM" at bounding box center [60, 156] width 83 height 10
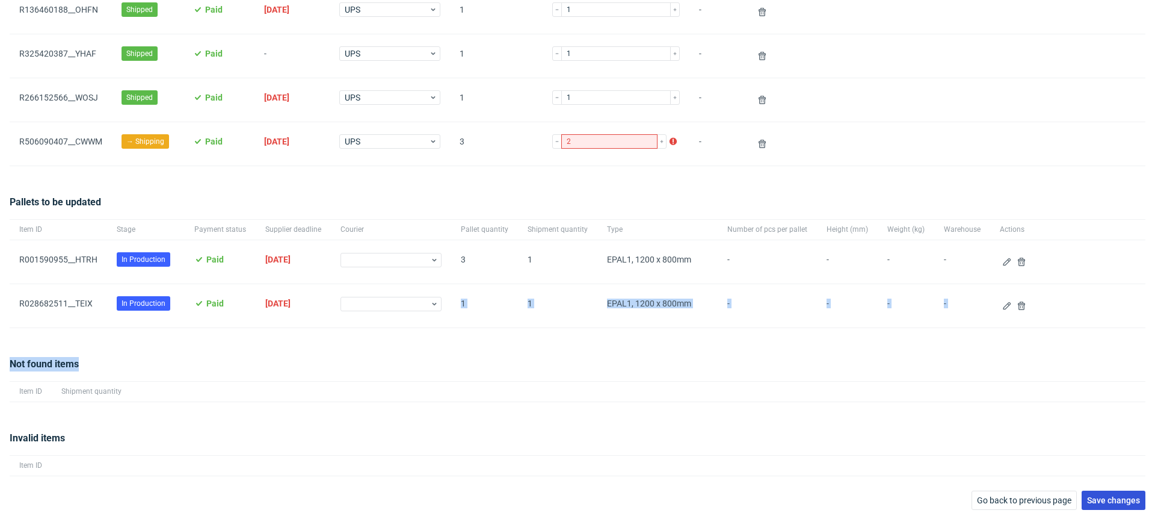
click at [1088, 496] on span "Save changes" at bounding box center [1113, 500] width 53 height 8
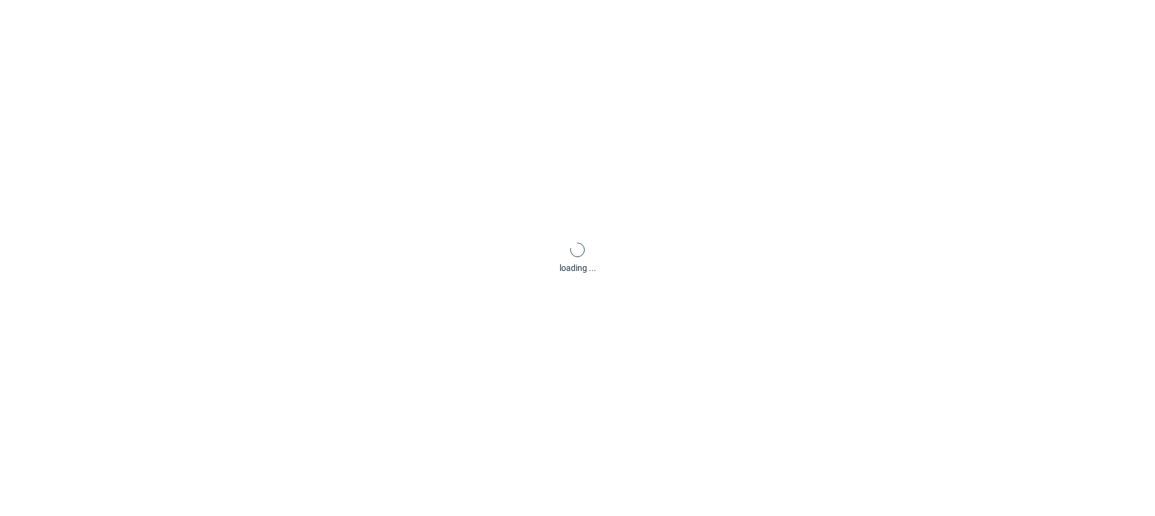
scroll to position [58, 0]
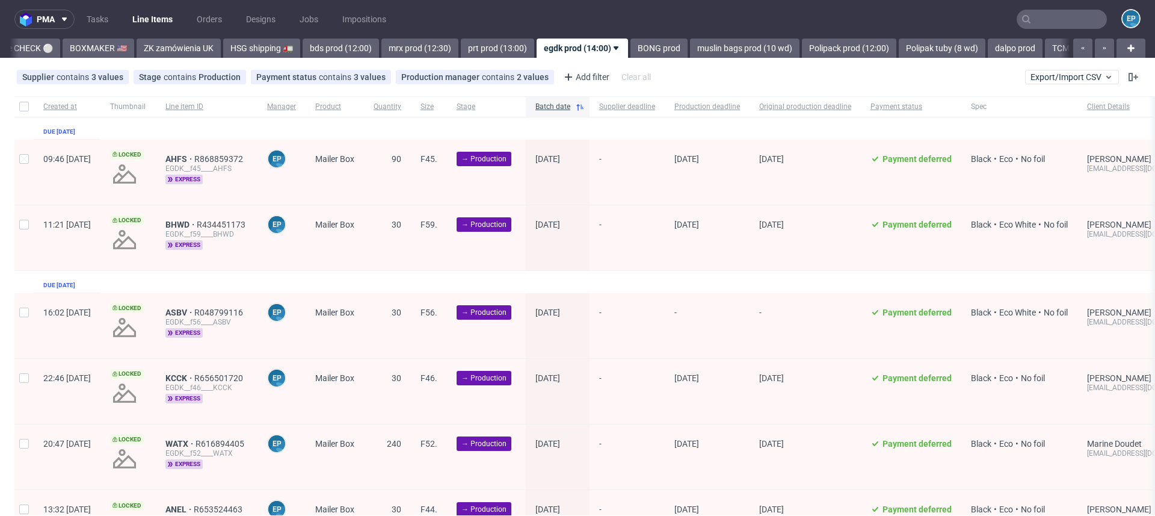
scroll to position [0, 1138]
click at [627, 60] on div "pma Tasks Line Items Orders Designs Jobs Impositions EP Vista Print All delays …" at bounding box center [577, 258] width 1155 height 516
click at [629, 50] on link "BONG prod" at bounding box center [657, 48] width 57 height 19
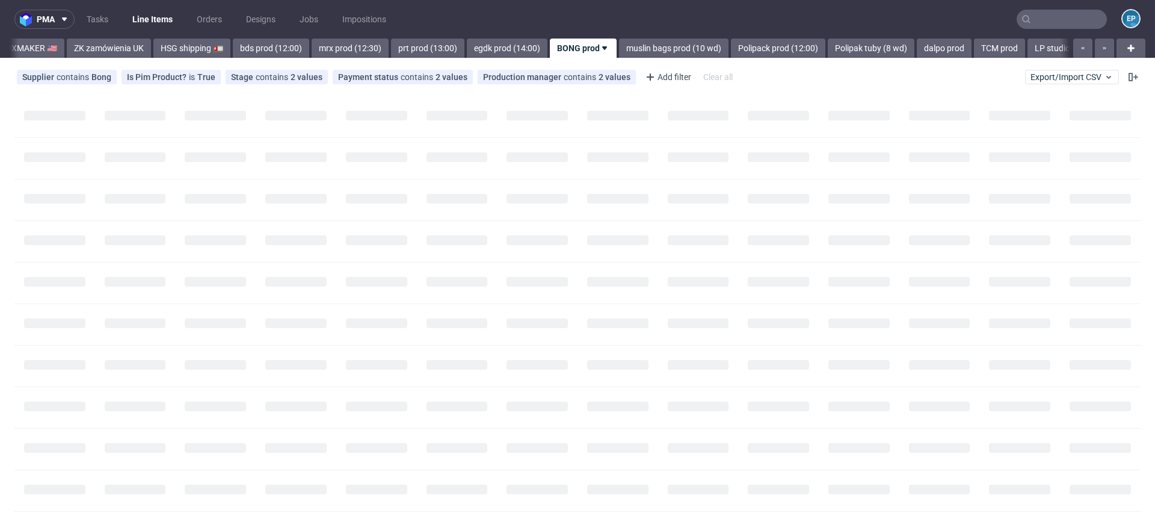
scroll to position [0, 1208]
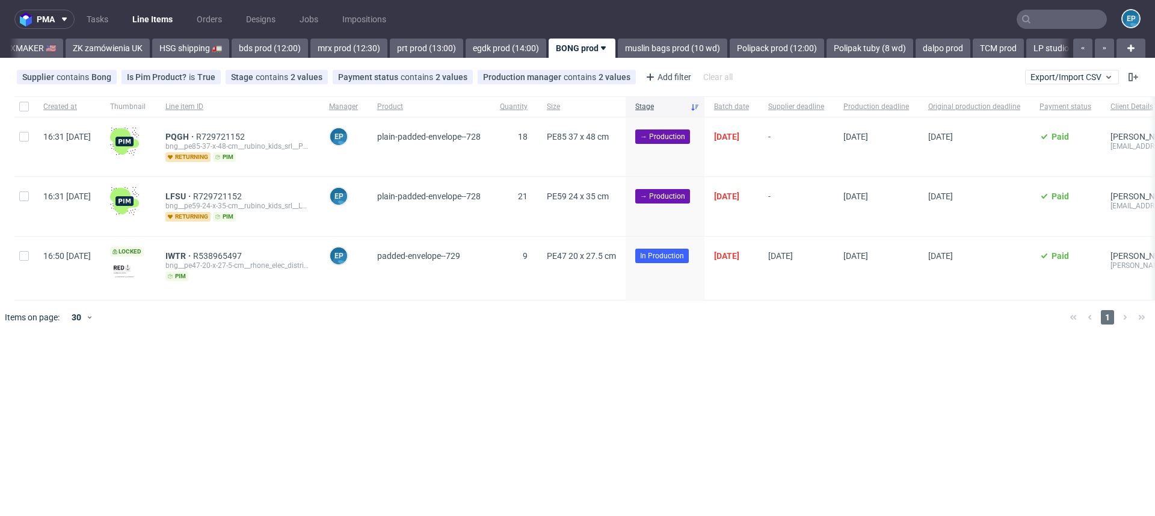
click at [34, 196] on div "16:31 Thu 09.10.2025" at bounding box center [67, 206] width 67 height 59
click at [24, 197] on input "checkbox" at bounding box center [24, 196] width 10 height 10
checkbox input "true"
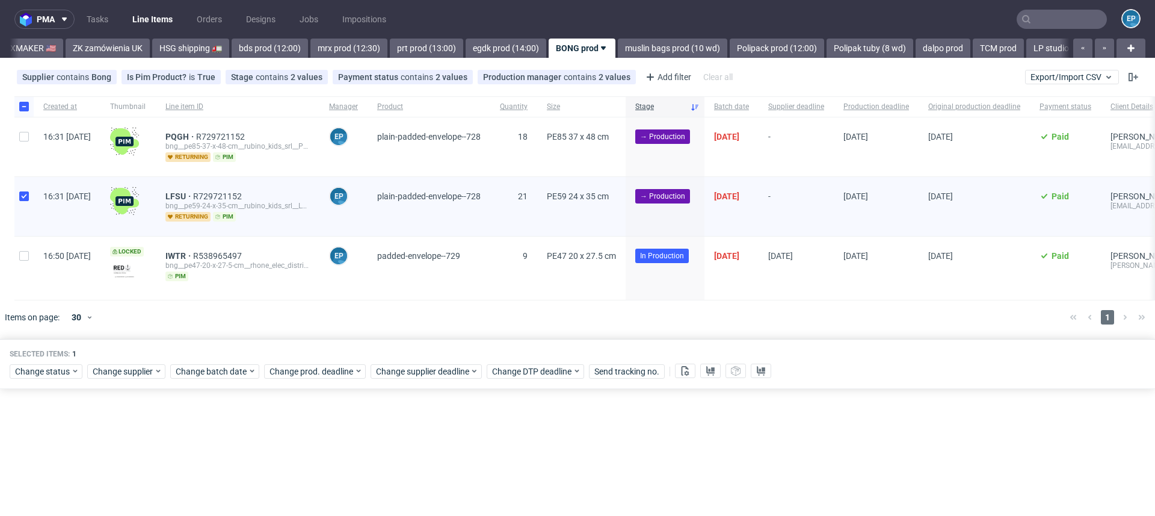
click at [24, 145] on div at bounding box center [23, 146] width 19 height 59
checkbox input "true"
click at [215, 370] on span "Change batch date" at bounding box center [212, 371] width 72 height 12
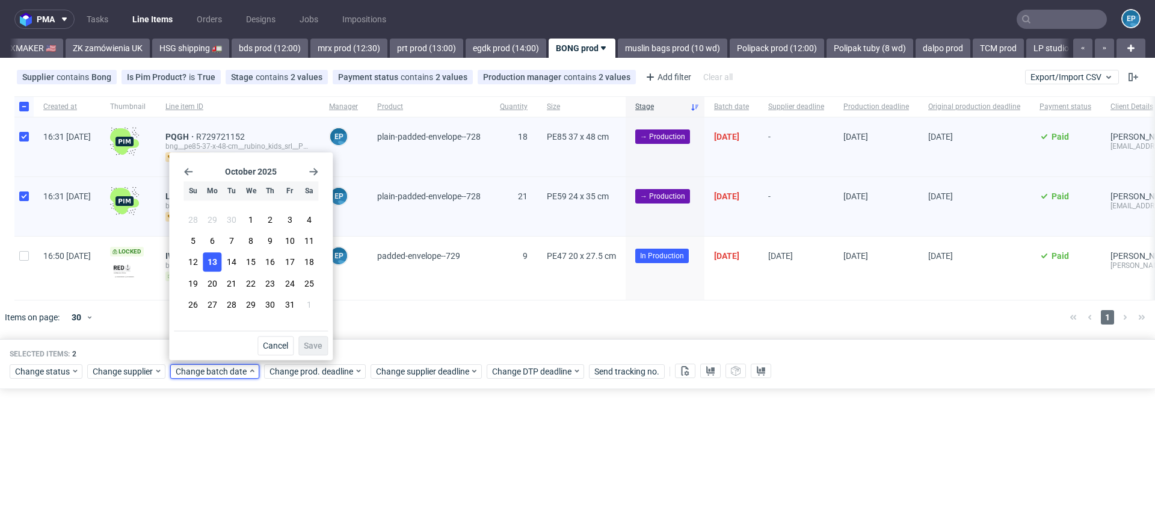
click at [218, 268] on button "13" at bounding box center [212, 262] width 19 height 19
click at [316, 342] on span "Save" at bounding box center [313, 345] width 19 height 8
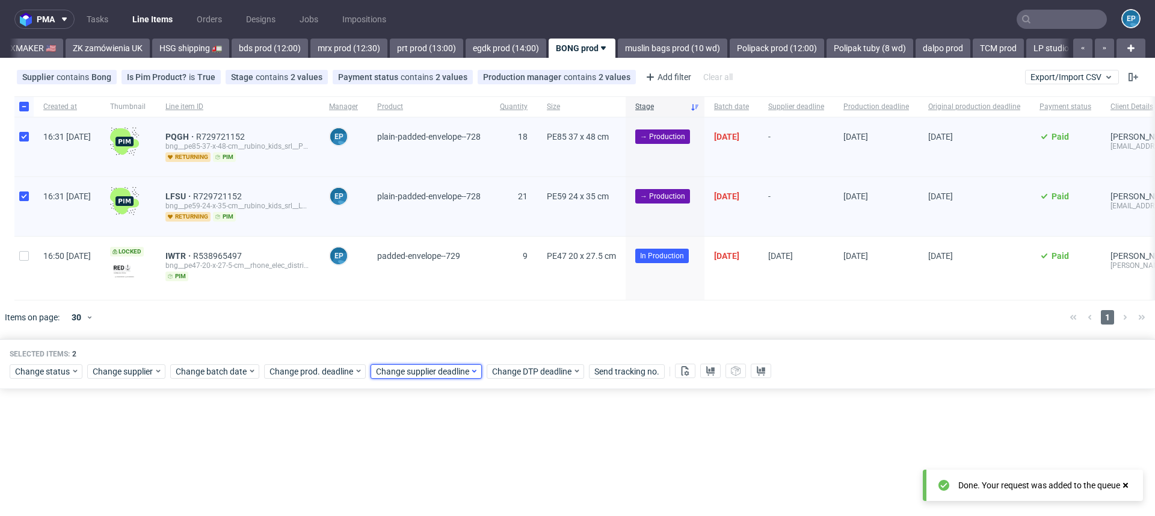
click at [438, 368] on span "Change supplier deadline" at bounding box center [423, 371] width 94 height 12
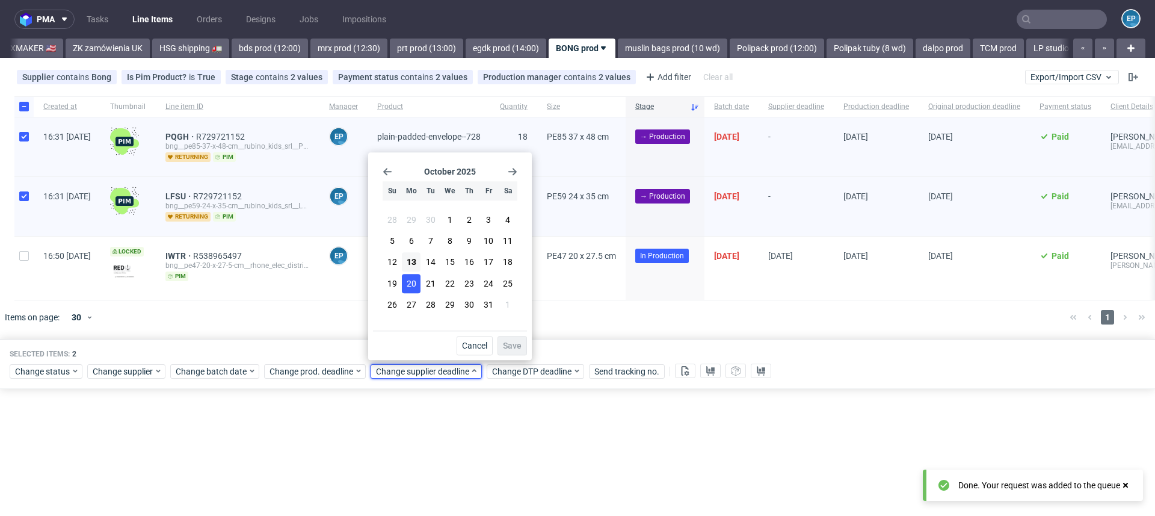
click at [411, 278] on span "20" at bounding box center [412, 283] width 10 height 12
click at [517, 349] on span "Save" at bounding box center [512, 345] width 19 height 8
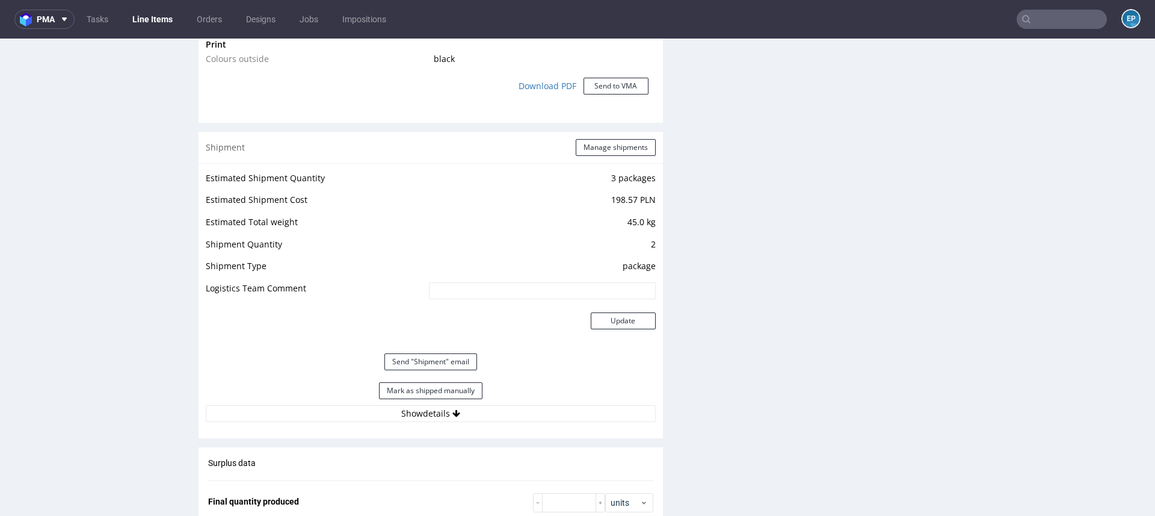
scroll to position [1346, 0]
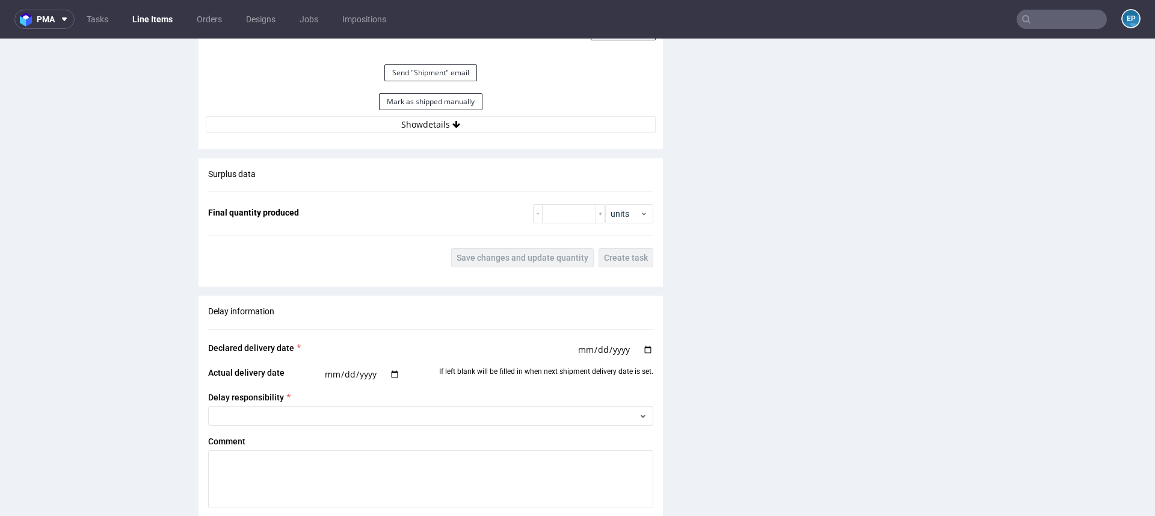
click at [465, 133] on div "Estimated Shipment Quantity 3 packages Estimated Shipment Cost 198.57 PLN Estim…" at bounding box center [431, 7] width 464 height 266
click at [465, 128] on button "Show details" at bounding box center [431, 124] width 450 height 17
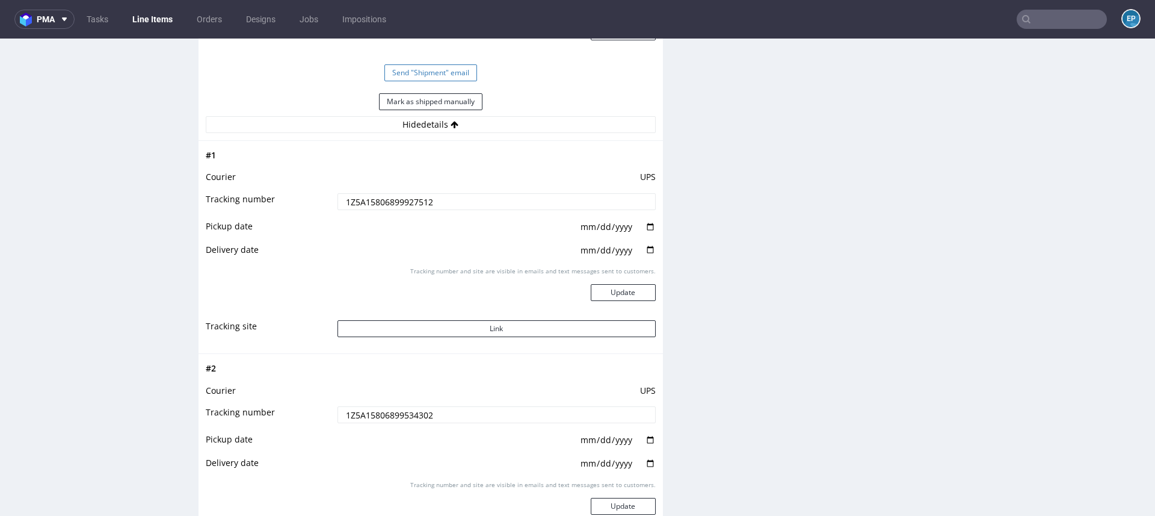
click at [442, 72] on button "Send "Shipment" email" at bounding box center [430, 72] width 93 height 17
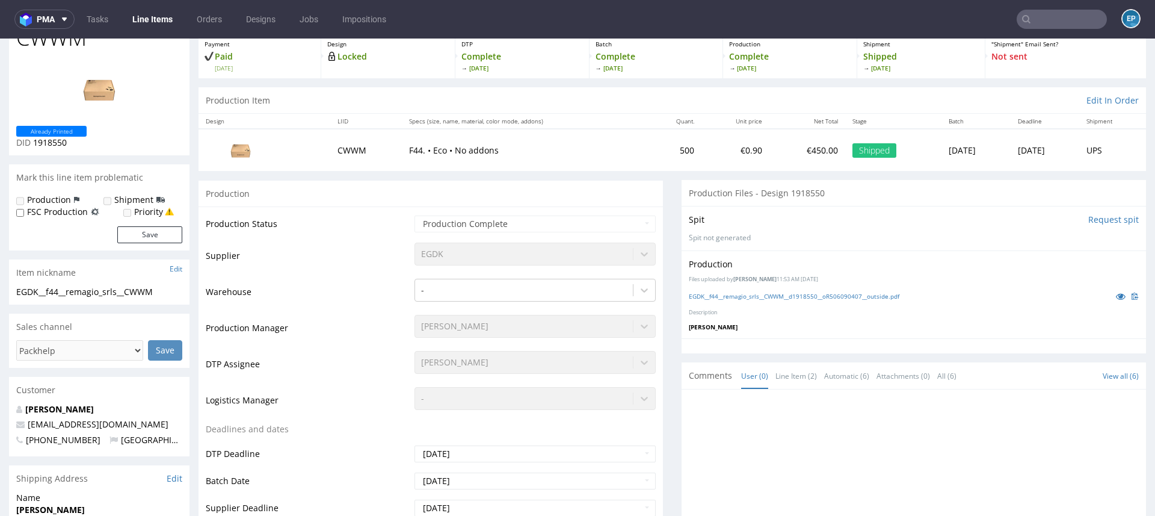
scroll to position [0, 0]
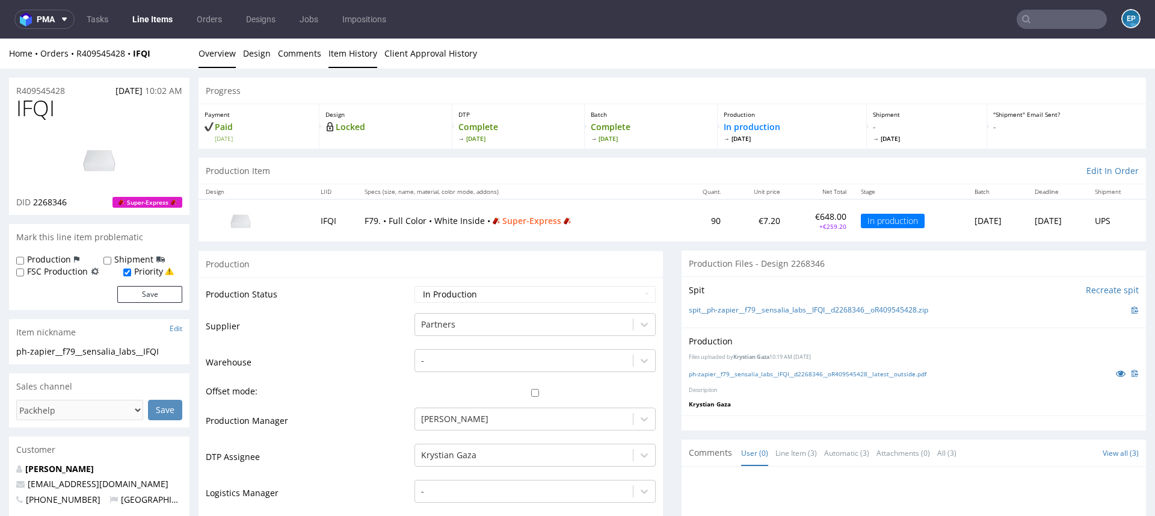
click at [350, 63] on link "Item History" at bounding box center [352, 53] width 49 height 29
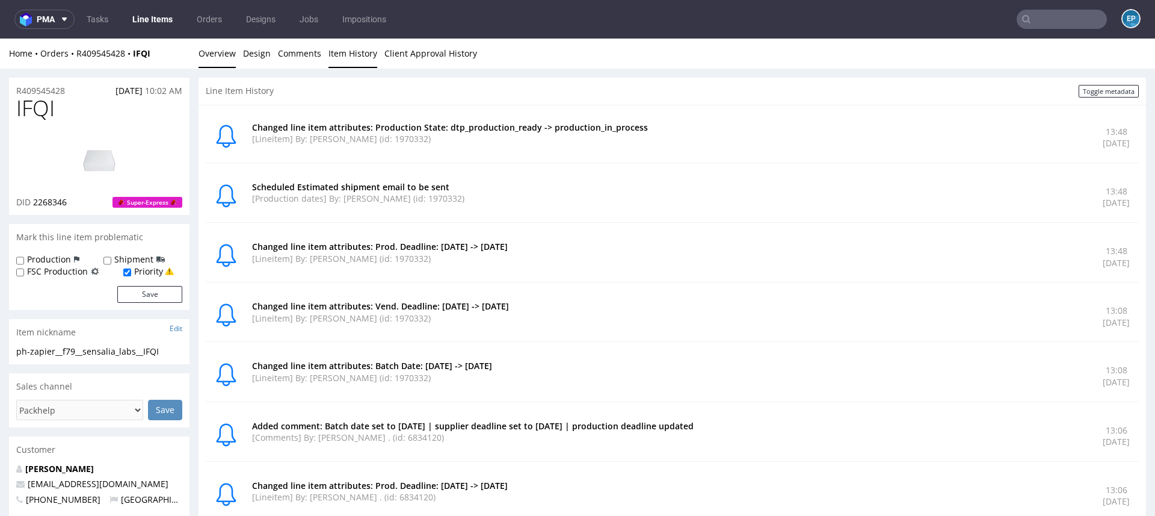
click at [224, 60] on link "Overview" at bounding box center [217, 53] width 37 height 29
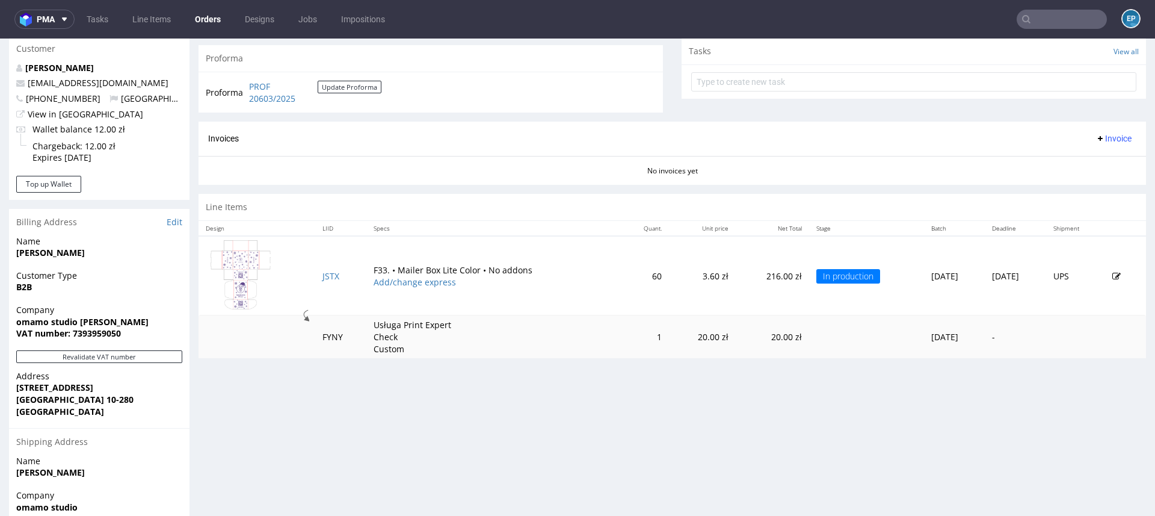
scroll to position [535, 0]
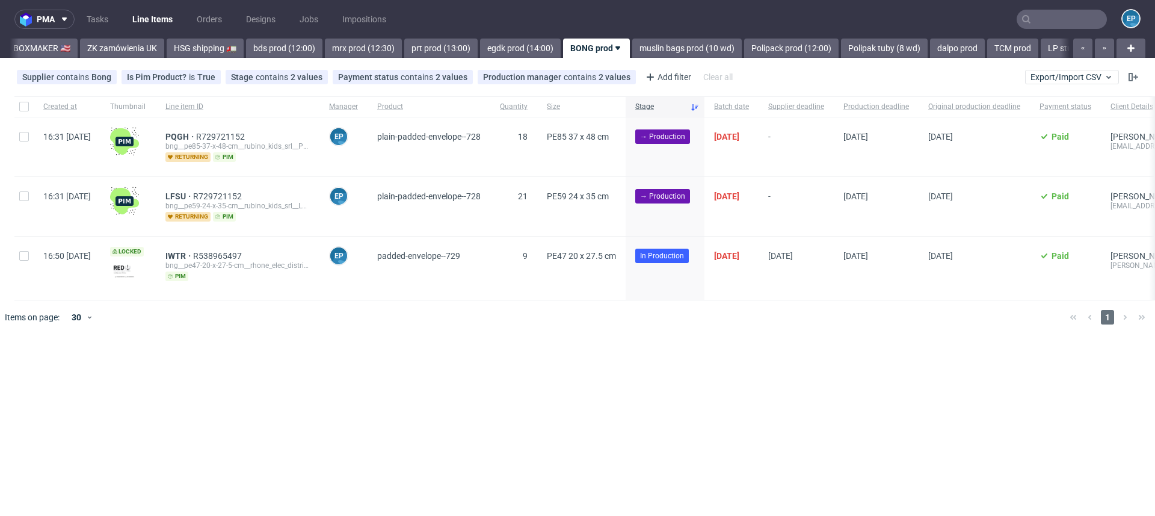
scroll to position [0, 1202]
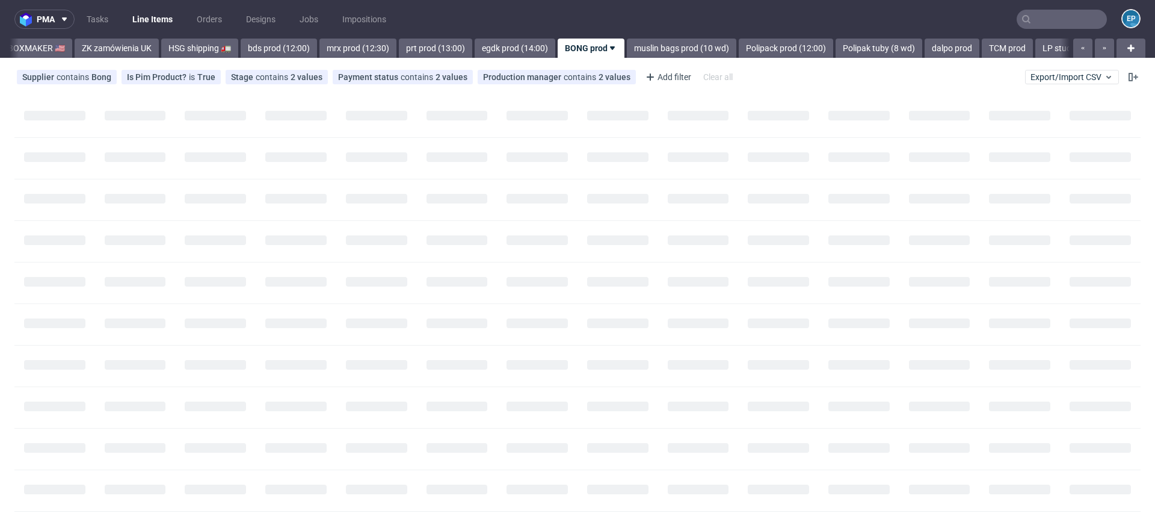
scroll to position [0, 1208]
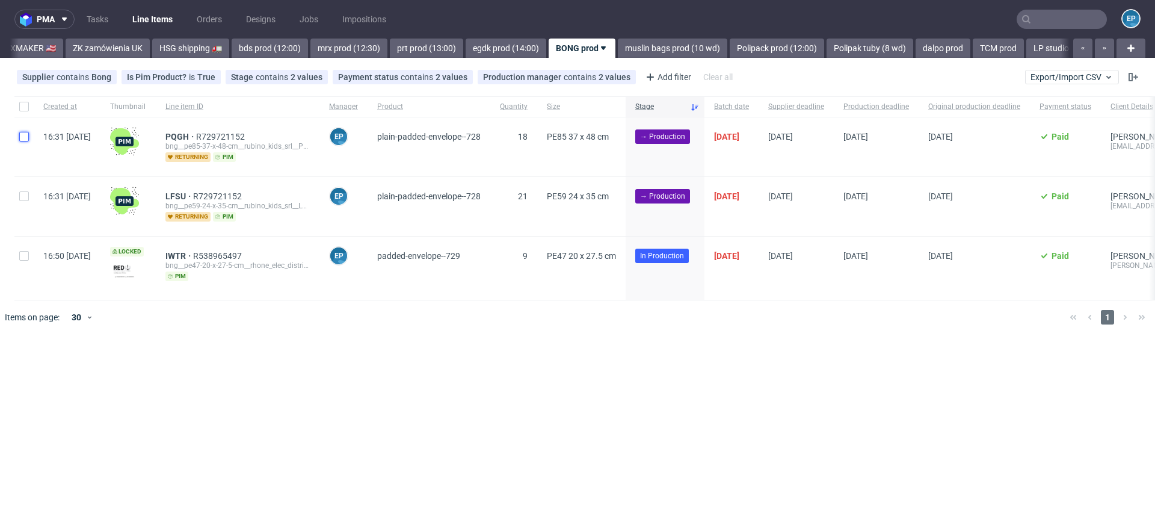
click at [22, 133] on input "checkbox" at bounding box center [24, 137] width 10 height 10
checkbox input "true"
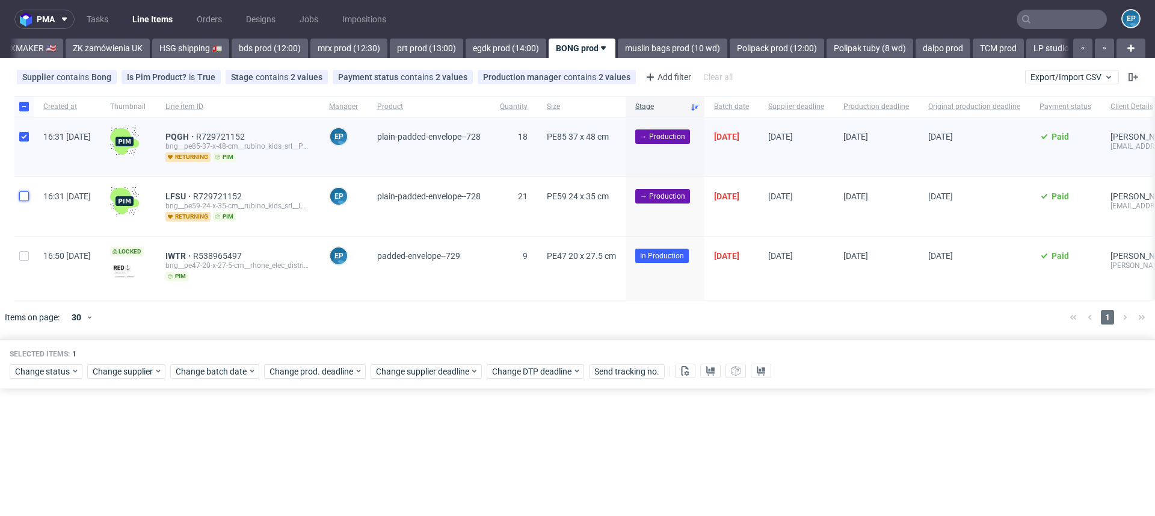
click at [22, 191] on input "checkbox" at bounding box center [24, 196] width 10 height 10
checkbox input "true"
click at [707, 368] on use at bounding box center [710, 371] width 8 height 10
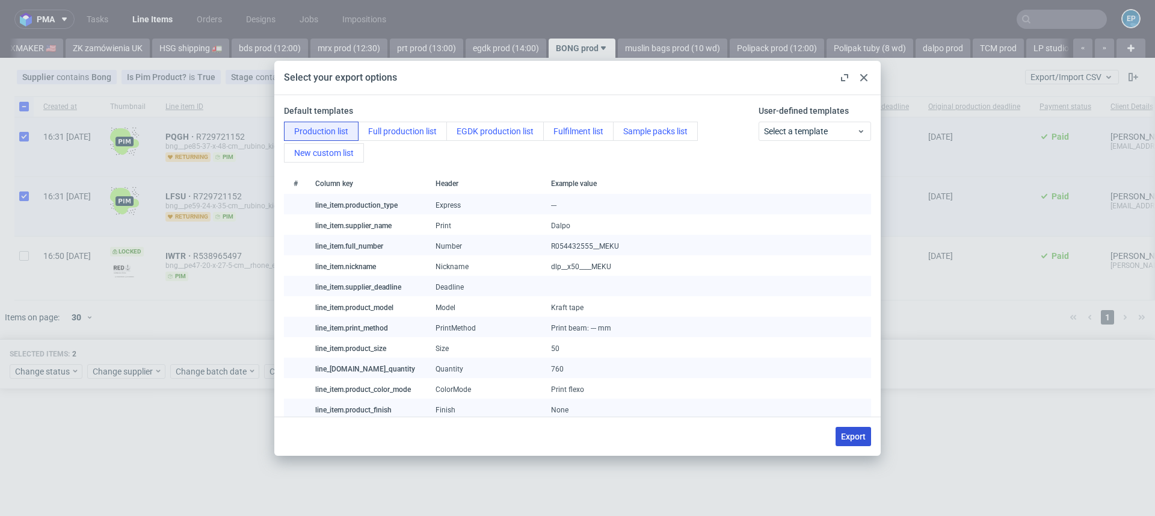
click at [854, 440] on span "Export" at bounding box center [853, 436] width 25 height 8
checkbox input "false"
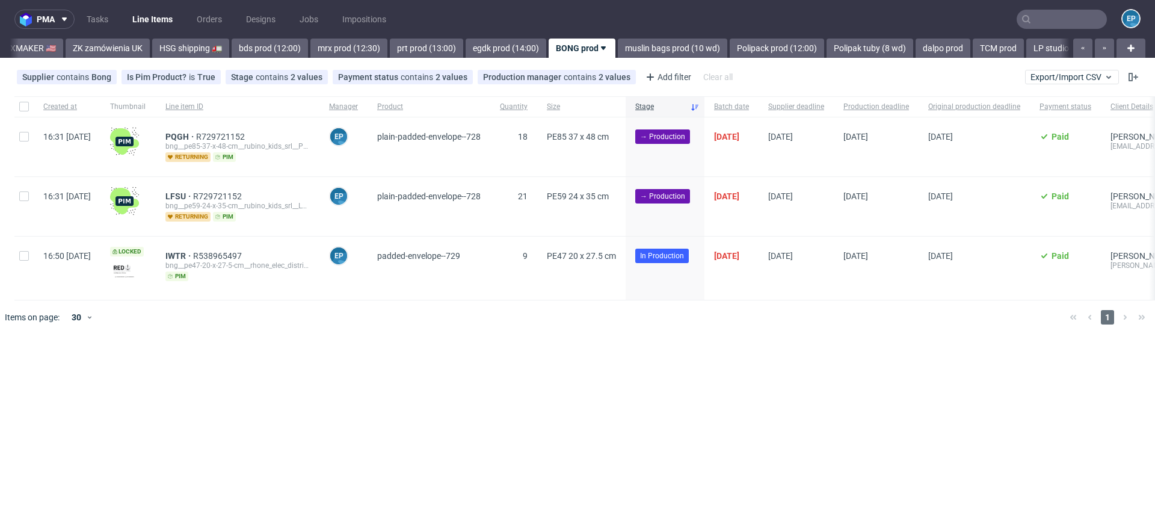
click at [23, 189] on div at bounding box center [23, 206] width 19 height 59
checkbox input "true"
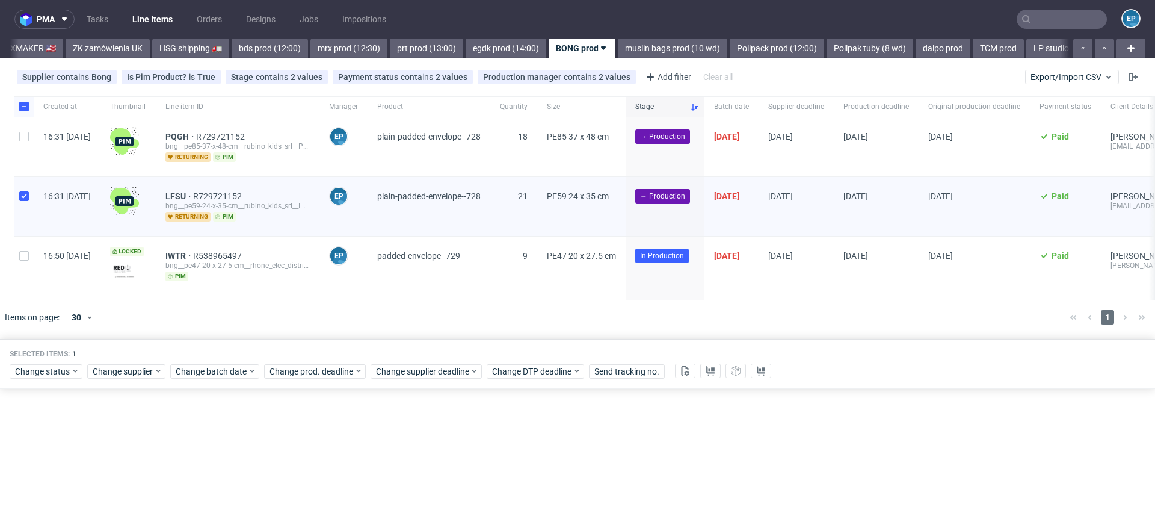
click at [23, 152] on div at bounding box center [23, 146] width 19 height 59
checkbox input "true"
click at [25, 365] on span "Change status" at bounding box center [43, 371] width 56 height 12
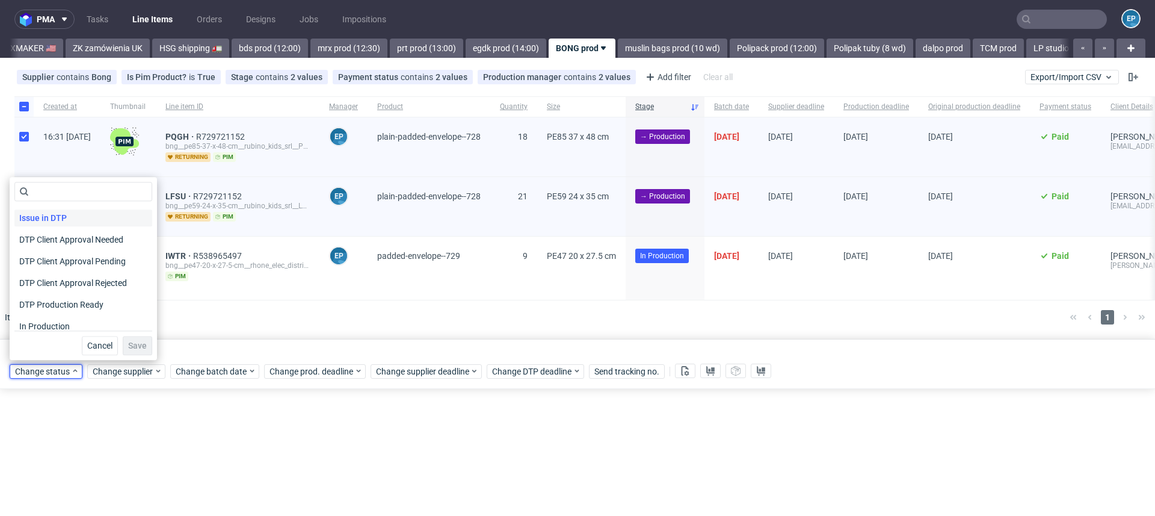
scroll to position [66, 0]
click at [48, 324] on span "In Production" at bounding box center [44, 324] width 61 height 17
click at [132, 341] on span "Save" at bounding box center [137, 345] width 19 height 8
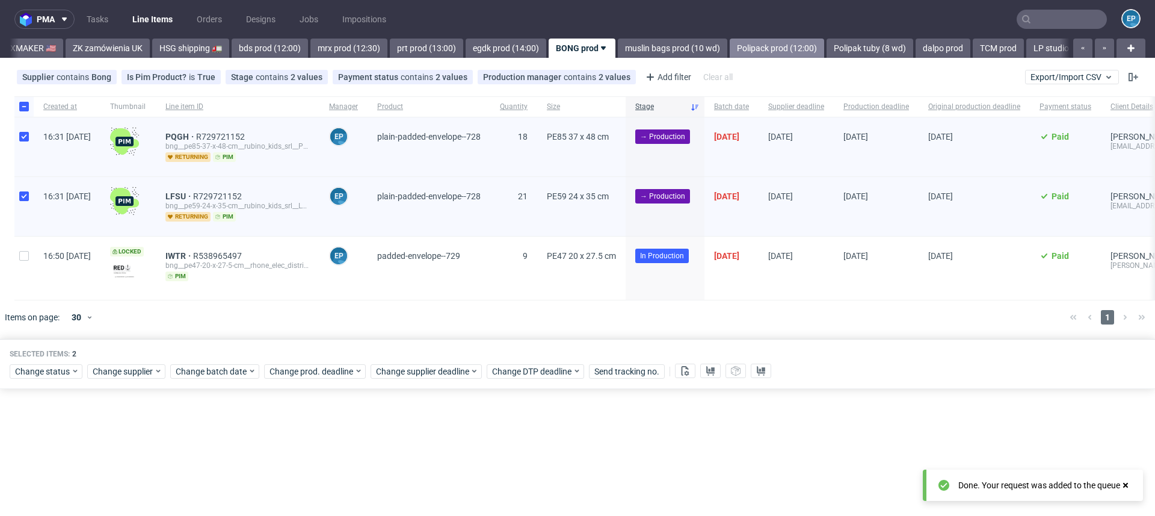
click at [730, 49] on link "Polipack prod (12:00)" at bounding box center [777, 48] width 94 height 19
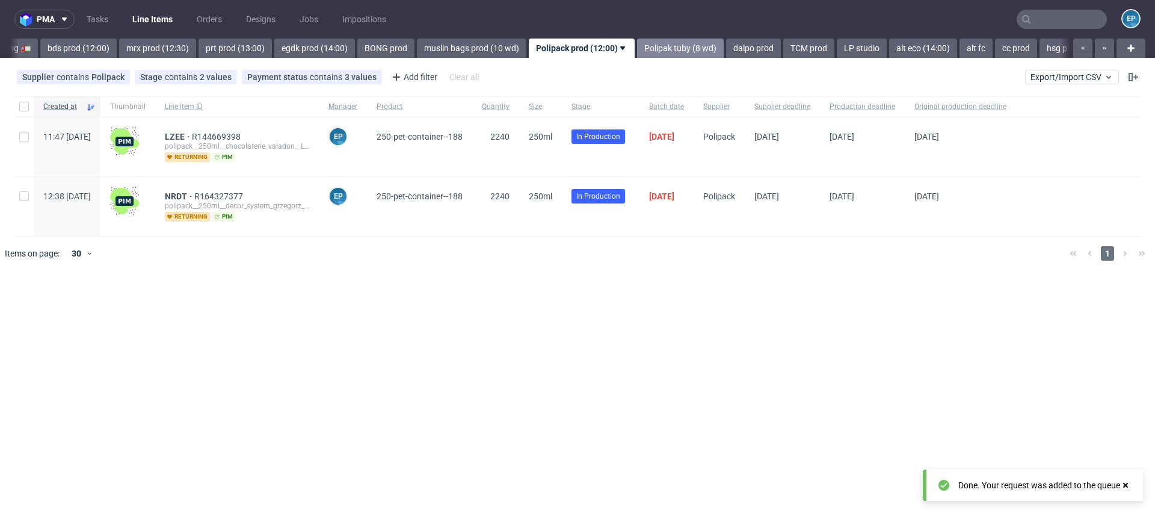
click at [637, 51] on link "Polipak tuby (8 wd)" at bounding box center [680, 48] width 87 height 19
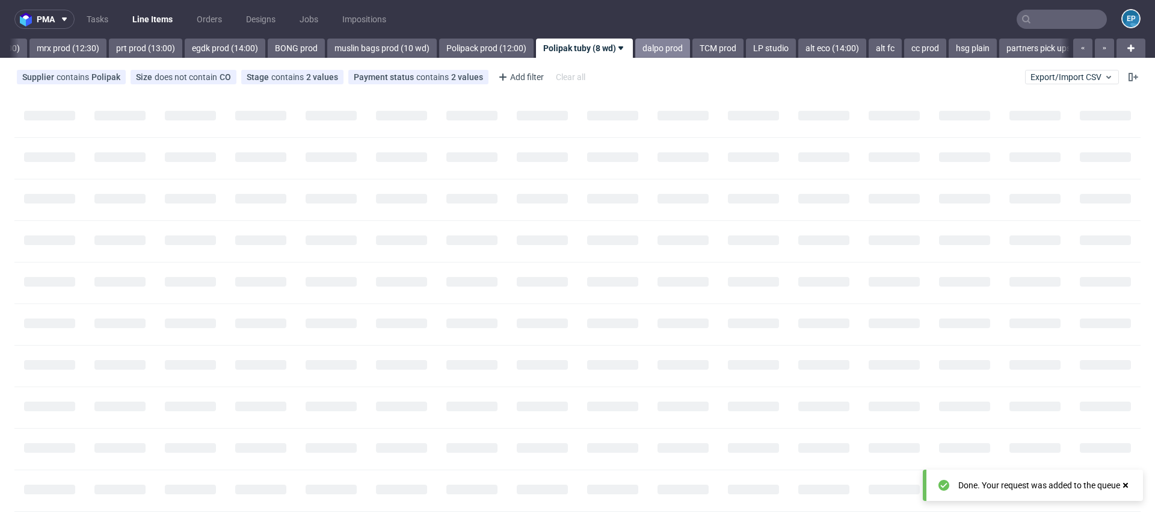
scroll to position [0, 1492]
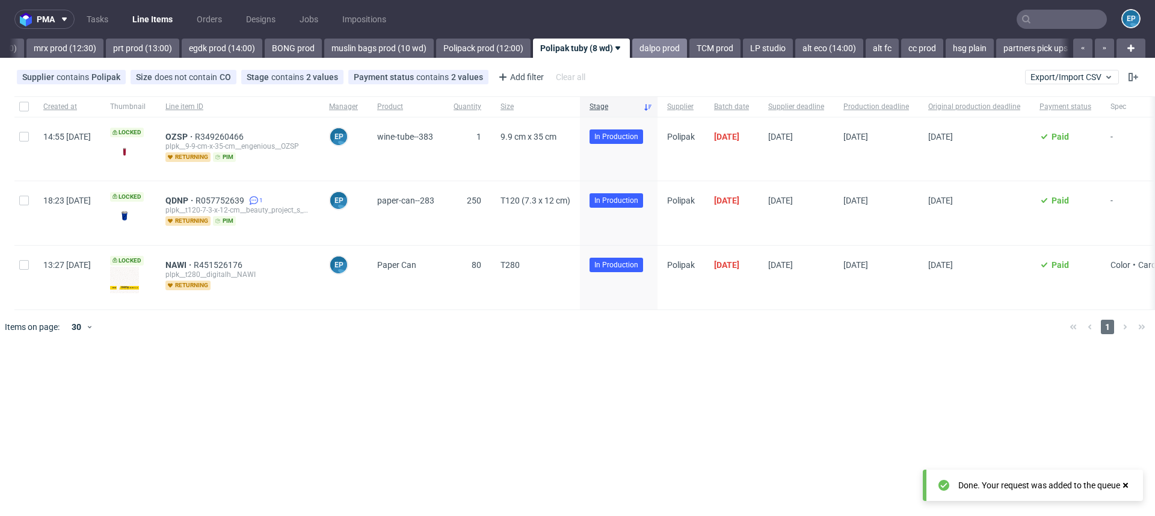
click at [632, 49] on link "dalpo prod" at bounding box center [659, 48] width 55 height 19
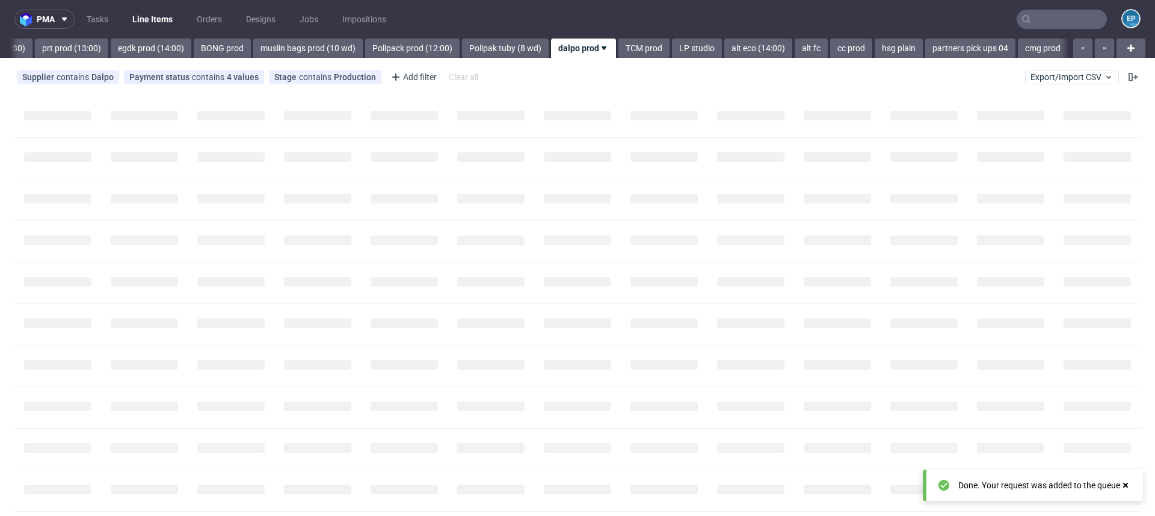
scroll to position [0, 1564]
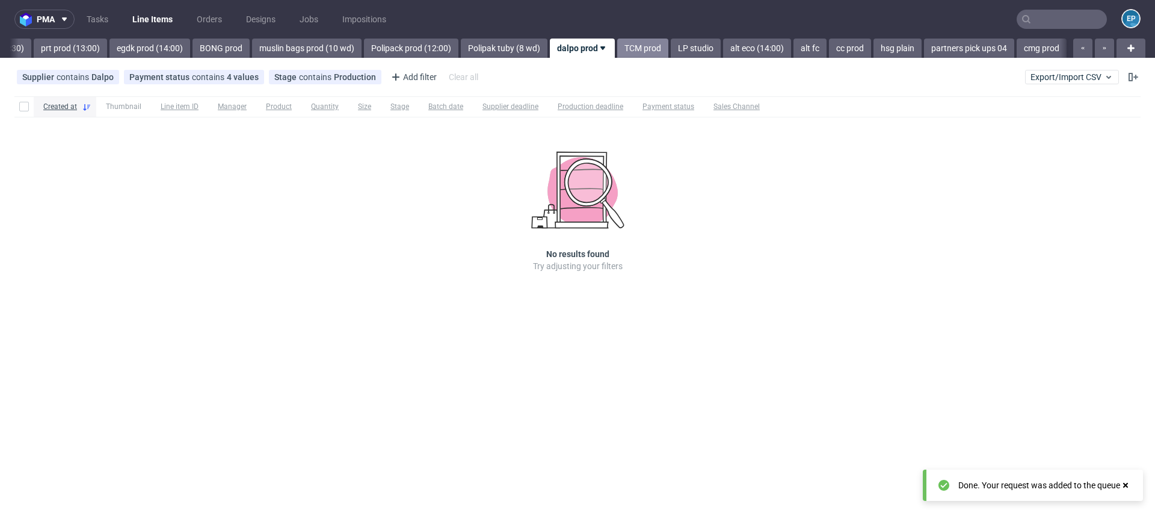
click at [617, 49] on link "TCM prod" at bounding box center [642, 48] width 51 height 19
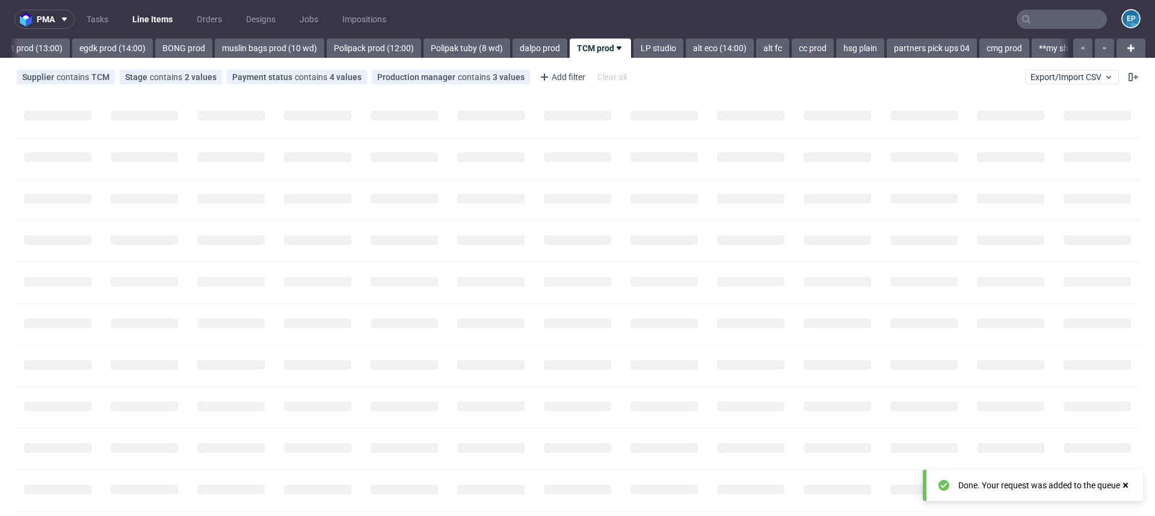
scroll to position [0, 1620]
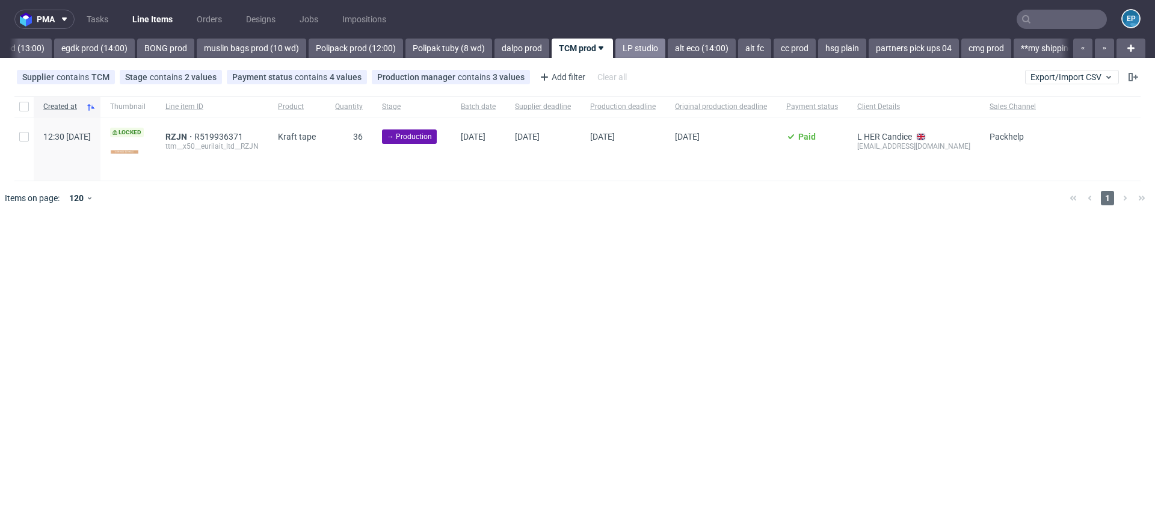
click at [615, 50] on link "LP studio" at bounding box center [640, 48] width 50 height 19
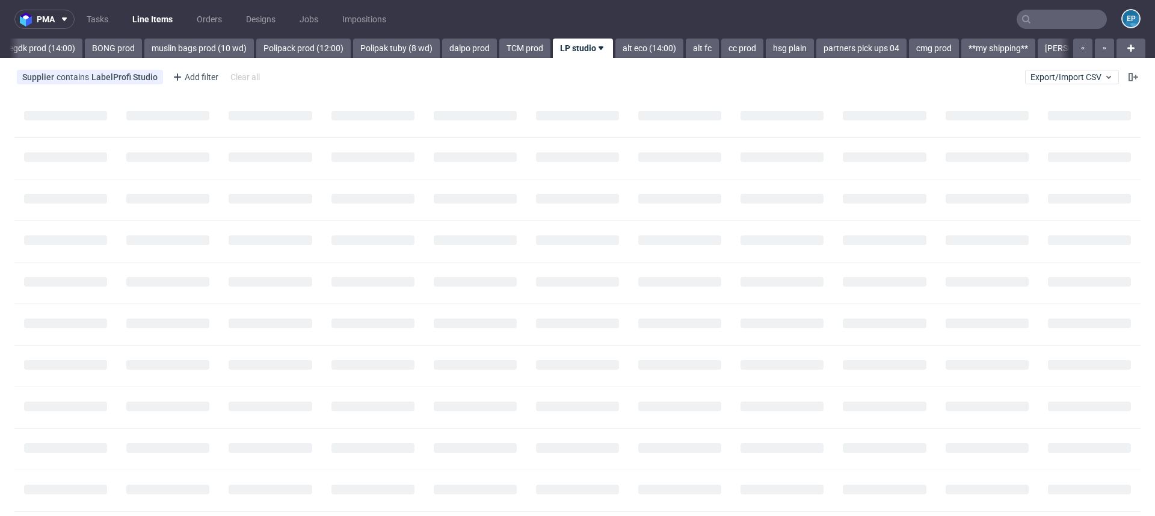
scroll to position [0, 1672]
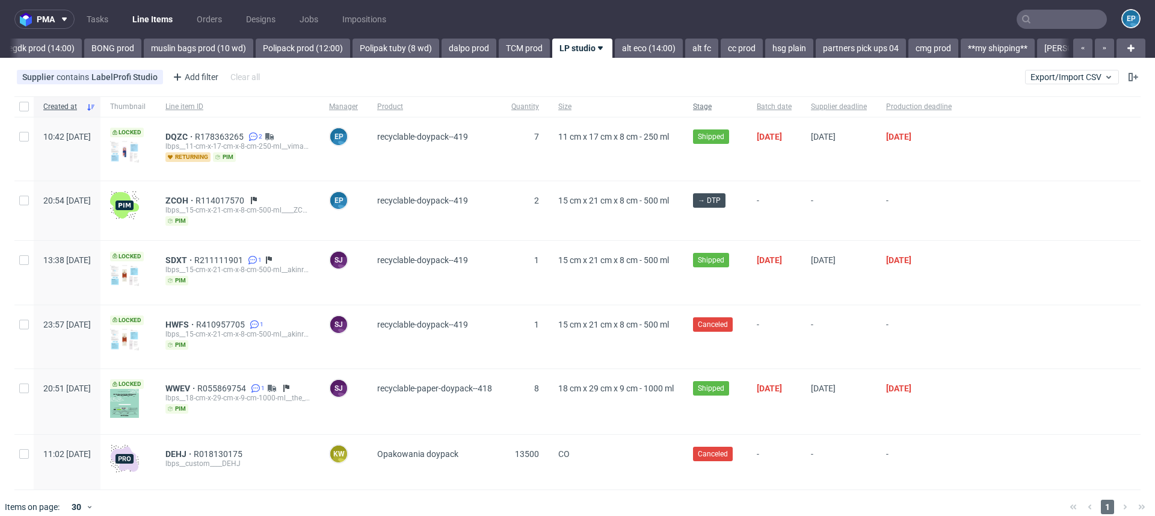
click at [738, 105] on span "Stage" at bounding box center [715, 107] width 45 height 10
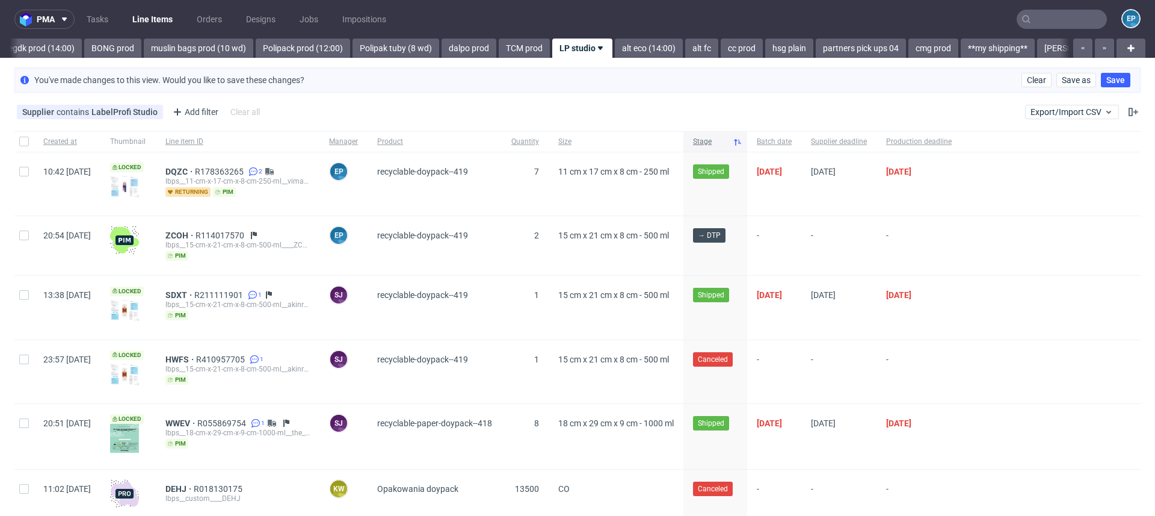
click at [728, 141] on span "Stage" at bounding box center [710, 142] width 35 height 10
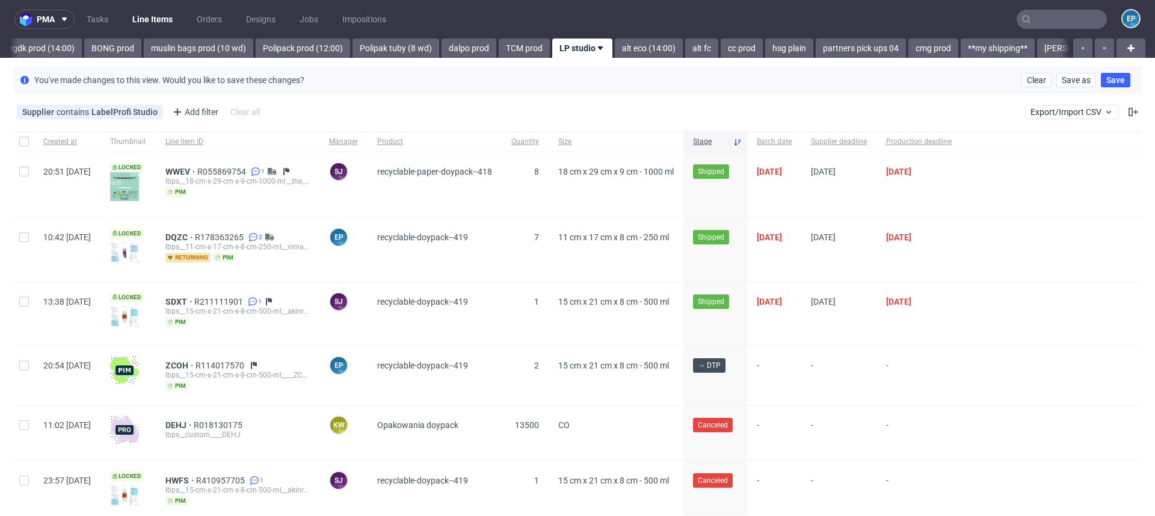
click at [728, 141] on span "Stage" at bounding box center [710, 142] width 35 height 10
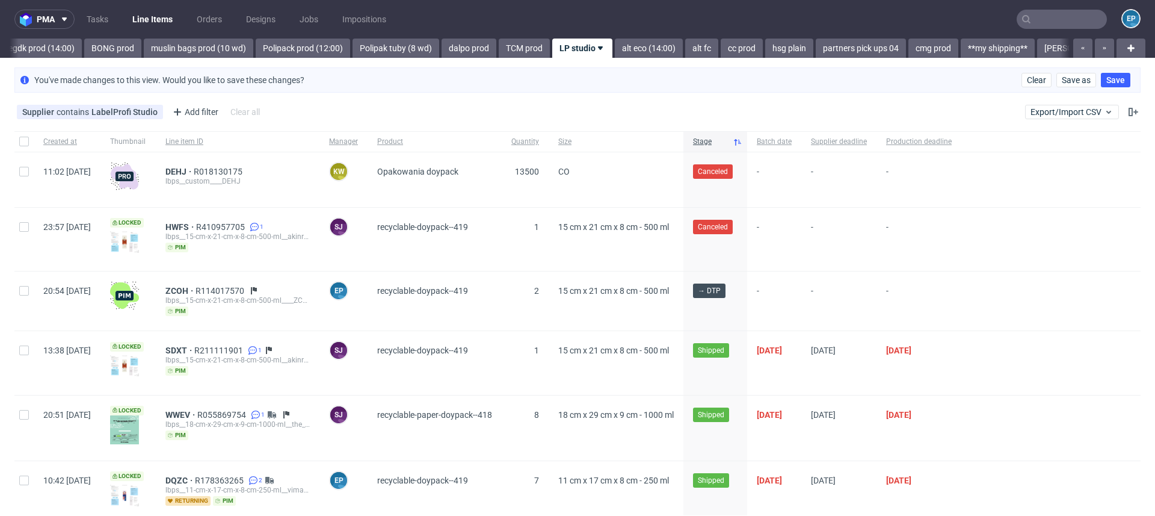
scroll to position [19, 0]
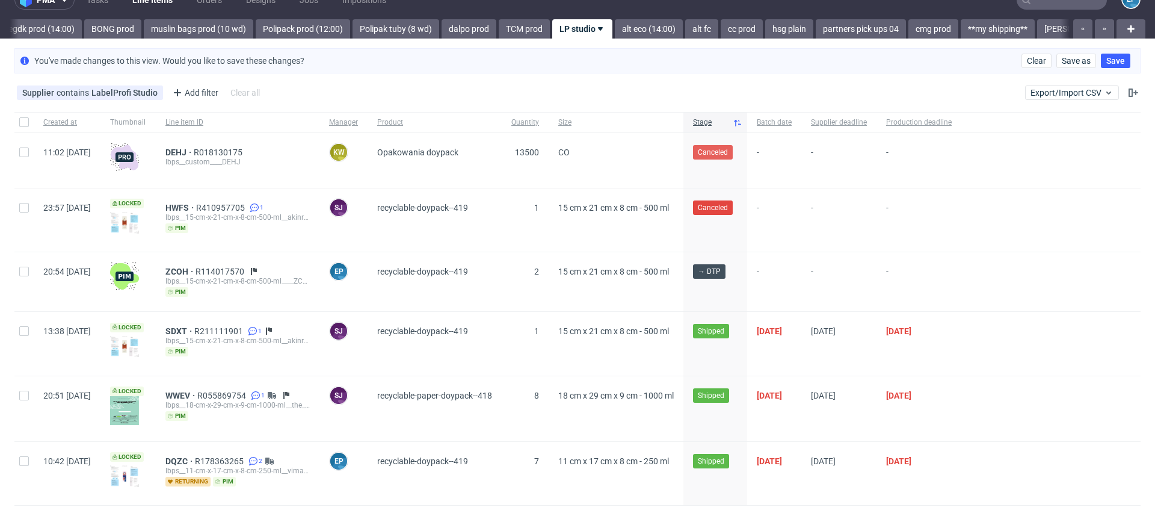
click at [728, 151] on span "Canceled" at bounding box center [713, 152] width 30 height 11
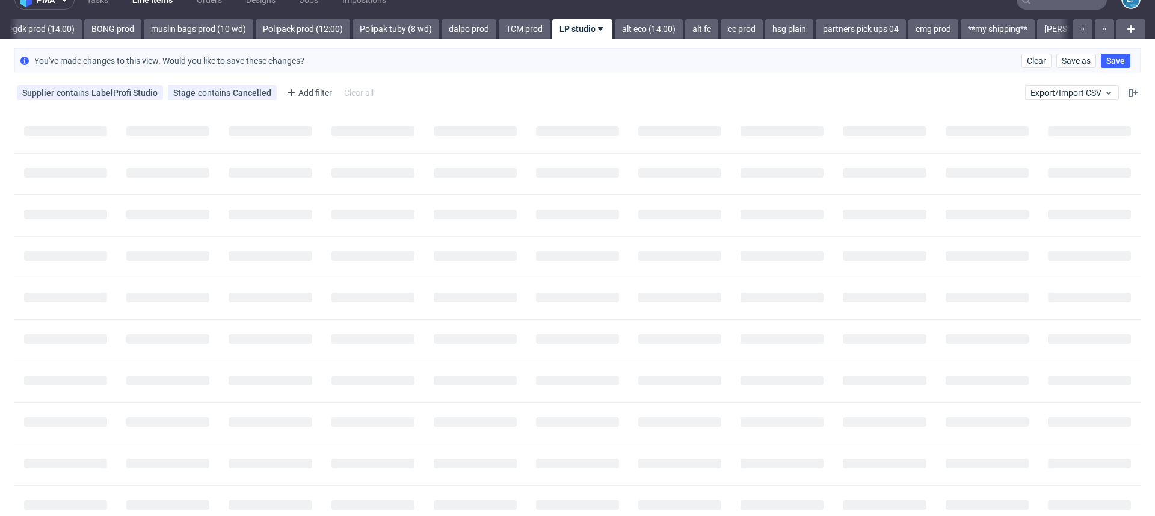
scroll to position [0, 0]
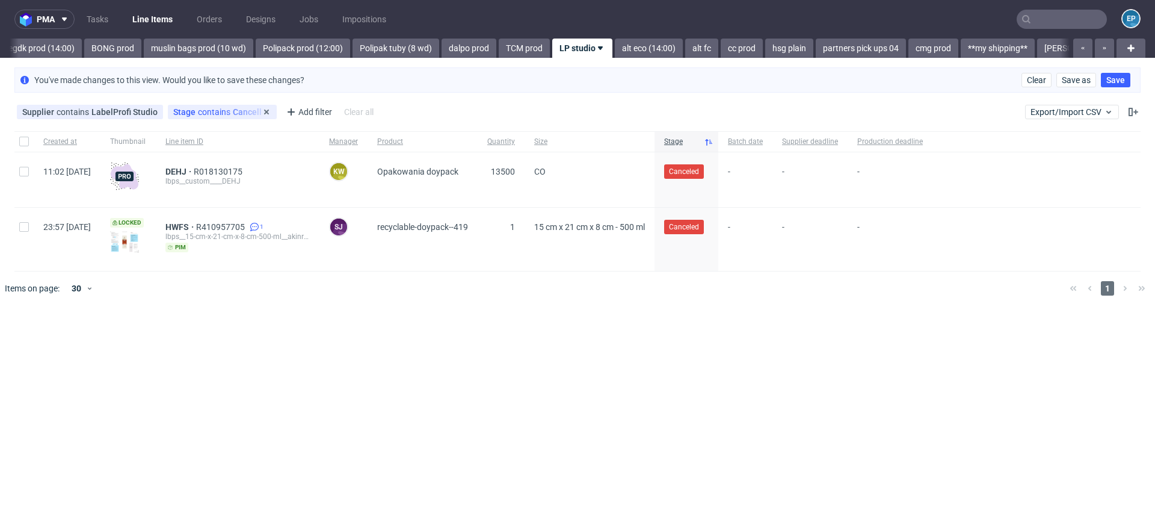
click at [223, 108] on div "Stage contains Cancelled" at bounding box center [222, 112] width 98 height 10
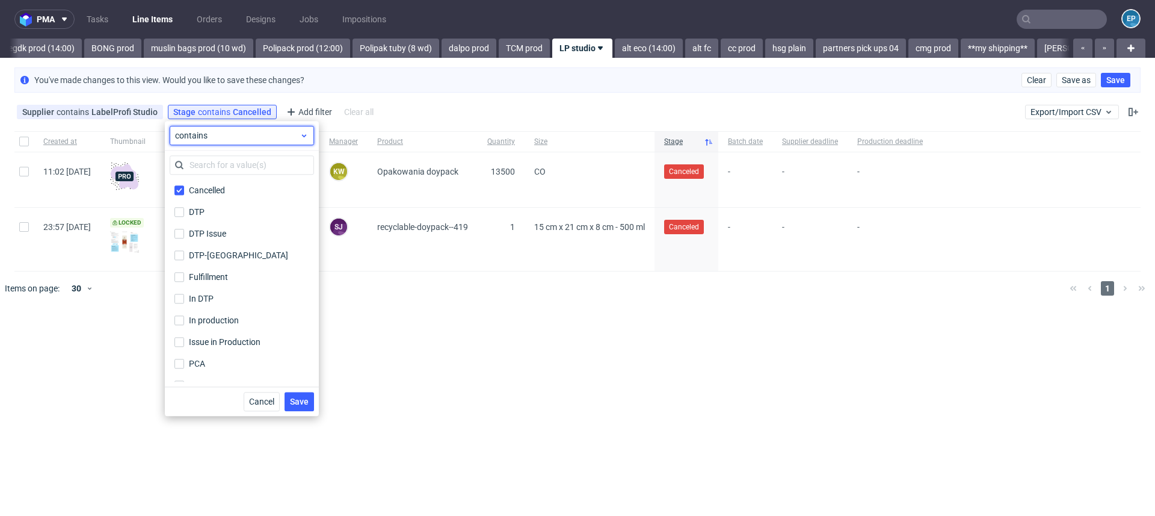
click at [203, 139] on span "contains" at bounding box center [237, 135] width 125 height 12
click at [203, 187] on span "does not contain" at bounding box center [226, 185] width 64 height 12
click at [303, 405] on span "Save" at bounding box center [299, 401] width 19 height 8
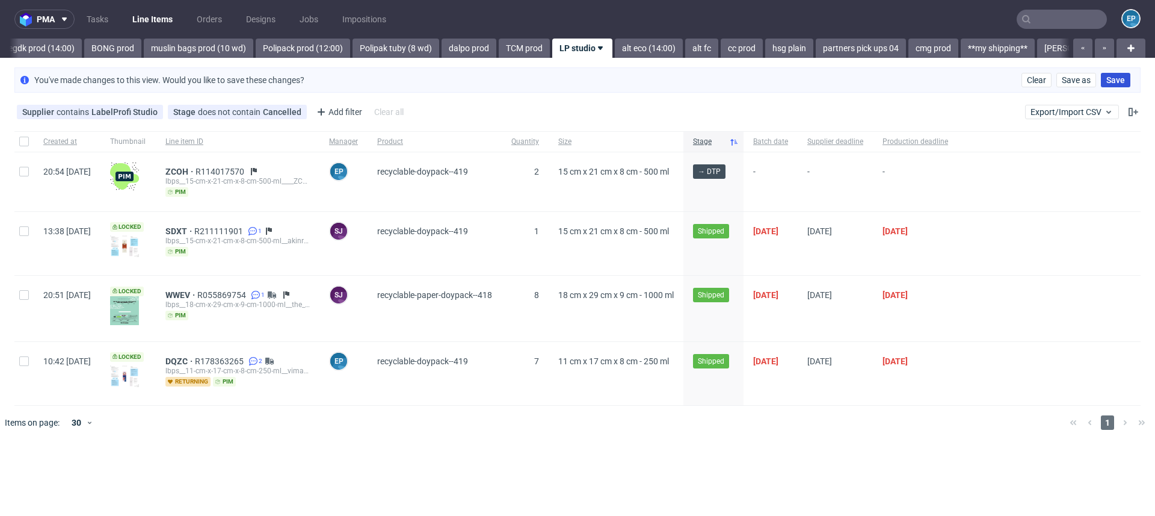
click at [1119, 81] on span "Save" at bounding box center [1115, 80] width 19 height 8
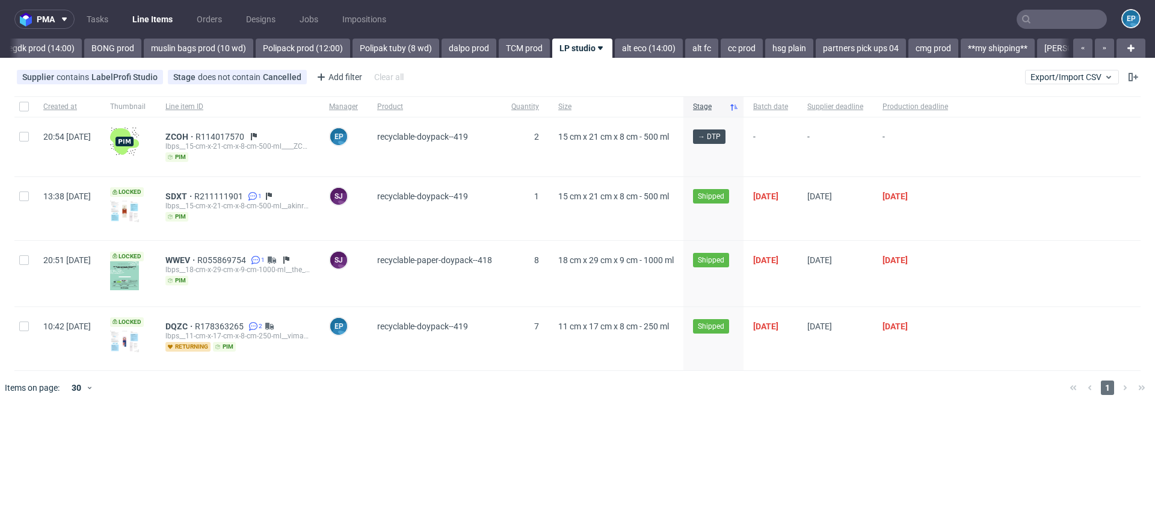
scroll to position [0, 1666]
click at [347, 197] on figcaption "SJ" at bounding box center [338, 196] width 17 height 17
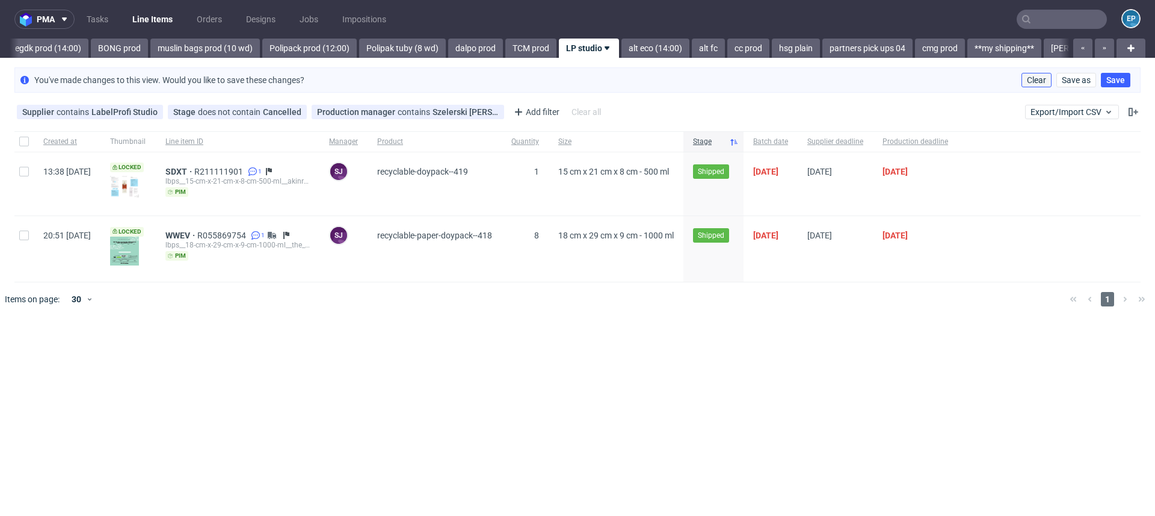
click at [1041, 79] on span "Clear" at bounding box center [1036, 80] width 19 height 8
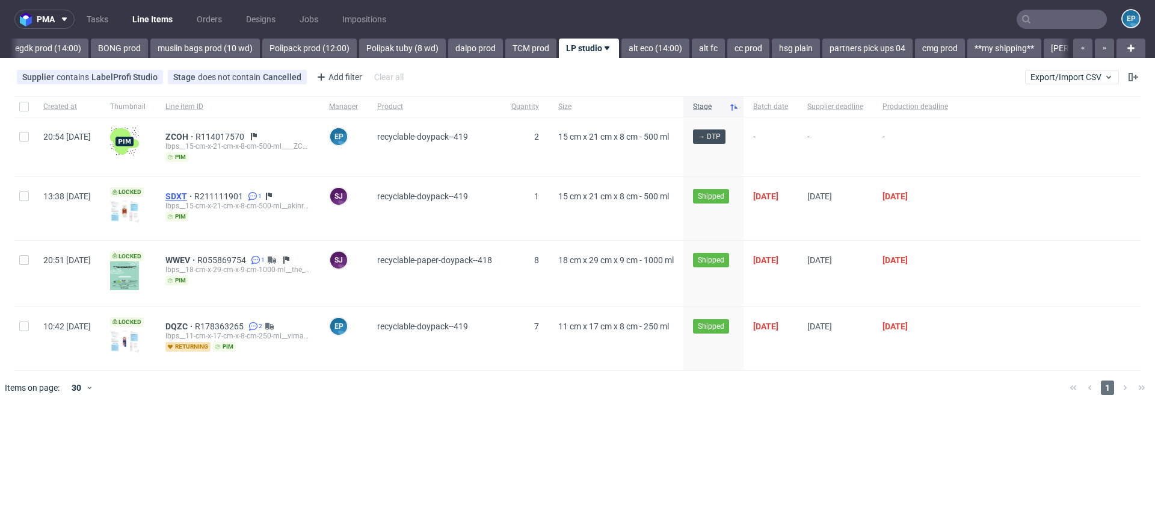
click at [194, 194] on span "SDXT" at bounding box center [179, 196] width 29 height 10
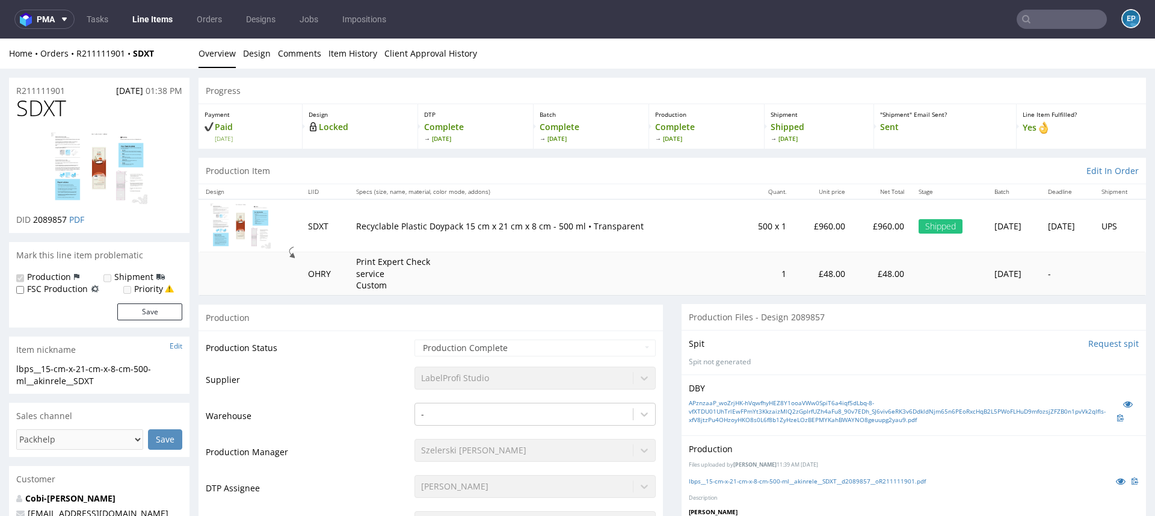
click at [141, 20] on link "Line Items" at bounding box center [152, 19] width 55 height 19
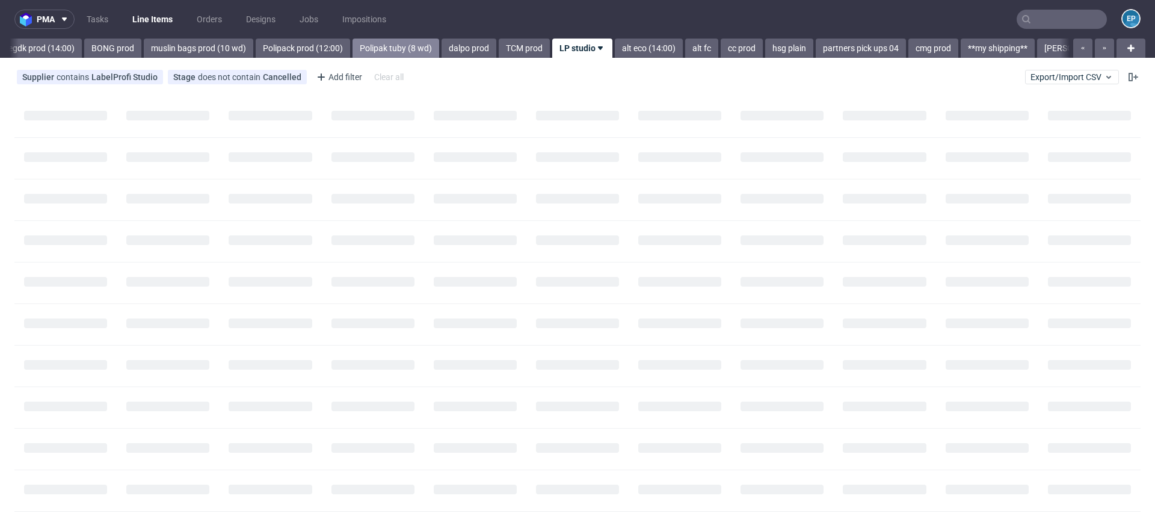
click at [353, 52] on link "Polipak tuby (8 wd)" at bounding box center [396, 48] width 87 height 19
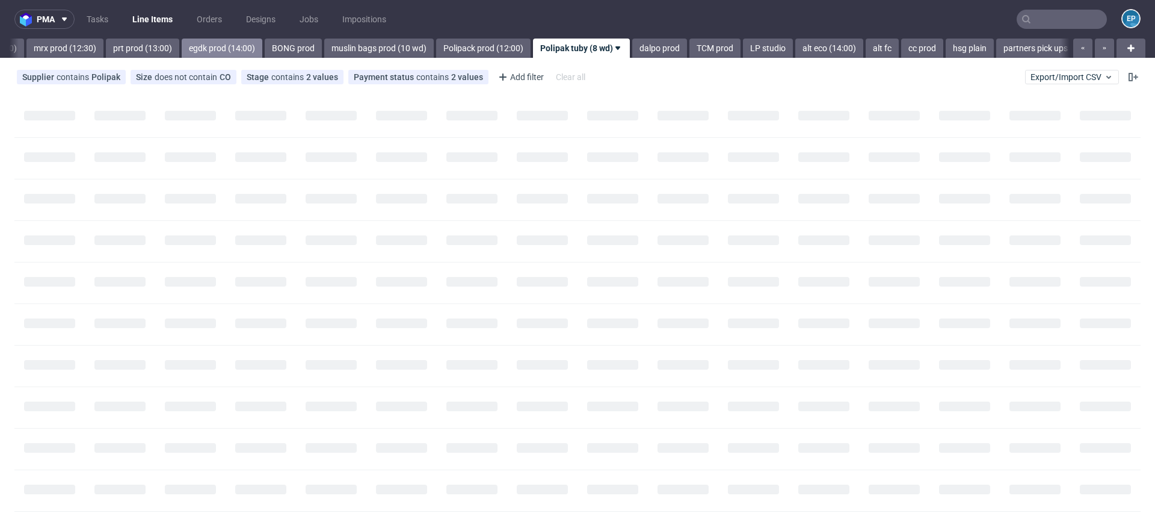
click at [182, 54] on link "egdk prod (14:00)" at bounding box center [222, 48] width 81 height 19
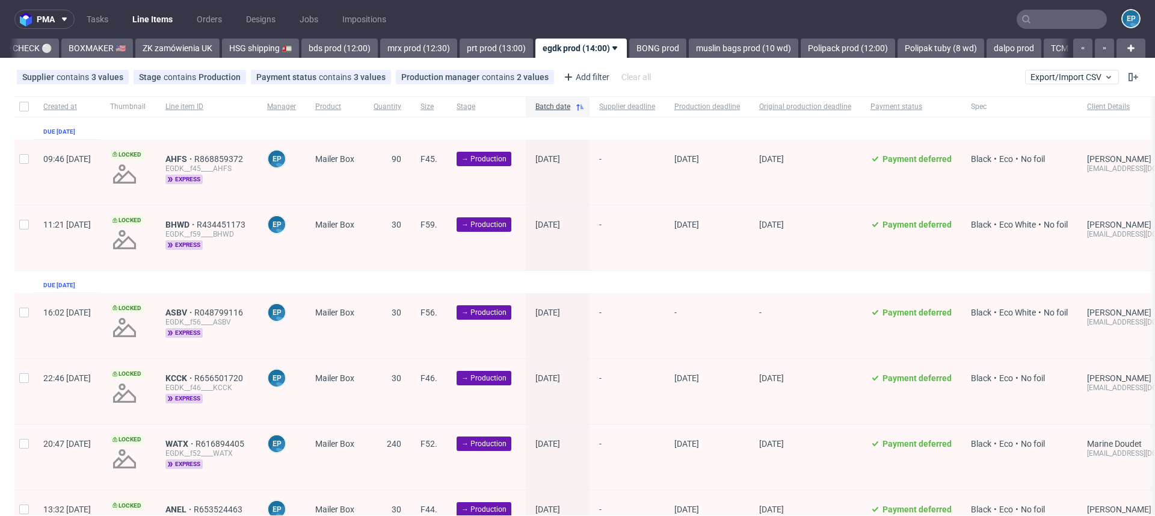
click at [135, 54] on link "ZK zamówienia UK" at bounding box center [177, 48] width 84 height 19
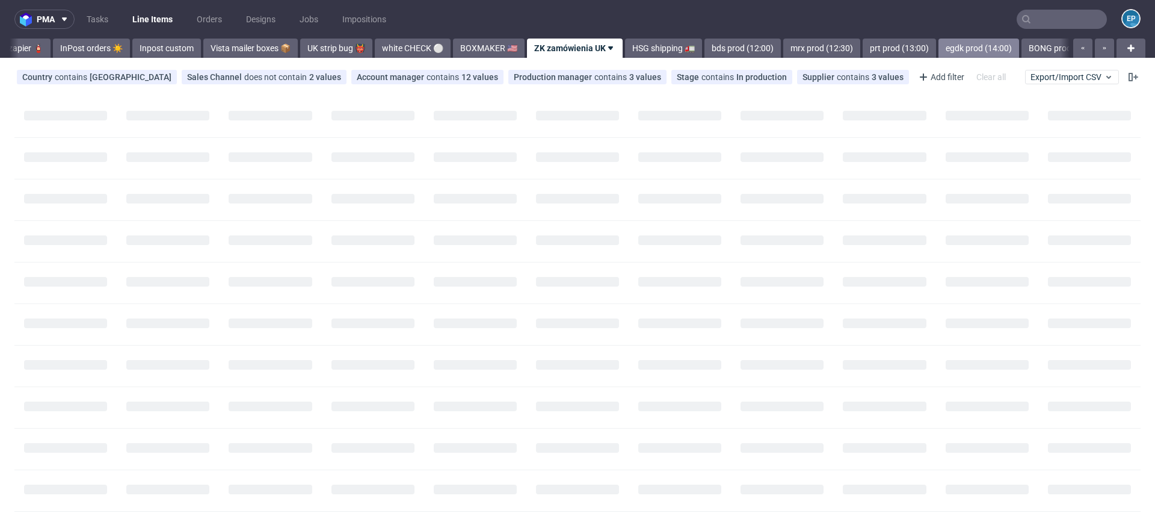
scroll to position [0, 740]
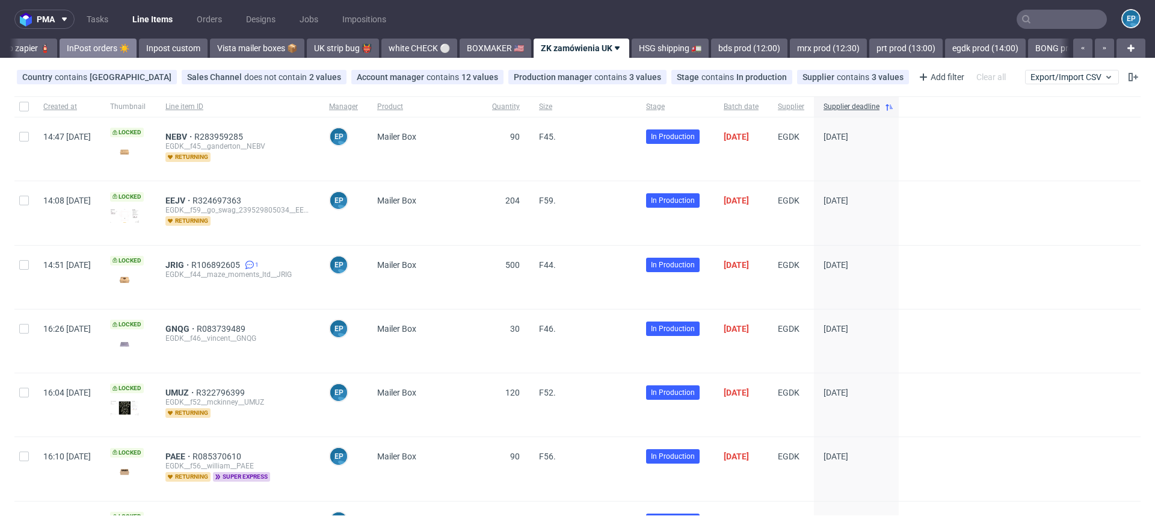
click at [66, 55] on link "InPost orders ☀️" at bounding box center [98, 48] width 77 height 19
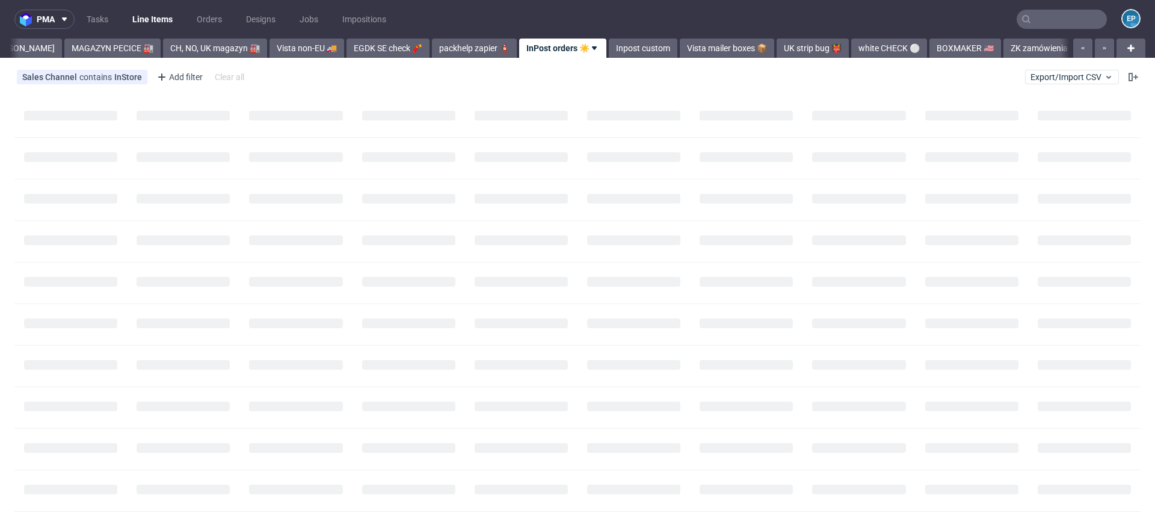
scroll to position [0, 266]
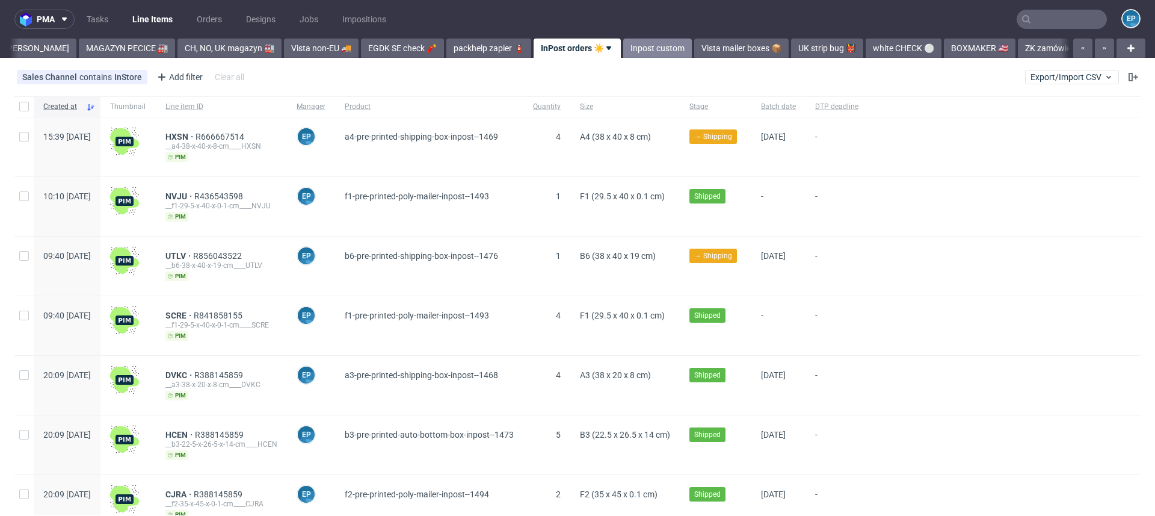
click at [623, 46] on link "Inpost custom" at bounding box center [657, 48] width 69 height 19
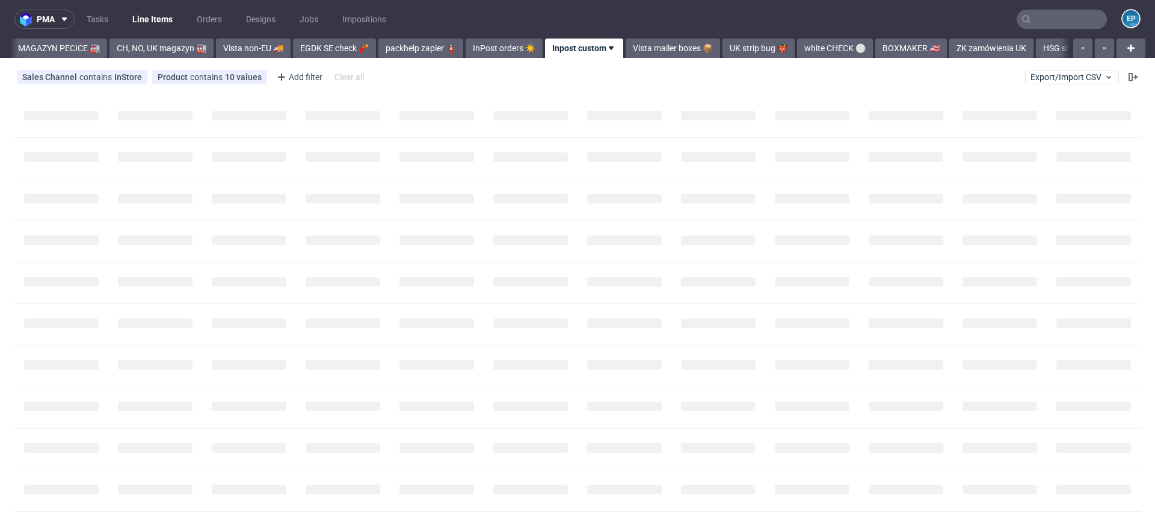
scroll to position [0, 333]
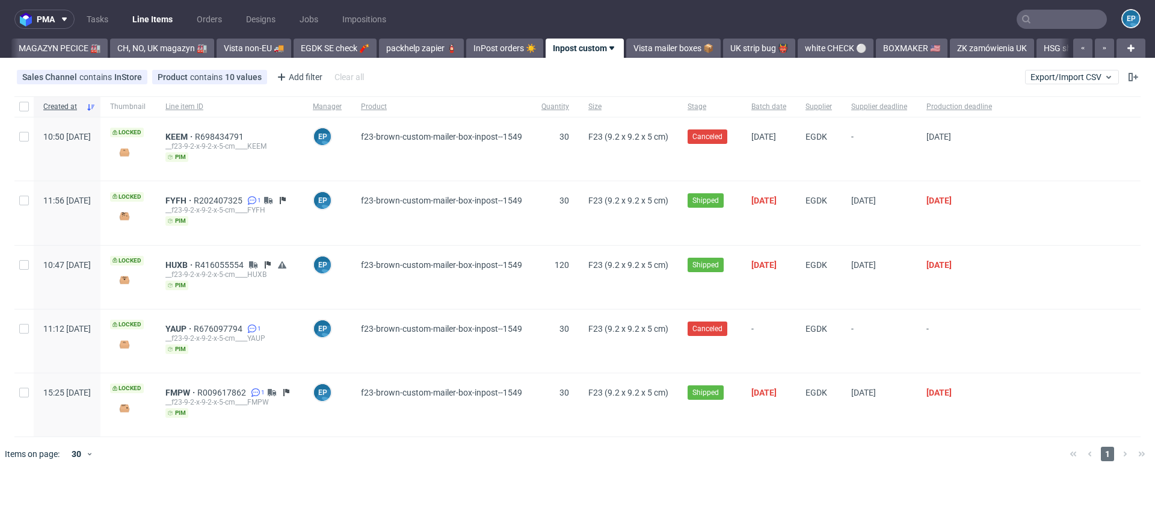
click at [1056, 22] on input "text" at bounding box center [1062, 19] width 90 height 19
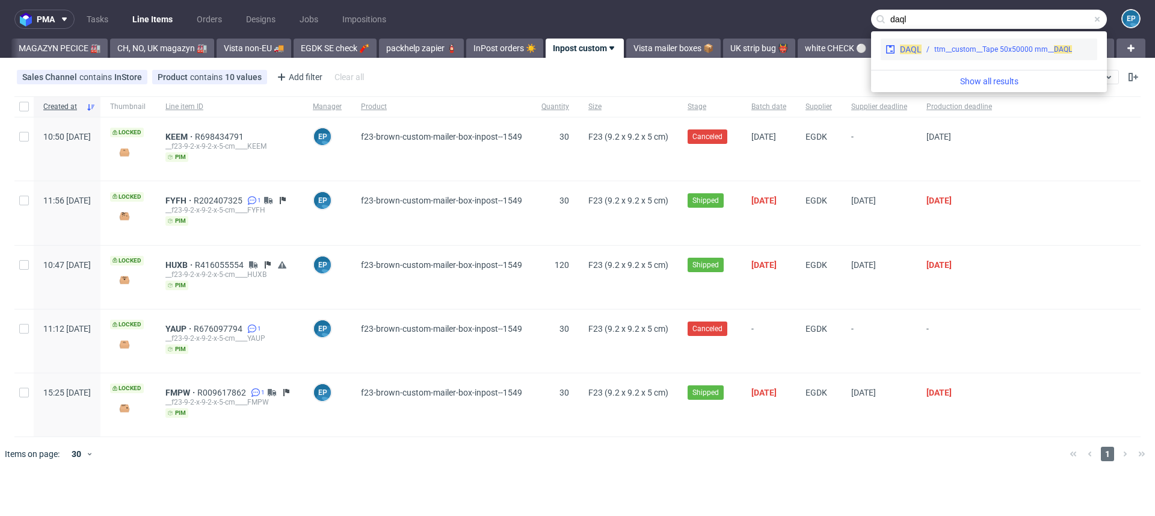
type input "daql"
click at [965, 47] on div "ttm__custom__Tape 50x50000 mm__ DAQL" at bounding box center [1003, 49] width 138 height 11
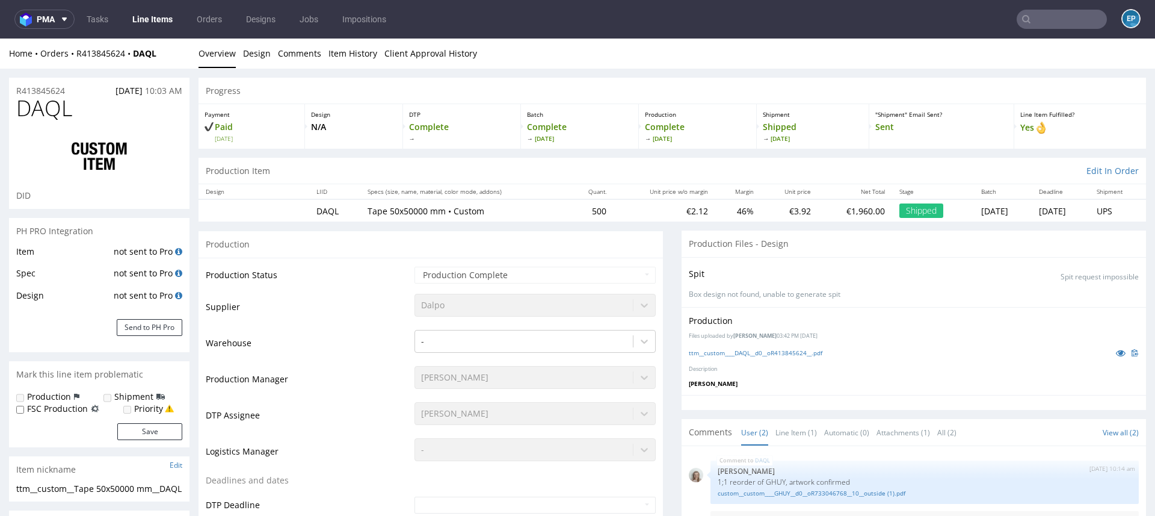
click at [1062, 25] on input "text" at bounding box center [1062, 19] width 90 height 19
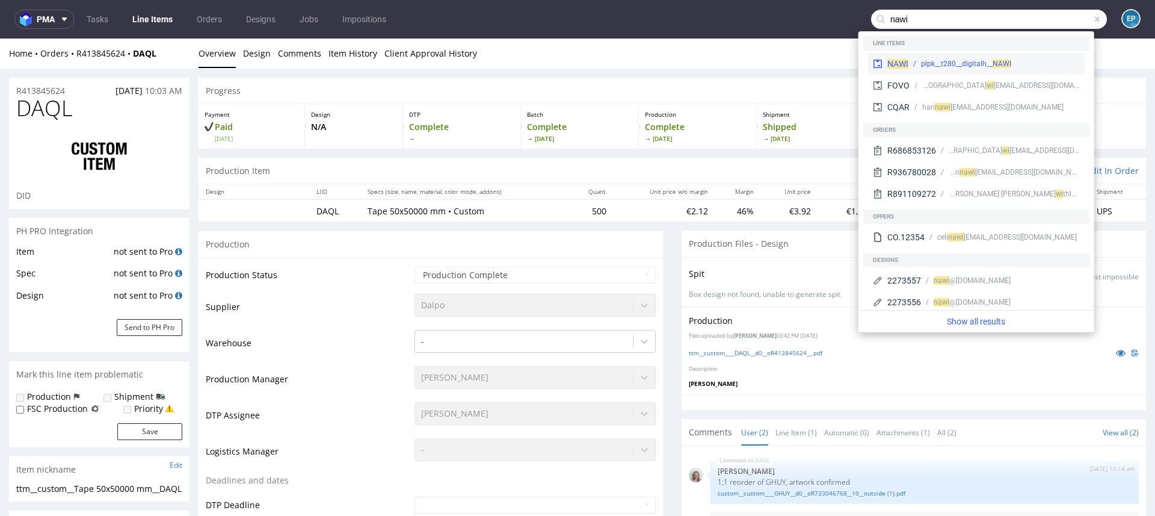
type input "nawi"
click at [969, 63] on div "plpk__t280__digitalh__ NAWI" at bounding box center [966, 63] width 90 height 11
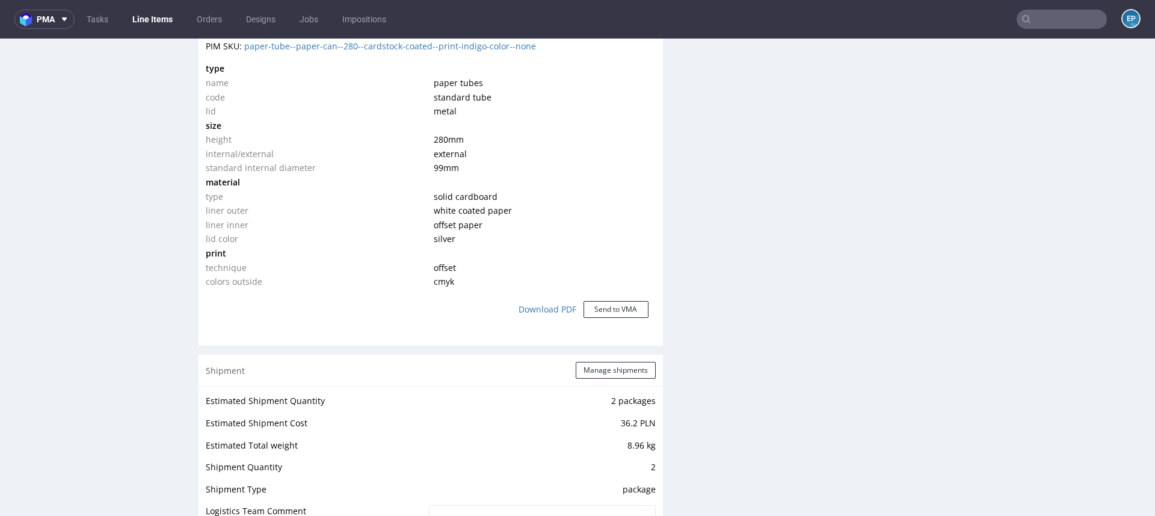
scroll to position [1083, 0]
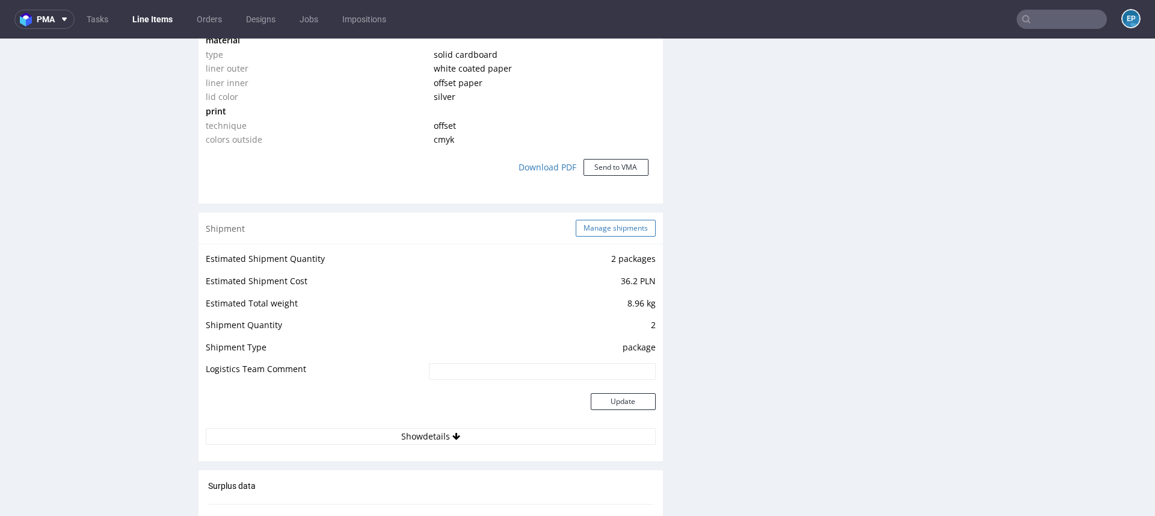
click at [607, 220] on button "Manage shipments" at bounding box center [616, 228] width 80 height 17
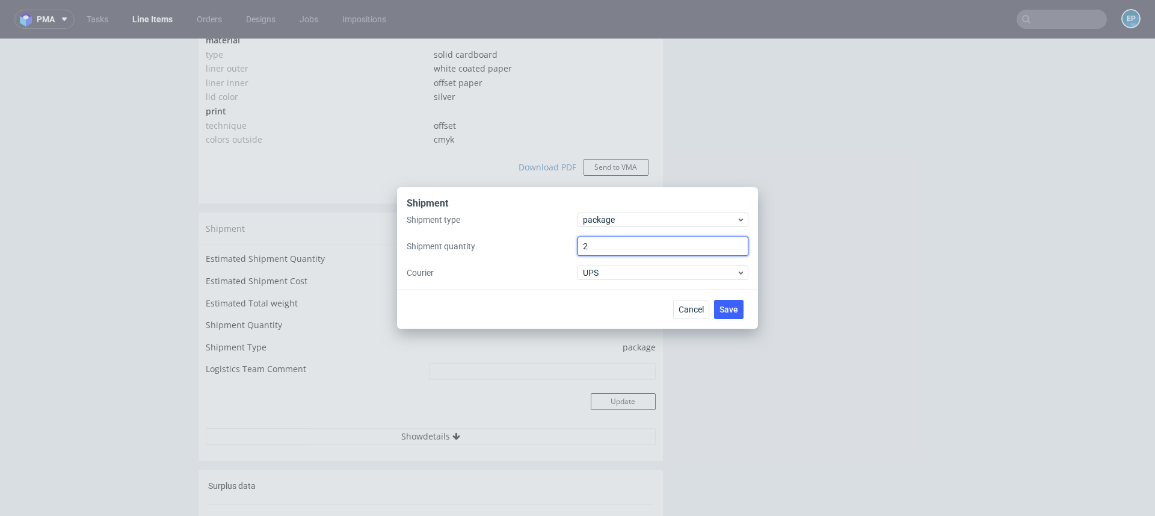
click at [618, 239] on input "2" at bounding box center [663, 245] width 171 height 19
type input "4"
click at [721, 306] on span "Save" at bounding box center [729, 309] width 19 height 8
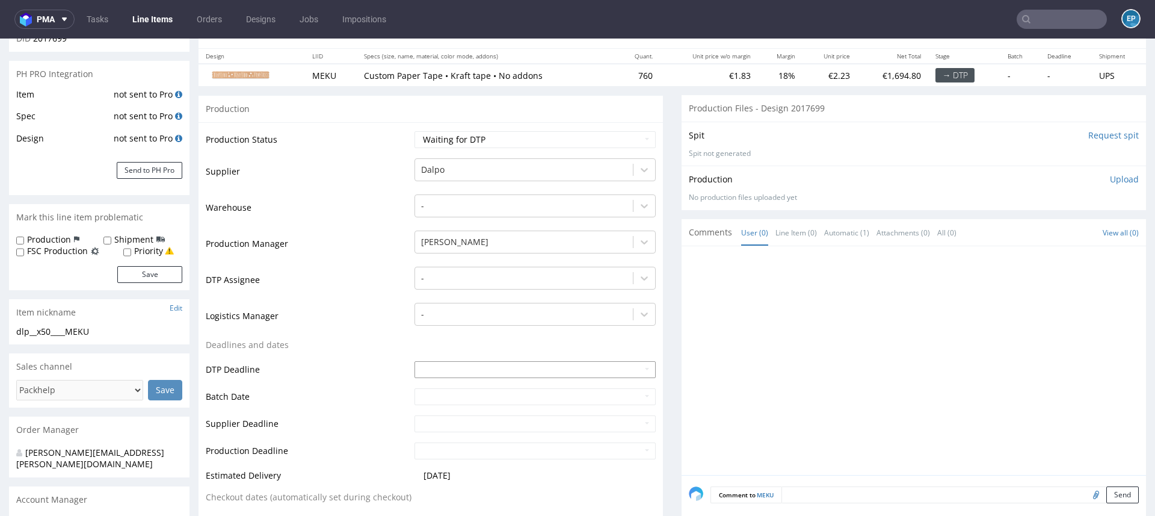
scroll to position [108, 0]
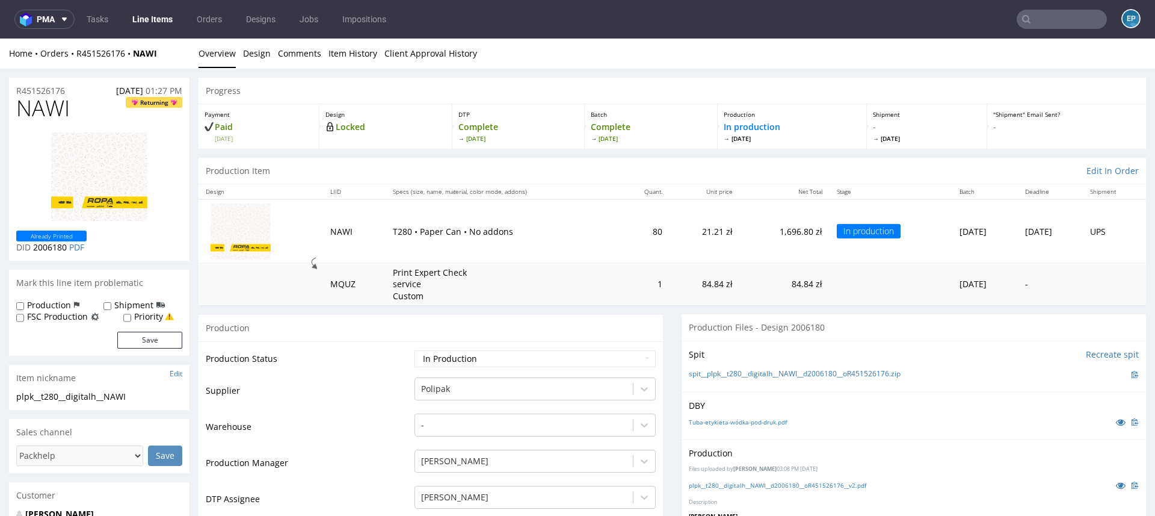
click at [528, 349] on td "Waiting for Artwork Waiting for Diecut Waiting for Mockup Waiting for DTP Waiti…" at bounding box center [534, 362] width 244 height 27
click at [531, 358] on select "Waiting for Artwork Waiting for Diecut Waiting for Mockup Waiting for DTP Waiti…" at bounding box center [535, 358] width 241 height 17
select select "production_complete"
click at [415, 350] on select "Waiting for Artwork Waiting for Diecut Waiting for Mockup Waiting for DTP Waiti…" at bounding box center [535, 358] width 241 height 17
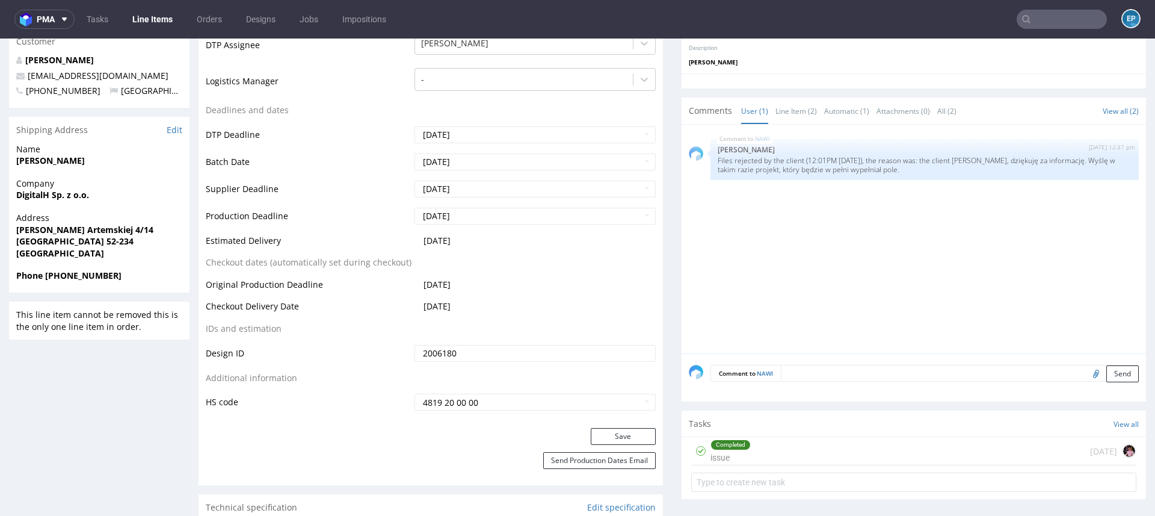
scroll to position [457, 0]
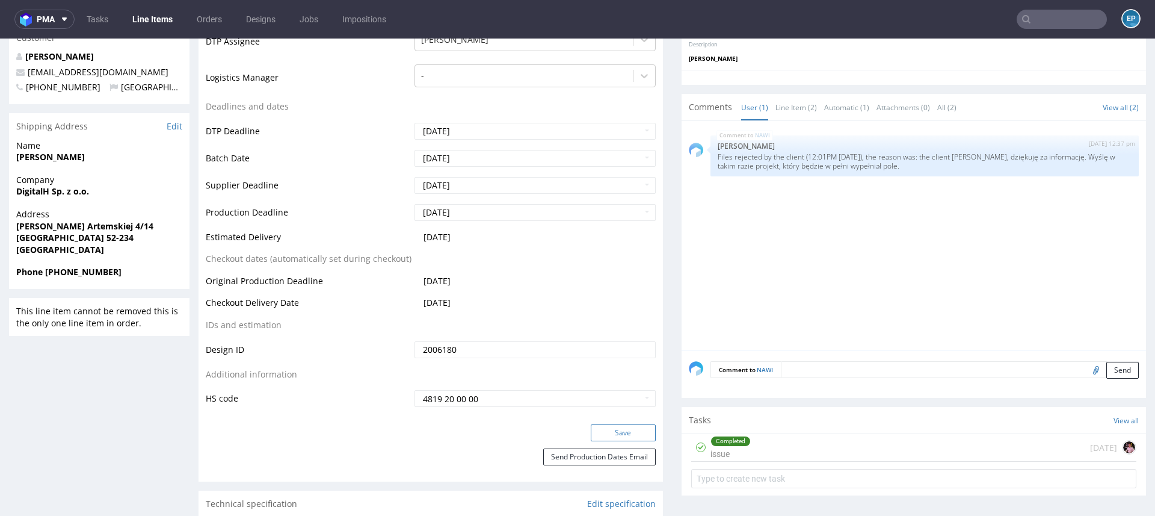
click at [602, 431] on button "Save" at bounding box center [623, 432] width 65 height 17
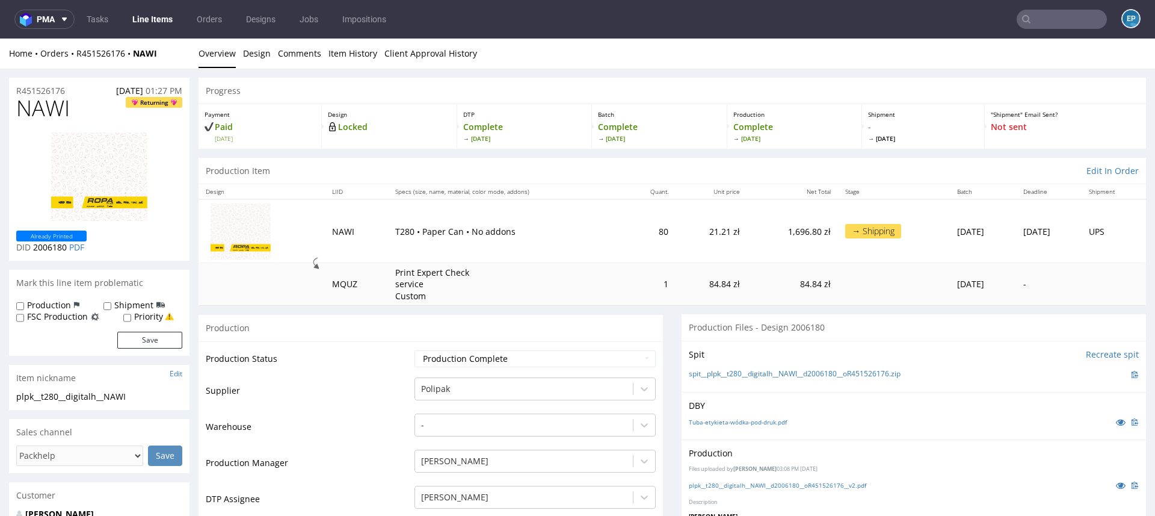
scroll to position [449, 0]
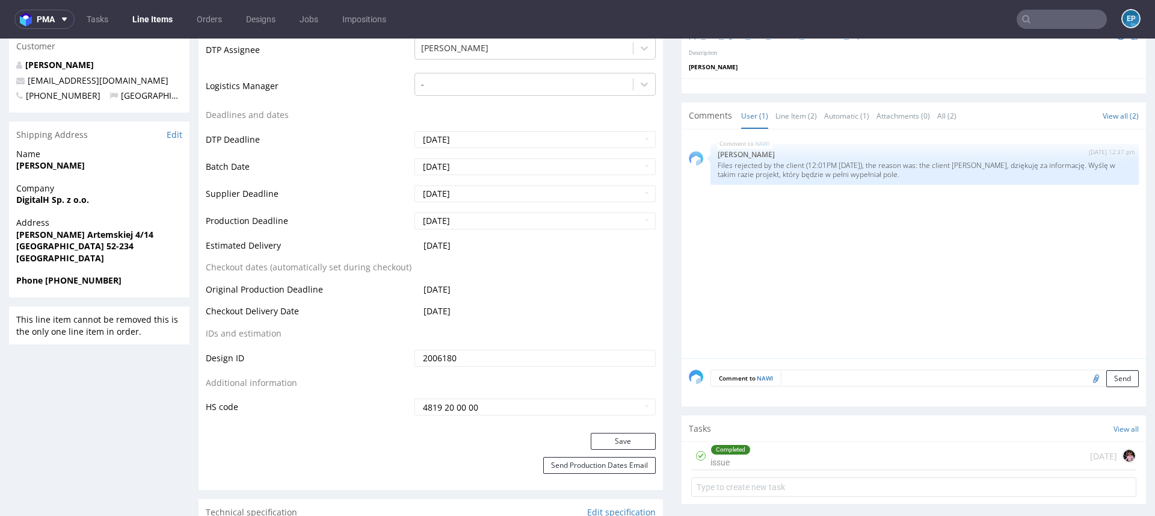
click at [1039, 14] on input "text" at bounding box center [1062, 19] width 90 height 19
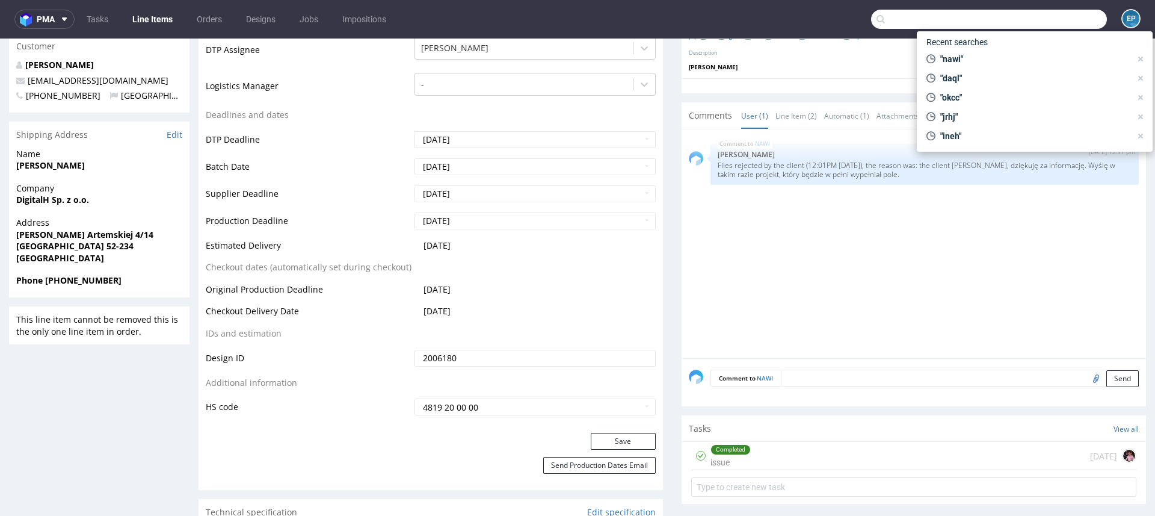
type input "z"
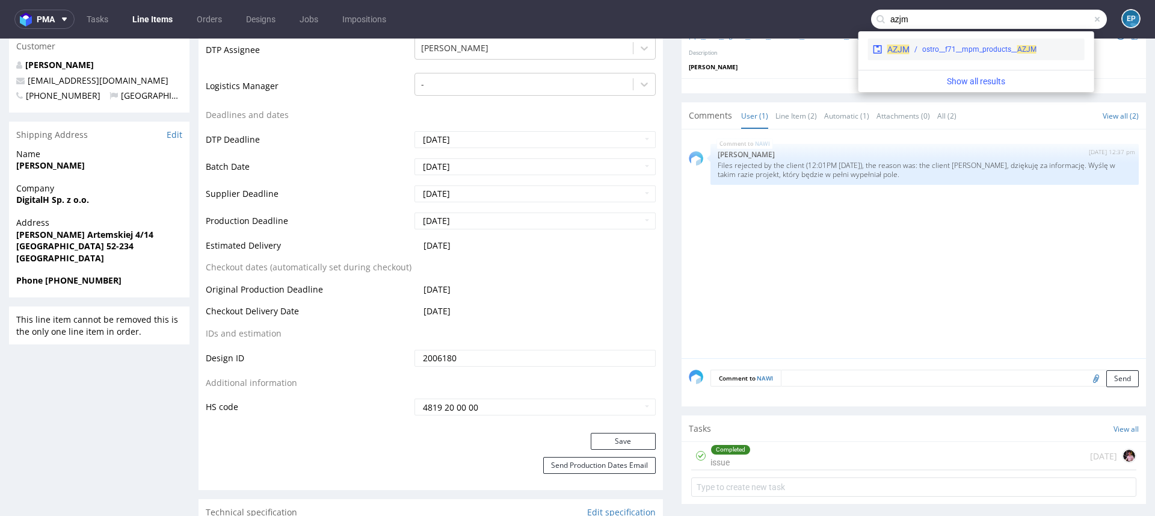
type input "azjm"
click at [942, 51] on div "ostro__f71__mpm_products__ AZJM" at bounding box center [979, 49] width 114 height 11
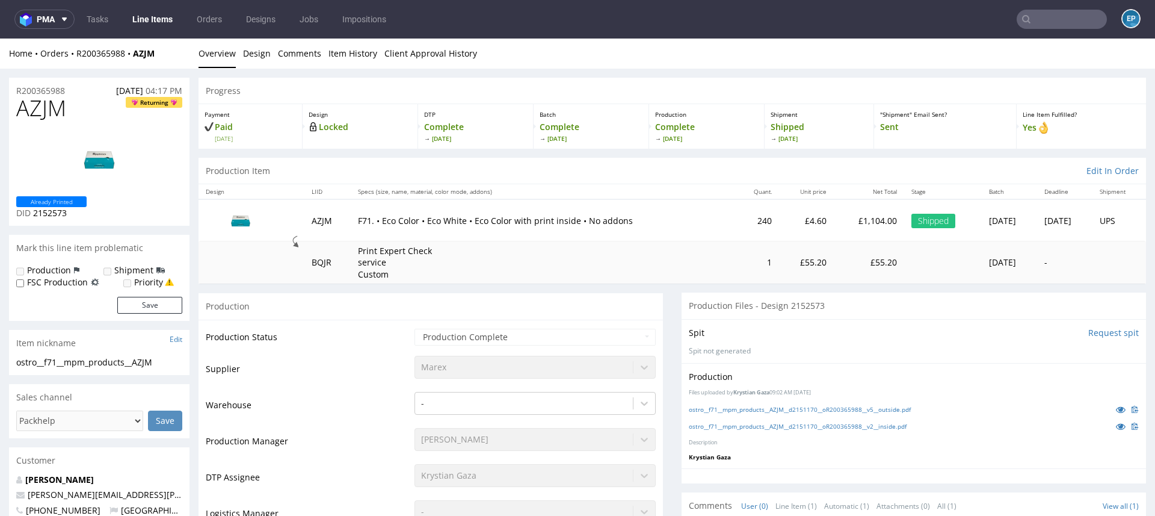
click at [1040, 20] on input "text" at bounding box center [1062, 19] width 90 height 19
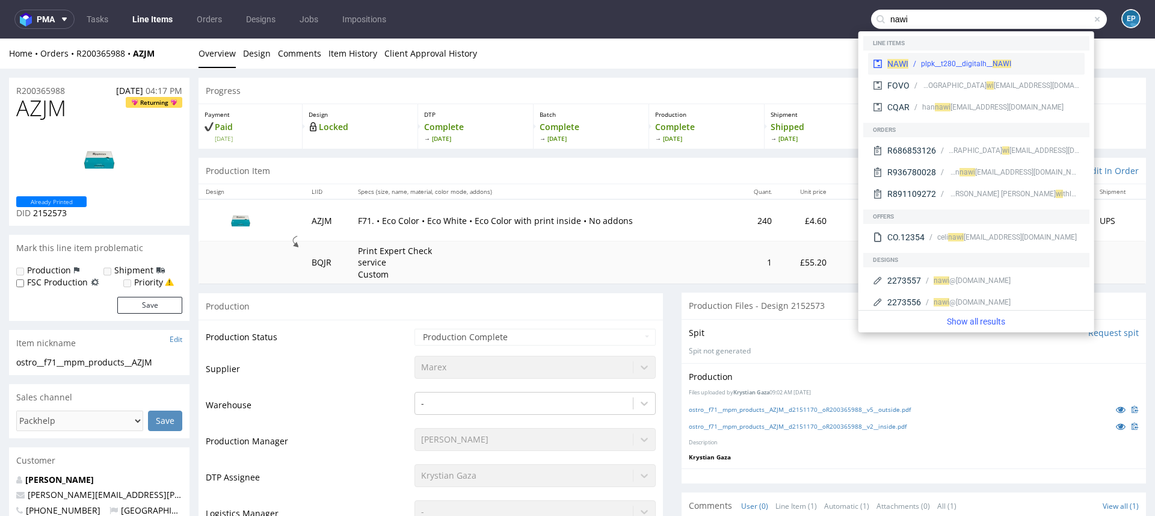
type input "nawi"
click at [990, 53] on div "NAWI plpk__t280__digitalh__ NAWI" at bounding box center [976, 64] width 217 height 22
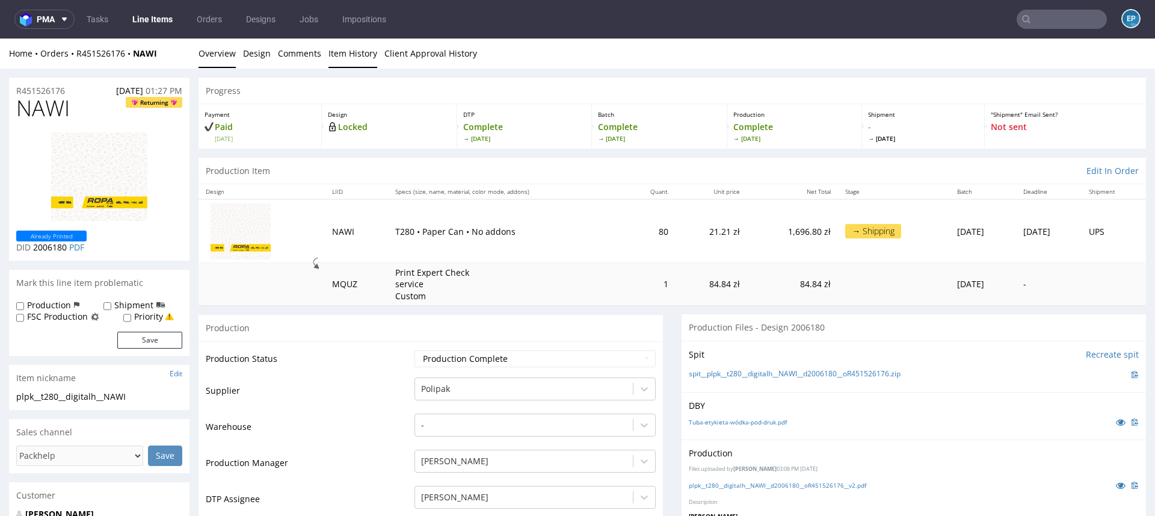
click at [347, 53] on link "Item History" at bounding box center [352, 53] width 49 height 29
